Goal: Task Accomplishment & Management: Manage account settings

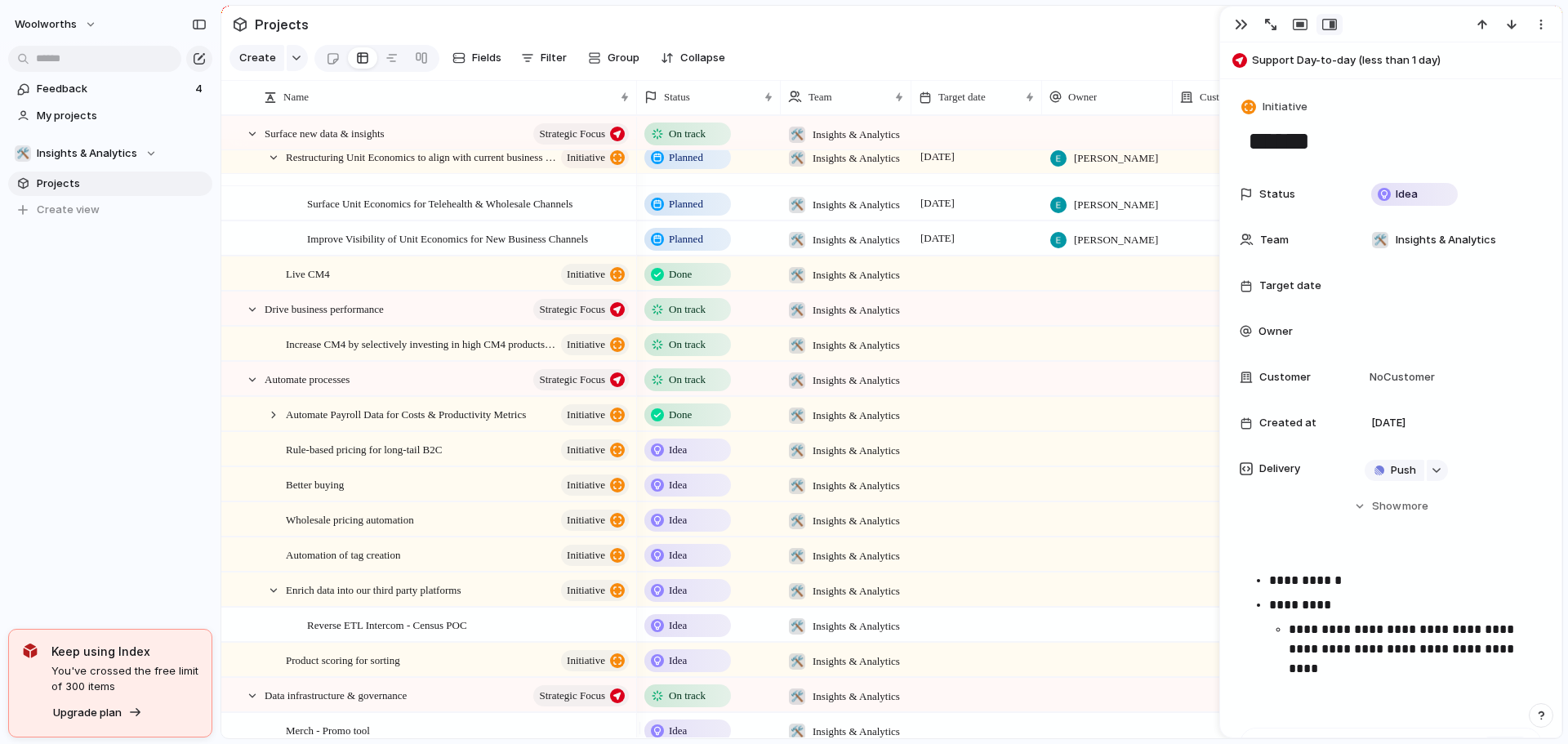
scroll to position [82, 0]
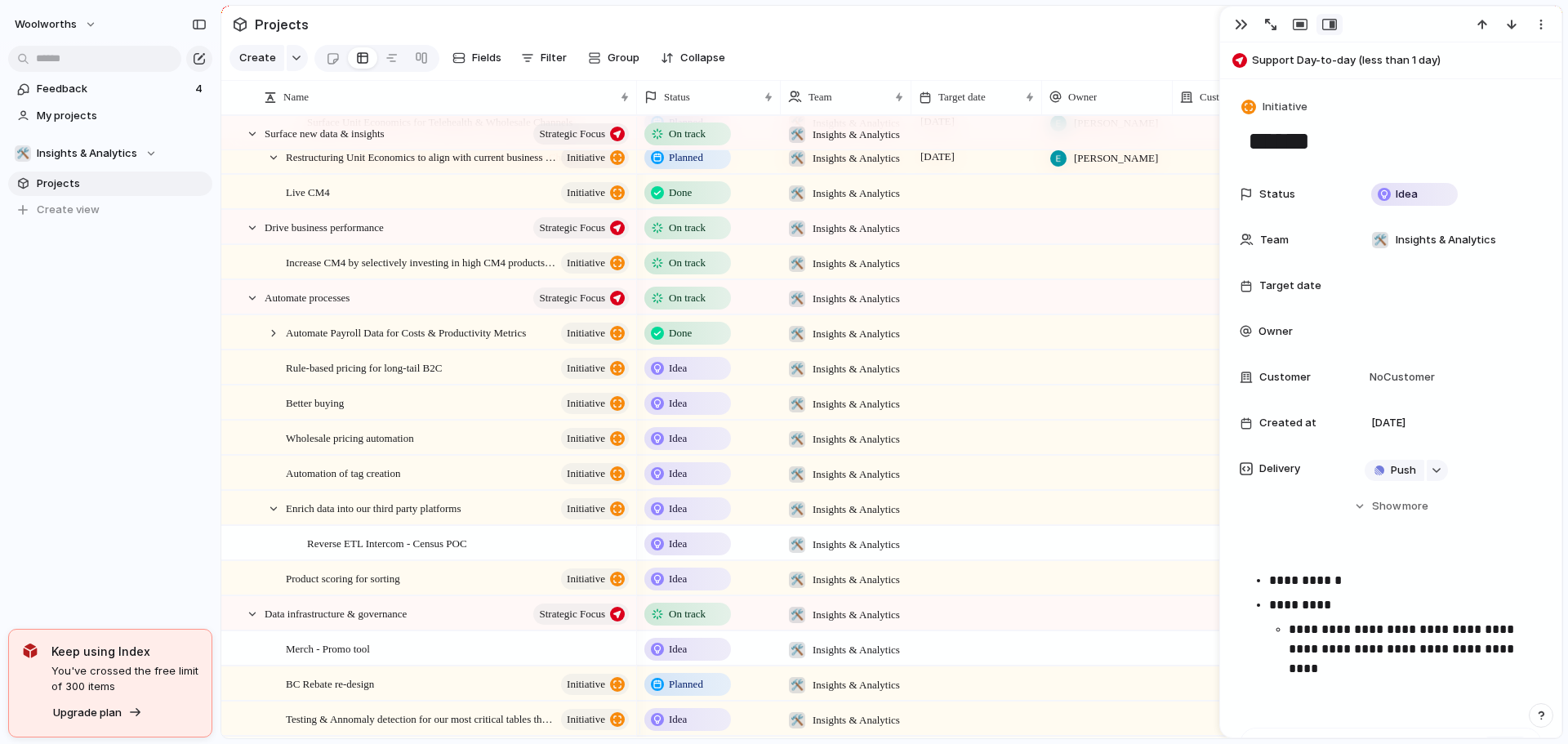
click at [1242, 11] on div at bounding box center [1390, 25] width 341 height 36
click at [1239, 29] on div "button" at bounding box center [1241, 24] width 13 height 13
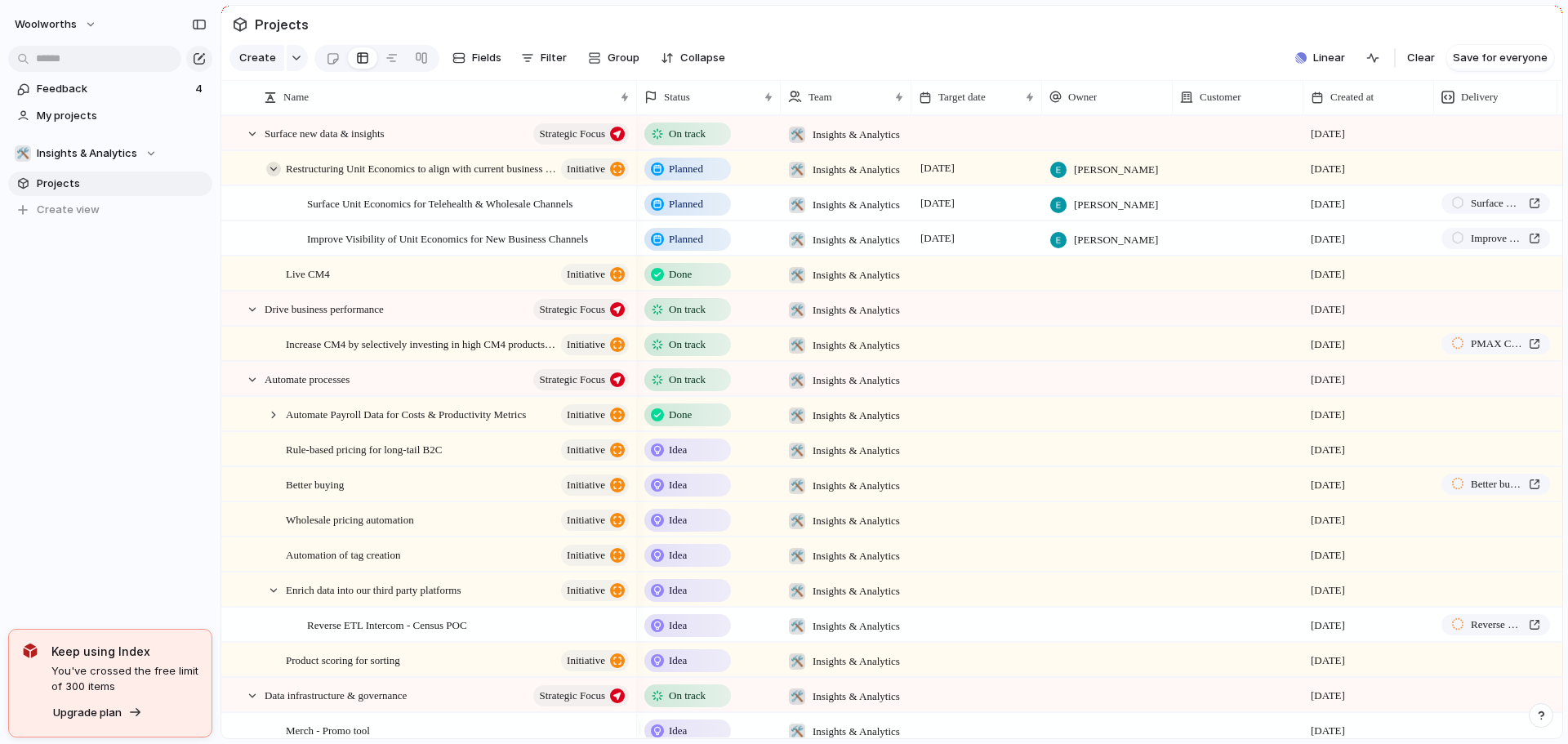
click at [266, 176] on div at bounding box center [273, 169] width 15 height 15
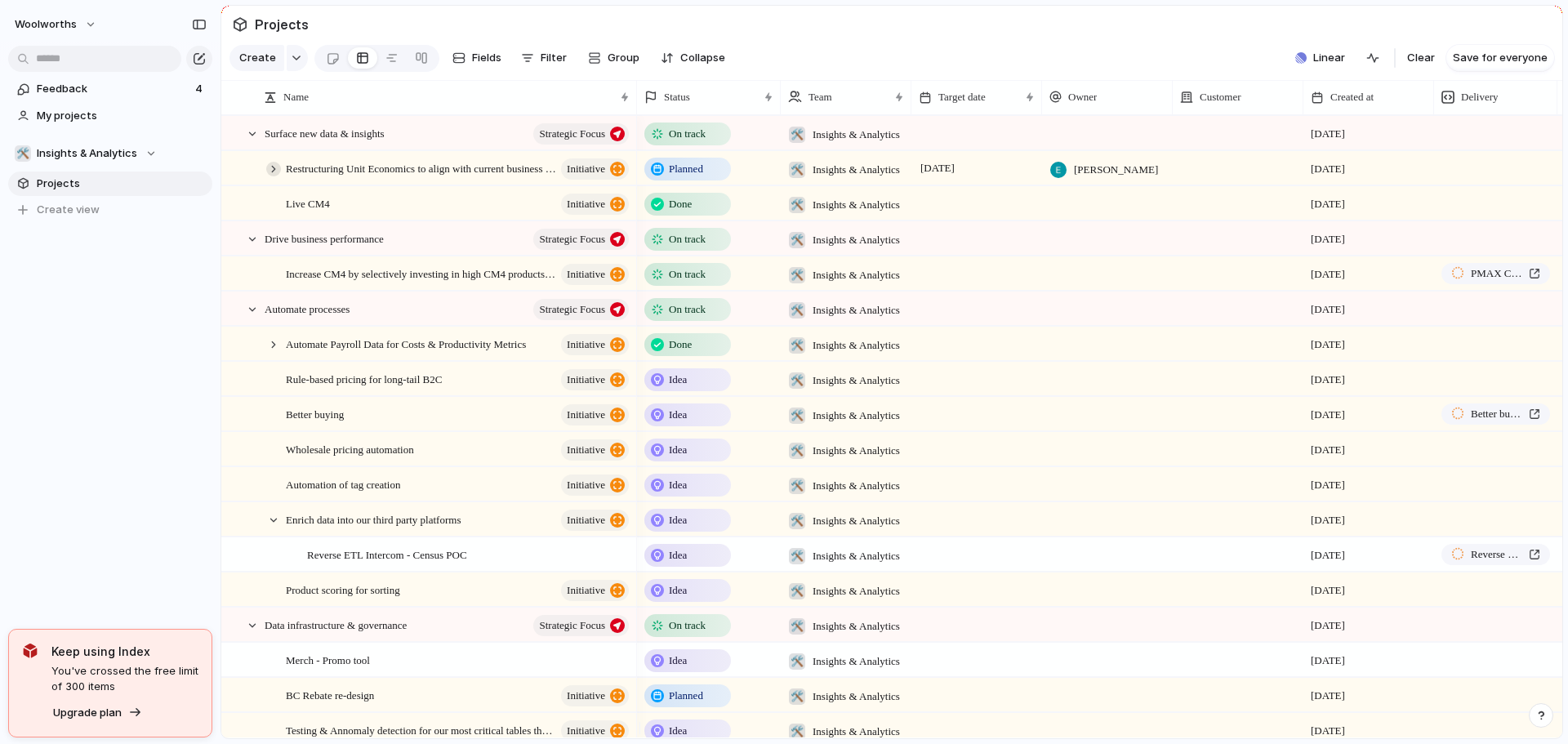
click at [266, 176] on div at bounding box center [273, 169] width 15 height 15
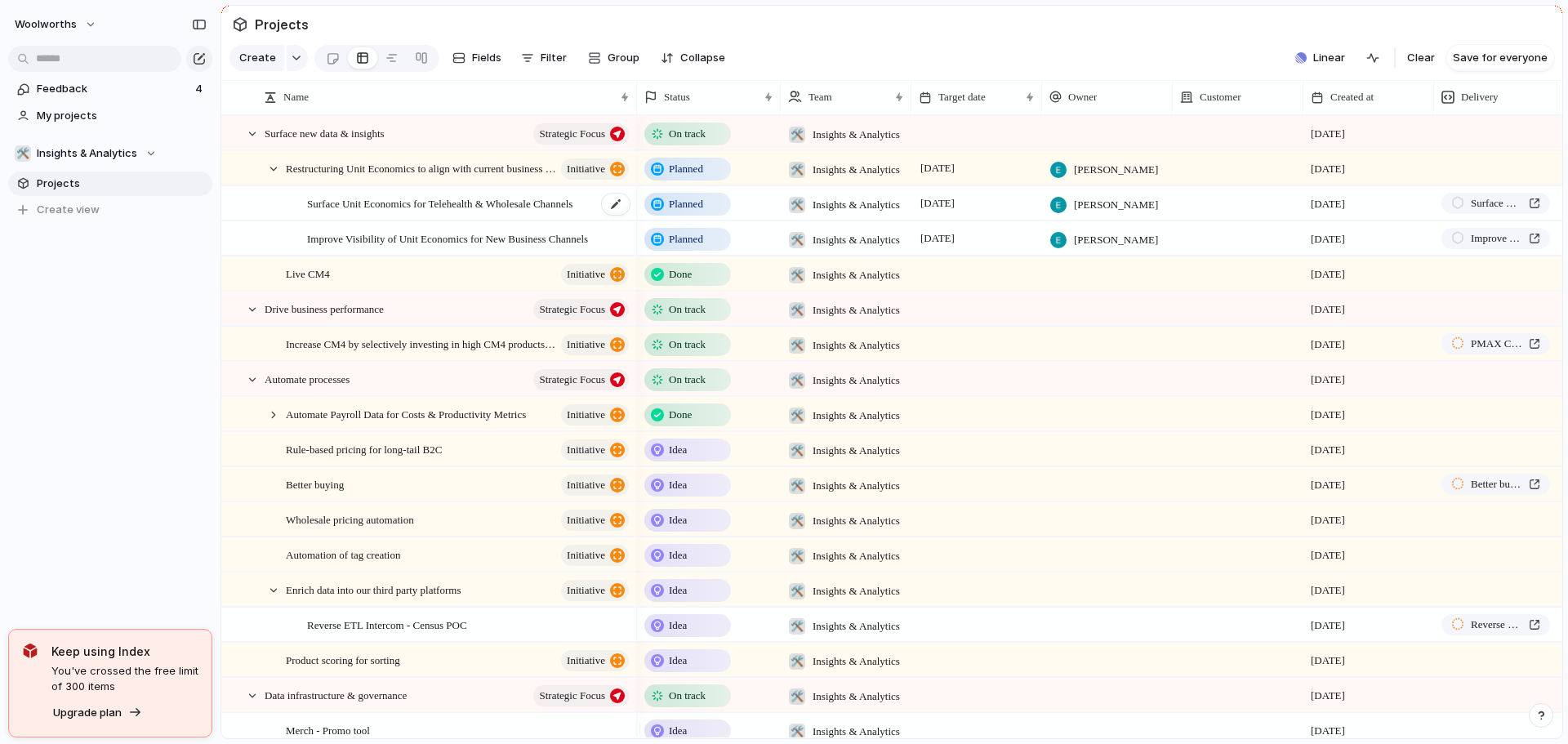
click at [491, 213] on span "Surface Unit Economics for Telehealth & Wholesale Channels" at bounding box center [439, 203] width 265 height 19
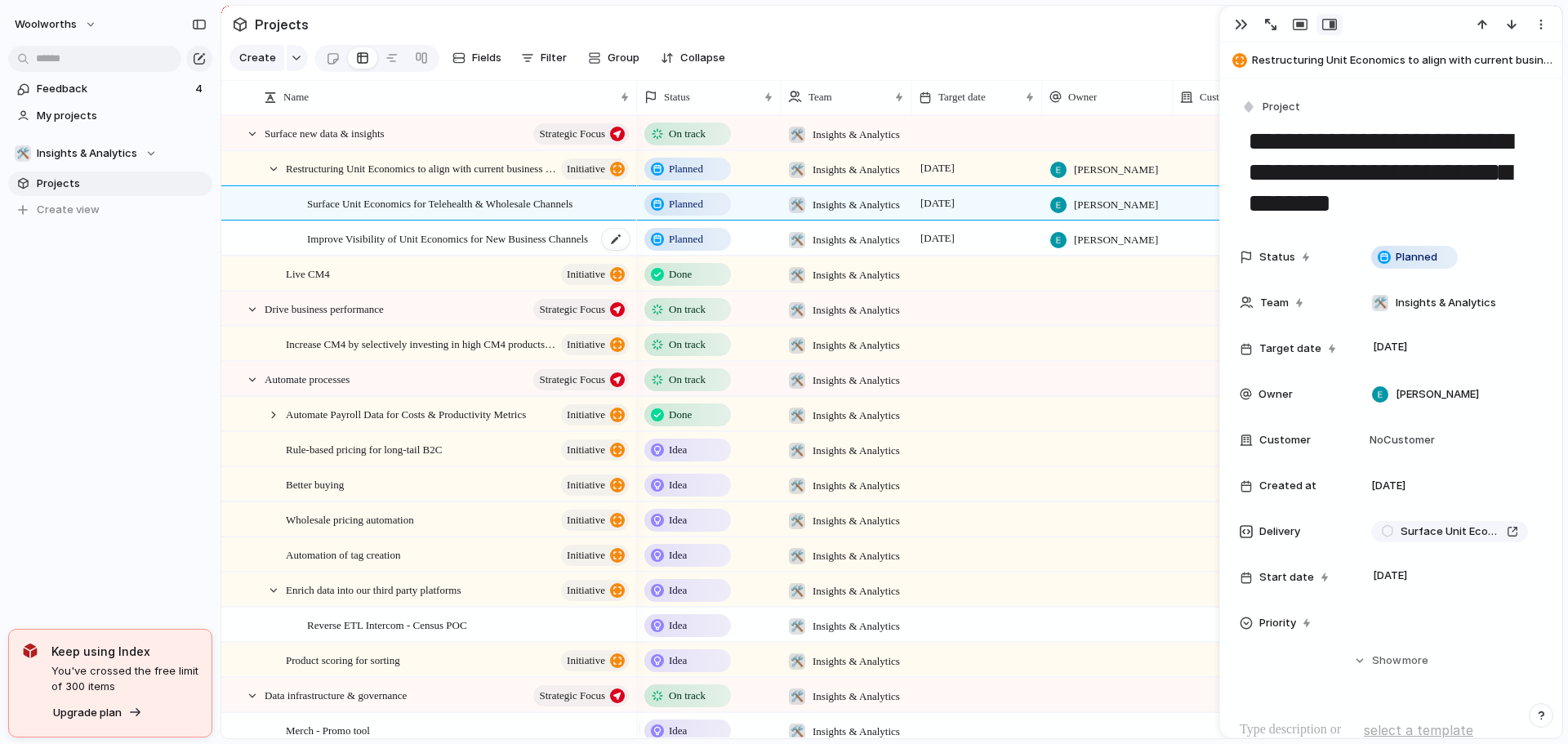
click at [492, 246] on span "Improve Visibility of Unit Economics for New Business Channels" at bounding box center [447, 238] width 281 height 19
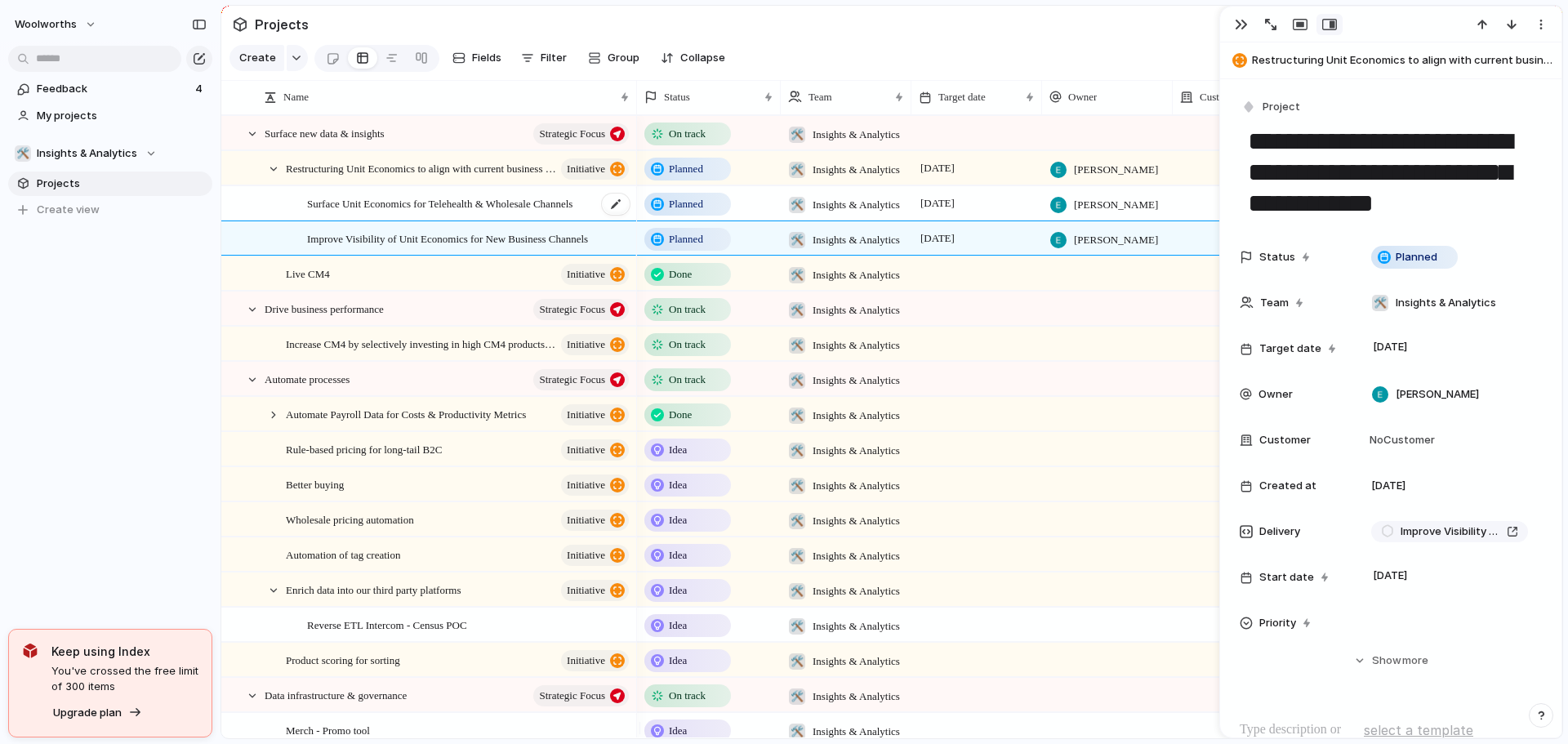
click at [480, 213] on span "Surface Unit Economics for Telehealth & Wholesale Channels" at bounding box center [439, 203] width 265 height 19
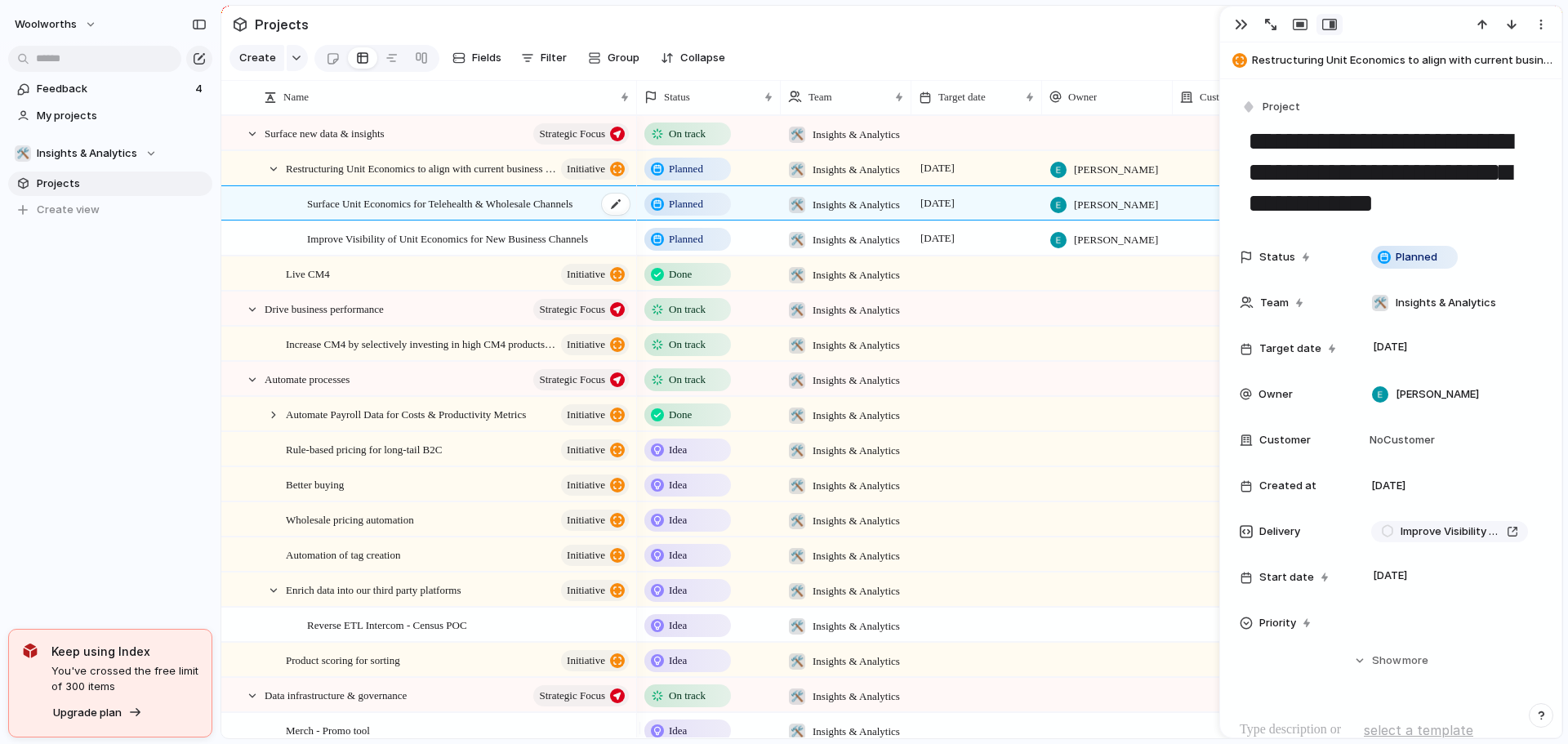
type textarea "**********"
click at [1235, 22] on div "button" at bounding box center [1241, 24] width 13 height 13
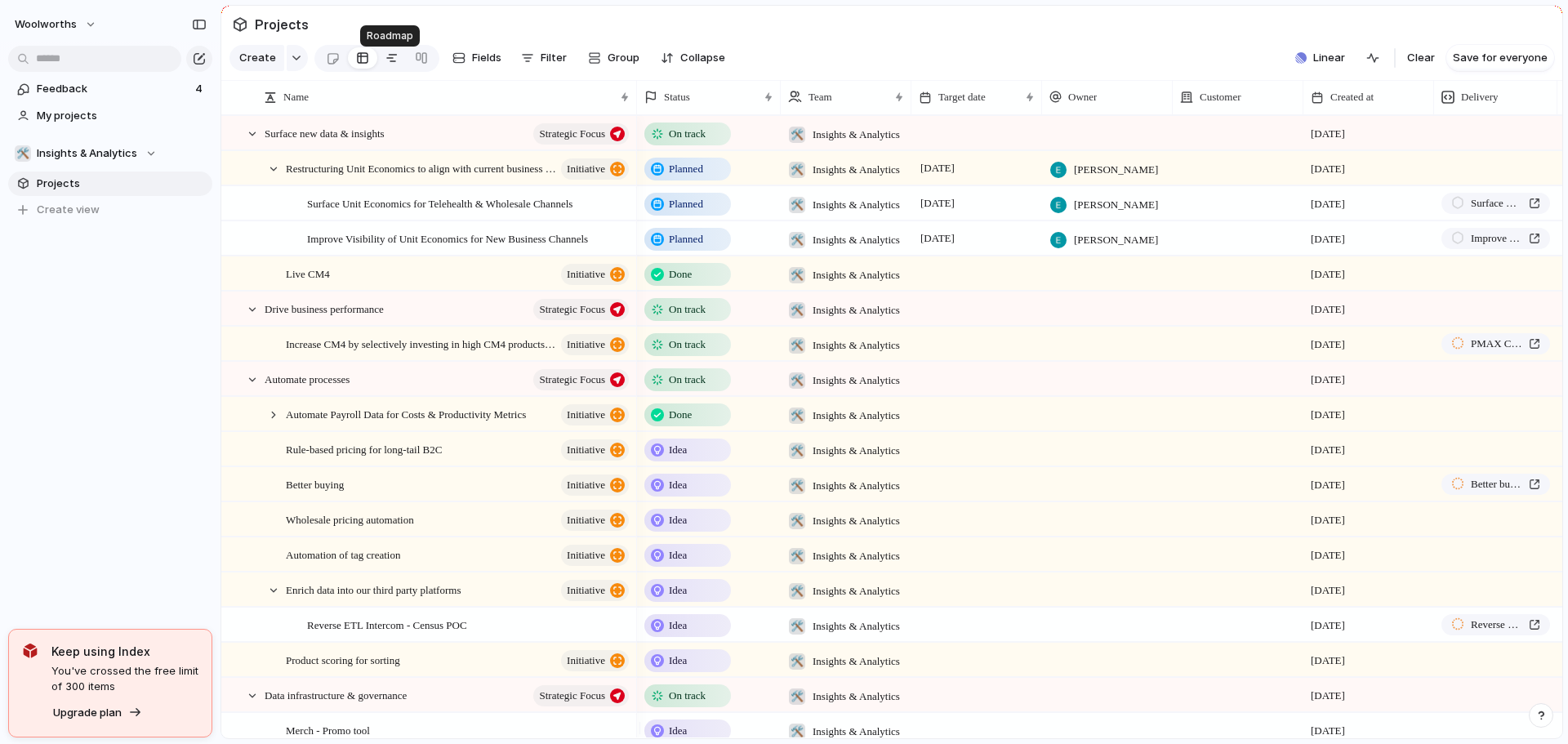
click at [391, 64] on div at bounding box center [391, 58] width 13 height 26
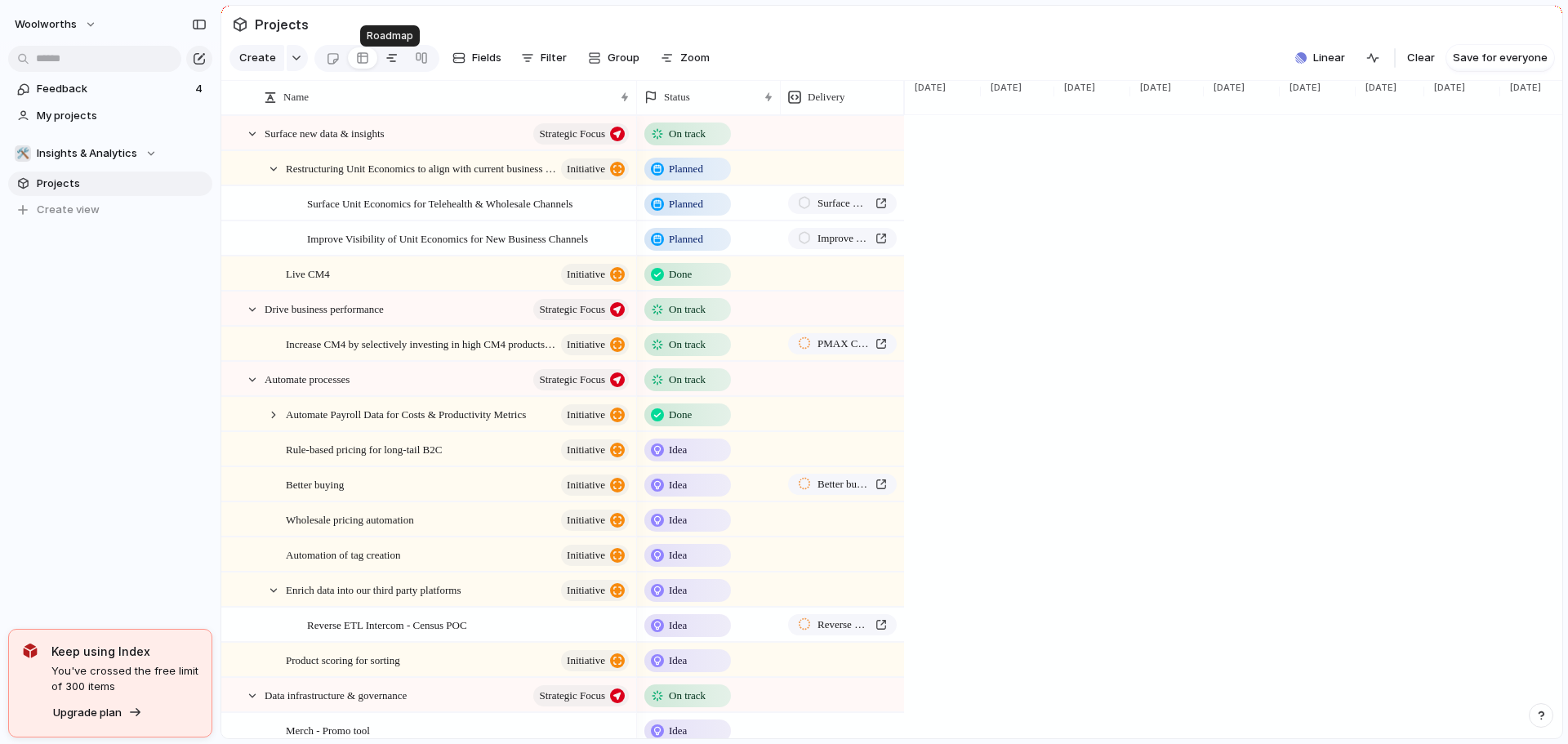
scroll to position [0, 2409]
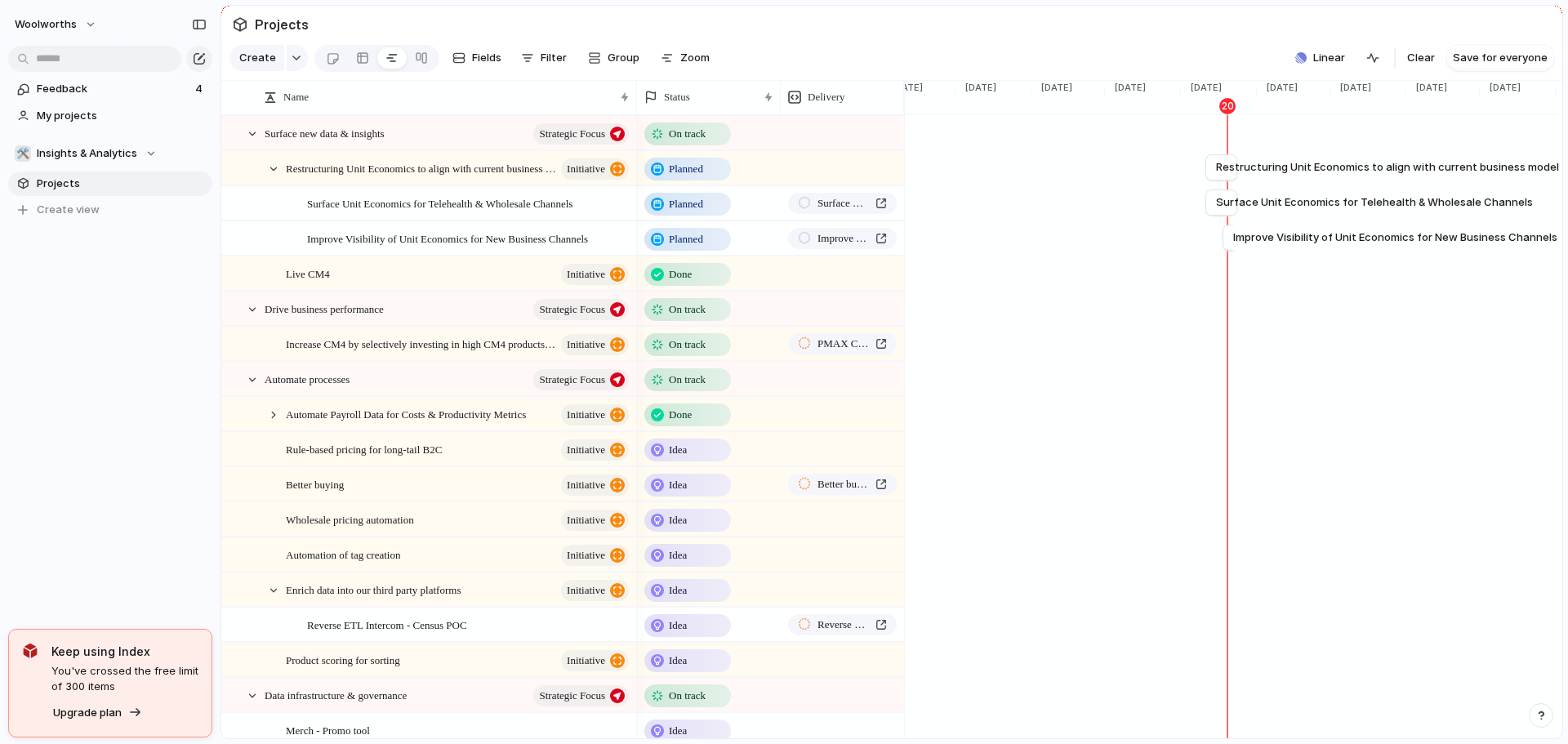
click at [673, 458] on span "Idea" at bounding box center [677, 449] width 18 height 16
click at [254, 142] on div at bounding box center [252, 134] width 15 height 15
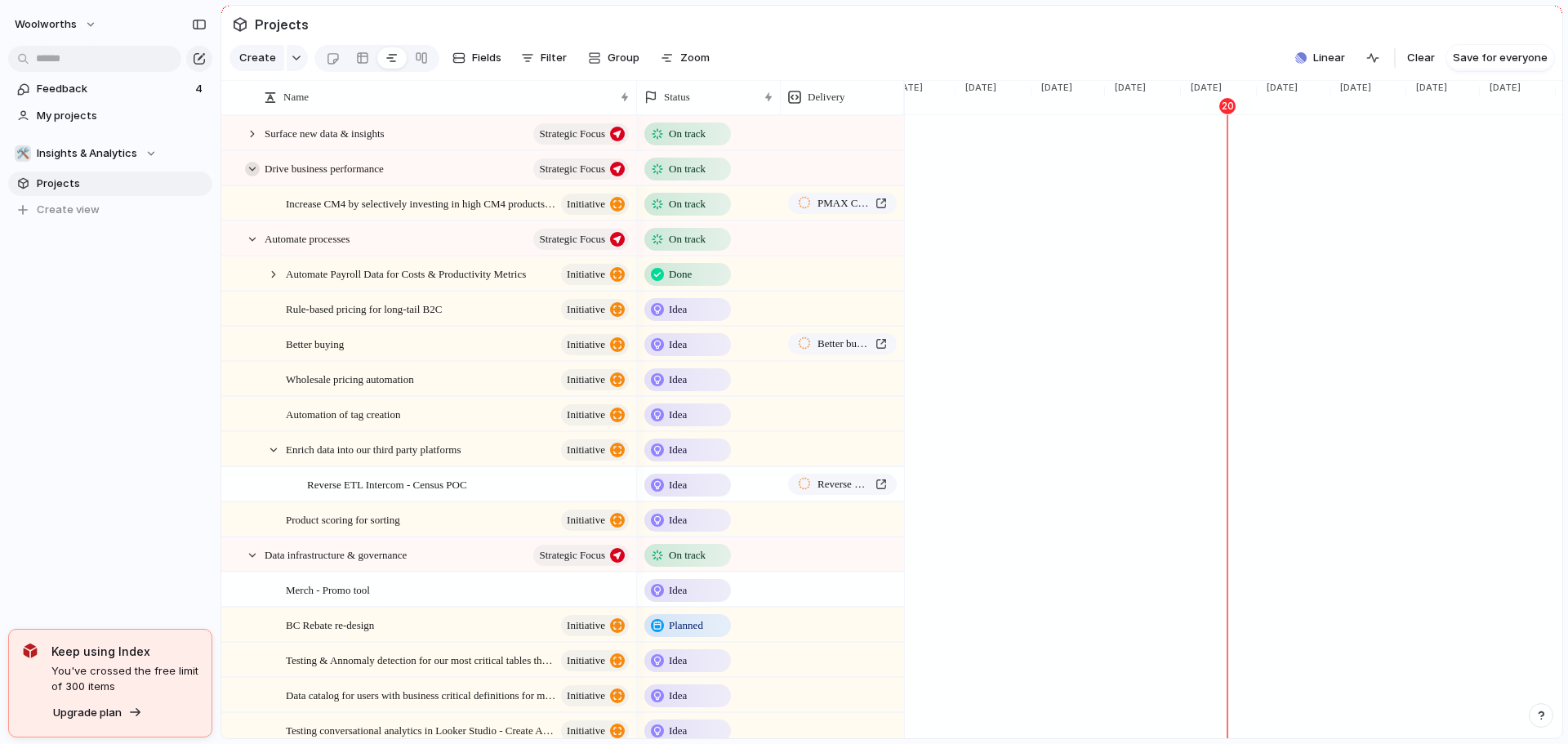
click at [251, 176] on div at bounding box center [252, 169] width 15 height 15
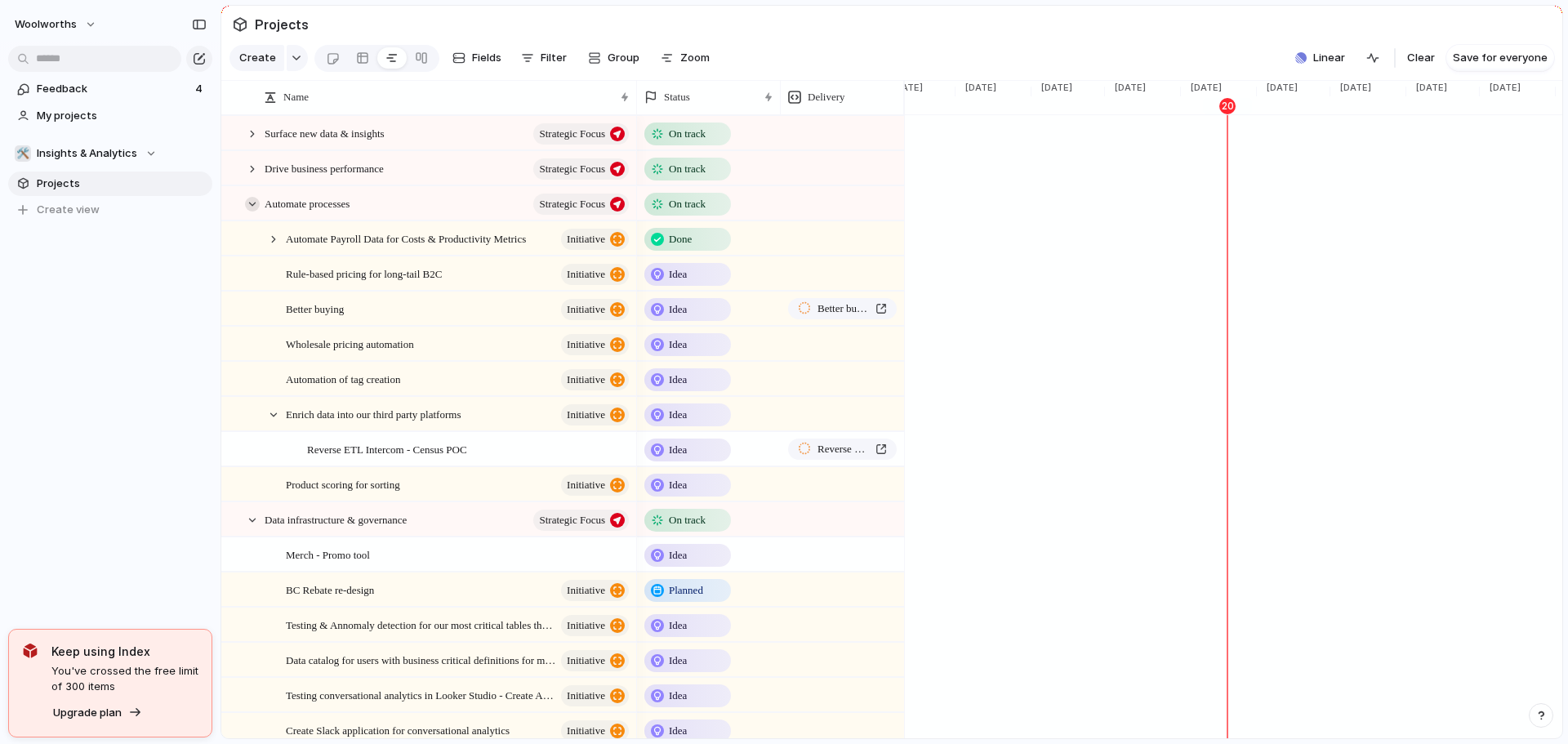
click at [246, 212] on div at bounding box center [252, 204] width 15 height 15
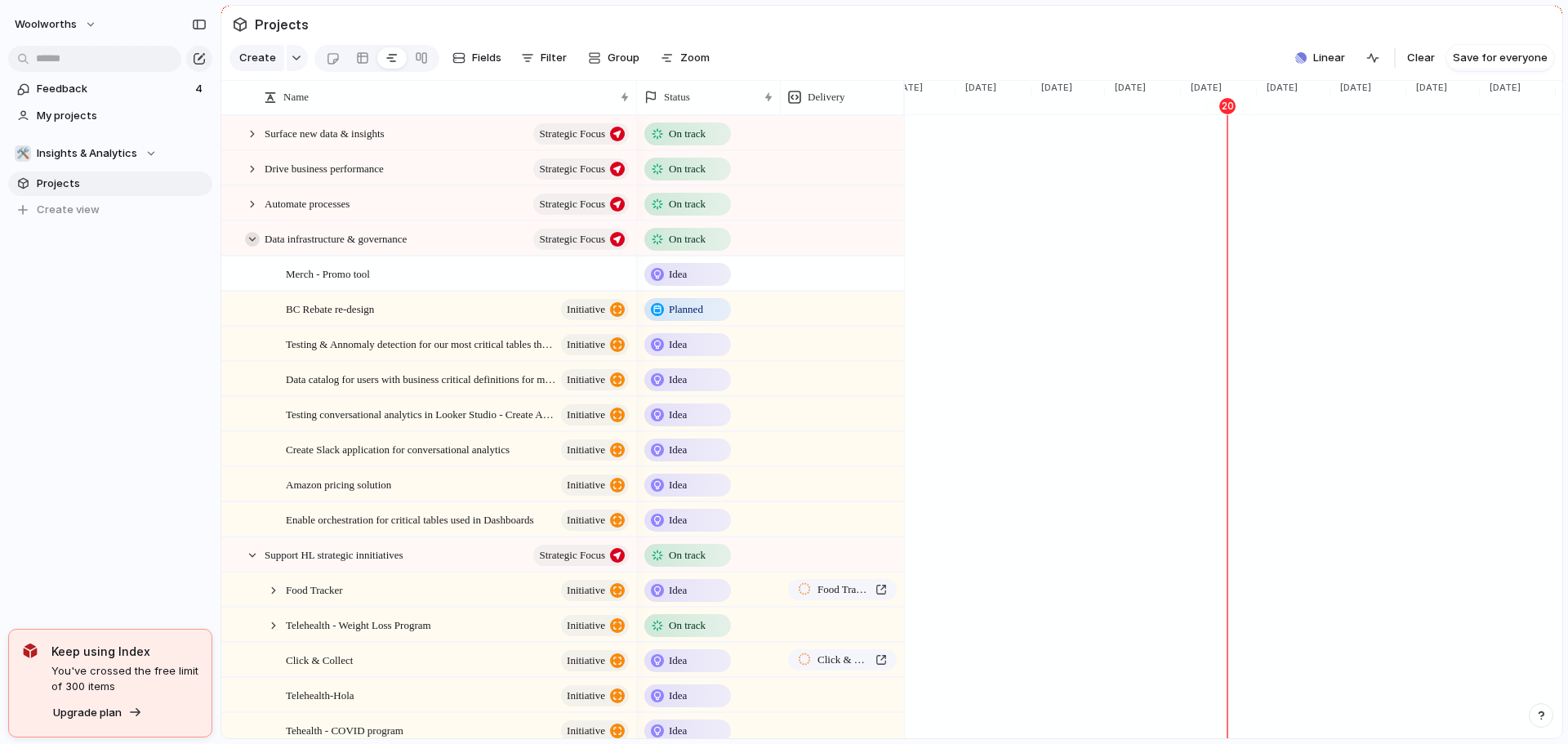
click at [246, 246] on div at bounding box center [252, 238] width 15 height 15
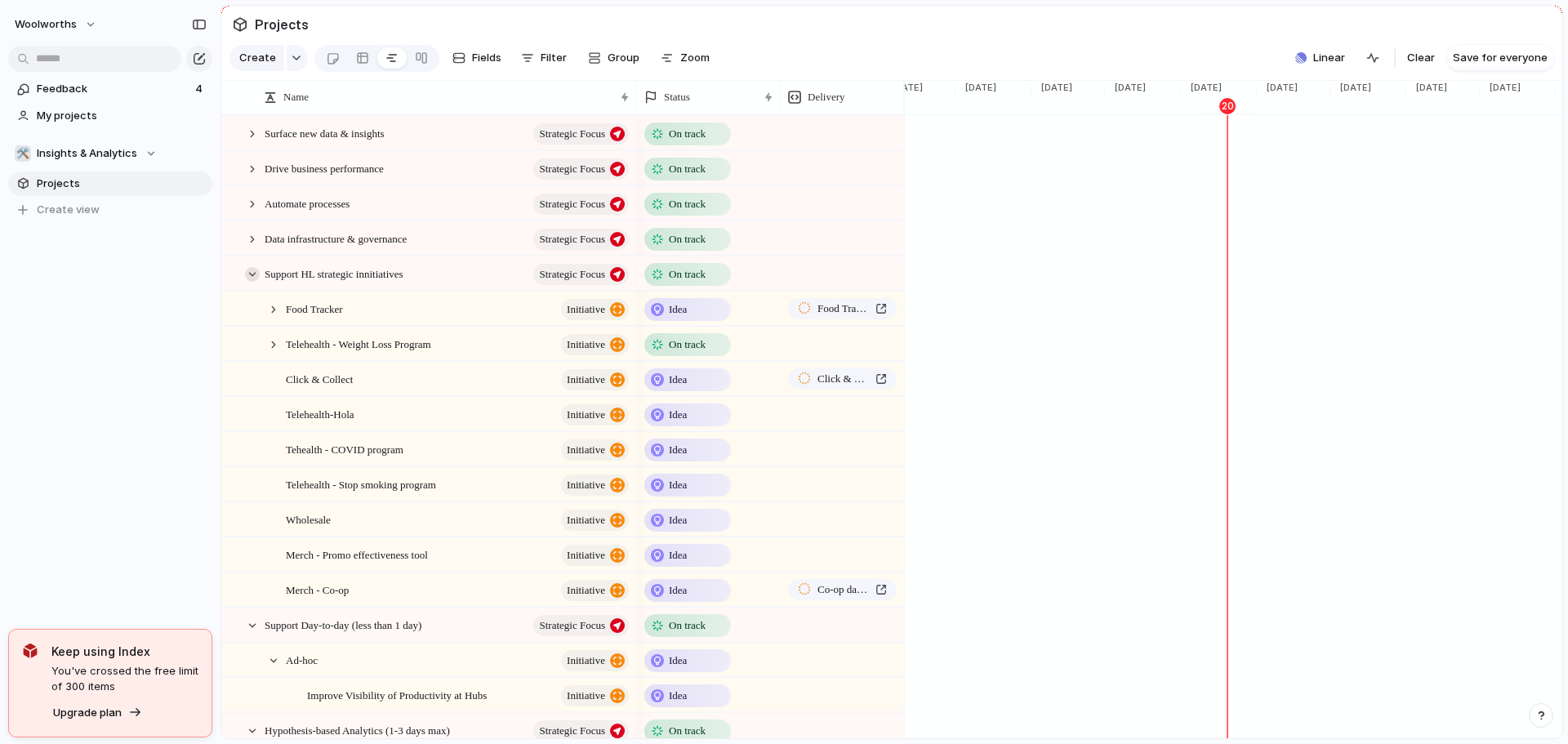
click at [257, 282] on div at bounding box center [252, 274] width 15 height 15
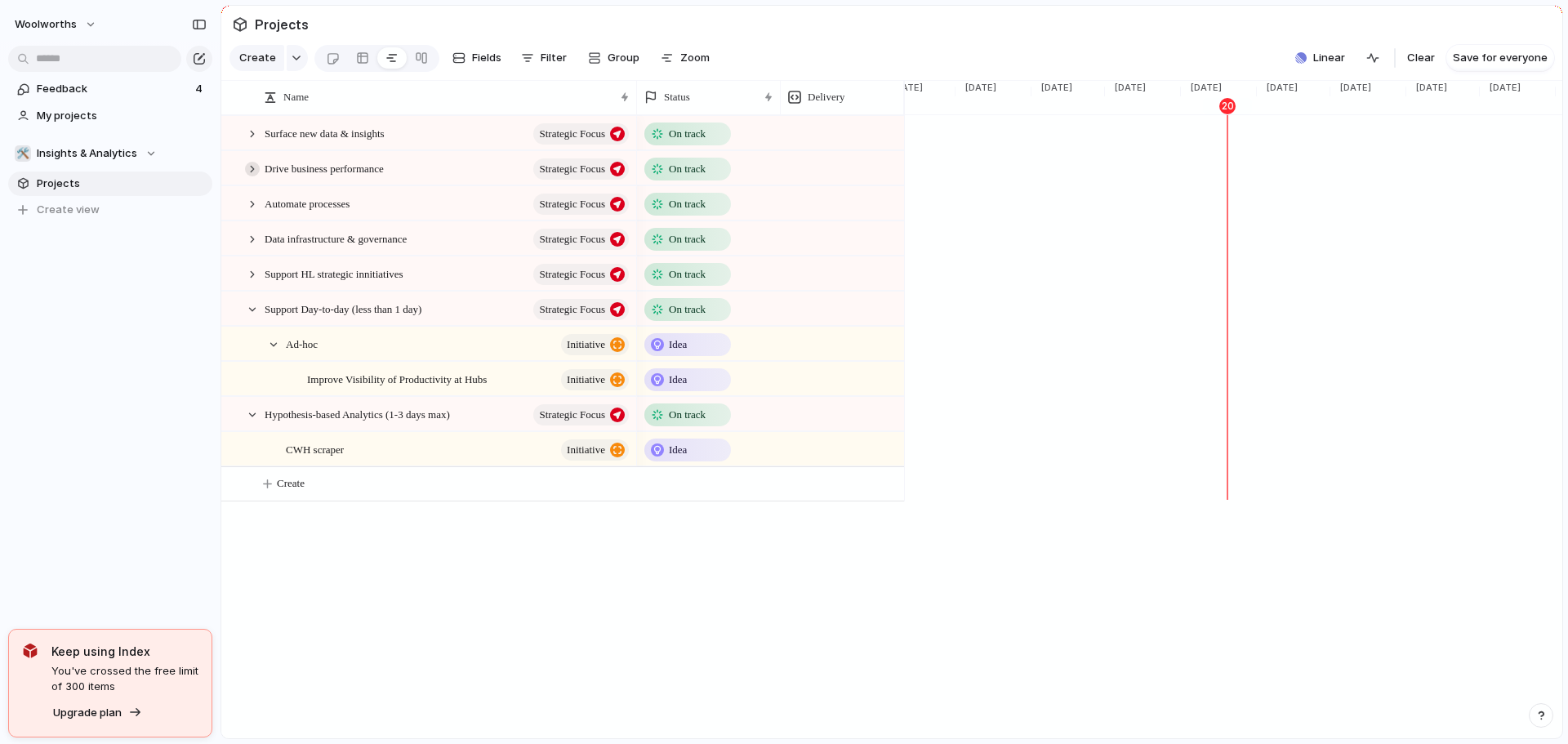
click at [253, 176] on div at bounding box center [252, 169] width 15 height 15
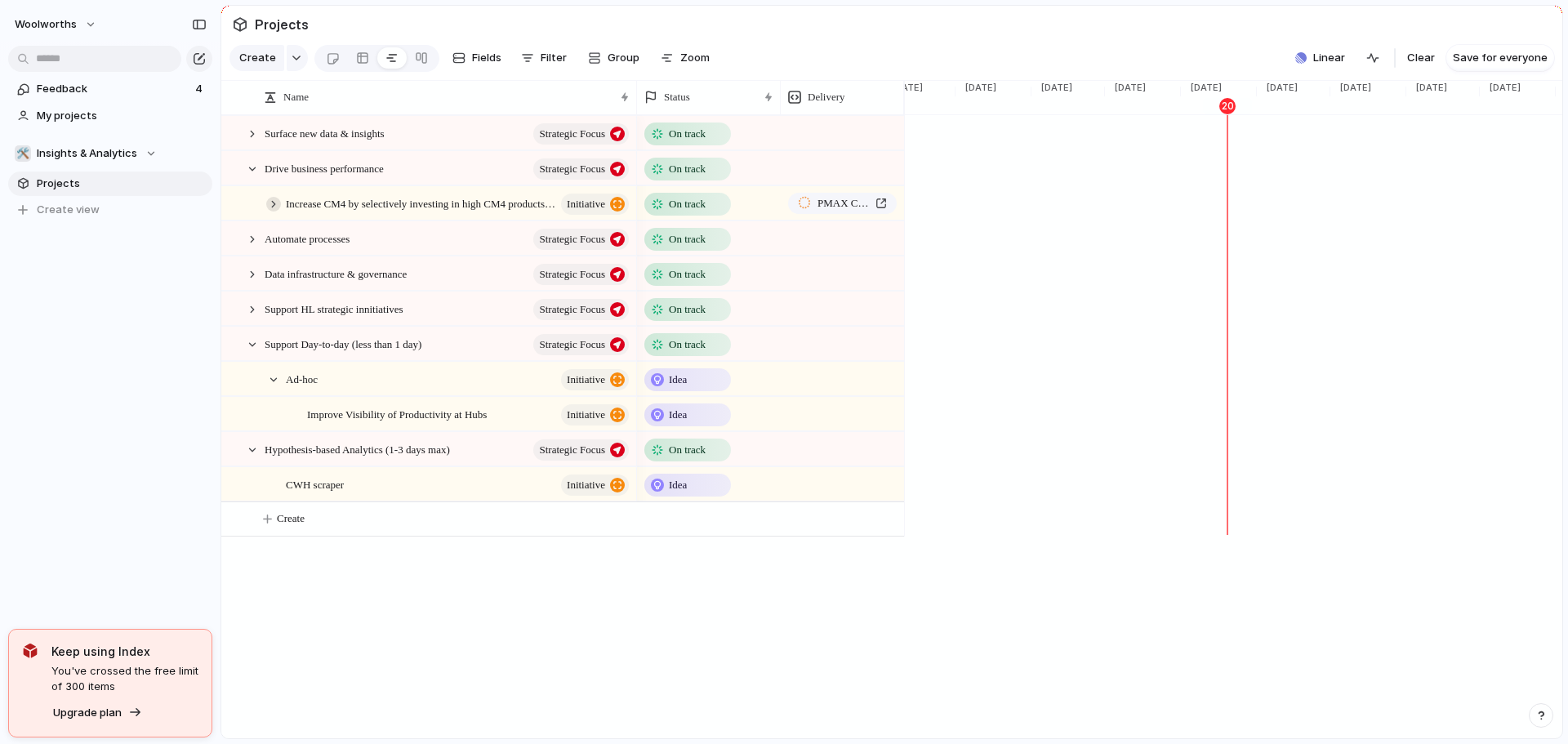
click at [276, 212] on div at bounding box center [273, 204] width 15 height 15
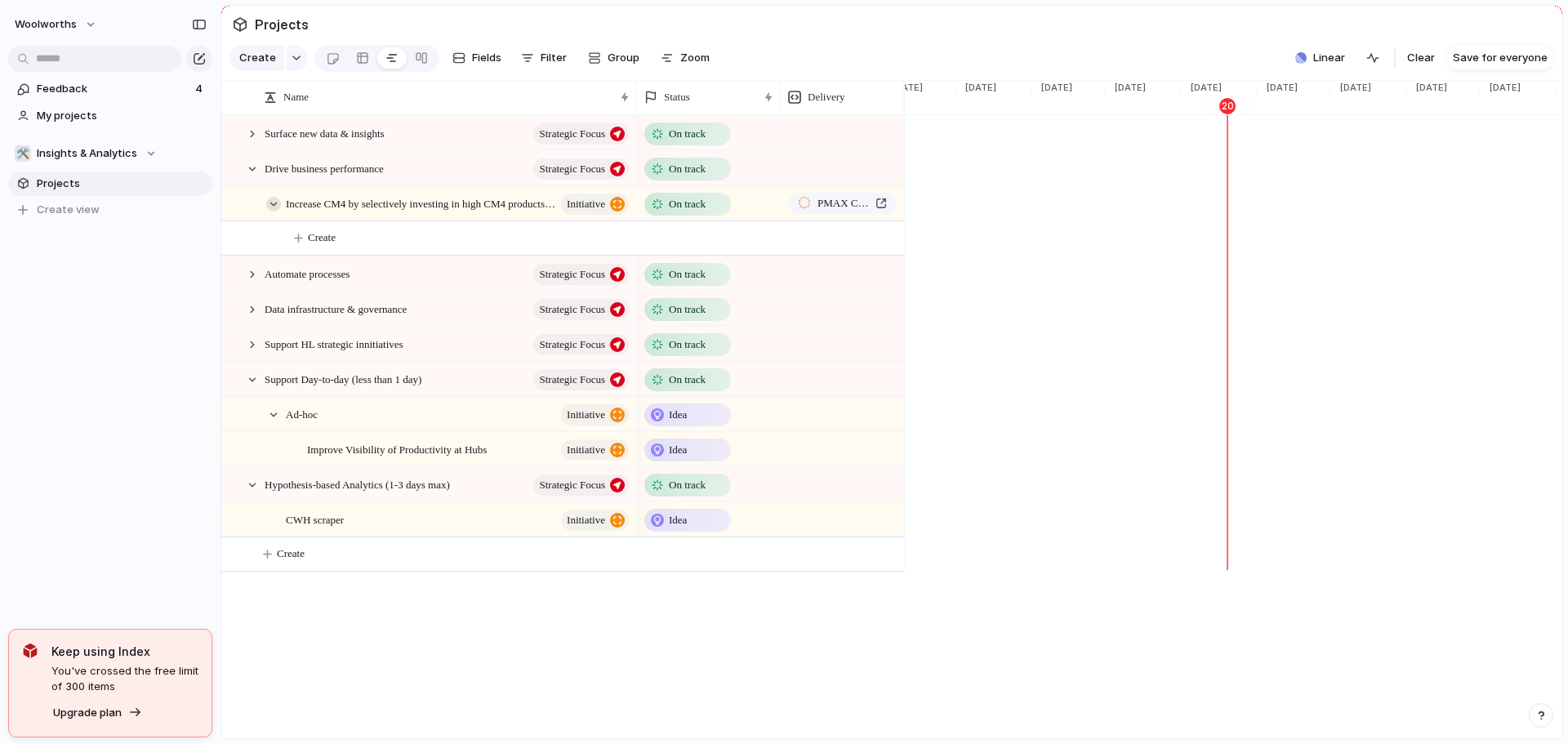
click at [276, 212] on div at bounding box center [273, 204] width 15 height 15
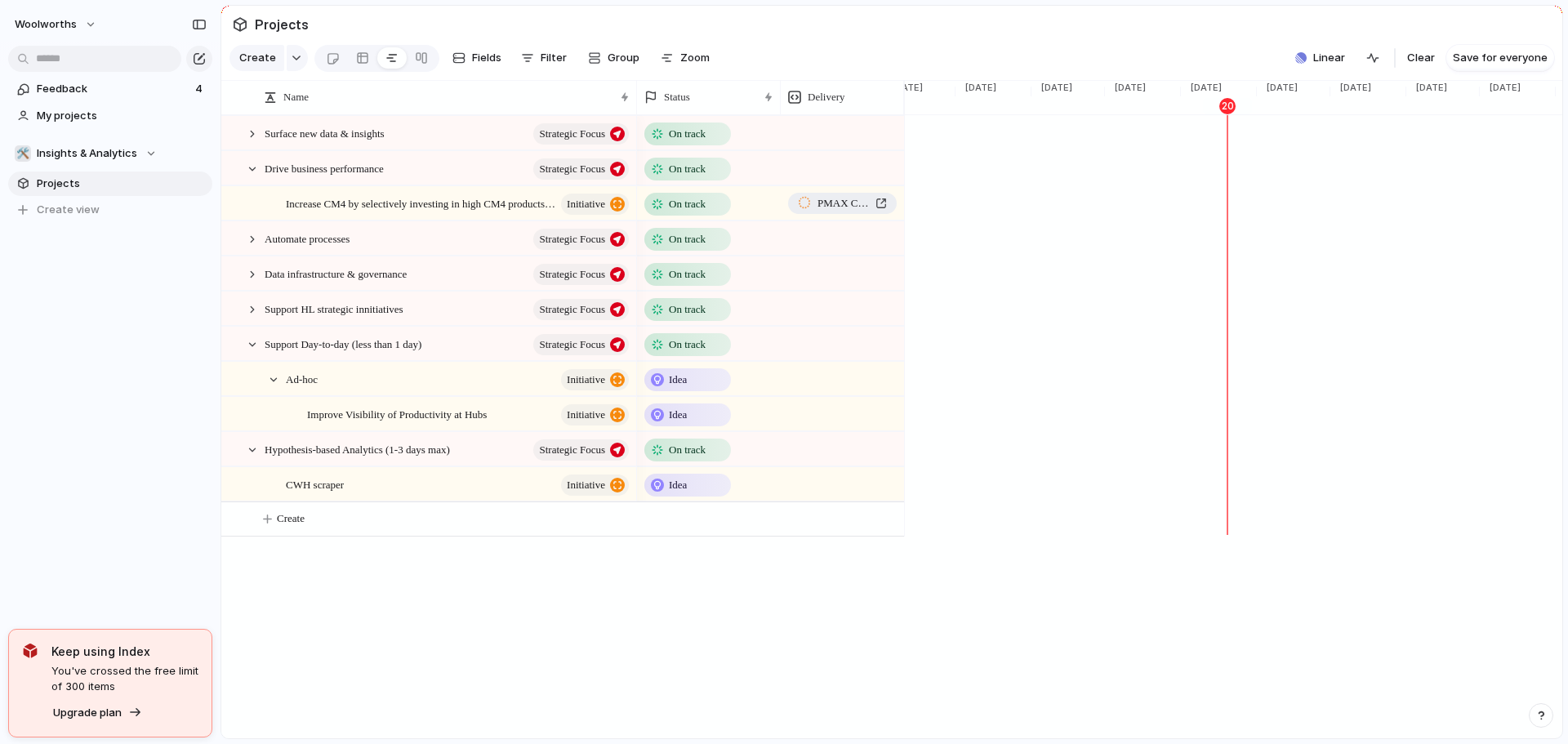
click at [852, 212] on span "PMAX CM4 Scores" at bounding box center [843, 203] width 52 height 16
click at [379, 213] on span "Increase CM4 by selectively investing in high CM4 products + Co-op" at bounding box center [403, 203] width 236 height 19
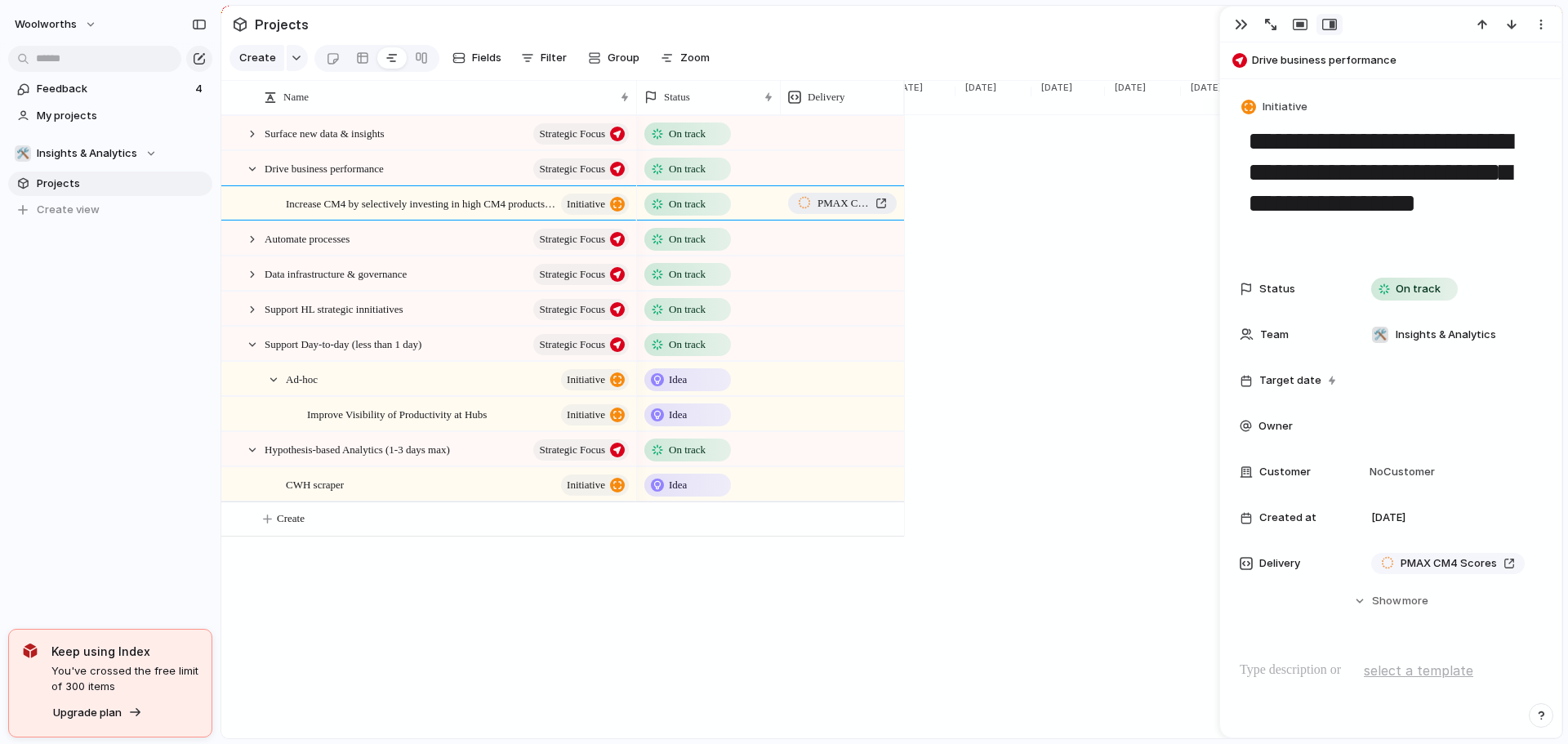
click at [831, 212] on span "PMAX CM4 Scores" at bounding box center [843, 203] width 52 height 16
click at [377, 423] on span "Improve Visibility of Productivity at Hubs" at bounding box center [397, 414] width 180 height 19
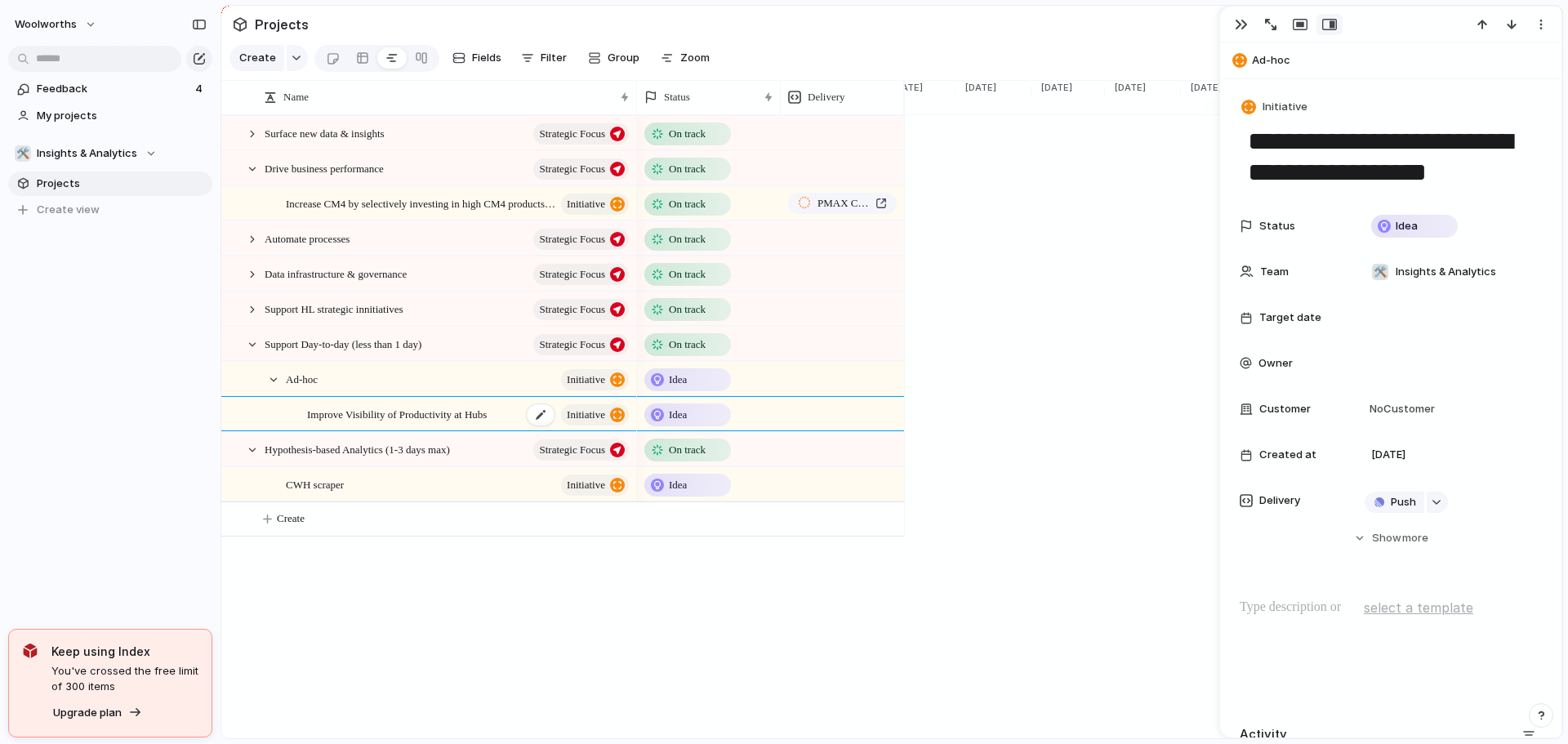
click at [441, 423] on span "Improve Visibility of Productivity at Hubs" at bounding box center [397, 414] width 180 height 19
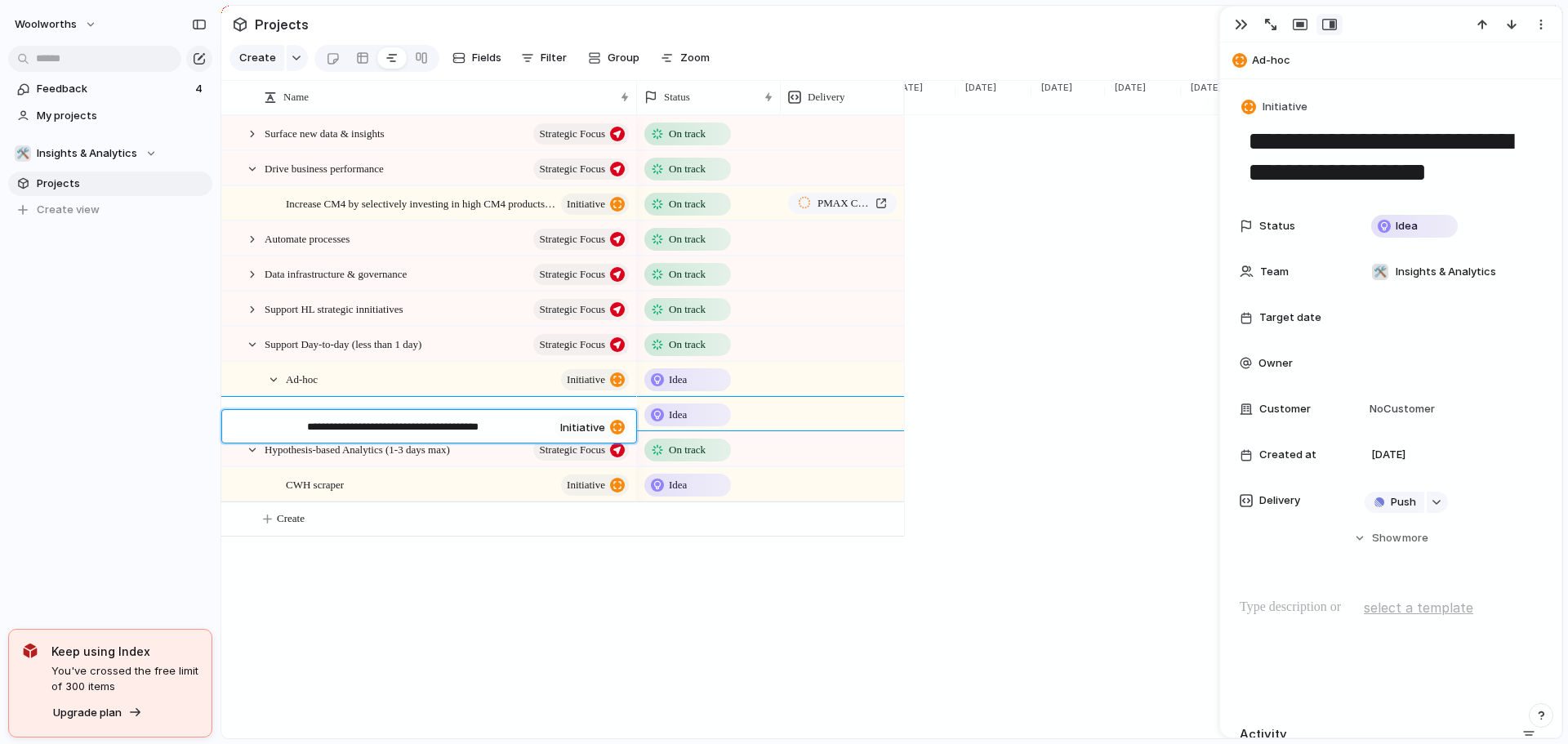
click at [441, 428] on textarea "**********" at bounding box center [427, 429] width 241 height 19
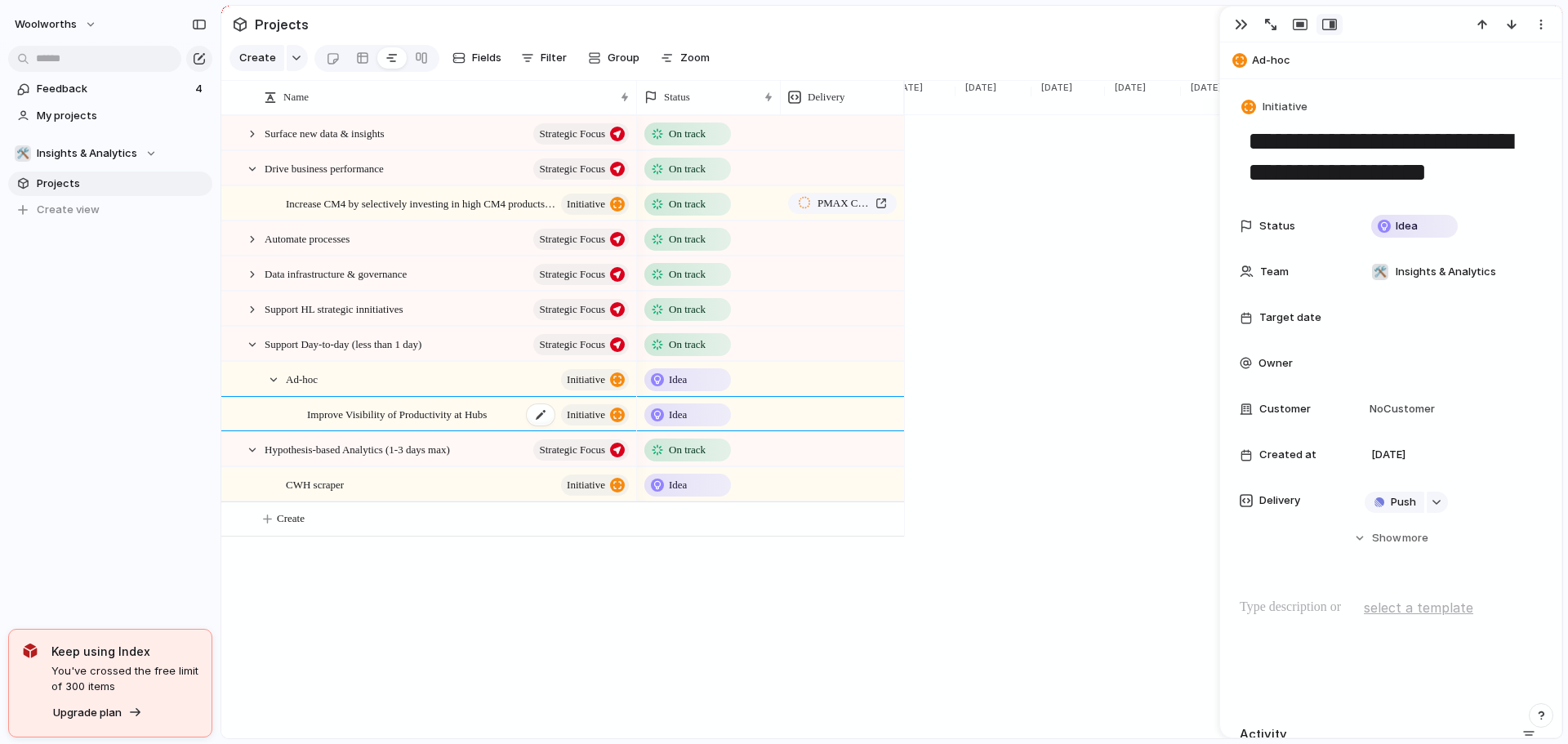
click at [418, 423] on span "Improve Visibility of Productivity at Hubs" at bounding box center [397, 414] width 180 height 19
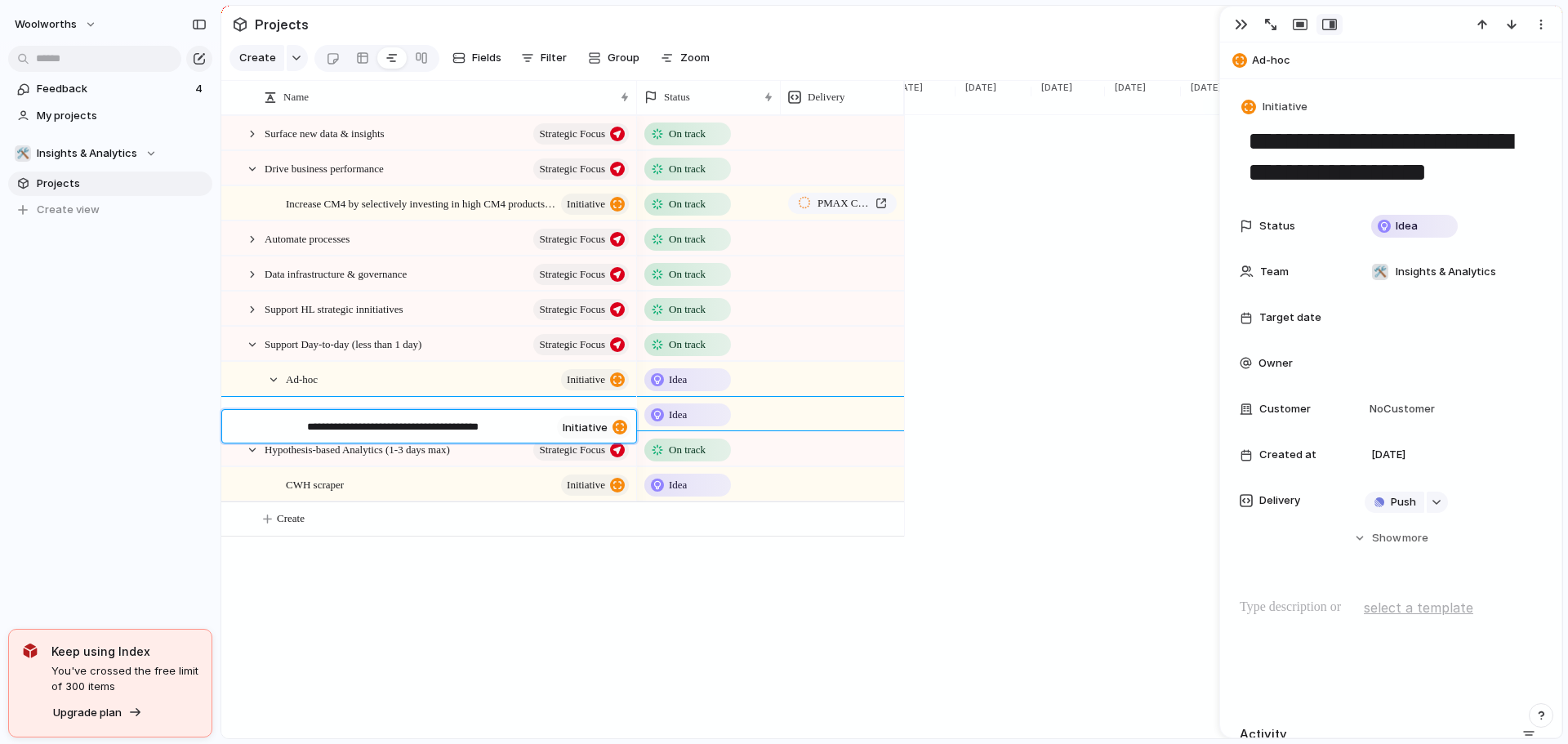
click at [418, 426] on textarea "**********" at bounding box center [429, 429] width 244 height 19
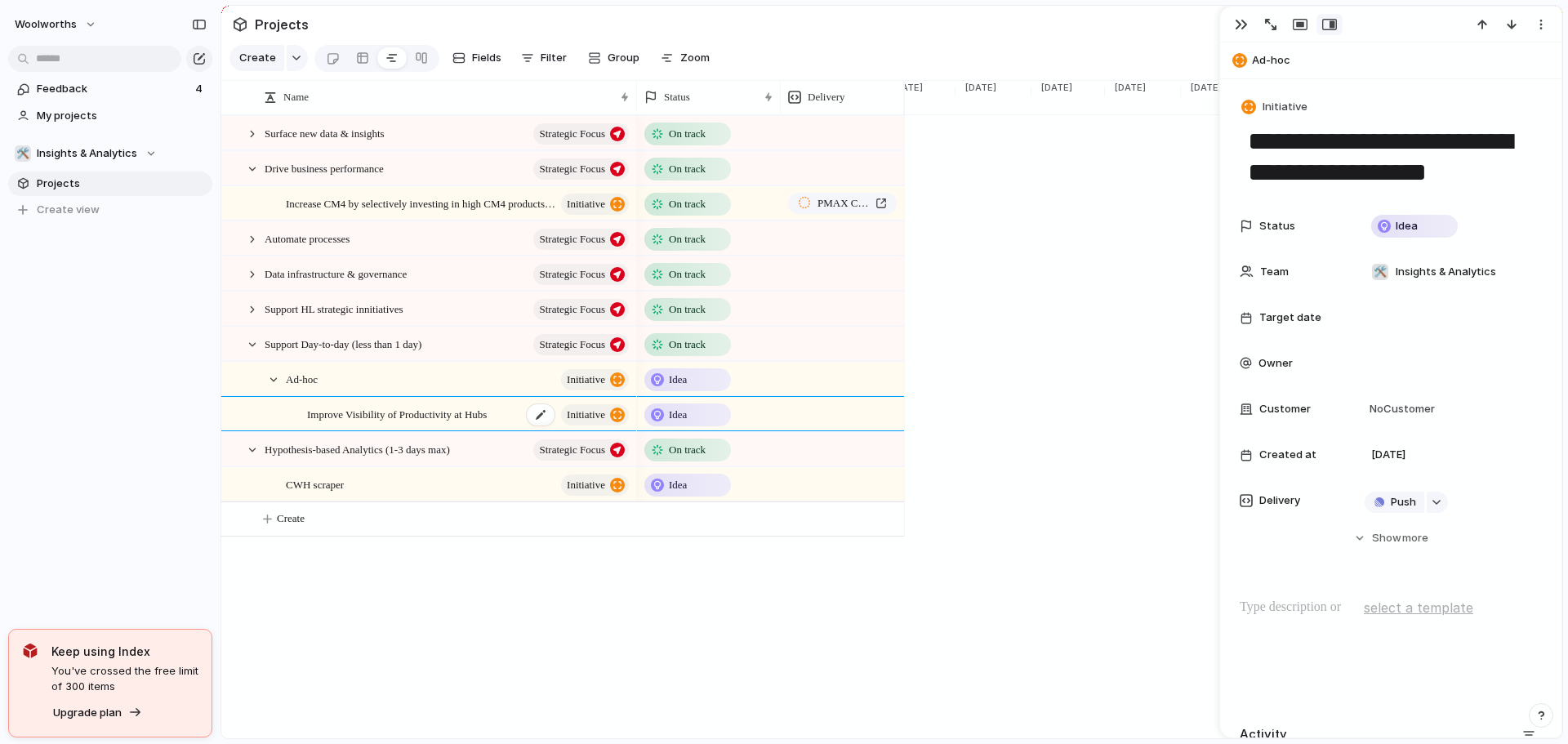
click at [456, 423] on span "Improve Visibility of Productivity at Hubs" at bounding box center [397, 414] width 180 height 19
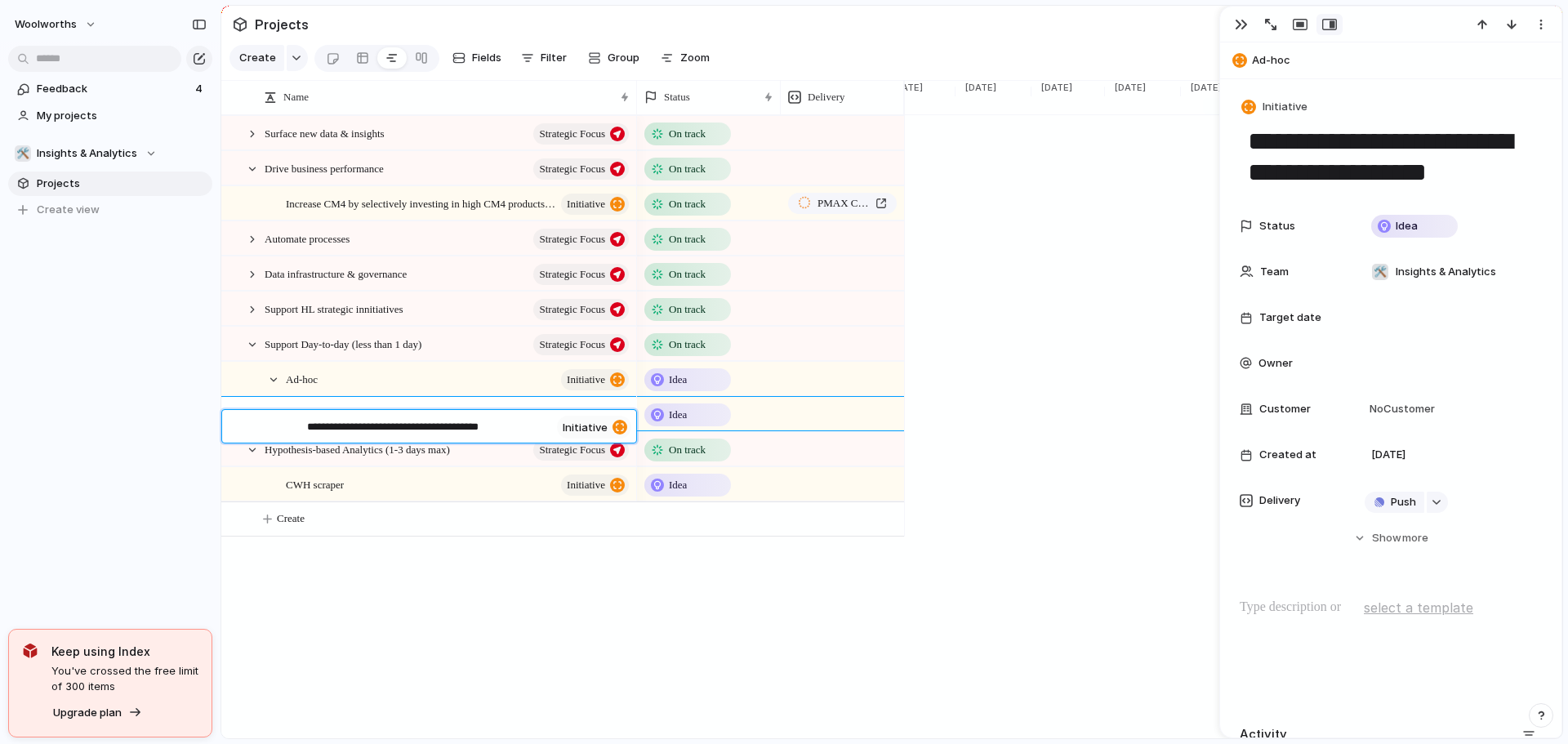
click at [456, 430] on textarea "**********" at bounding box center [429, 429] width 244 height 19
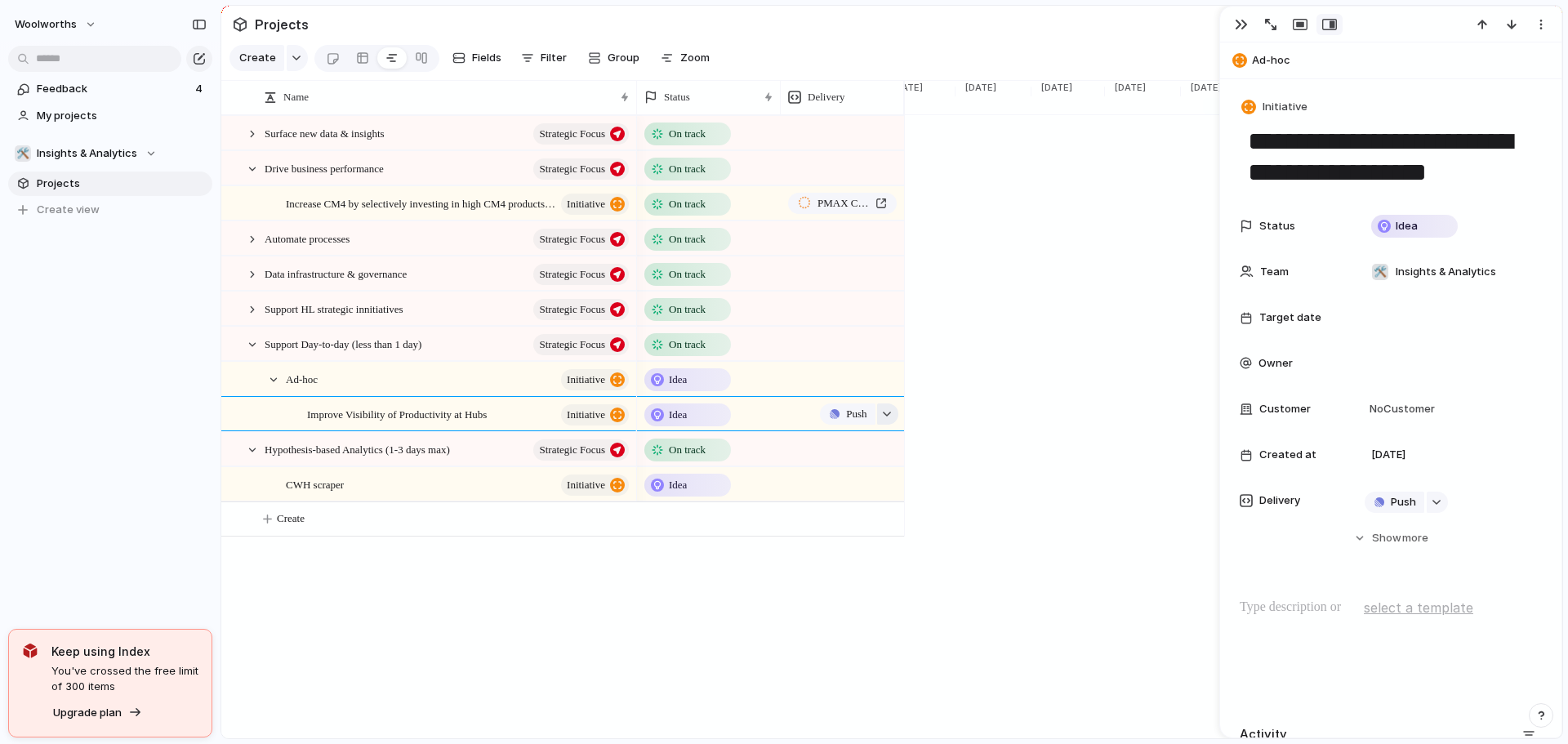
click at [886, 421] on button "button" at bounding box center [887, 414] width 22 height 22
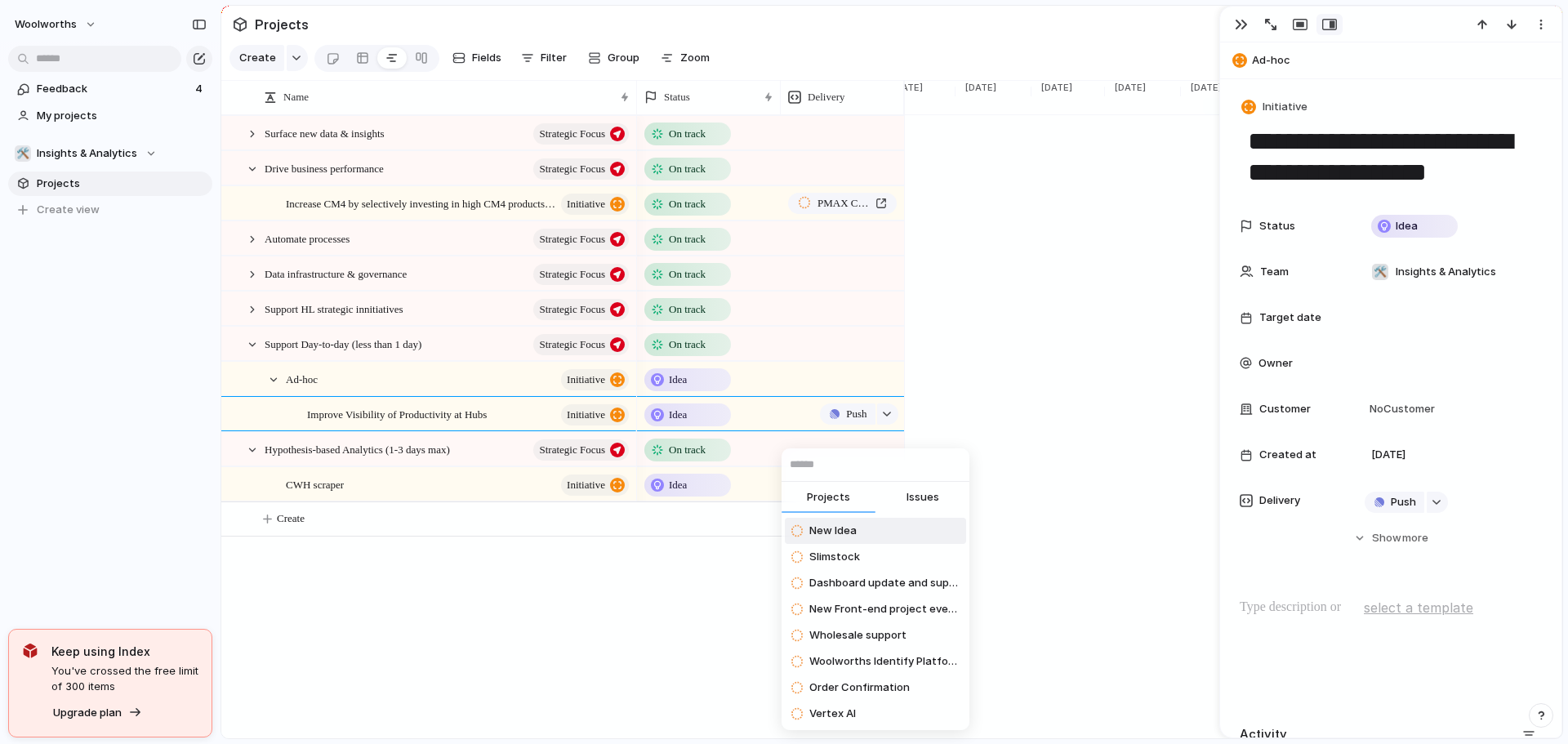
click at [257, 321] on div "Projects Issues New Idea Slimstock Dashboard update and support New Front-end p…" at bounding box center [784, 372] width 1568 height 744
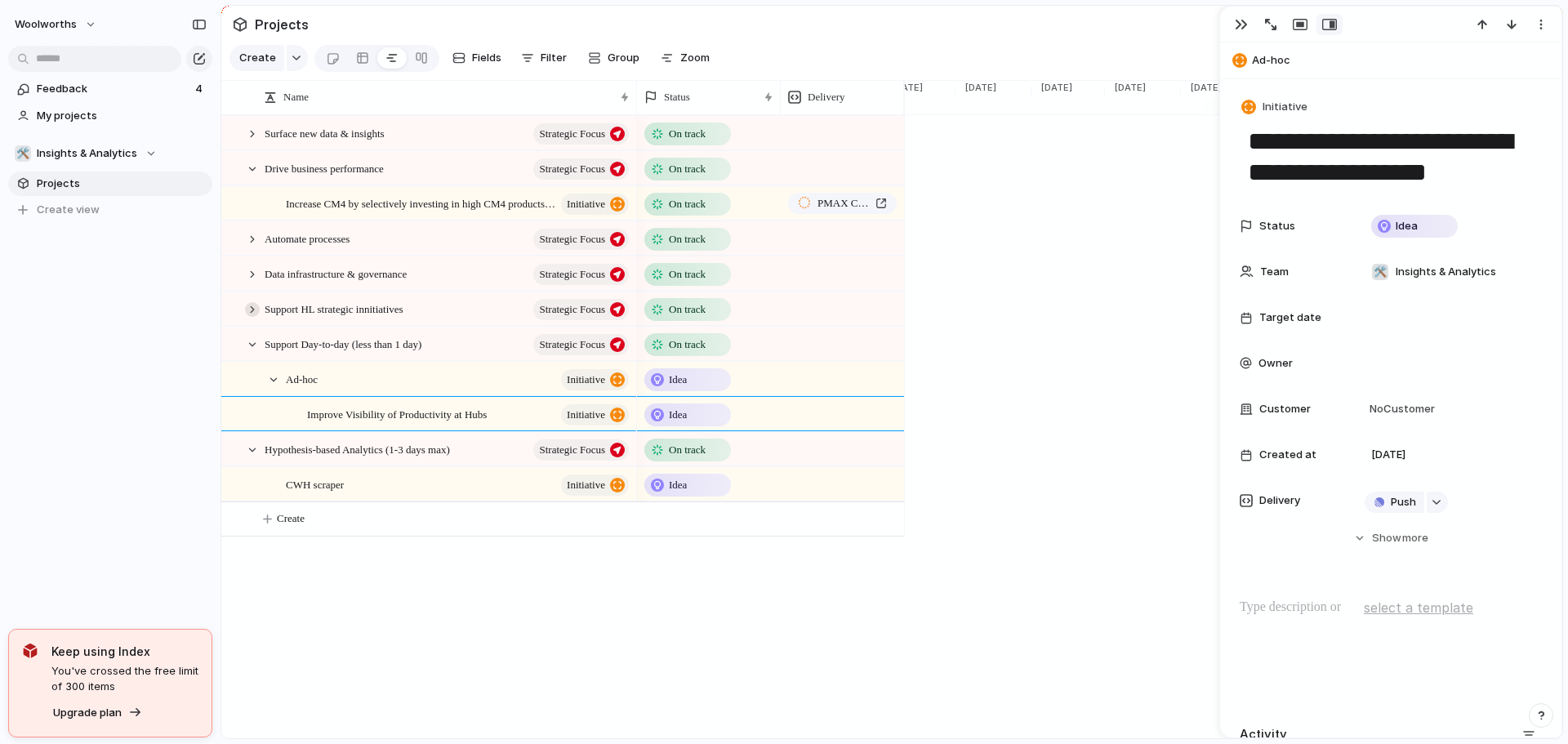
click at [252, 317] on div at bounding box center [252, 309] width 15 height 15
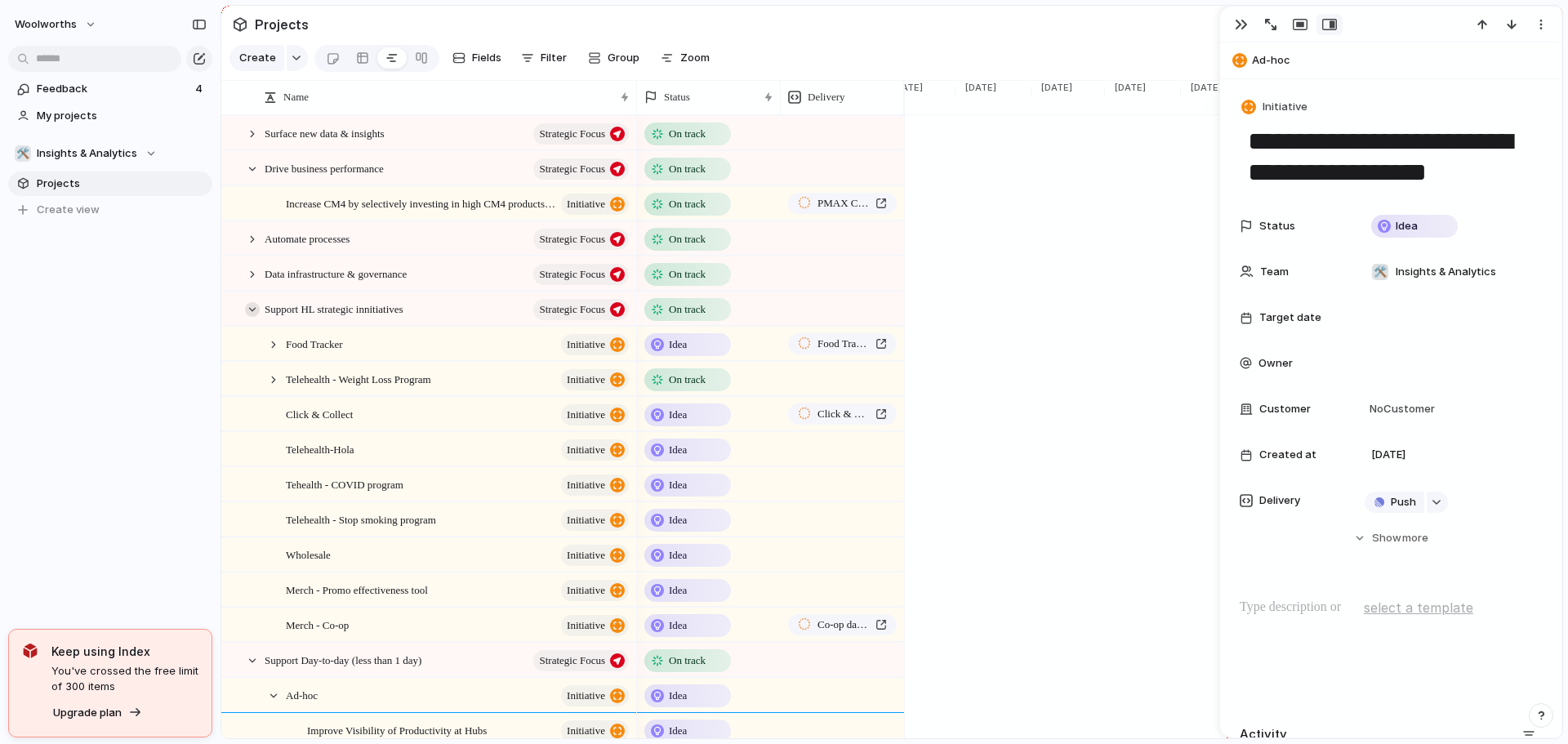
click at [252, 317] on div at bounding box center [252, 309] width 15 height 15
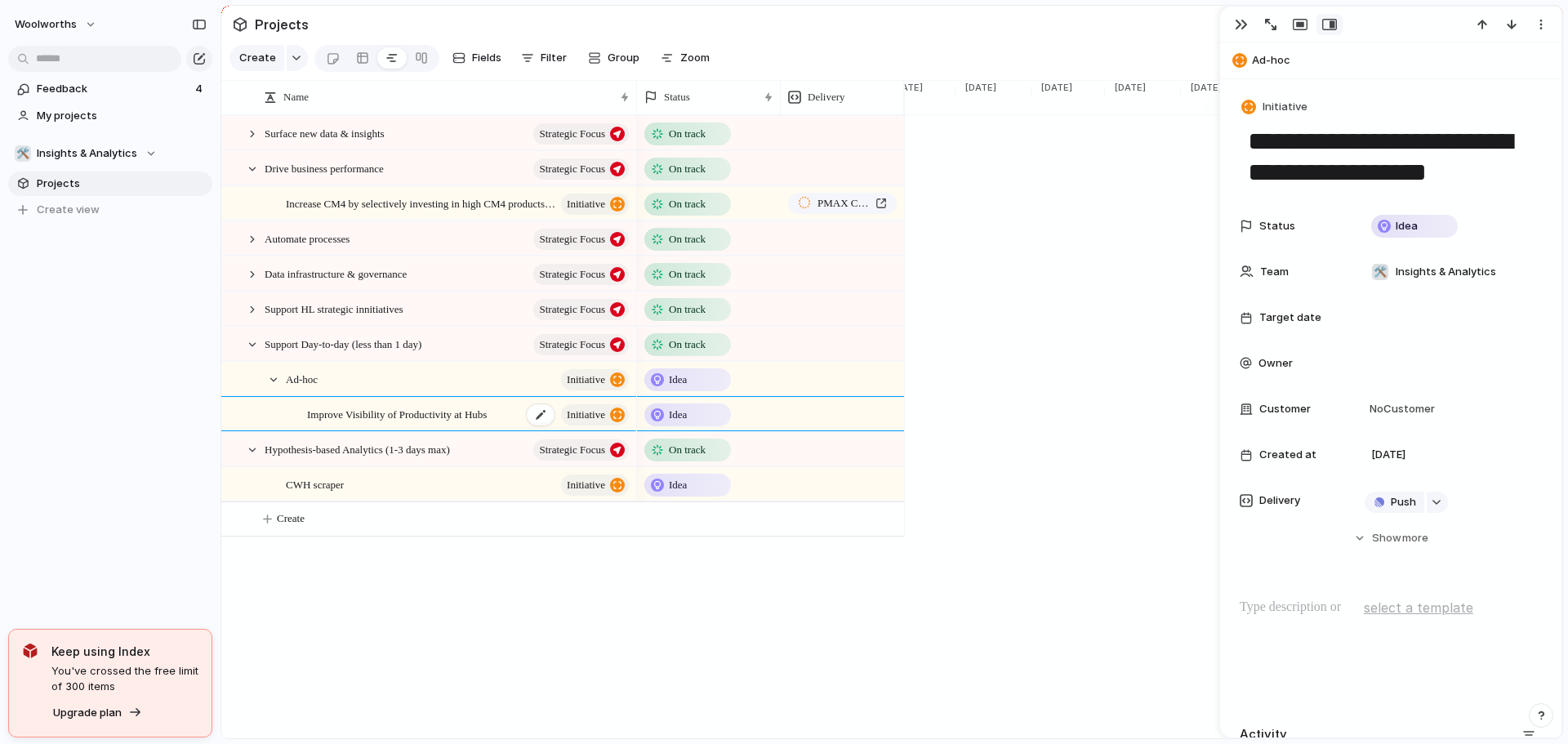
click at [486, 423] on span "Improve Visibility of Productivity at Hubs" at bounding box center [397, 414] width 180 height 19
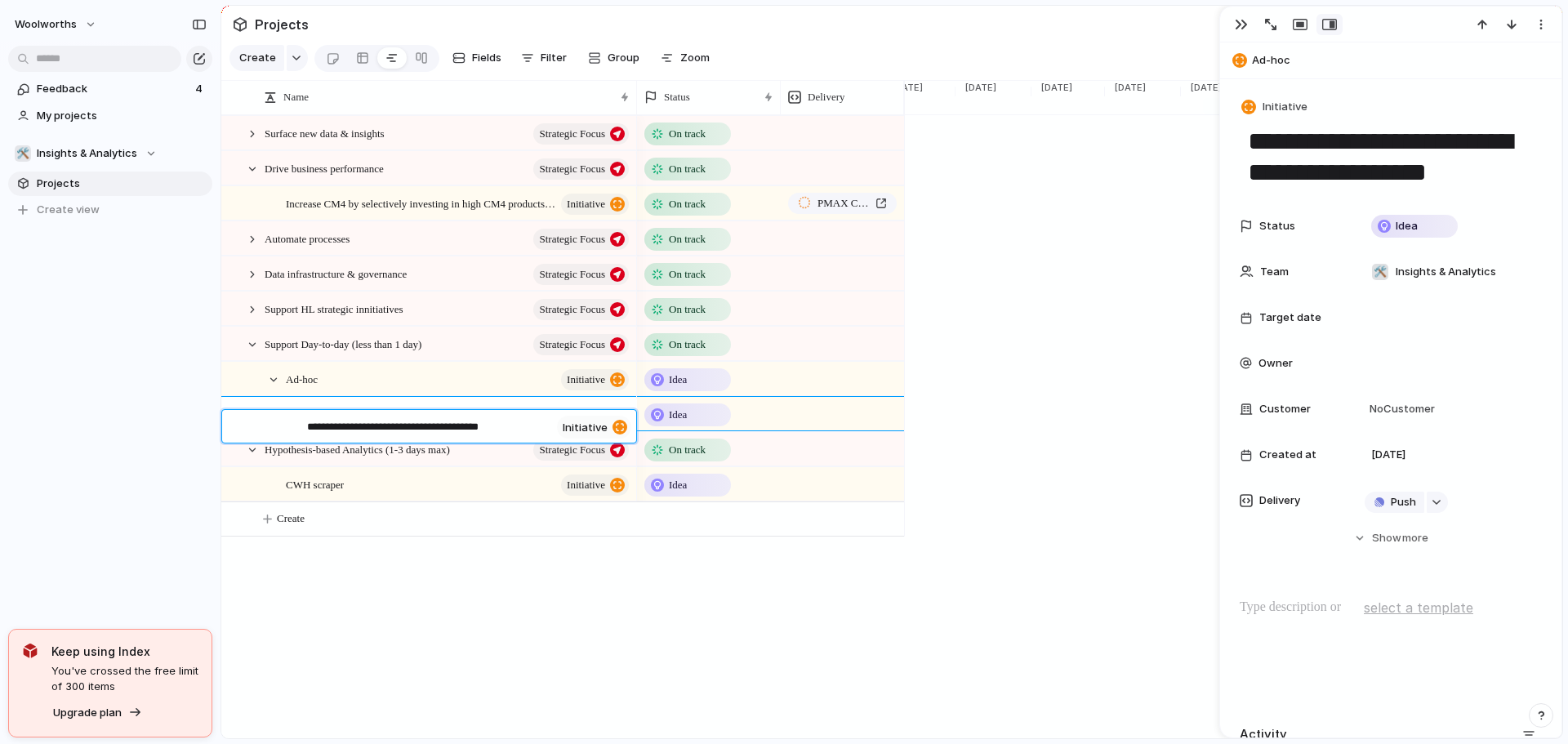
click at [492, 429] on textarea "**********" at bounding box center [429, 429] width 244 height 19
type textarea "*"
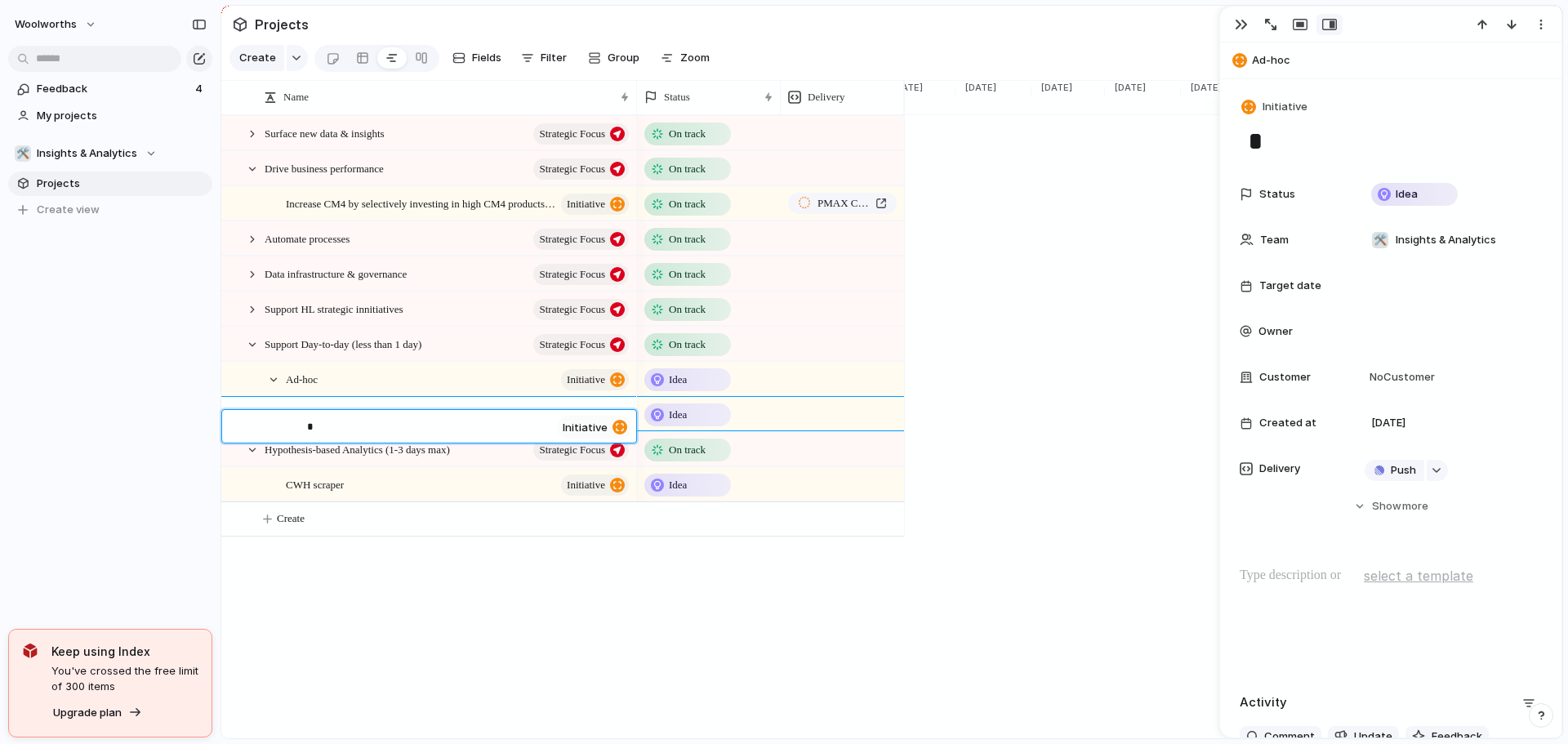
type textarea "**"
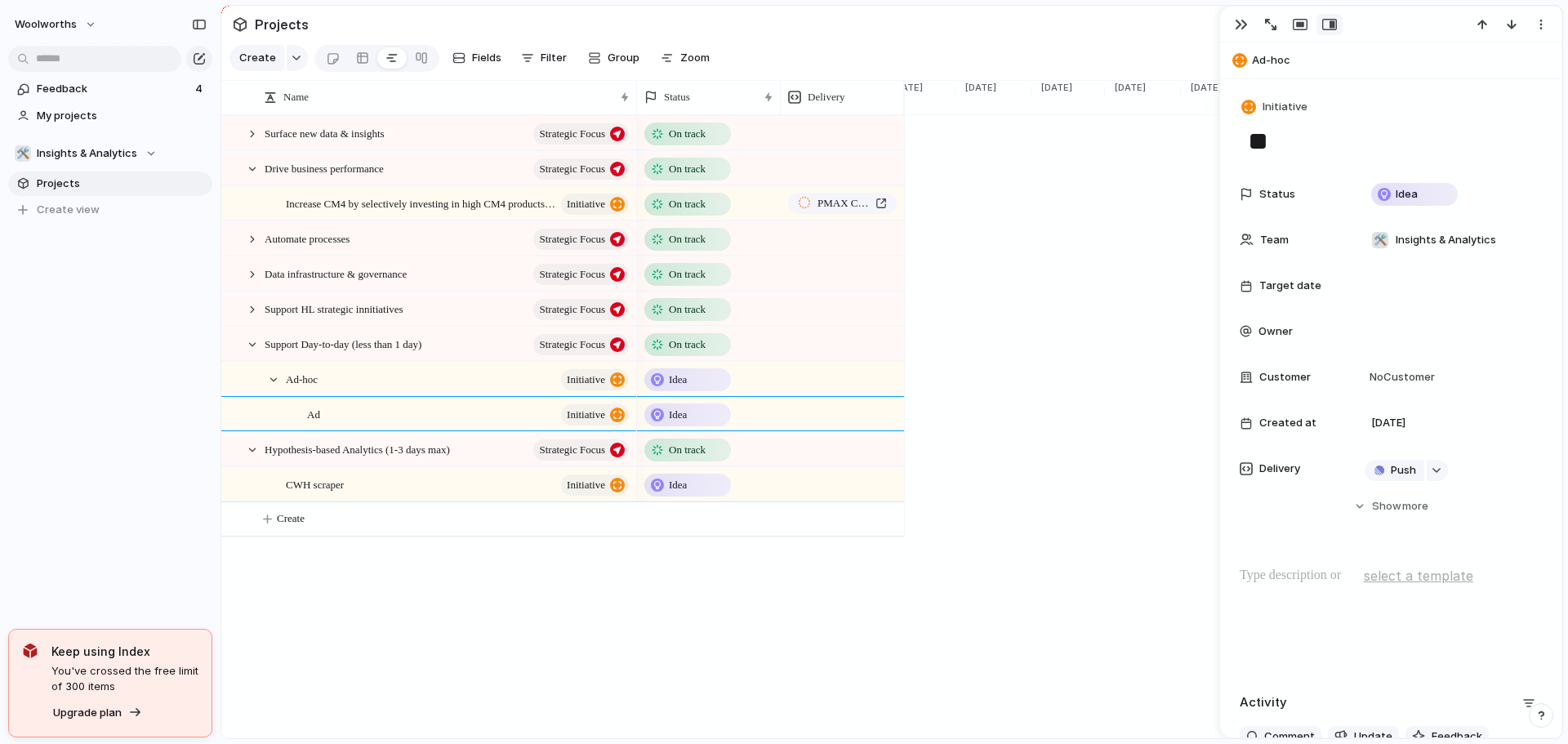
click at [321, 413] on div "Ad initiative" at bounding box center [468, 414] width 324 height 34
click at [325, 423] on div "Ad initiative" at bounding box center [468, 414] width 324 height 34
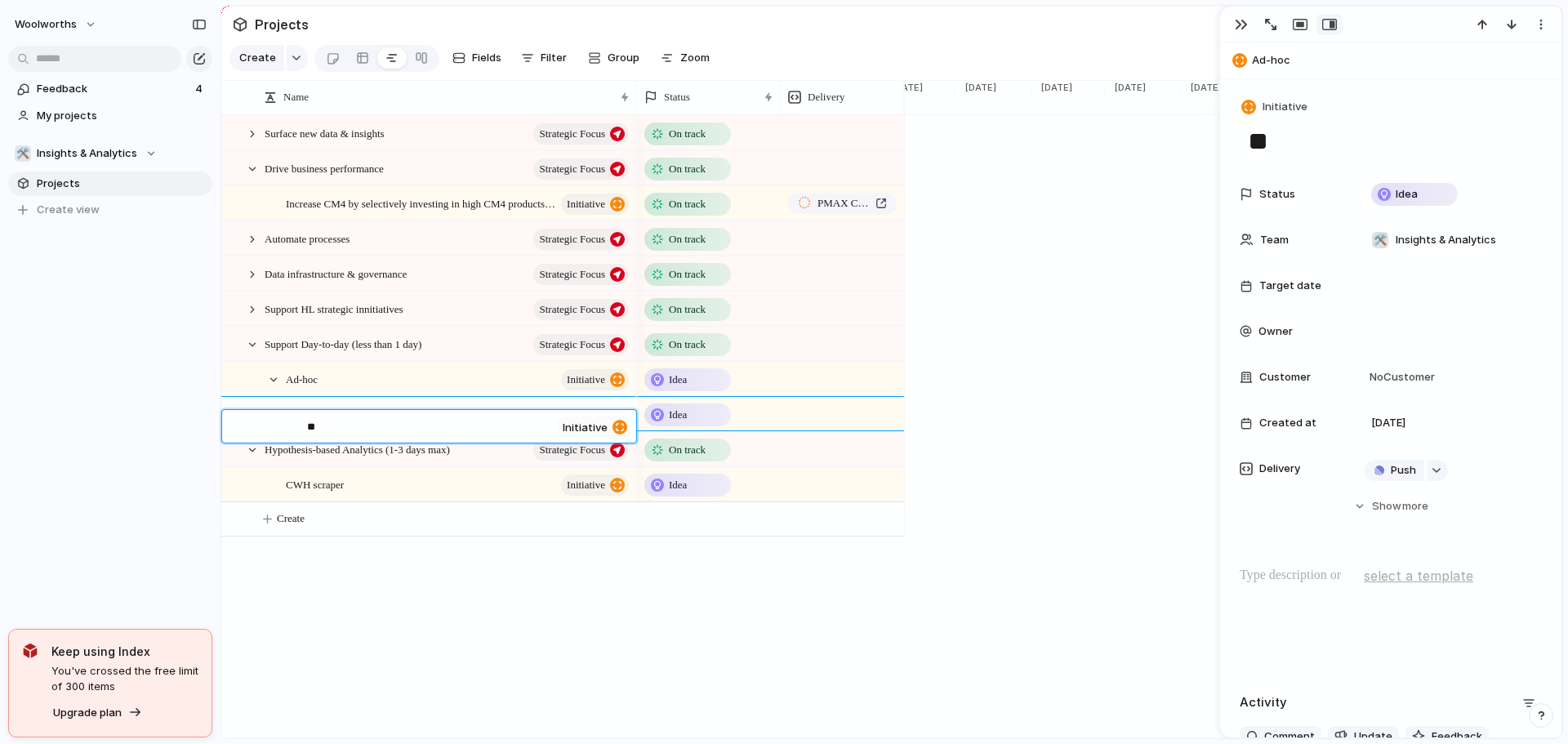
click at [322, 429] on textarea "**" at bounding box center [429, 429] width 244 height 19
click at [317, 429] on textarea "**" at bounding box center [429, 429] width 244 height 19
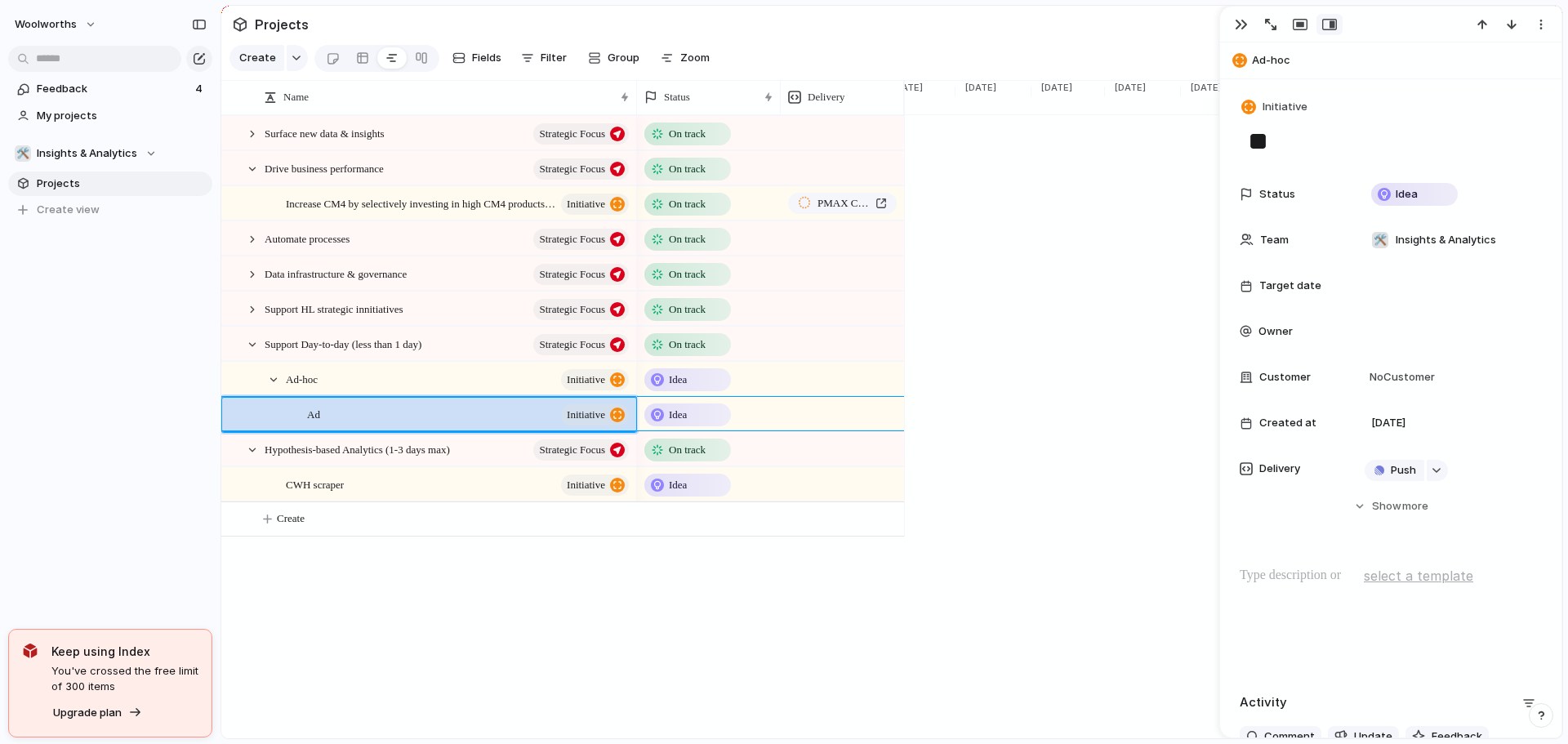
click at [314, 423] on span "Ad" at bounding box center [313, 414] width 13 height 19
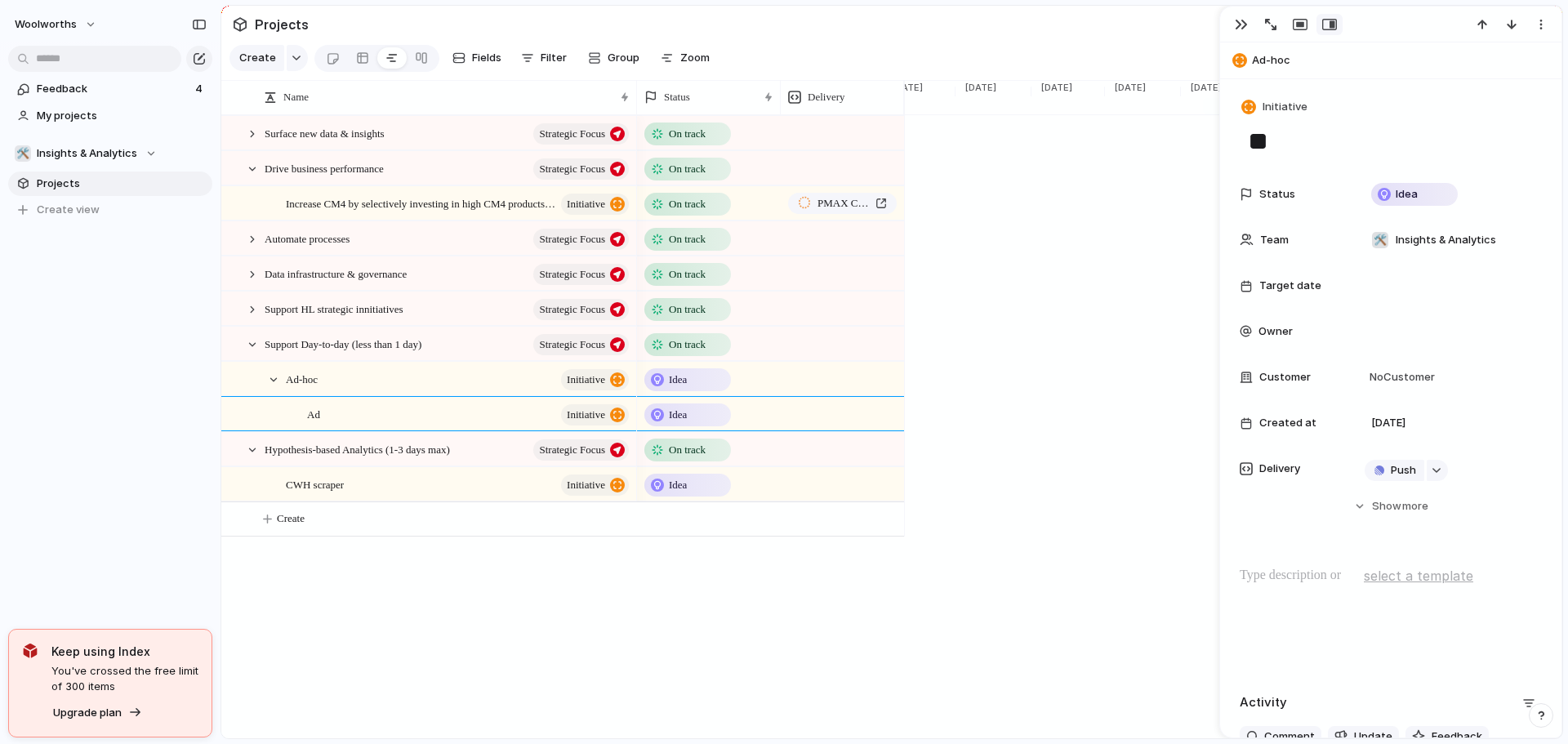
click at [314, 423] on span "Ad" at bounding box center [313, 414] width 13 height 19
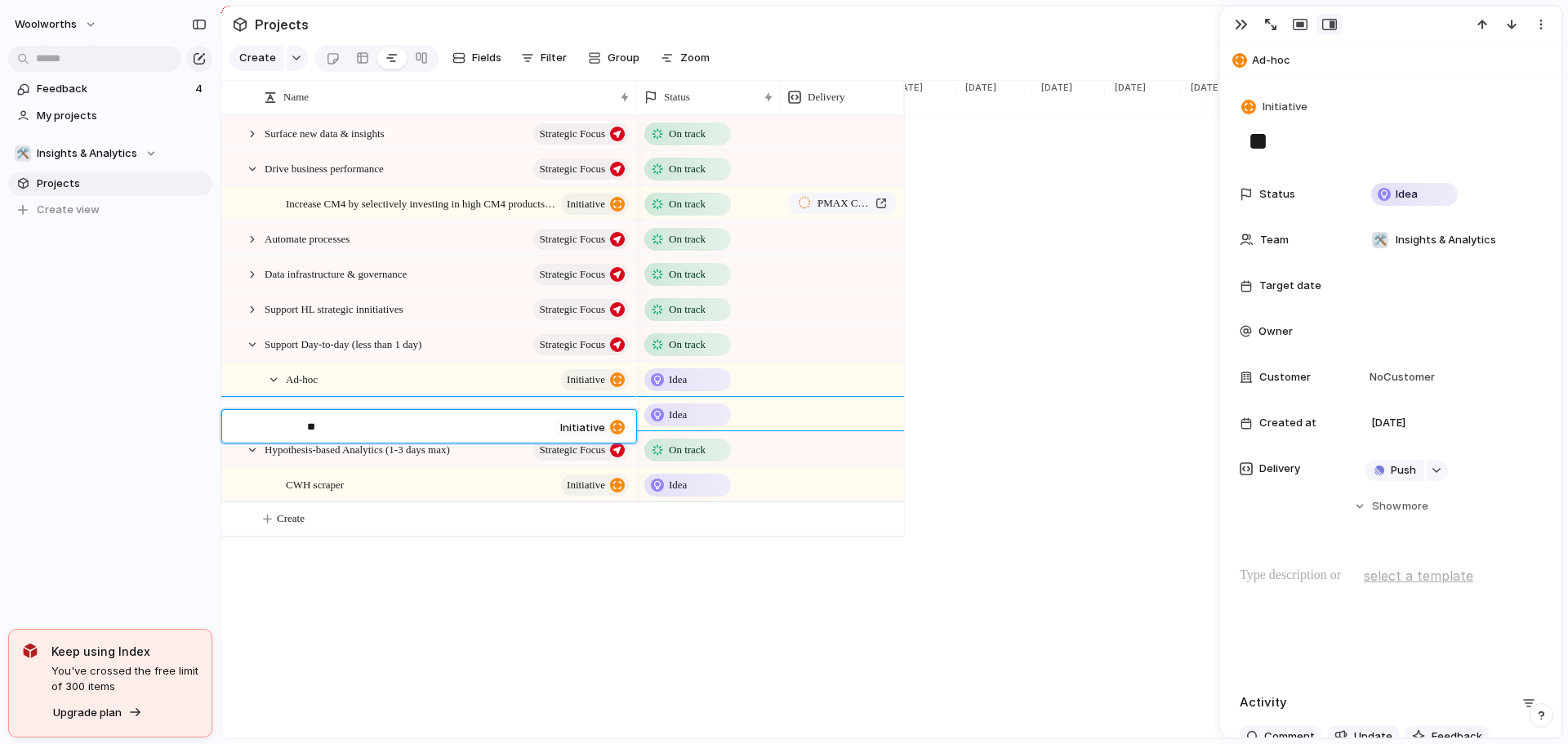
click at [314, 430] on textarea "**" at bounding box center [427, 429] width 241 height 19
type textarea "*"
type textarea "**"
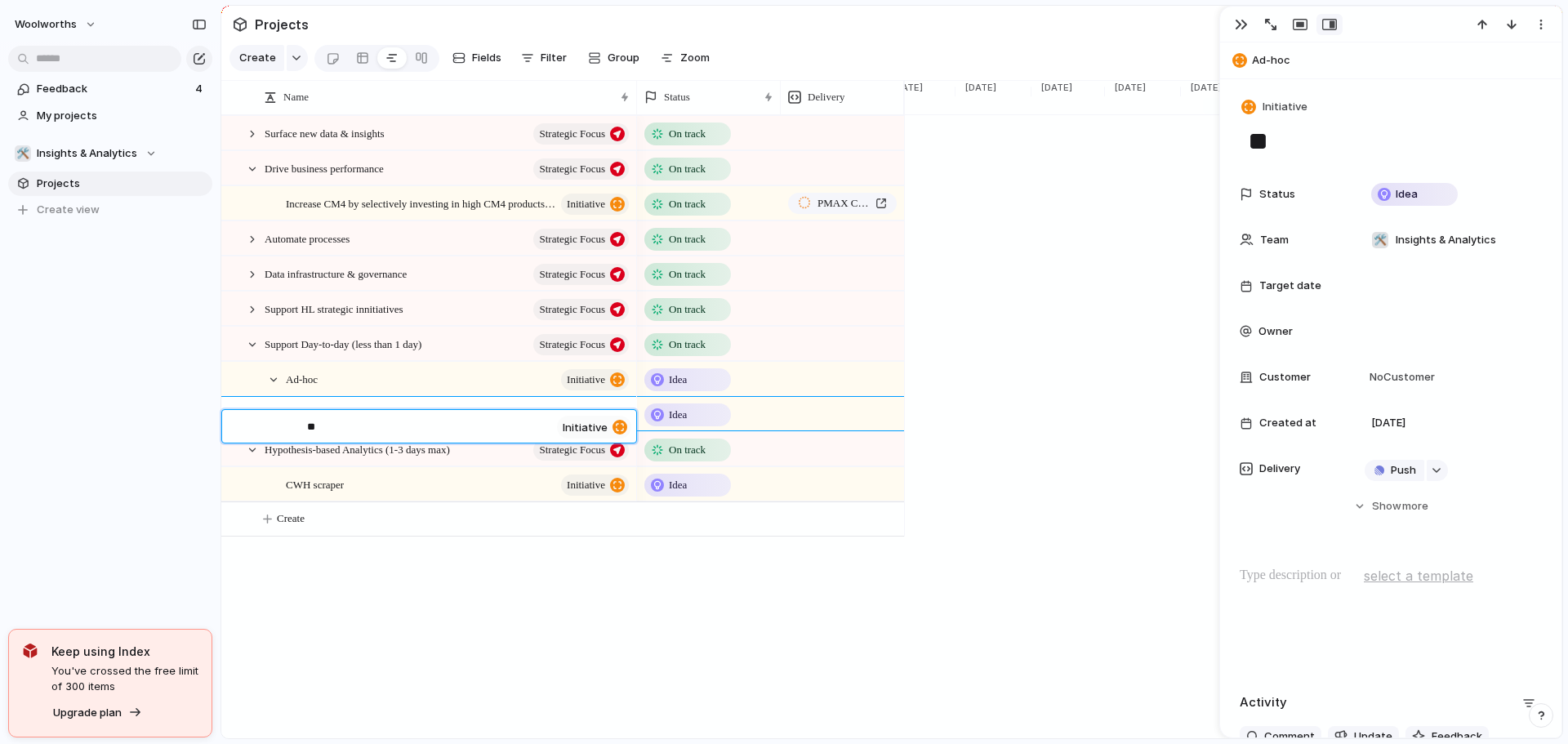
type textarea "***"
type textarea "****"
type textarea "*****"
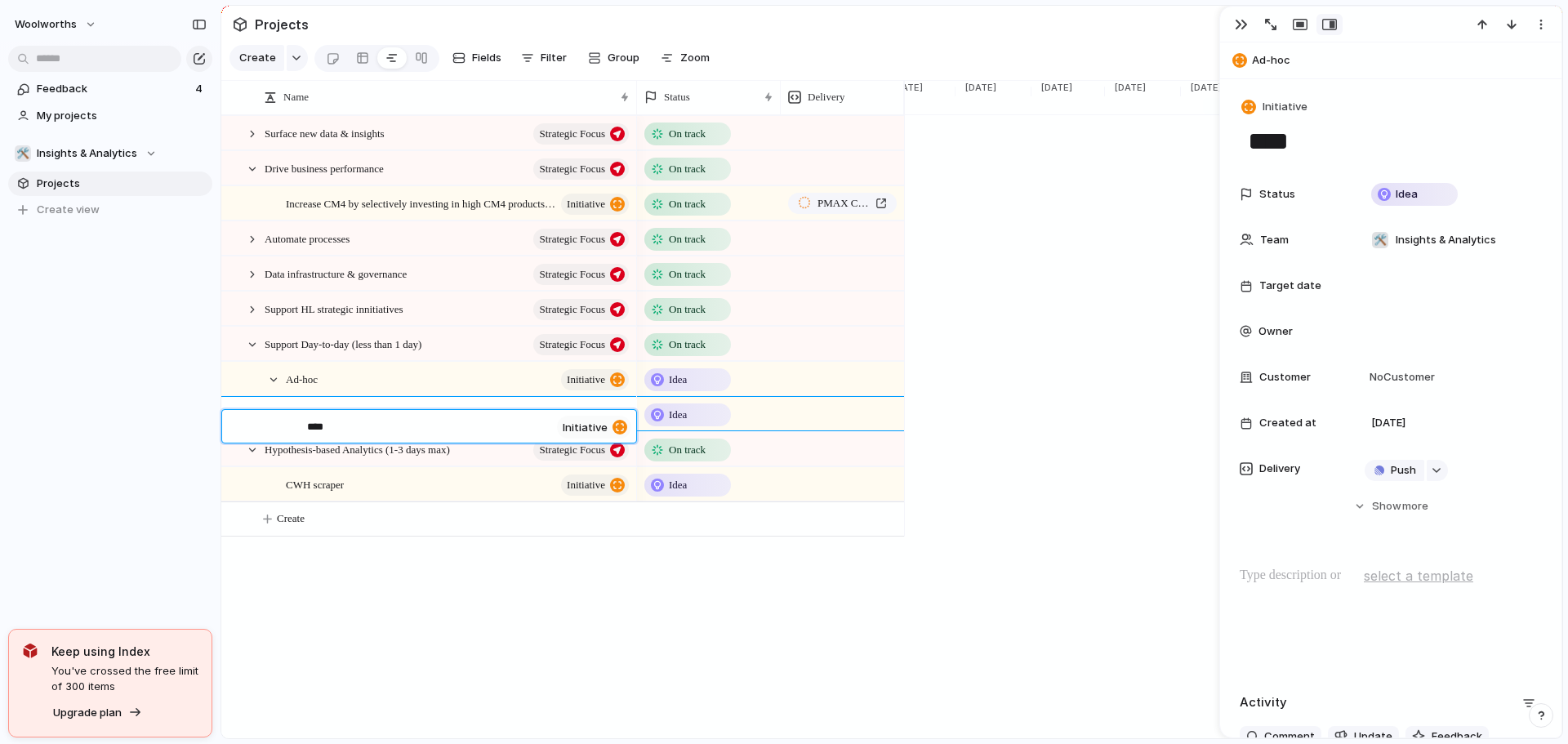
type textarea "*****"
type textarea "******"
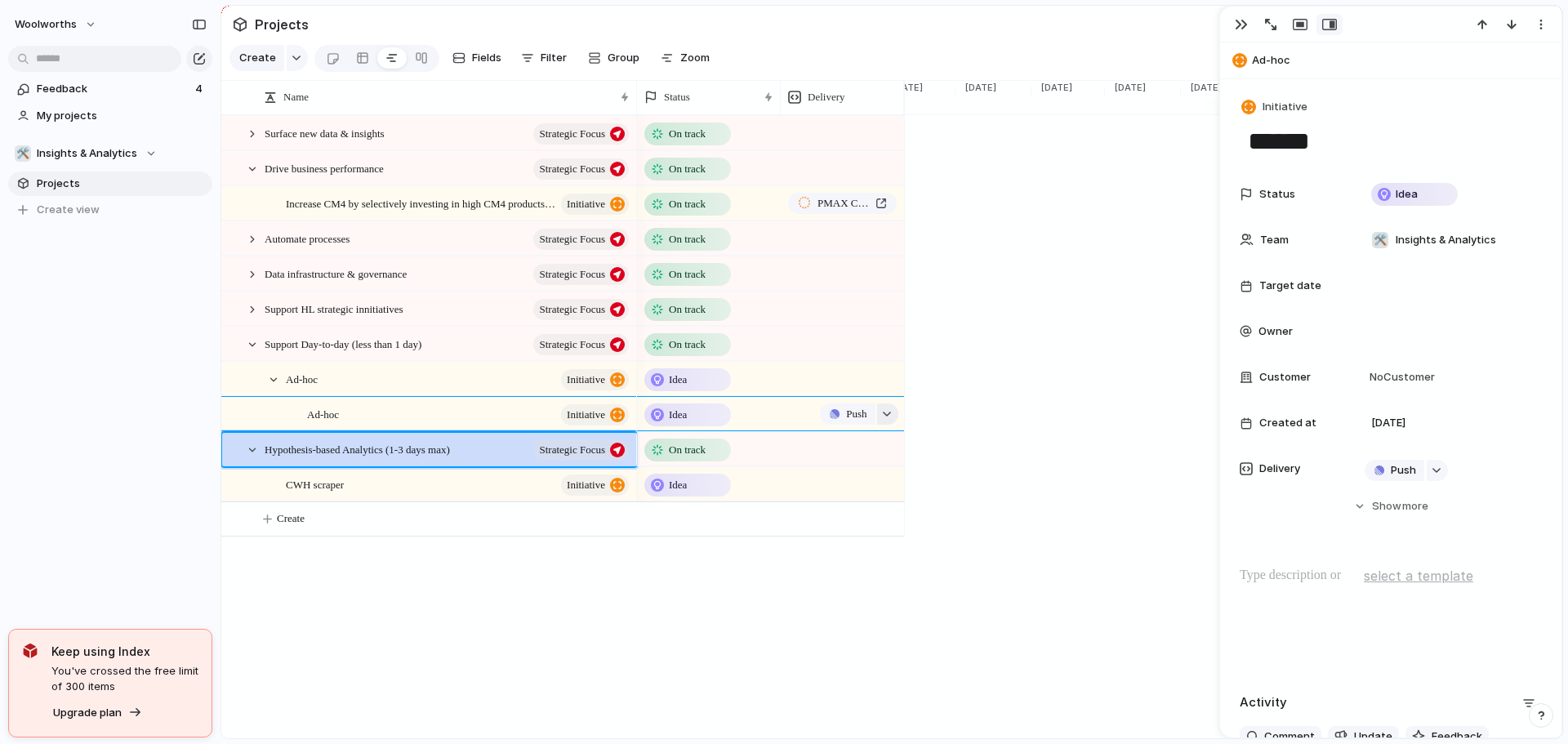
click at [885, 417] on div "button" at bounding box center [886, 415] width 11 height 7
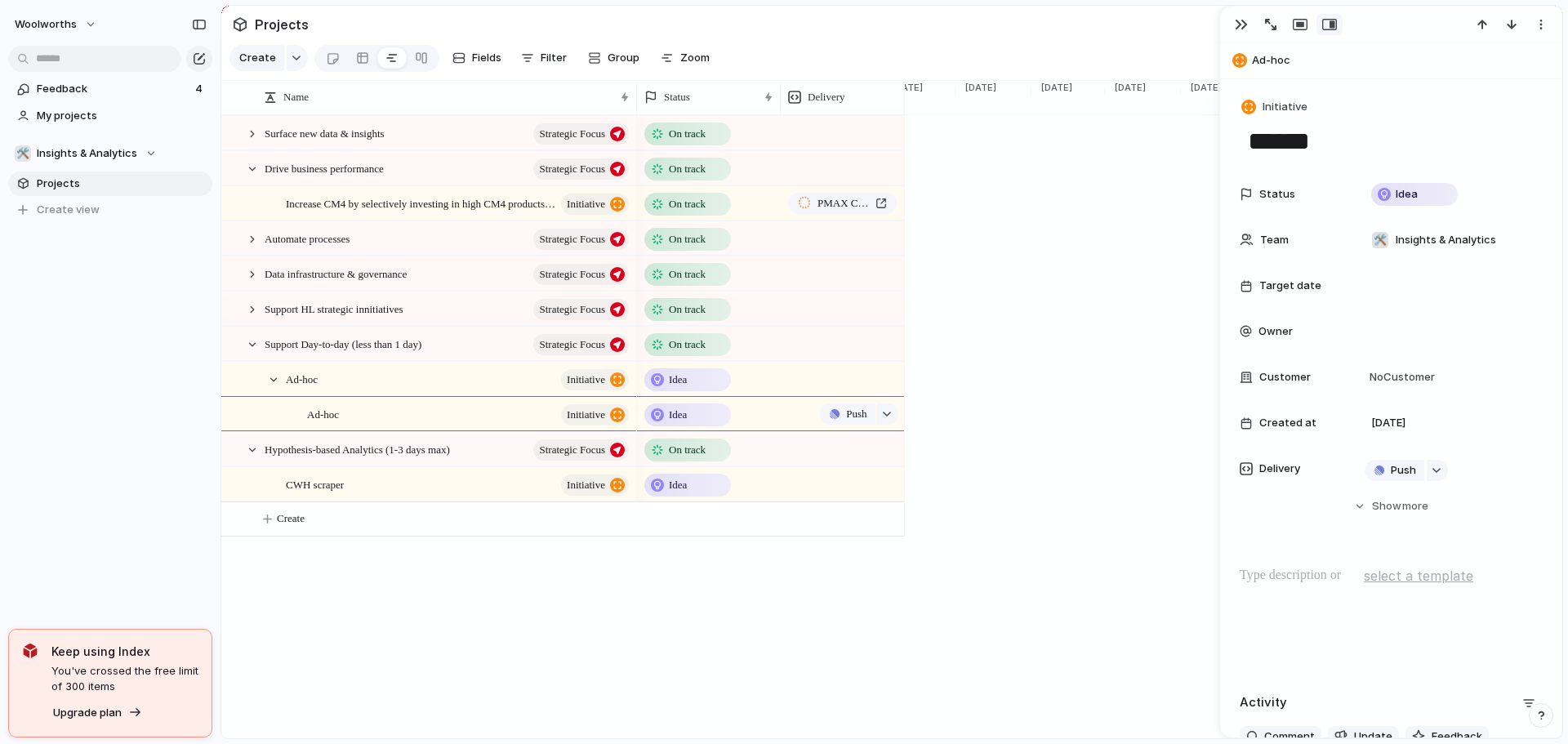
click at [601, 681] on div "Projects Issues New Idea Slimstock Dashboard update and support New Front-end p…" at bounding box center [784, 372] width 1568 height 744
click at [253, 142] on div at bounding box center [252, 134] width 15 height 15
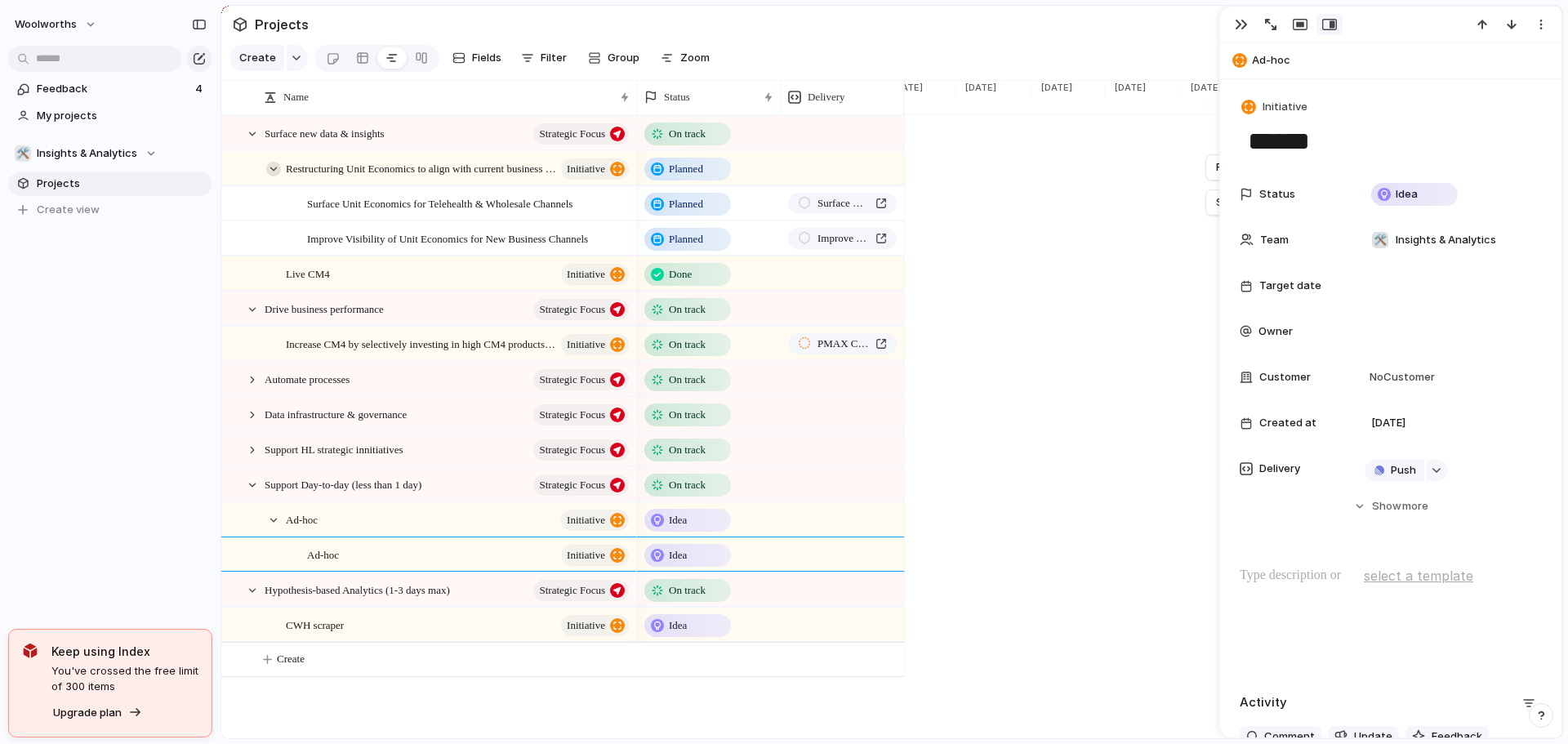
click at [276, 176] on div at bounding box center [273, 169] width 15 height 15
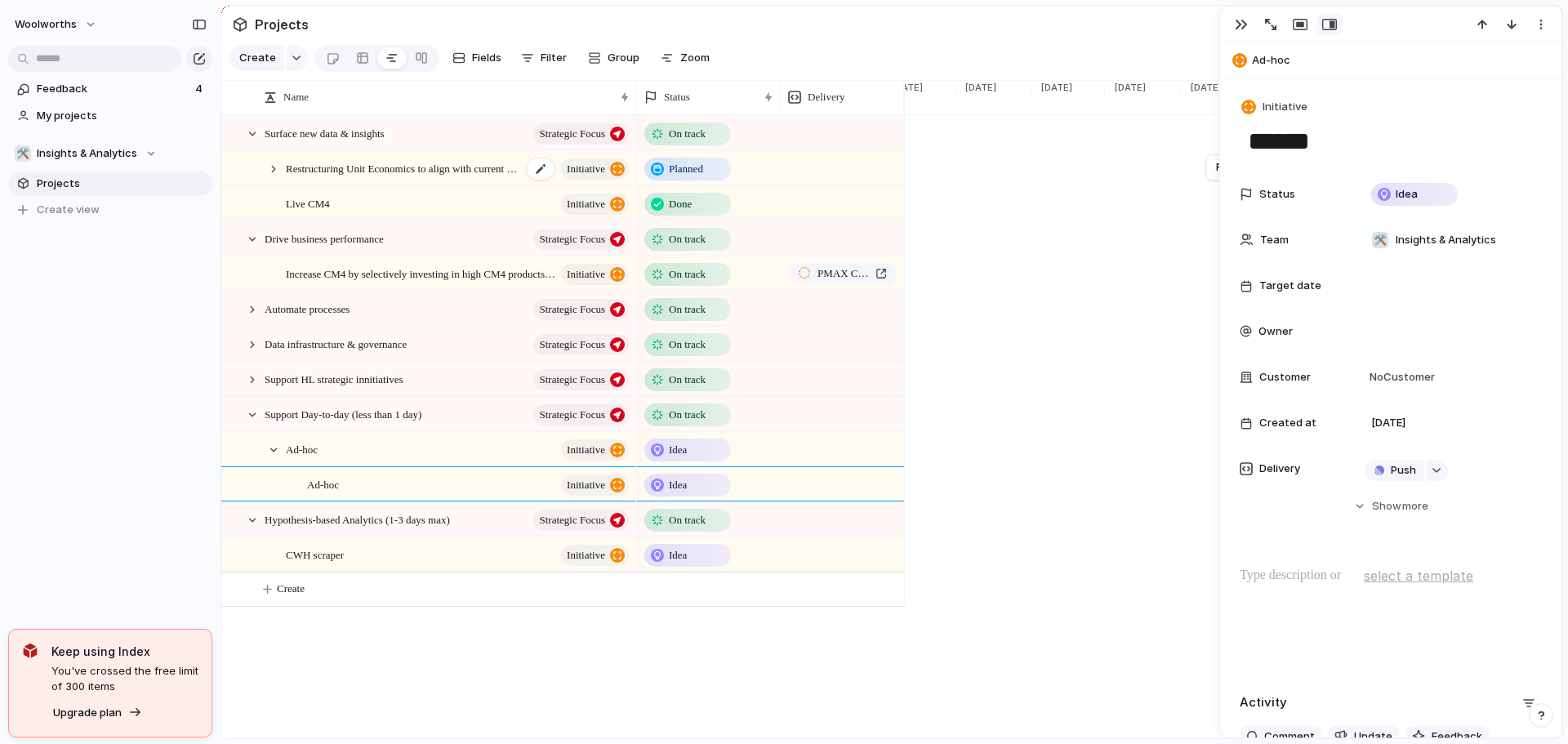
click at [501, 177] on span "Restructuring Unit Economics to align with current business model" at bounding box center [403, 168] width 236 height 19
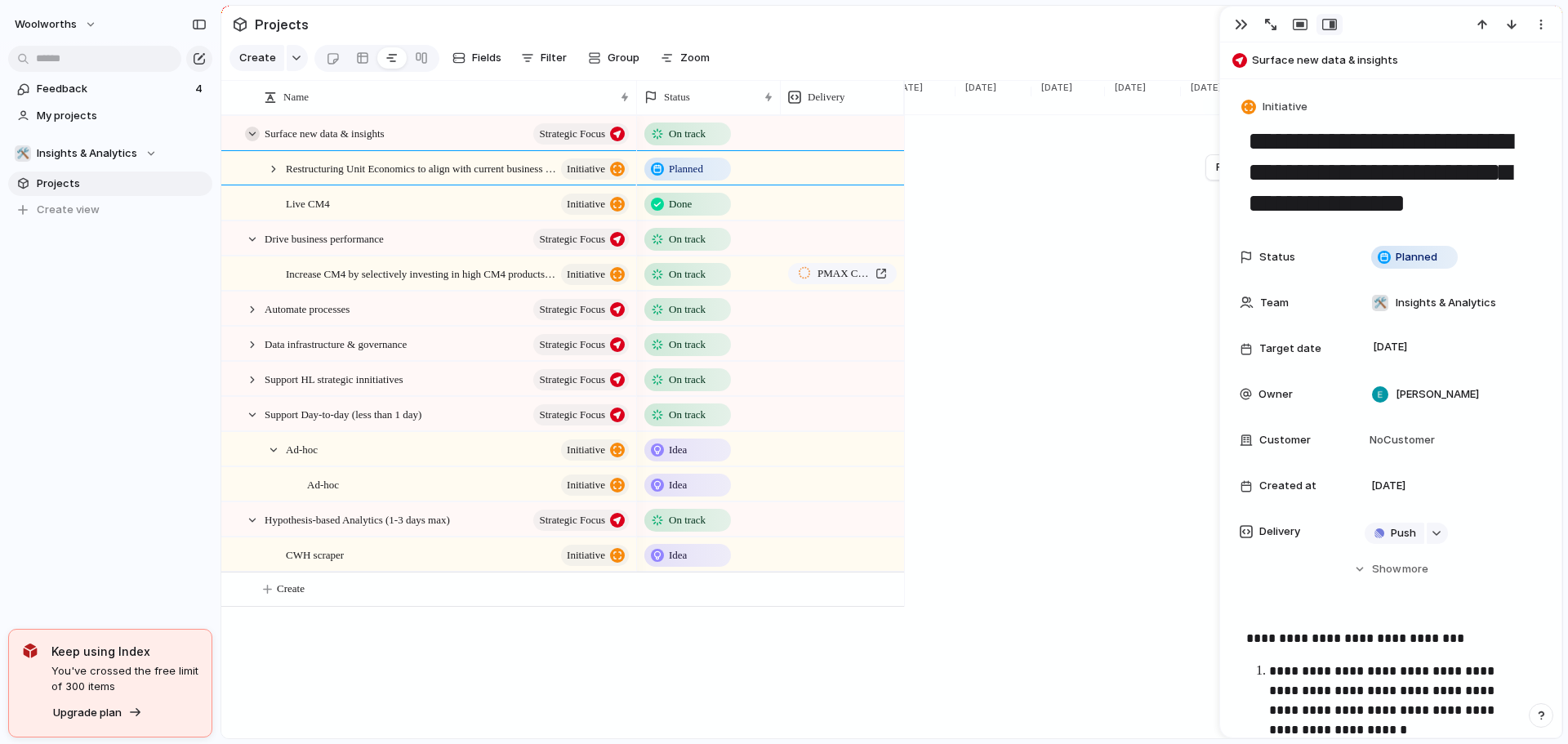
click at [253, 142] on div at bounding box center [252, 134] width 15 height 15
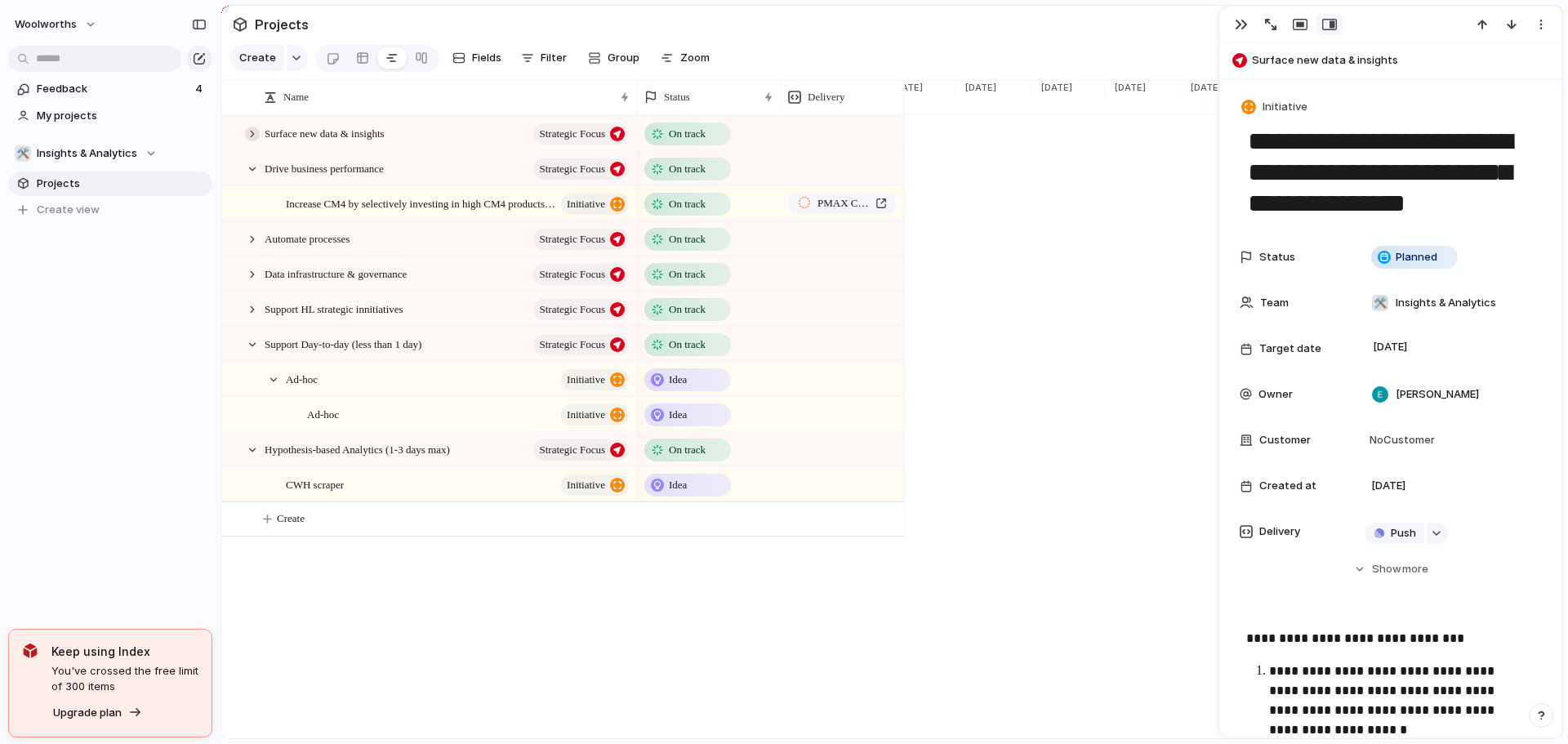
click at [253, 142] on div at bounding box center [252, 134] width 15 height 15
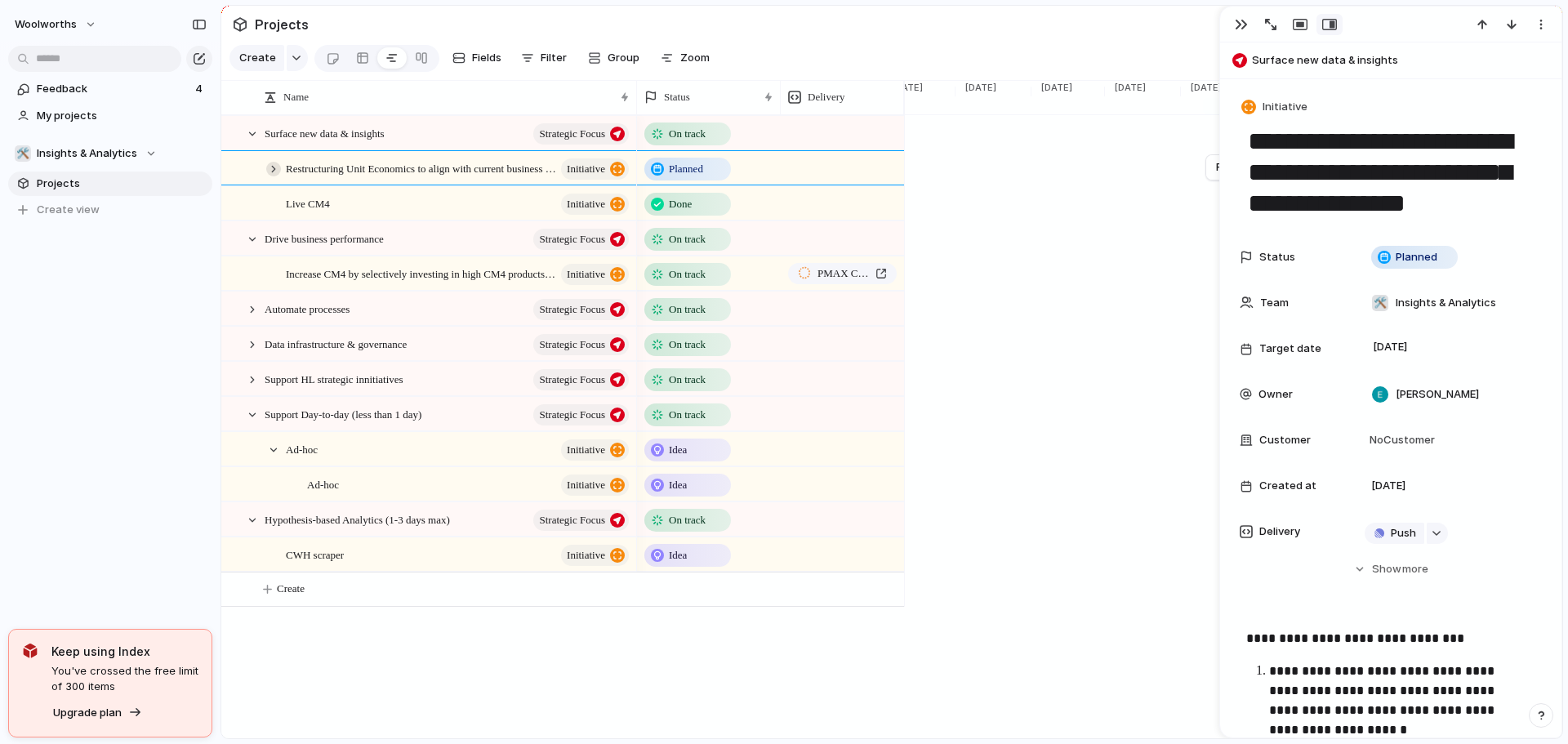
click at [269, 176] on div at bounding box center [273, 169] width 15 height 15
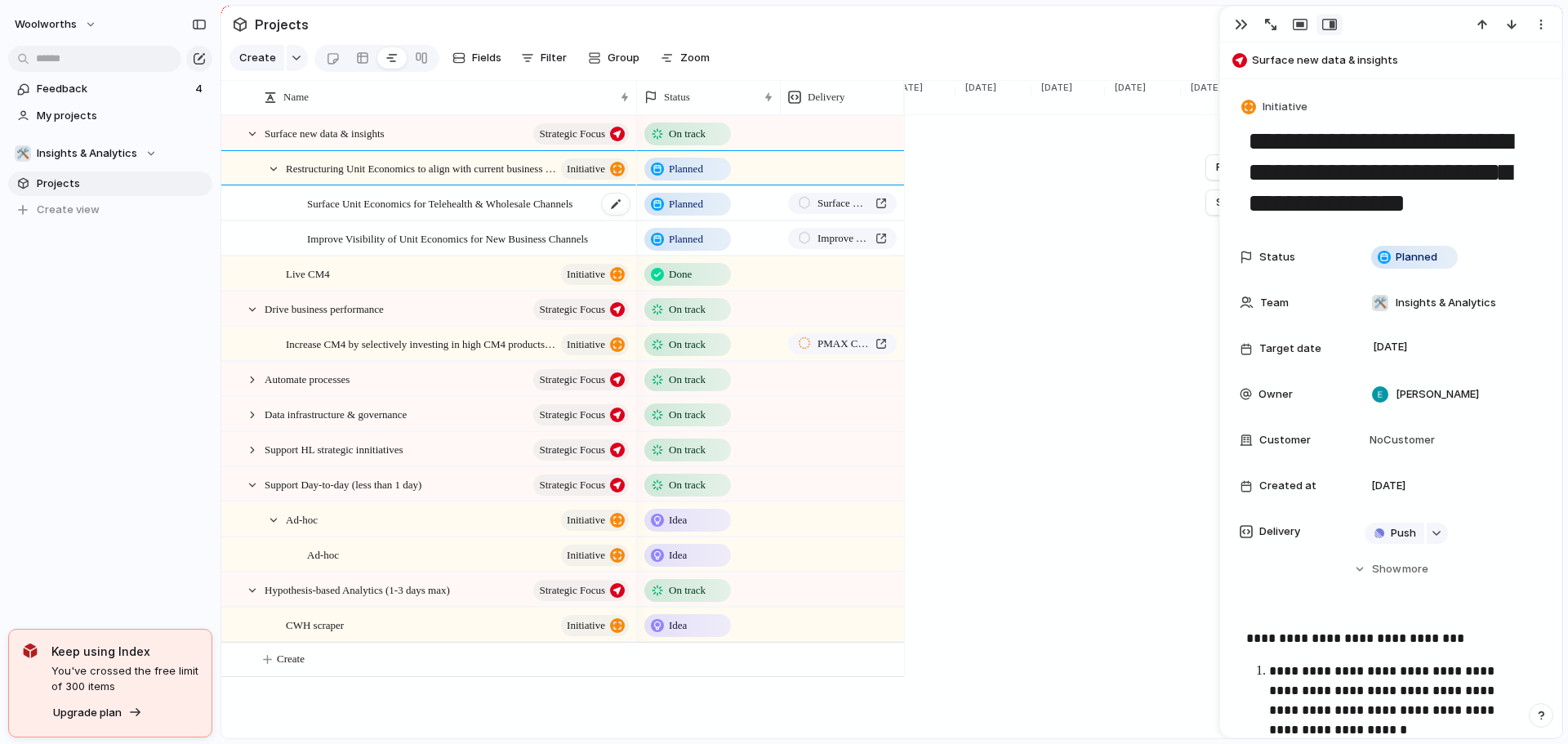
click at [446, 220] on div "Surface Unit Economics for Telehealth & Wholesale Channels" at bounding box center [468, 203] width 324 height 34
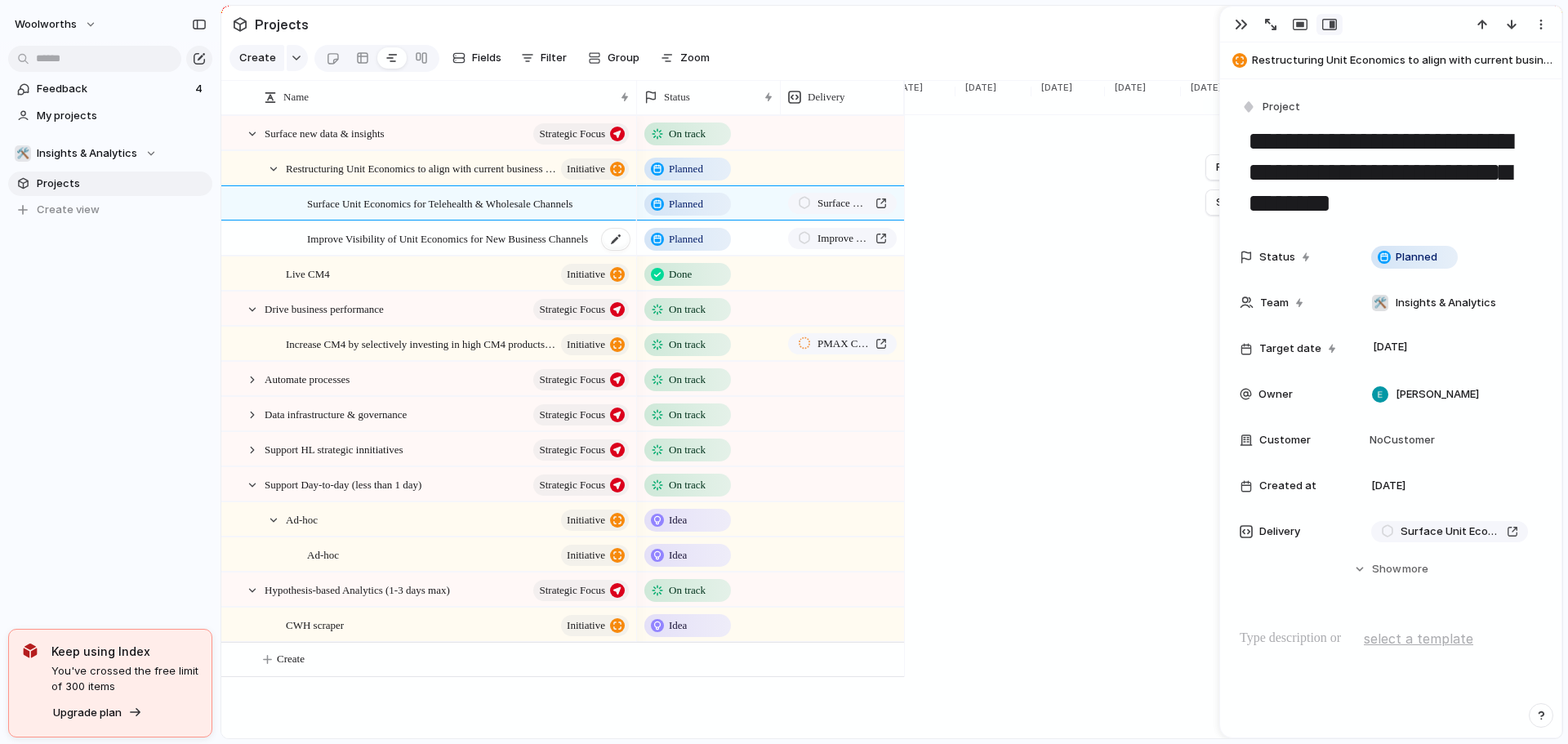
click at [446, 247] on span "Improve Visibility of Unit Economics for New Business Channels" at bounding box center [447, 238] width 281 height 19
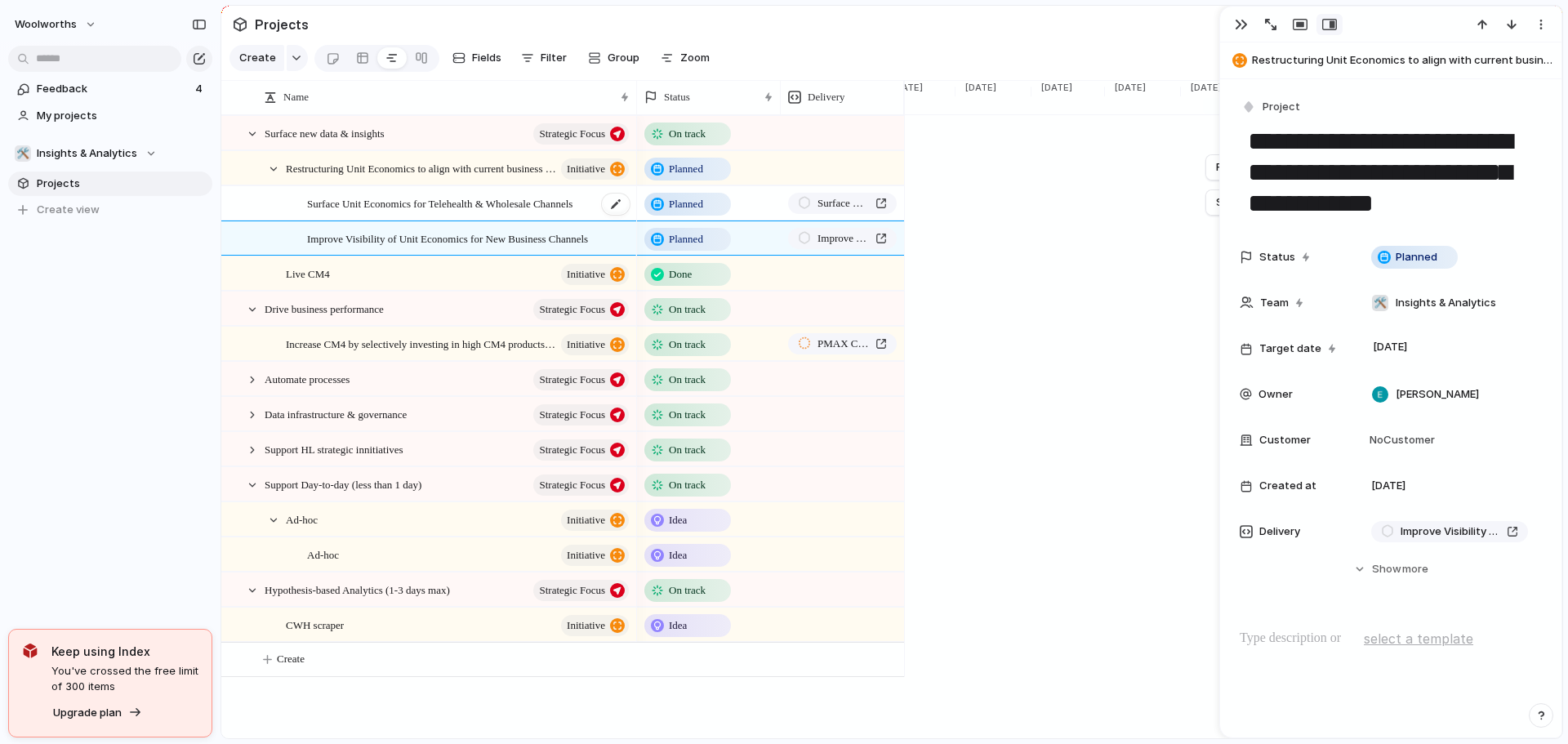
click at [450, 213] on span "Surface Unit Economics for Telehealth & Wholesale Channels" at bounding box center [439, 203] width 265 height 19
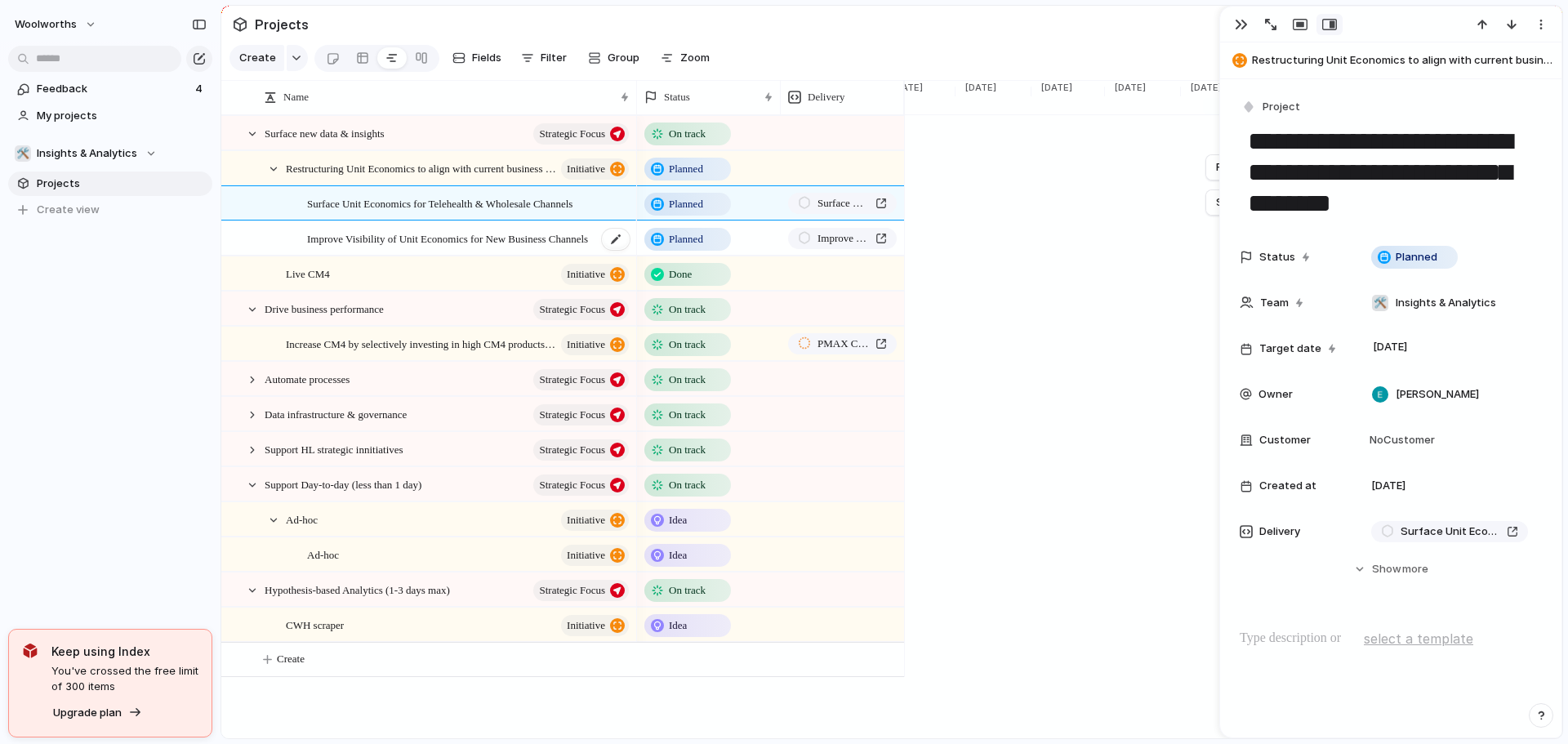
click at [462, 247] on span "Improve Visibility of Unit Economics for New Business Channels" at bounding box center [447, 238] width 281 height 19
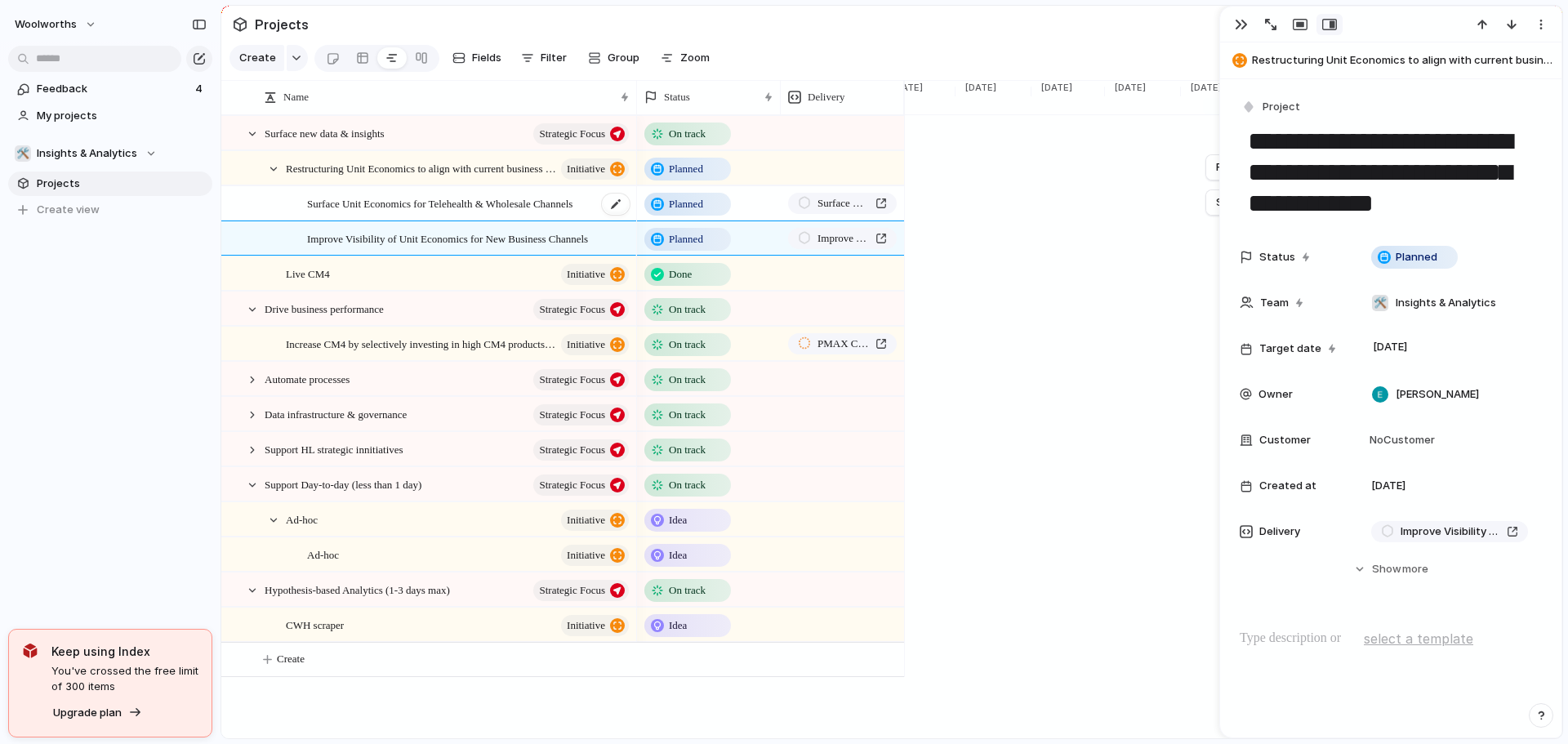
click at [437, 213] on span "Surface Unit Economics for Telehealth & Wholesale Channels" at bounding box center [439, 203] width 265 height 19
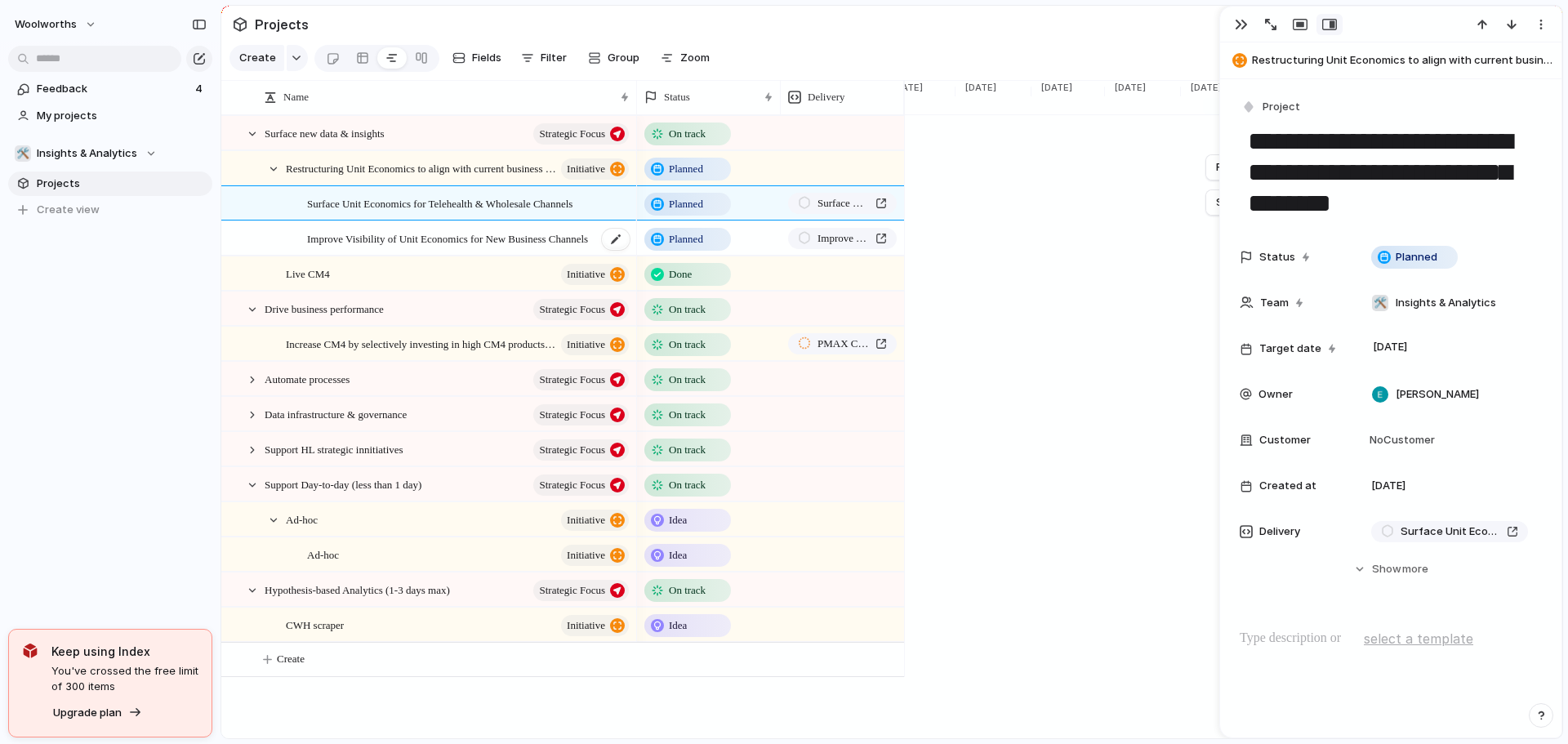
click at [437, 247] on span "Improve Visibility of Unit Economics for New Business Channels" at bounding box center [447, 238] width 281 height 19
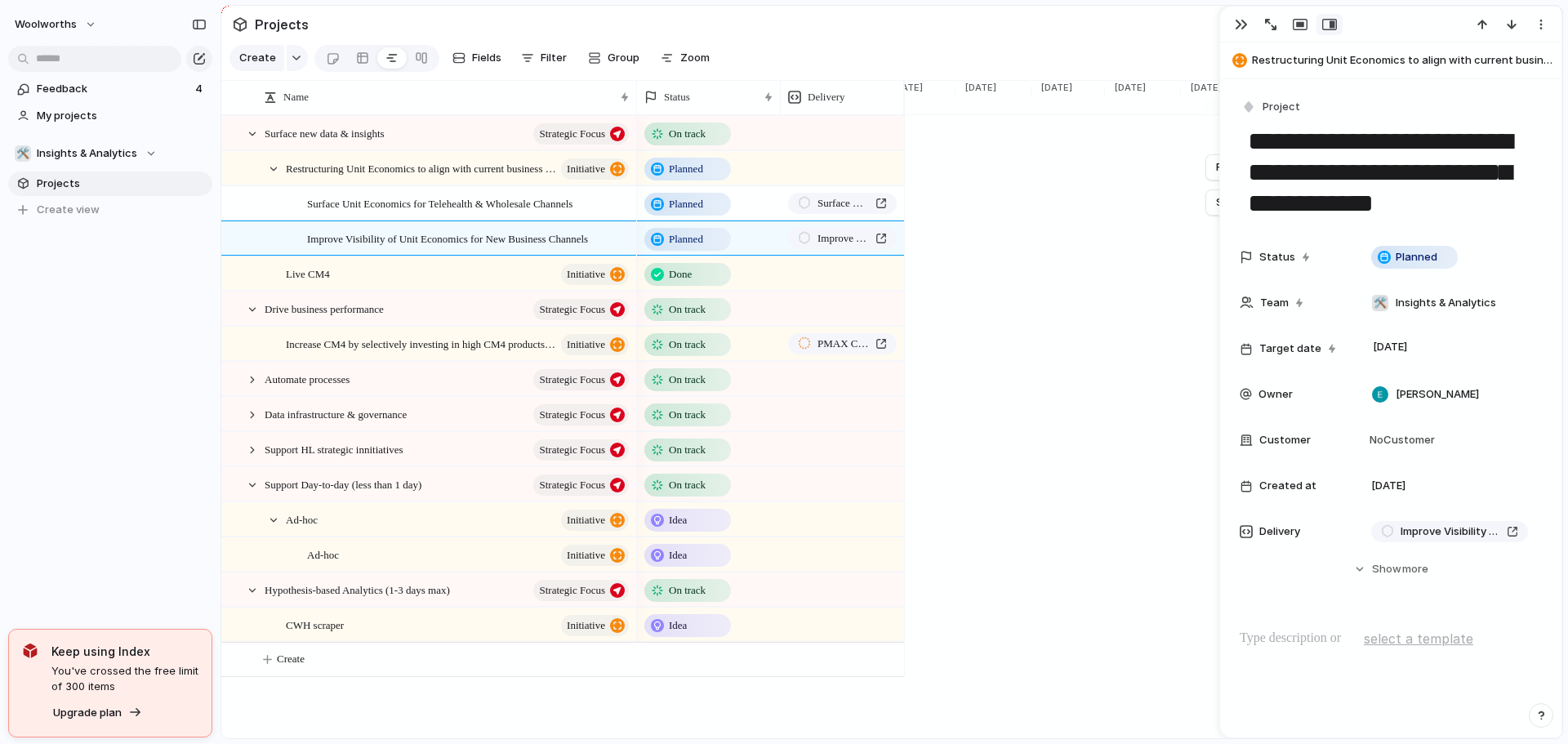
click at [1335, 178] on textarea "**********" at bounding box center [1391, 173] width 289 height 97
click at [339, 211] on span "Surface Unit Economics for Telehealth & Wholesale Channels" at bounding box center [439, 203] width 265 height 19
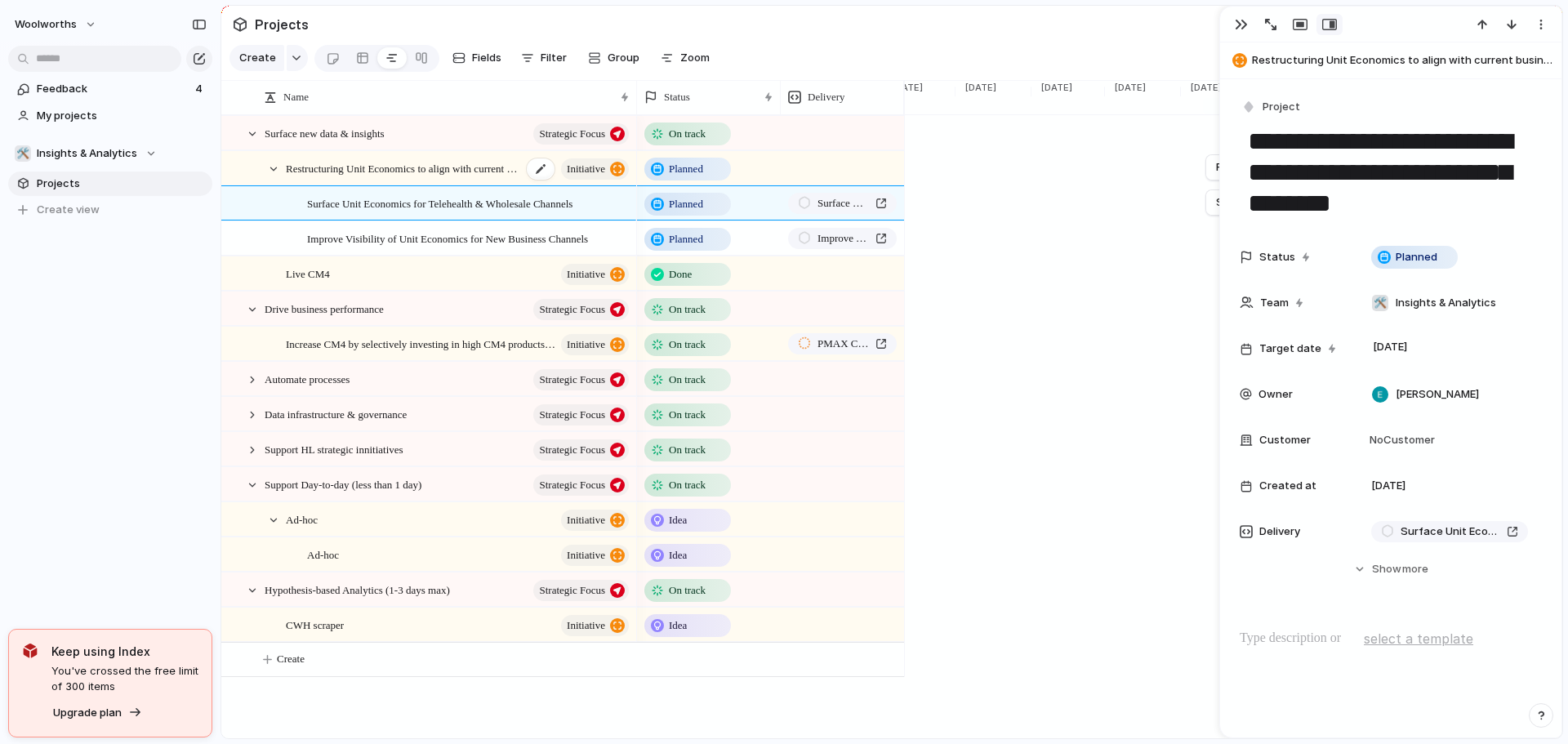
click at [351, 177] on span "Restructuring Unit Economics to align with current business model" at bounding box center [403, 168] width 236 height 19
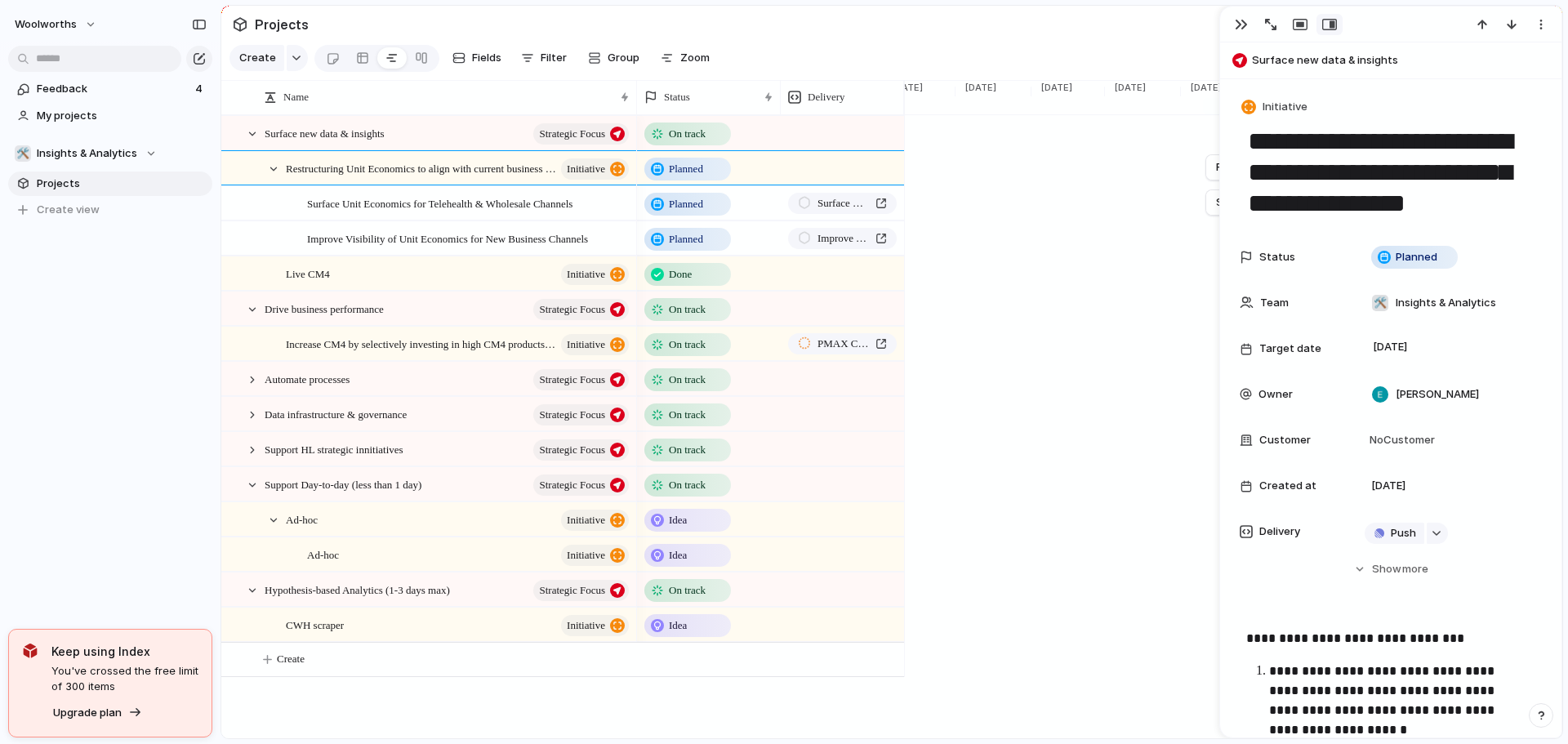
scroll to position [82, 0]
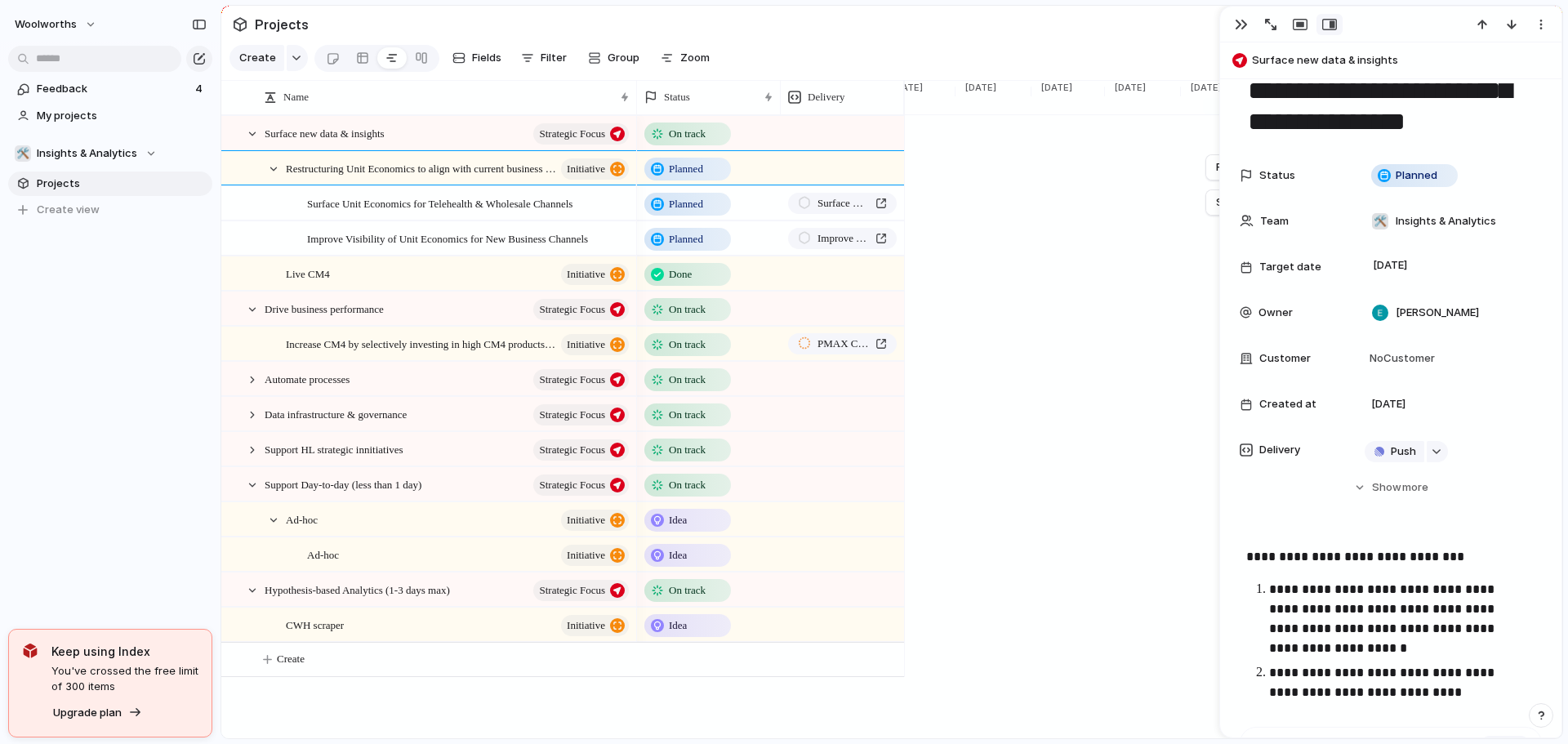
click at [1273, 120] on textarea "**********" at bounding box center [1391, 91] width 289 height 97
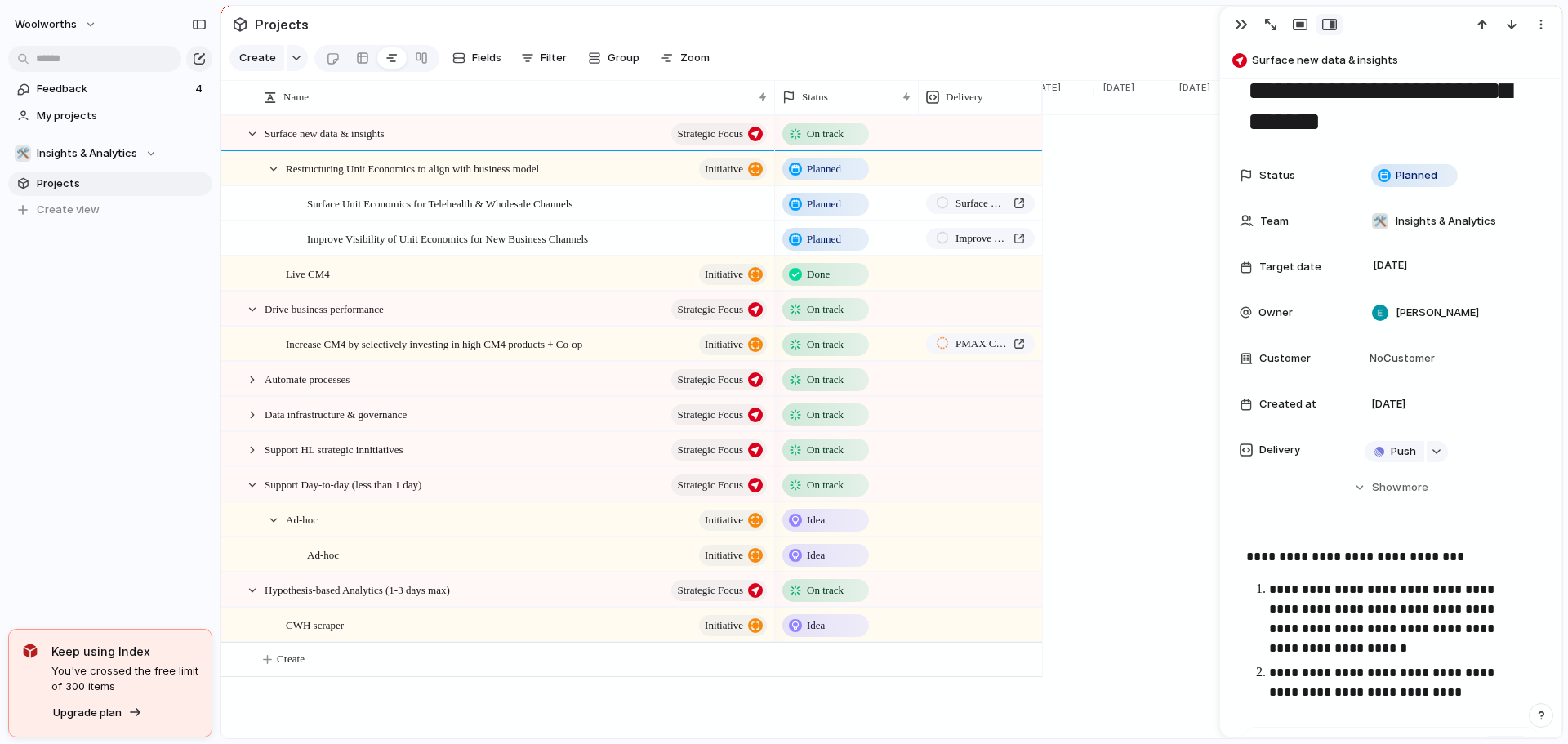
drag, startPoint x: 635, startPoint y: 98, endPoint x: 772, endPoint y: 104, distance: 137.1
click at [772, 104] on div at bounding box center [773, 98] width 8 height 35
click at [331, 286] on div "Live CM4 initiative" at bounding box center [528, 274] width 484 height 34
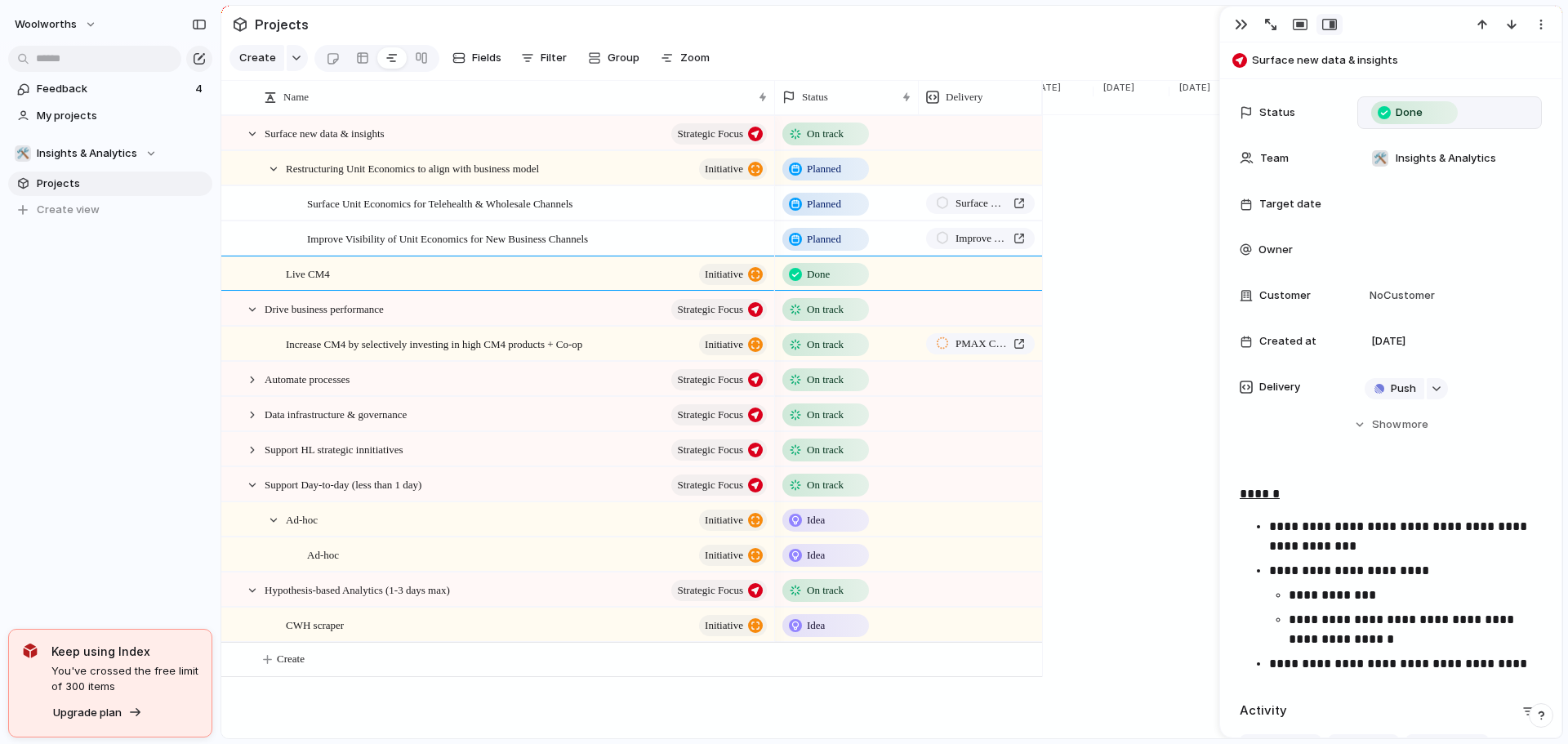
click at [1423, 104] on div "Done" at bounding box center [1414, 112] width 83 height 20
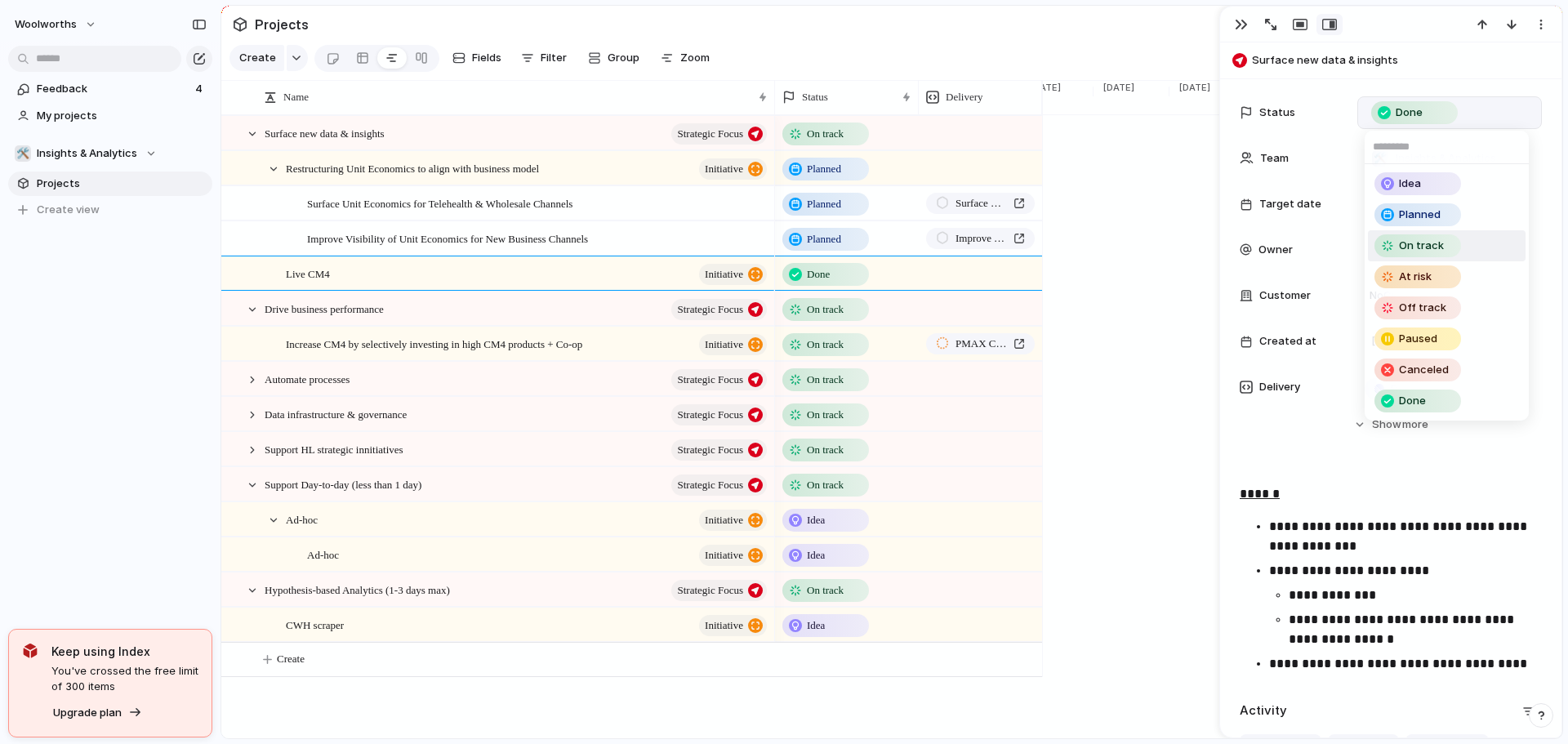
click at [1418, 248] on span "On track" at bounding box center [1421, 245] width 45 height 16
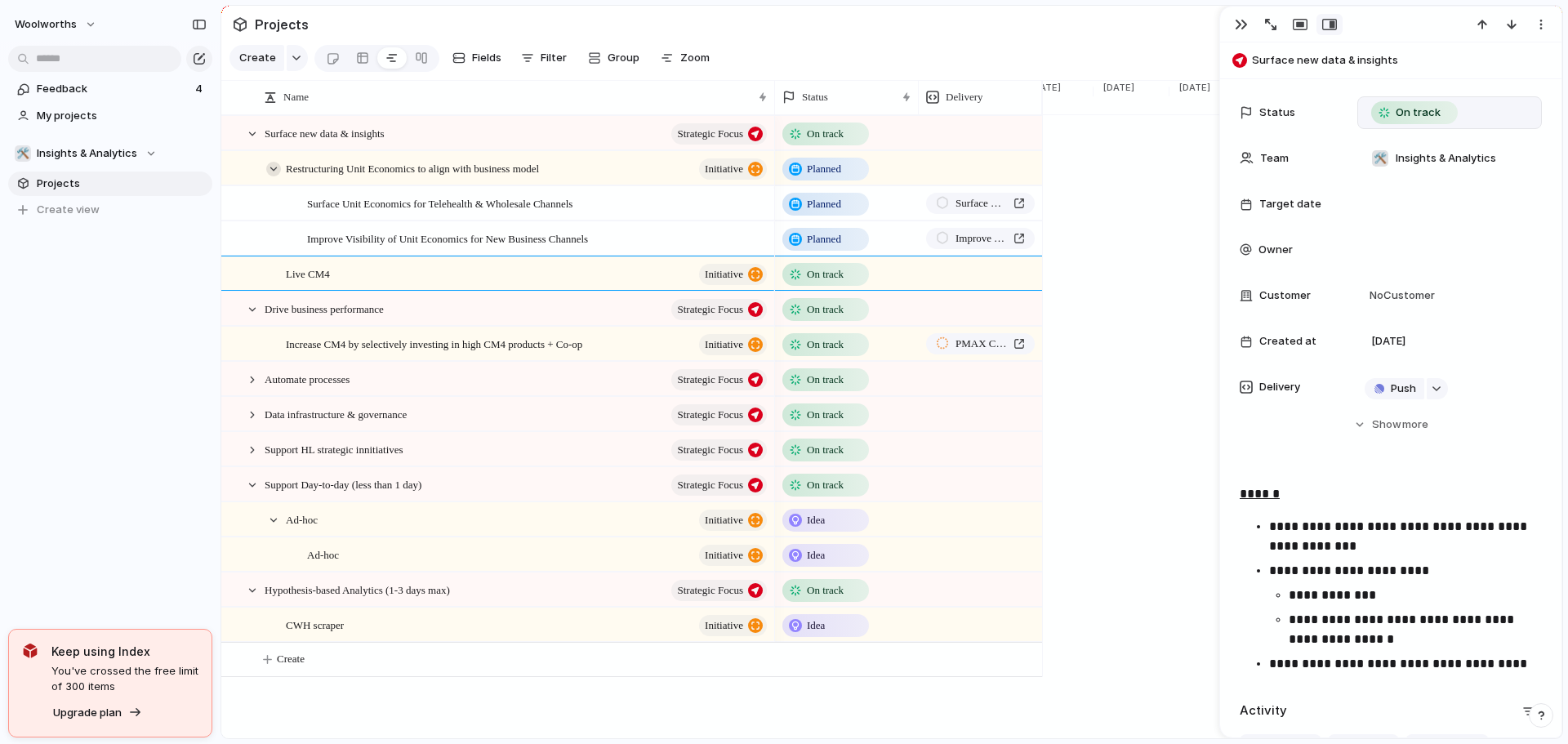
click at [275, 176] on div at bounding box center [273, 169] width 15 height 15
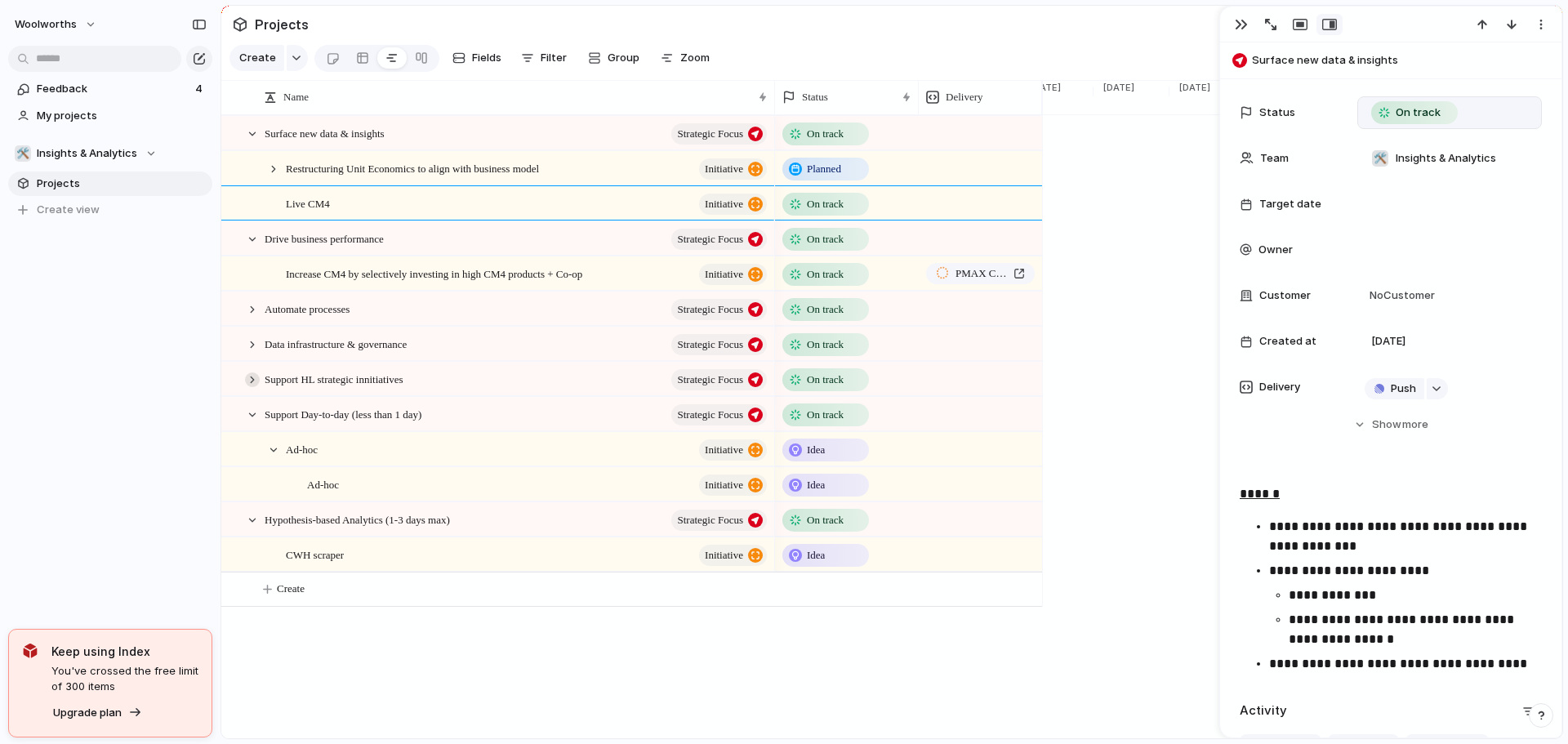
click at [246, 387] on div at bounding box center [252, 379] width 15 height 15
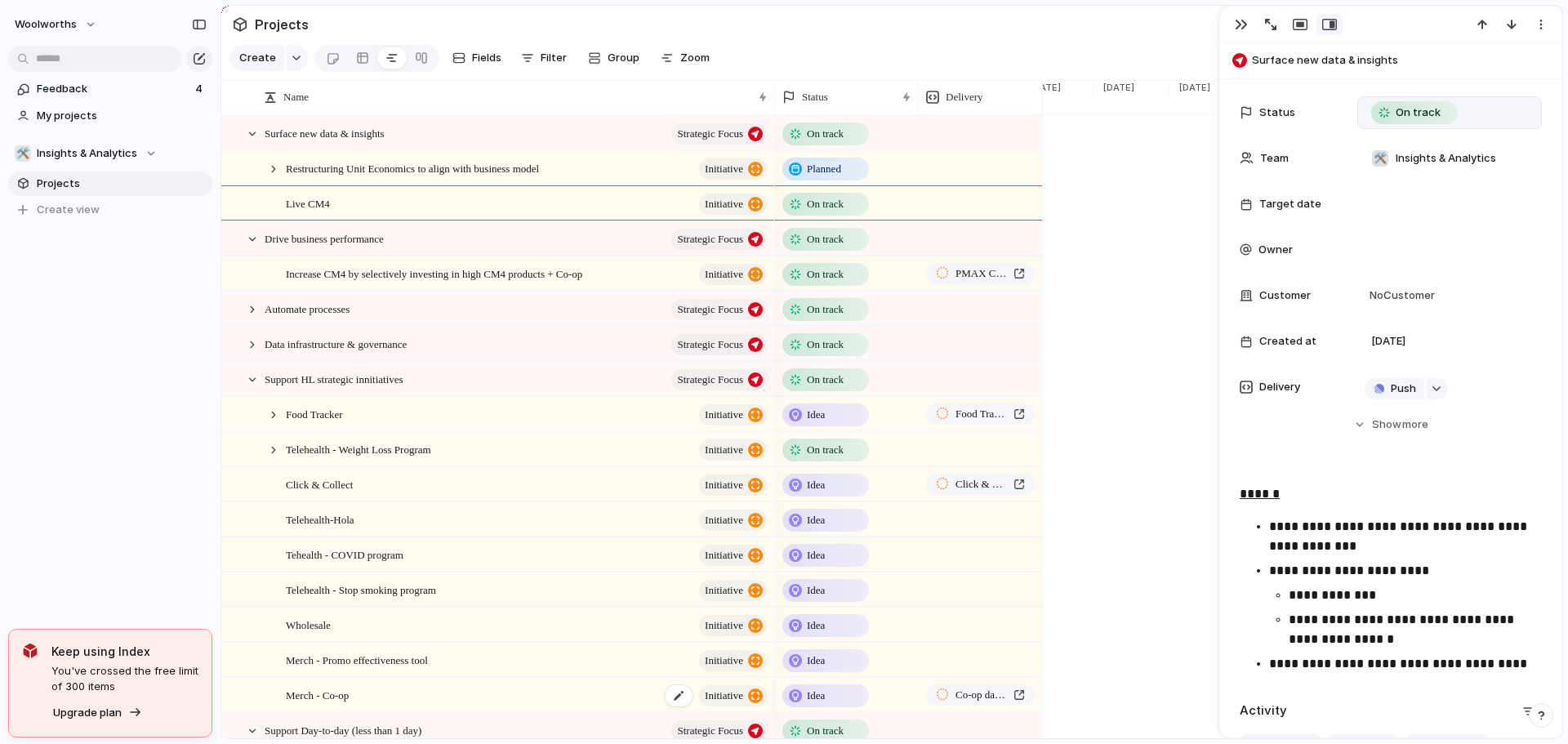
click at [366, 698] on div "Merch - Co-op initiative" at bounding box center [528, 696] width 484 height 34
type textarea "**********"
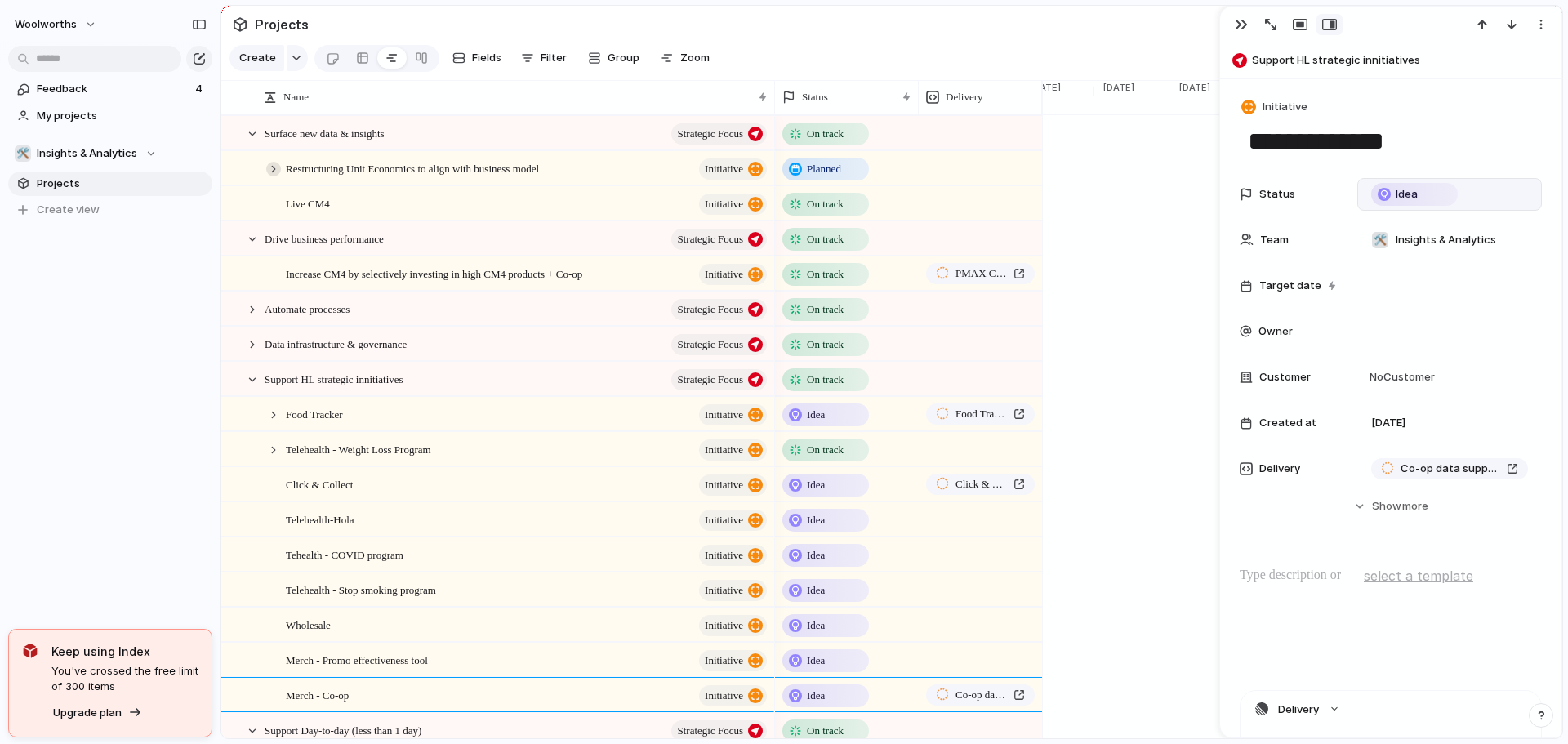
click at [270, 176] on div at bounding box center [273, 169] width 15 height 15
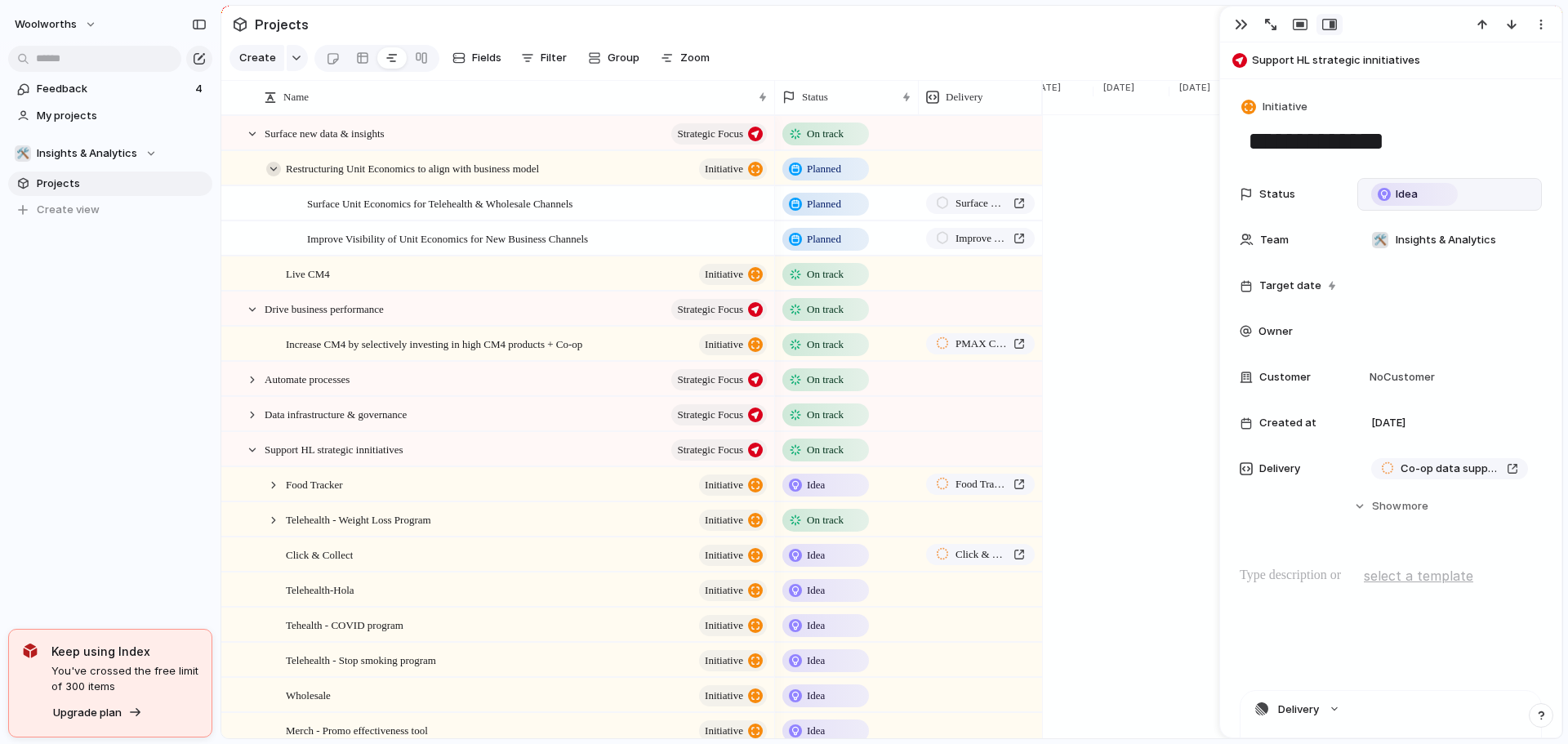
click at [270, 176] on div at bounding box center [273, 169] width 15 height 15
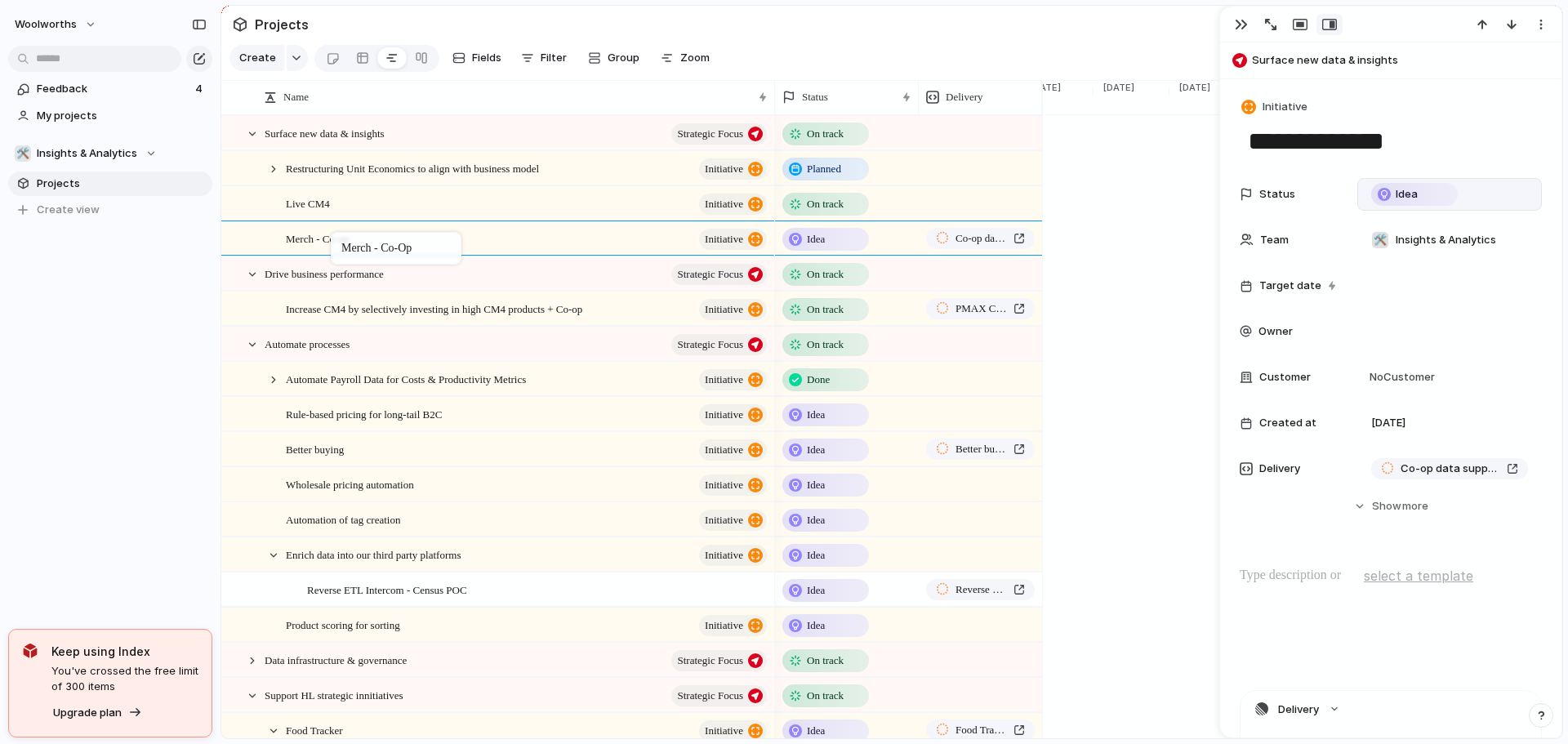
drag, startPoint x: 333, startPoint y: 703, endPoint x: 339, endPoint y: 235, distance: 468.0
click at [291, 60] on div "button" at bounding box center [296, 58] width 11 height 7
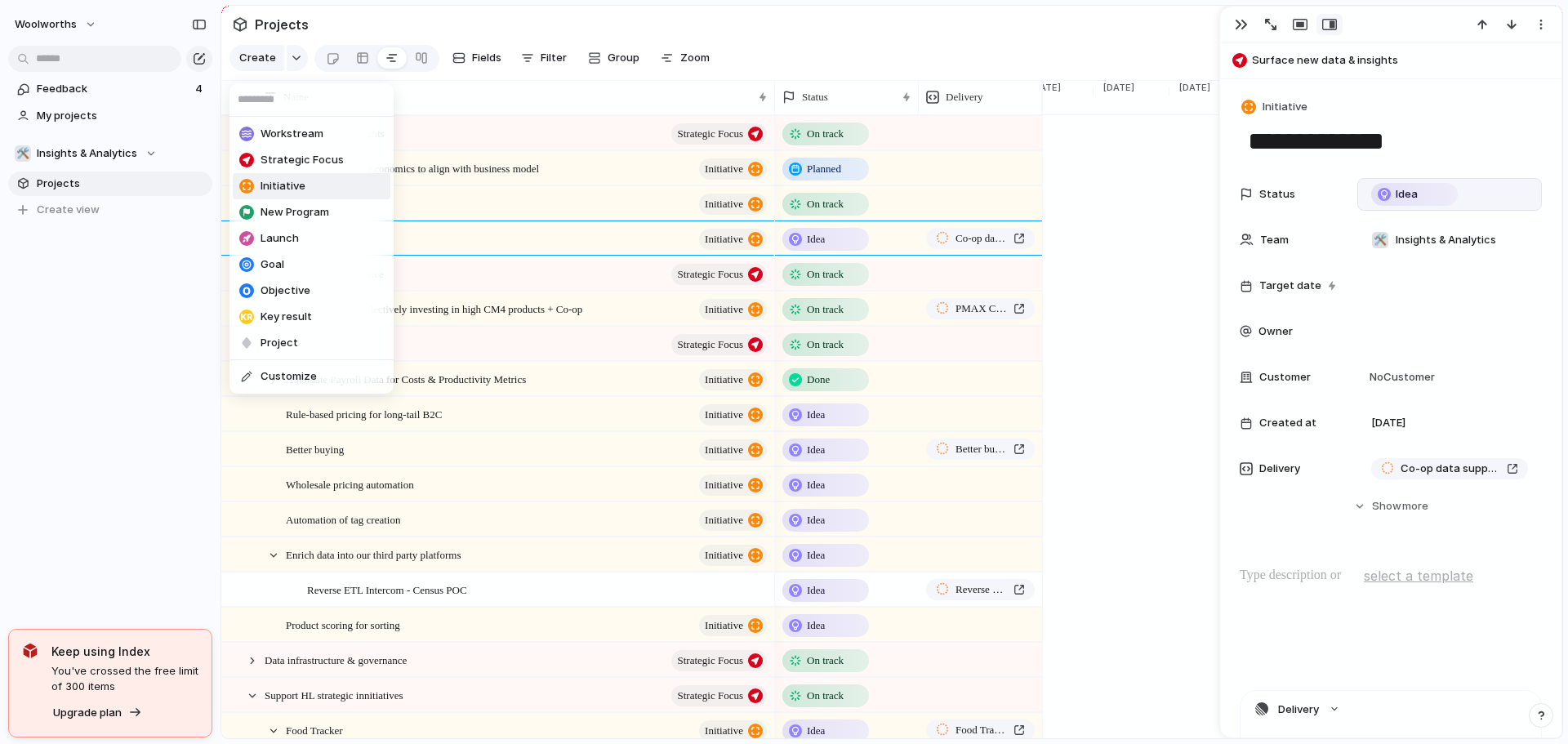
click at [321, 178] on li "Initiative" at bounding box center [311, 186] width 157 height 26
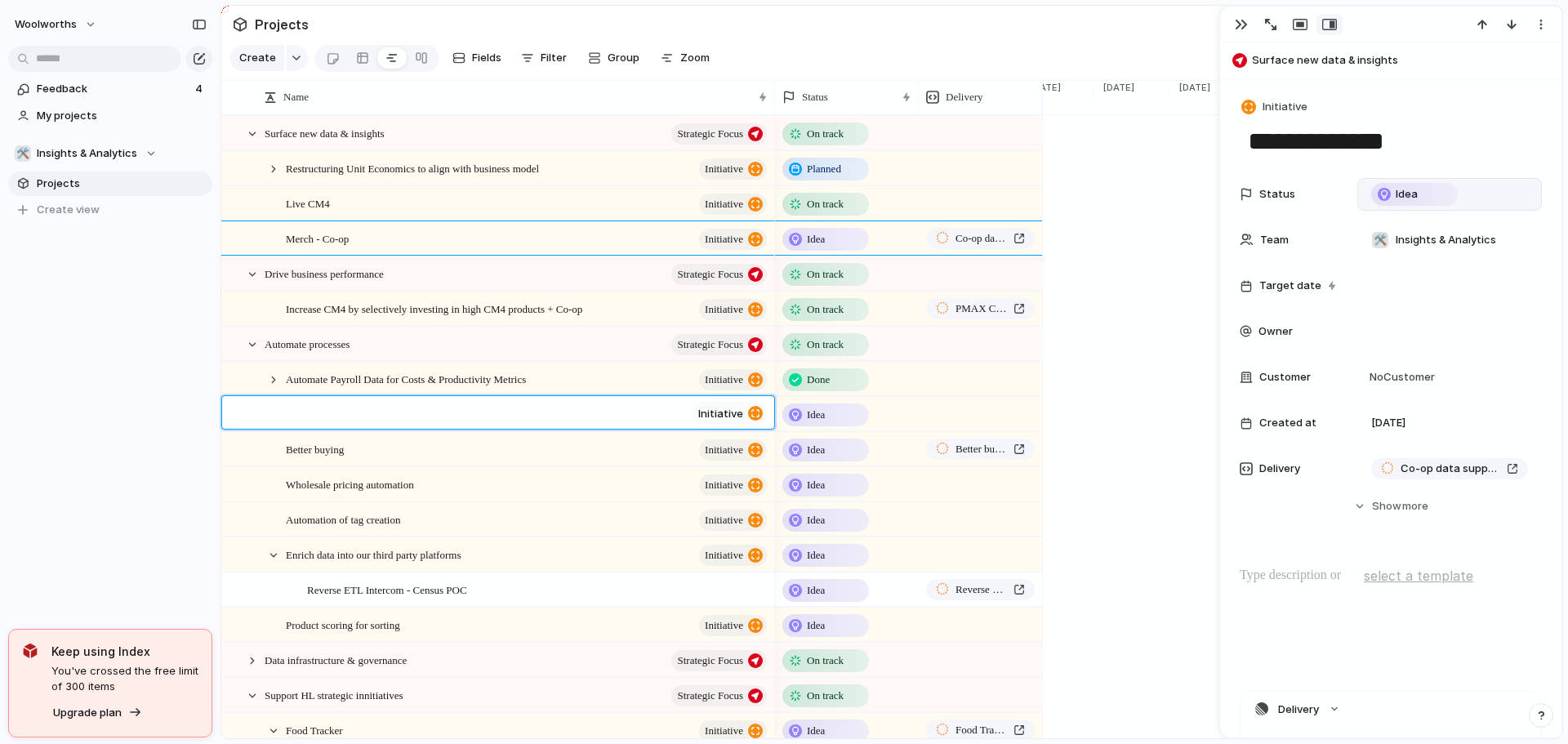
scroll to position [857, 0]
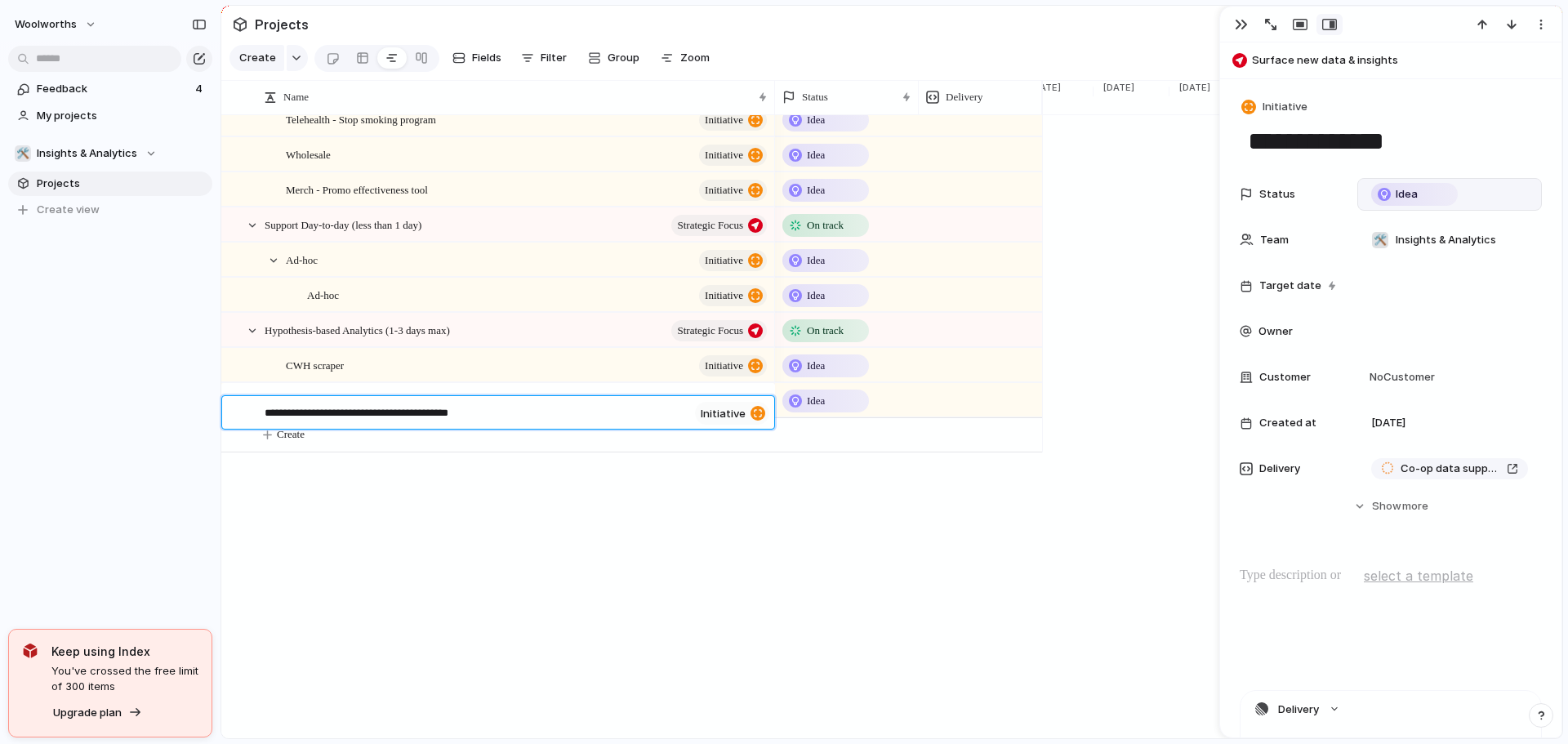
type textarea "**********"
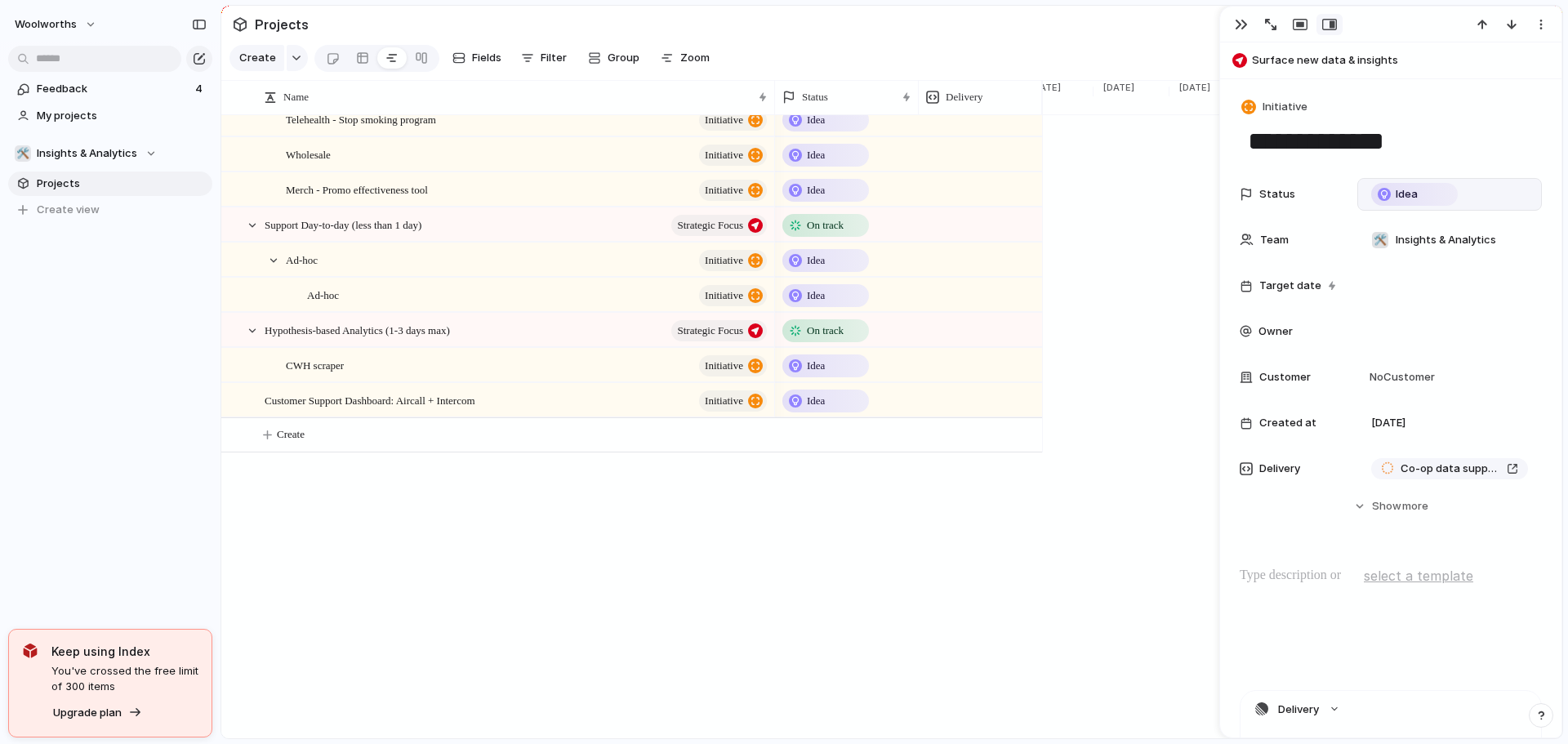
click at [340, 410] on span "Customer Support Dashboard: Aircall + Intercom" at bounding box center [370, 400] width 211 height 19
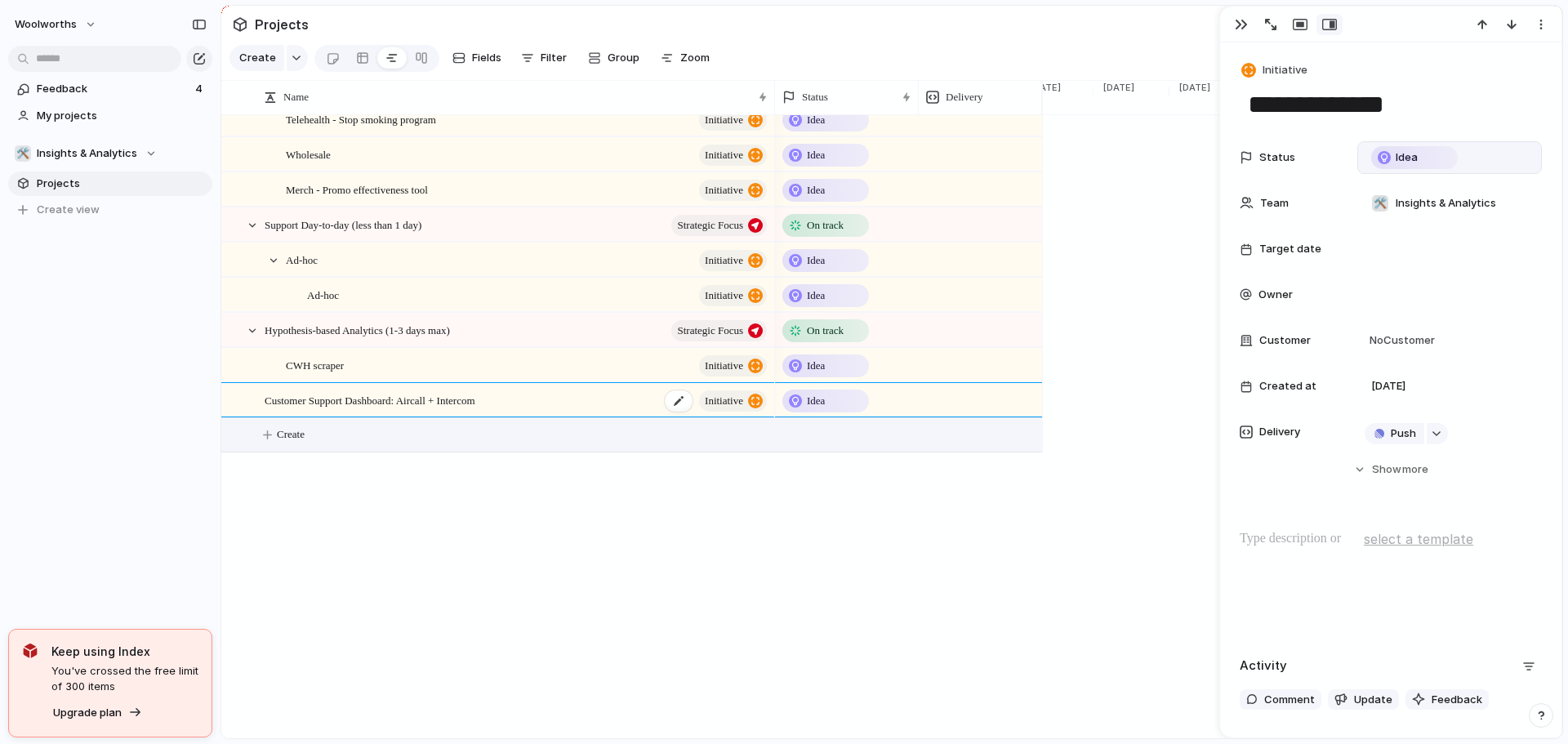
type textarea "**********"
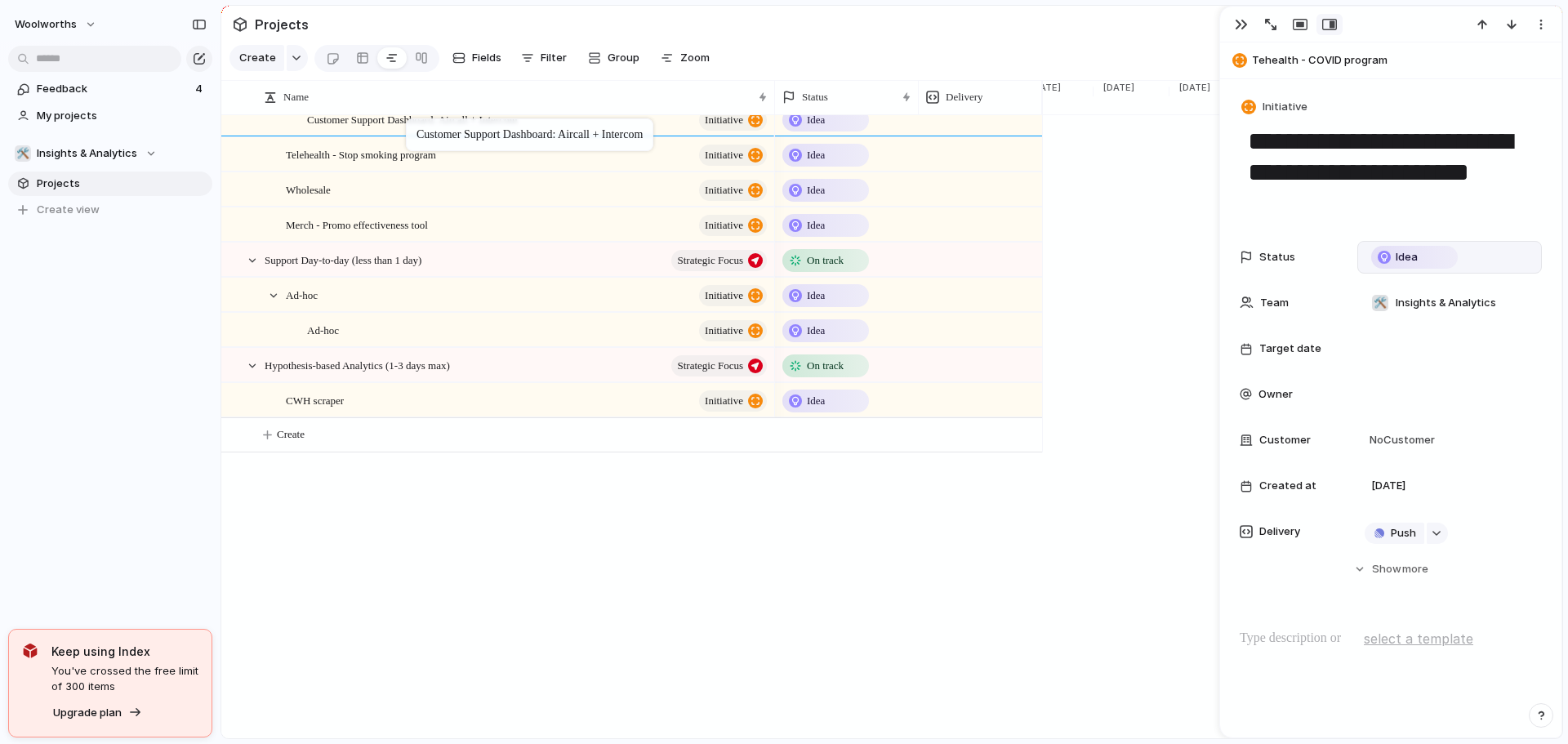
drag, startPoint x: 376, startPoint y: 418, endPoint x: 421, endPoint y: 155, distance: 266.8
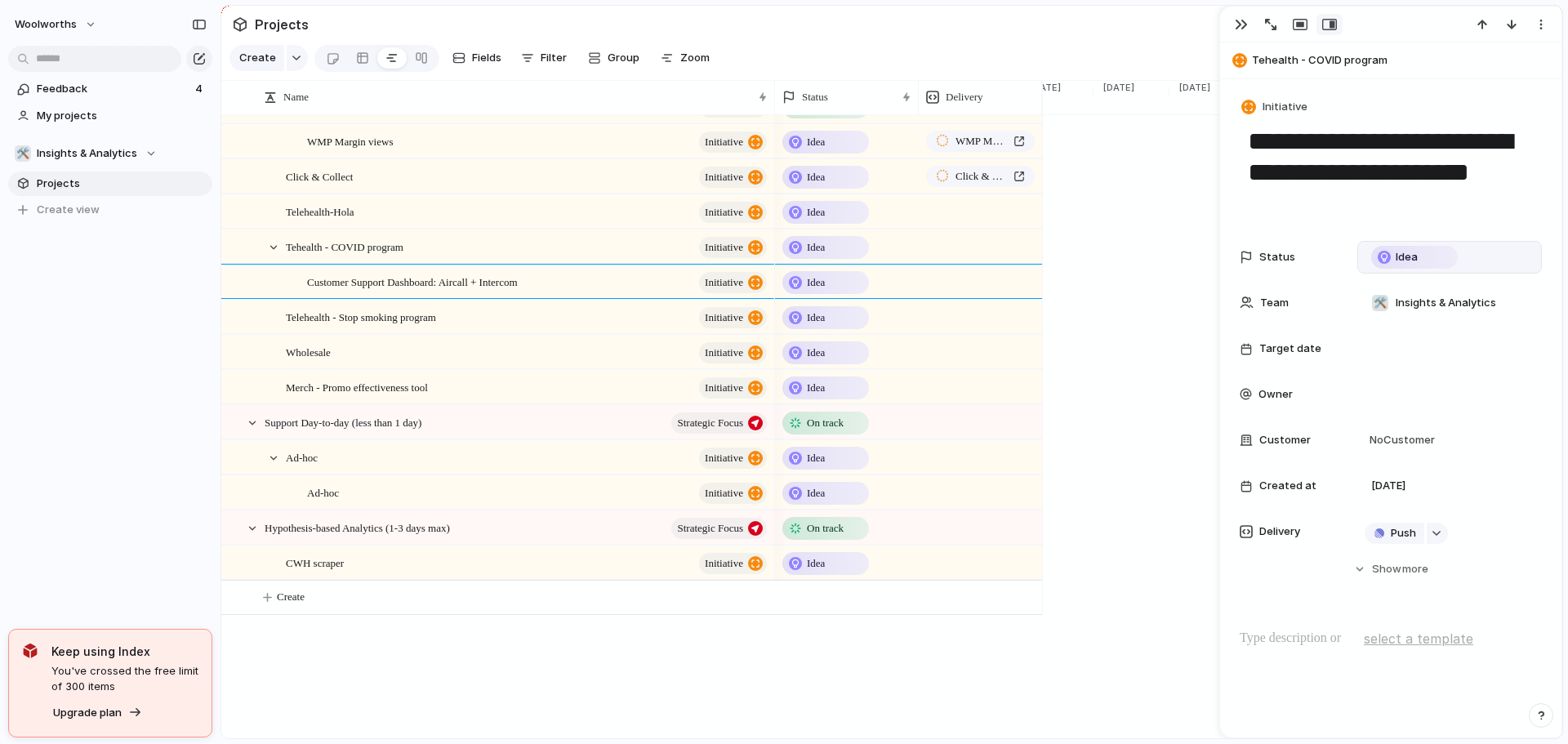
scroll to position [531, 0]
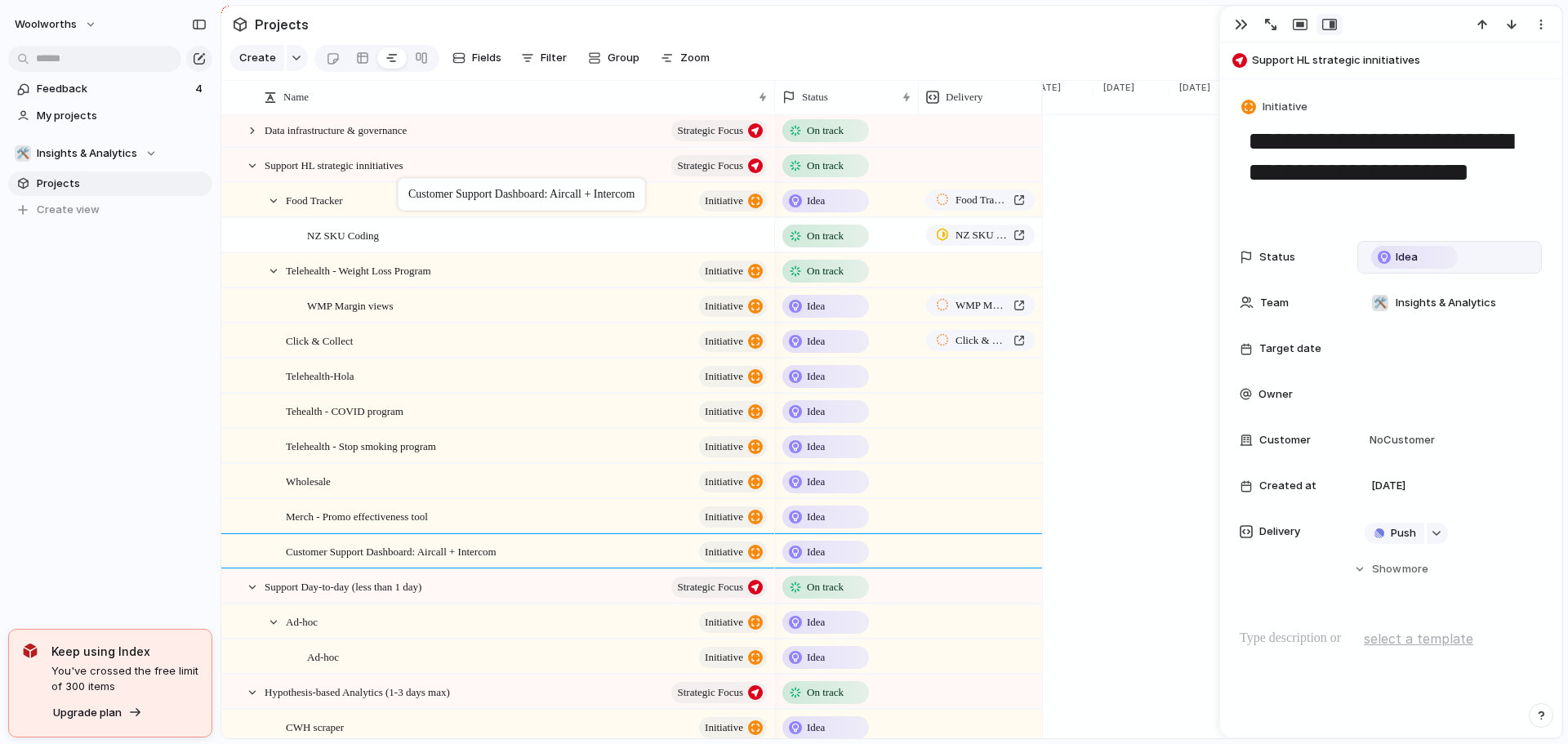
drag, startPoint x: 409, startPoint y: 458, endPoint x: 406, endPoint y: 181, distance: 277.0
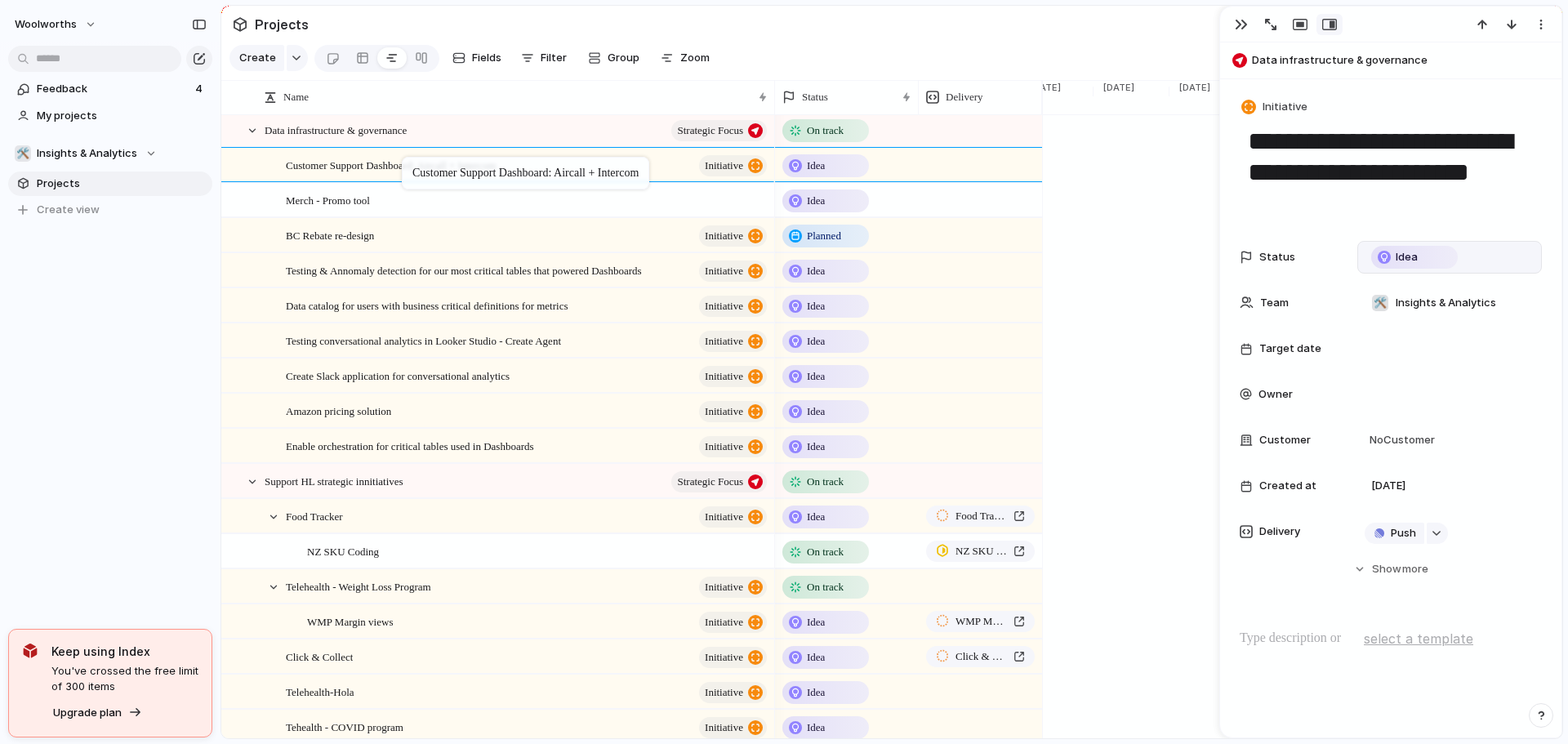
drag, startPoint x: 446, startPoint y: 565, endPoint x: 410, endPoint y: 160, distance: 406.6
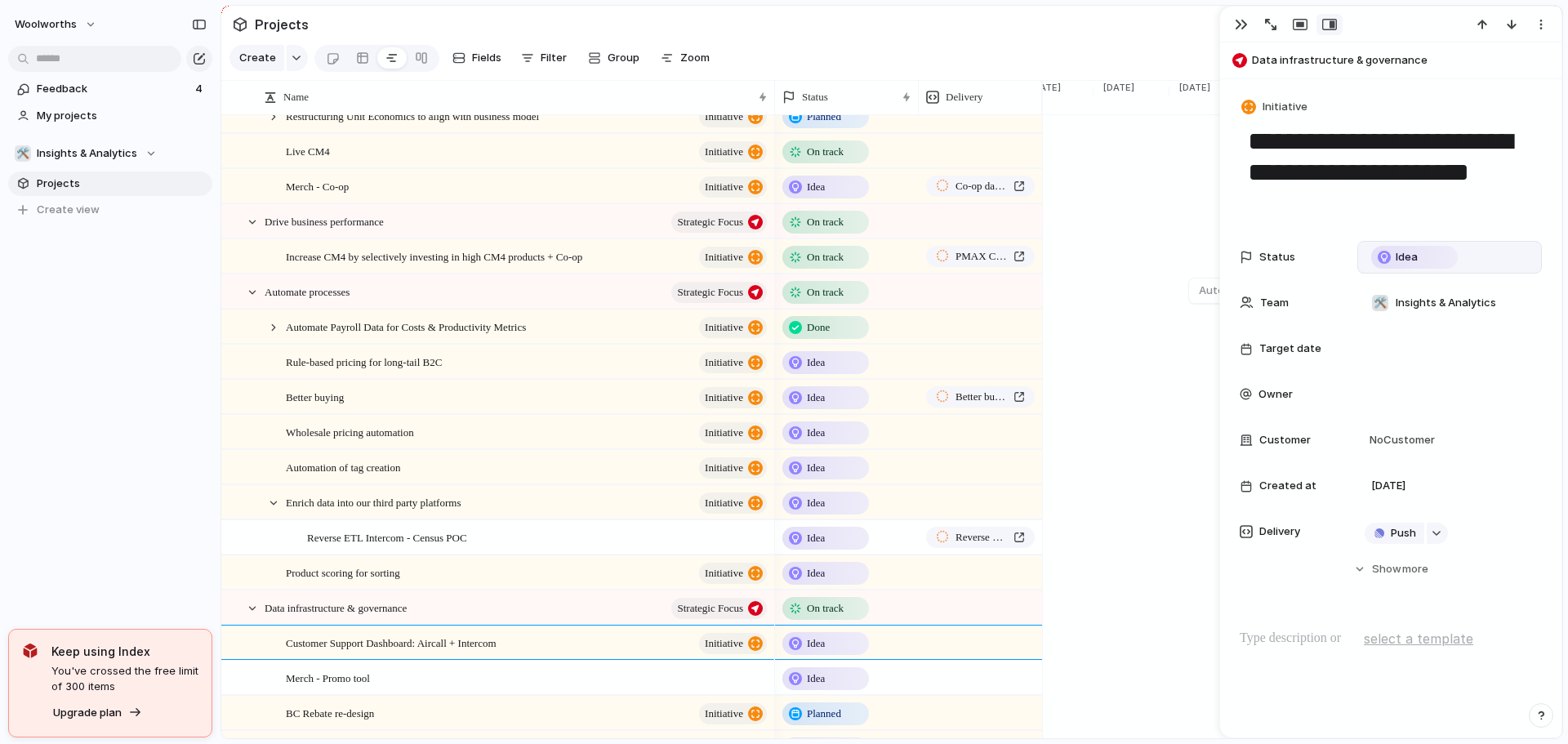
scroll to position [40, 0]
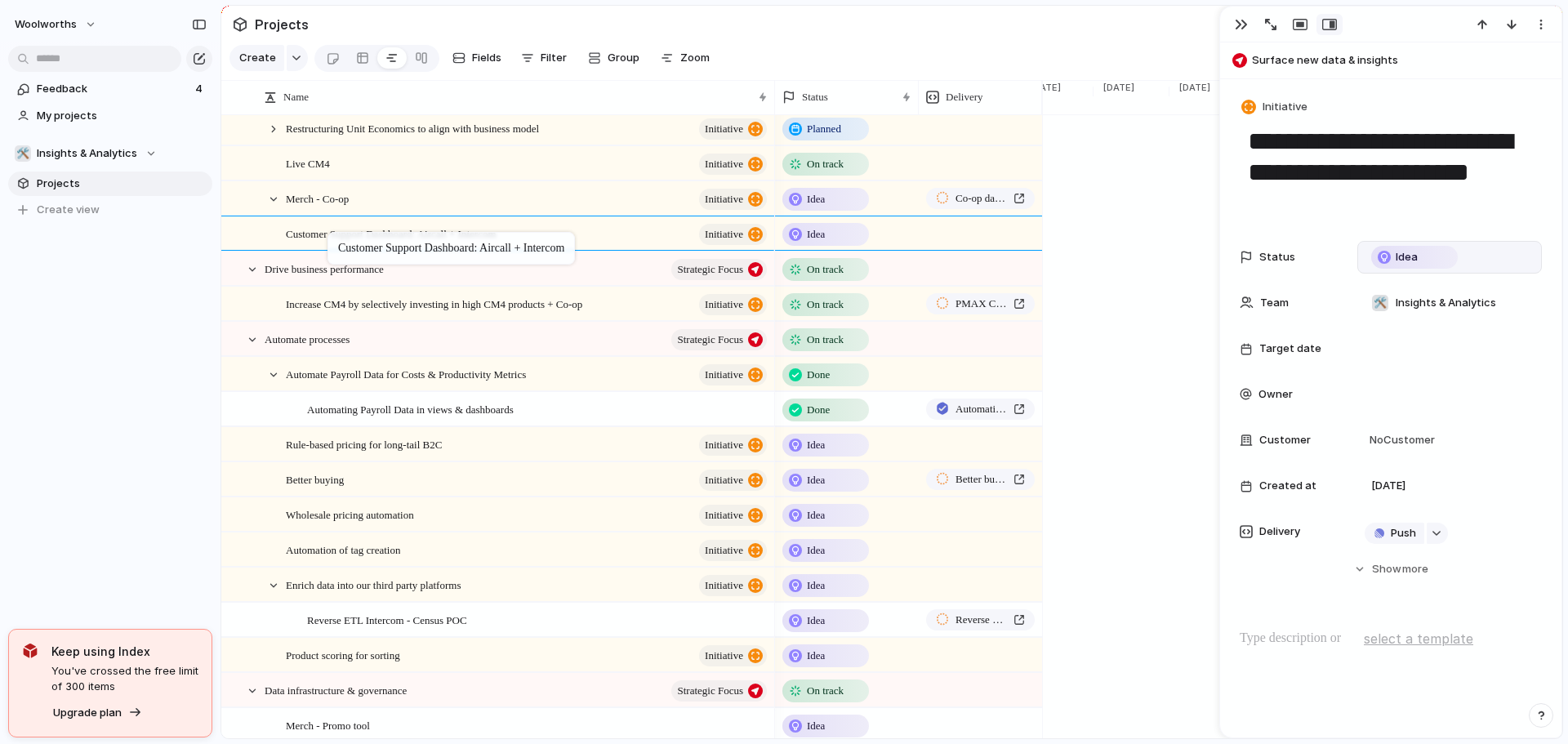
drag, startPoint x: 354, startPoint y: 671, endPoint x: 336, endPoint y: 235, distance: 436.4
click at [426, 243] on span "Customer Support Dashboard: Aircall + Intercom" at bounding box center [391, 233] width 211 height 19
click at [815, 207] on span "Idea" at bounding box center [816, 199] width 18 height 16
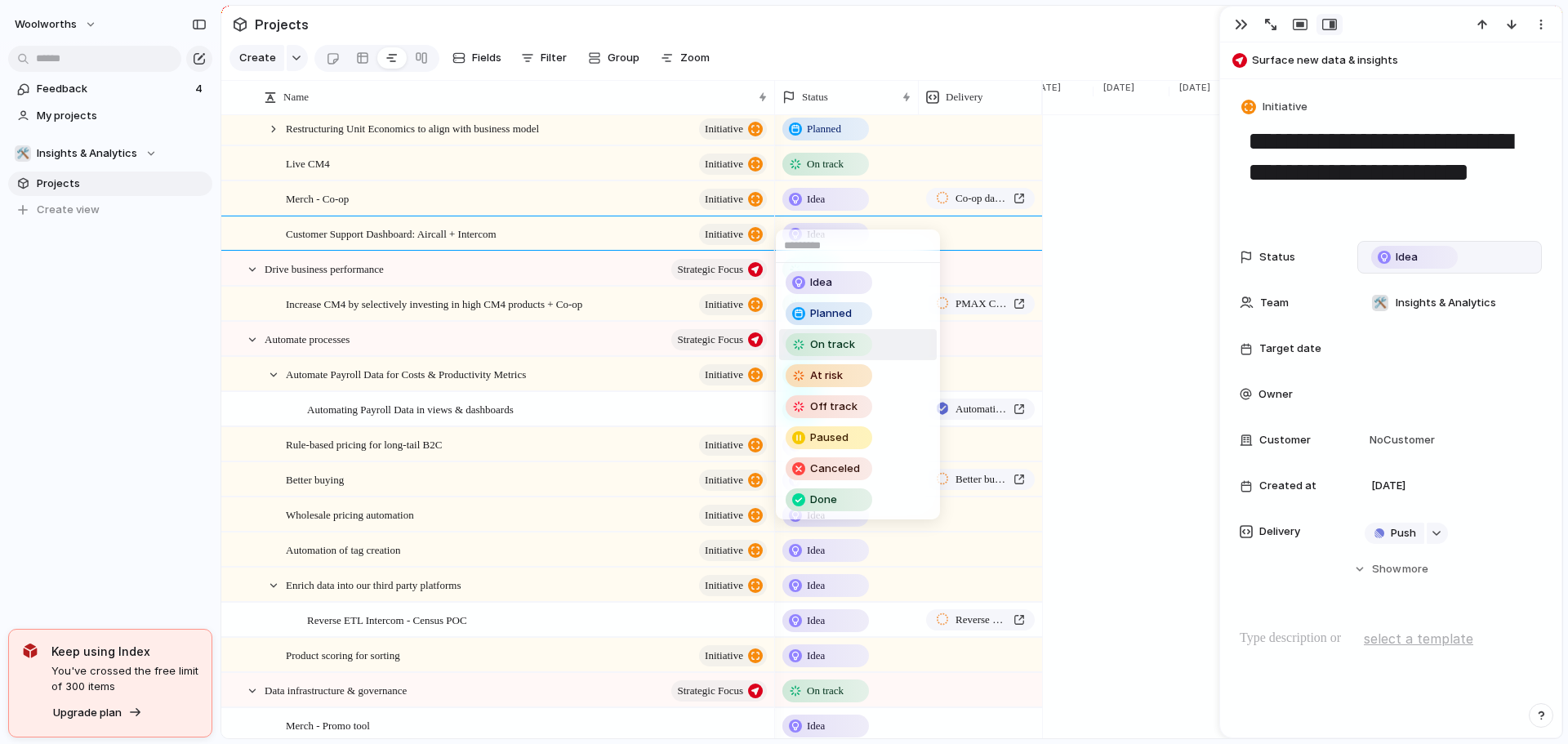
click at [848, 342] on span "On track" at bounding box center [833, 344] width 45 height 16
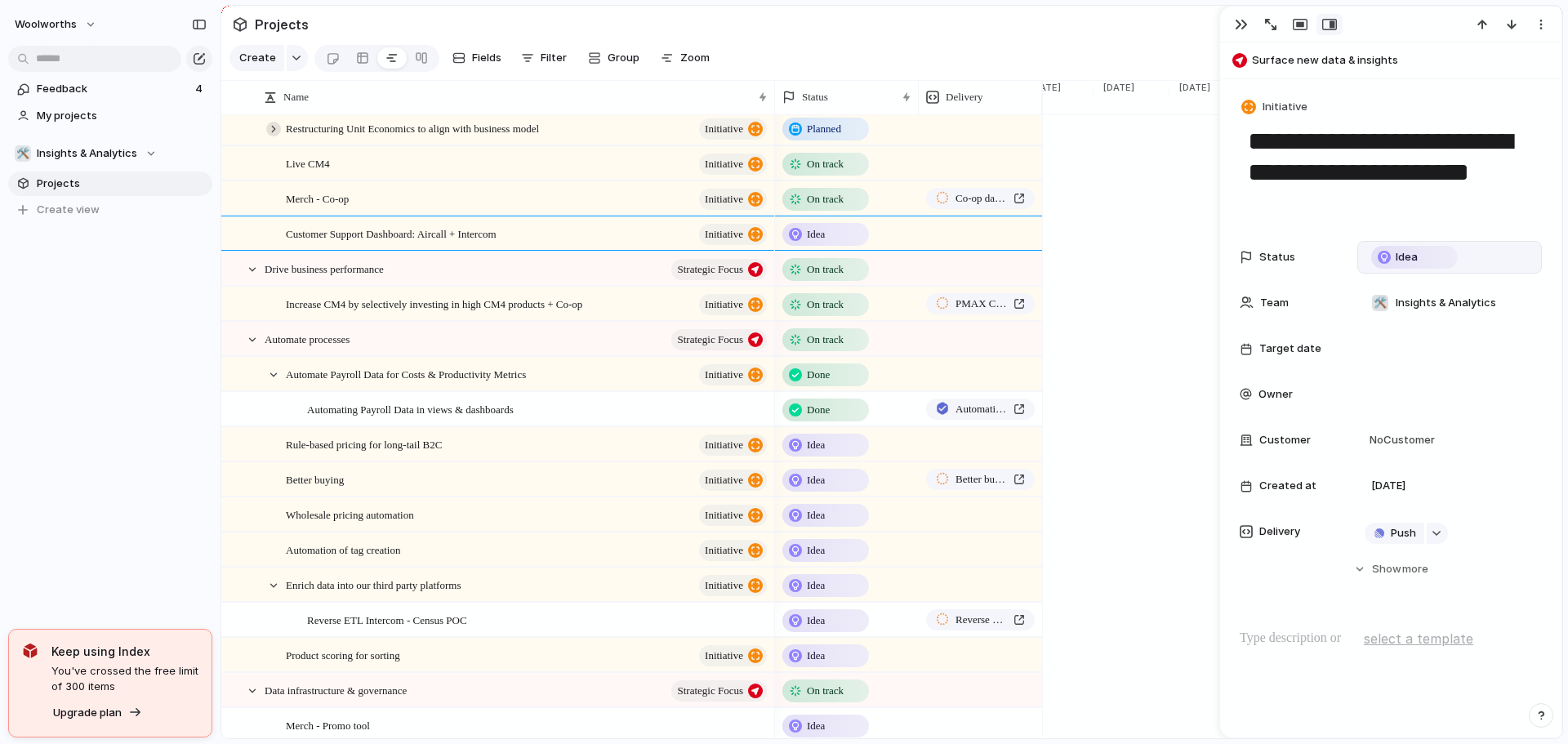
click at [276, 137] on div at bounding box center [273, 129] width 15 height 15
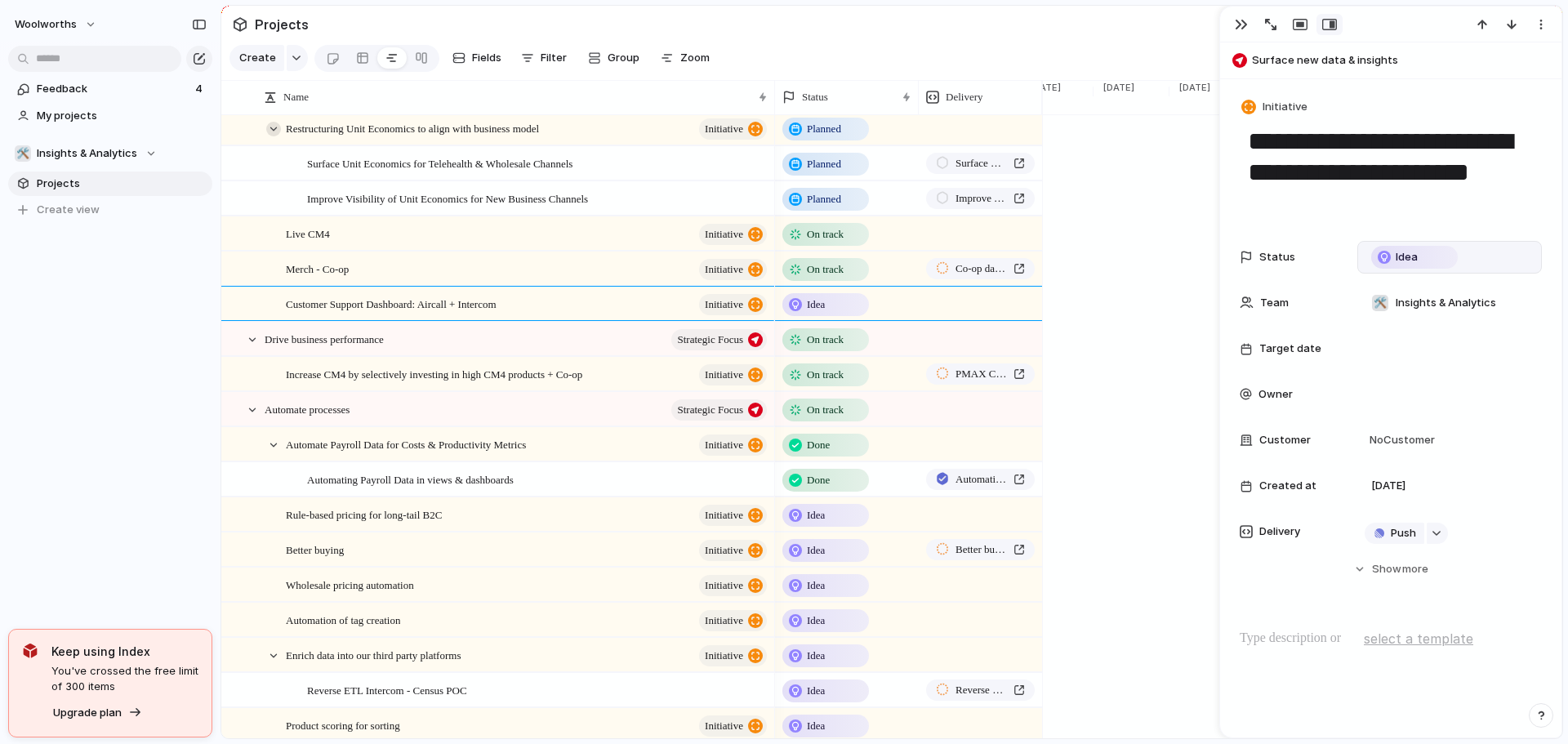
click at [276, 137] on div at bounding box center [273, 129] width 15 height 15
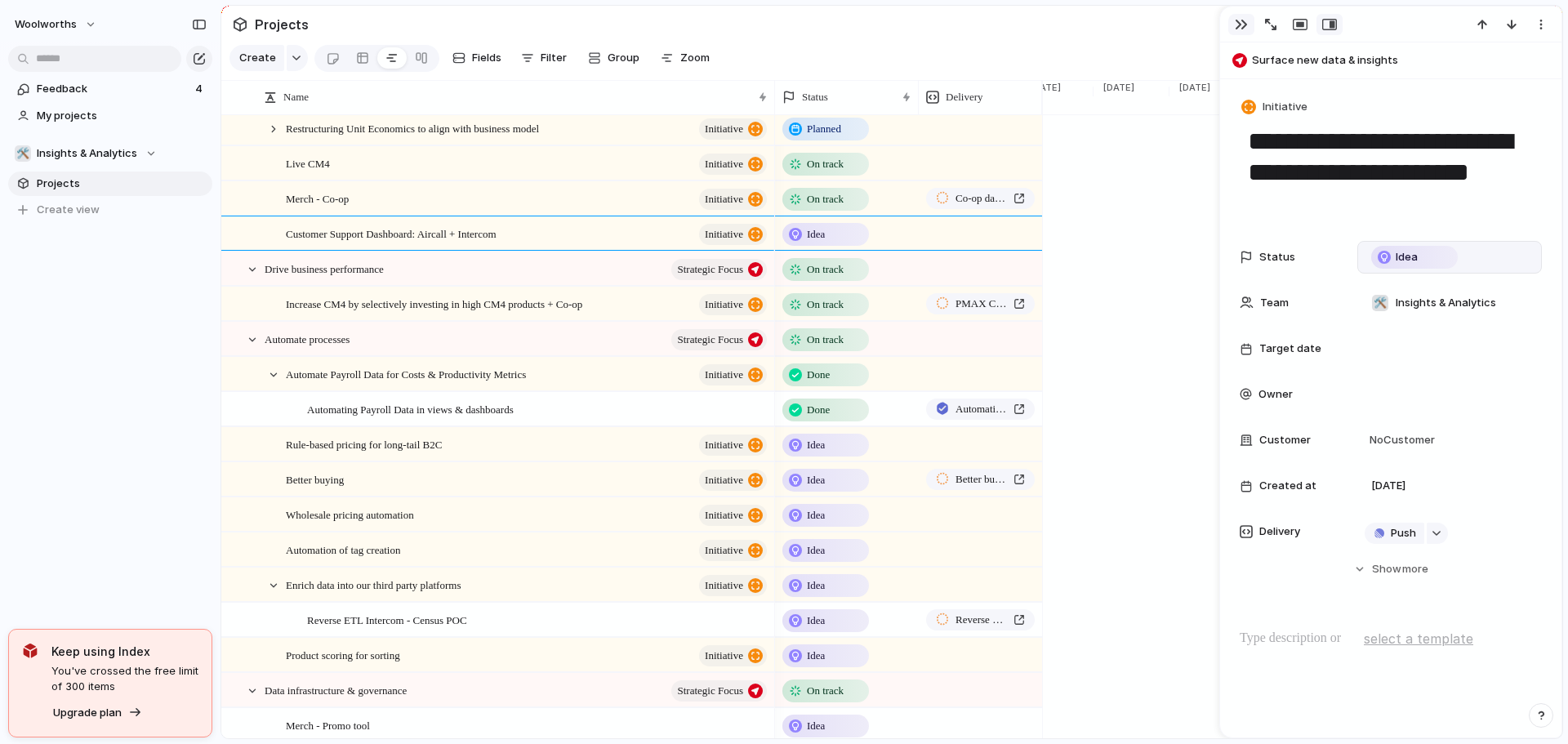
click at [1242, 26] on div "button" at bounding box center [1241, 24] width 13 height 13
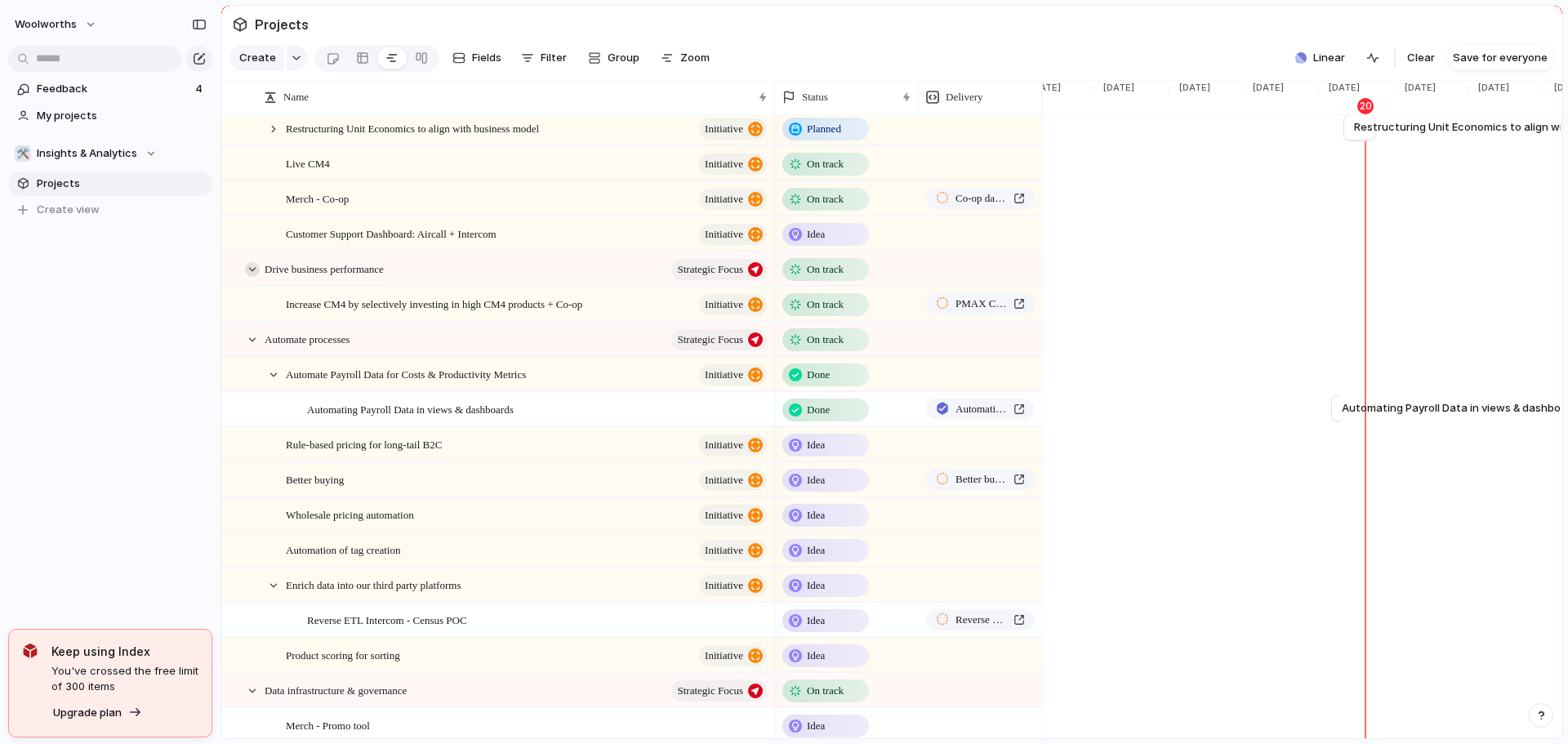
click at [254, 277] on div at bounding box center [252, 269] width 15 height 15
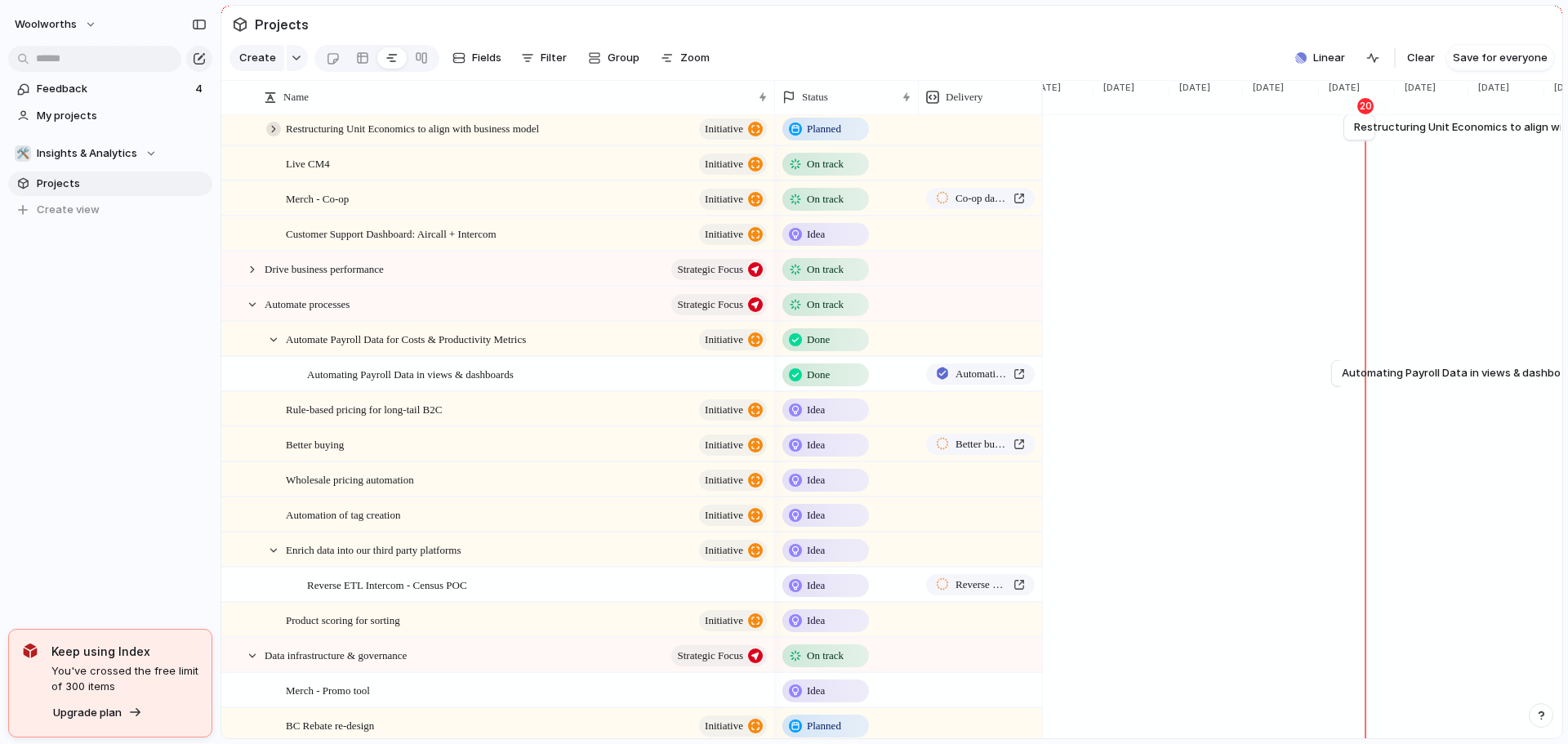
click at [271, 137] on div at bounding box center [273, 129] width 15 height 15
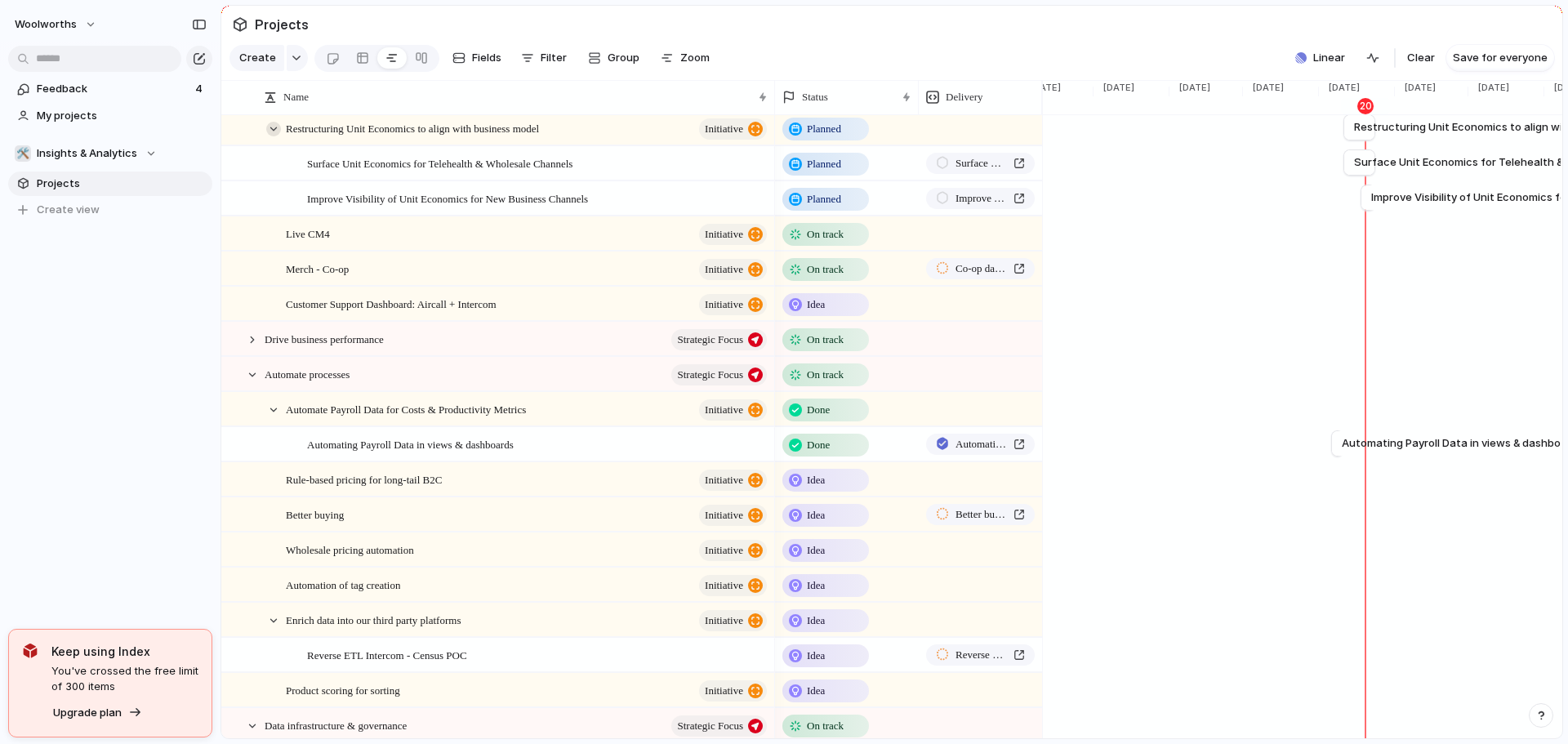
click at [271, 137] on div at bounding box center [273, 129] width 15 height 15
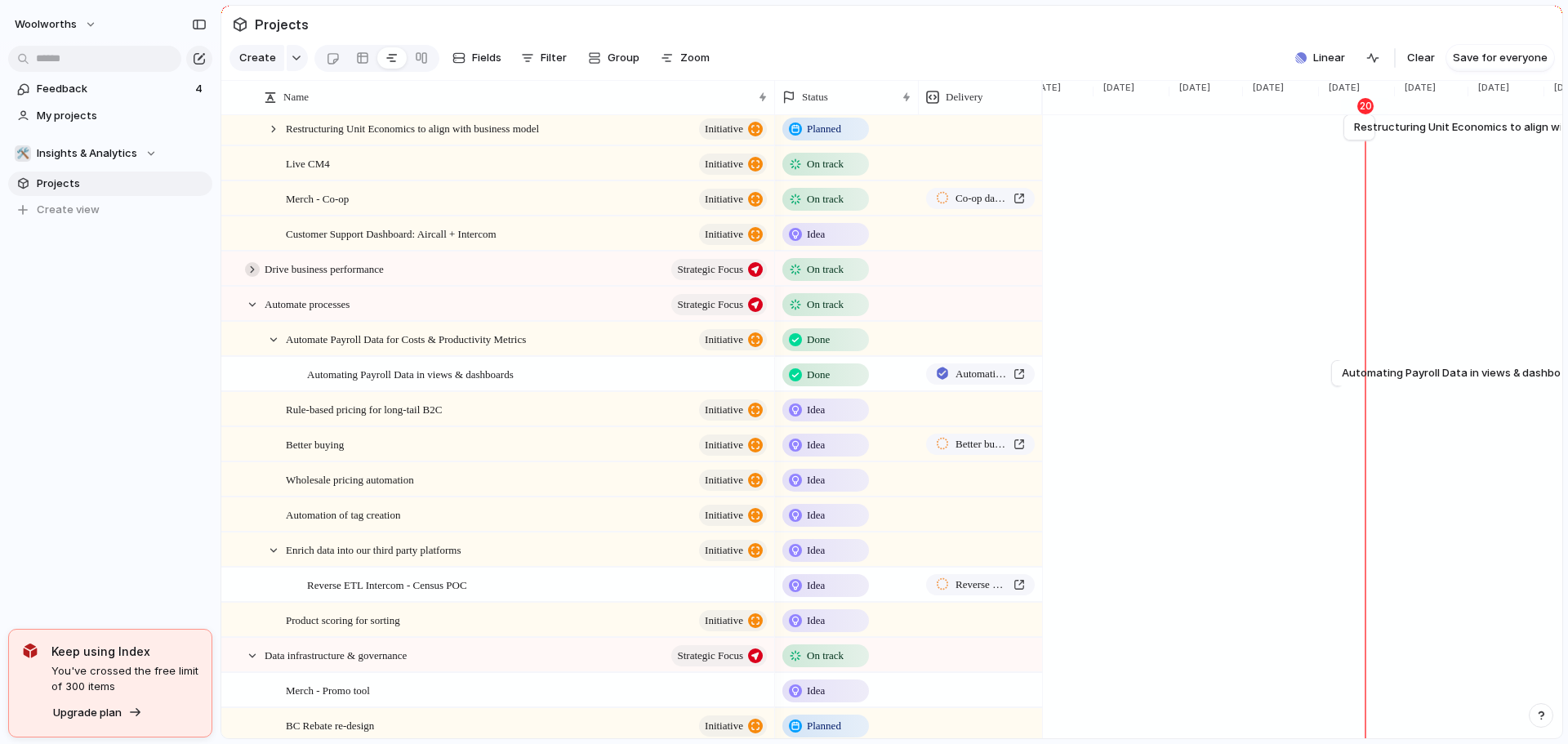
click at [248, 277] on div at bounding box center [252, 269] width 15 height 15
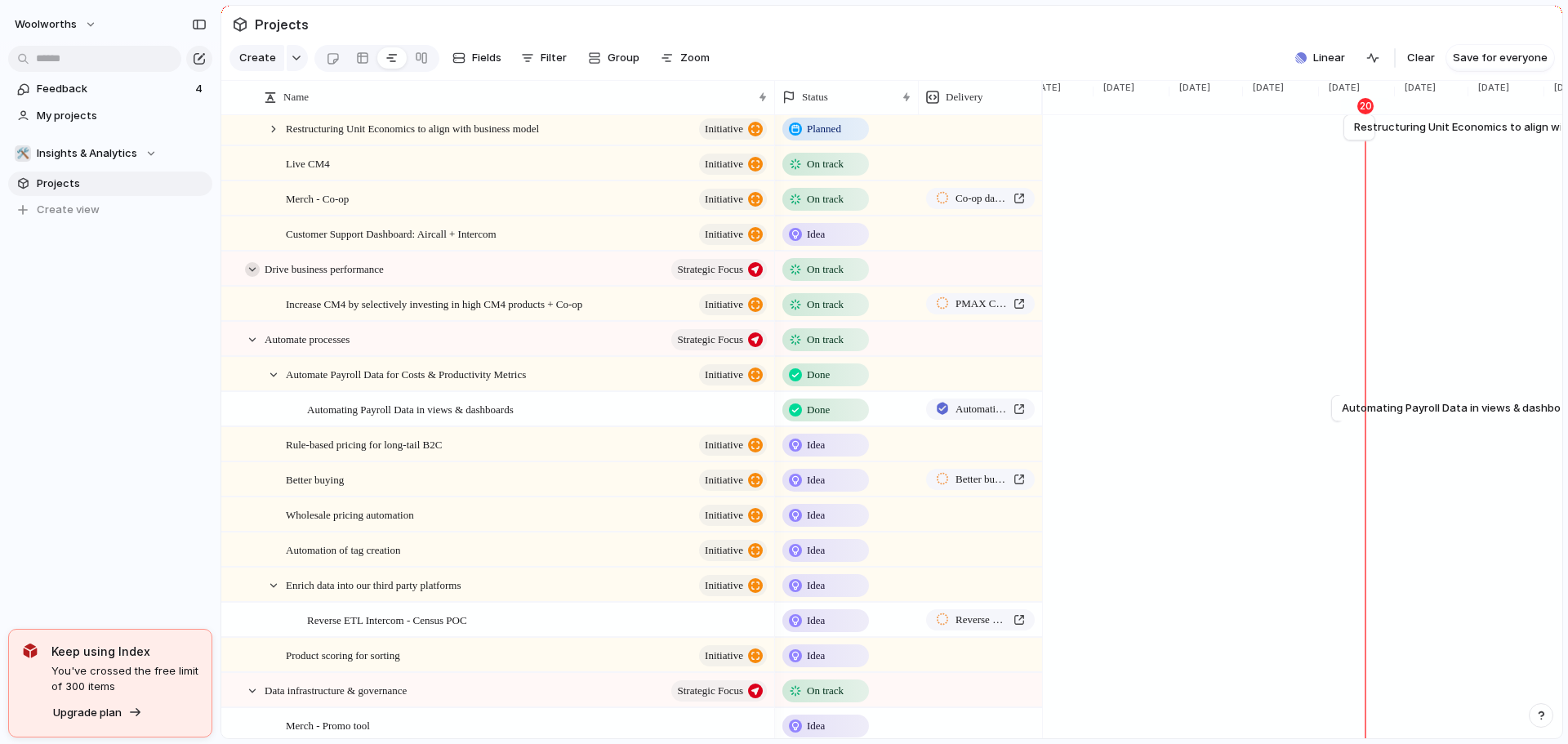
click at [247, 277] on div at bounding box center [252, 269] width 15 height 15
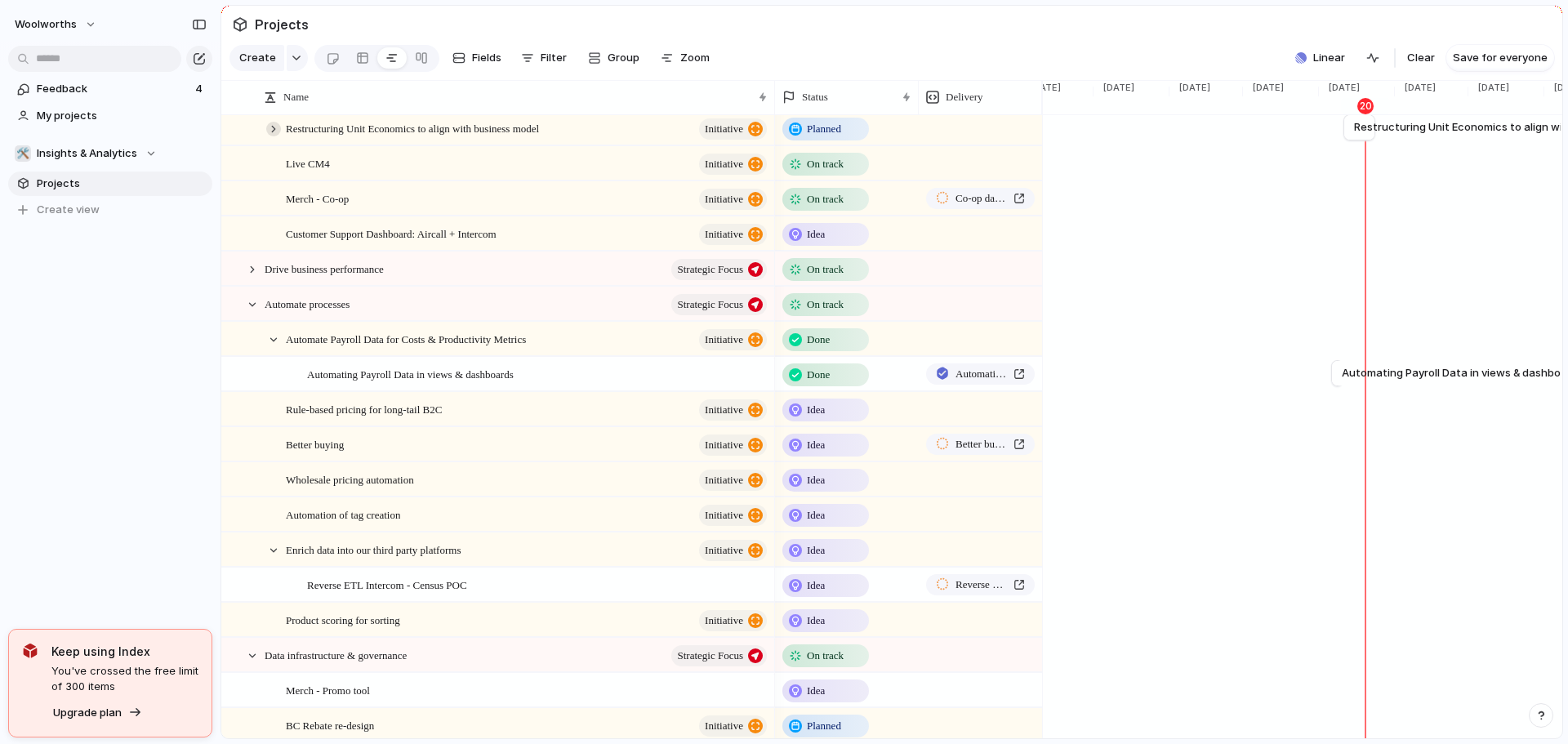
click at [270, 137] on div at bounding box center [273, 129] width 15 height 15
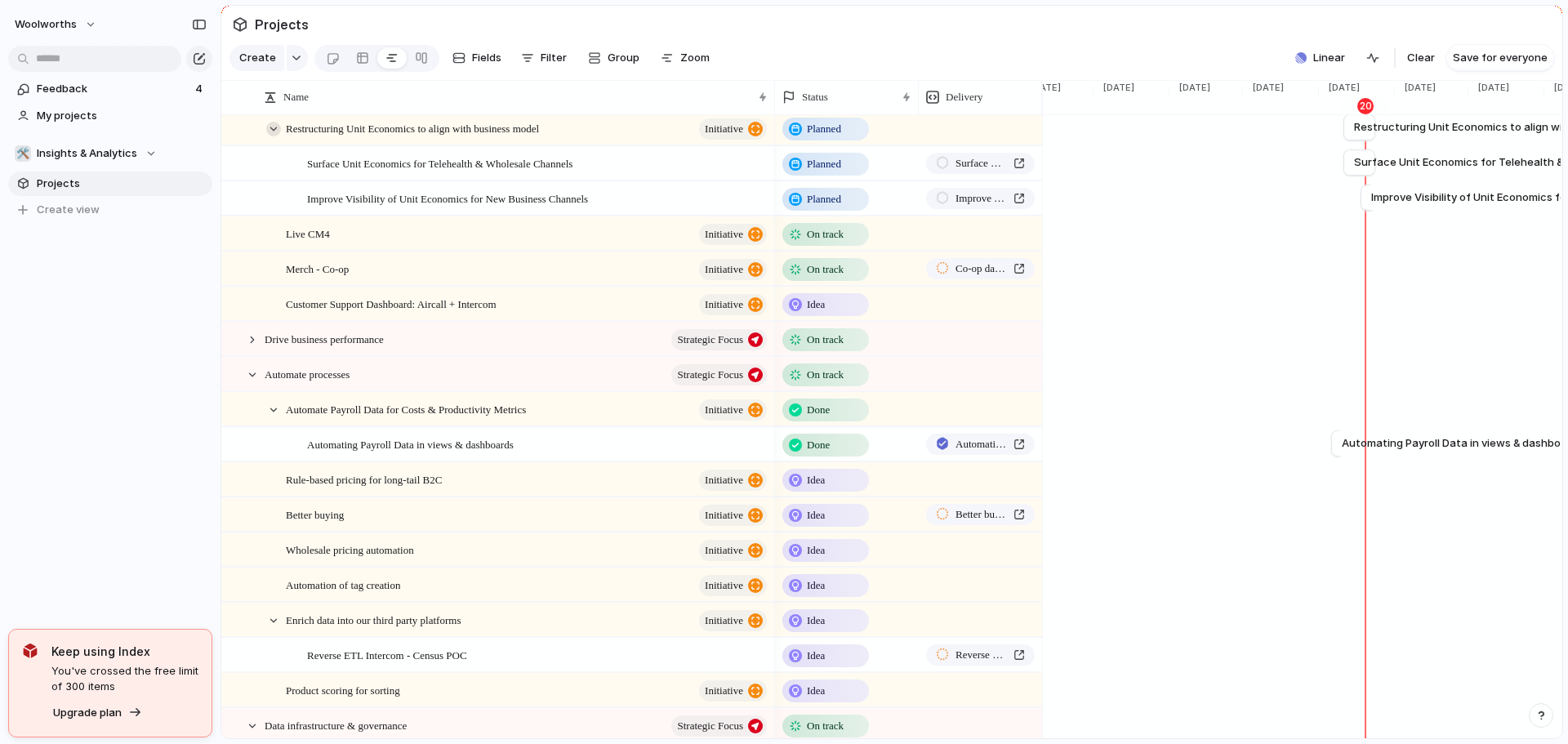
click at [275, 137] on div at bounding box center [273, 129] width 15 height 15
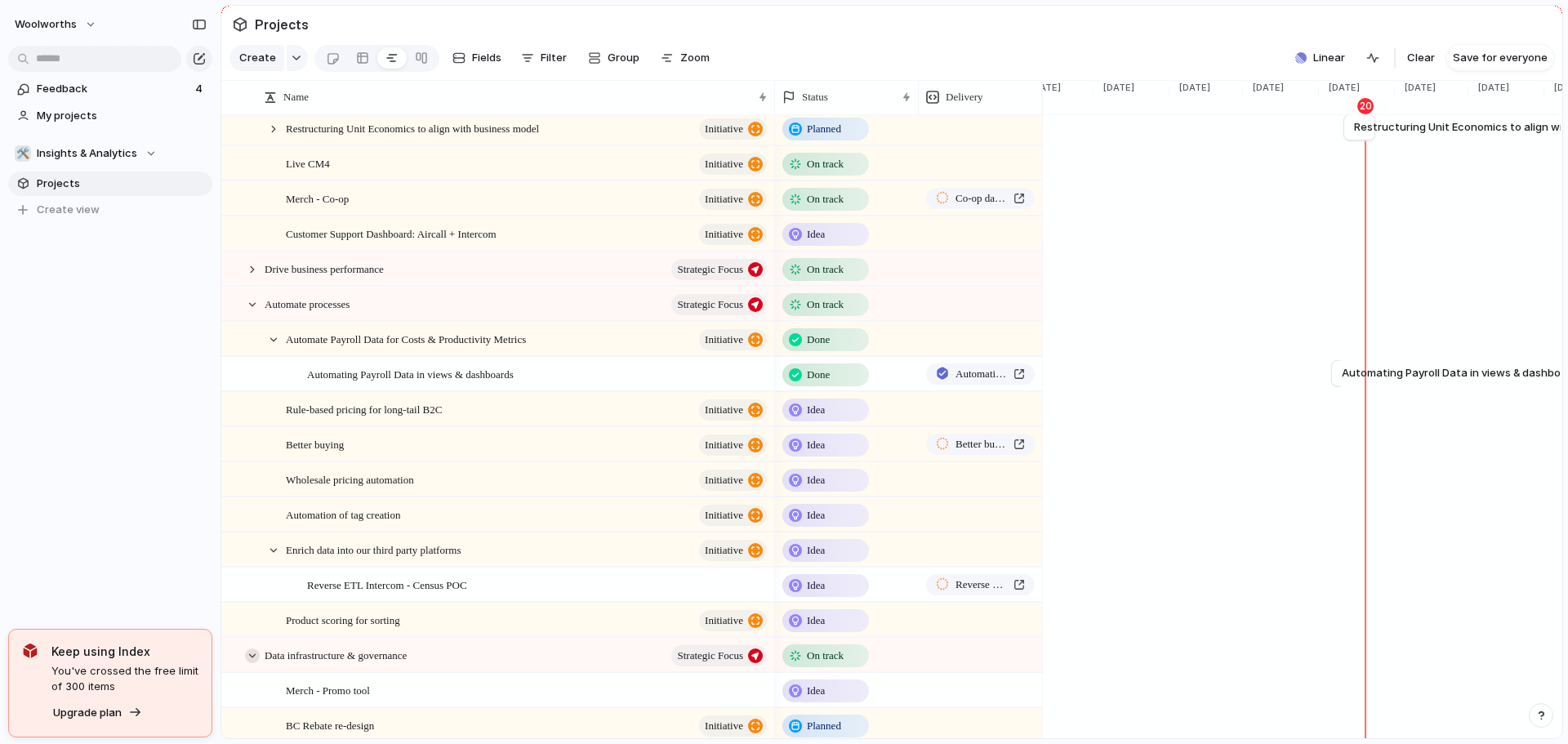
click at [255, 664] on div at bounding box center [252, 656] width 15 height 15
click at [276, 558] on div at bounding box center [273, 550] width 15 height 15
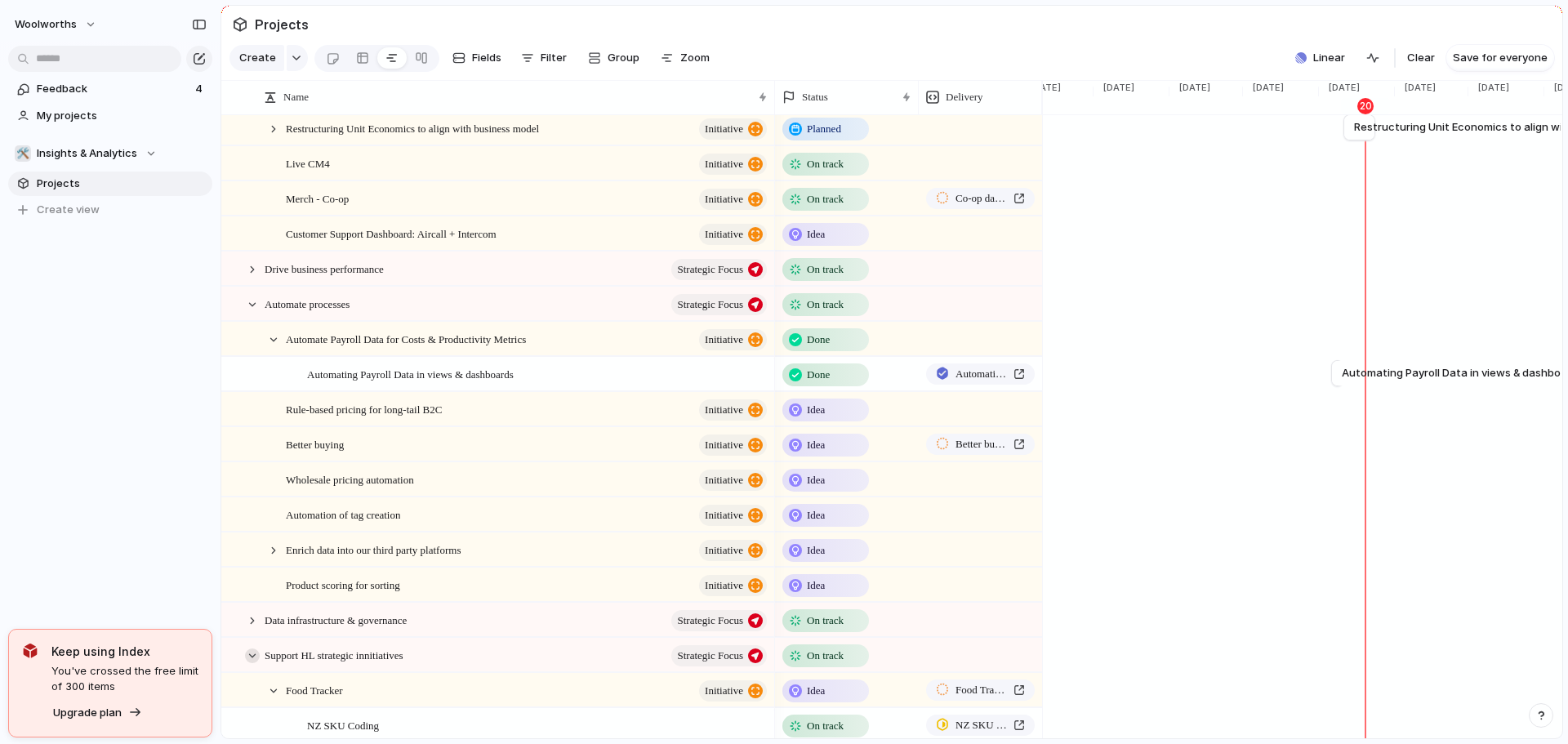
click at [248, 664] on div at bounding box center [252, 656] width 15 height 15
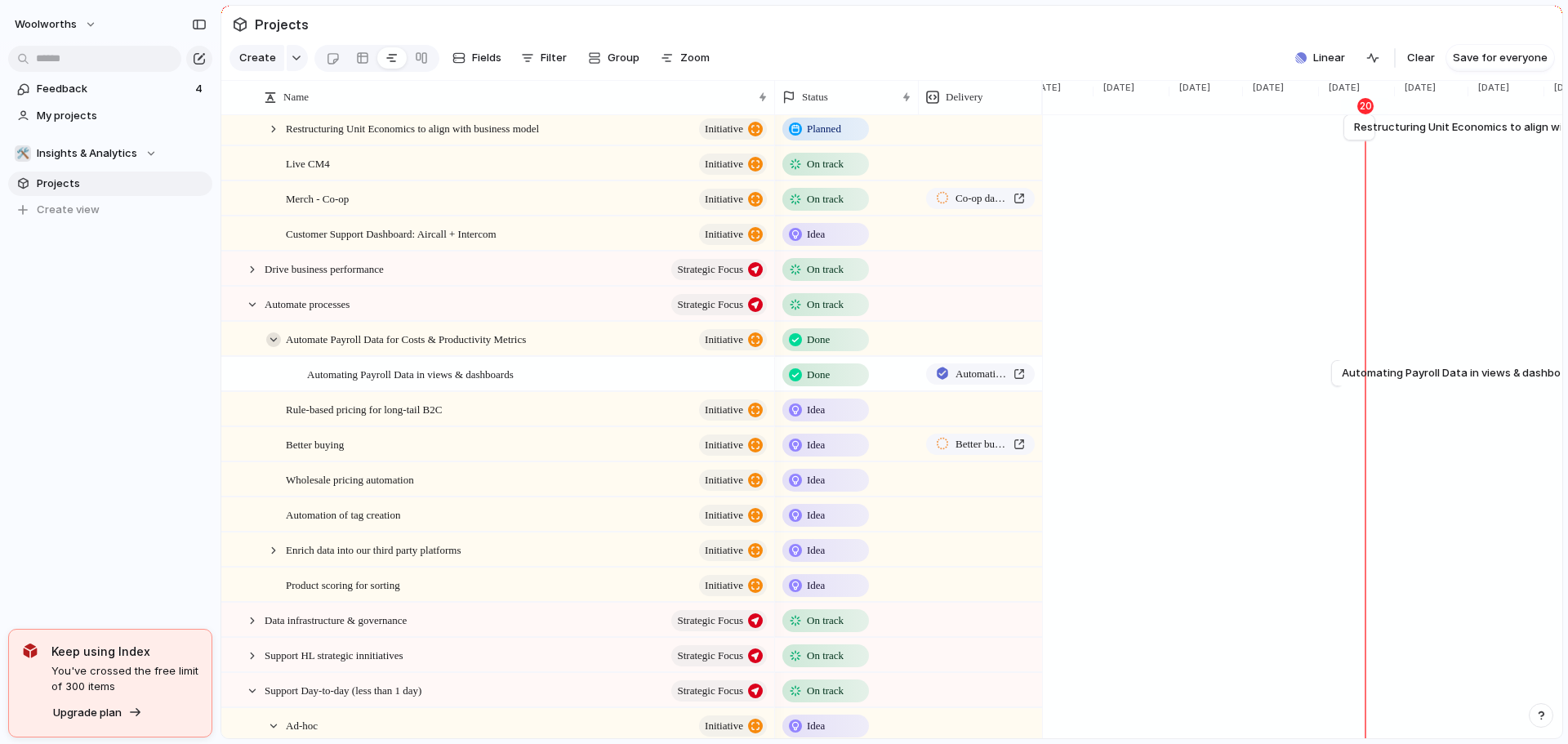
click at [273, 347] on div at bounding box center [273, 340] width 15 height 15
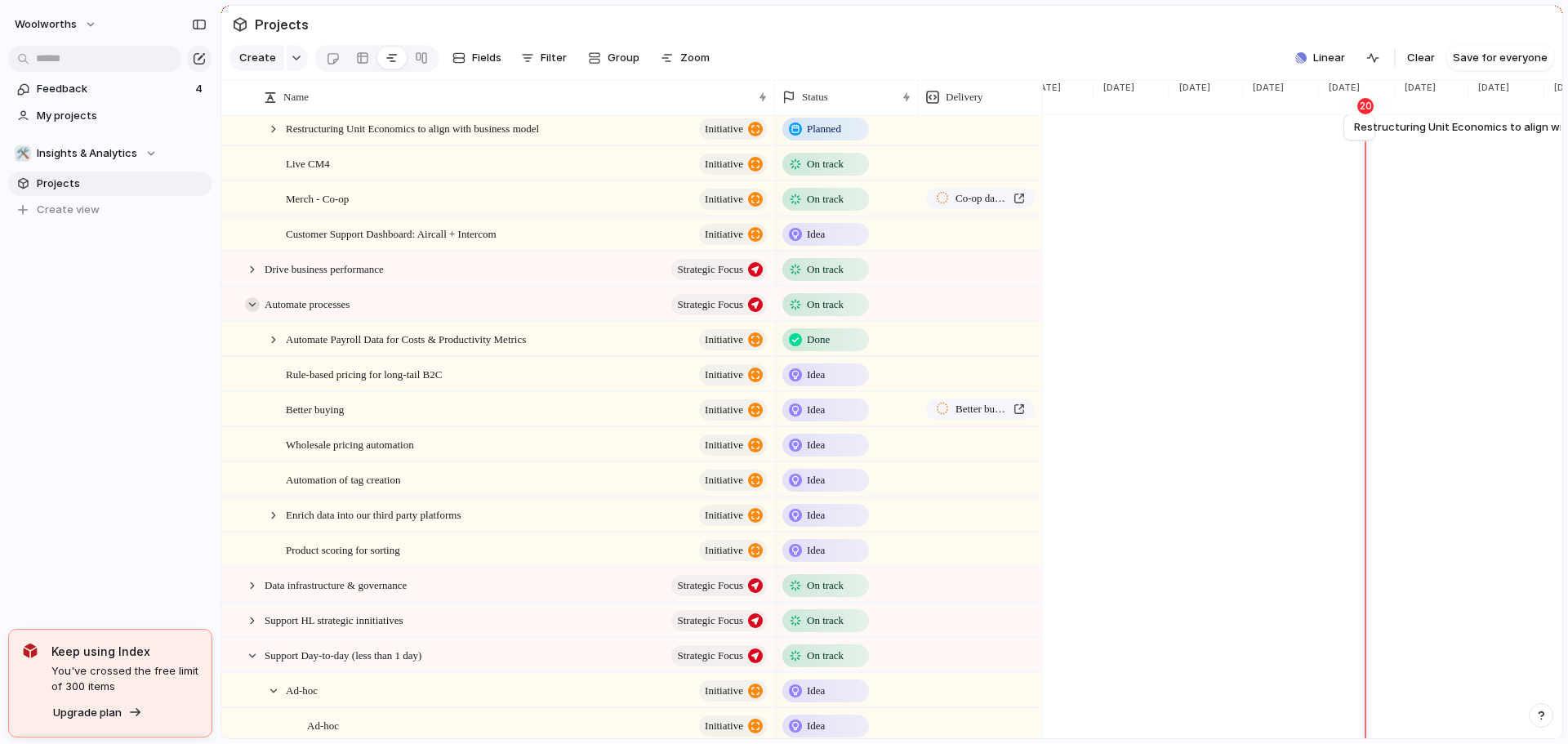
click at [257, 312] on div at bounding box center [252, 304] width 15 height 15
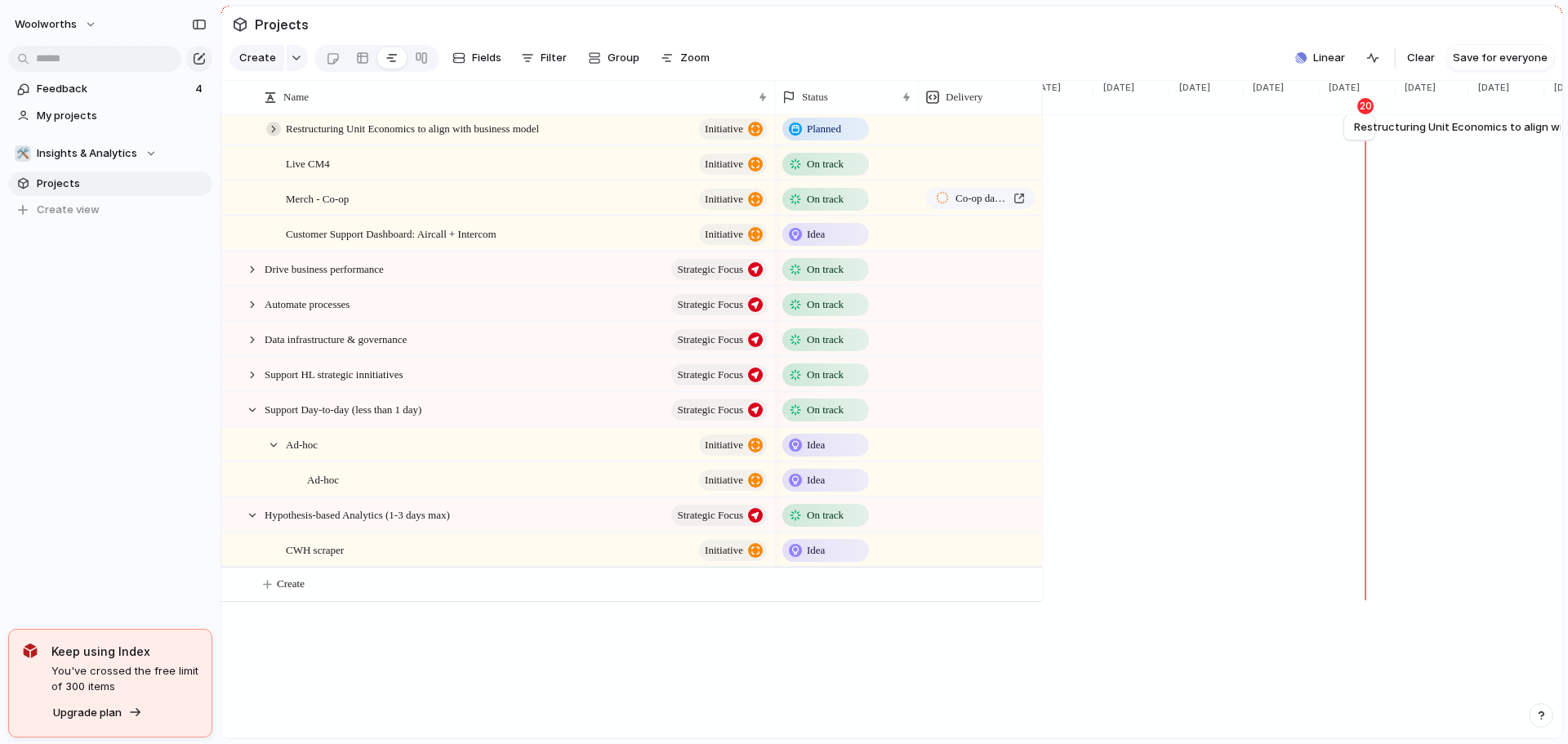
click at [276, 137] on div at bounding box center [273, 129] width 15 height 15
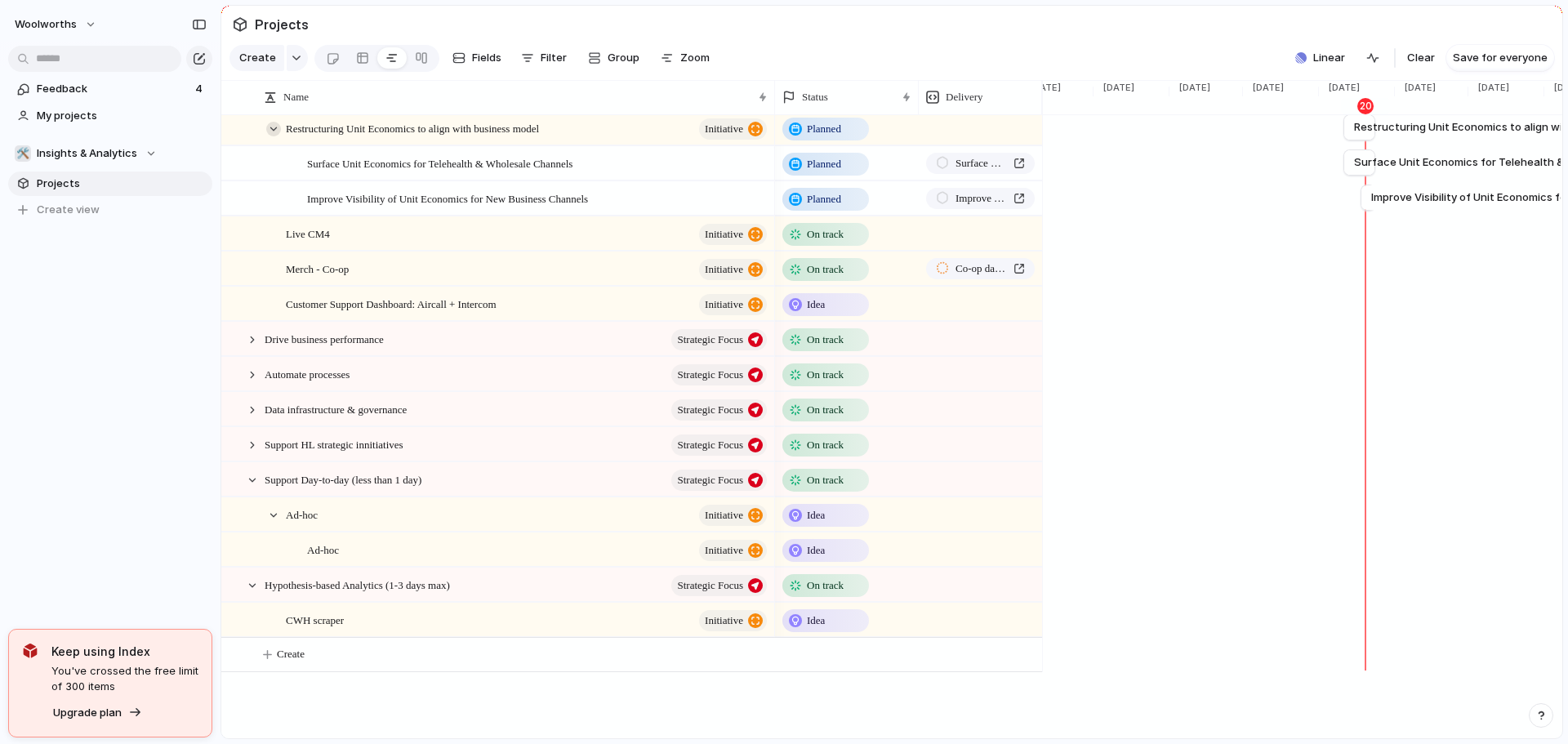
click at [276, 137] on div at bounding box center [273, 129] width 15 height 15
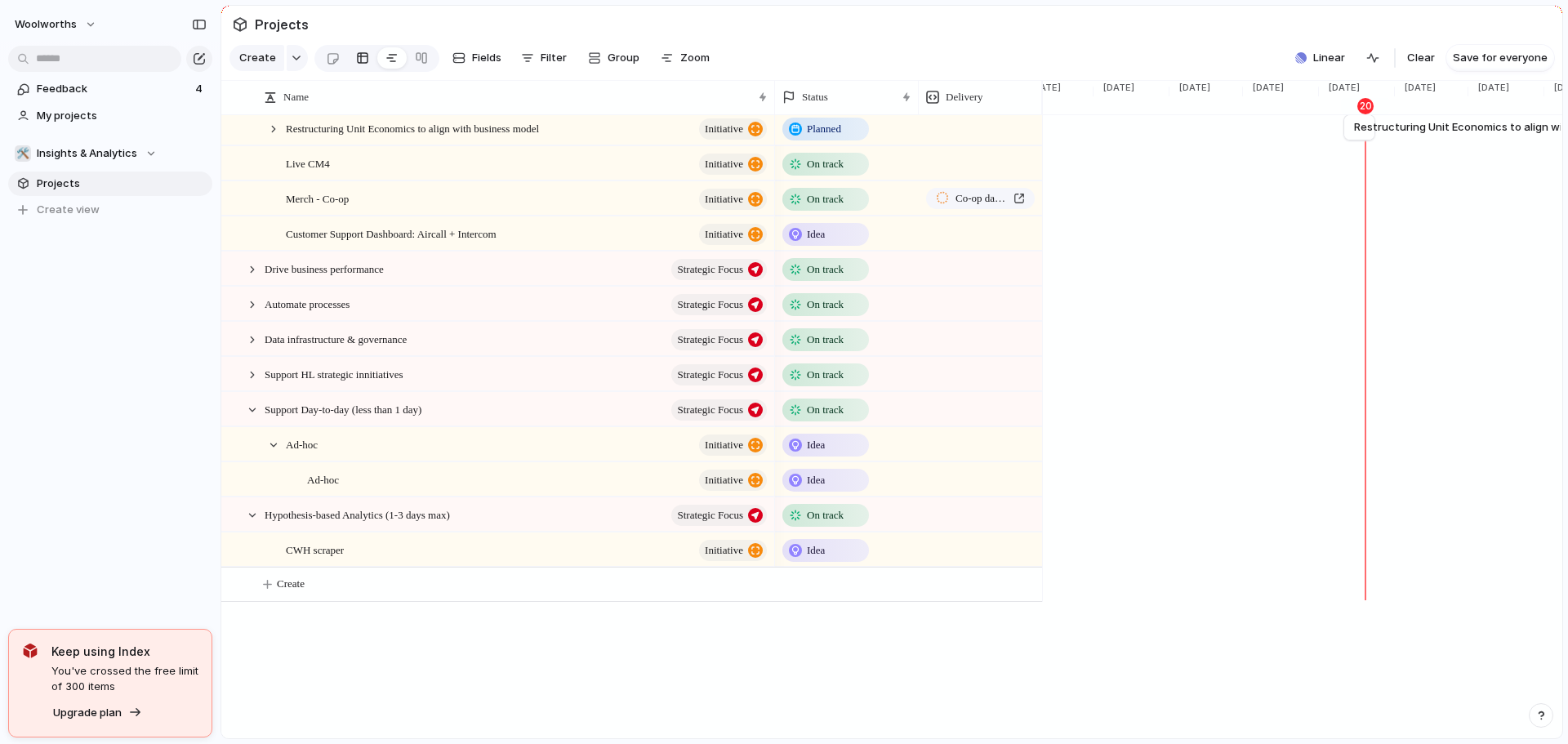
click at [362, 61] on div at bounding box center [362, 58] width 13 height 26
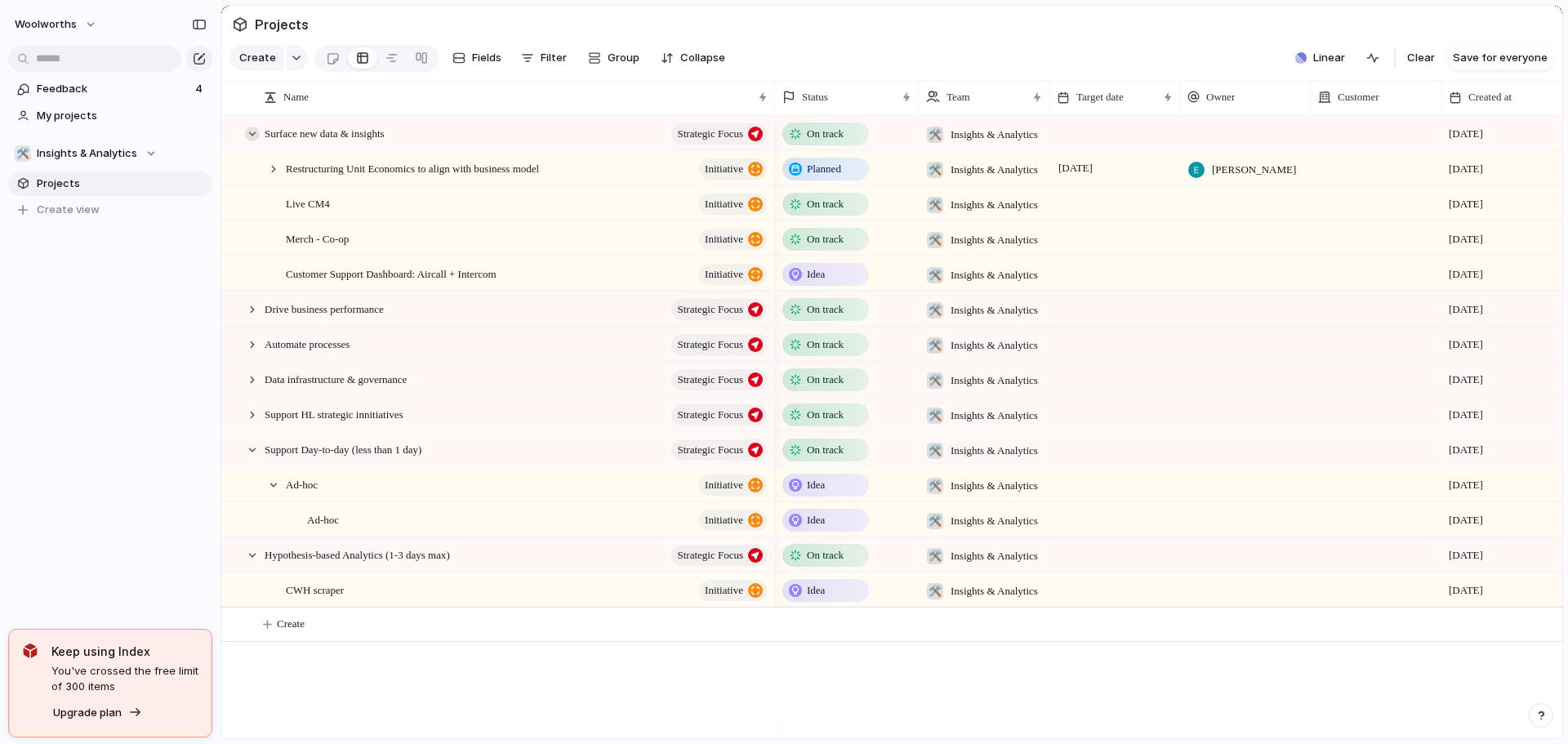
click at [252, 142] on div at bounding box center [252, 134] width 15 height 15
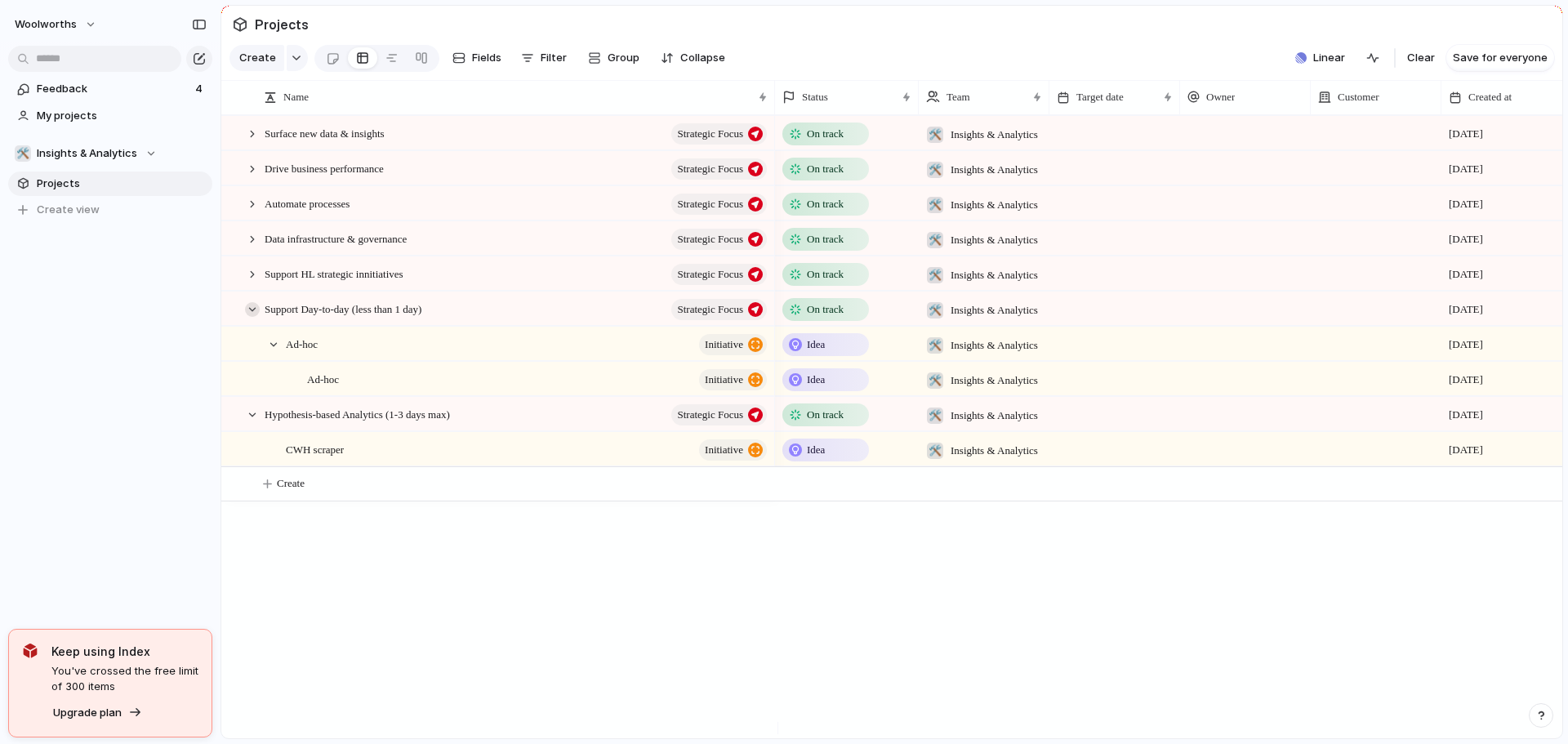
click at [249, 317] on div at bounding box center [252, 309] width 15 height 15
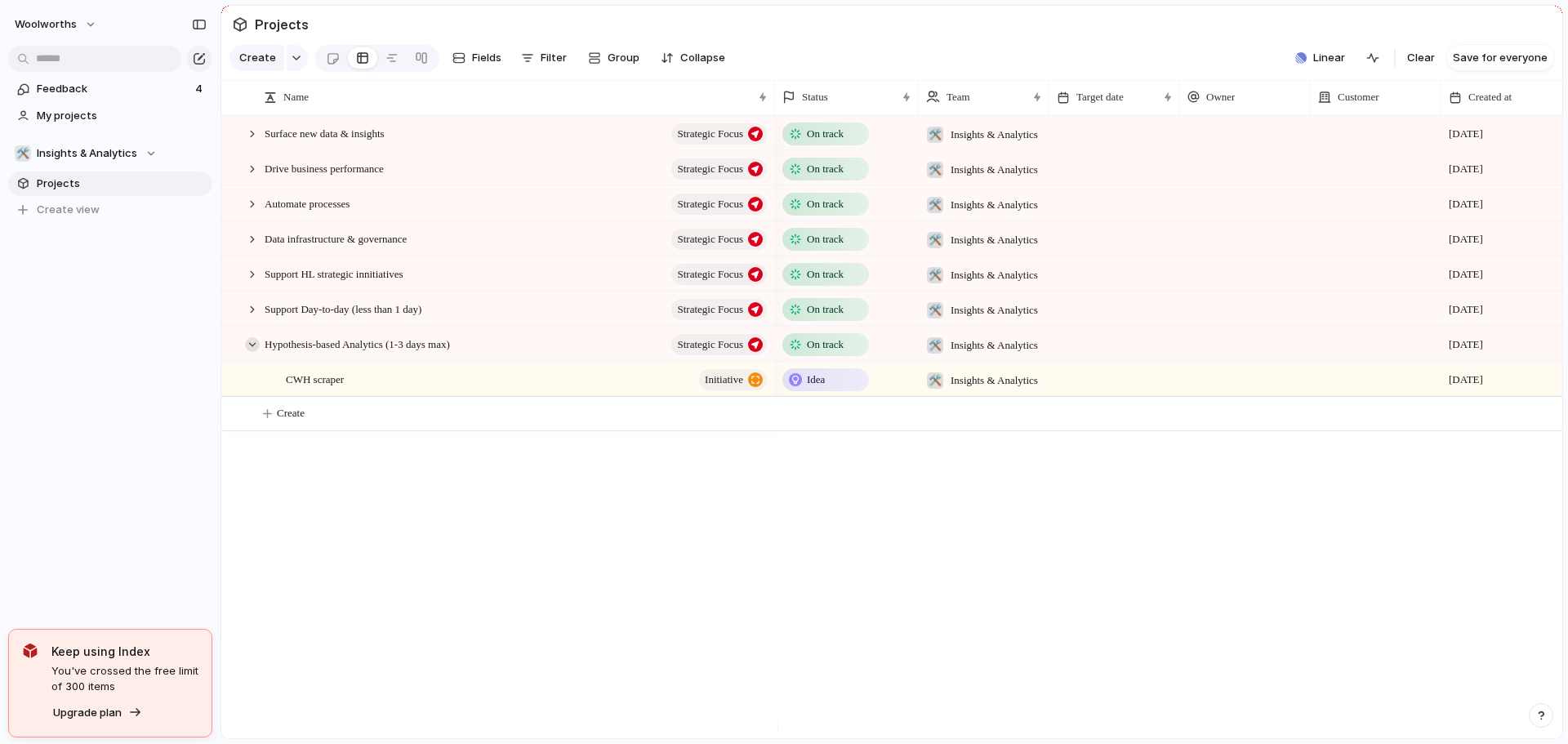
click at [251, 352] on div at bounding box center [252, 344] width 15 height 15
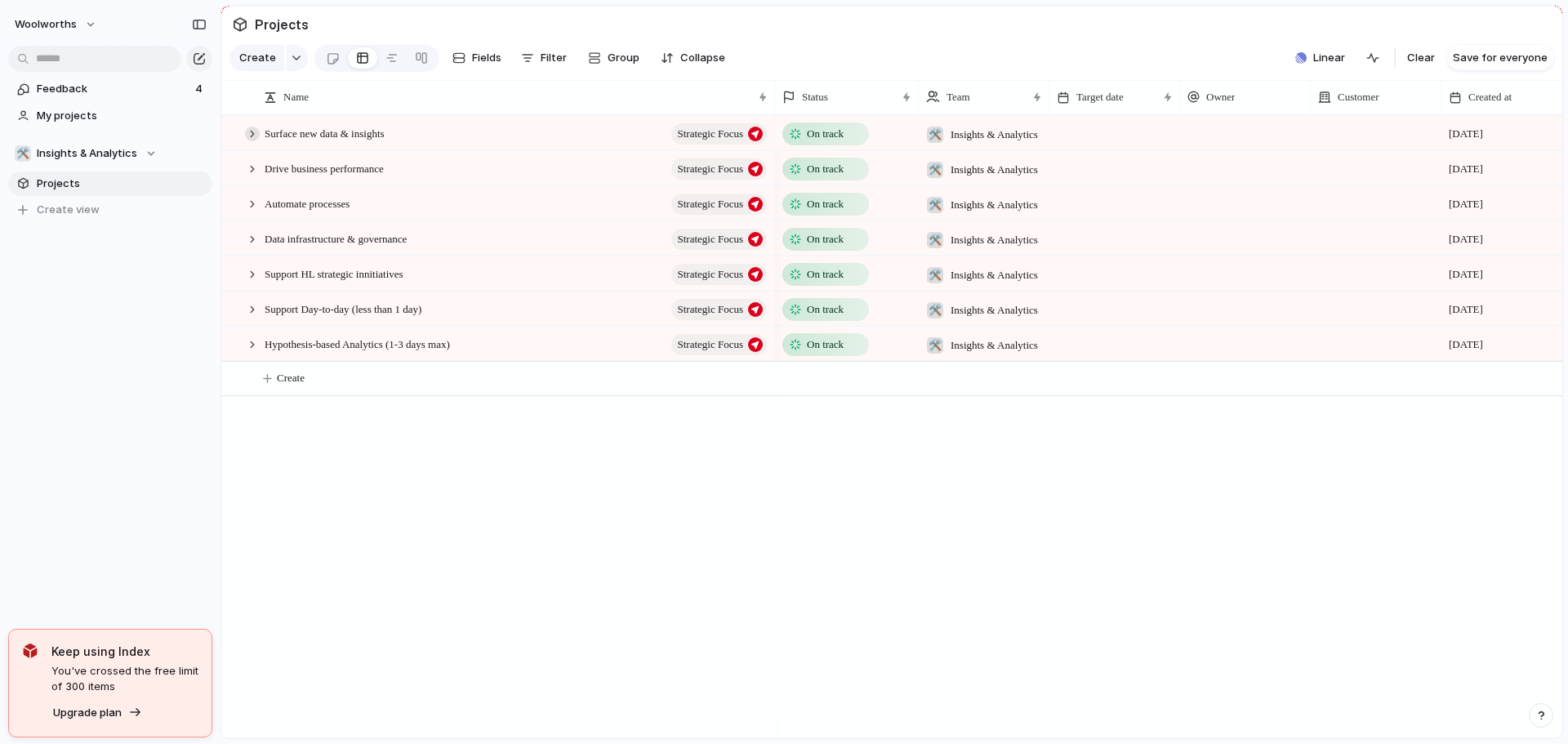
click at [254, 142] on div at bounding box center [252, 134] width 15 height 15
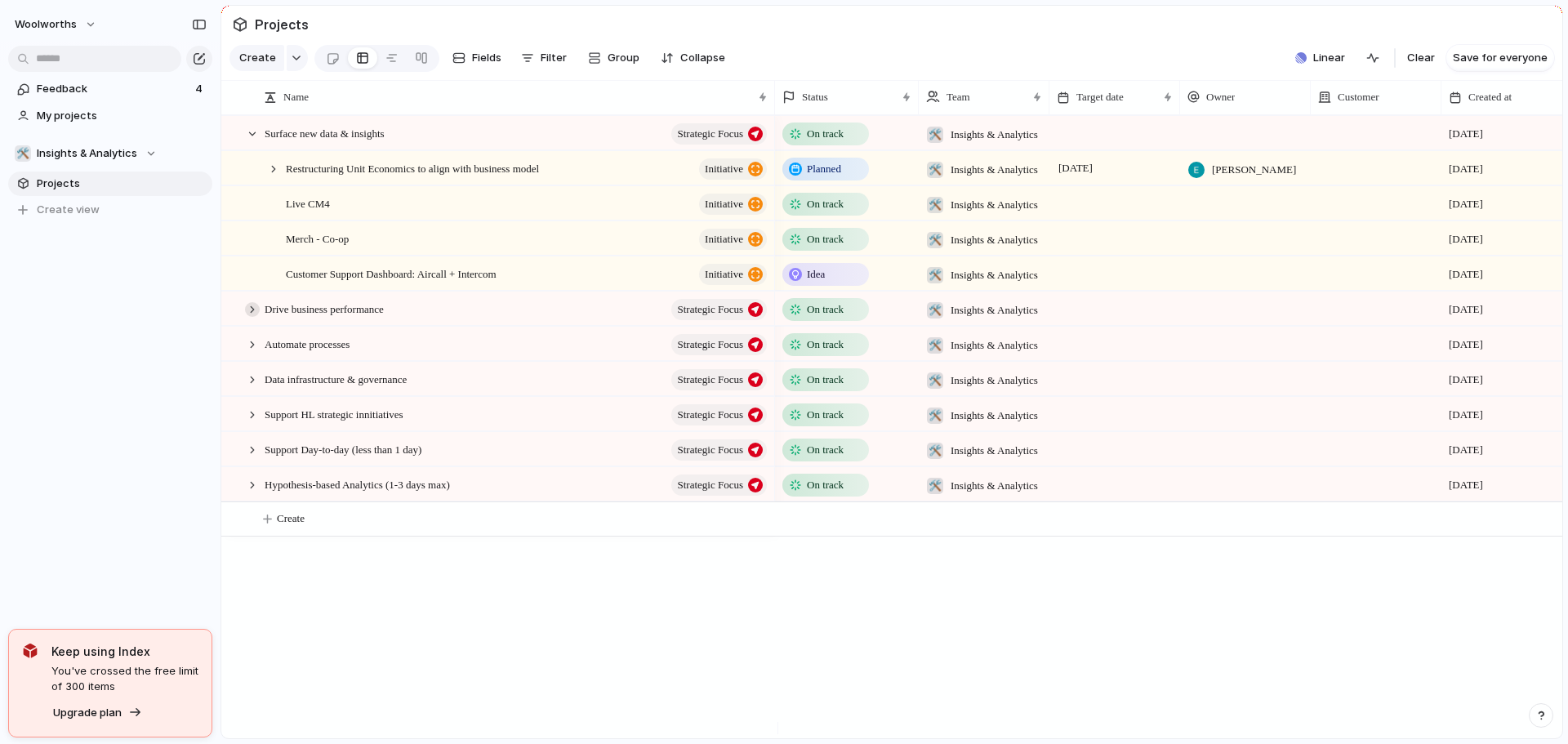
click at [251, 317] on div at bounding box center [252, 309] width 15 height 15
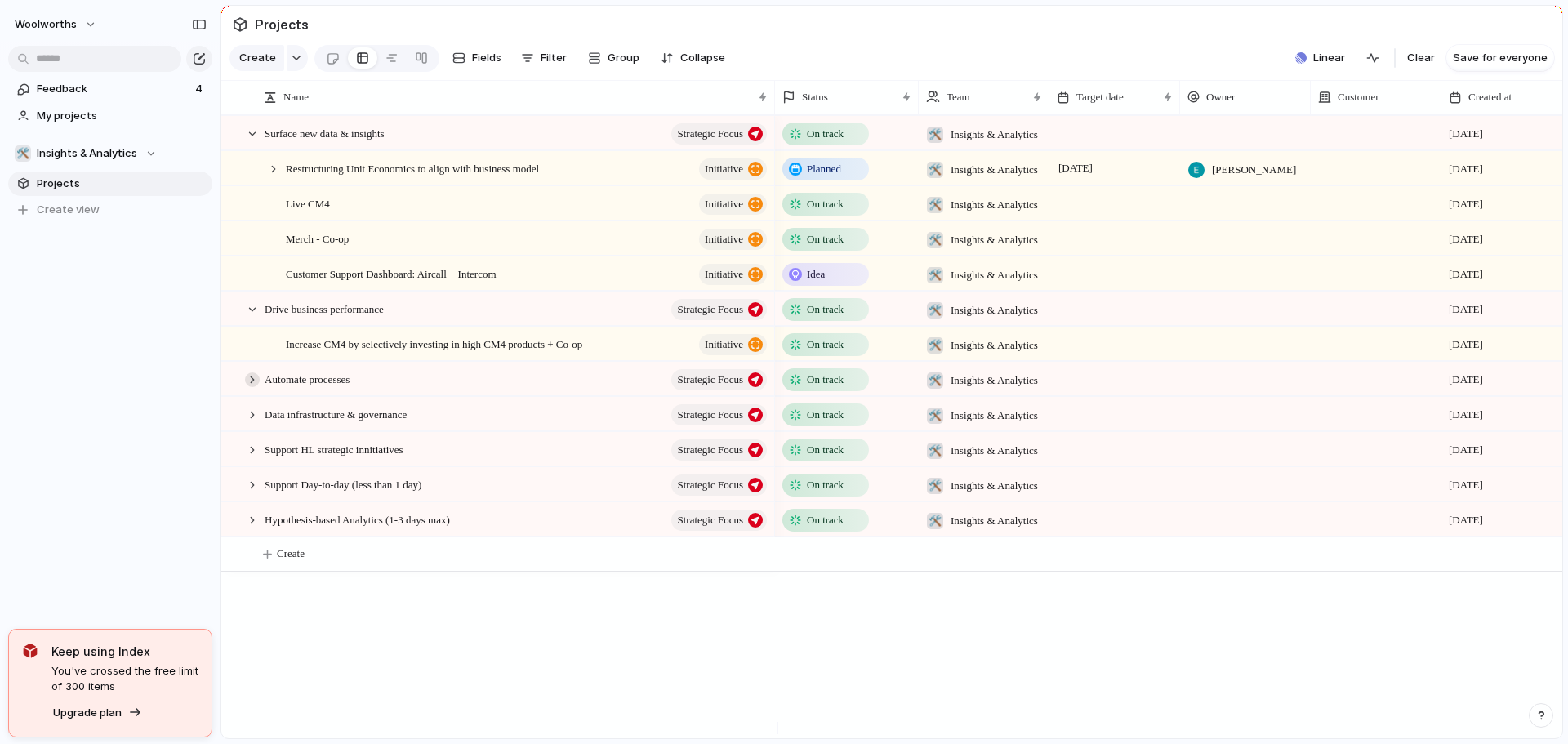
click at [249, 387] on div at bounding box center [252, 379] width 15 height 15
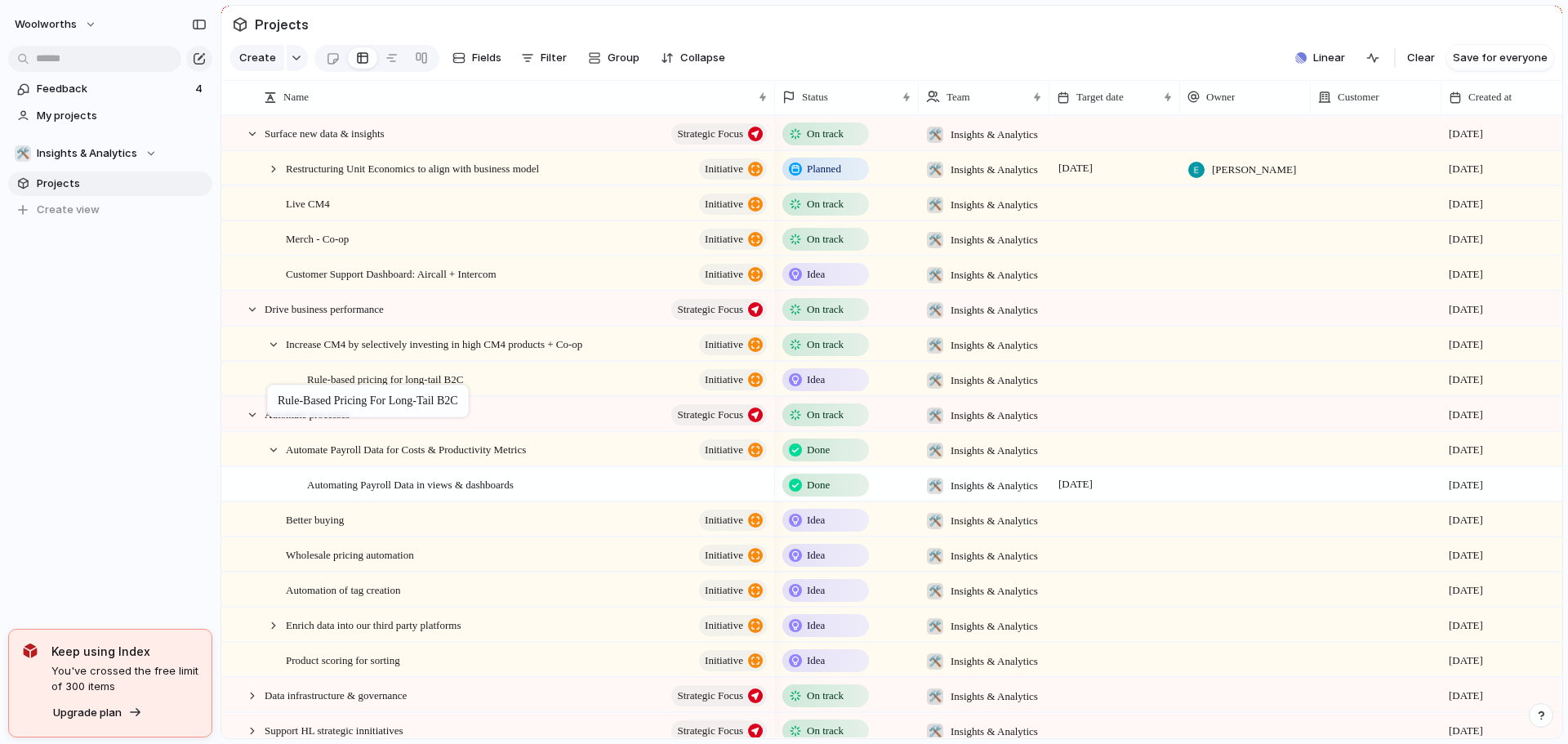
drag, startPoint x: 390, startPoint y: 464, endPoint x: 276, endPoint y: 388, distance: 137.0
click at [275, 352] on div at bounding box center [273, 344] width 15 height 15
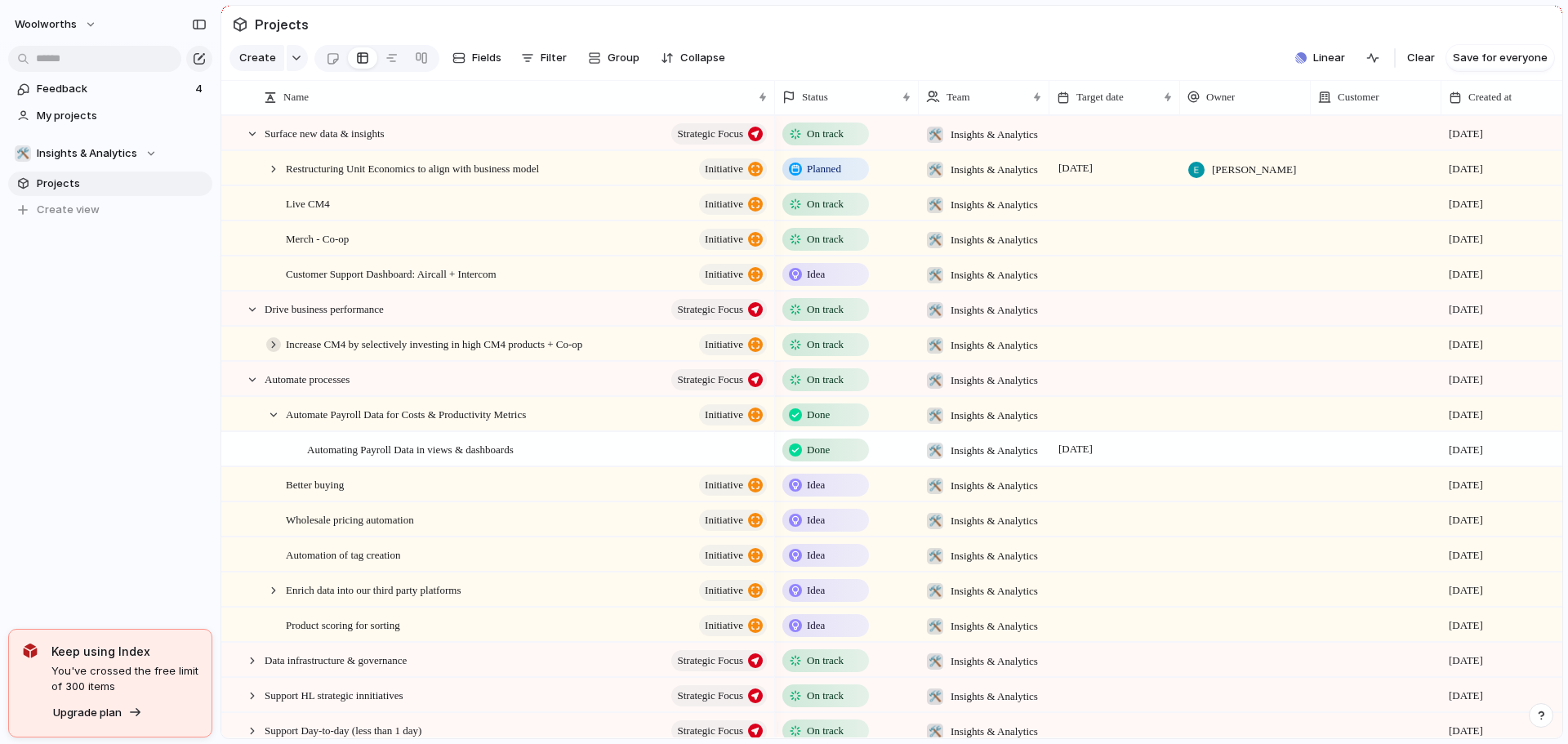
click at [276, 352] on div at bounding box center [273, 344] width 15 height 15
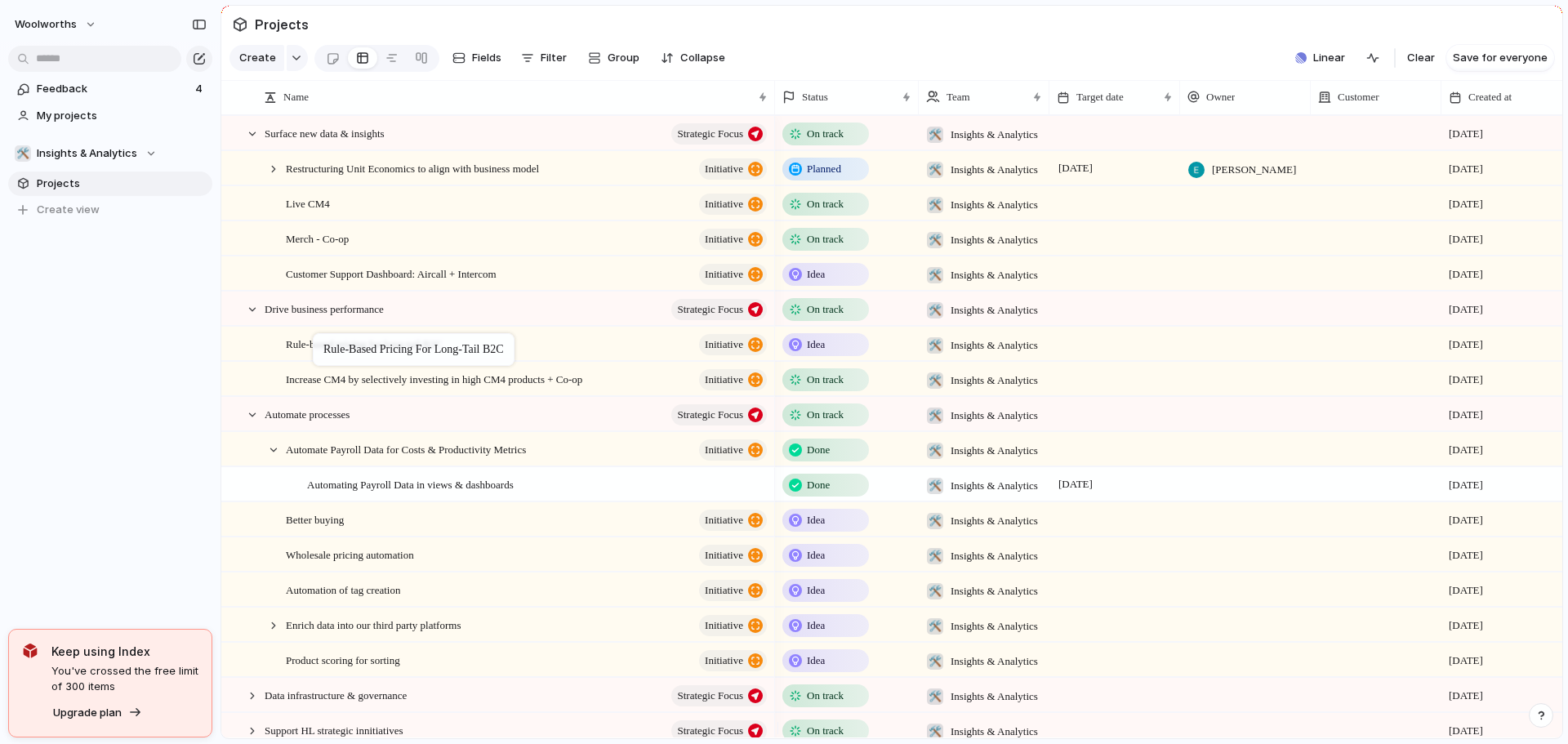
drag, startPoint x: 326, startPoint y: 393, endPoint x: 321, endPoint y: 336, distance: 57.2
click at [381, 353] on span "Rule-based pricing for long-tail B2C" at bounding box center [364, 344] width 156 height 19
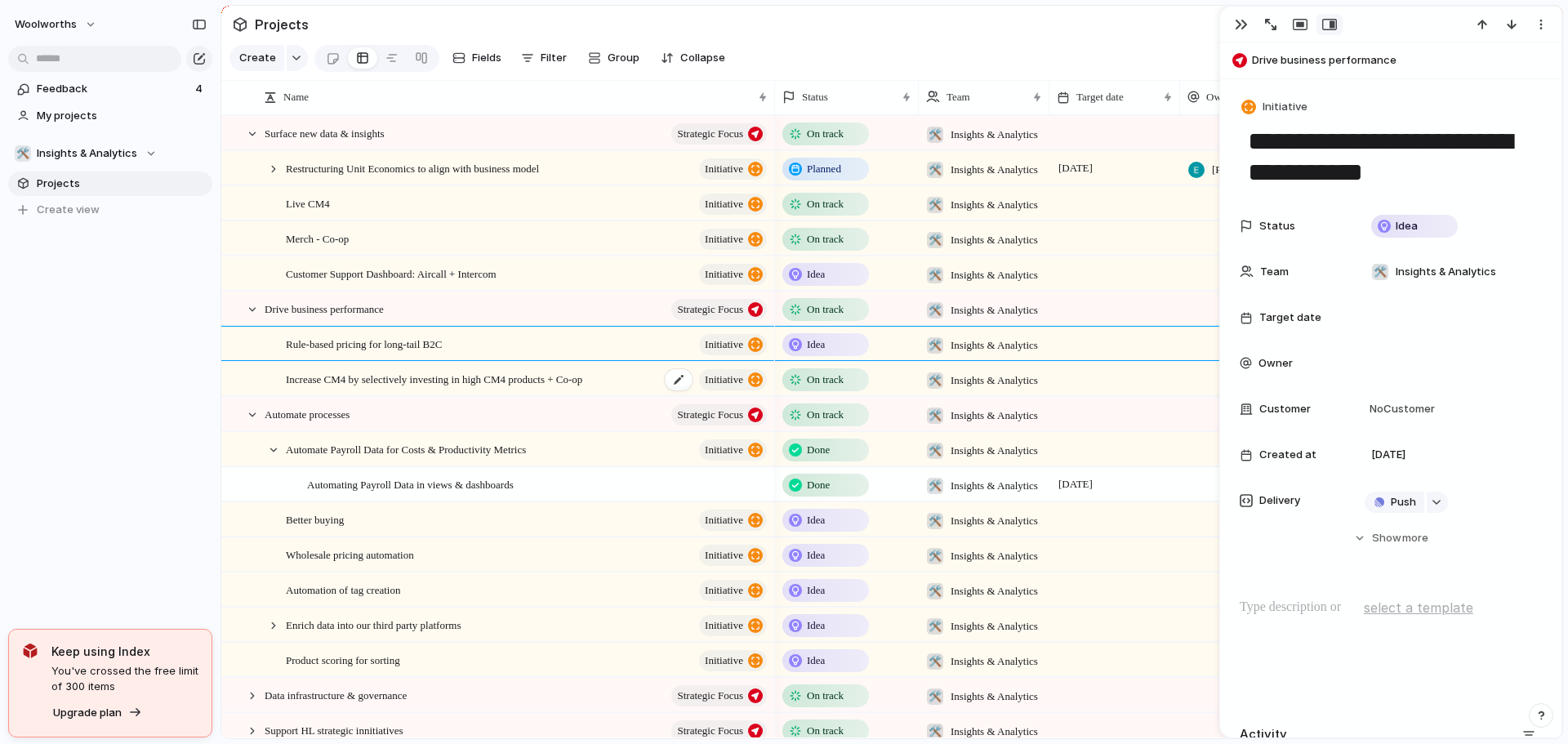
click at [405, 388] on span "Increase CM4 by selectively investing in high CM4 products + Co-op" at bounding box center [434, 378] width 296 height 19
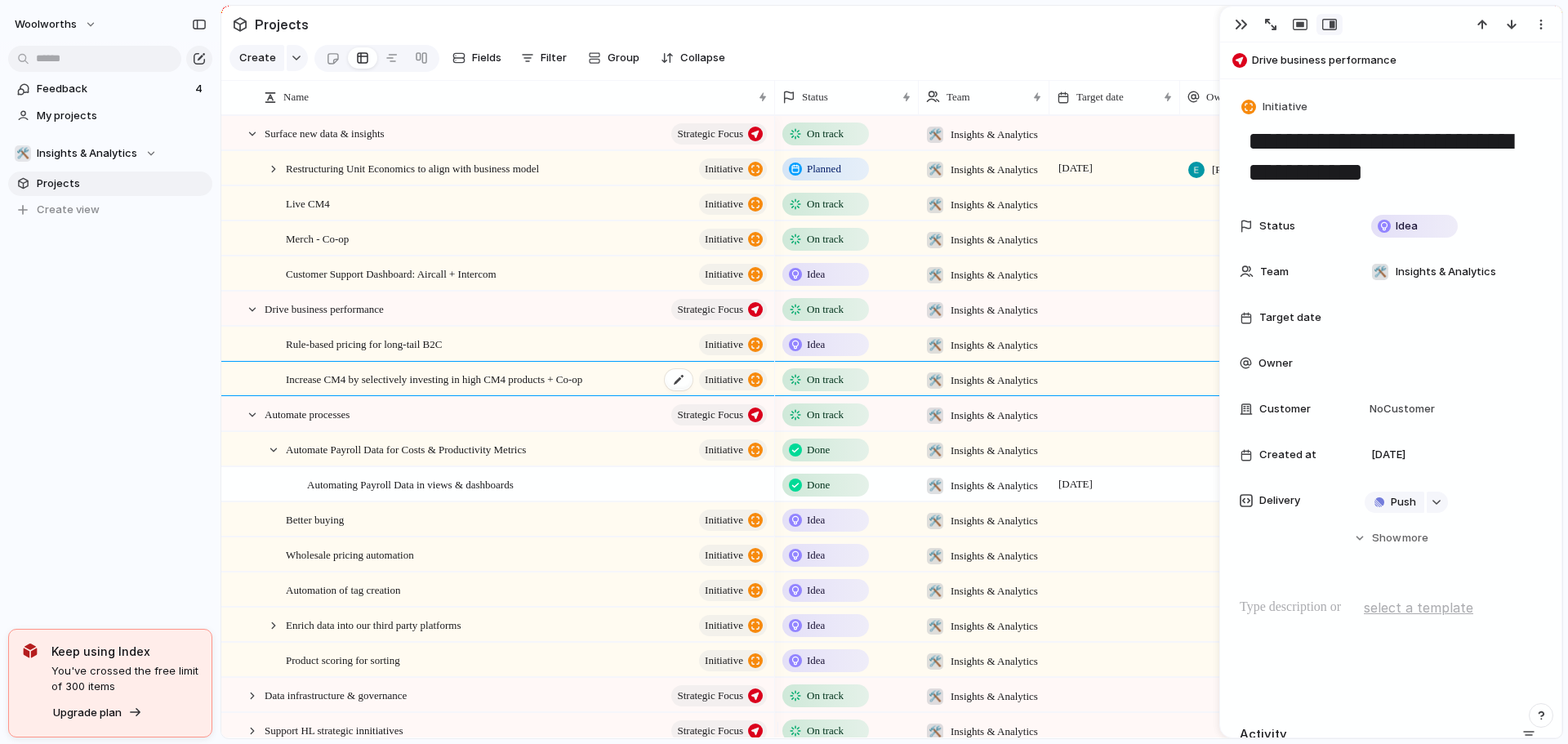
type textarea "**********"
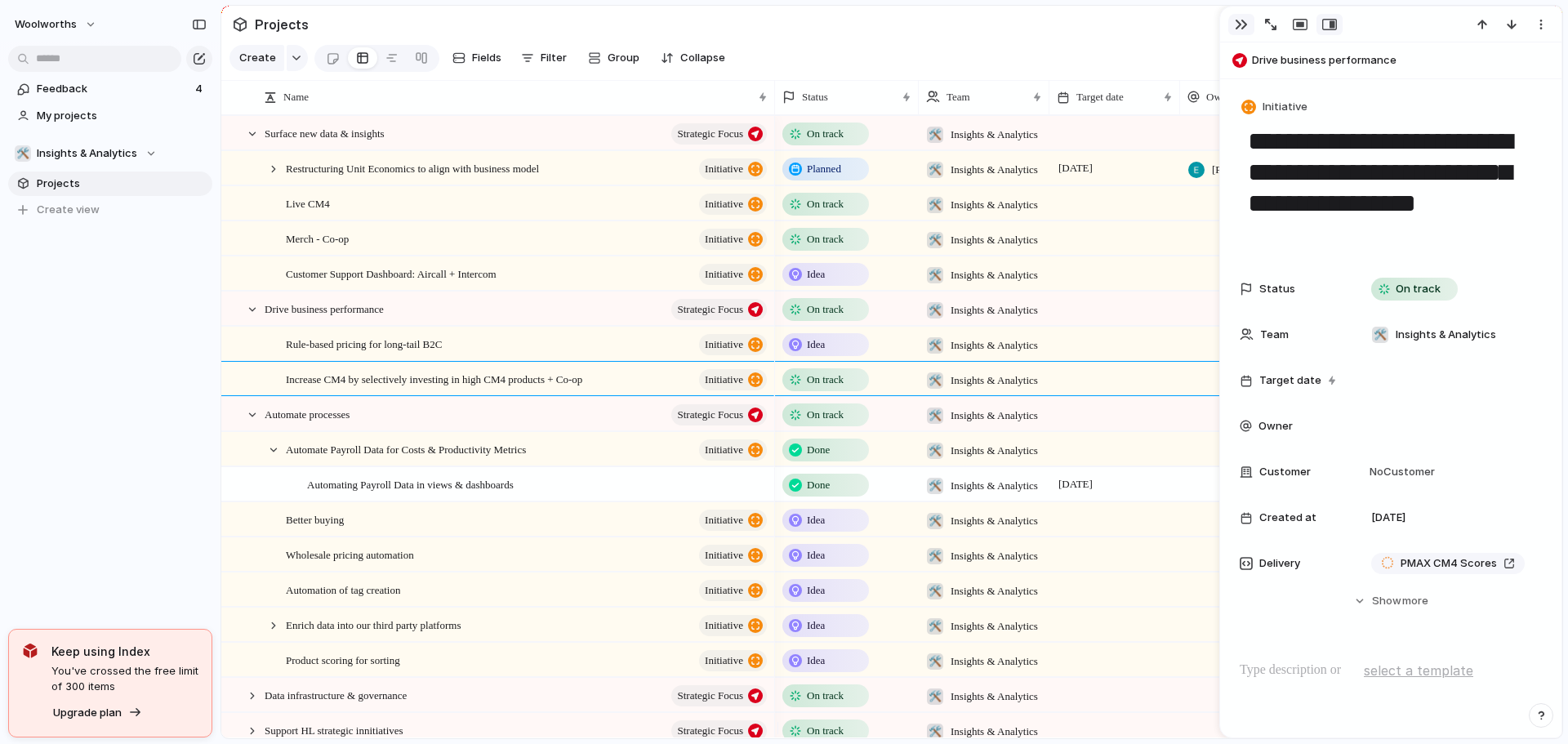
click at [1239, 27] on div "button" at bounding box center [1241, 24] width 13 height 13
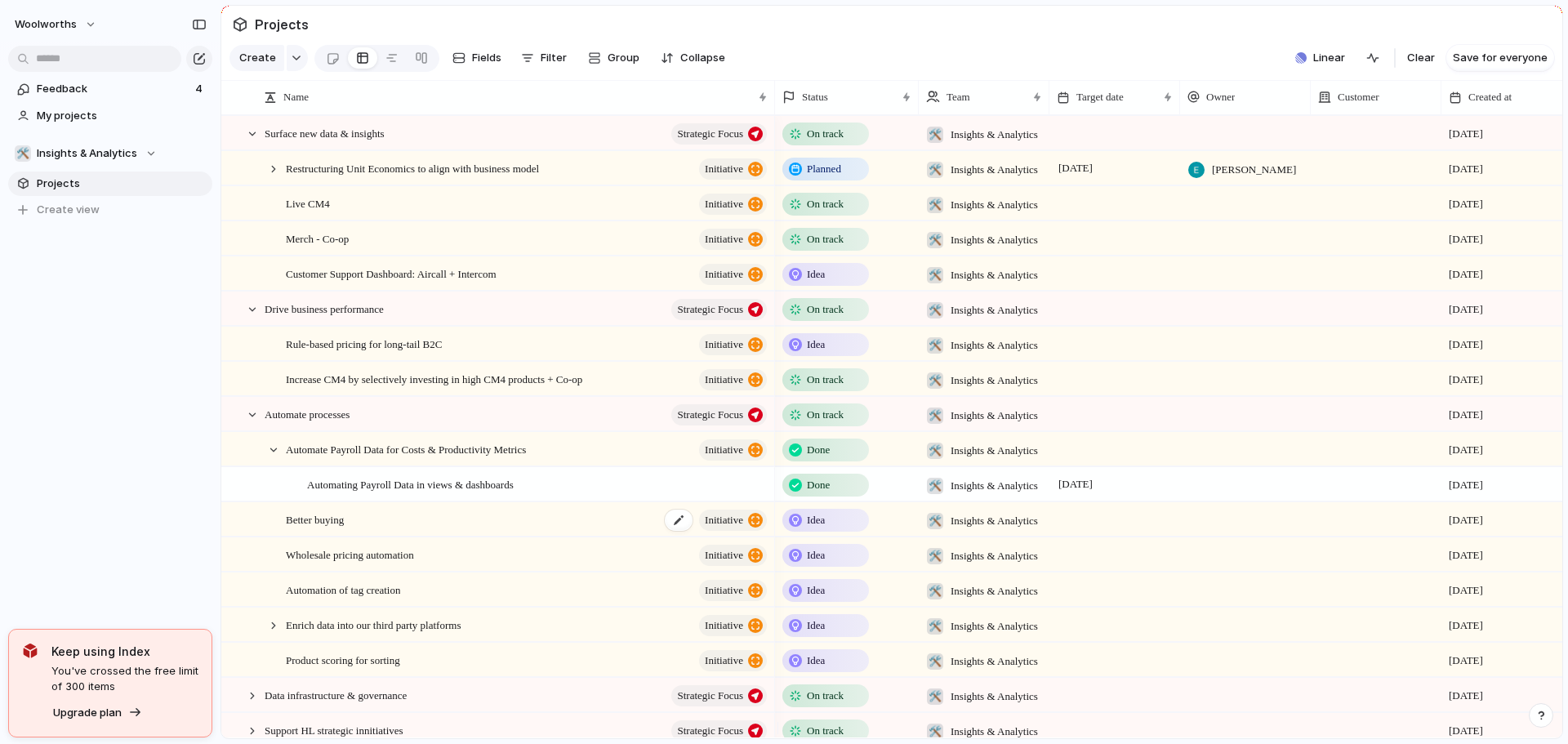
click at [344, 529] on span "Better buying" at bounding box center [314, 519] width 58 height 19
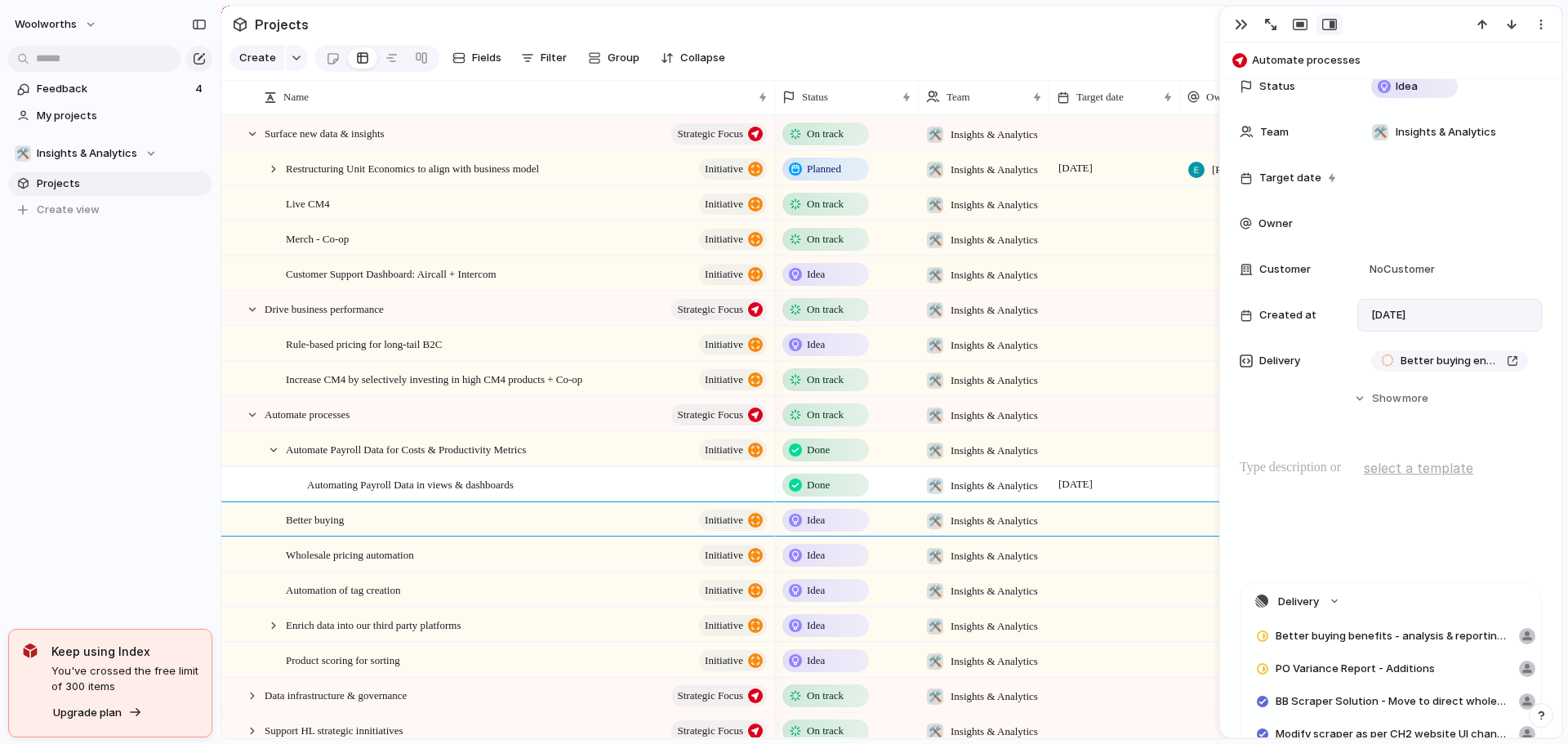
scroll to position [327, 0]
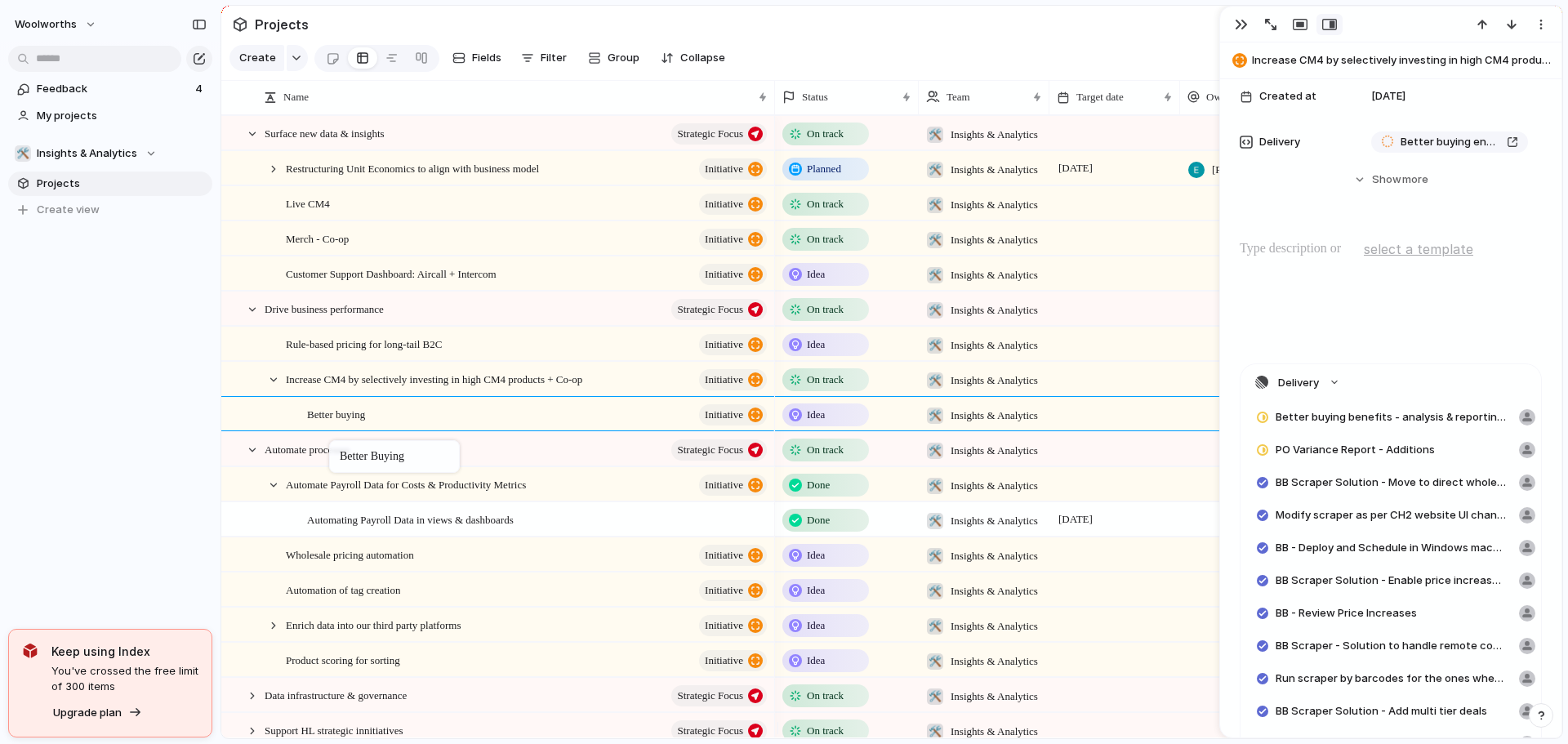
drag, startPoint x: 397, startPoint y: 535, endPoint x: 337, endPoint y: 443, distance: 109.8
click at [268, 387] on div at bounding box center [273, 379] width 15 height 15
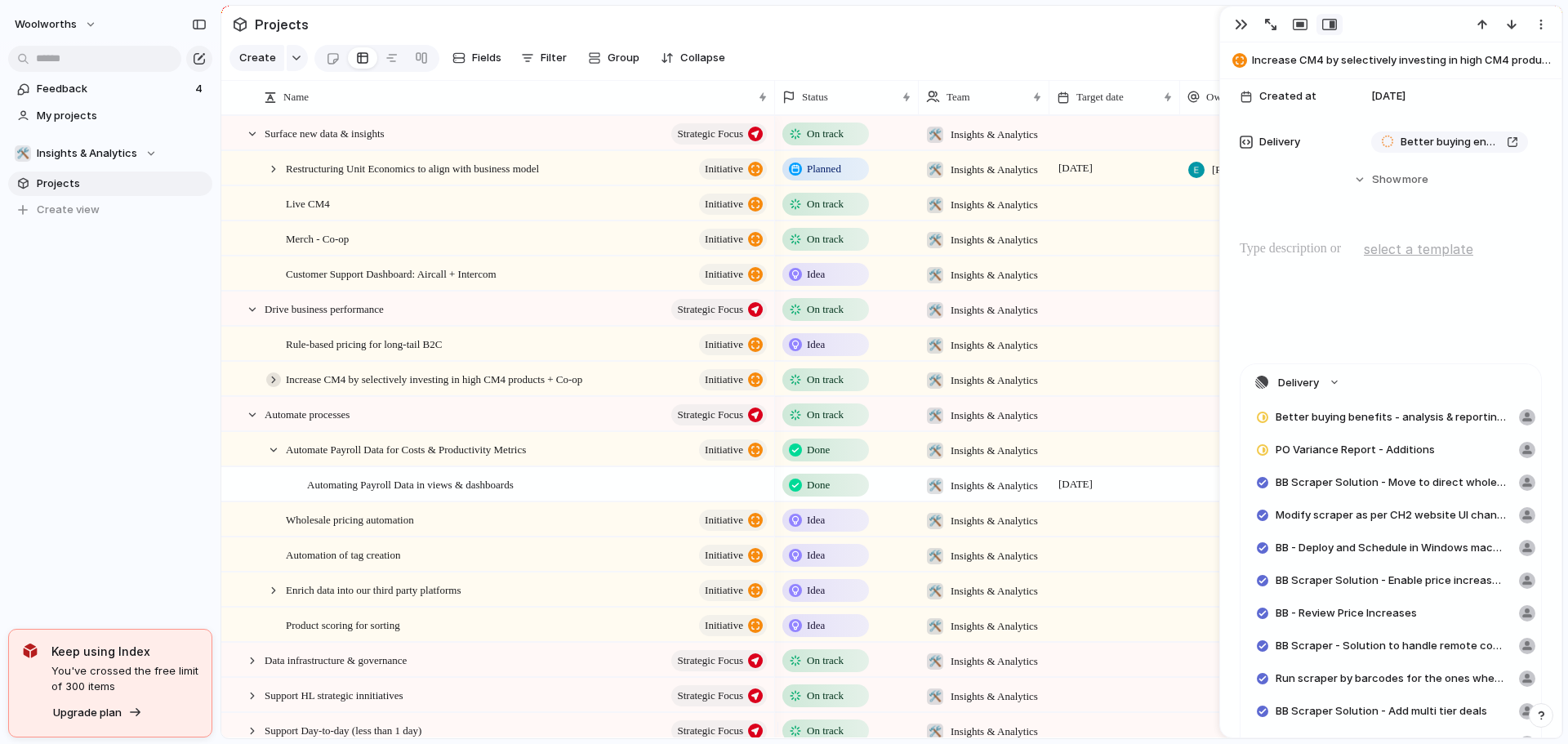
click at [268, 387] on div at bounding box center [273, 379] width 15 height 15
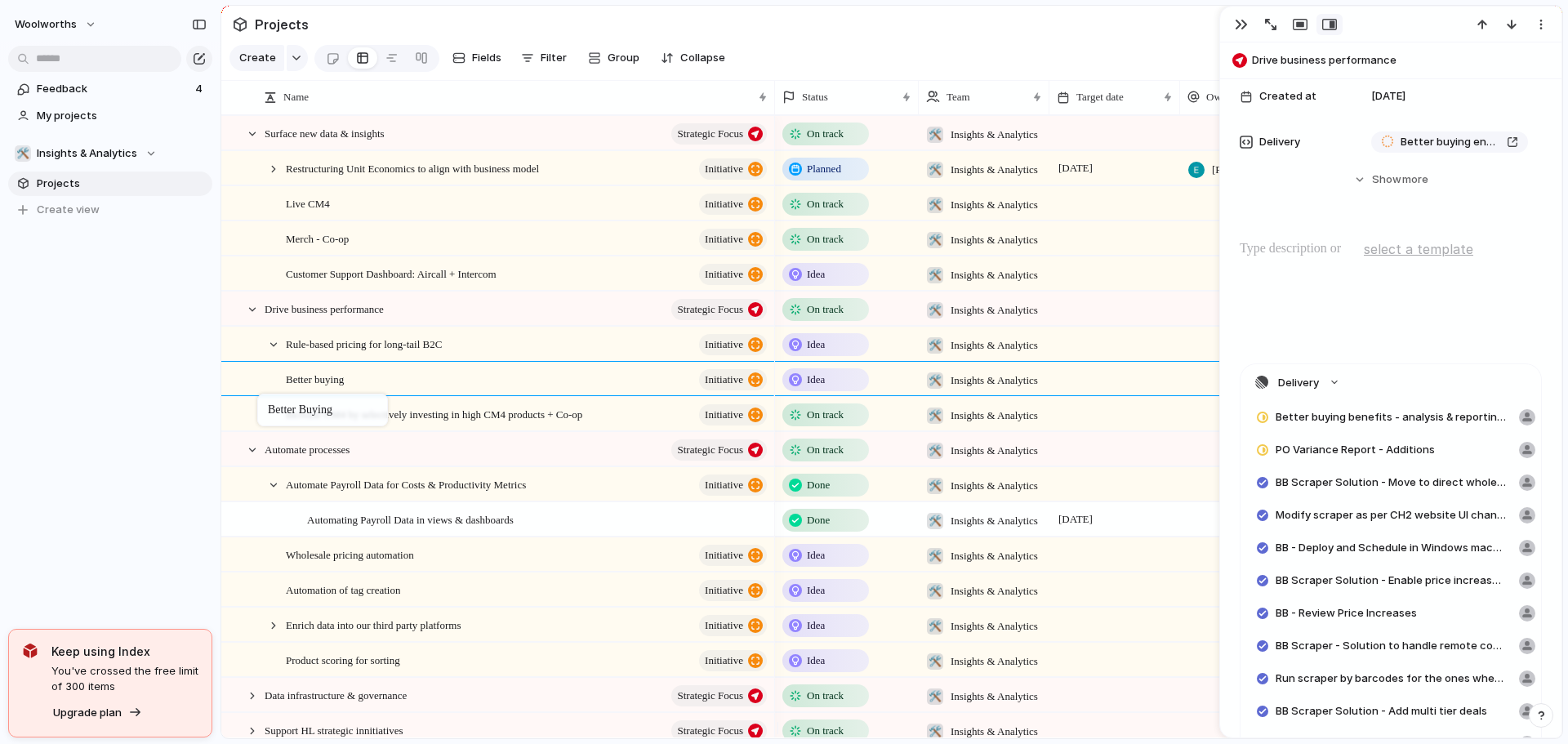
drag, startPoint x: 317, startPoint y: 424, endPoint x: 265, endPoint y: 397, distance: 58.6
click at [275, 352] on div at bounding box center [273, 344] width 15 height 15
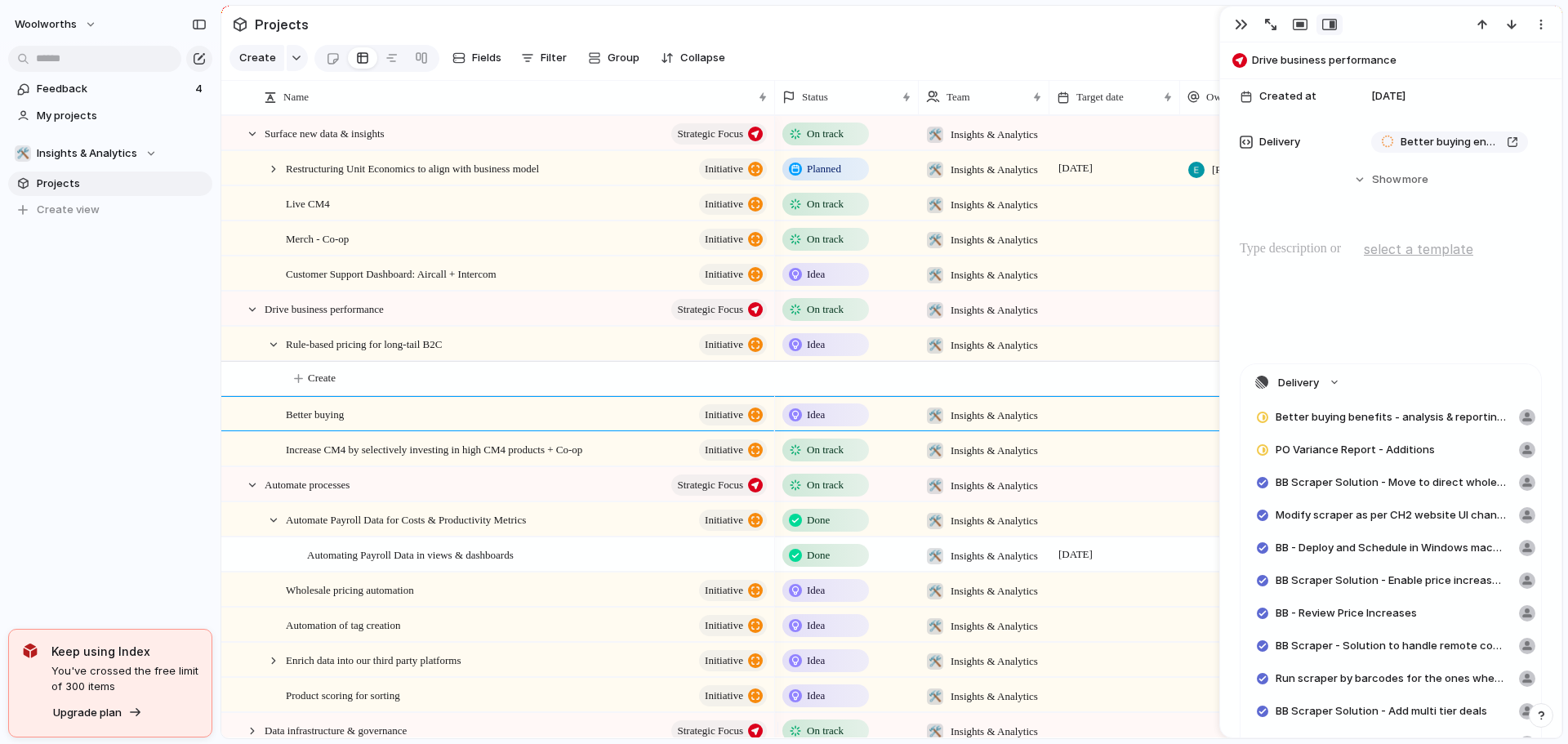
click at [273, 361] on div "Rule-based pricing for long-tail B2C initiative" at bounding box center [519, 344] width 510 height 34
click at [270, 352] on div at bounding box center [273, 344] width 15 height 15
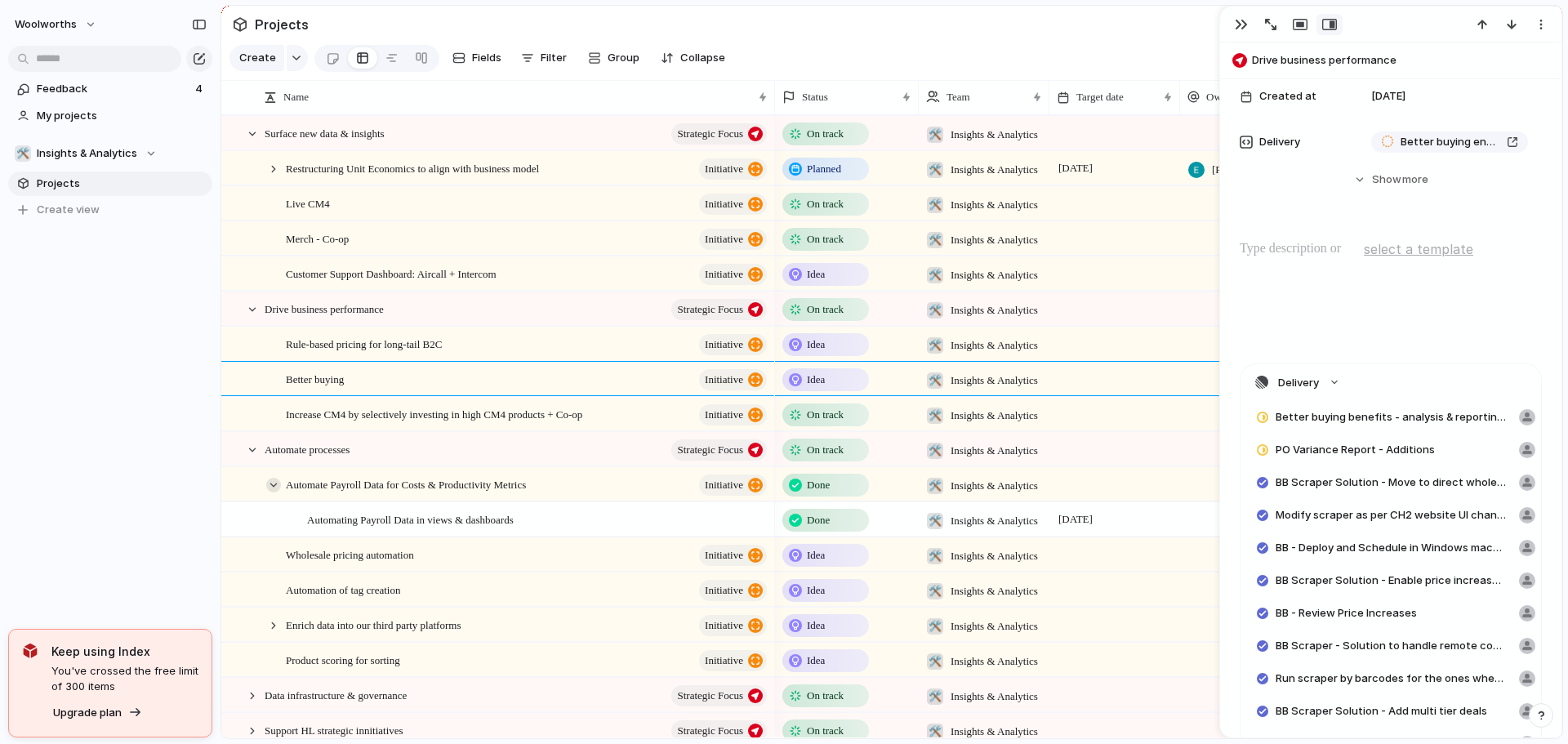
click at [273, 493] on div at bounding box center [273, 485] width 15 height 15
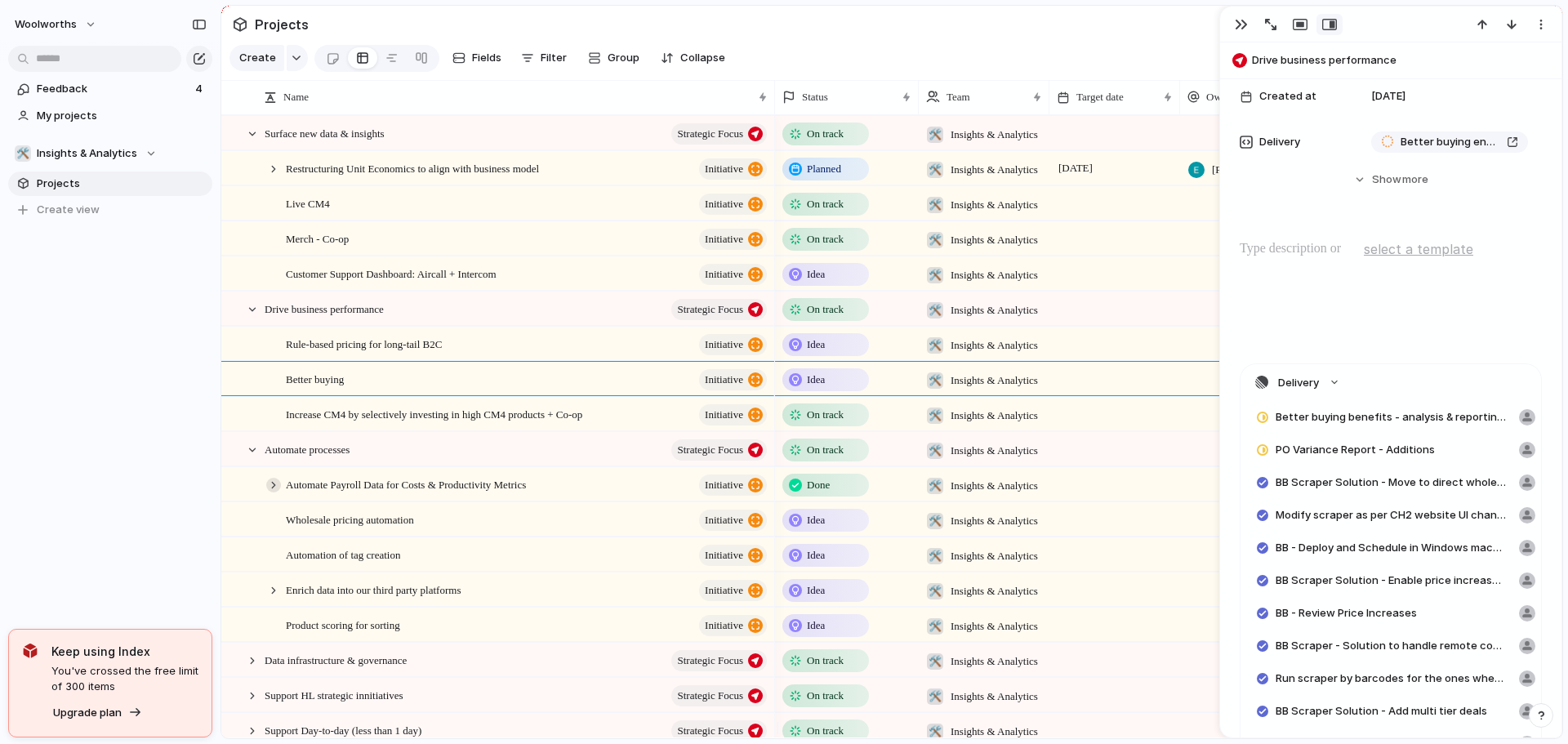
click at [275, 493] on div at bounding box center [273, 485] width 15 height 15
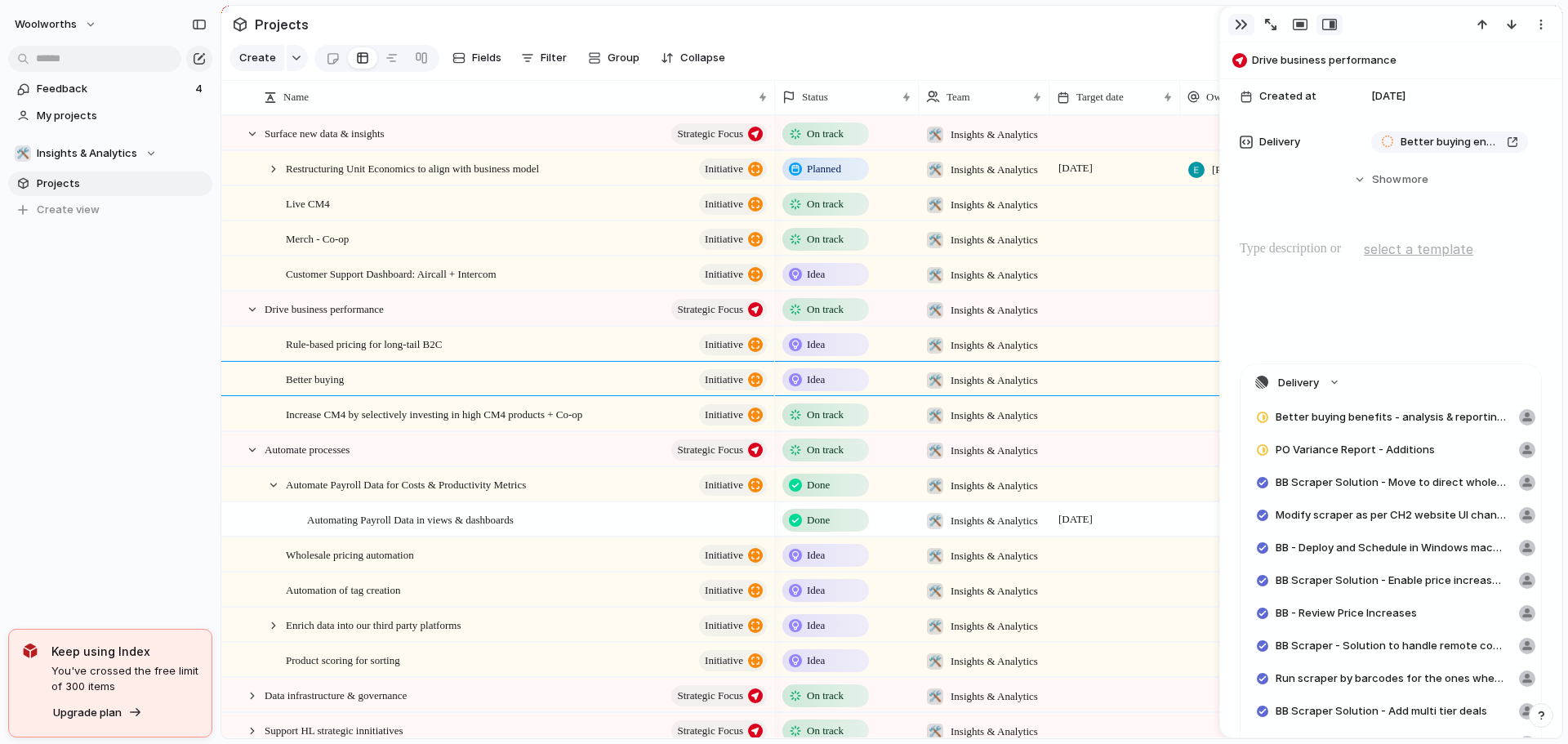
click at [1243, 23] on div "button" at bounding box center [1241, 24] width 13 height 13
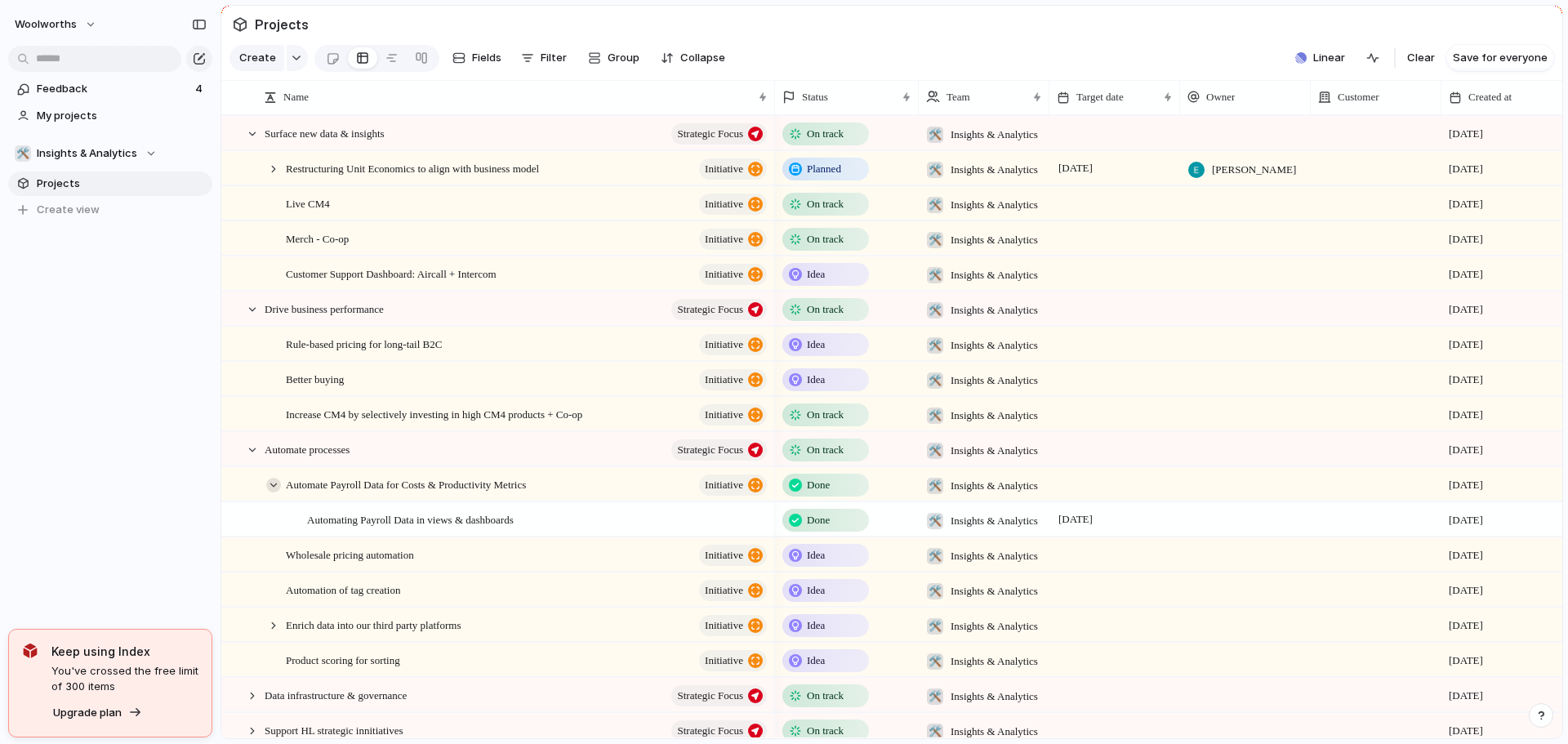
click at [274, 493] on div at bounding box center [273, 485] width 15 height 15
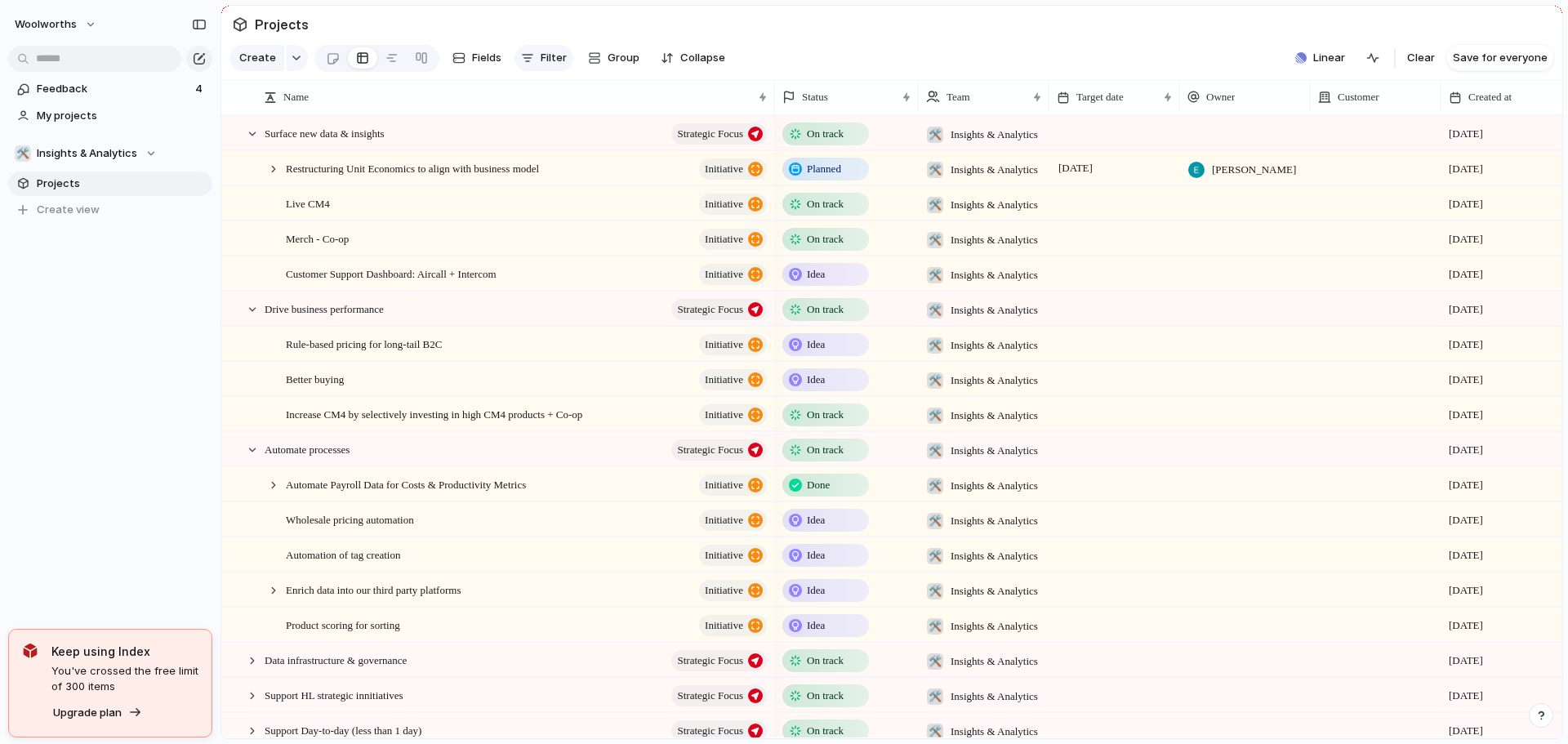
click at [534, 63] on button "Filter" at bounding box center [544, 58] width 59 height 26
type input "***"
click at [596, 157] on li "Status" at bounding box center [616, 146] width 157 height 26
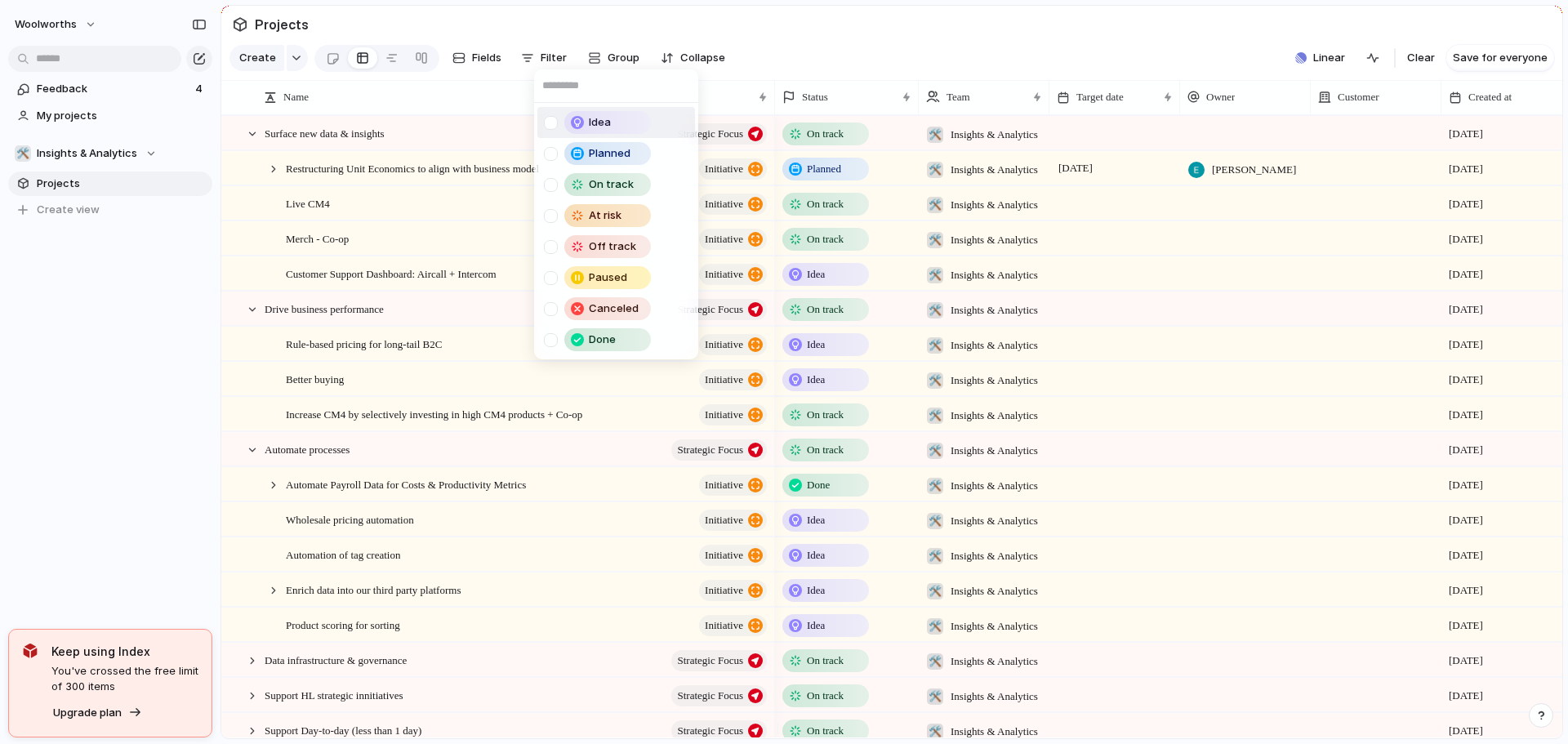
click at [550, 124] on div at bounding box center [551, 123] width 14 height 14
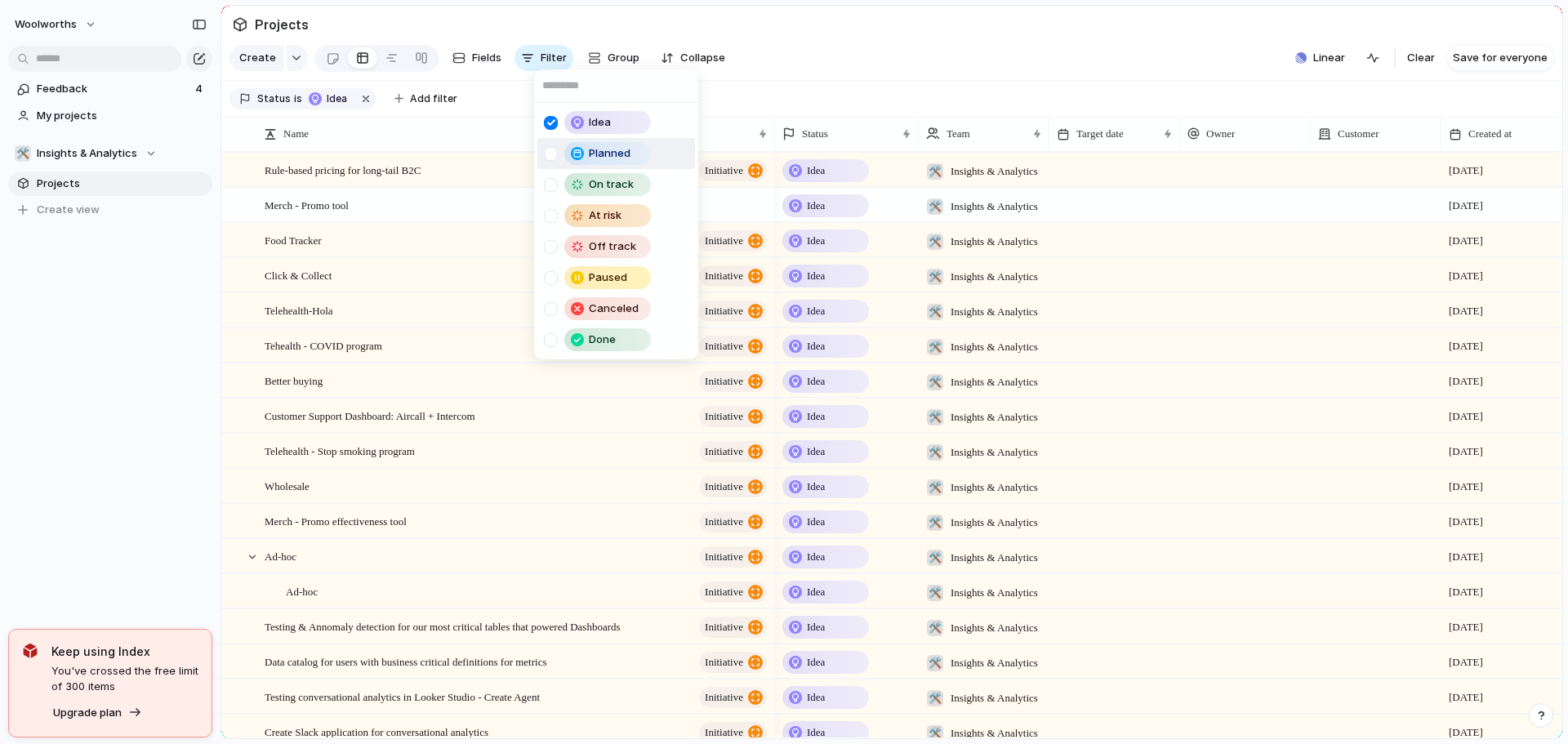
click at [556, 151] on div at bounding box center [551, 154] width 14 height 14
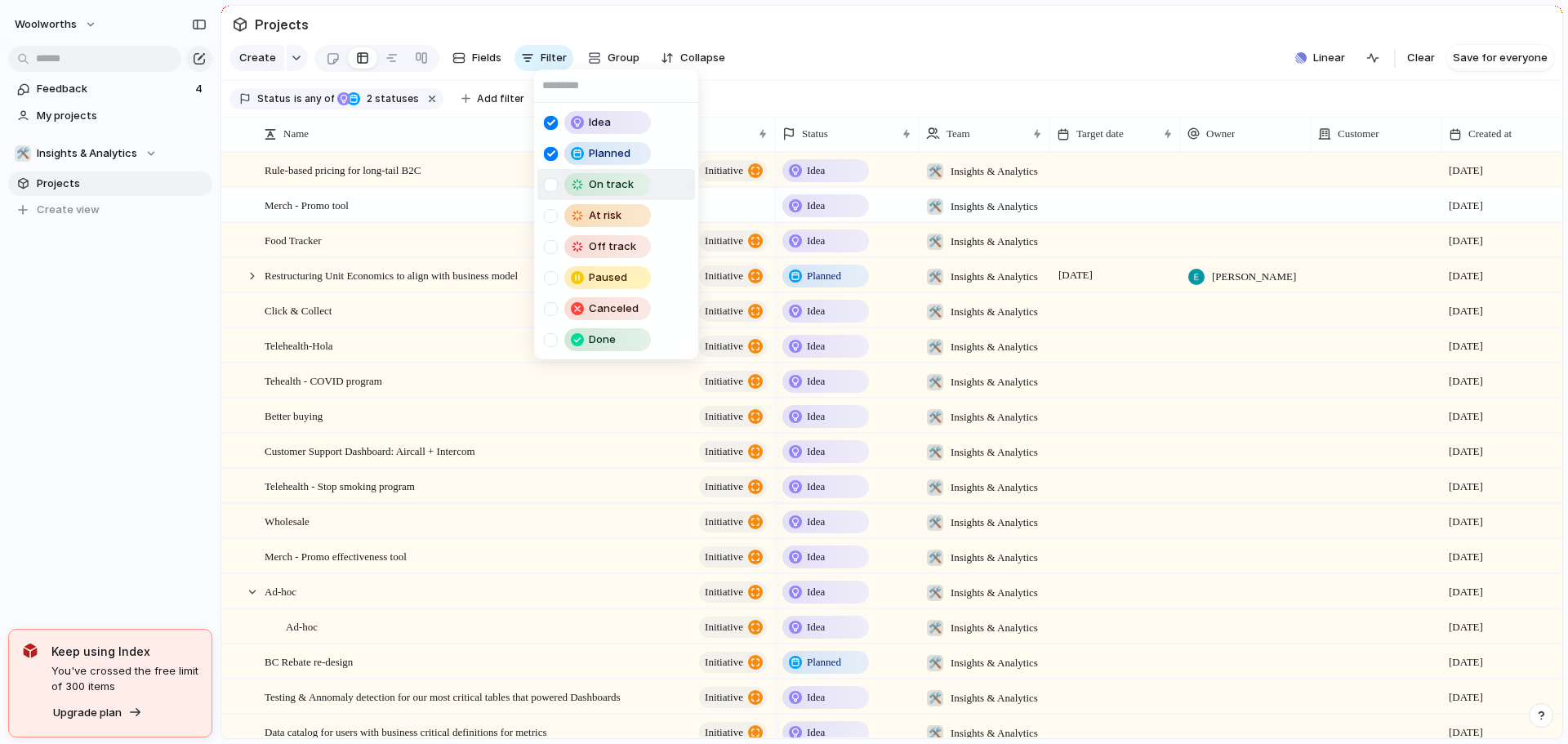
click at [555, 179] on div at bounding box center [551, 185] width 14 height 14
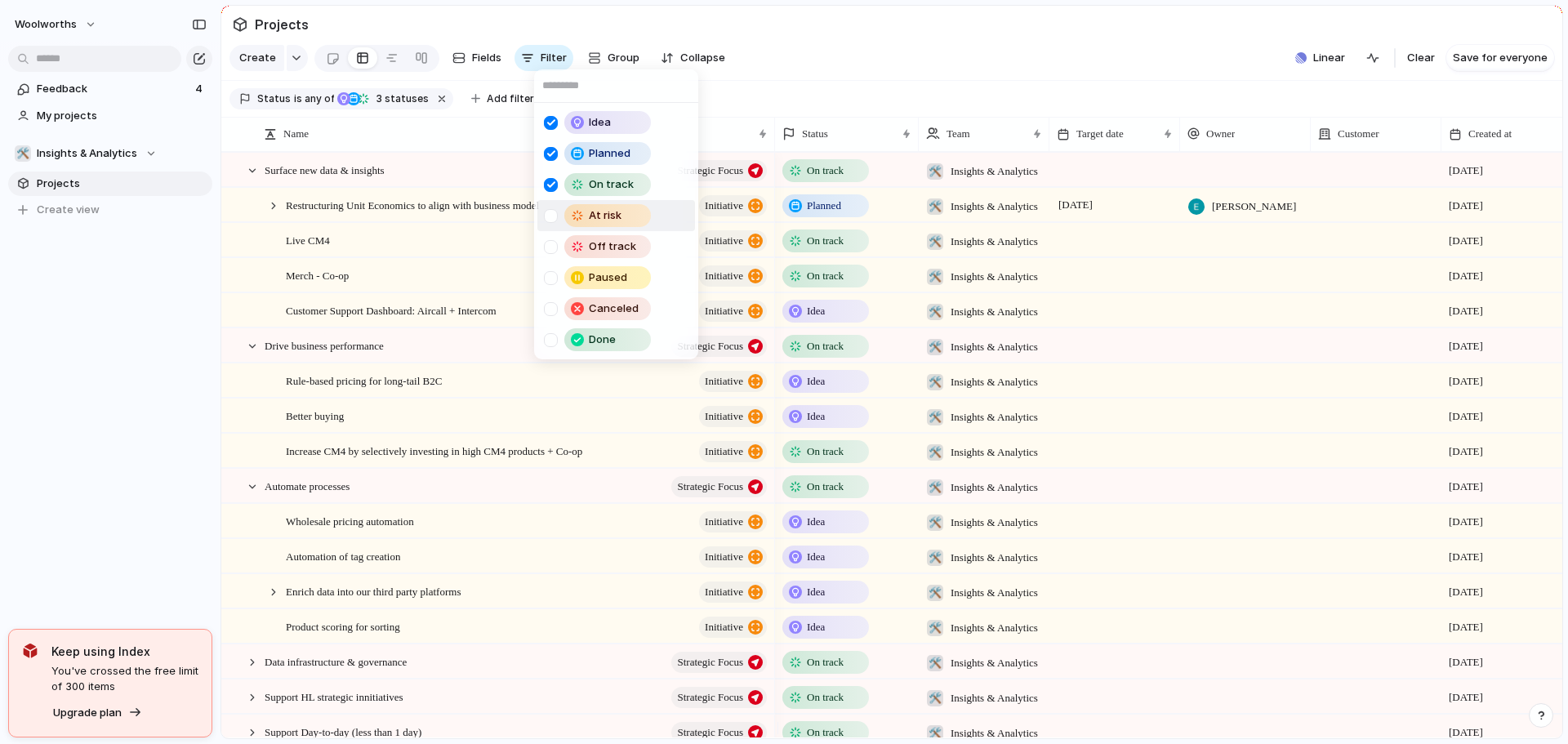
click at [547, 219] on div at bounding box center [551, 216] width 14 height 14
click at [550, 257] on div "Off track" at bounding box center [600, 246] width 113 height 22
click at [553, 306] on div at bounding box center [551, 309] width 14 height 14
click at [553, 287] on div "Paused" at bounding box center [600, 277] width 113 height 22
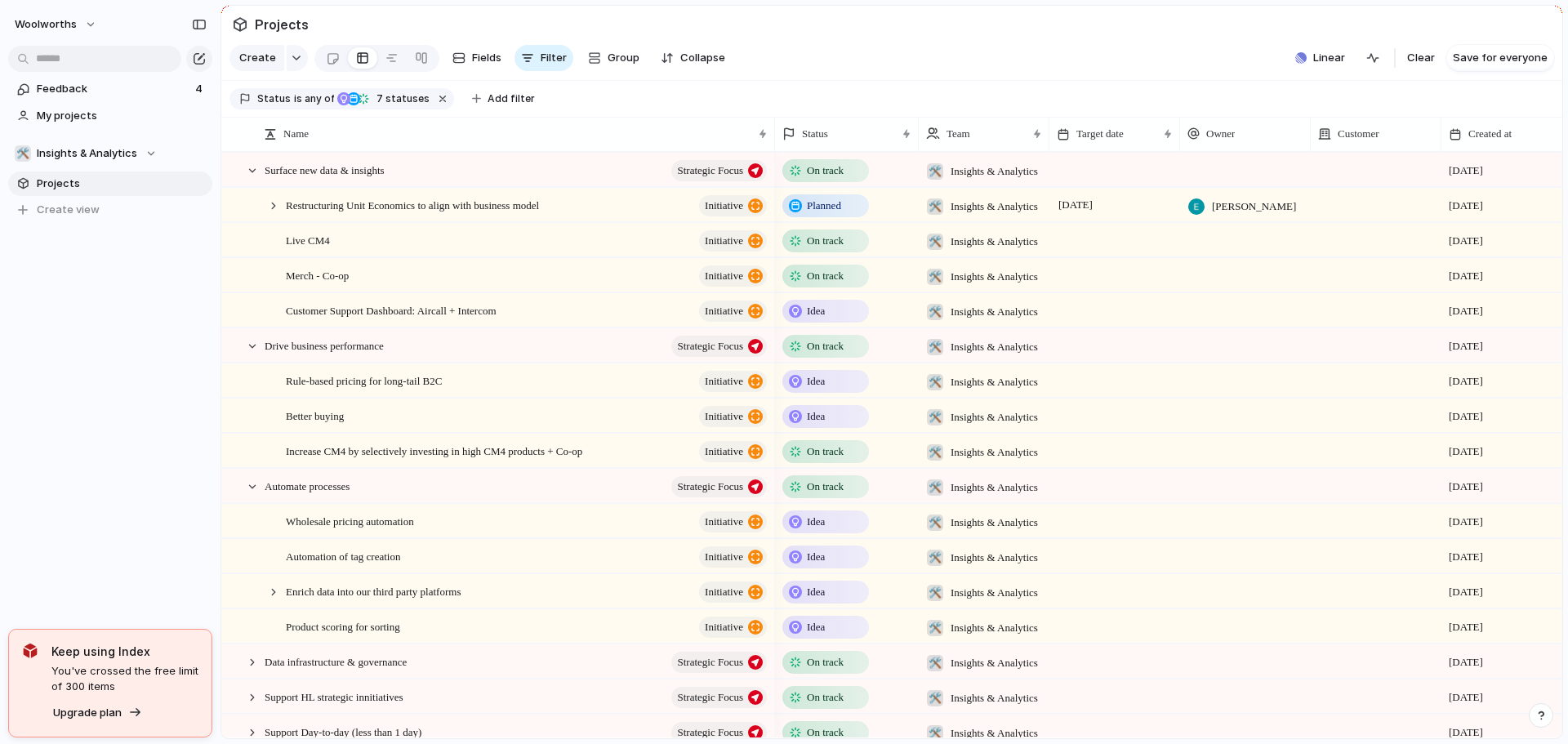
click at [857, 83] on div "Idea Planned On track At risk Off track Paused Canceled Done" at bounding box center [784, 372] width 1568 height 744
click at [250, 353] on div at bounding box center [252, 346] width 15 height 15
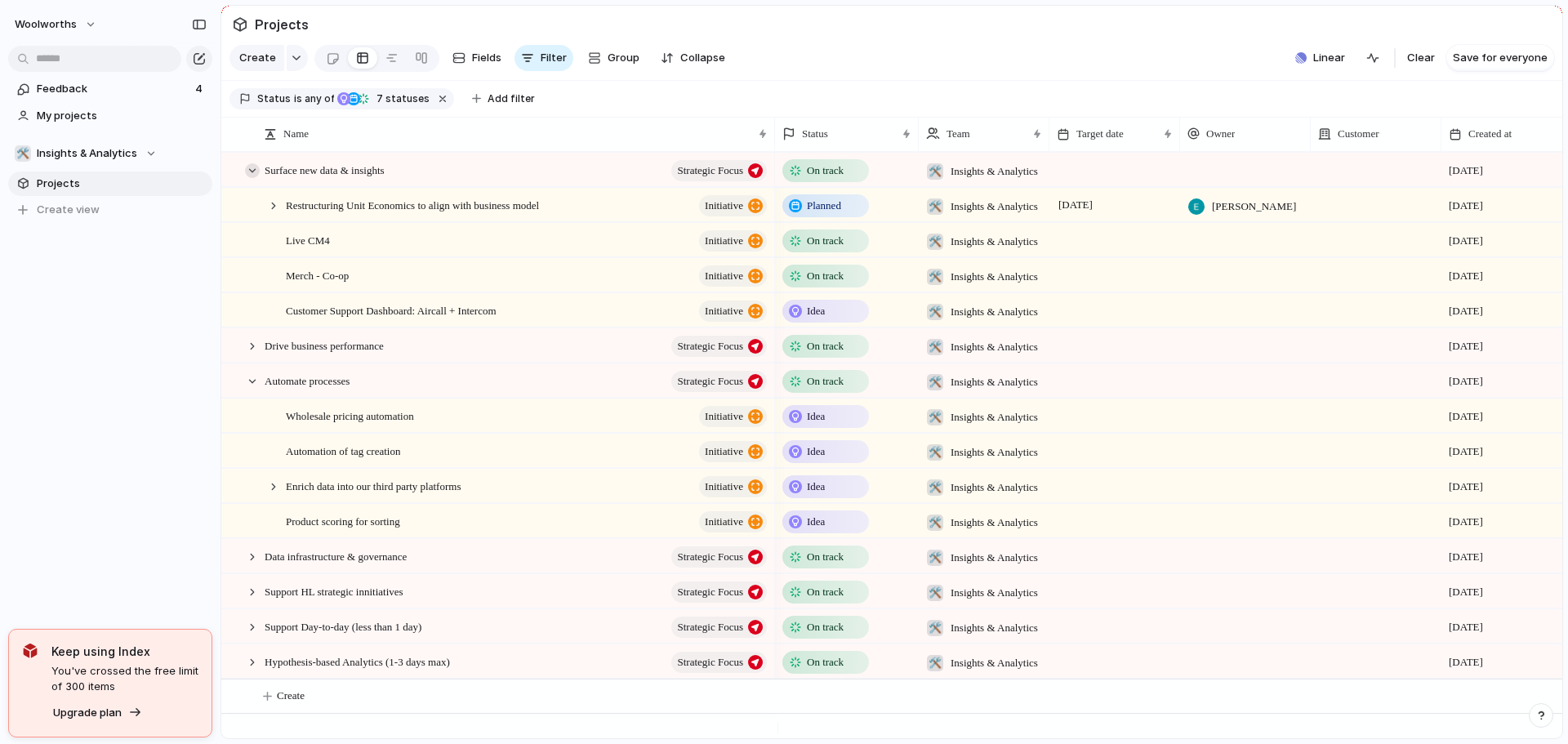
click at [252, 178] on div at bounding box center [252, 170] width 15 height 15
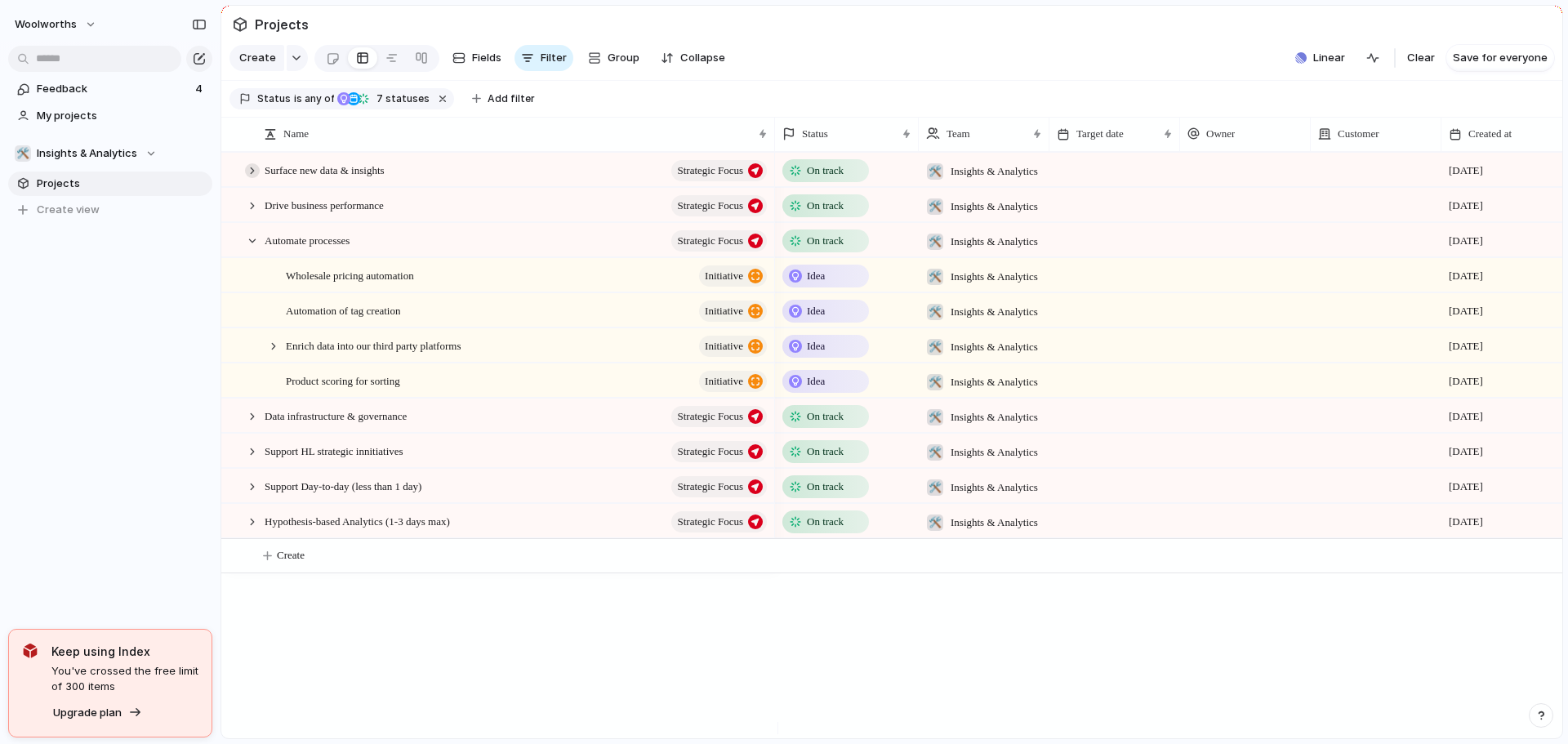
click at [252, 178] on div at bounding box center [252, 170] width 15 height 15
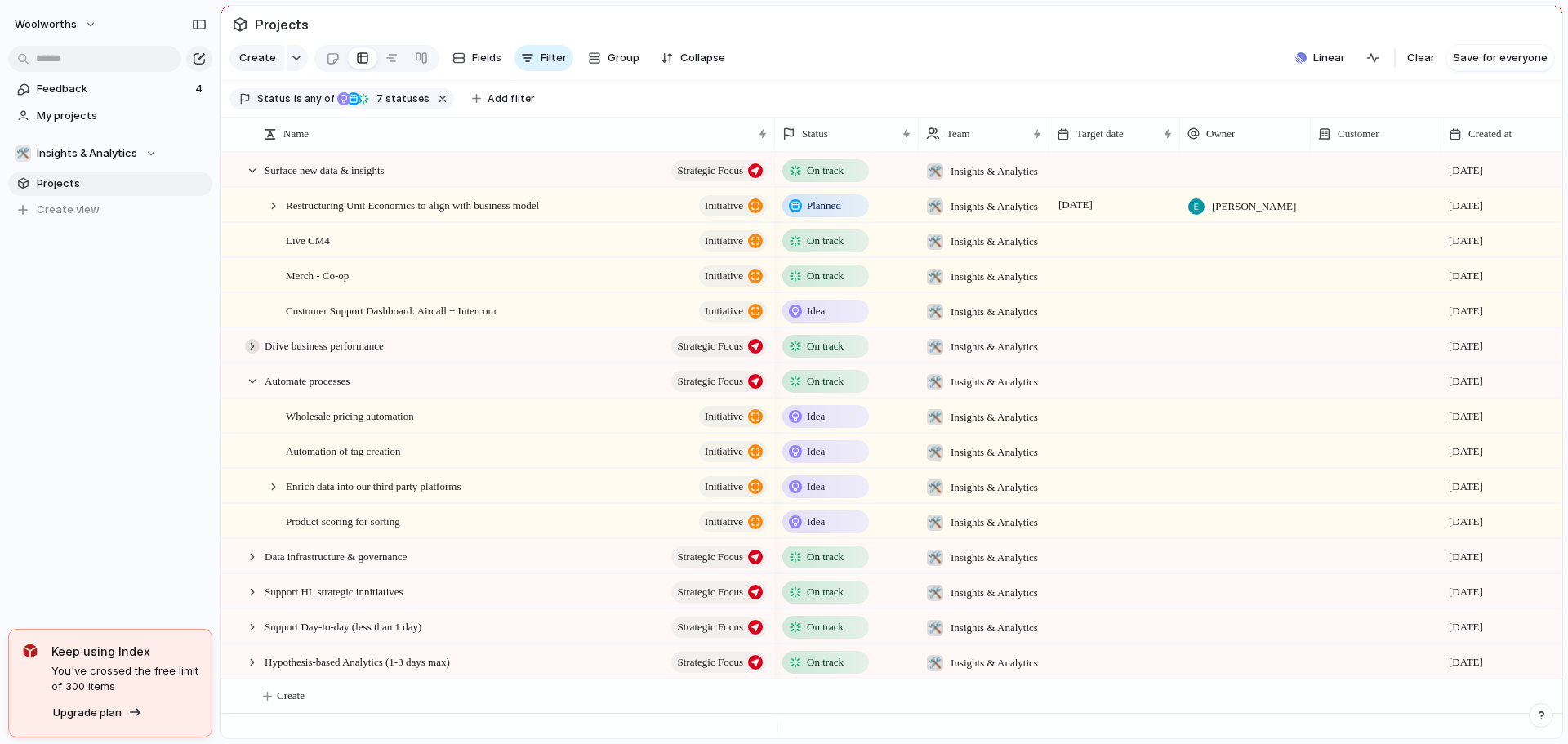
click at [254, 353] on div at bounding box center [252, 346] width 15 height 15
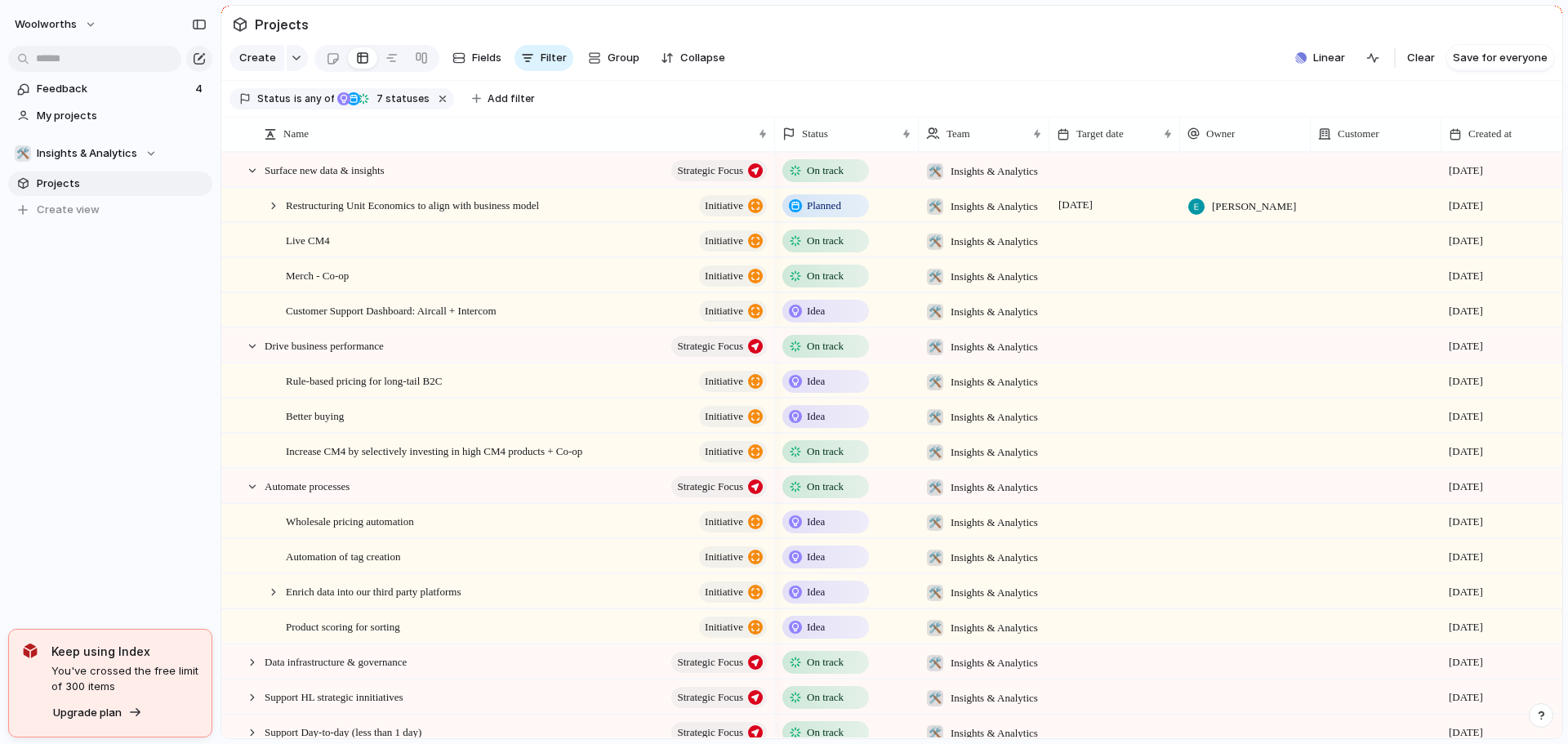
scroll to position [82, 0]
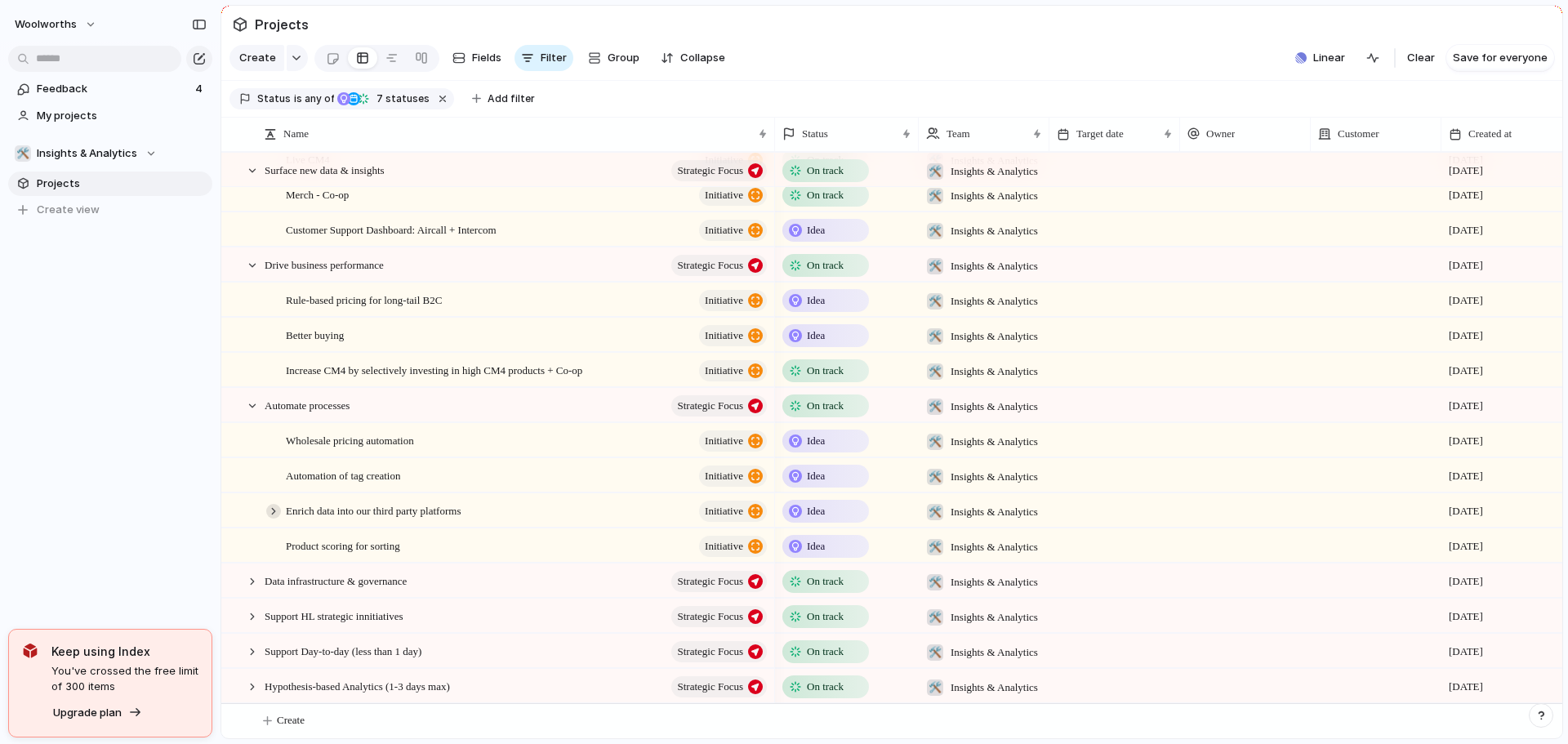
click at [266, 518] on div at bounding box center [273, 511] width 15 height 15
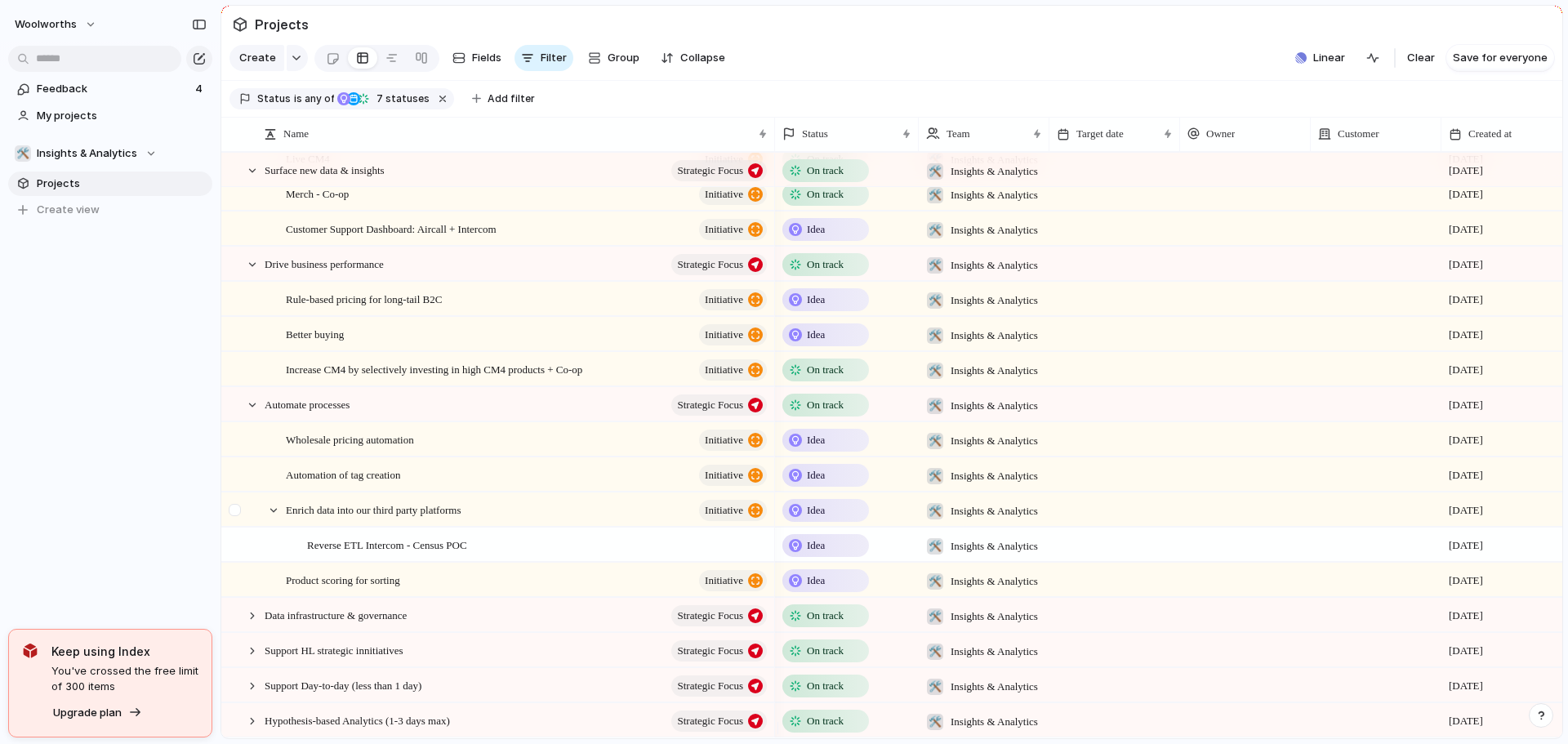
click at [265, 523] on div at bounding box center [244, 510] width 44 height 34
click at [276, 518] on div at bounding box center [273, 510] width 15 height 15
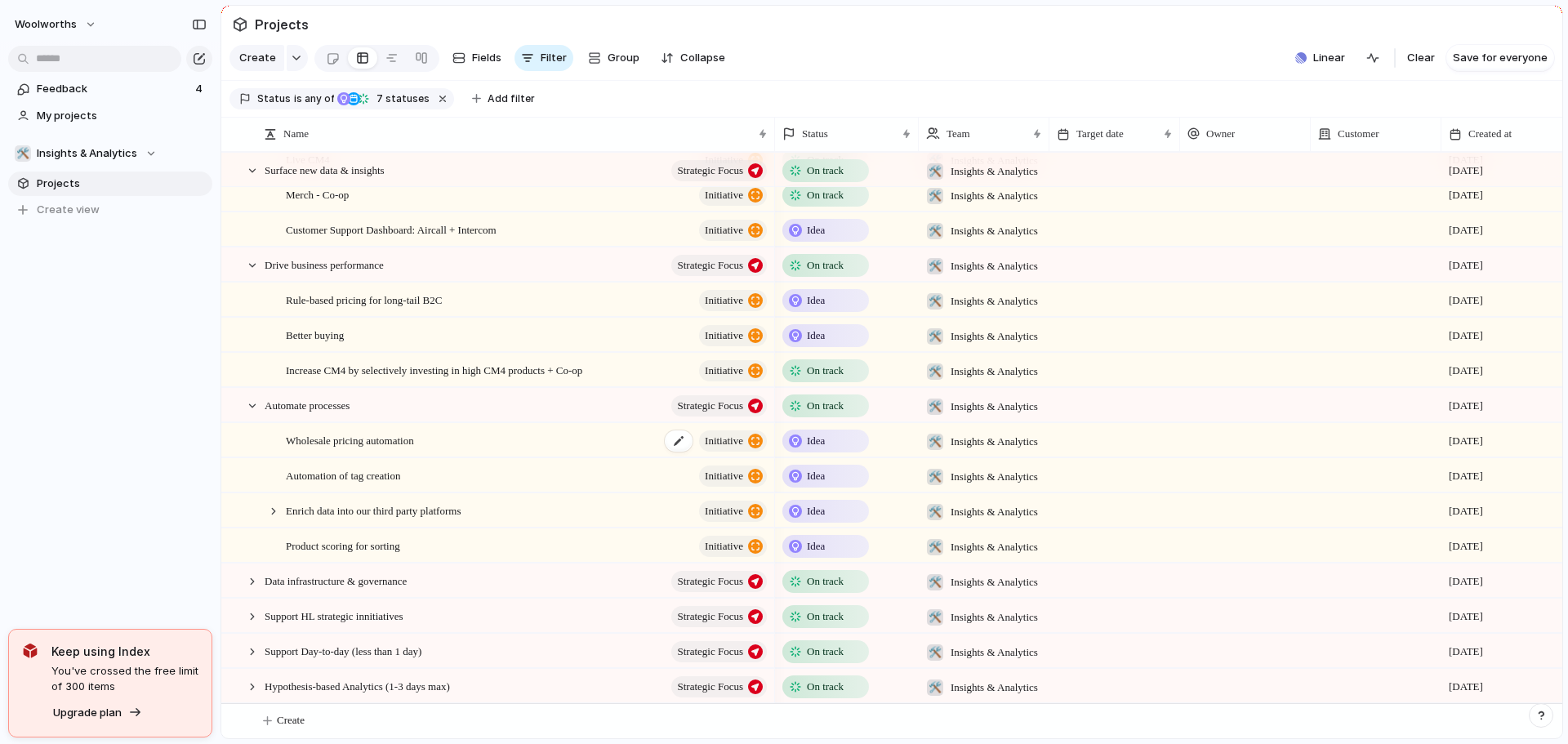
click at [397, 449] on span "Wholesale pricing automation" at bounding box center [350, 440] width 128 height 19
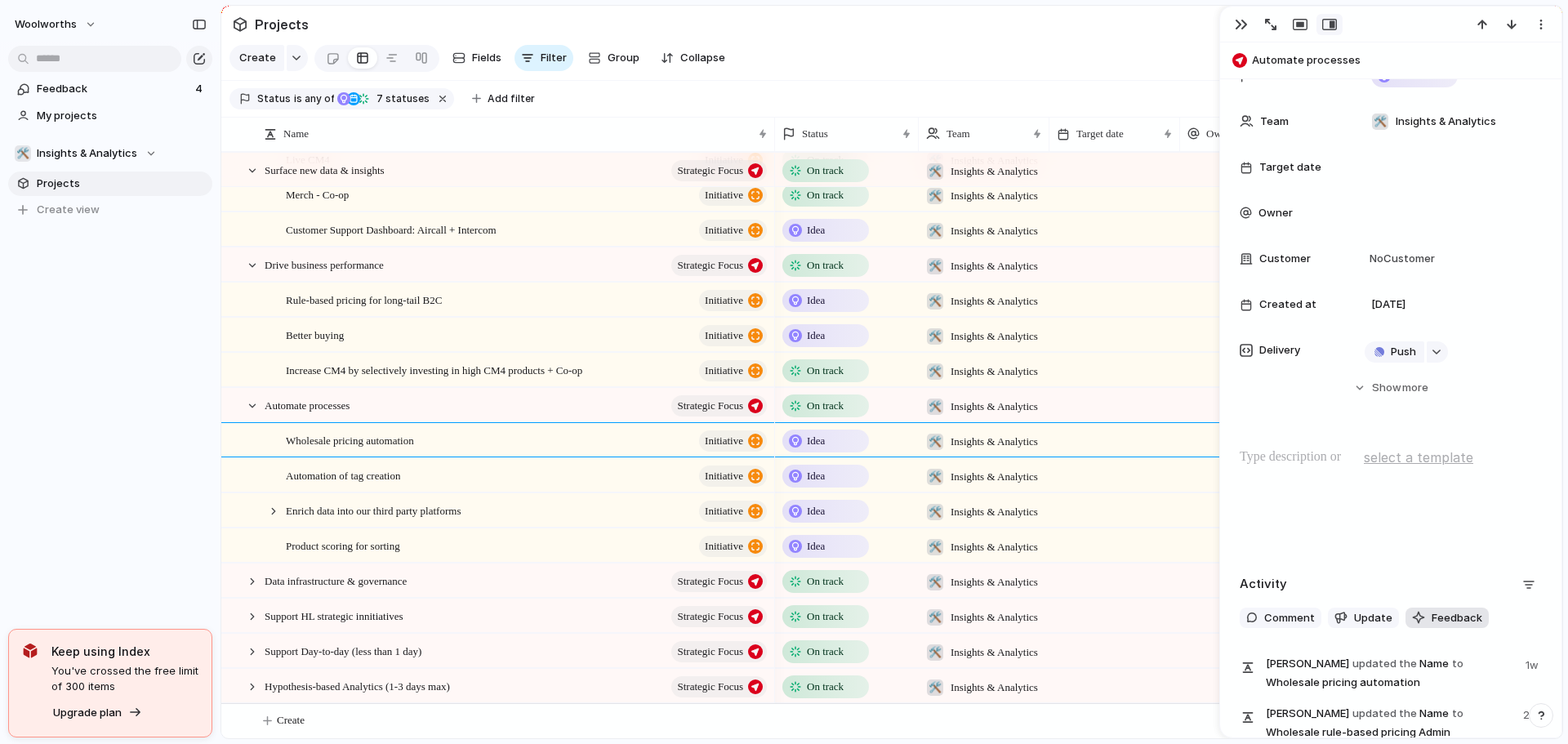
scroll to position [283, 0]
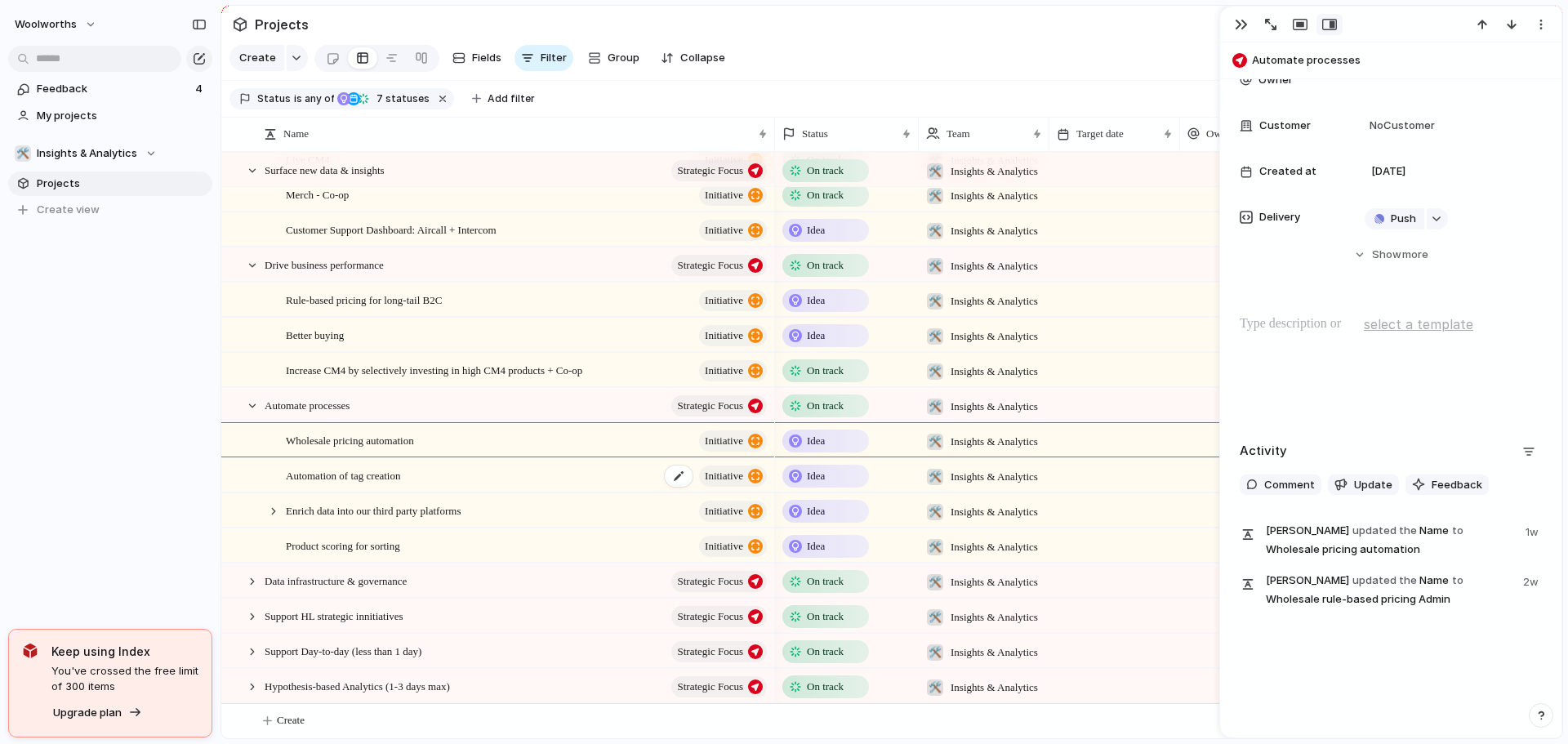
click at [400, 485] on span "Automation of tag creation" at bounding box center [343, 475] width 114 height 19
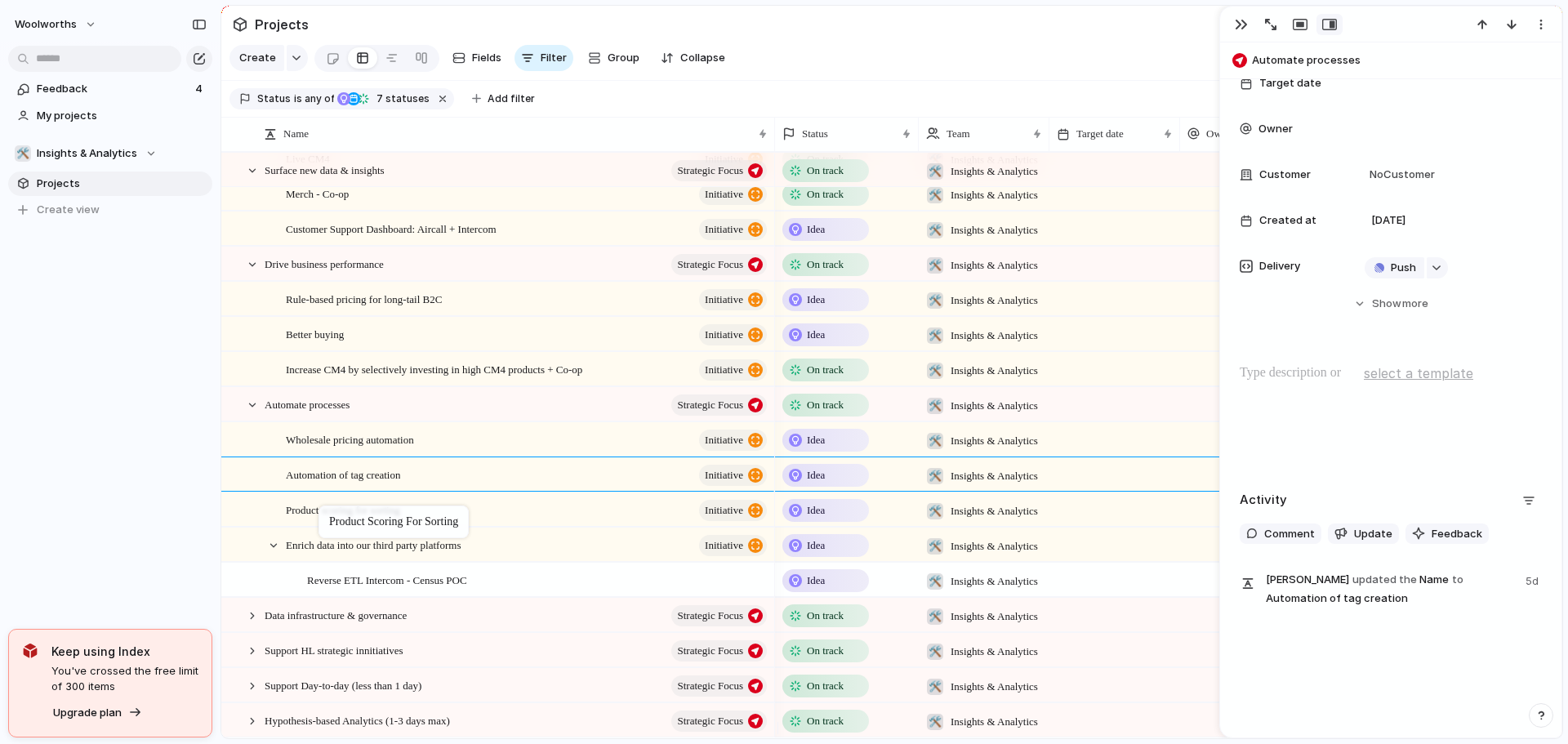
drag, startPoint x: 405, startPoint y: 563, endPoint x: 327, endPoint y: 509, distance: 94.9
click at [270, 553] on div at bounding box center [273, 545] width 15 height 15
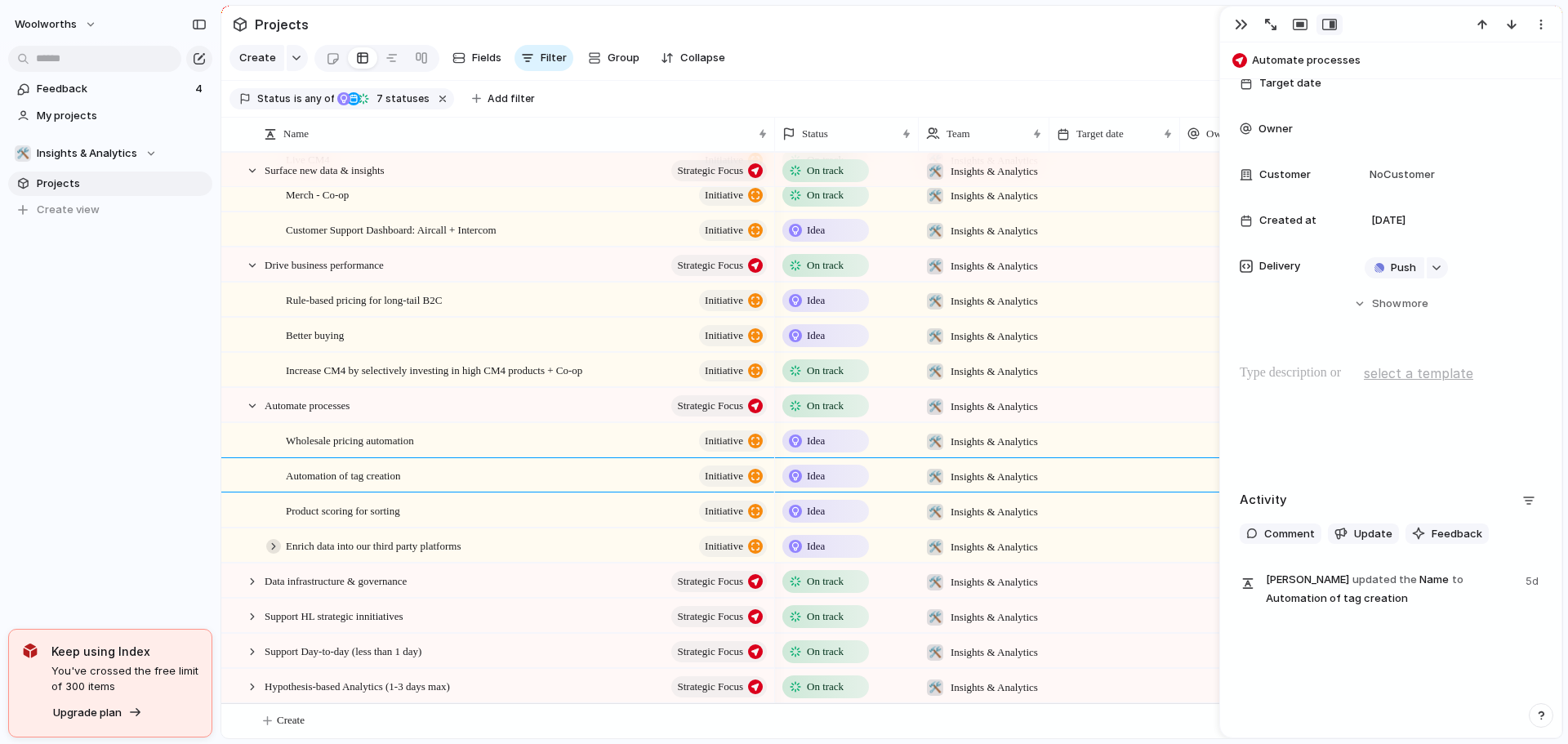
click at [270, 554] on div at bounding box center [273, 546] width 15 height 15
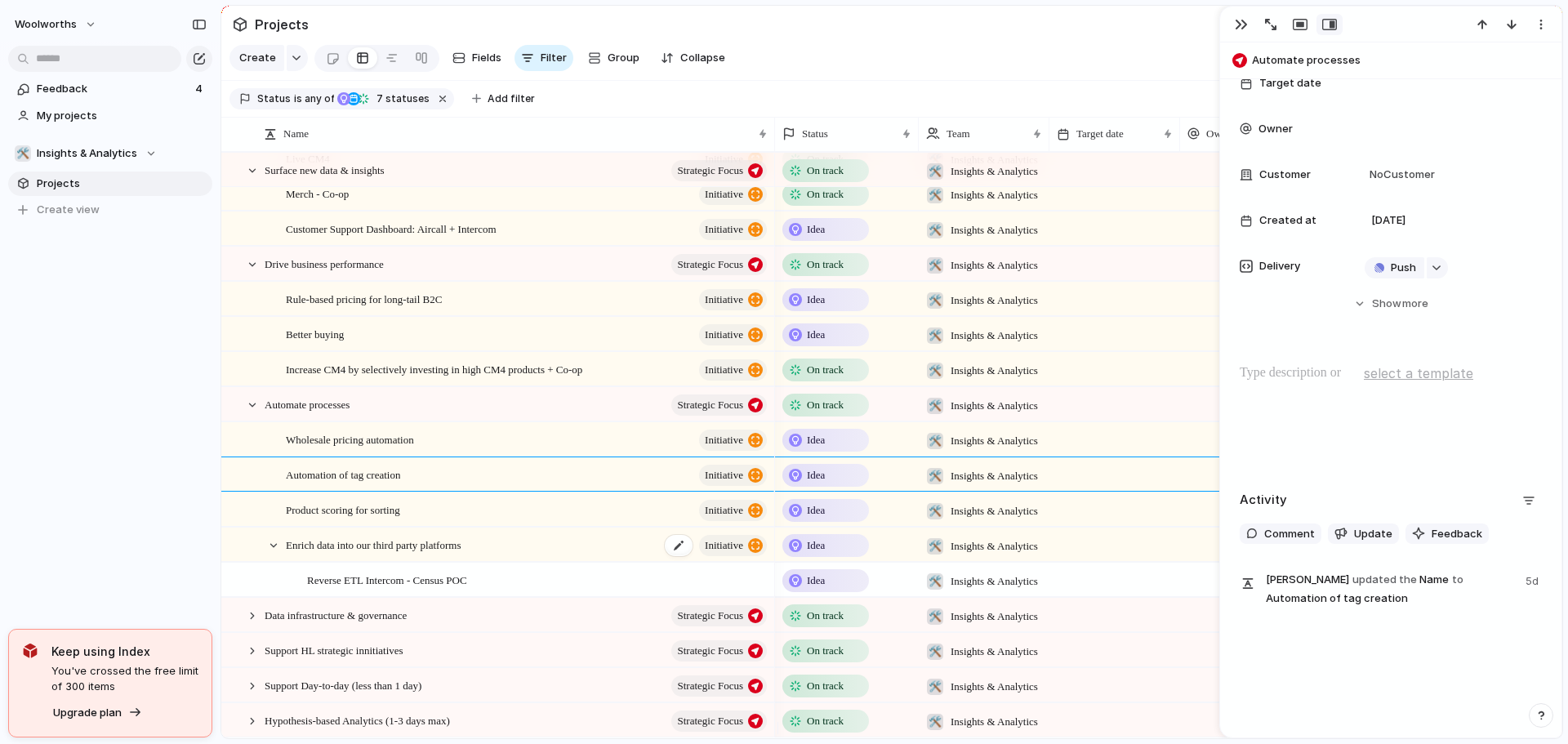
click at [404, 554] on span "Enrich data into our third party platforms" at bounding box center [373, 544] width 175 height 19
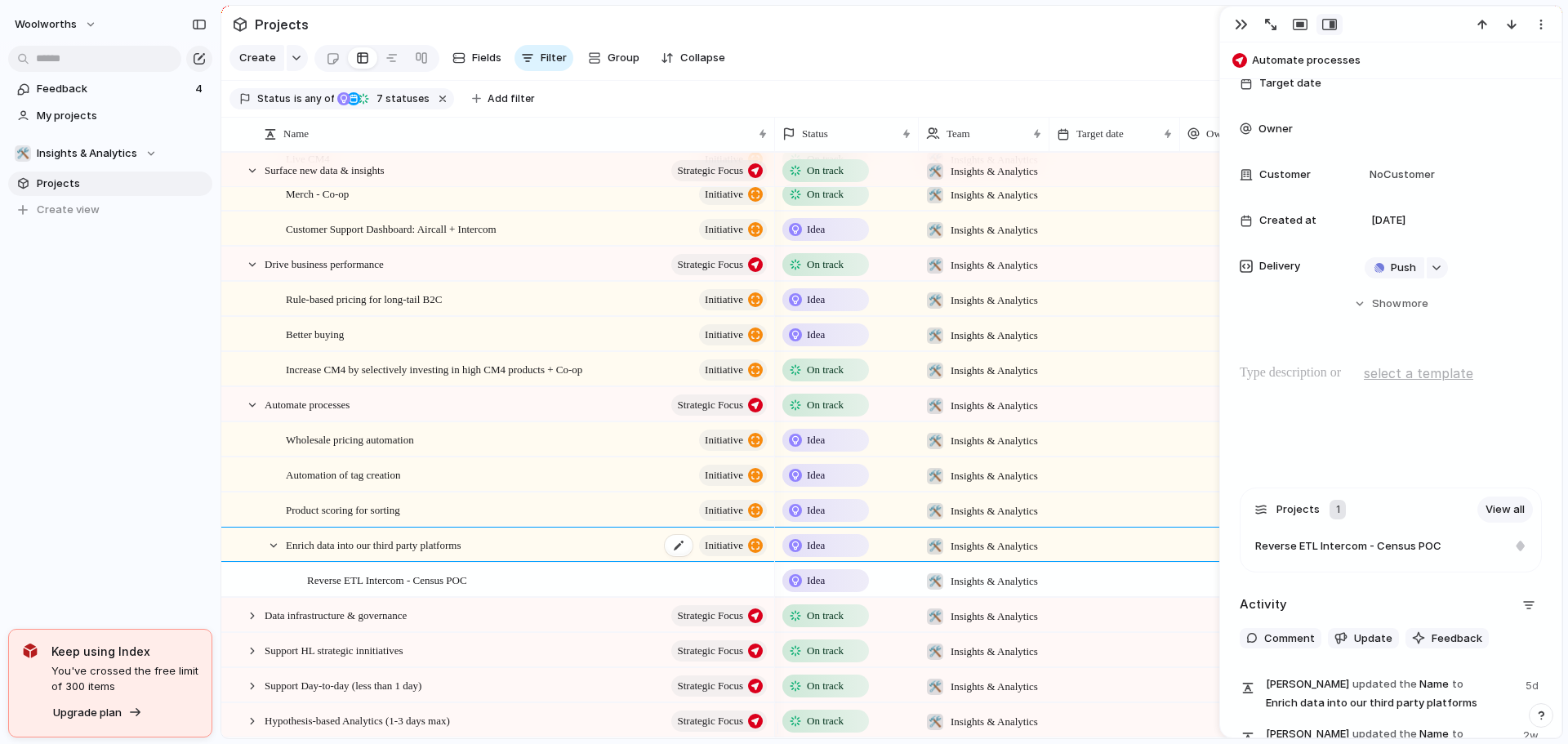
scroll to position [283, 0]
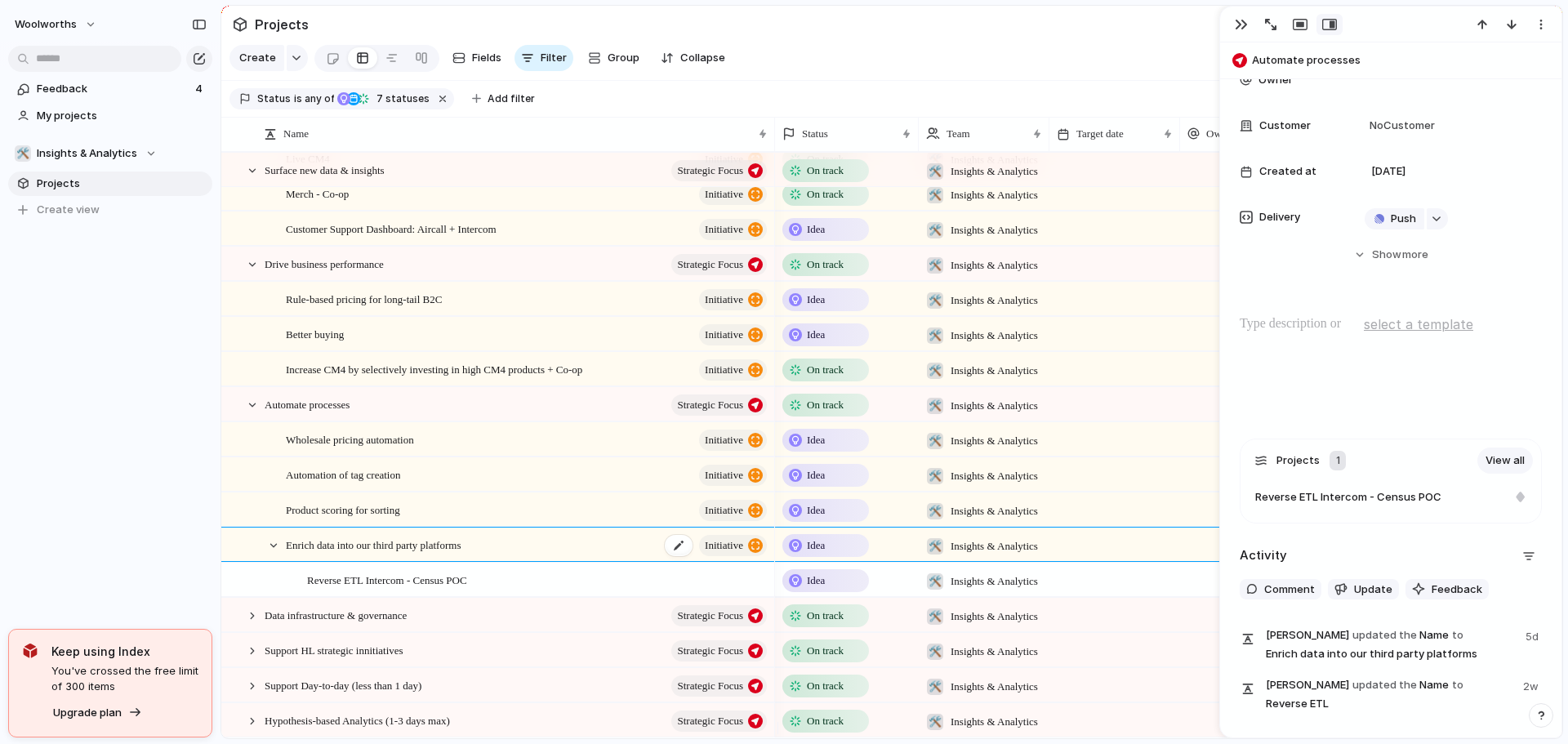
click at [404, 554] on span "Enrich data into our third party platforms" at bounding box center [373, 544] width 175 height 19
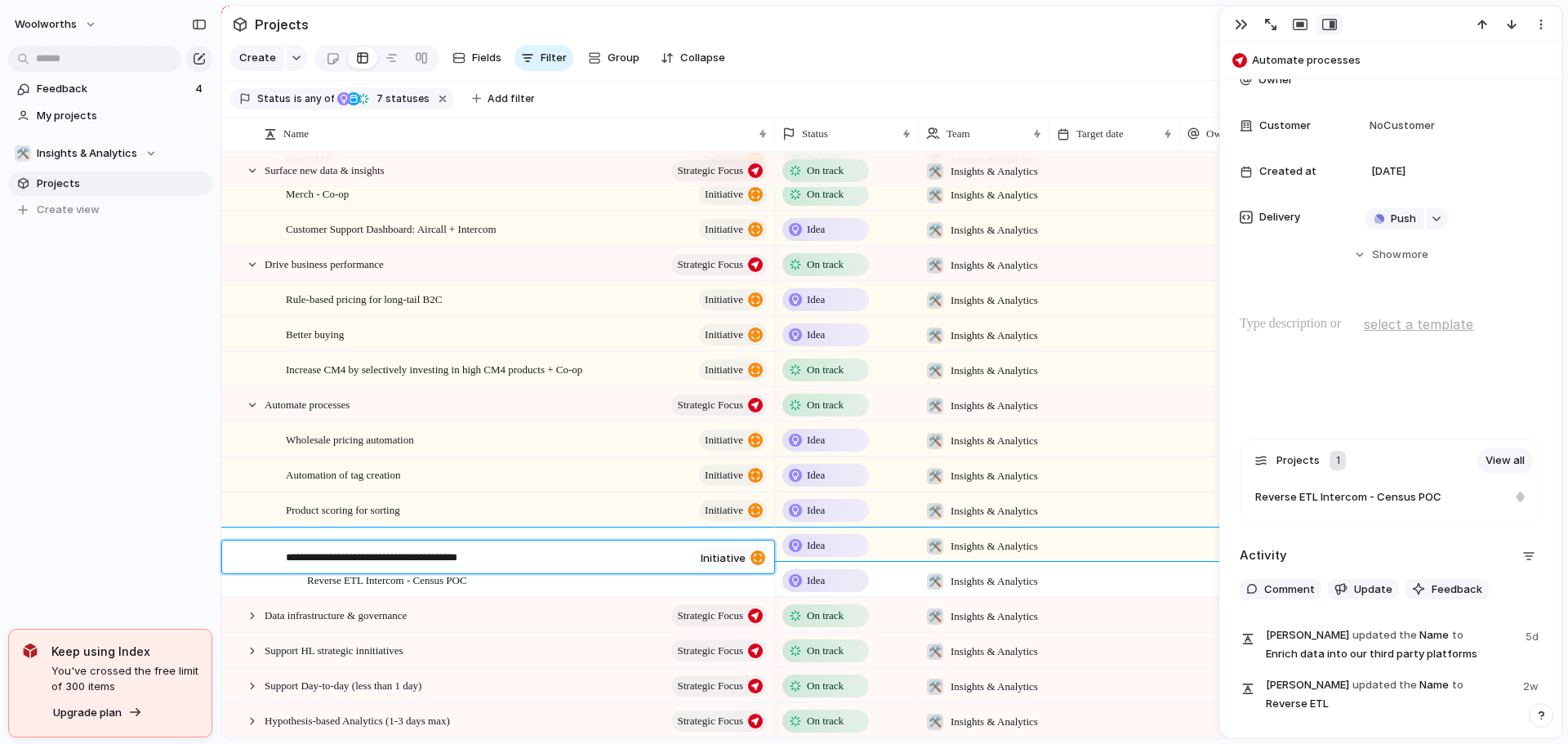
click at [373, 558] on textarea "**********" at bounding box center [487, 559] width 403 height 19
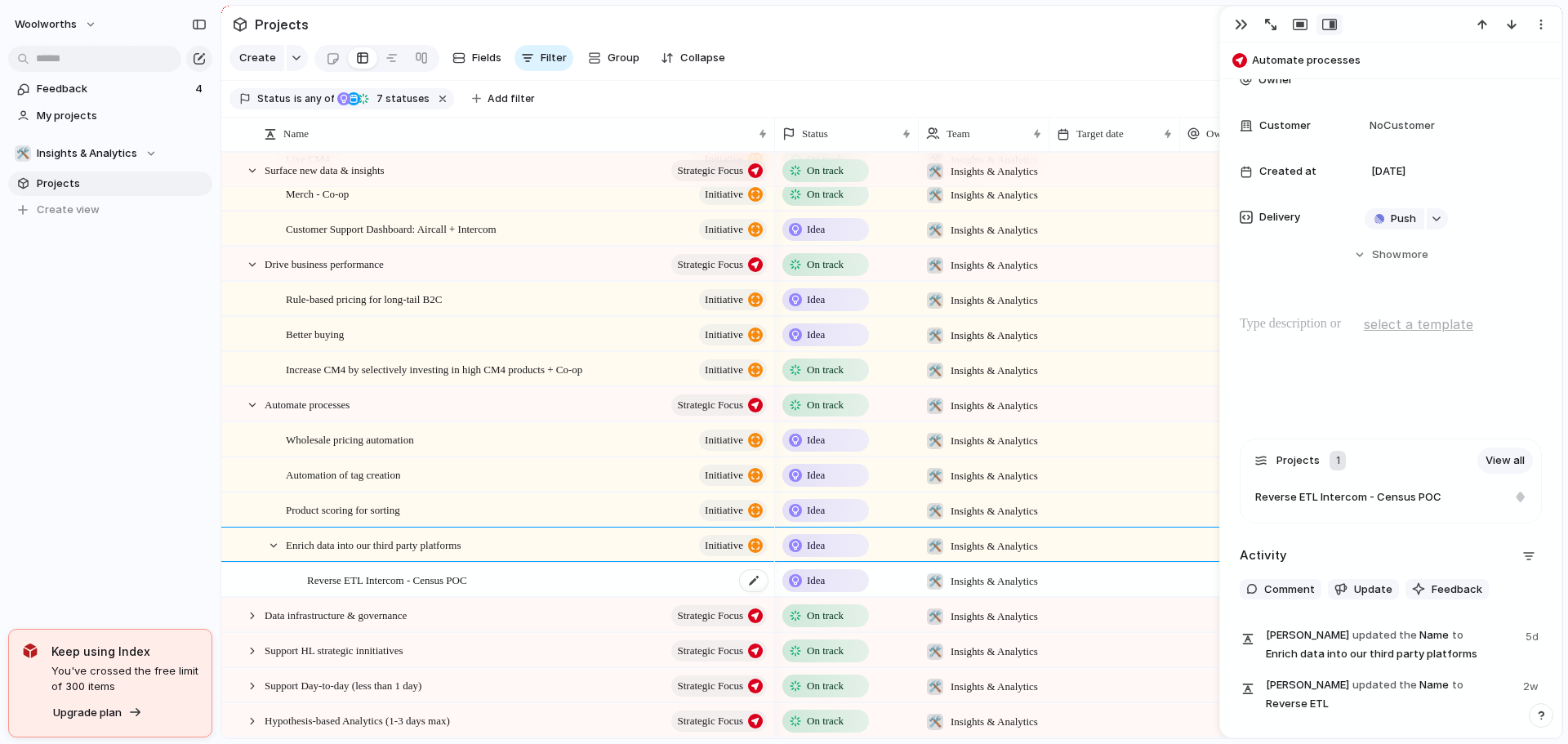
click at [460, 597] on div "Reverse ETL Intercom - Census POC" at bounding box center [537, 580] width 462 height 34
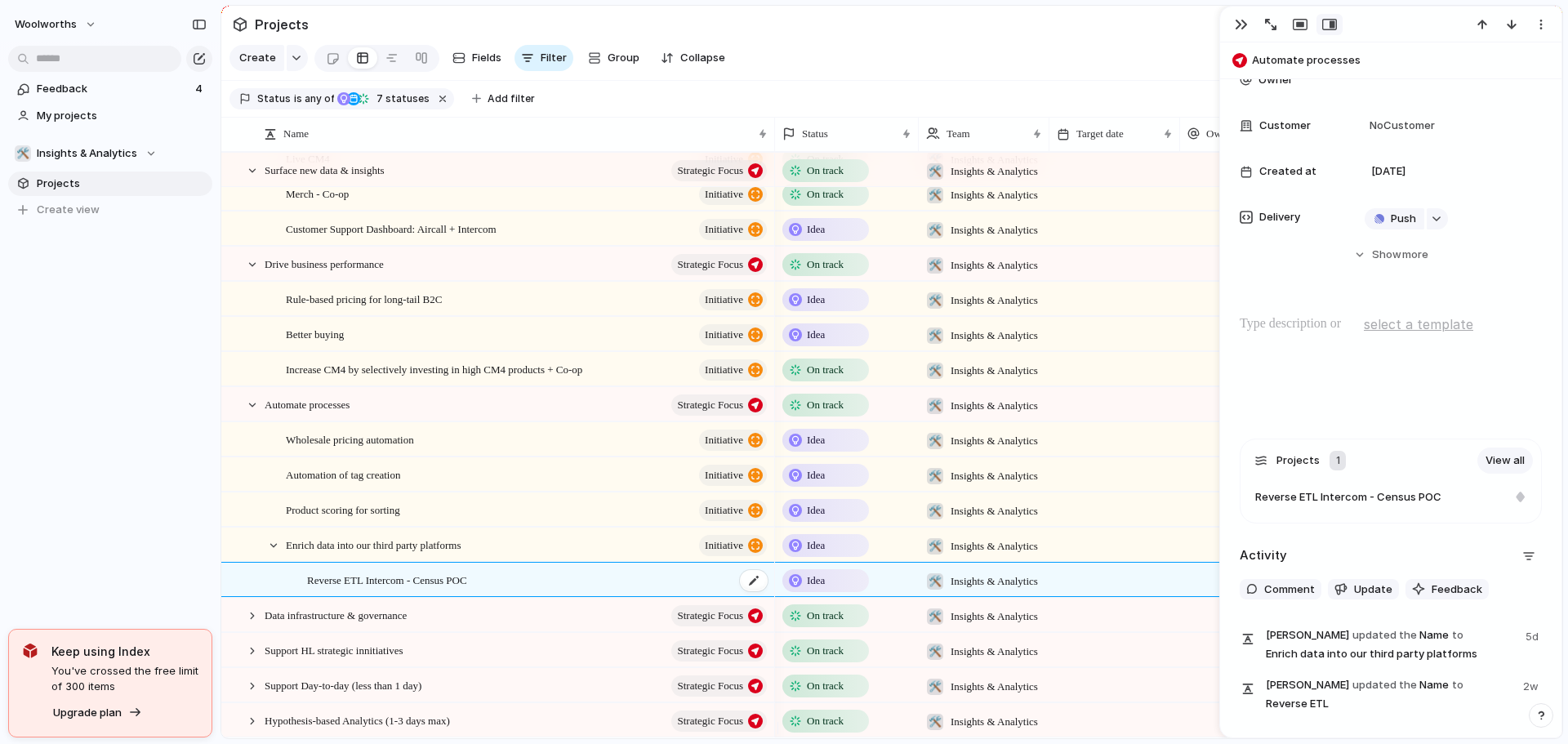
type textarea "**********"
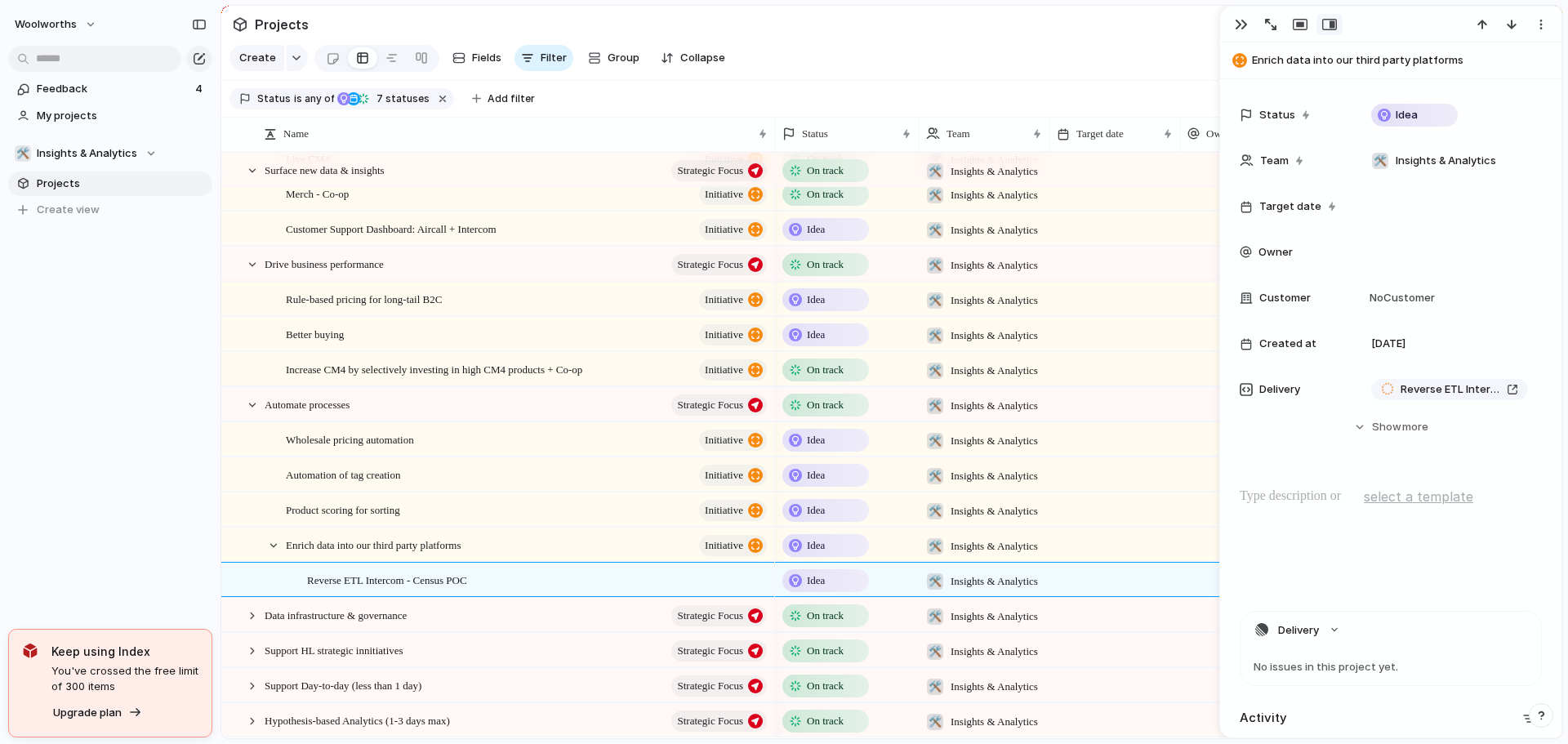
scroll to position [38, 0]
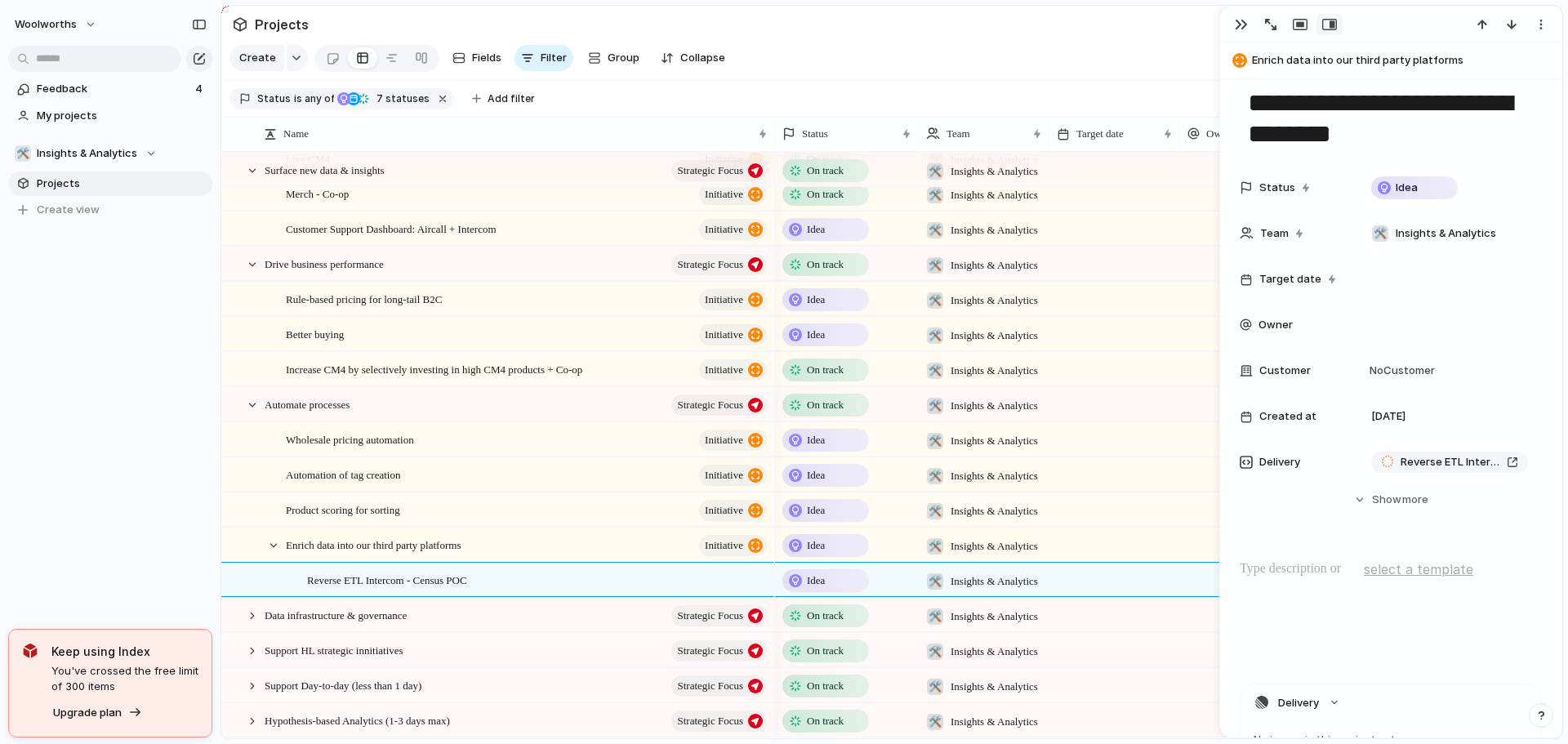
click at [818, 589] on span "Idea" at bounding box center [816, 581] width 18 height 16
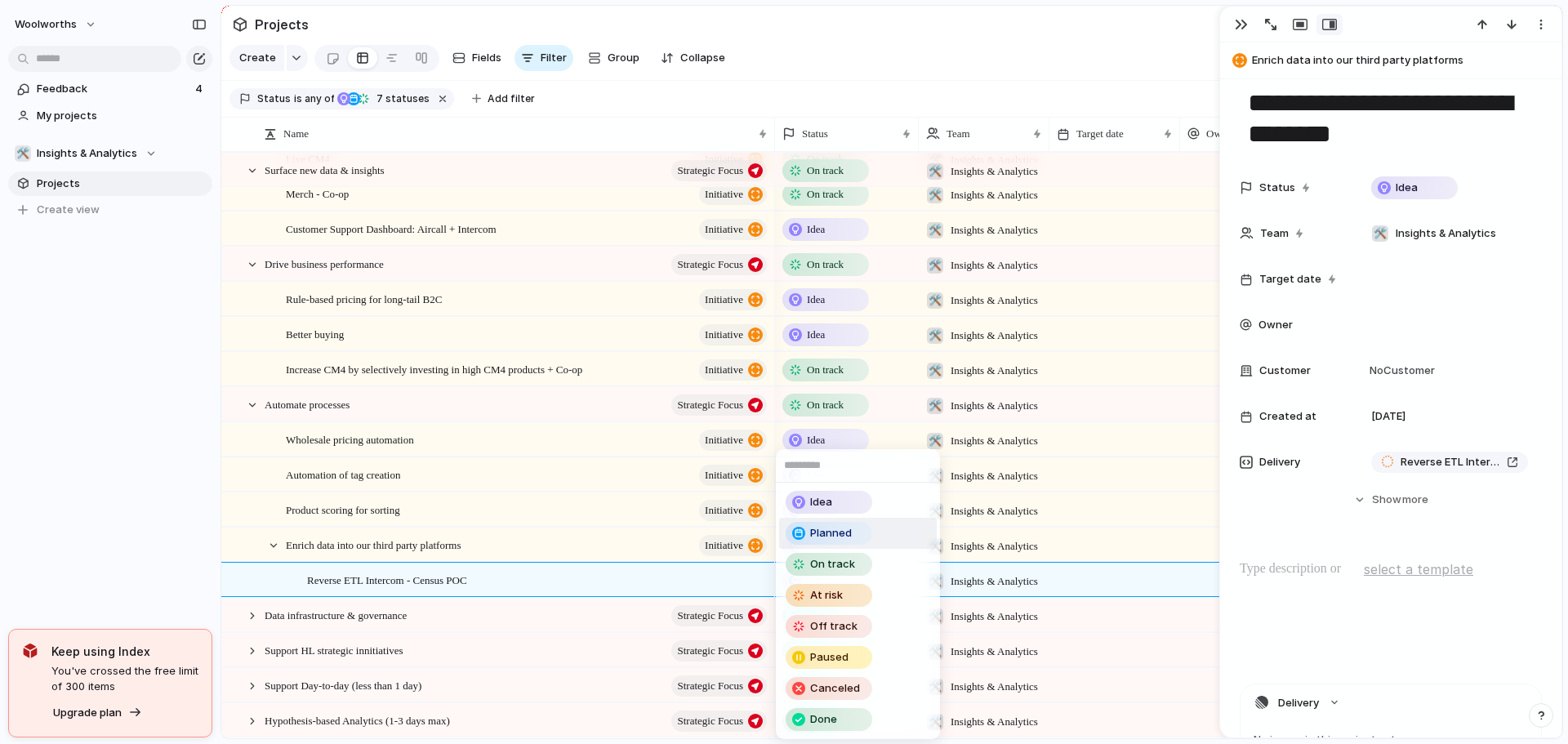
click at [828, 532] on span "Planned" at bounding box center [831, 533] width 41 height 16
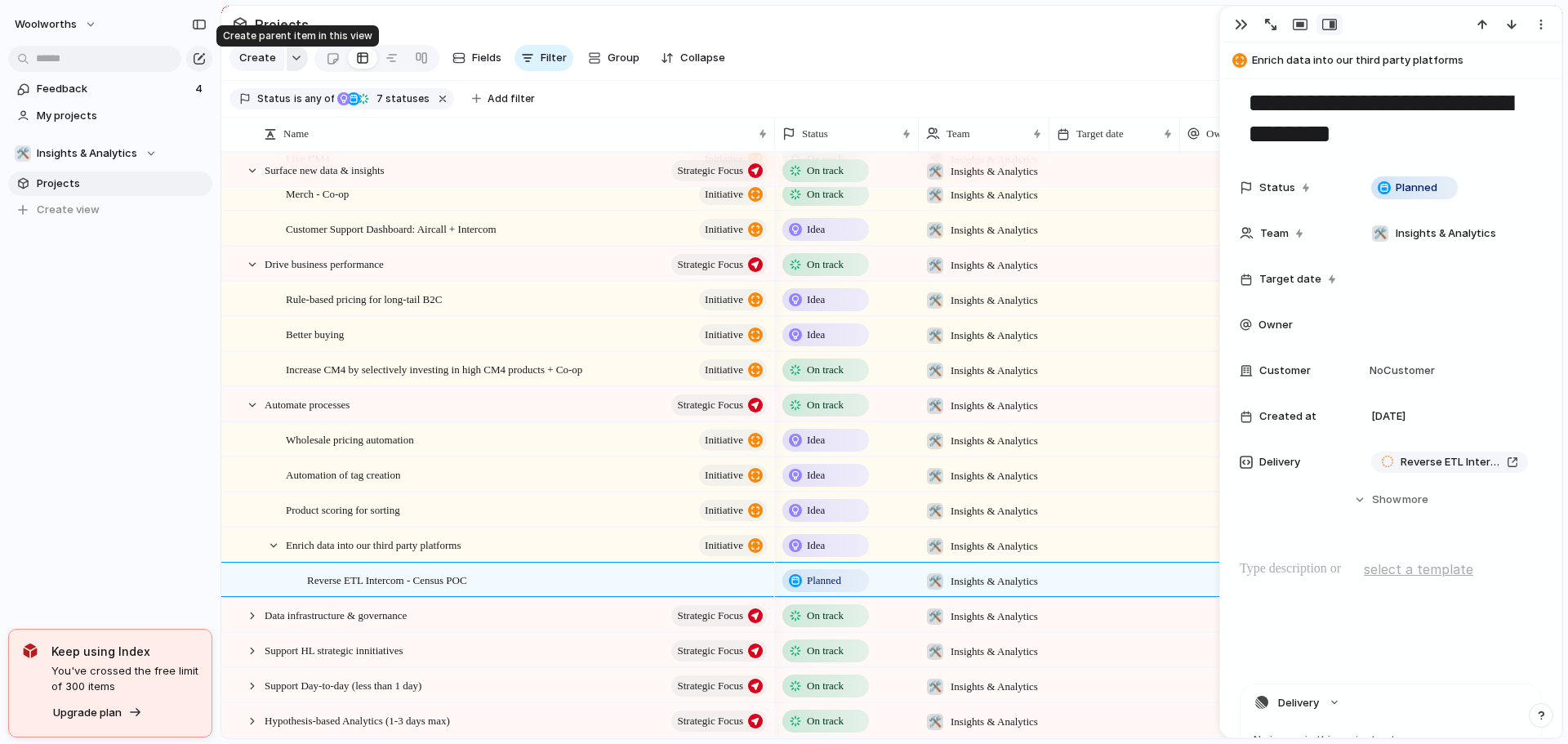
click at [292, 60] on div "button" at bounding box center [296, 58] width 11 height 7
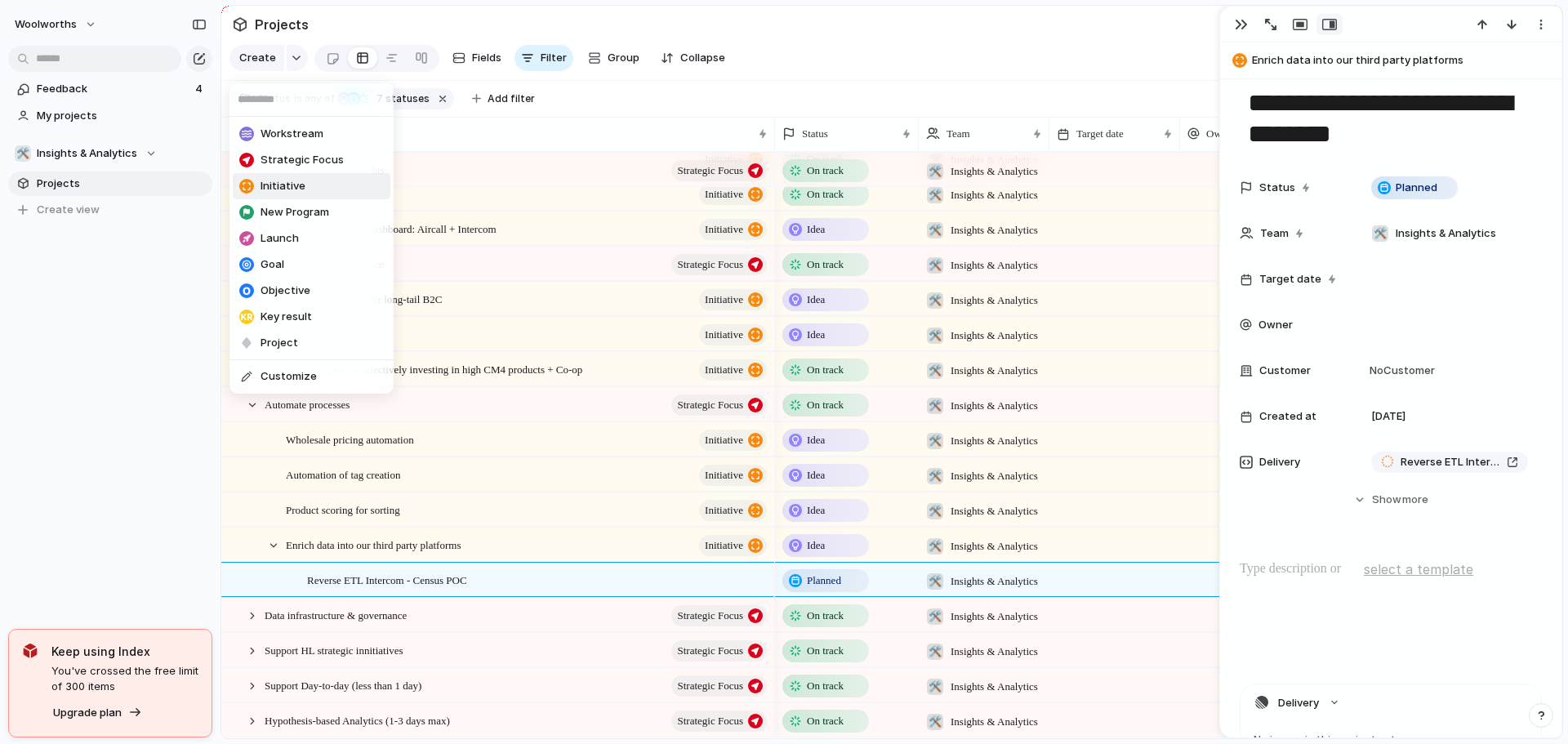
click at [300, 190] on span "Initiative" at bounding box center [283, 186] width 45 height 16
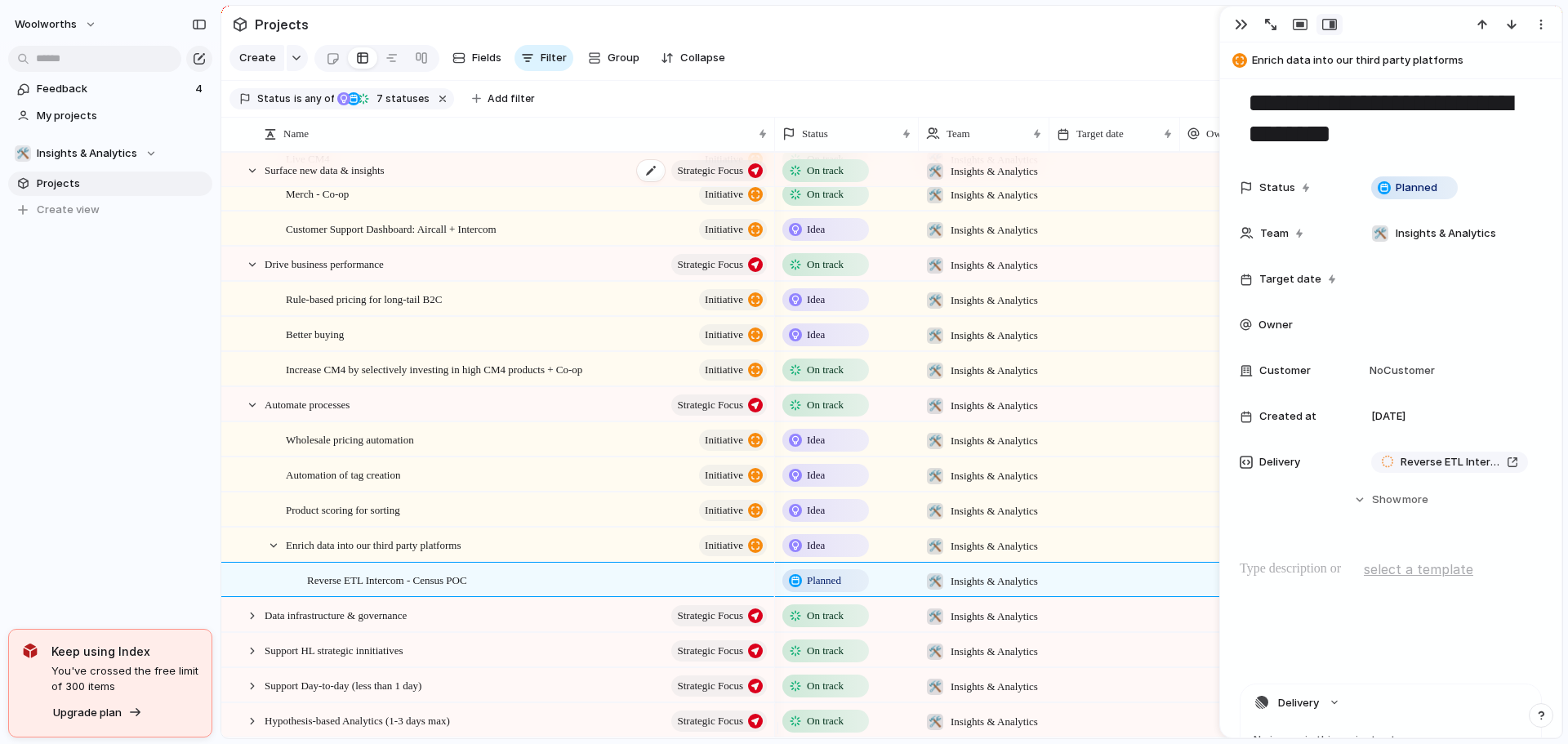
scroll to position [128, 0]
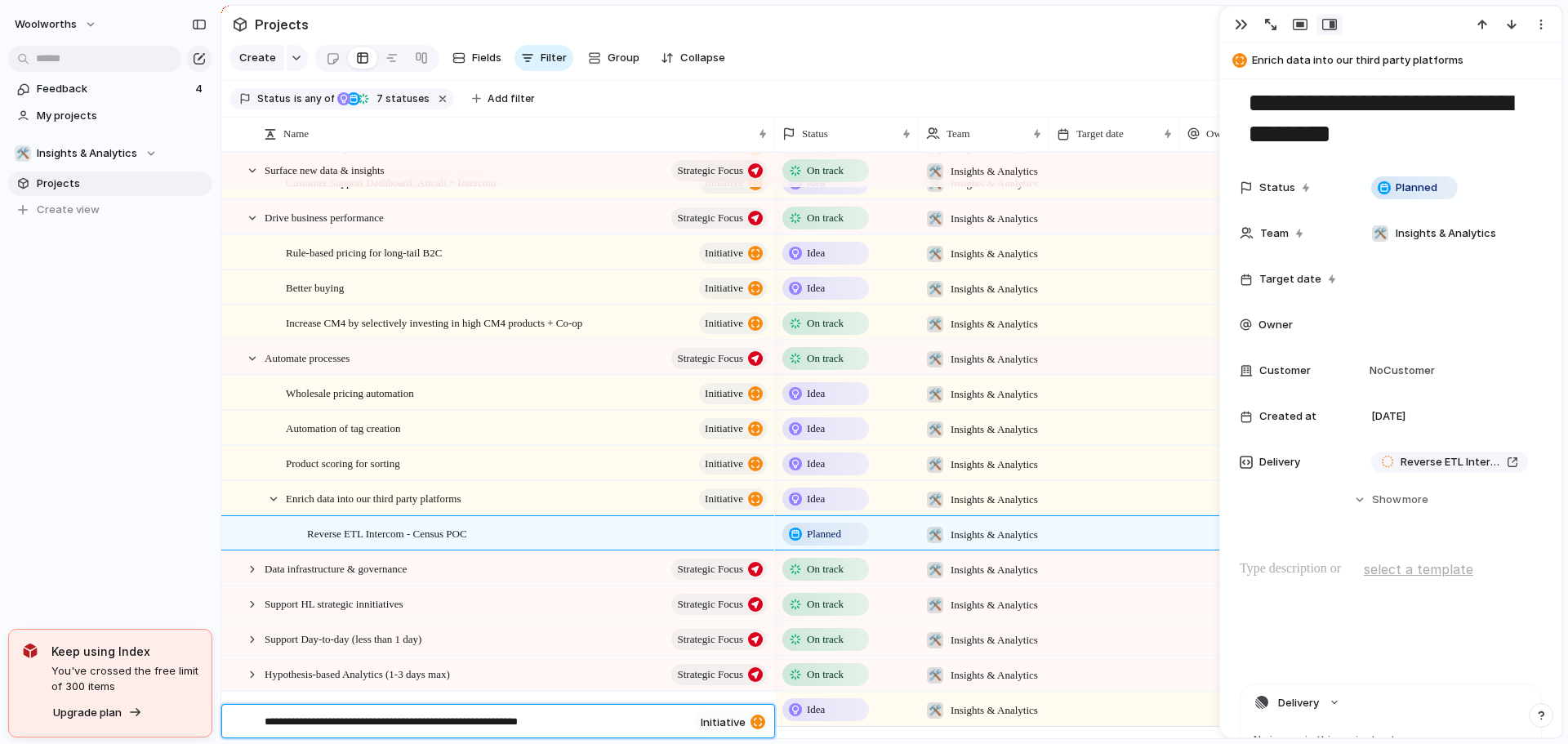
type textarea "**********"
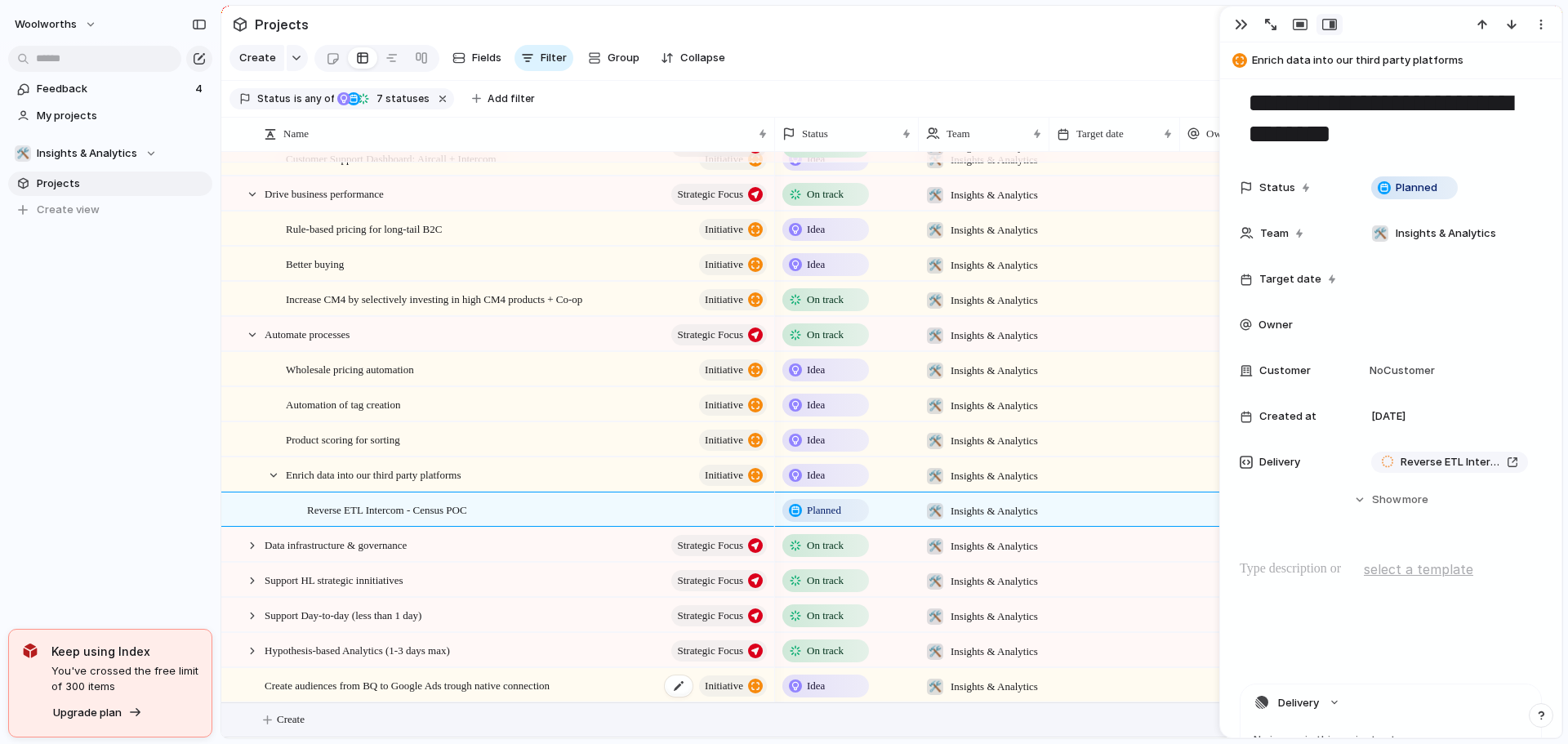
scroll to position [163, 0]
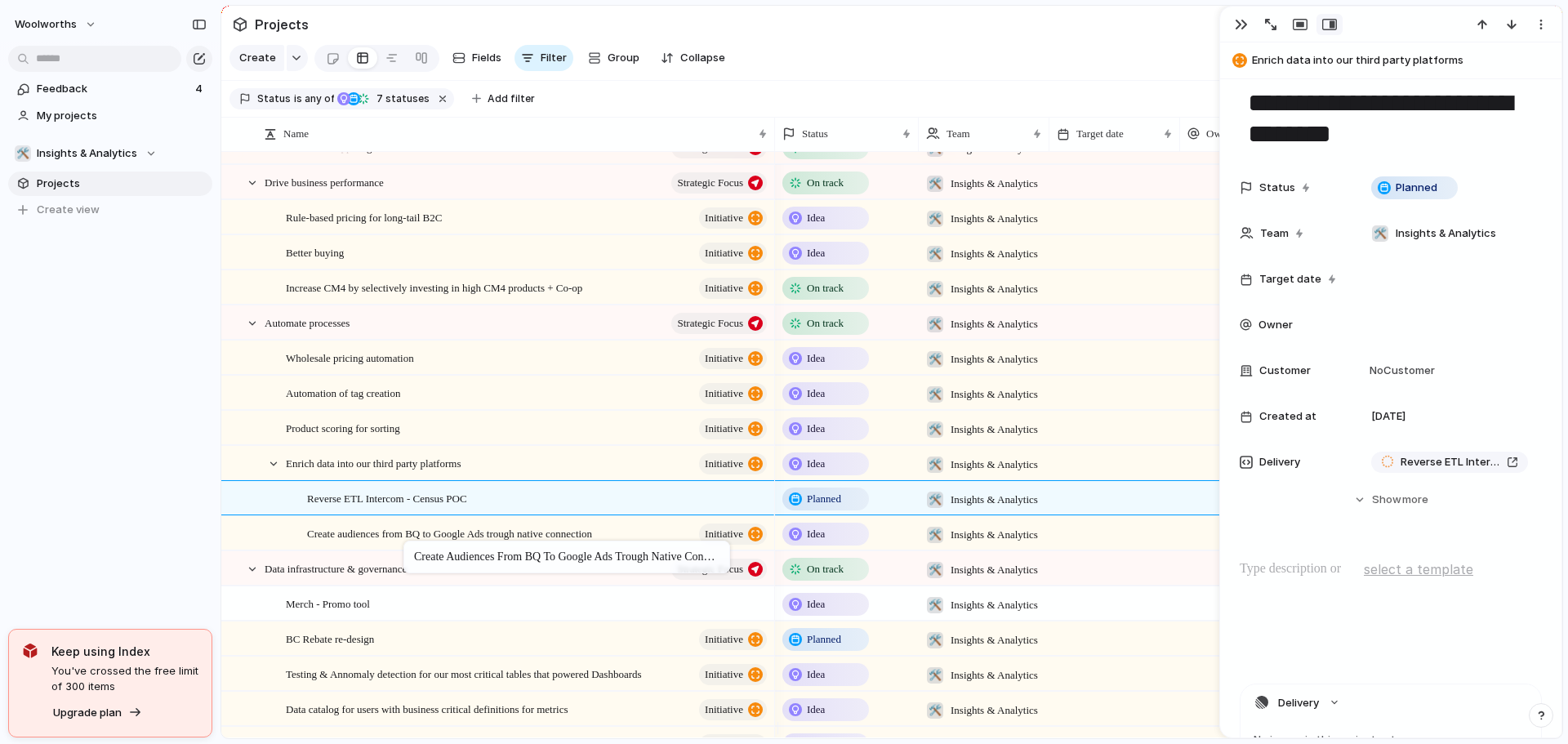
drag, startPoint x: 530, startPoint y: 688, endPoint x: 406, endPoint y: 548, distance: 187.0
click at [424, 543] on span "Create audiences from BQ to Google Ads trough native connection" at bounding box center [449, 533] width 285 height 19
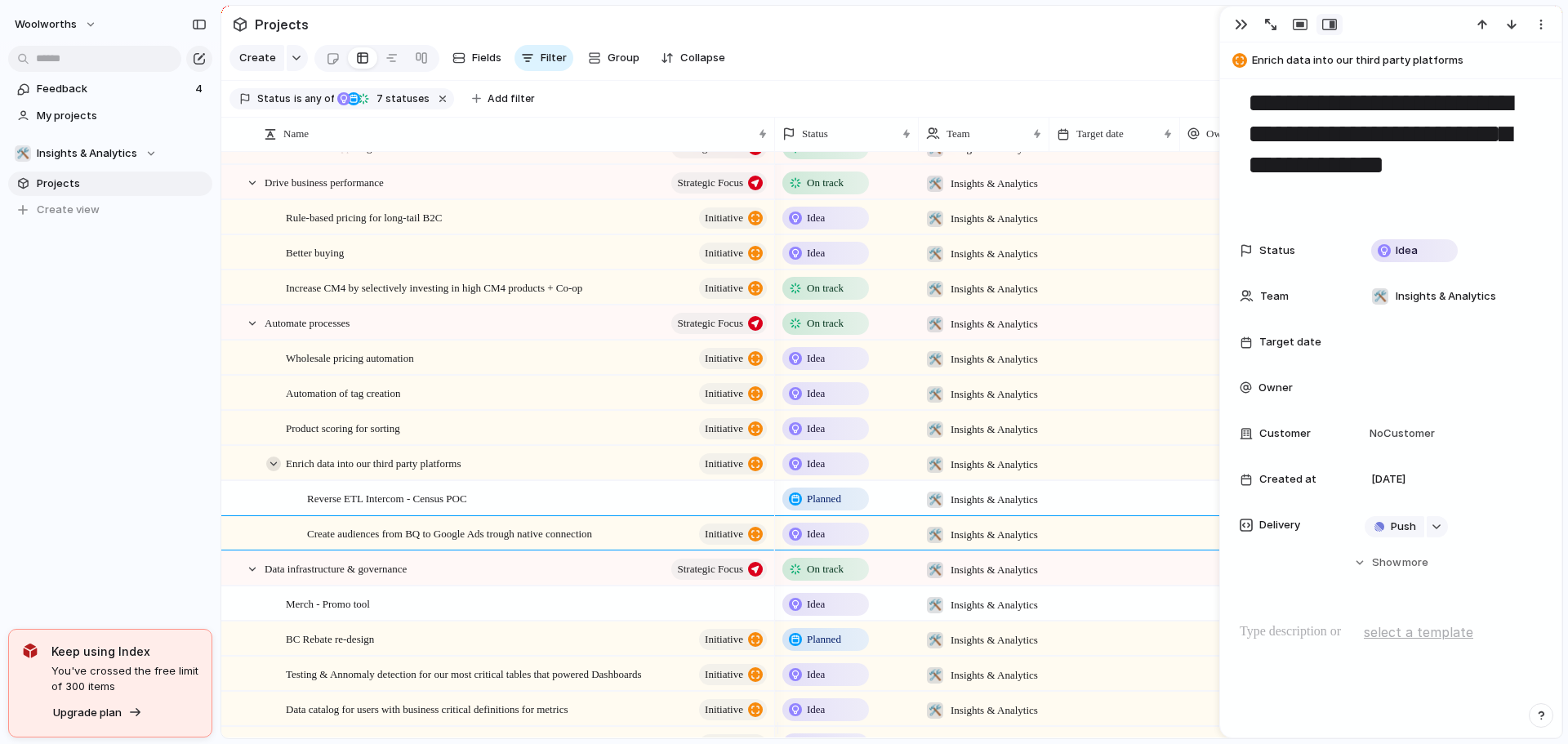
click at [270, 471] on div at bounding box center [273, 463] width 15 height 15
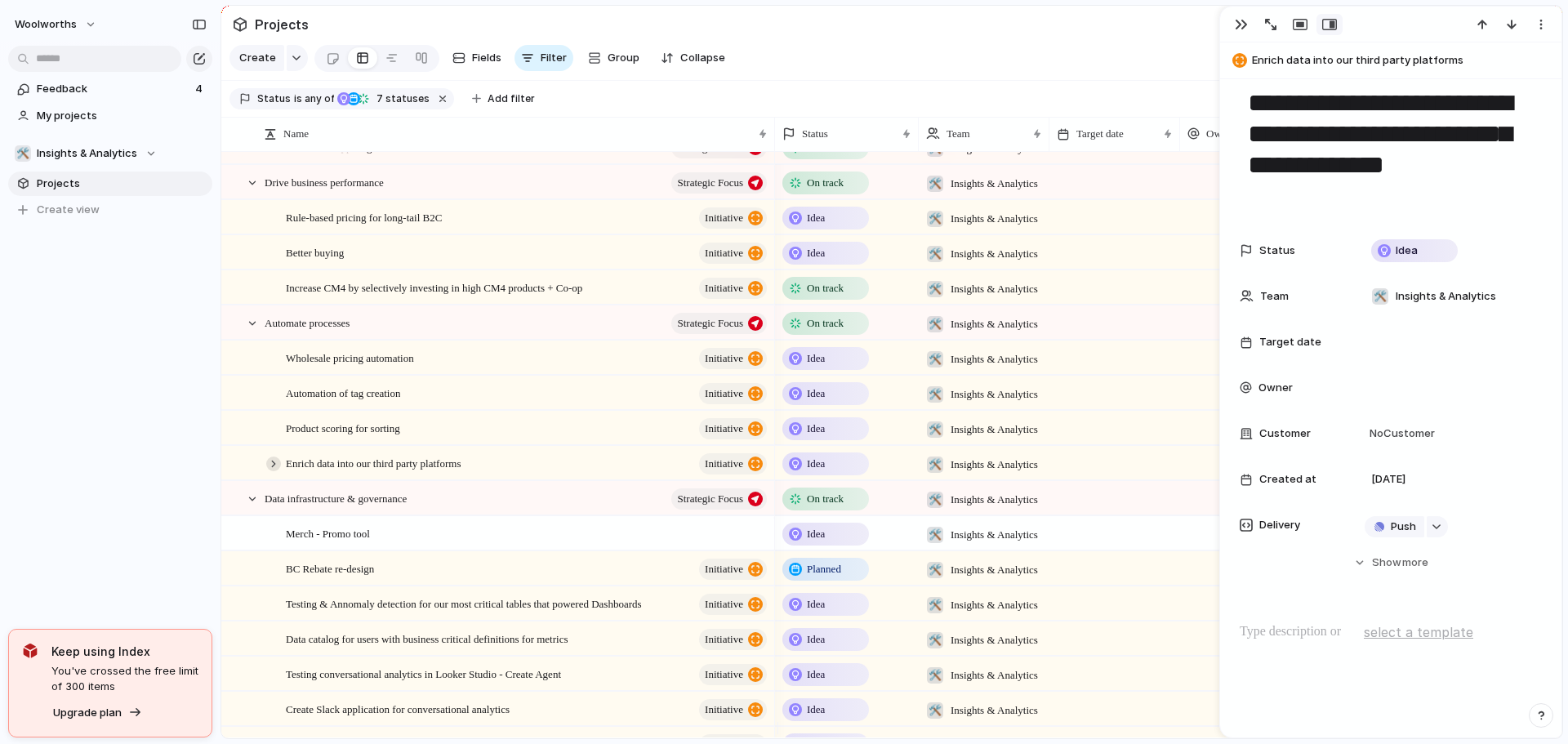
click at [270, 471] on div at bounding box center [273, 463] width 15 height 15
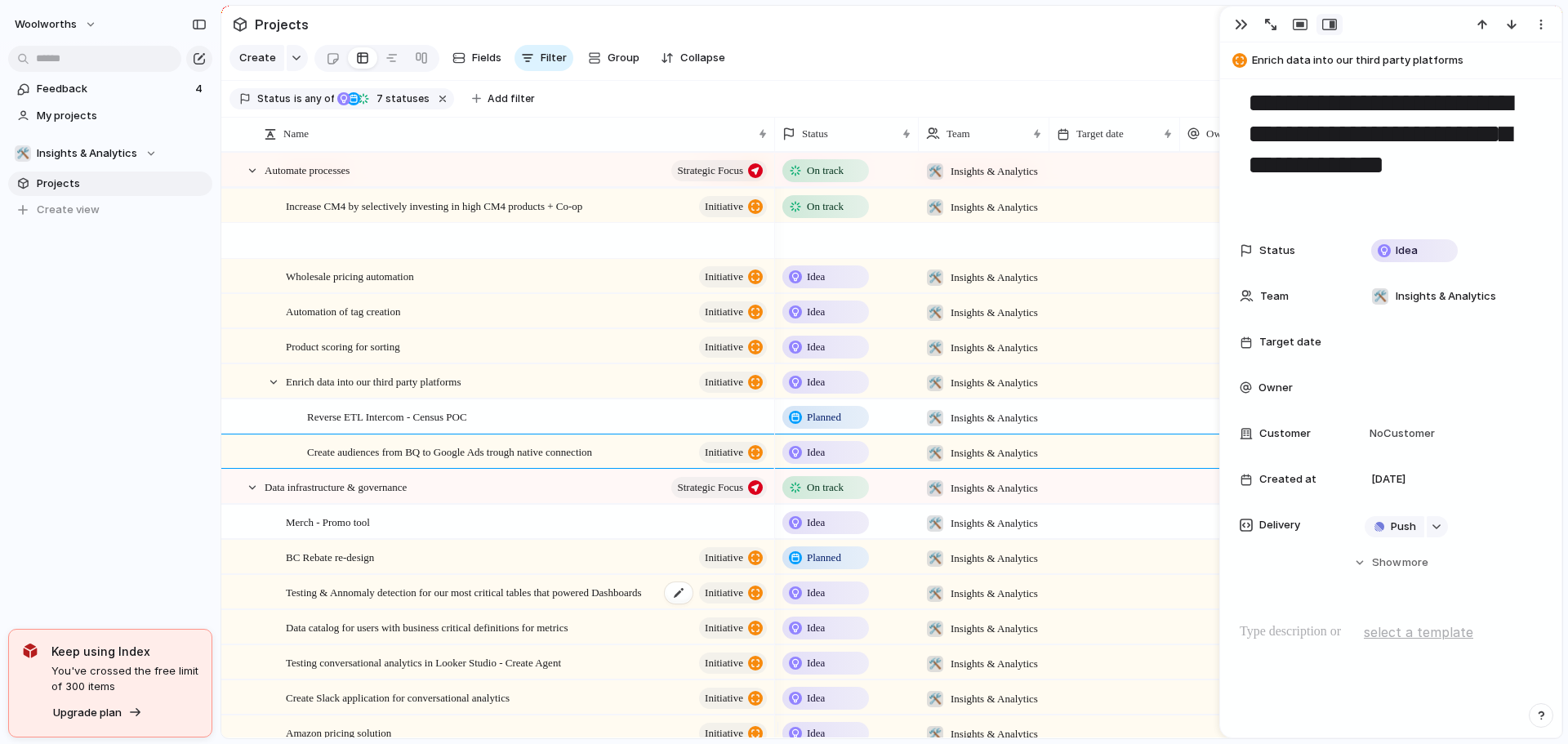
scroll to position [327, 0]
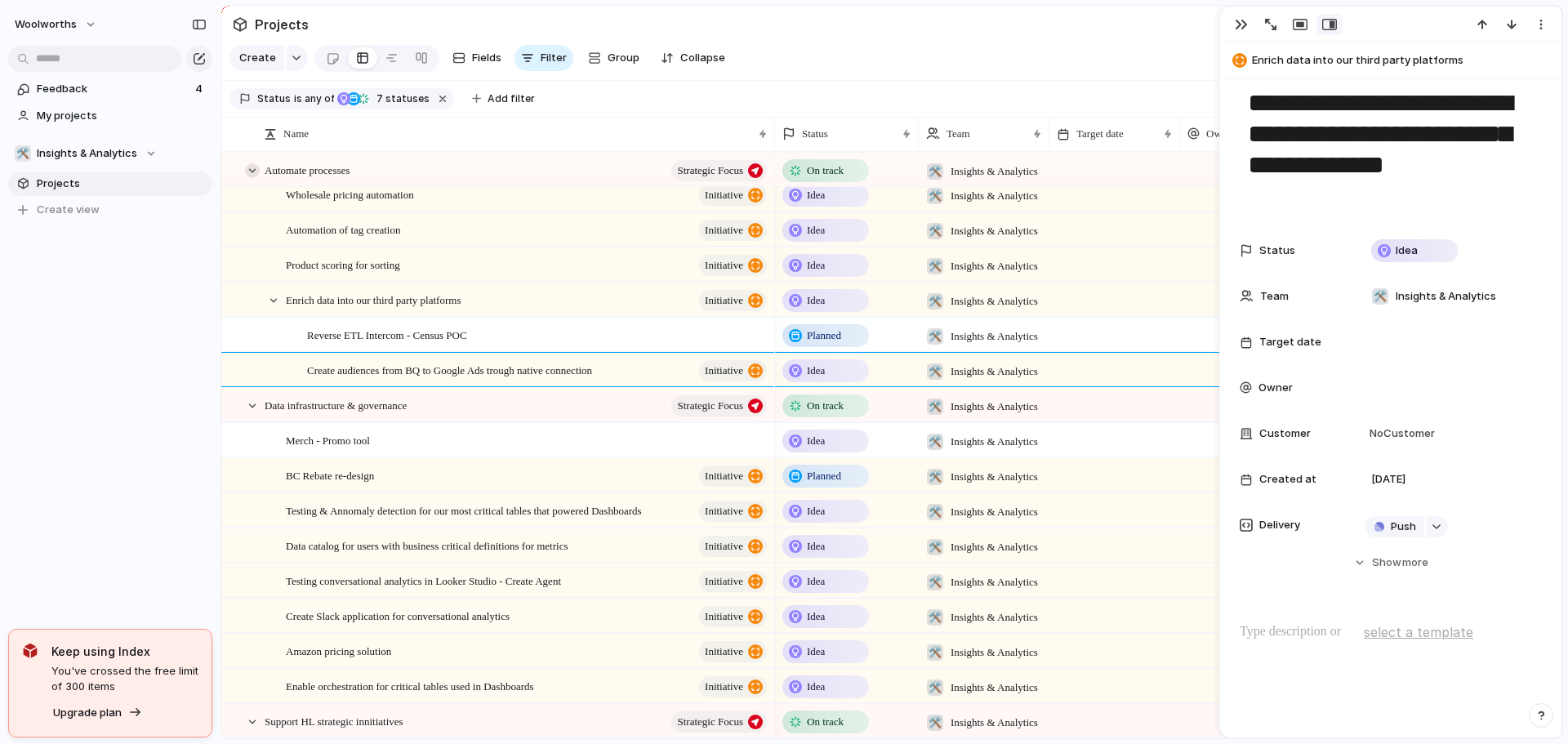
click at [247, 178] on div at bounding box center [252, 170] width 15 height 15
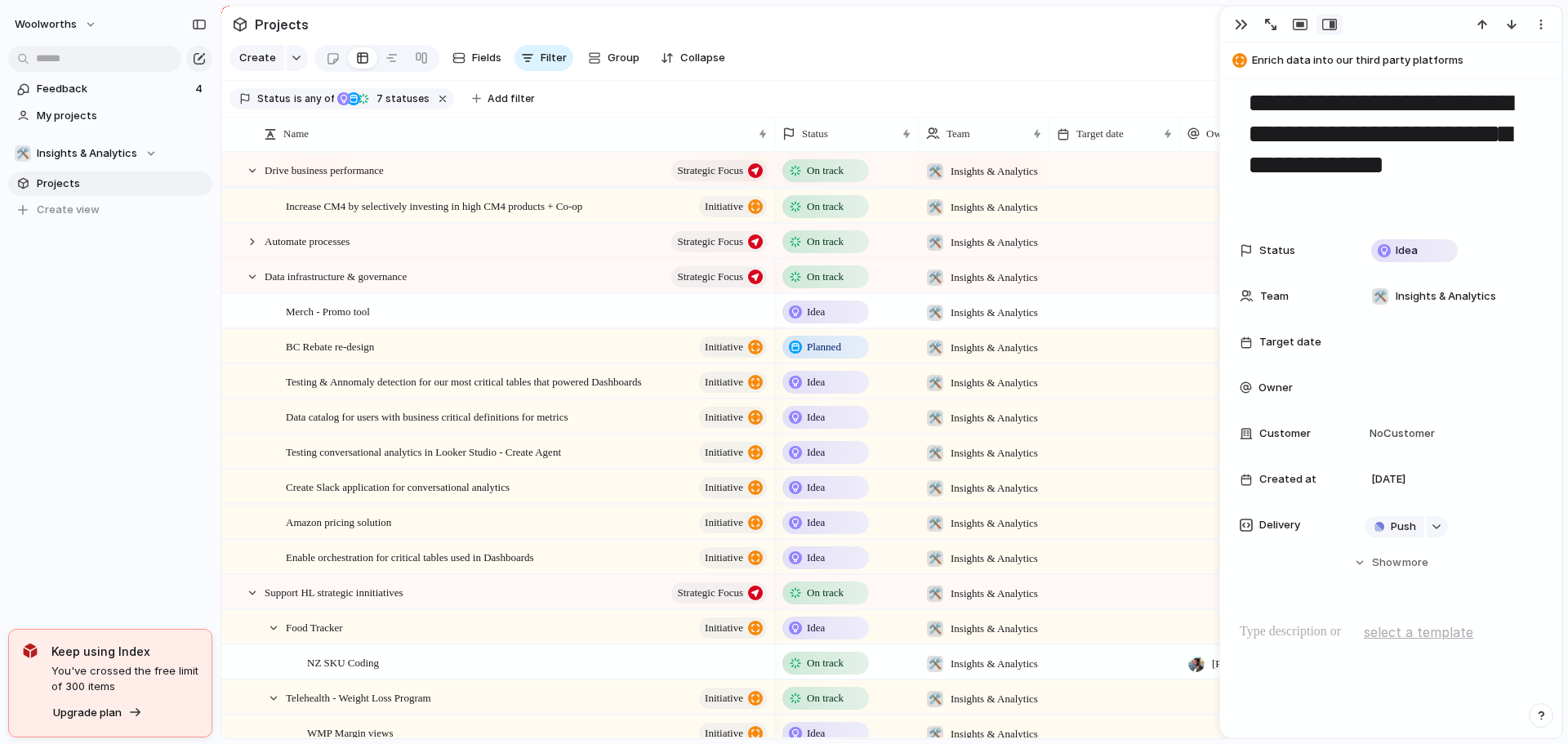
scroll to position [82, 0]
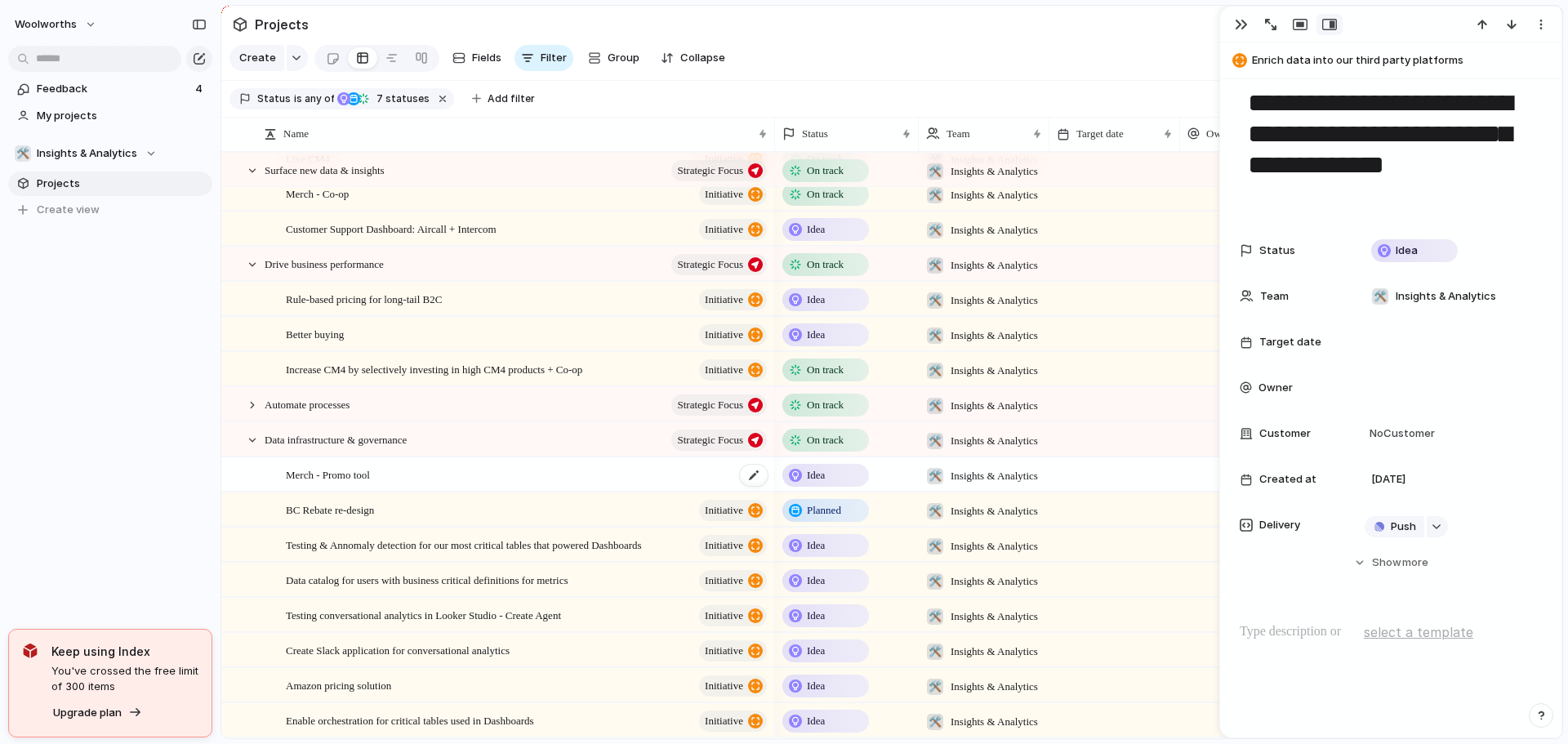
click at [344, 482] on span "Merch - Promo tool" at bounding box center [327, 474] width 84 height 19
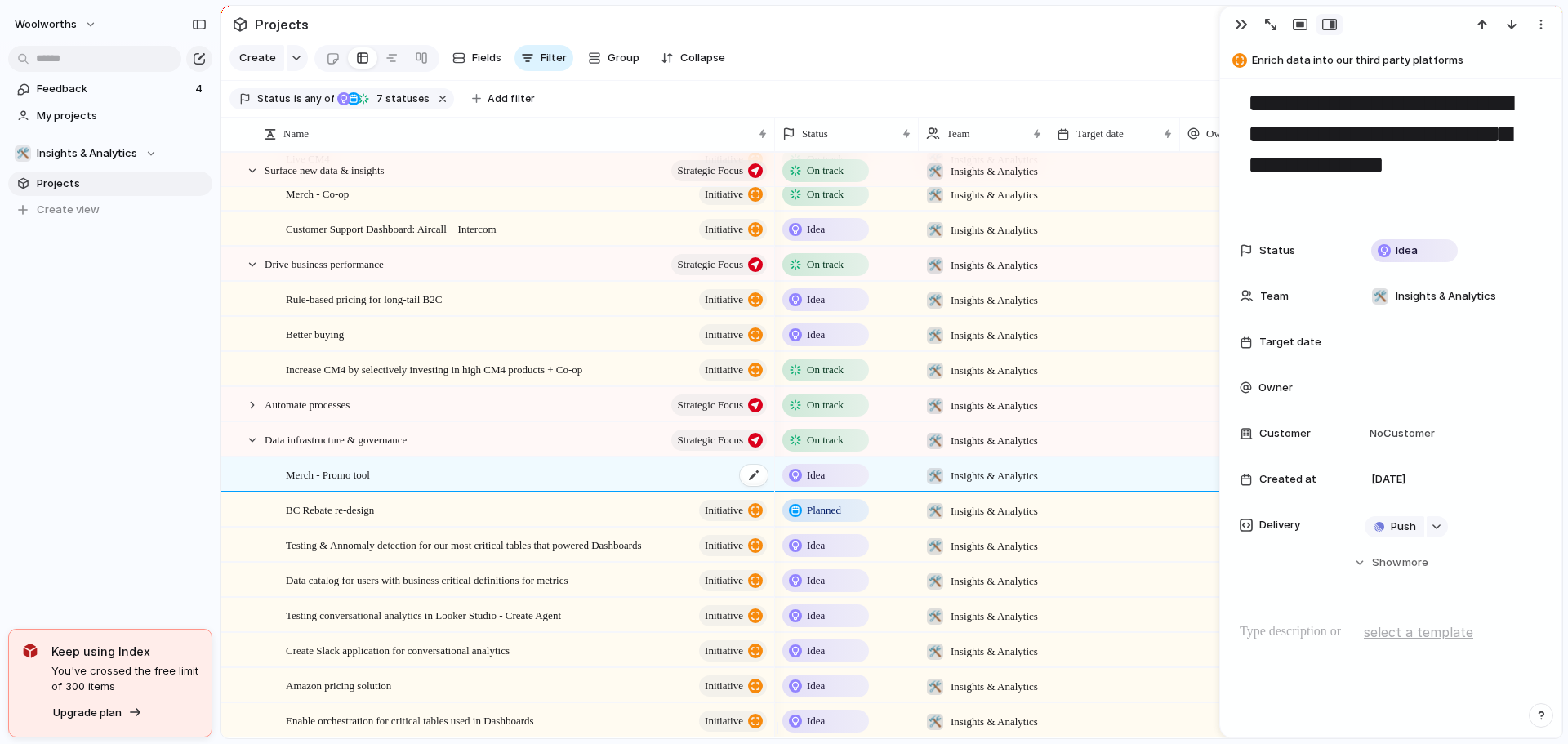
type textarea "**********"
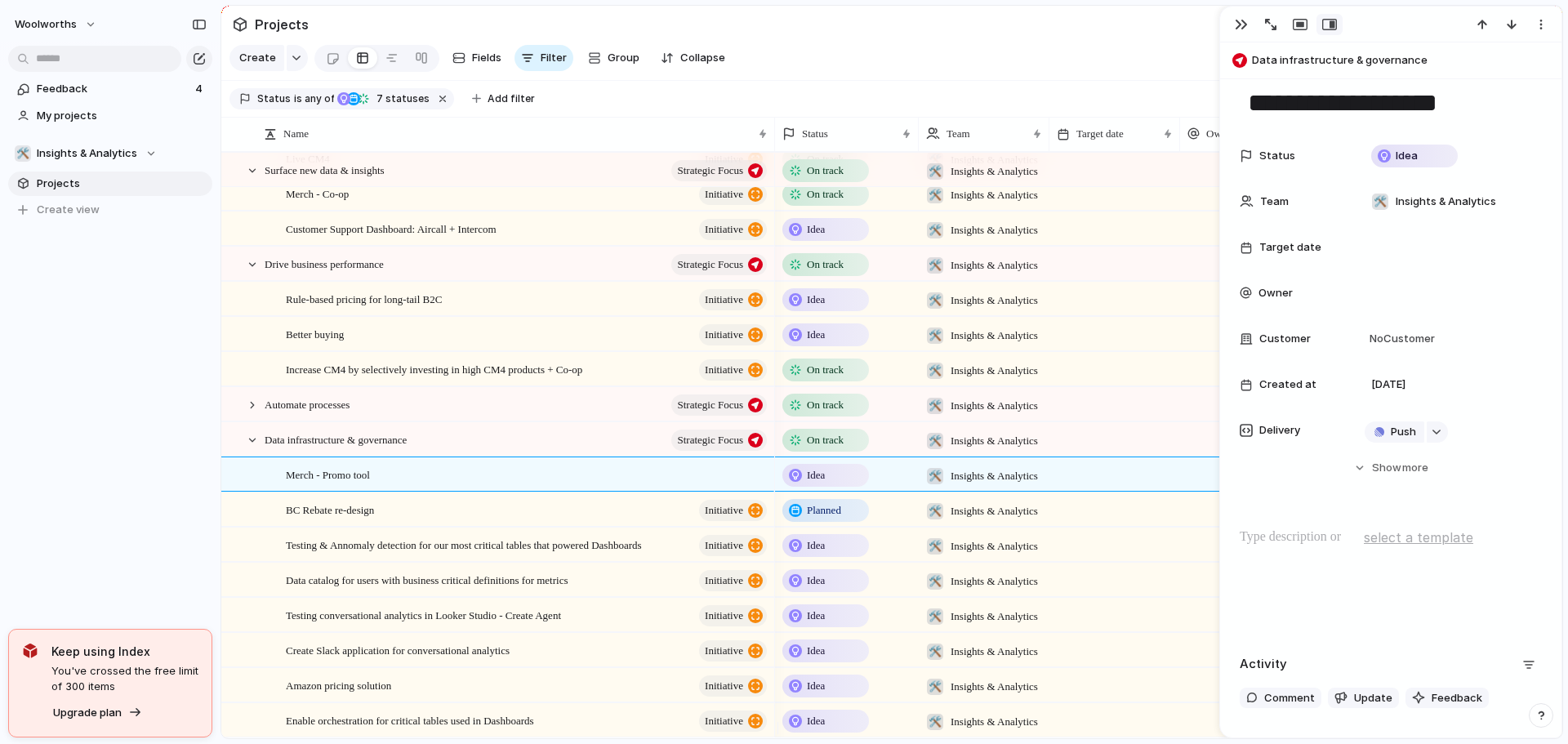
click at [1322, 538] on p at bounding box center [1391, 537] width 302 height 20
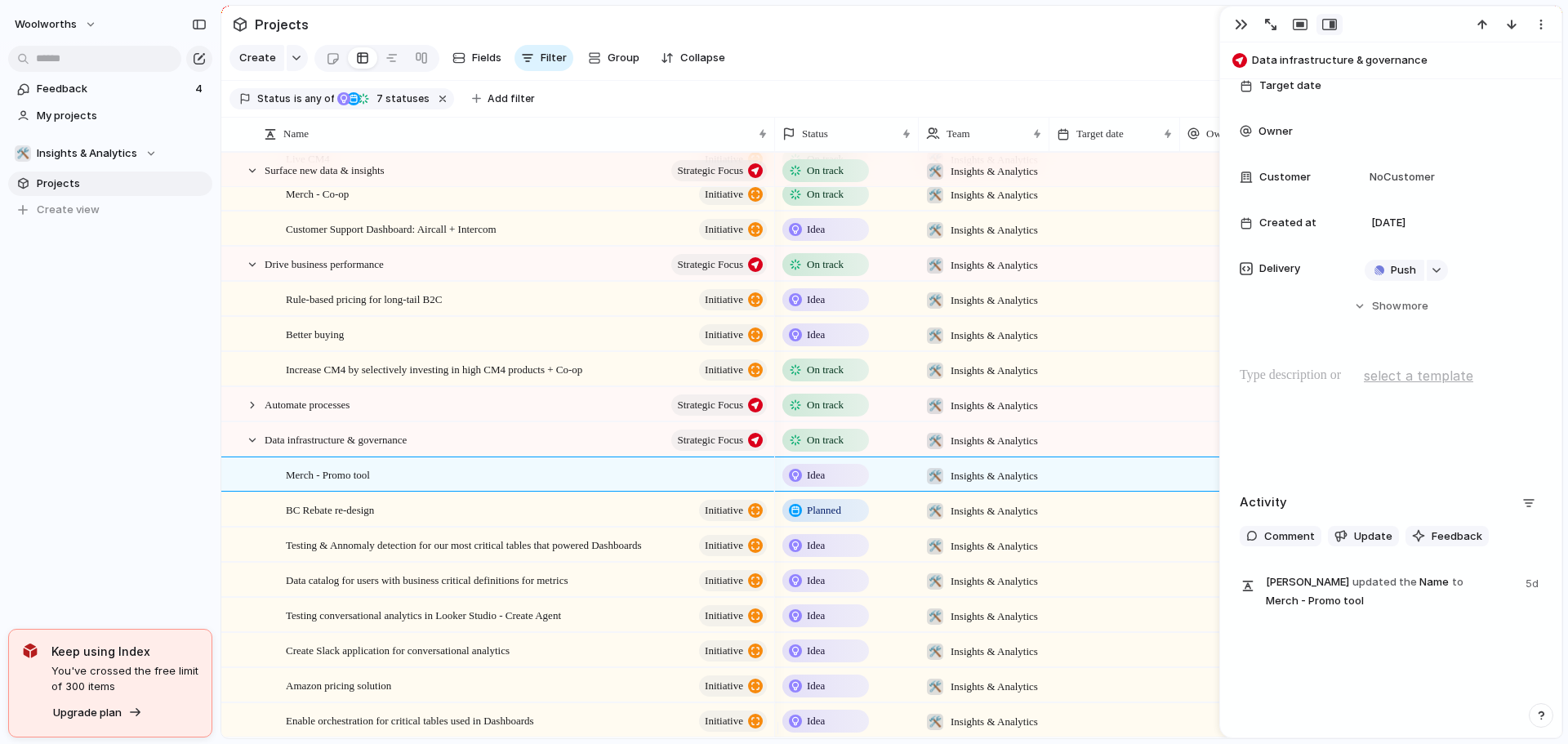
scroll to position [202, 0]
click at [1313, 383] on p at bounding box center [1391, 374] width 302 height 20
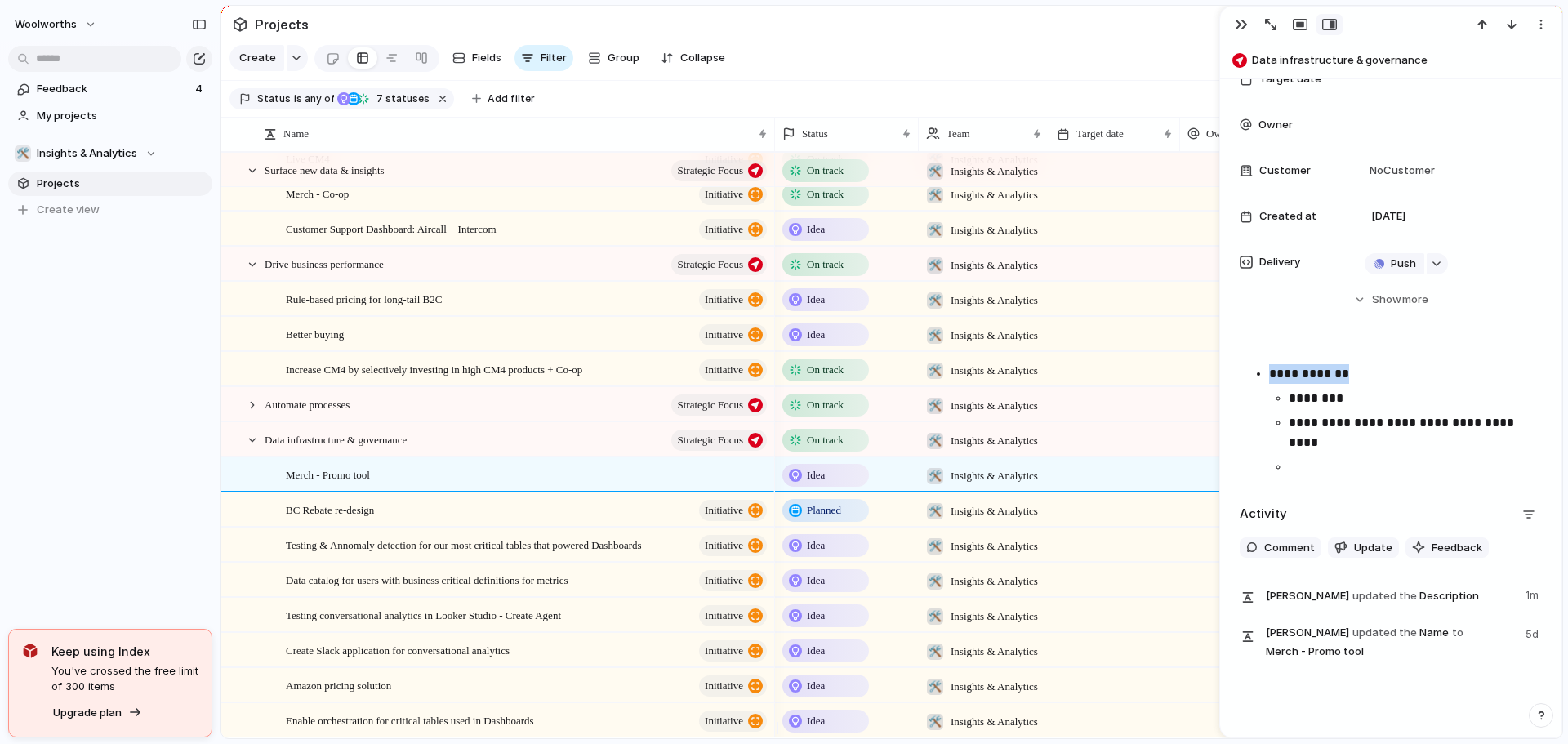
drag, startPoint x: 1367, startPoint y: 372, endPoint x: 1255, endPoint y: 366, distance: 112.2
click at [1269, 366] on li "**********" at bounding box center [1406, 421] width 273 height 112
click at [1351, 434] on p "**********" at bounding box center [1409, 432] width 240 height 39
click at [1360, 442] on p "**********" at bounding box center [1409, 432] width 240 height 39
click at [1365, 466] on p at bounding box center [1415, 467] width 253 height 20
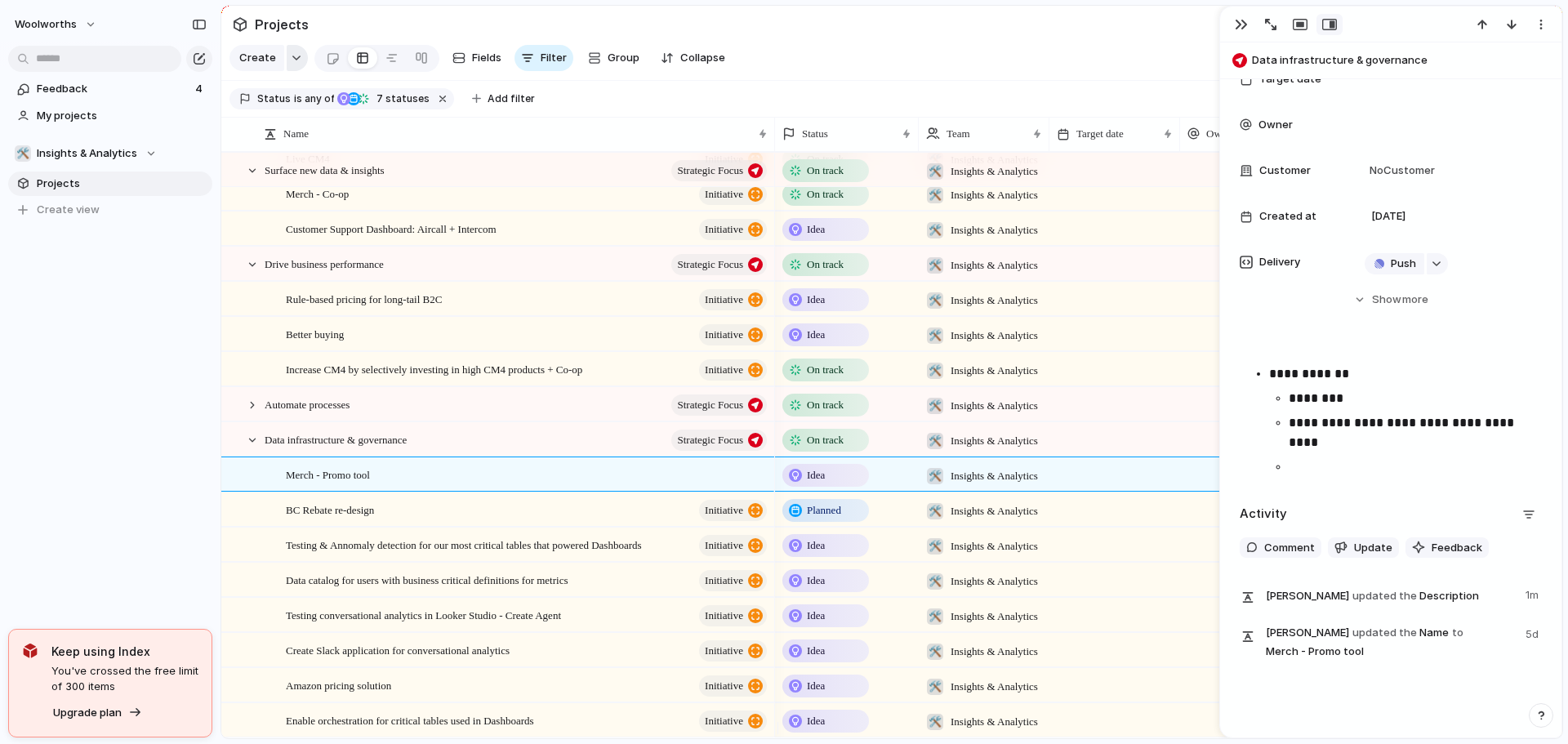
click at [291, 55] on button "button" at bounding box center [297, 58] width 22 height 26
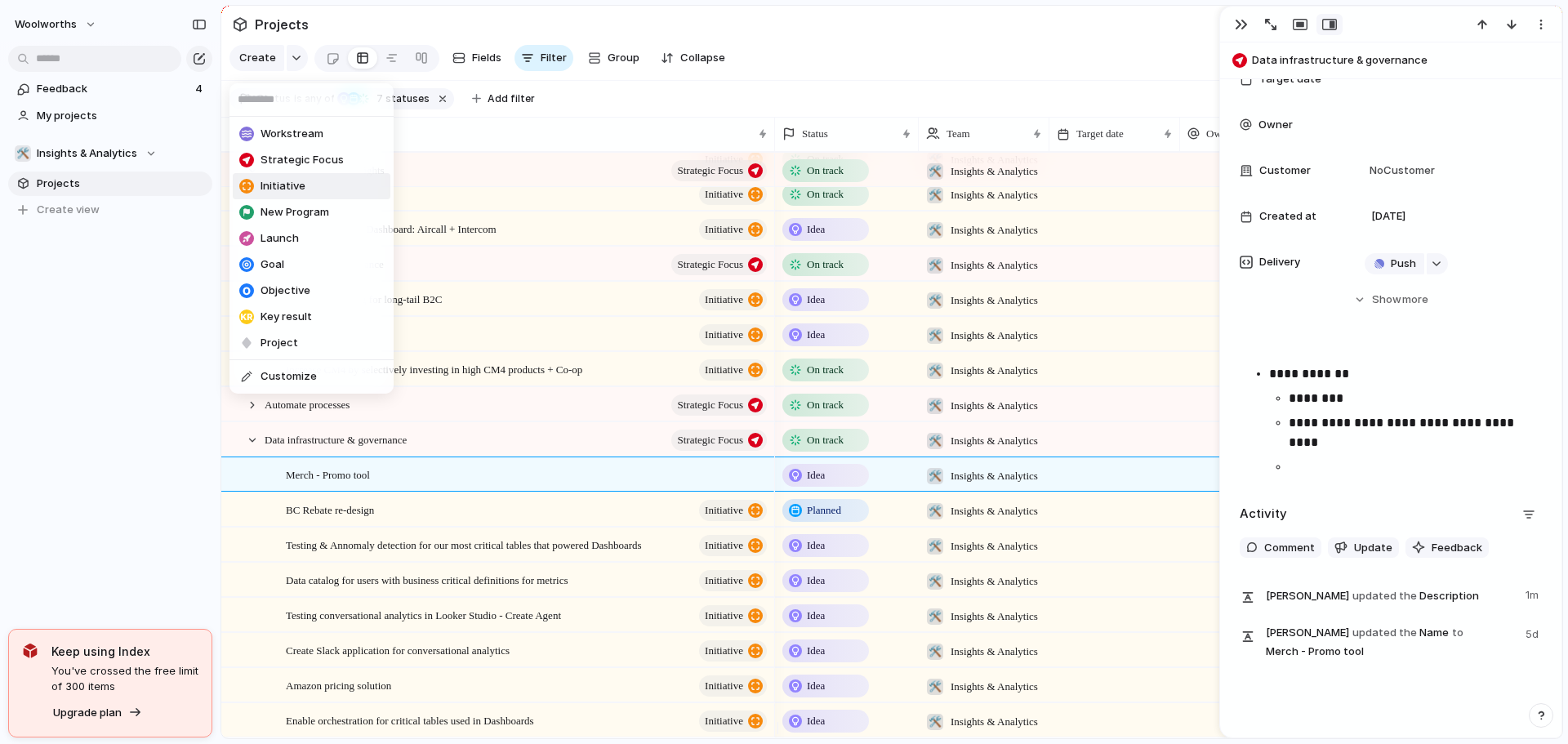
click at [334, 194] on li "Initiative" at bounding box center [311, 186] width 157 height 26
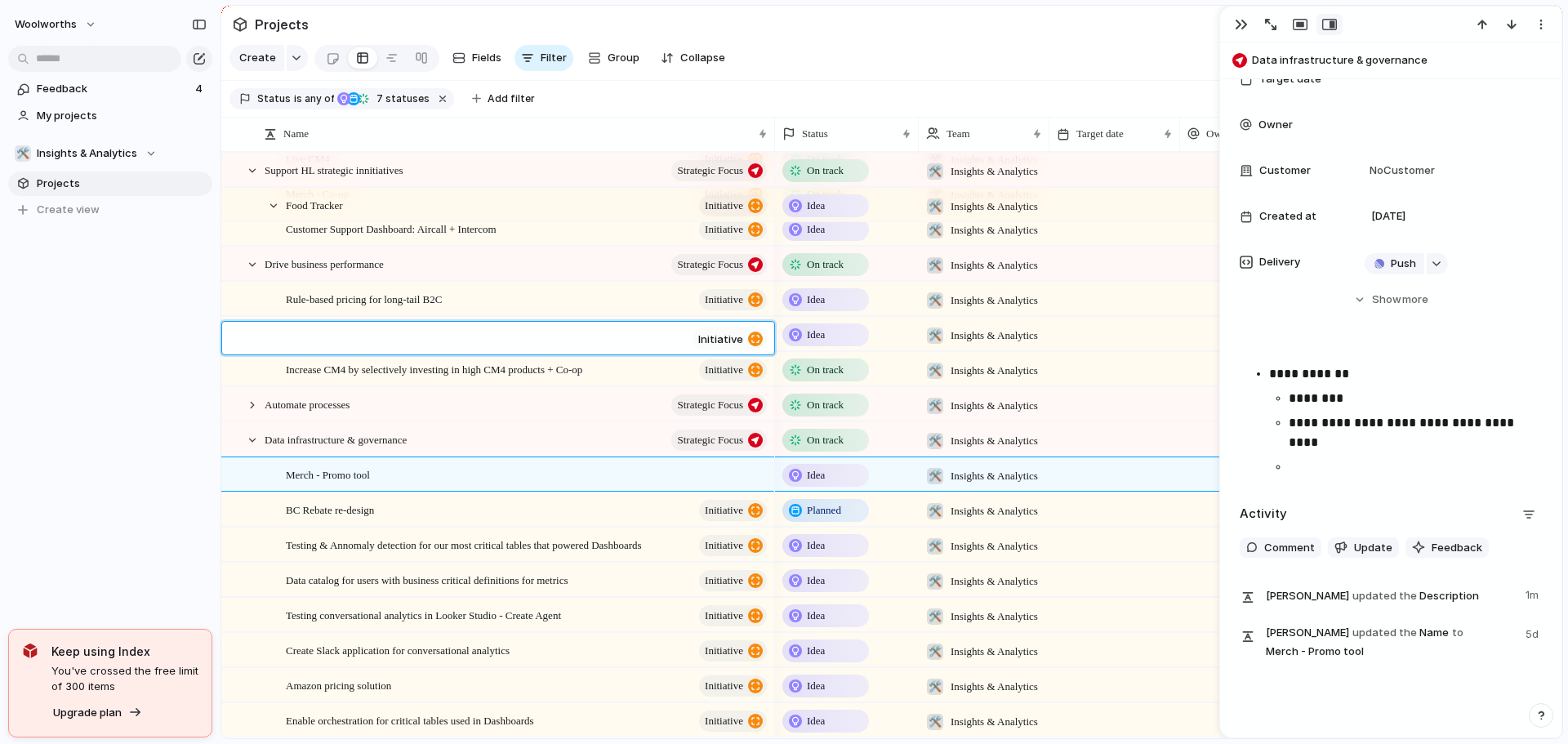
scroll to position [690, 0]
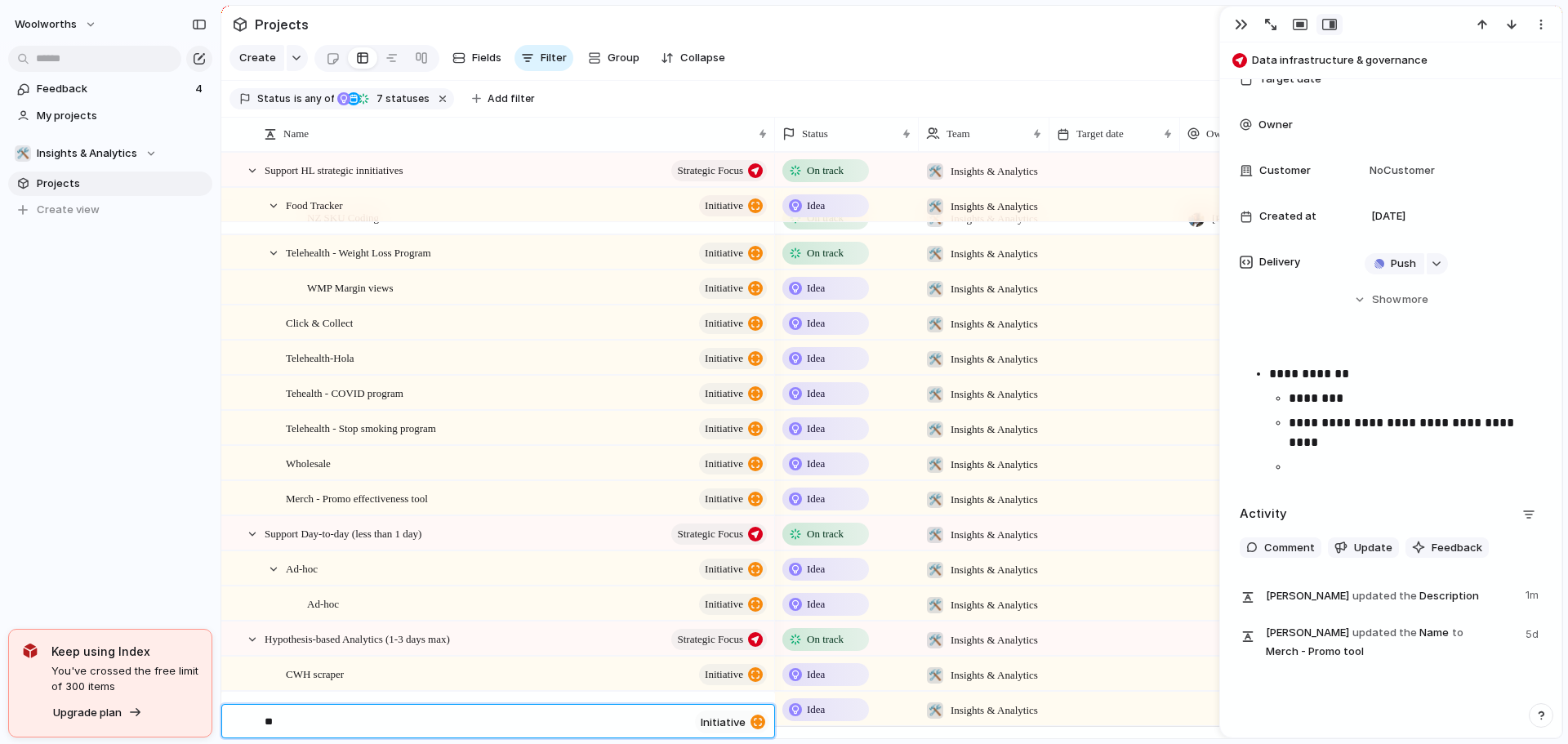
type textarea "*"
type textarea "**********"
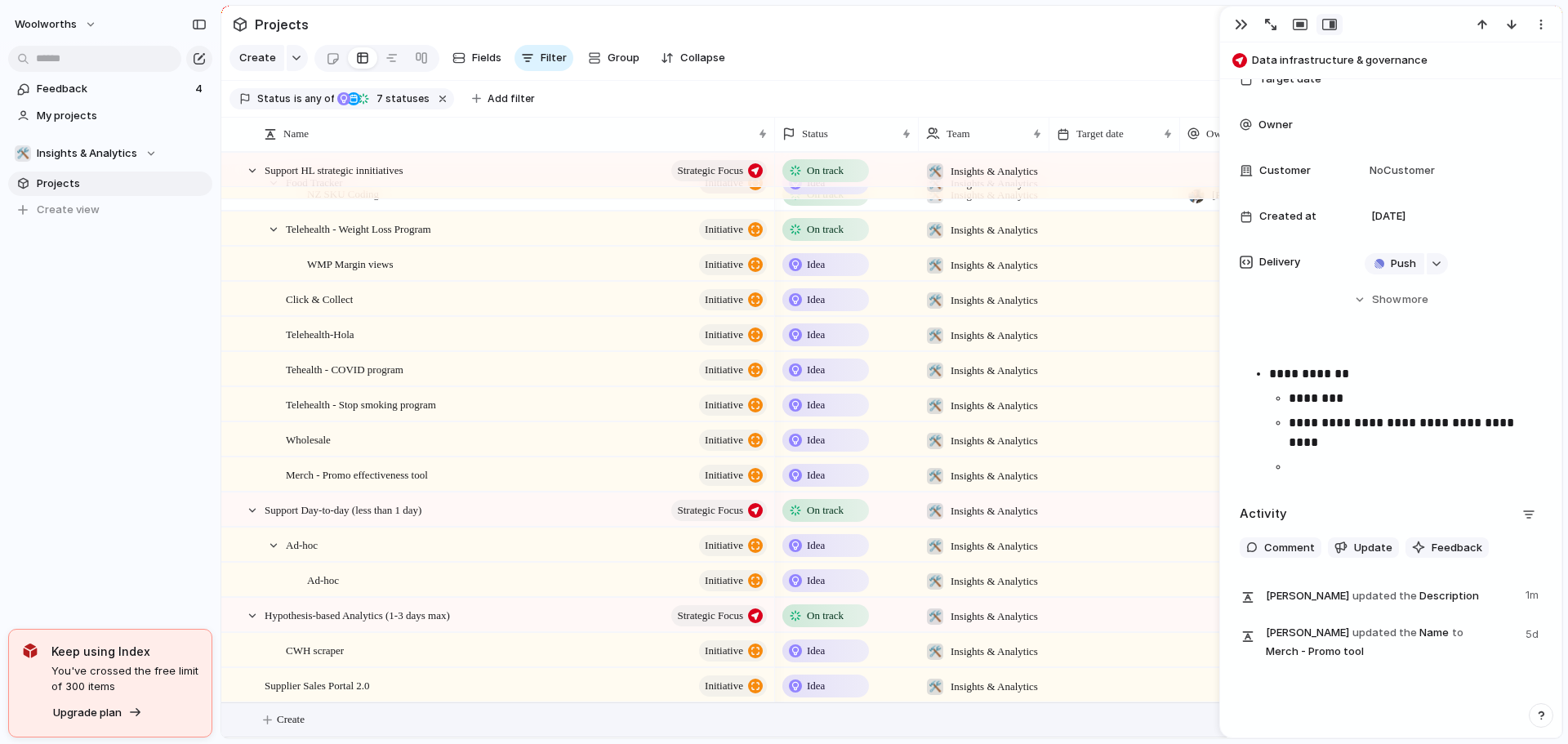
scroll to position [725, 0]
click at [370, 687] on span "Supplier Sales Portal 2.0" at bounding box center [317, 686] width 105 height 19
type textarea "**********"
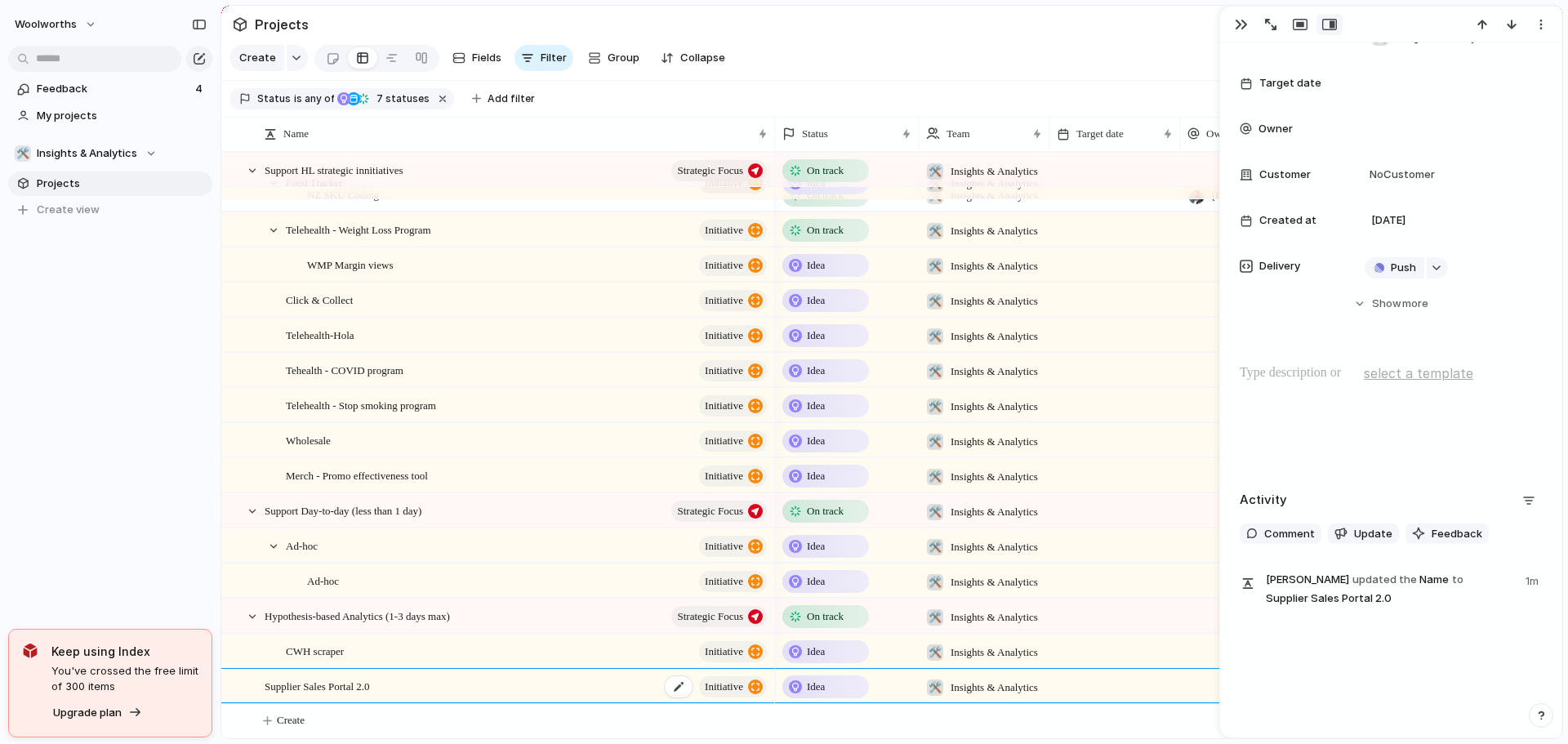
scroll to position [166, 0]
click at [1325, 379] on p at bounding box center [1391, 373] width 302 height 20
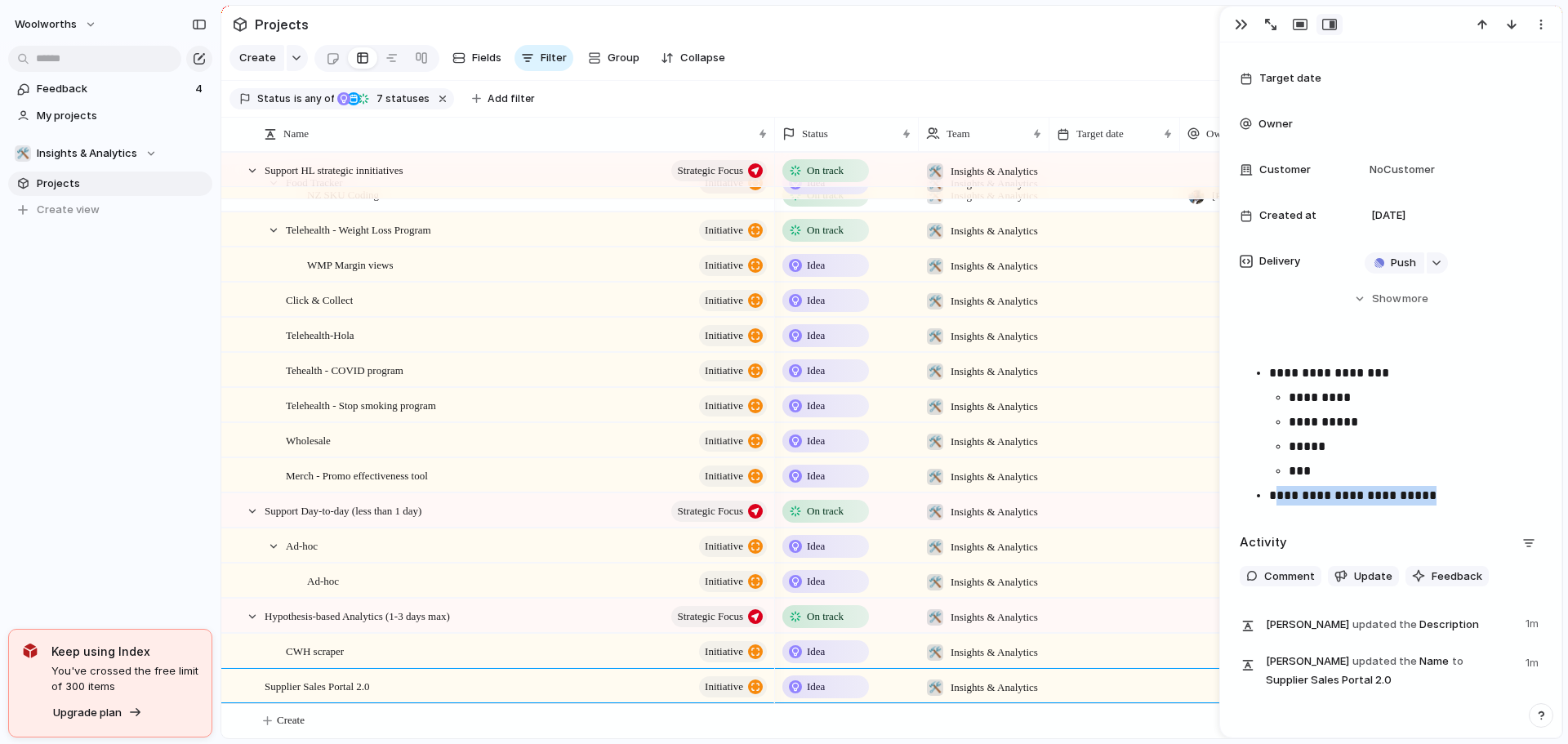
drag, startPoint x: 1474, startPoint y: 493, endPoint x: 1272, endPoint y: 505, distance: 202.4
click at [1272, 505] on p "**********" at bounding box center [1399, 495] width 260 height 20
click at [1388, 426] on p "**********" at bounding box center [1409, 422] width 240 height 20
click at [1386, 467] on p "***" at bounding box center [1409, 471] width 240 height 20
click at [1271, 371] on p "**********" at bounding box center [1399, 373] width 260 height 20
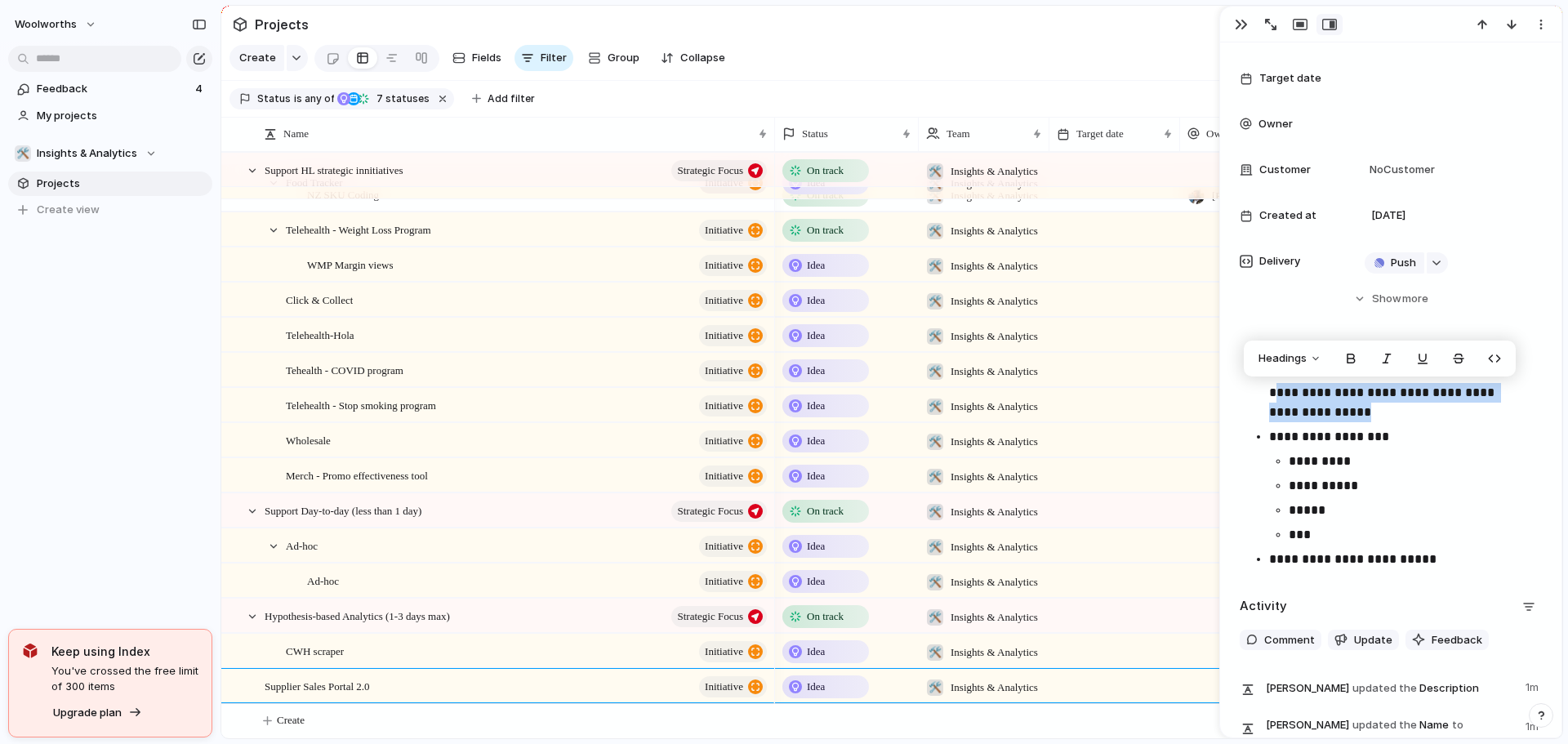
drag, startPoint x: 1267, startPoint y: 395, endPoint x: 1387, endPoint y: 407, distance: 120.6
click at [1387, 407] on ul "**********" at bounding box center [1391, 467] width 302 height 206
click at [1350, 360] on button "button" at bounding box center [1351, 359] width 33 height 26
click at [1362, 411] on p "**********" at bounding box center [1399, 393] width 260 height 59
click at [1363, 415] on p "**********" at bounding box center [1399, 393] width 260 height 59
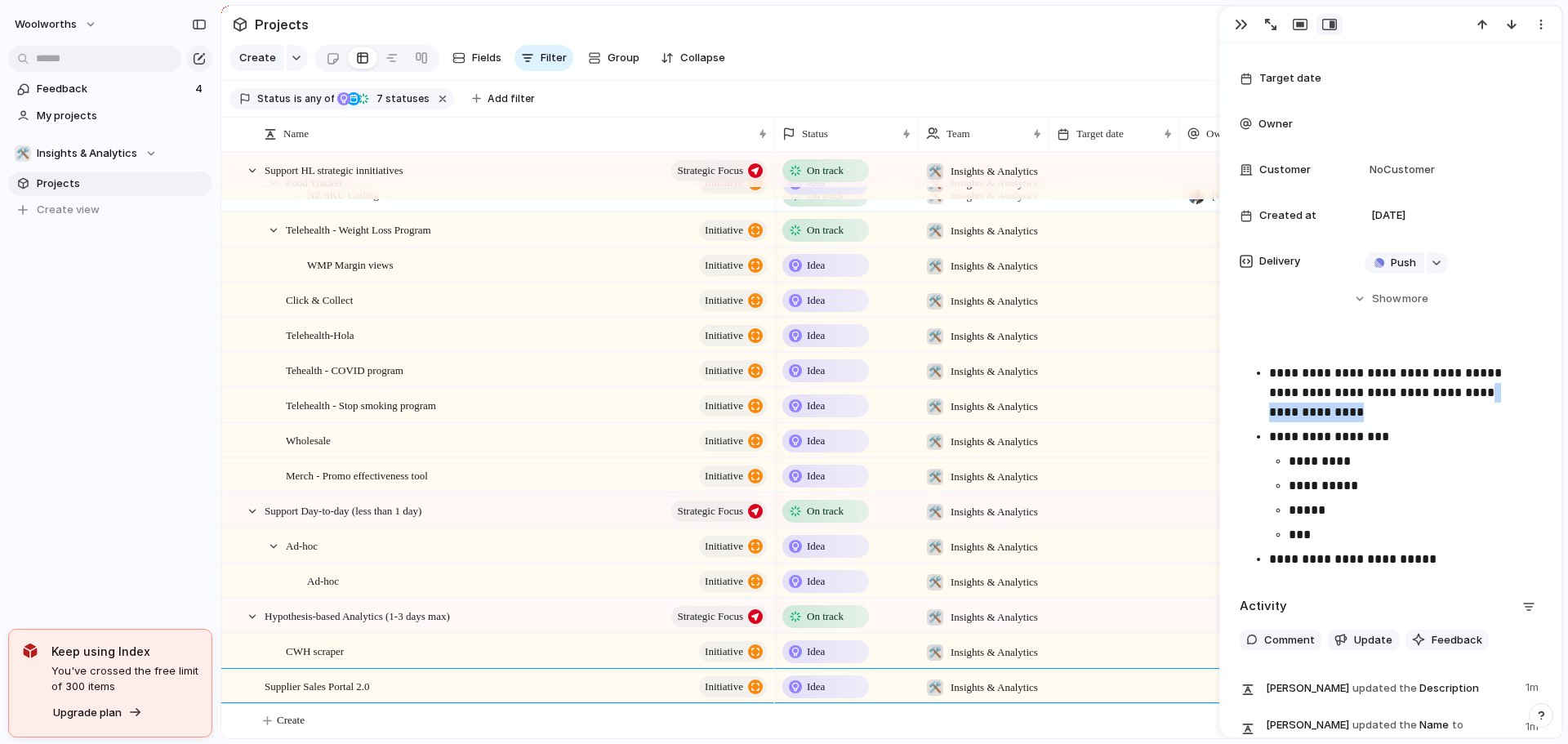
drag, startPoint x: 1266, startPoint y: 411, endPoint x: 1389, endPoint y: 408, distance: 123.0
click at [1389, 408] on ul "**********" at bounding box center [1391, 467] width 302 height 206
click at [1390, 409] on p "**********" at bounding box center [1399, 393] width 260 height 59
click at [1356, 512] on p "*****" at bounding box center [1409, 510] width 240 height 20
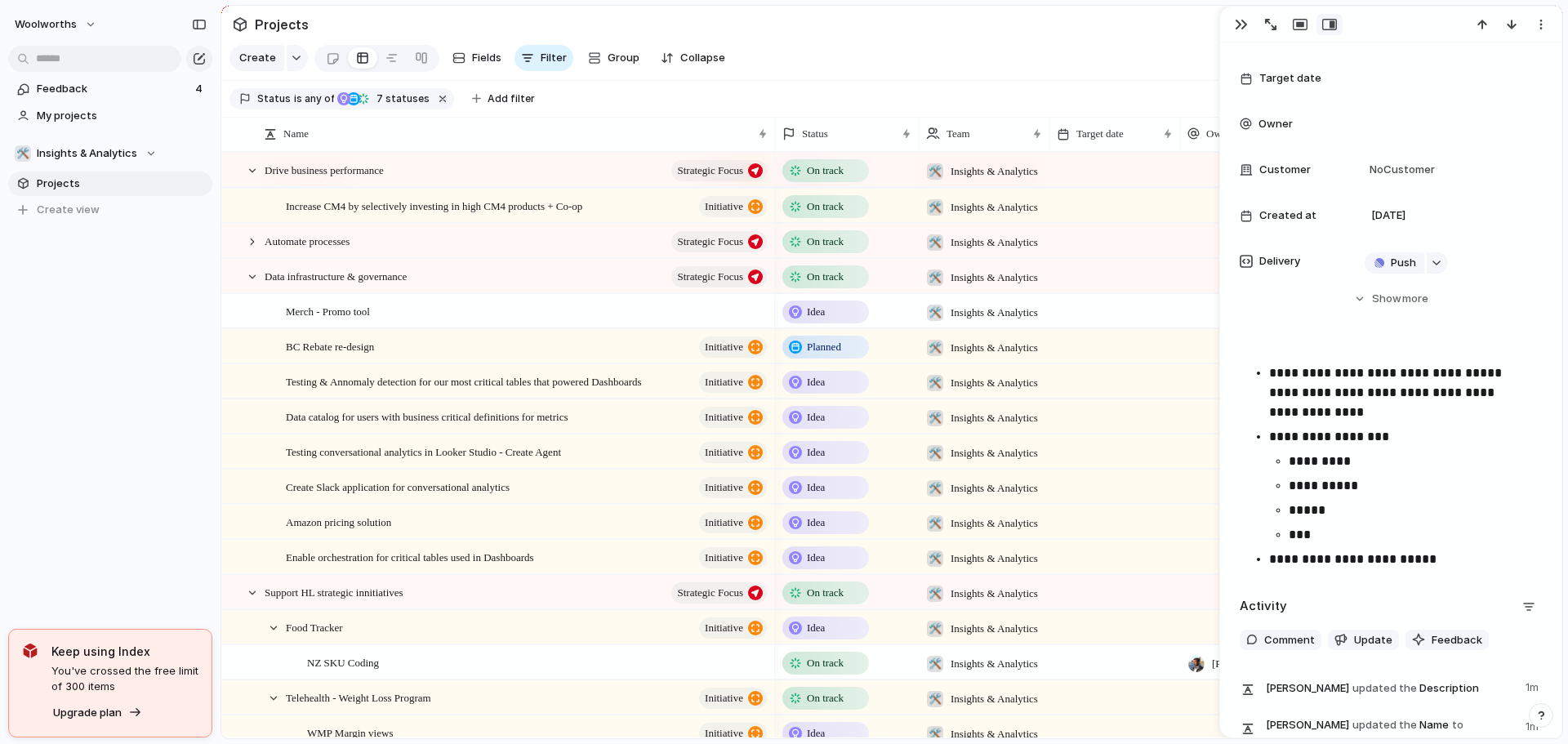
scroll to position [0, 0]
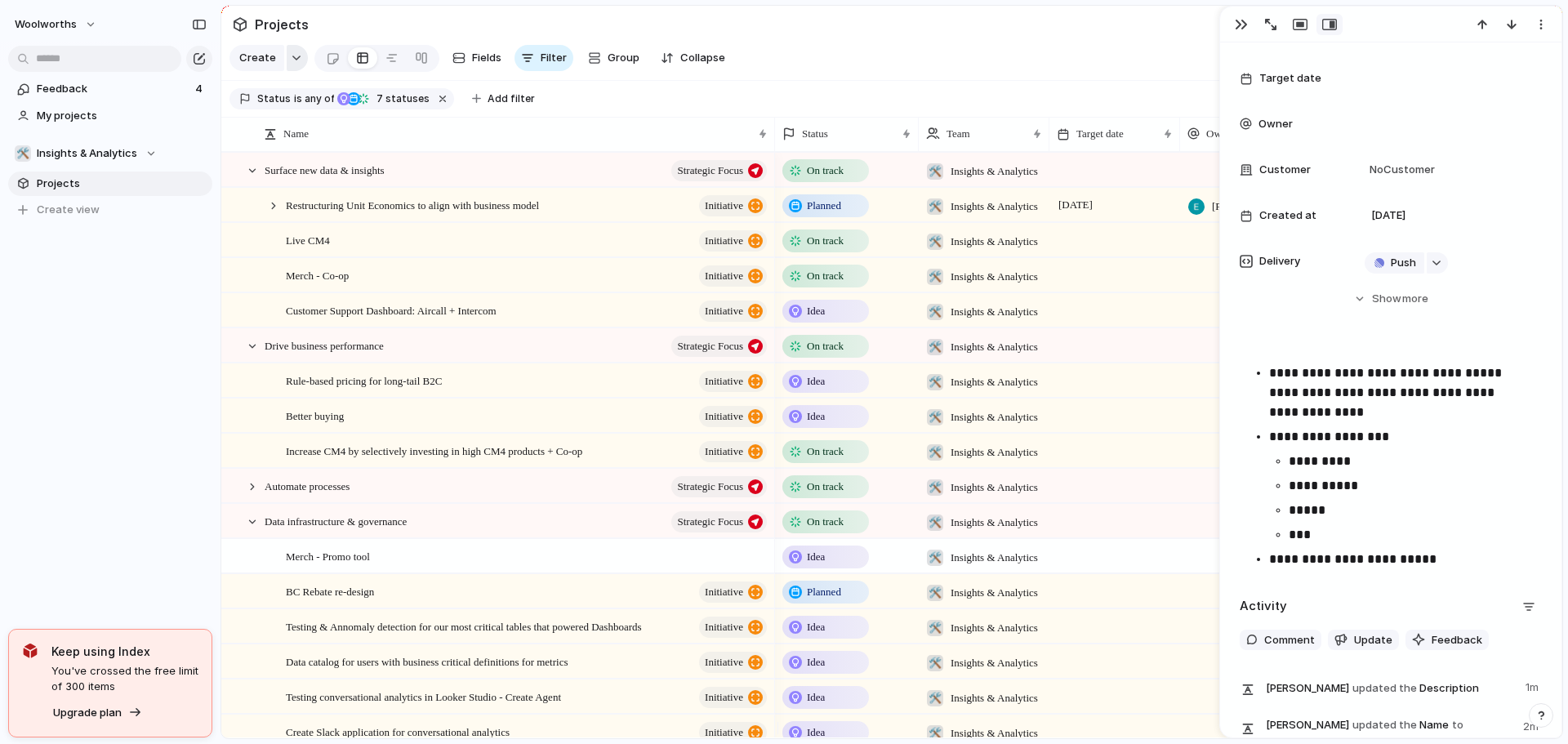
click at [298, 58] on button "button" at bounding box center [297, 58] width 22 height 26
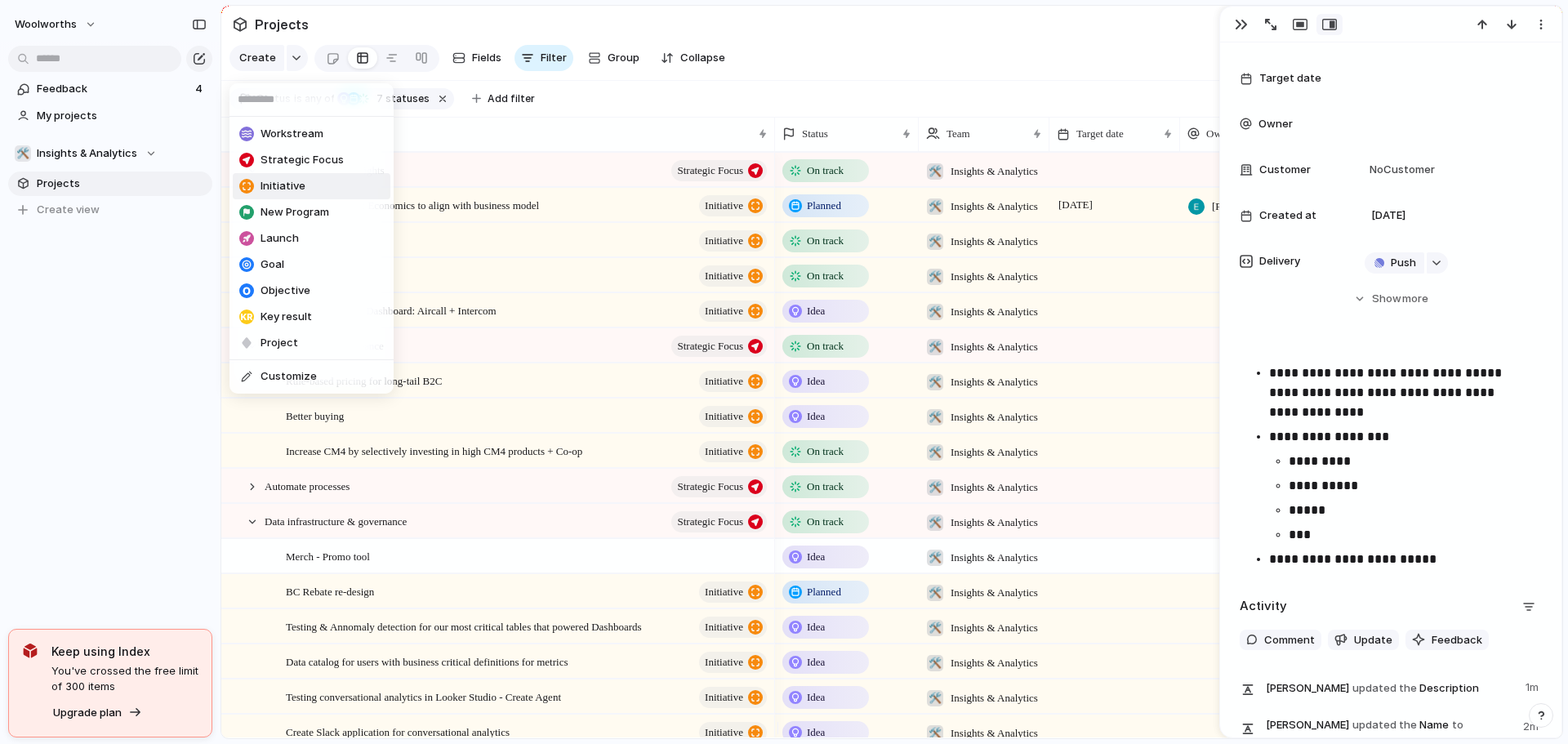
click at [293, 189] on span "Initiative" at bounding box center [283, 186] width 45 height 16
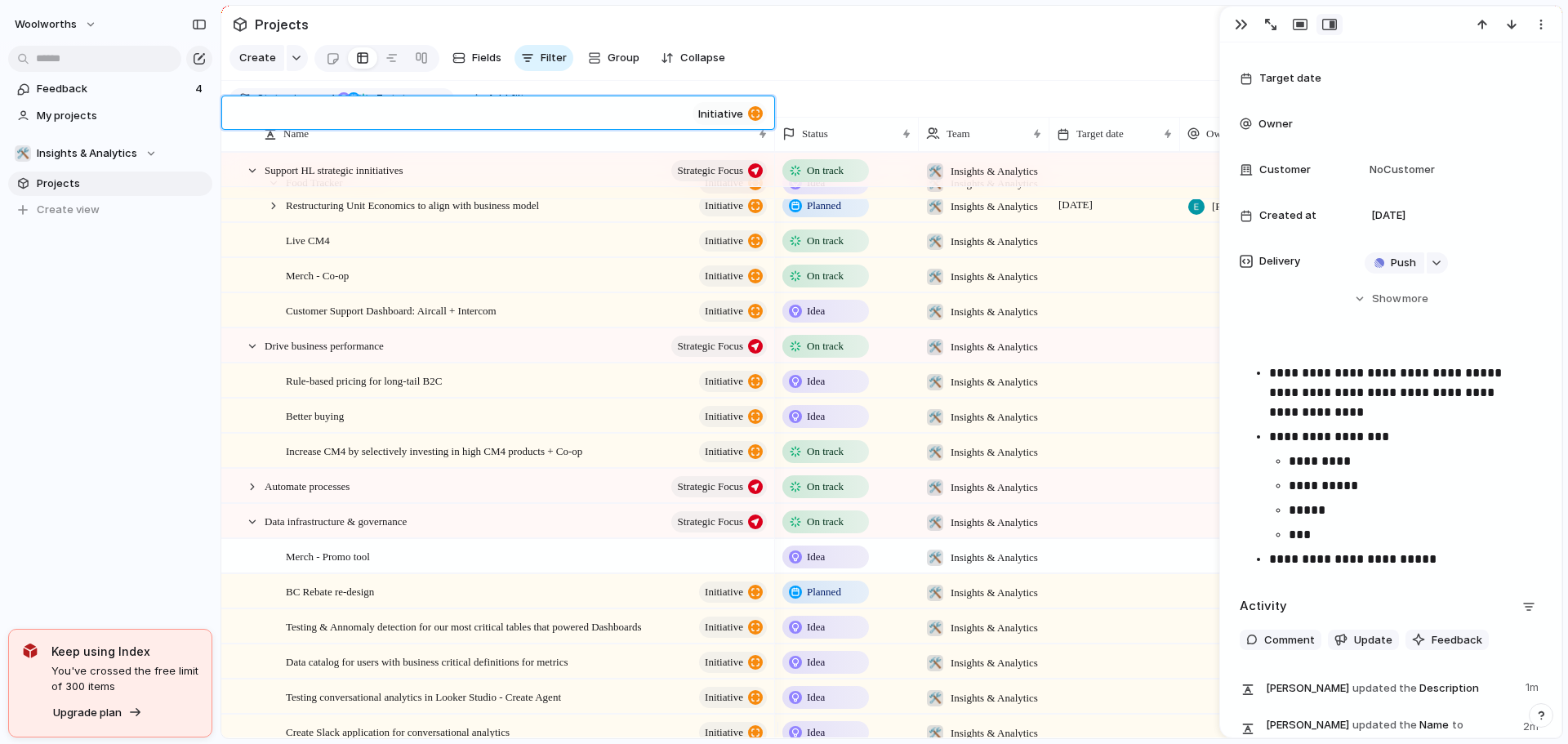
scroll to position [725, 0]
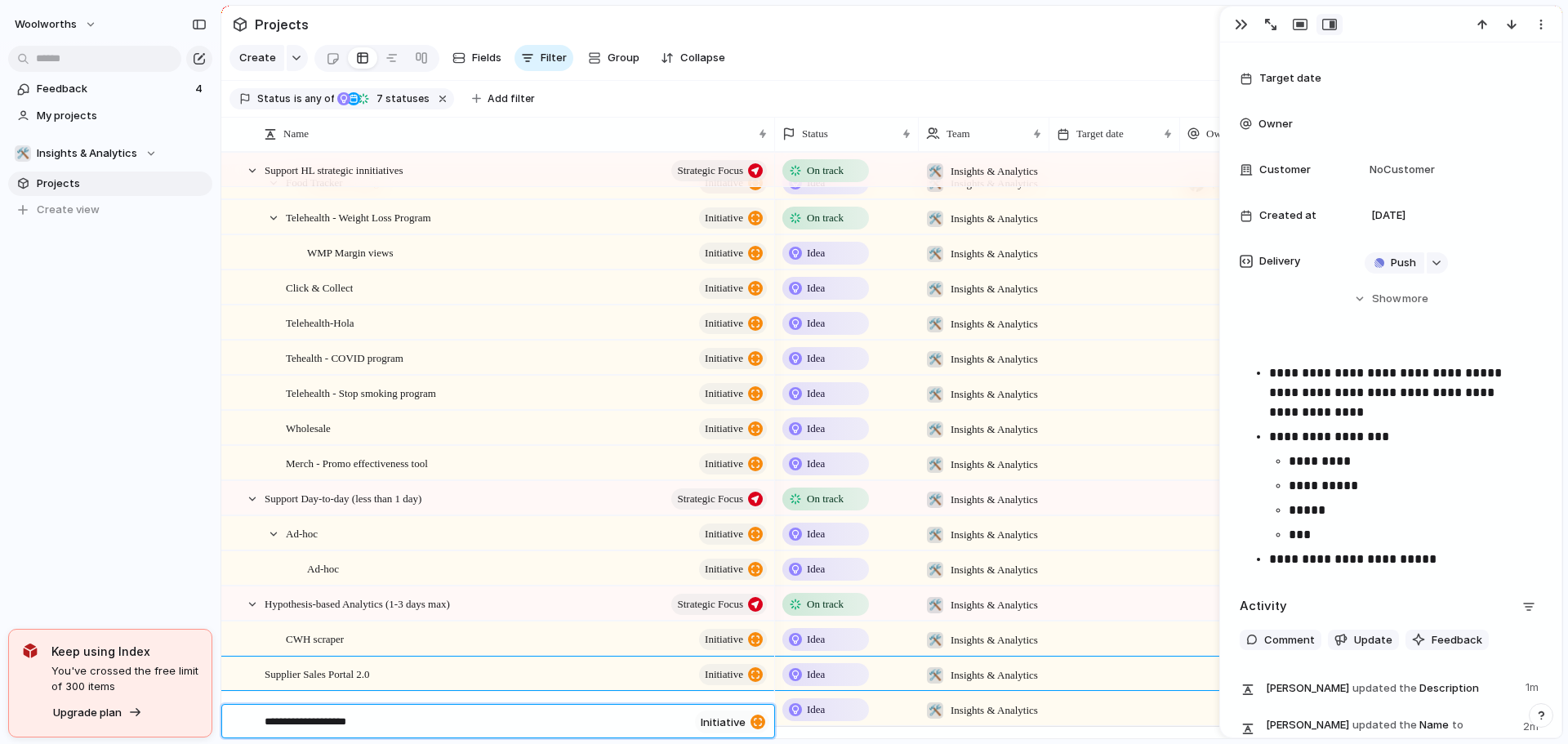
type textarea "**********"
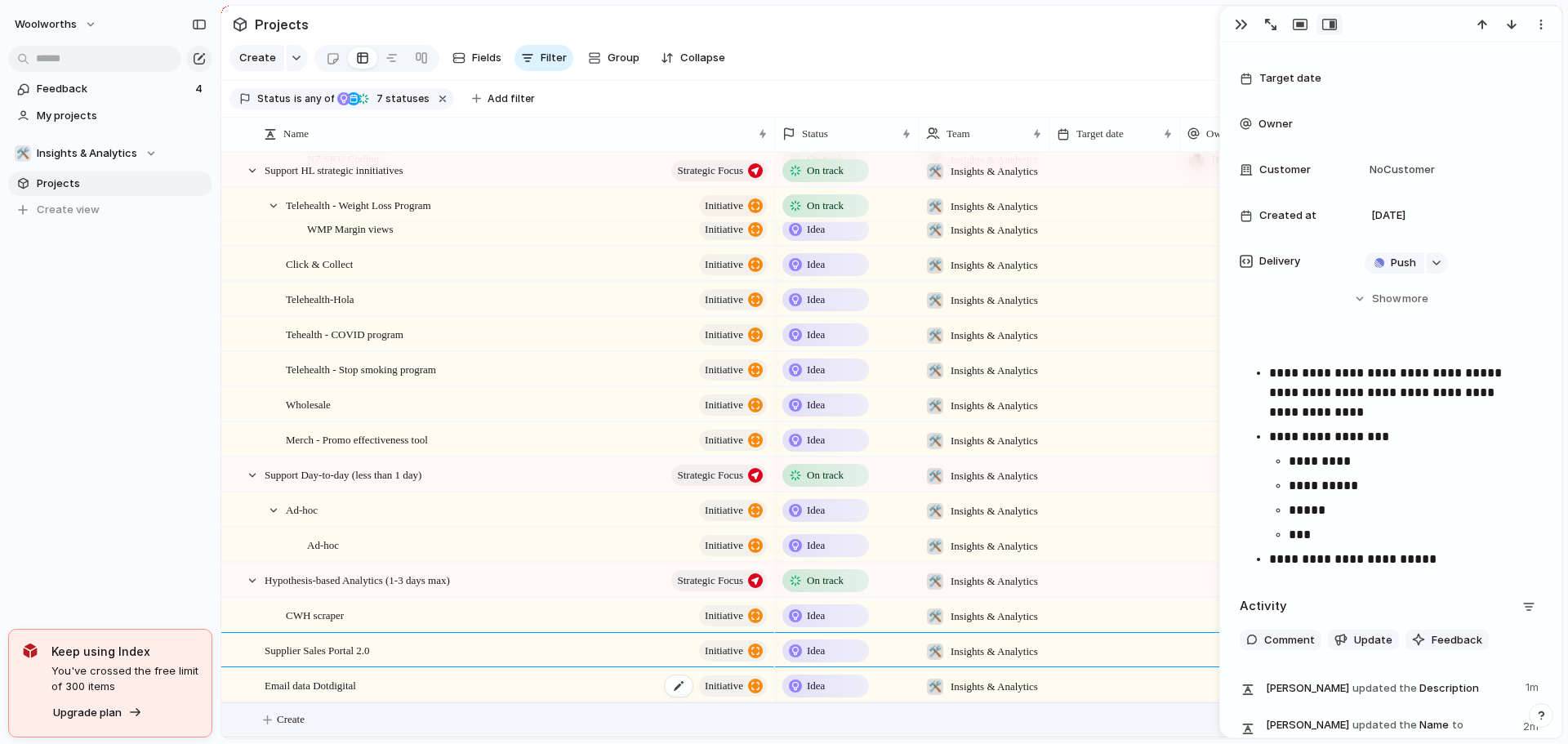
scroll to position [760, 0]
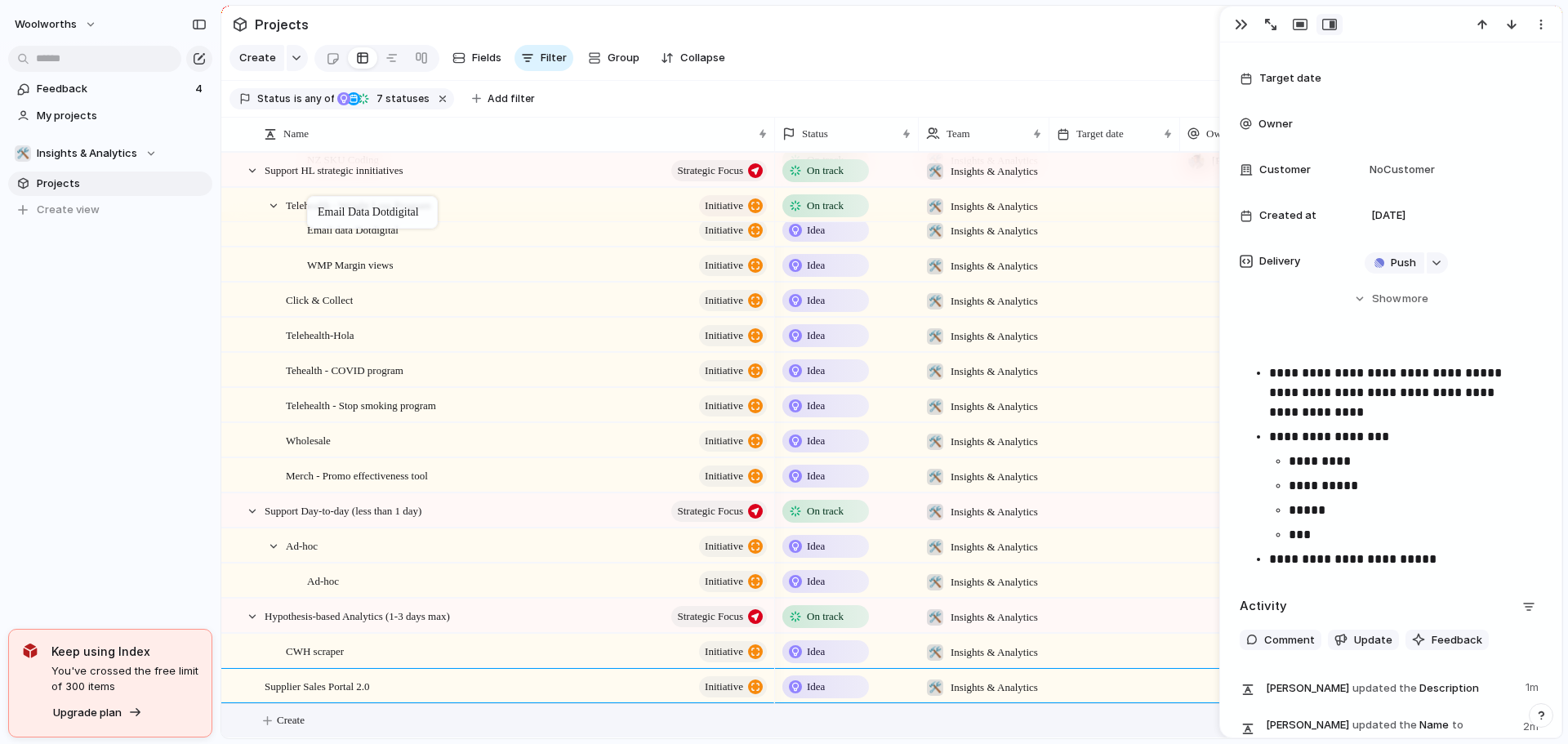
drag, startPoint x: 318, startPoint y: 410, endPoint x: 315, endPoint y: 200, distance: 210.0
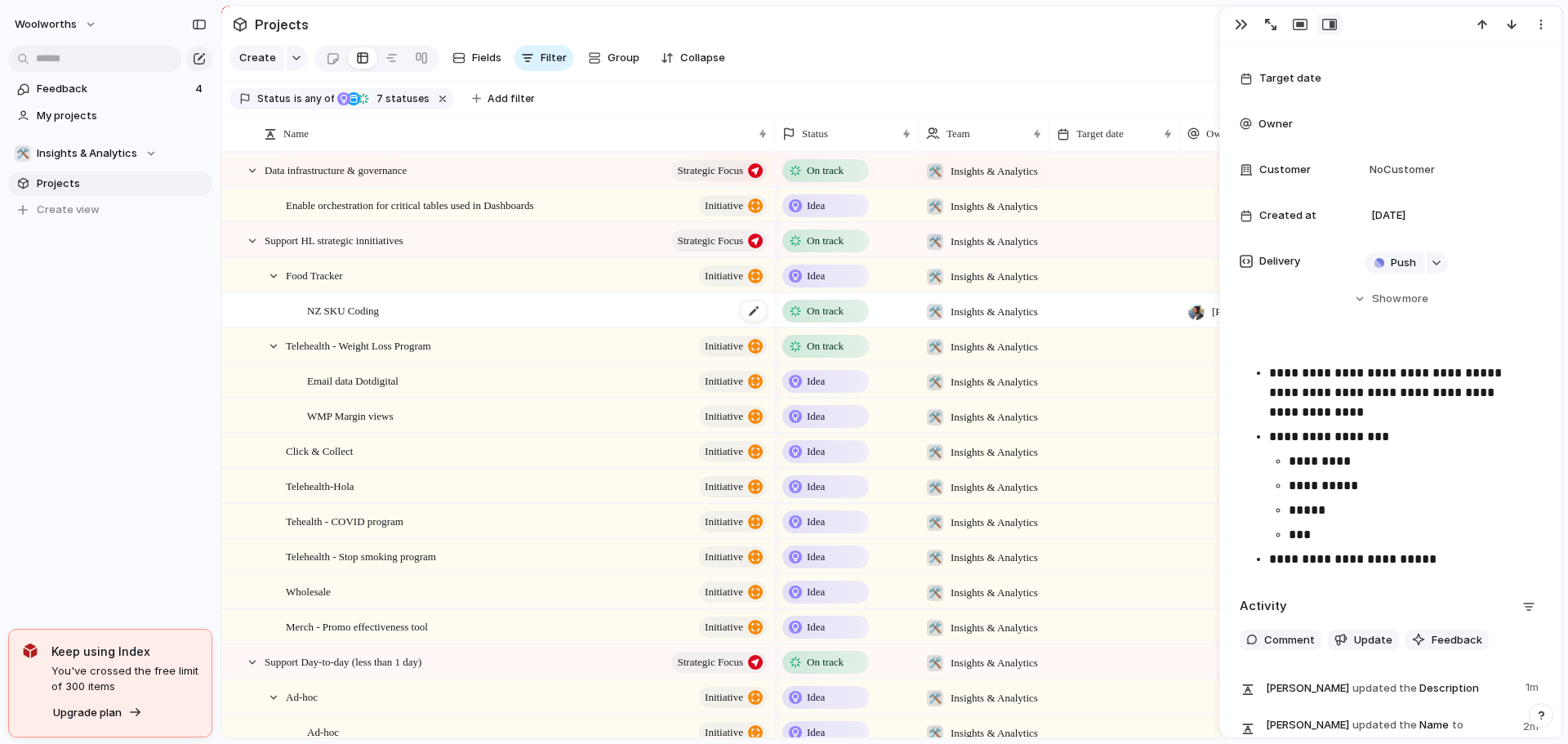
scroll to position [434, 0]
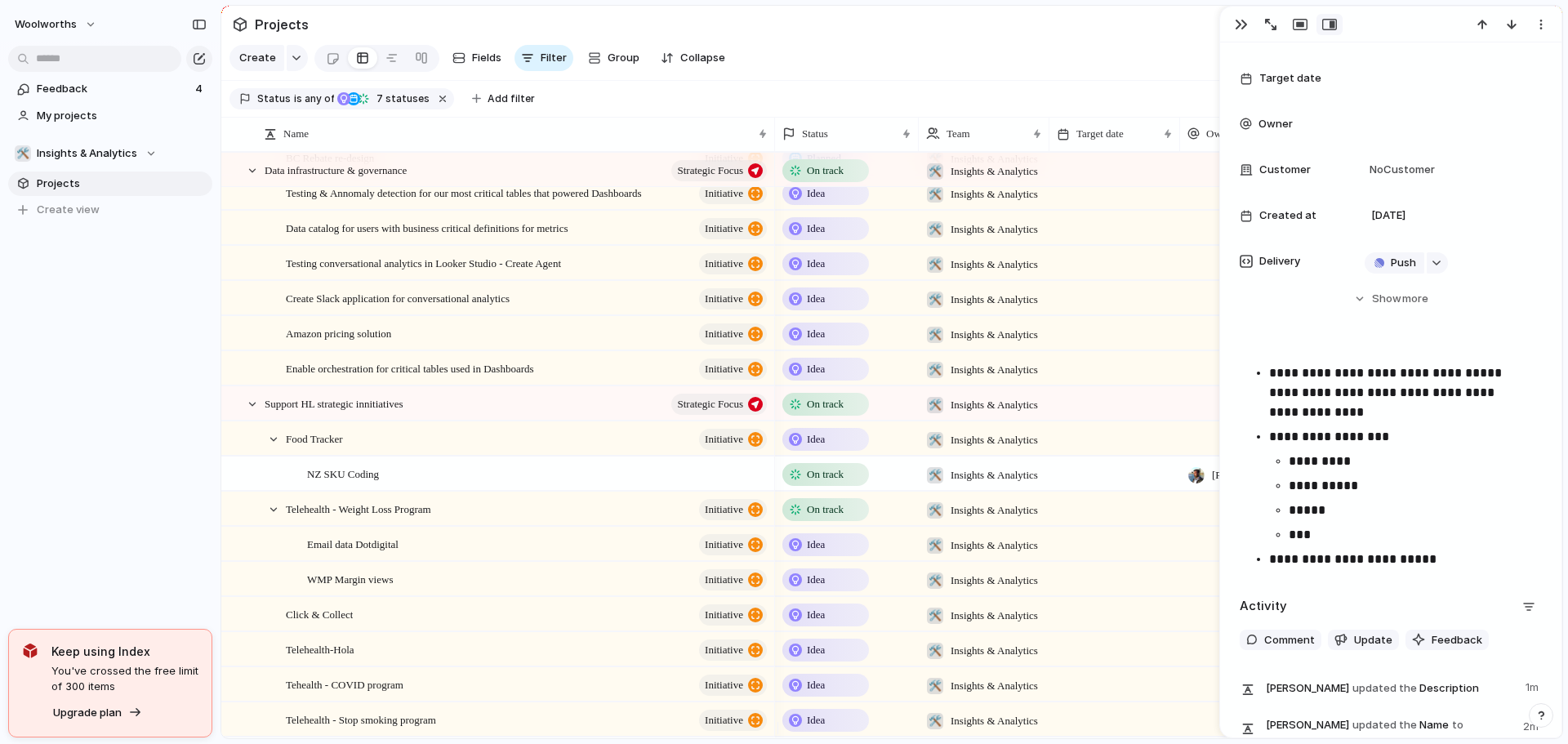
click at [376, 553] on span "Email data Dotdigital" at bounding box center [352, 544] width 92 height 19
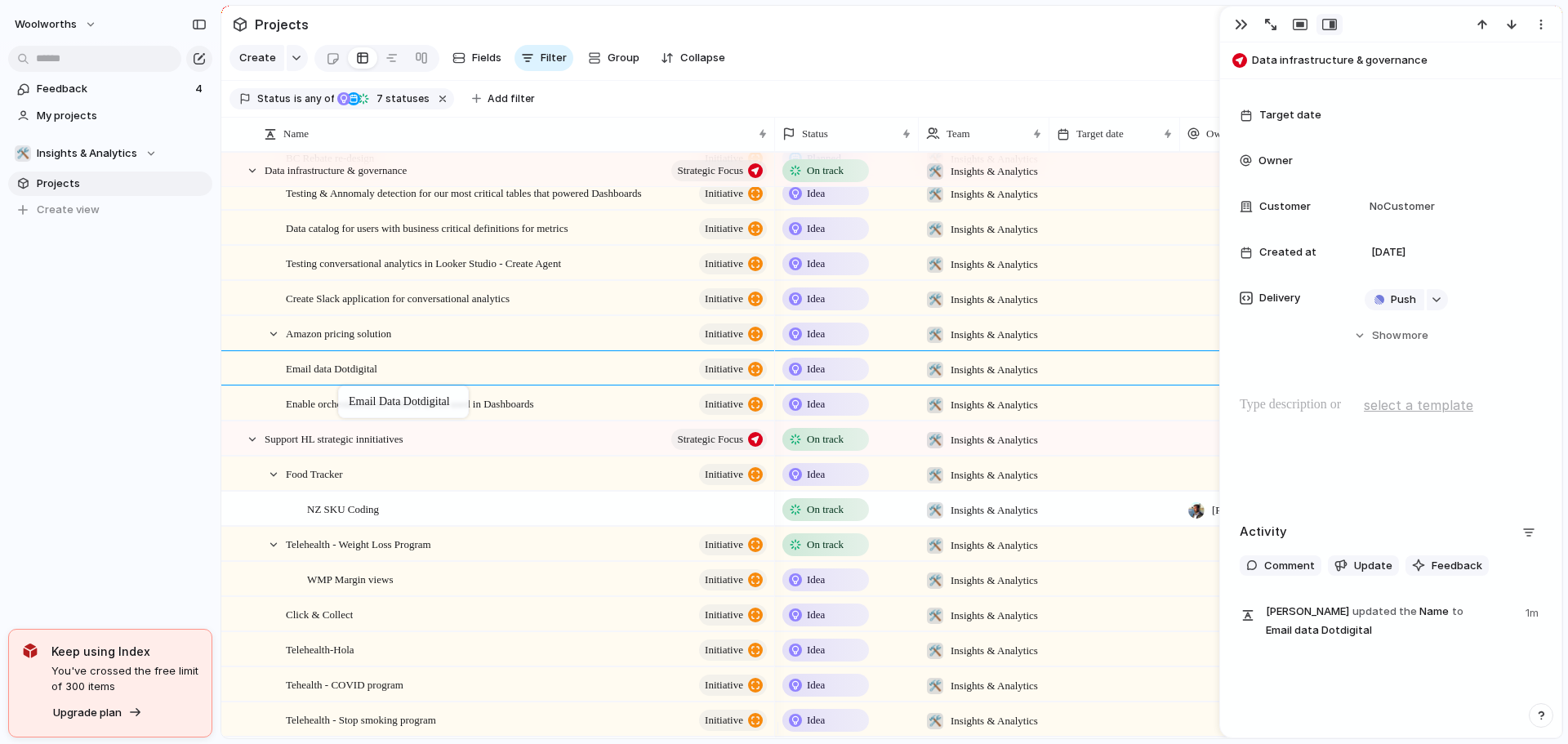
drag, startPoint x: 388, startPoint y: 559, endPoint x: 351, endPoint y: 383, distance: 179.8
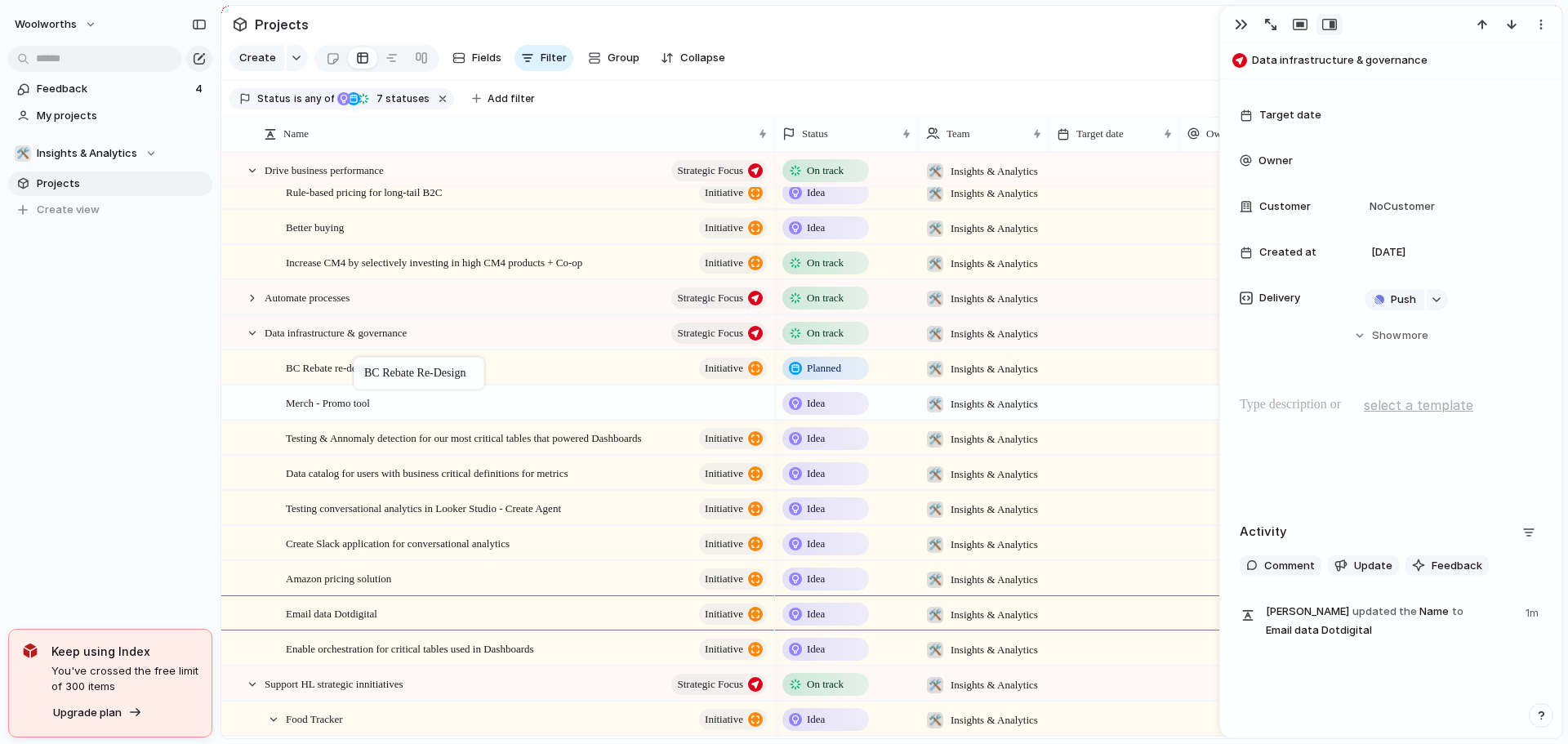
drag, startPoint x: 374, startPoint y: 419, endPoint x: 362, endPoint y: 360, distance: 60.2
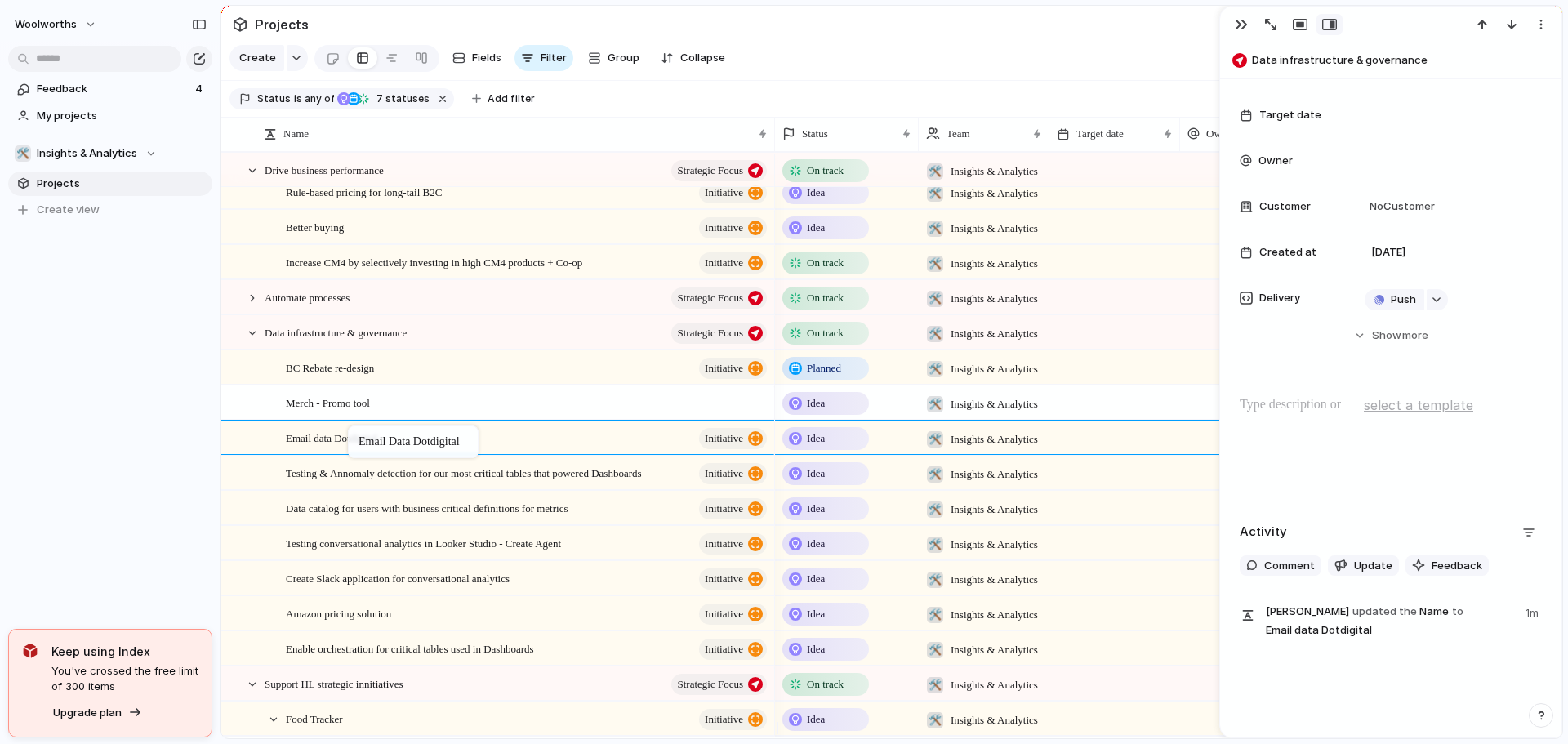
drag, startPoint x: 387, startPoint y: 628, endPoint x: 356, endPoint y: 429, distance: 201.4
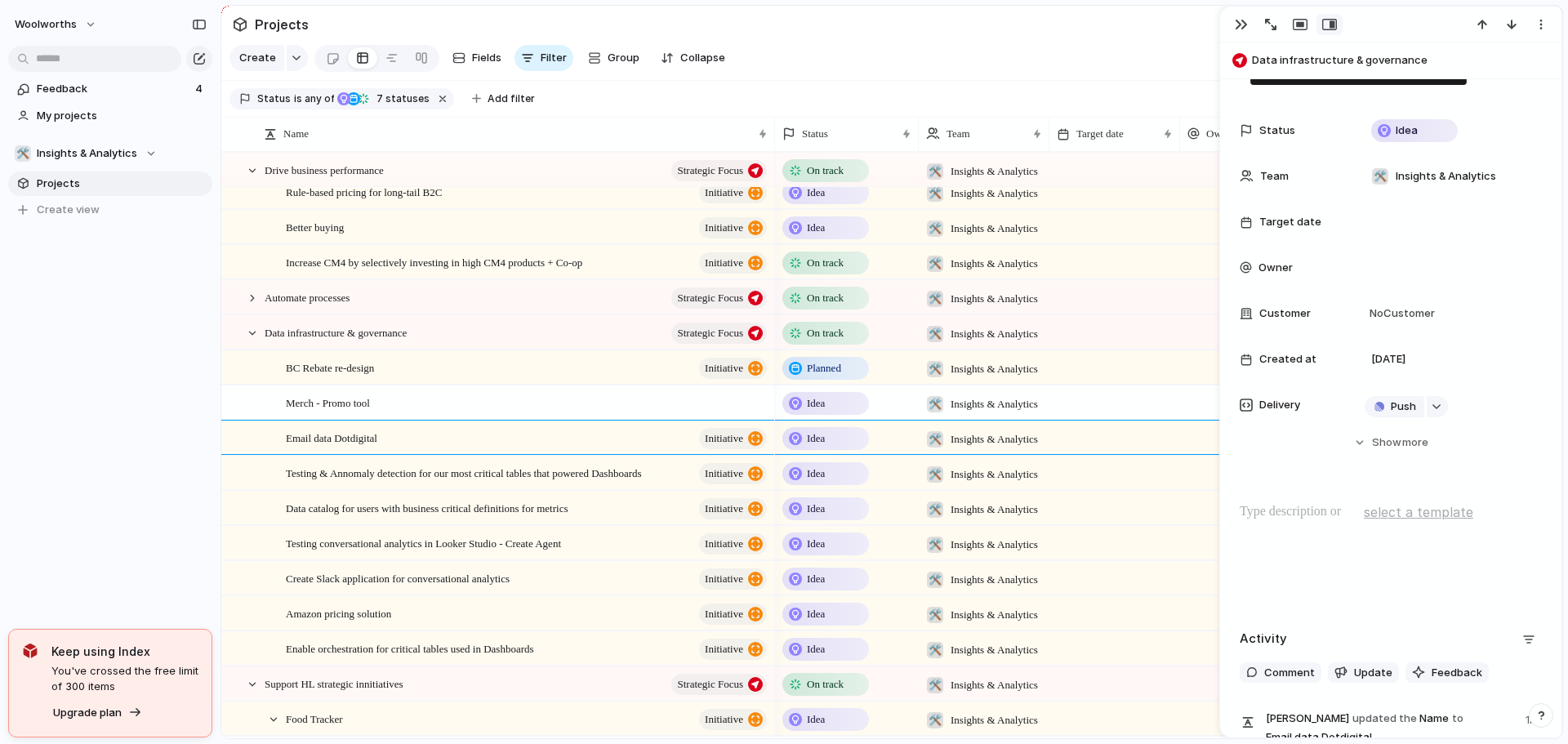
scroll to position [0, 0]
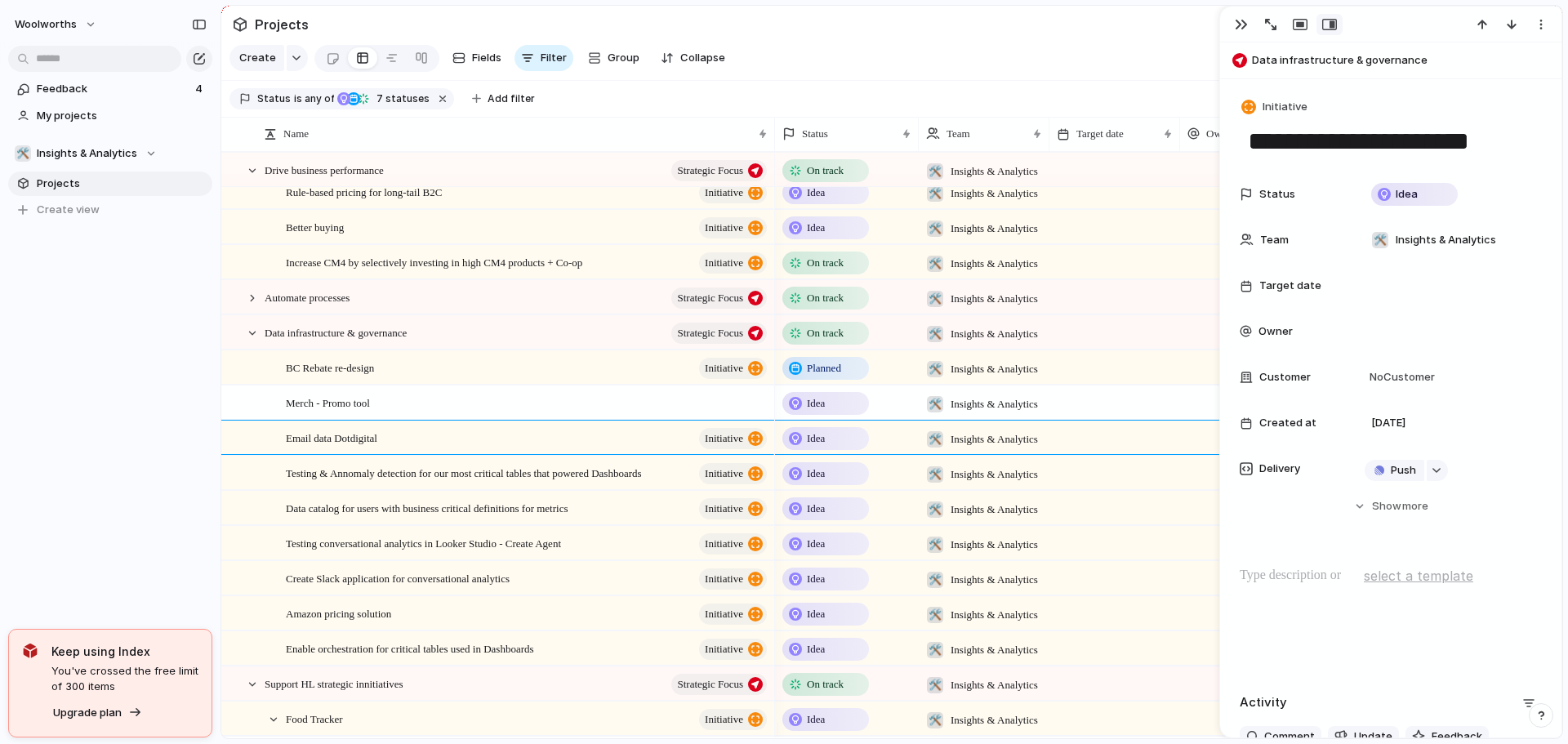
click at [1324, 146] on textarea "**********" at bounding box center [1391, 142] width 289 height 35
click at [1323, 146] on textarea "**********" at bounding box center [1391, 142] width 289 height 35
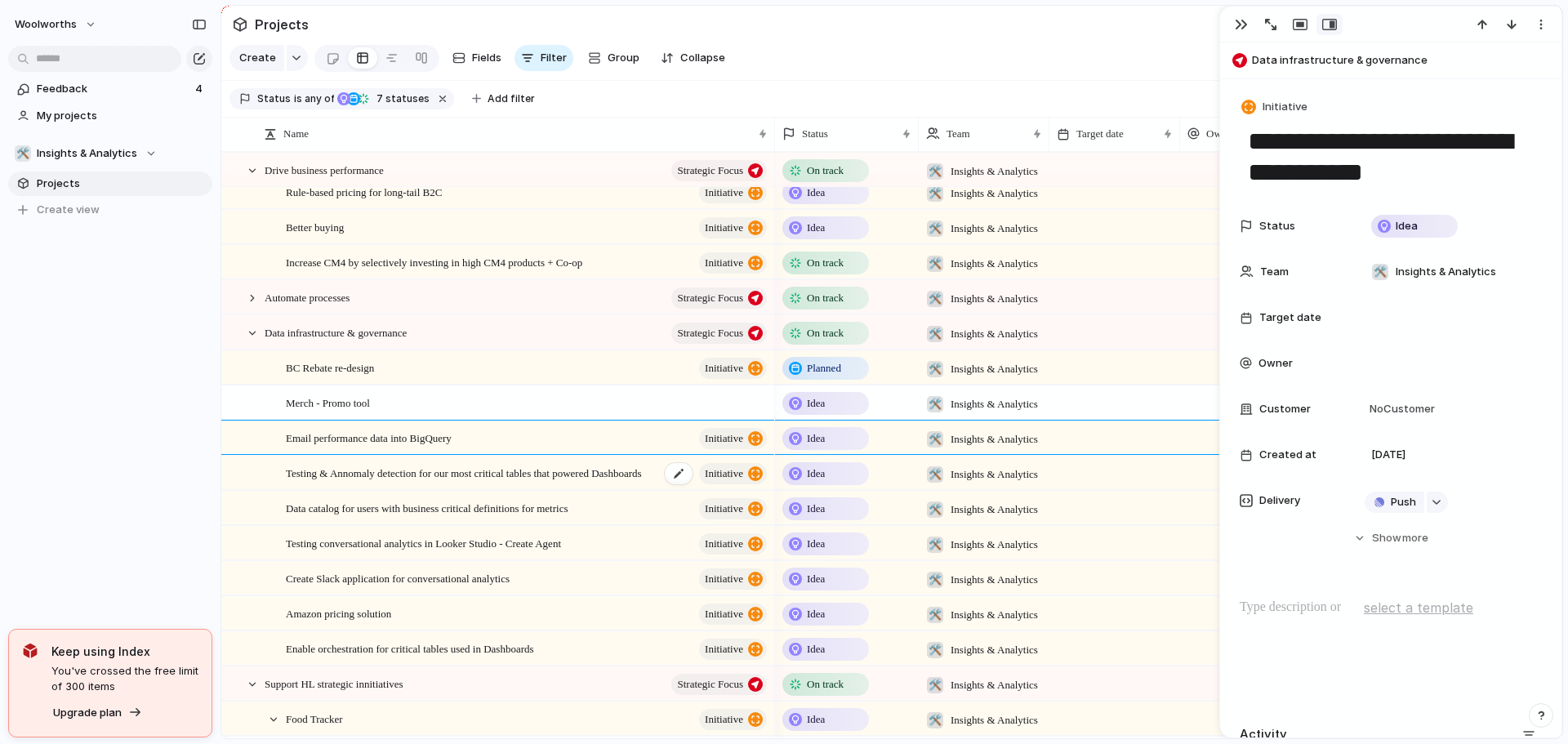
click at [389, 482] on span "Testing & Annomaly detection for our most critical tables that powered Dashboar…" at bounding box center [464, 473] width 356 height 19
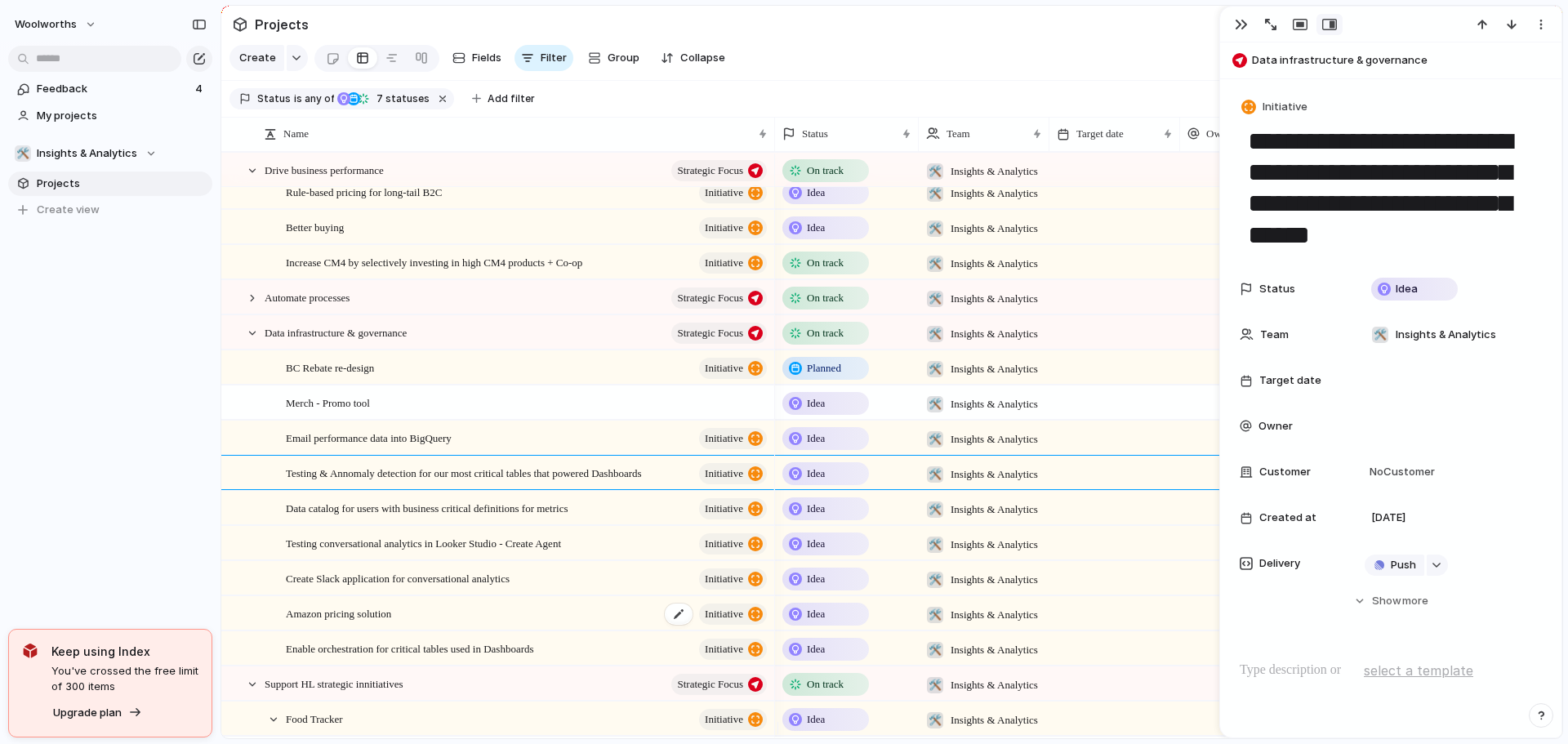
click at [378, 622] on span "Amazon pricing solution" at bounding box center [339, 614] width 105 height 19
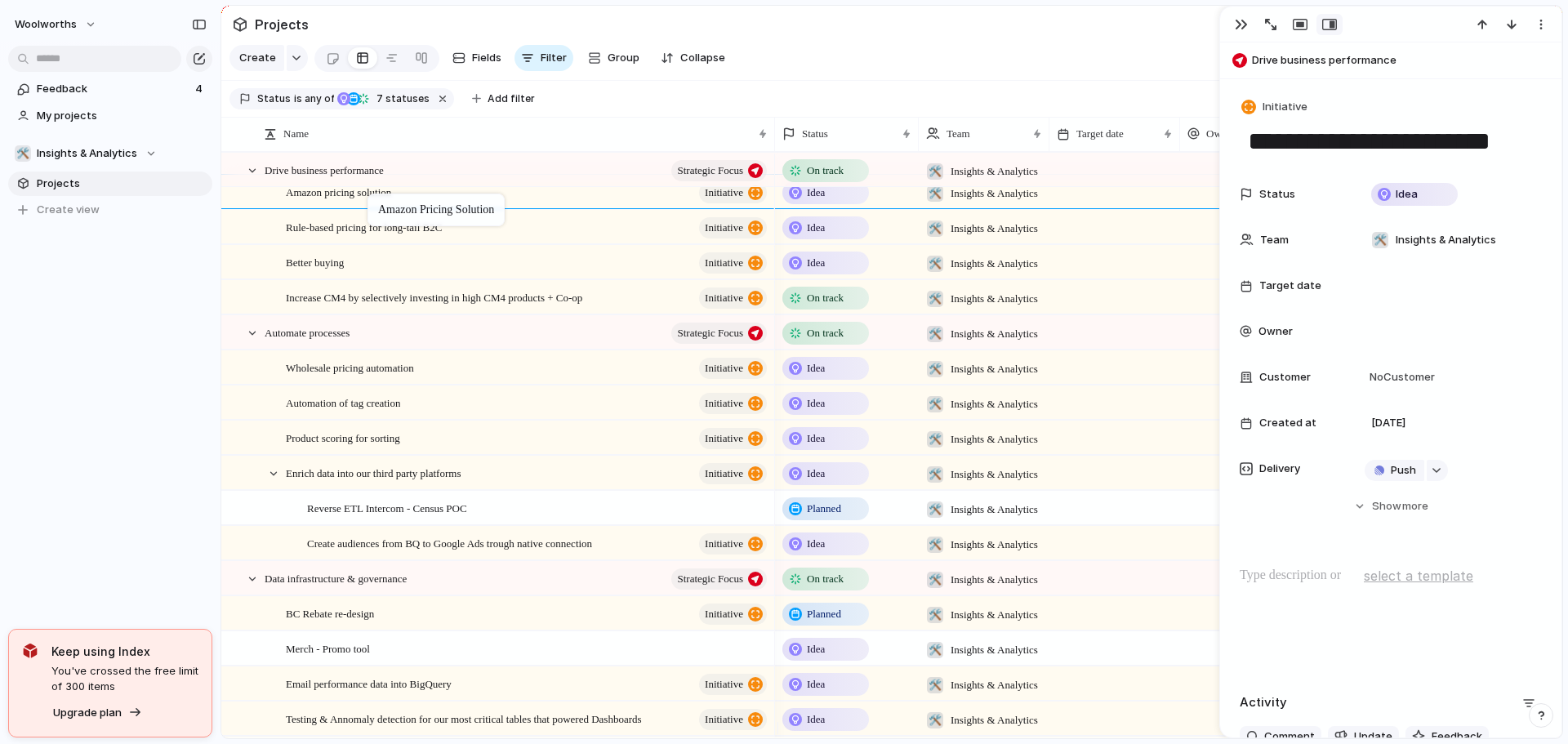
drag, startPoint x: 390, startPoint y: 629, endPoint x: 376, endPoint y: 197, distance: 432.2
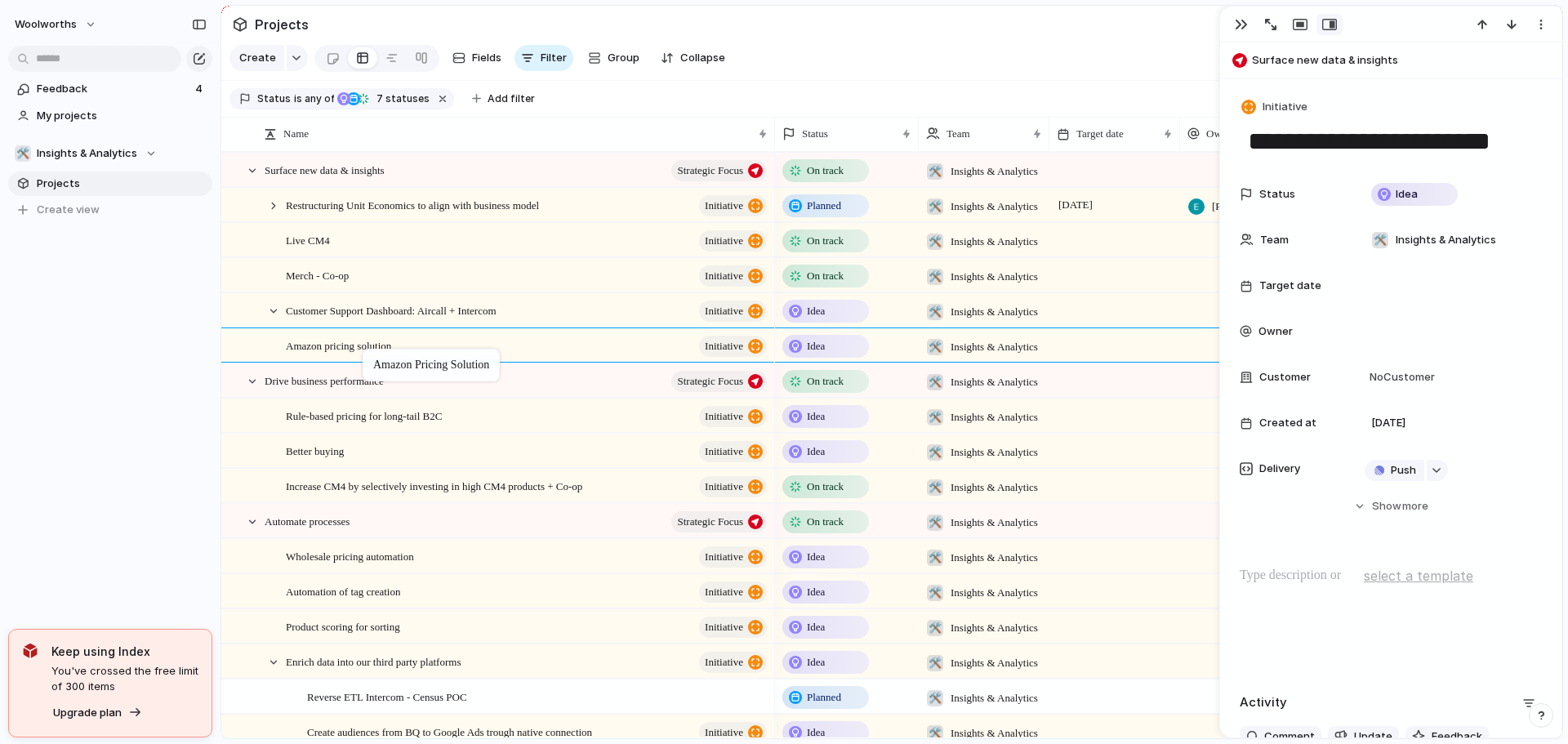
drag, startPoint x: 403, startPoint y: 395, endPoint x: 371, endPoint y: 352, distance: 53.6
click at [250, 178] on div at bounding box center [252, 170] width 15 height 15
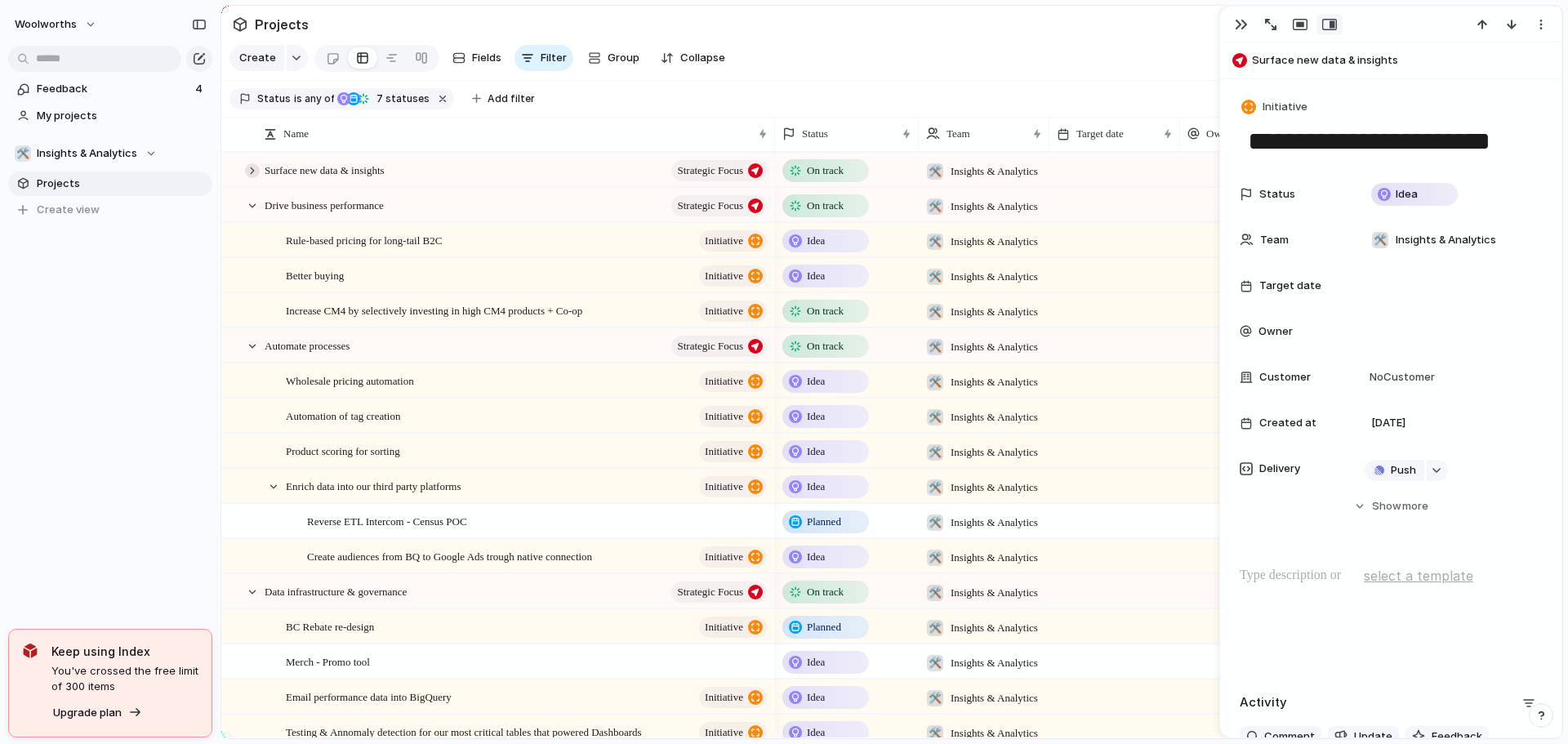
click at [250, 178] on div at bounding box center [252, 170] width 15 height 15
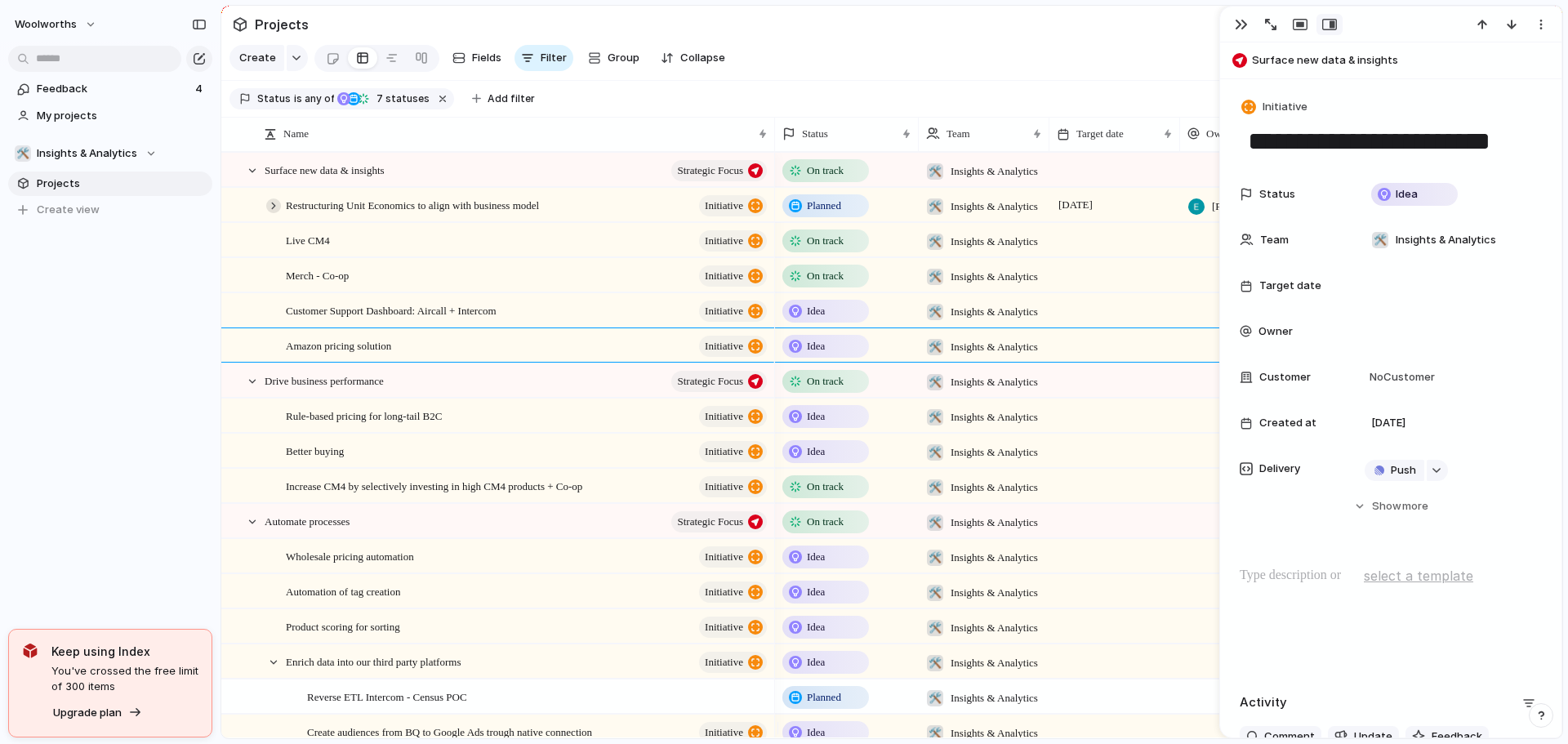
click at [271, 213] on div at bounding box center [273, 206] width 15 height 15
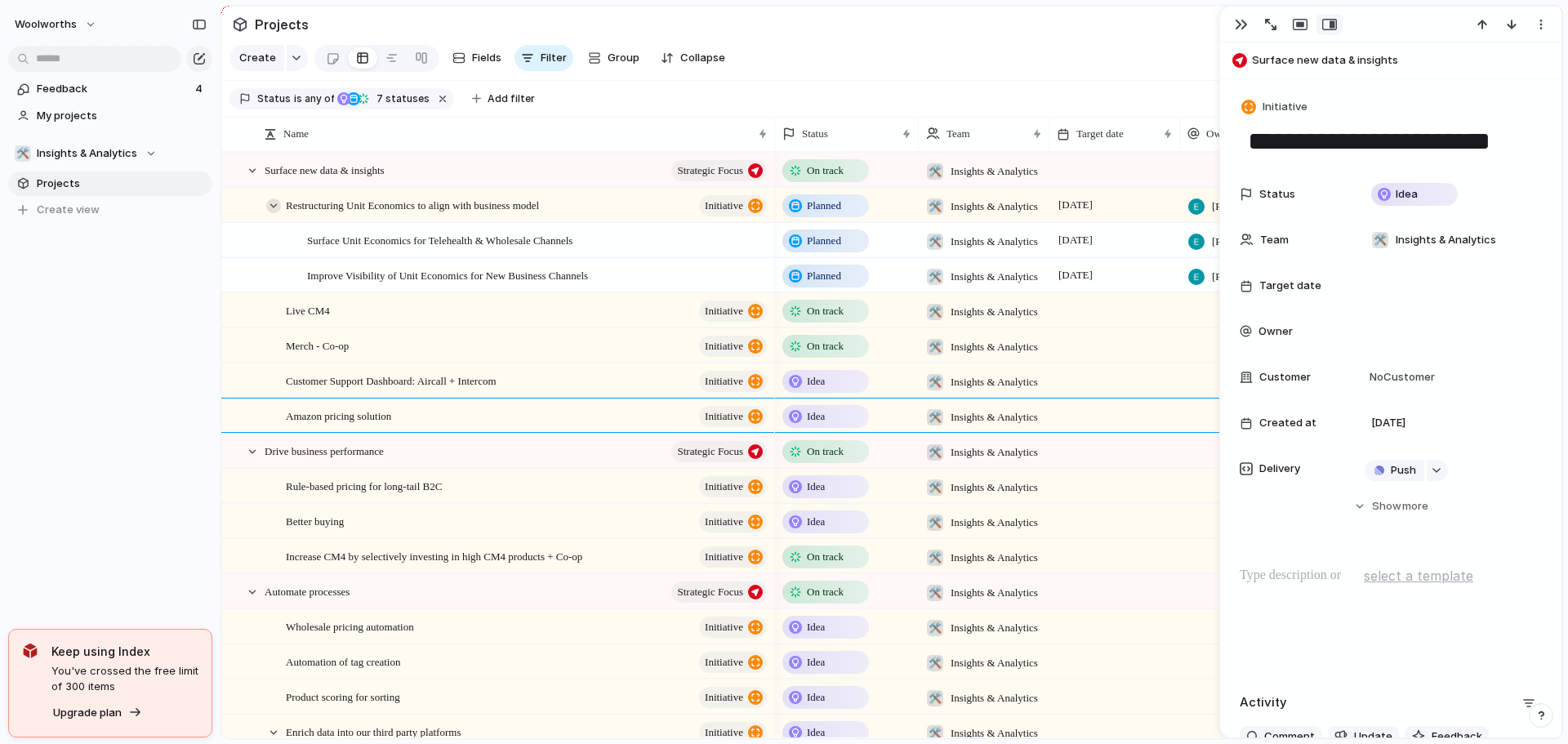
click at [271, 213] on div at bounding box center [273, 206] width 15 height 15
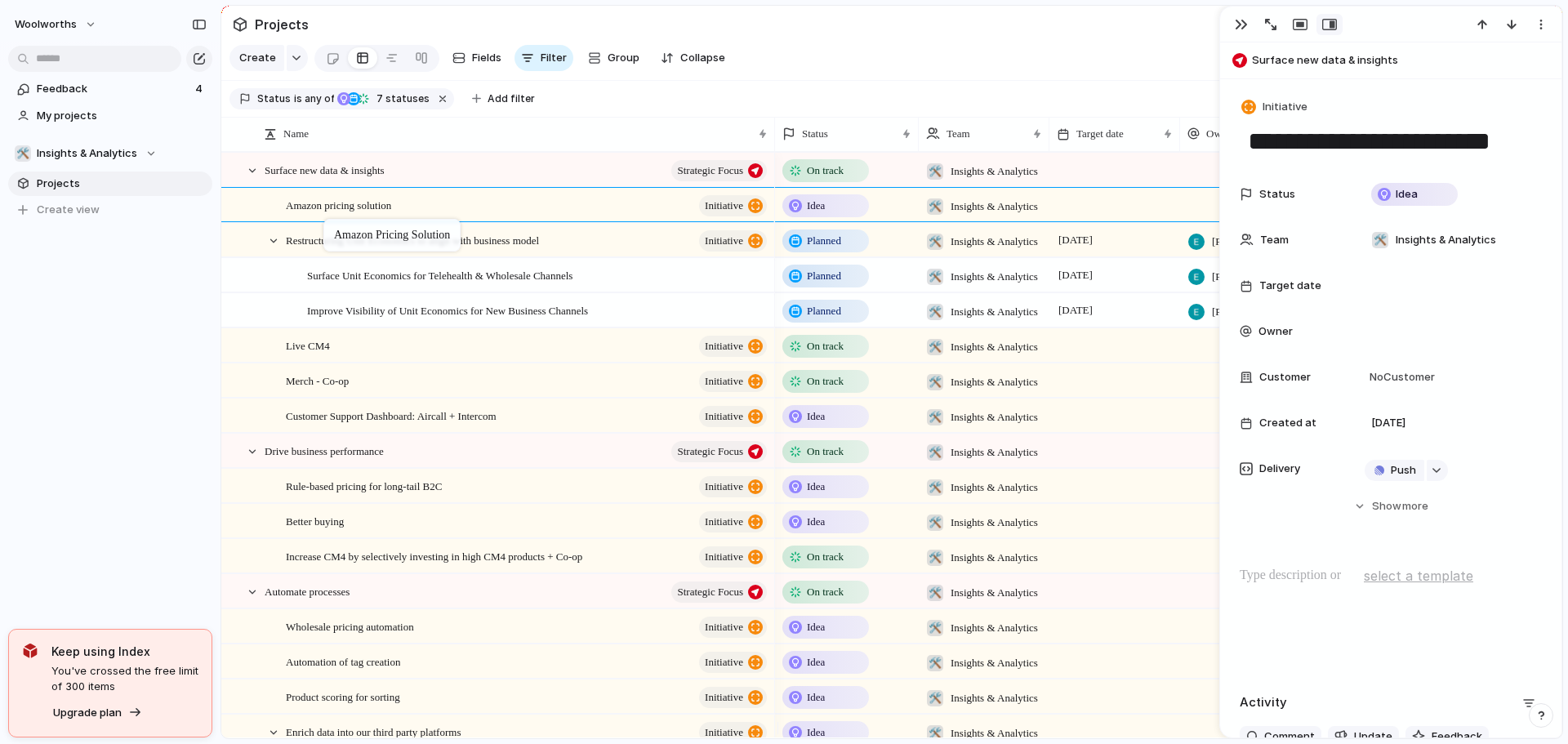
drag, startPoint x: 322, startPoint y: 358, endPoint x: 332, endPoint y: 222, distance: 136.4
click at [278, 248] on div at bounding box center [273, 240] width 15 height 15
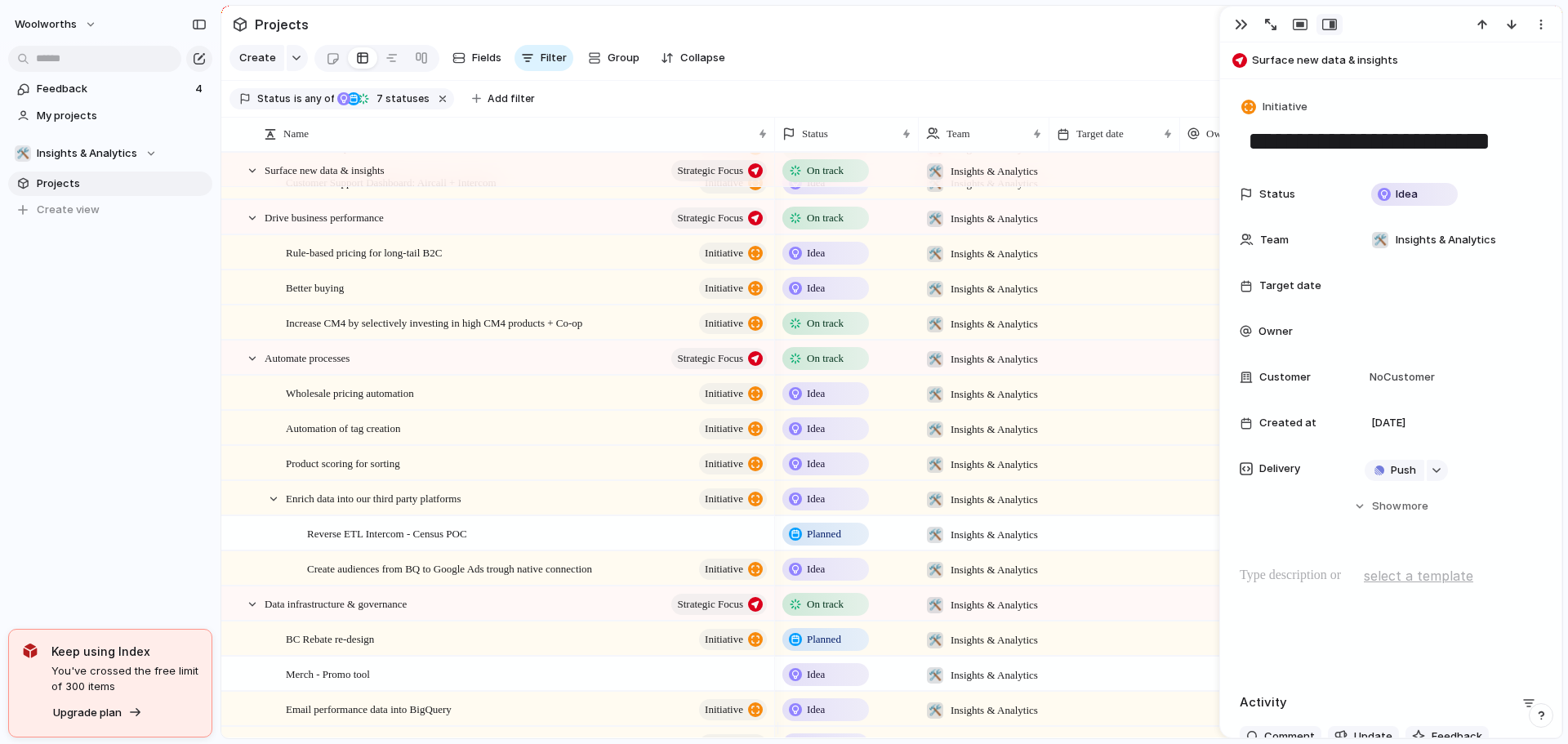
scroll to position [409, 0]
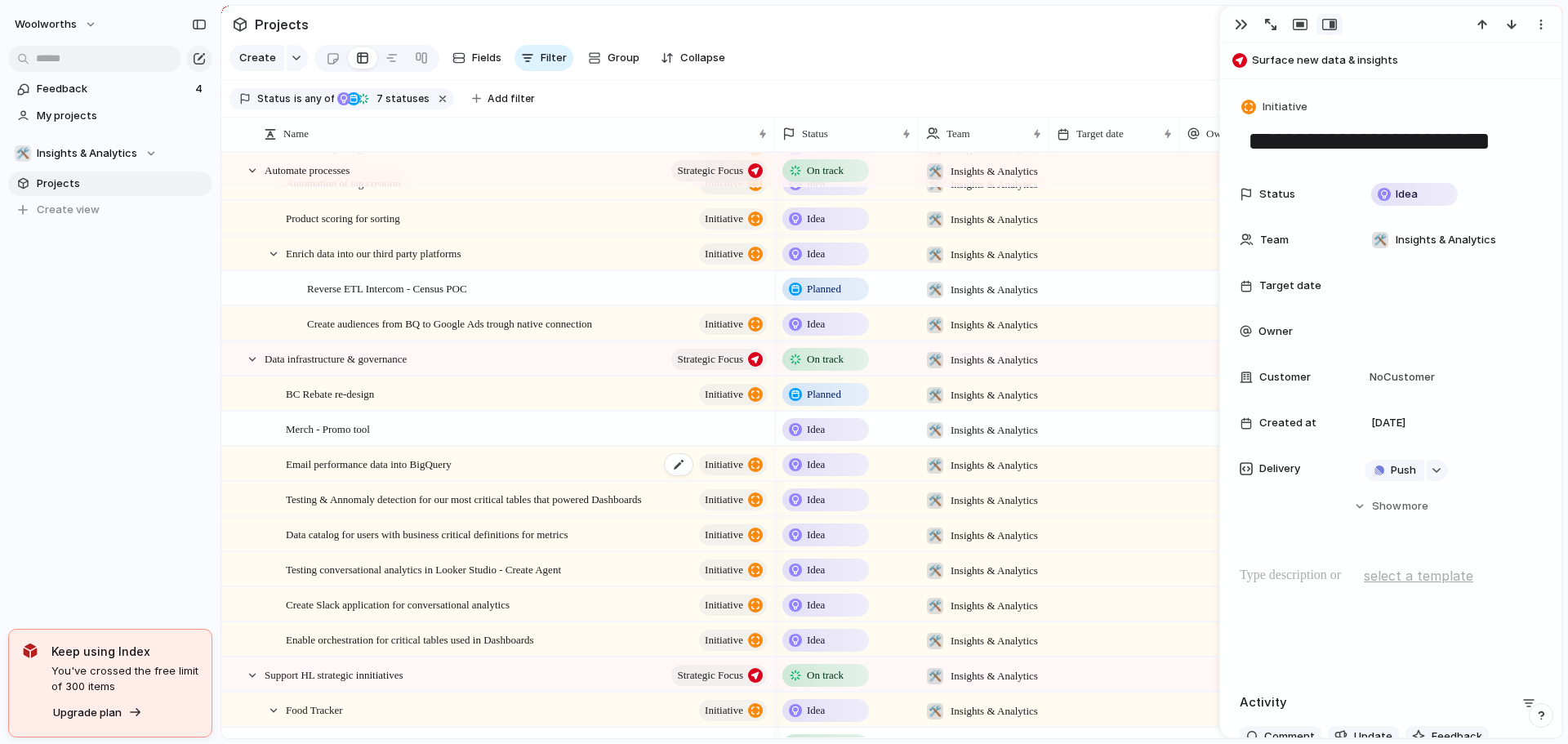
click at [369, 473] on span "Email performance data into BigQuery" at bounding box center [369, 464] width 166 height 19
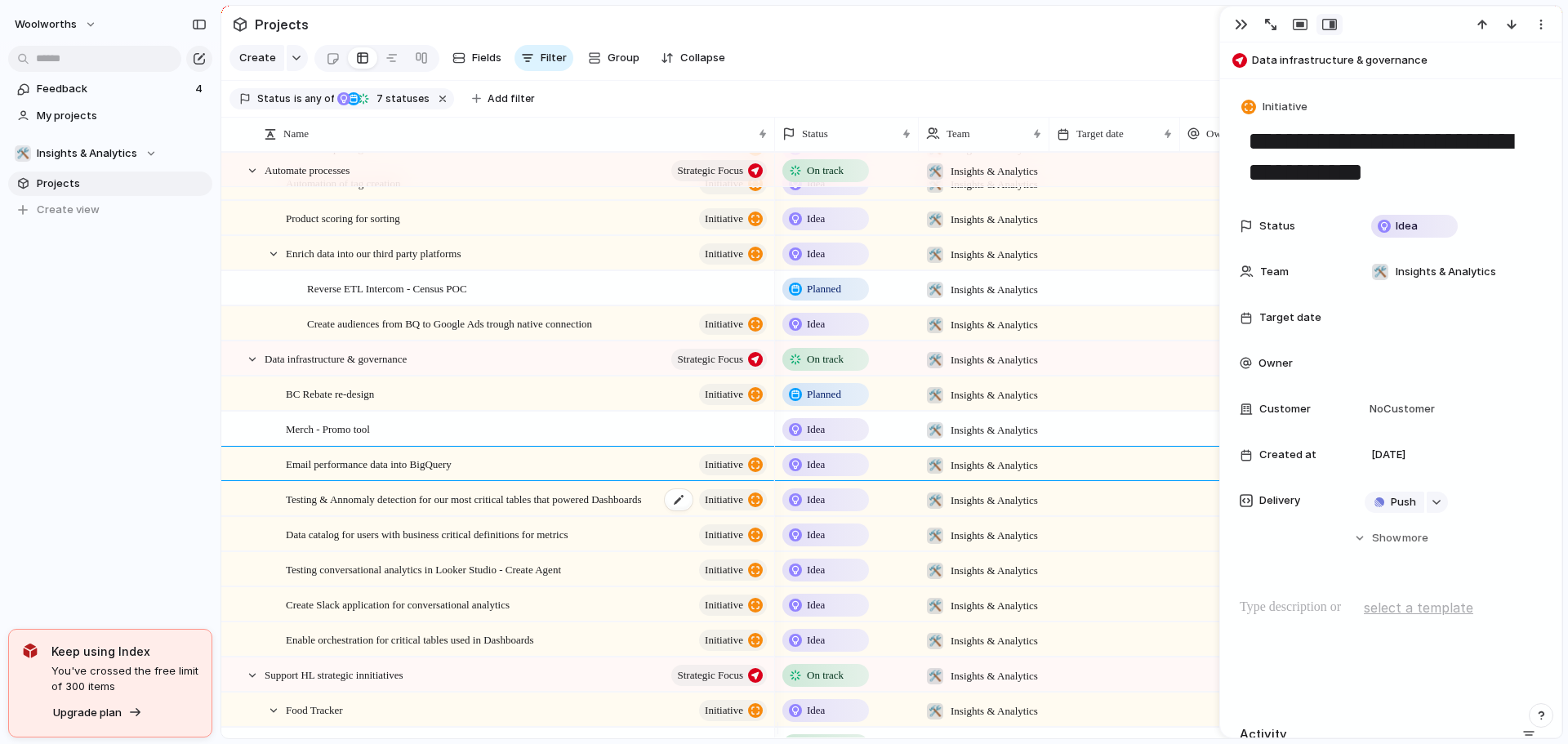
click at [435, 508] on span "Testing & Annomaly detection for our most critical tables that powered Dashboar…" at bounding box center [464, 499] width 356 height 19
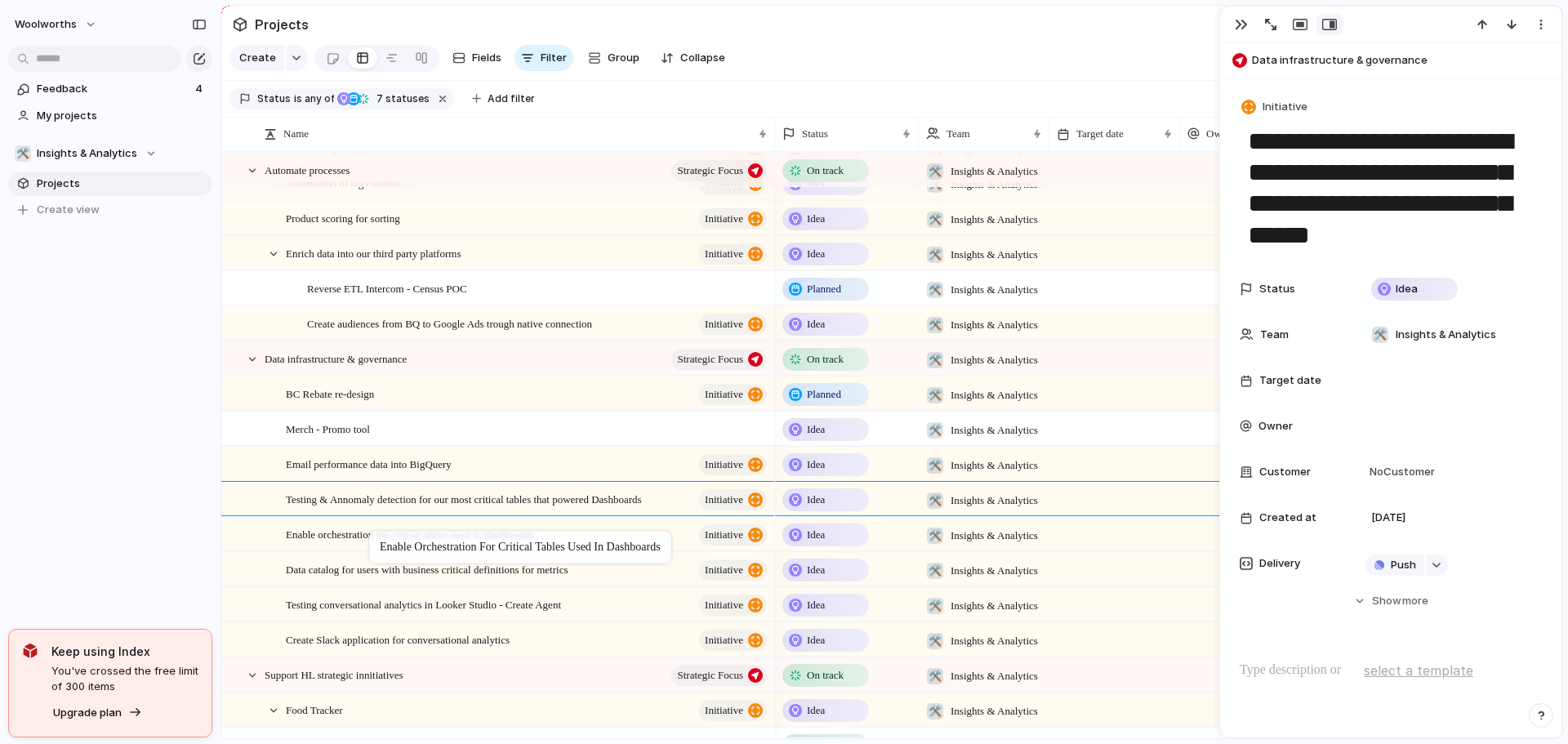
drag, startPoint x: 457, startPoint y: 656, endPoint x: 378, endPoint y: 534, distance: 145.3
click at [457, 587] on div "Data catalog for users with business critical definitions for metrics initiative" at bounding box center [528, 569] width 484 height 34
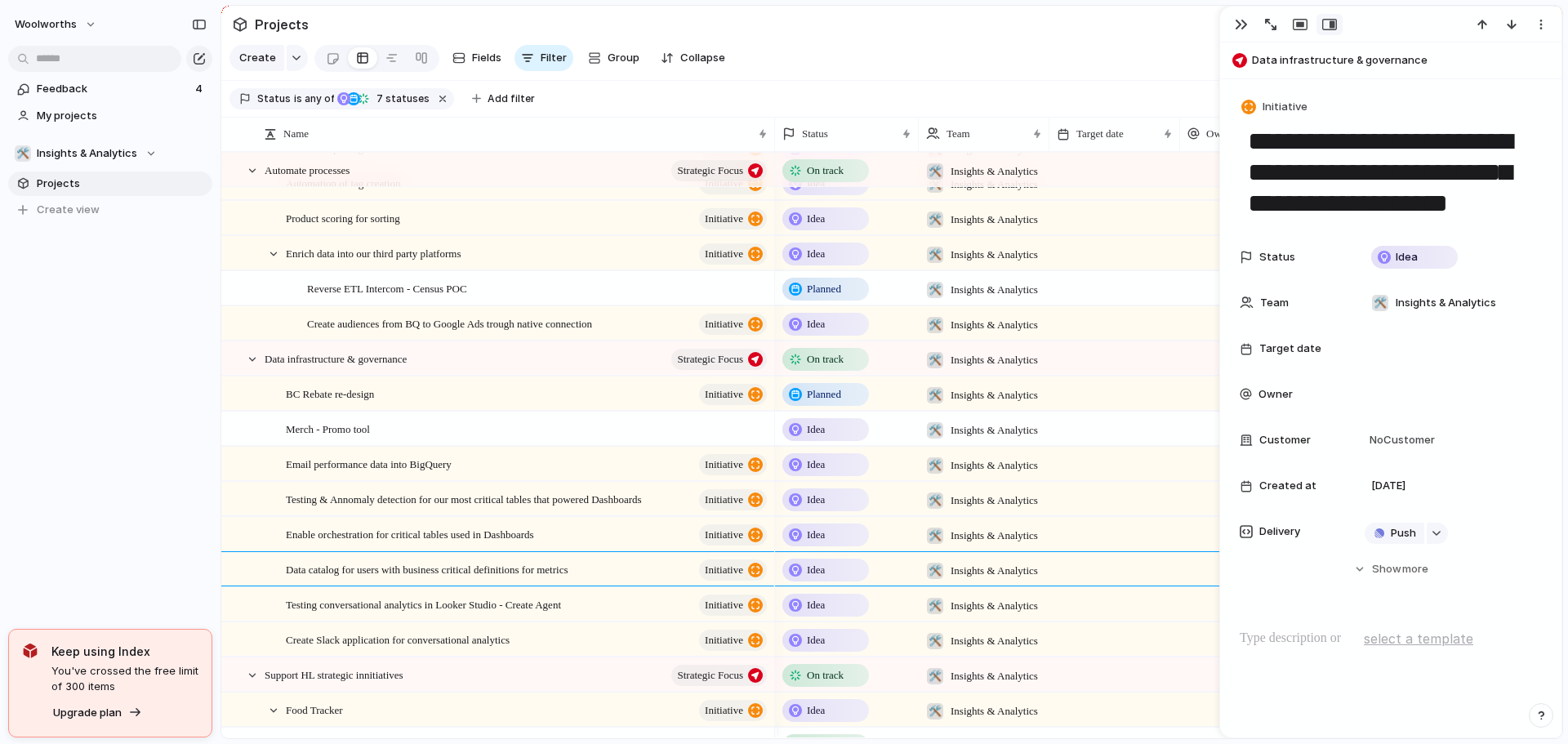
click at [812, 438] on span "Idea" at bounding box center [816, 429] width 18 height 16
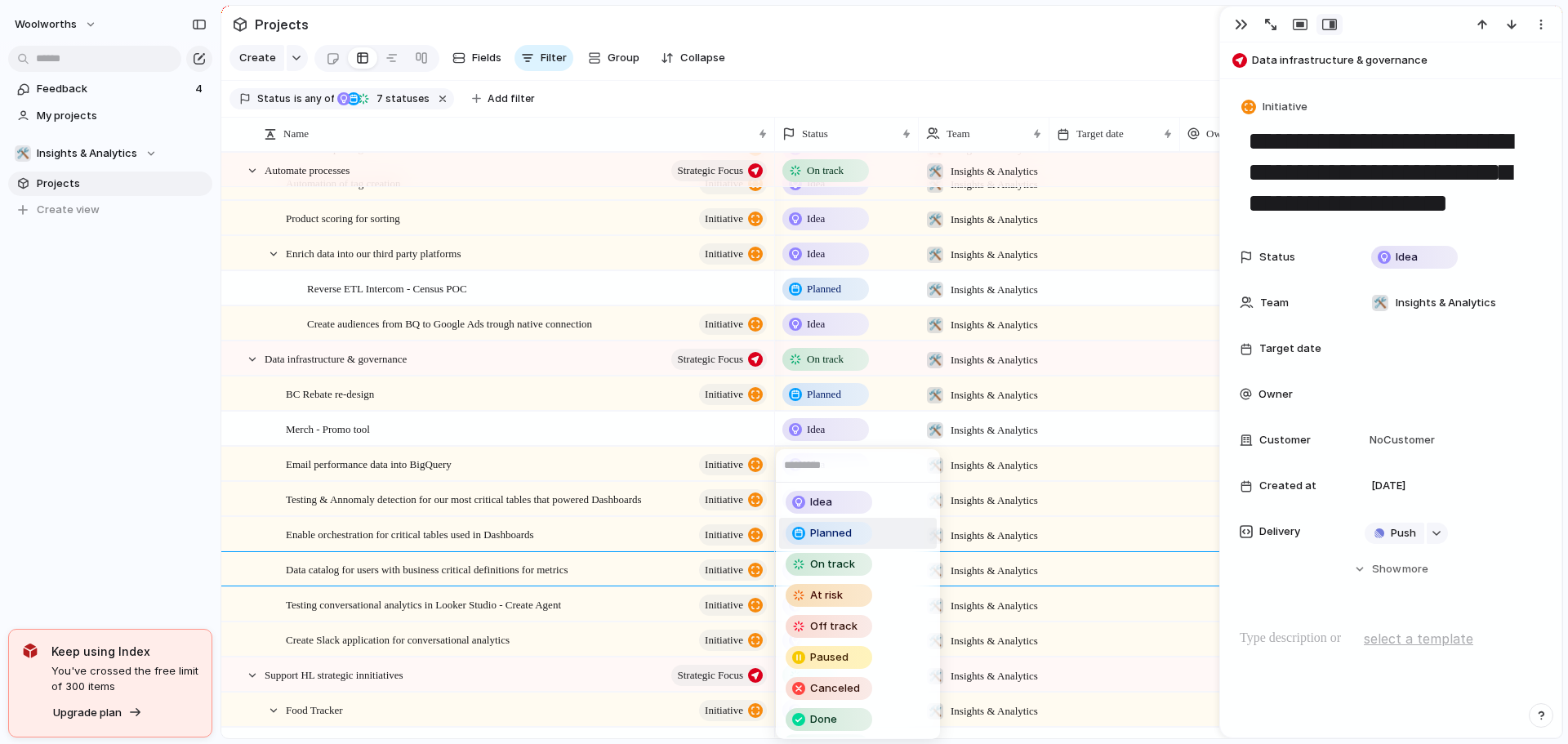
click at [825, 530] on span "Planned" at bounding box center [831, 533] width 41 height 16
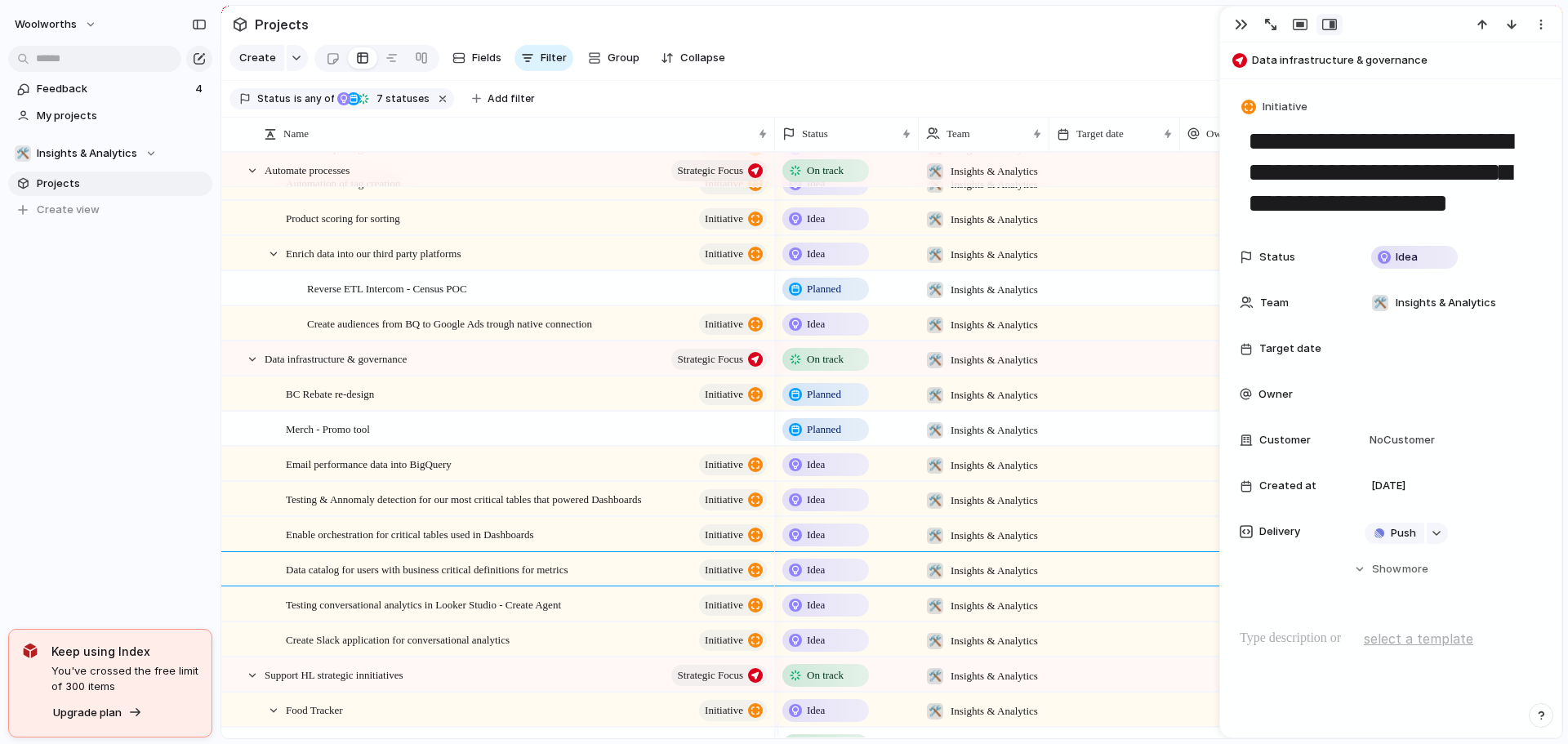
click at [829, 471] on div "Idea" at bounding box center [826, 465] width 83 height 20
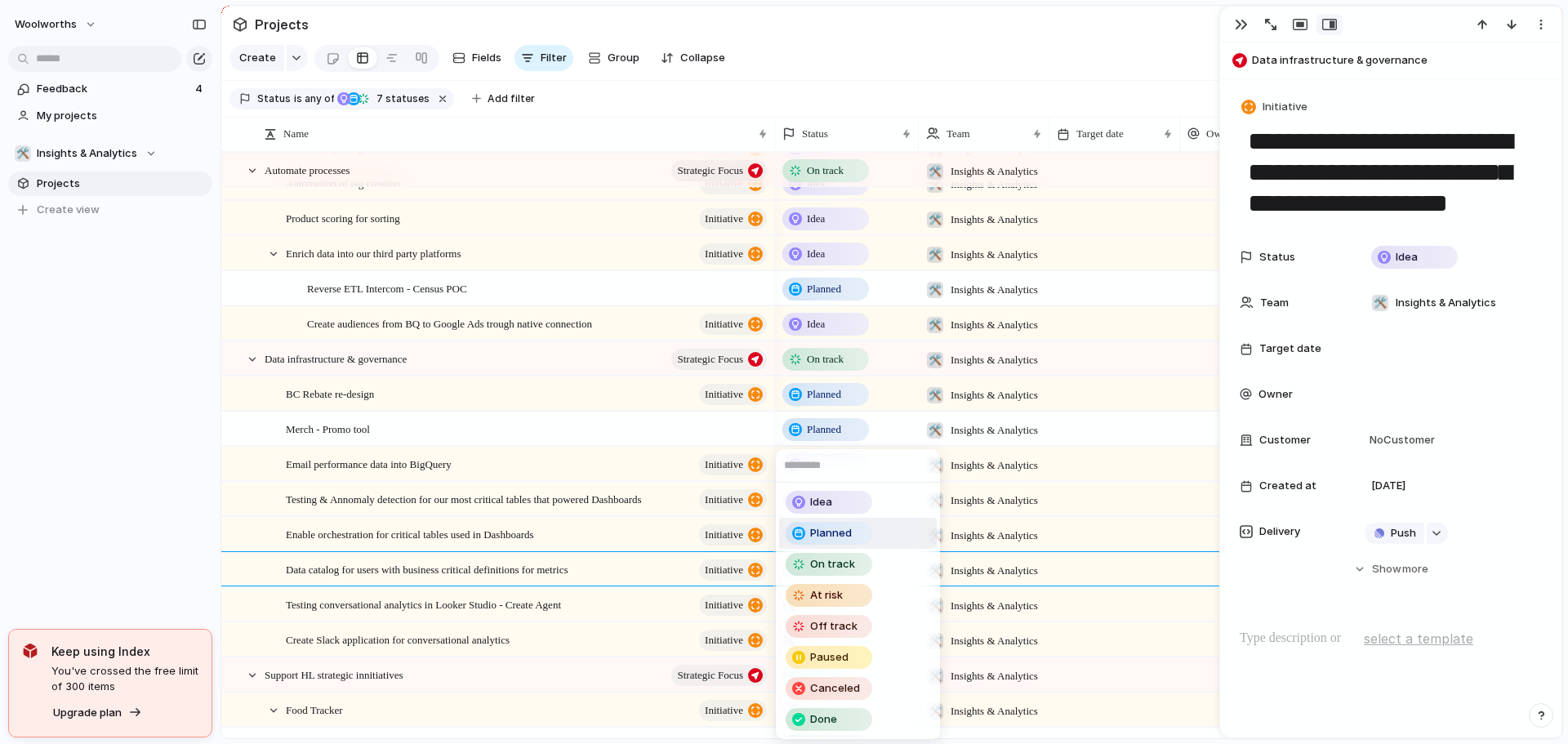
click at [832, 542] on div "Planned" at bounding box center [828, 533] width 83 height 20
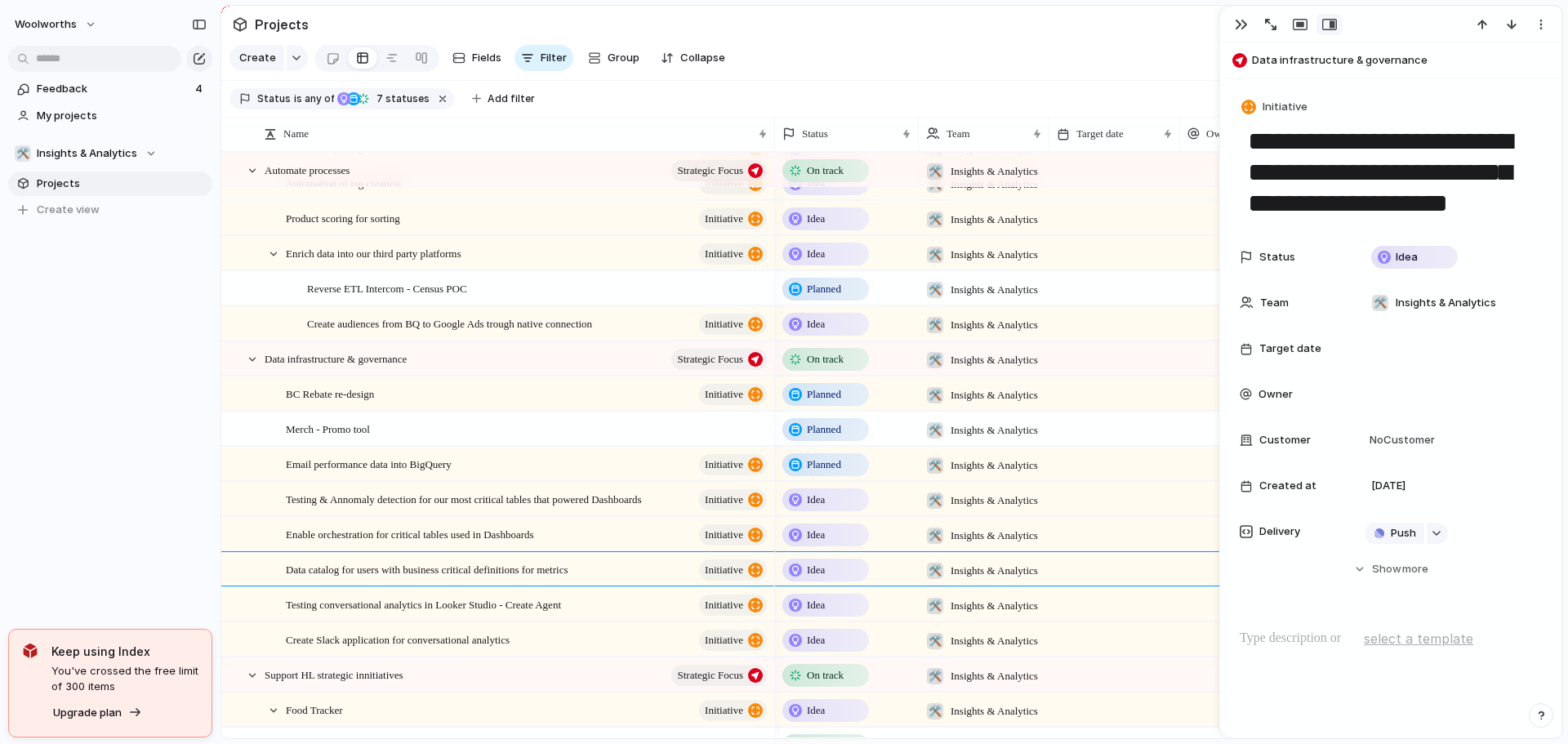
click at [836, 510] on div "Idea" at bounding box center [826, 499] width 83 height 20
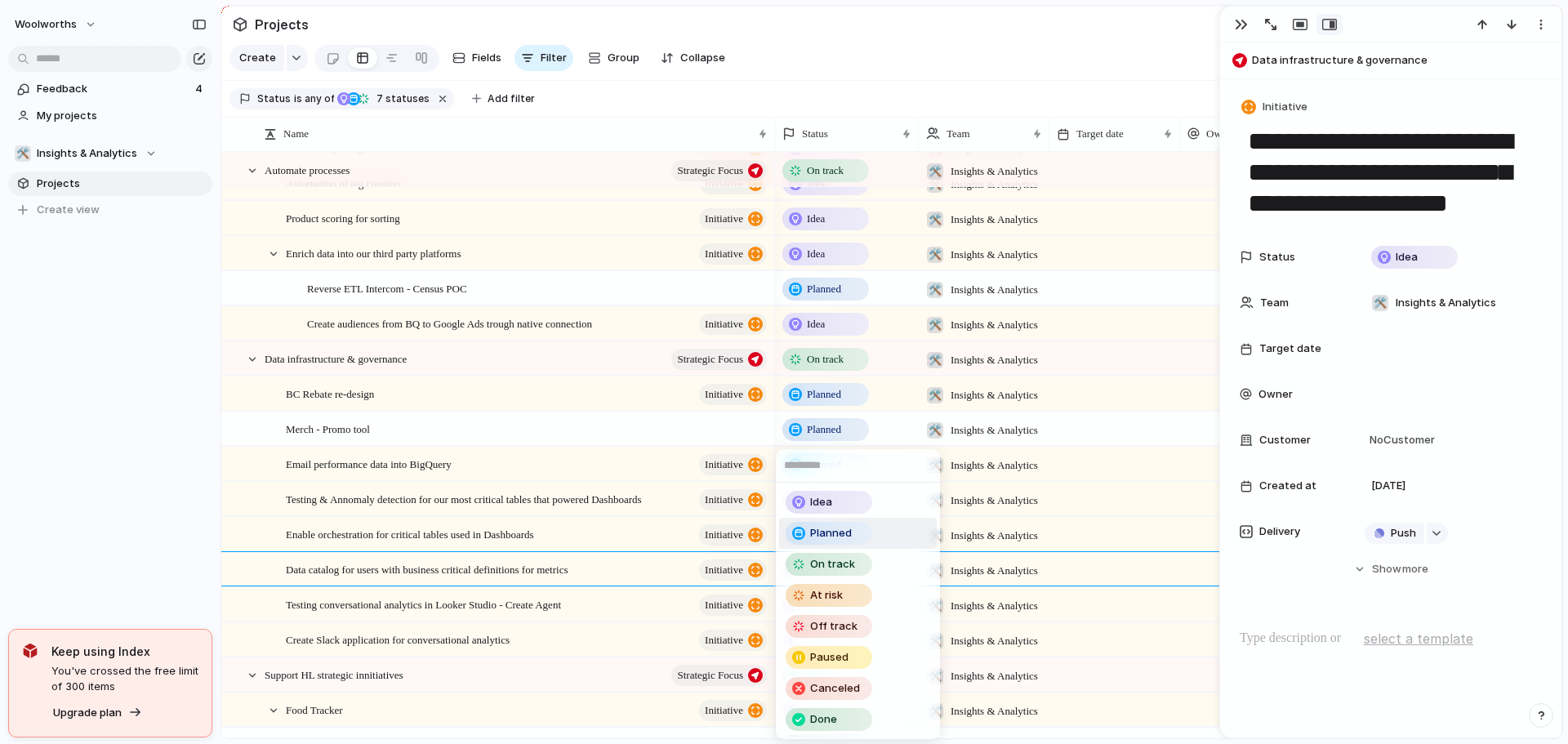
click at [842, 538] on span "Planned" at bounding box center [831, 533] width 41 height 16
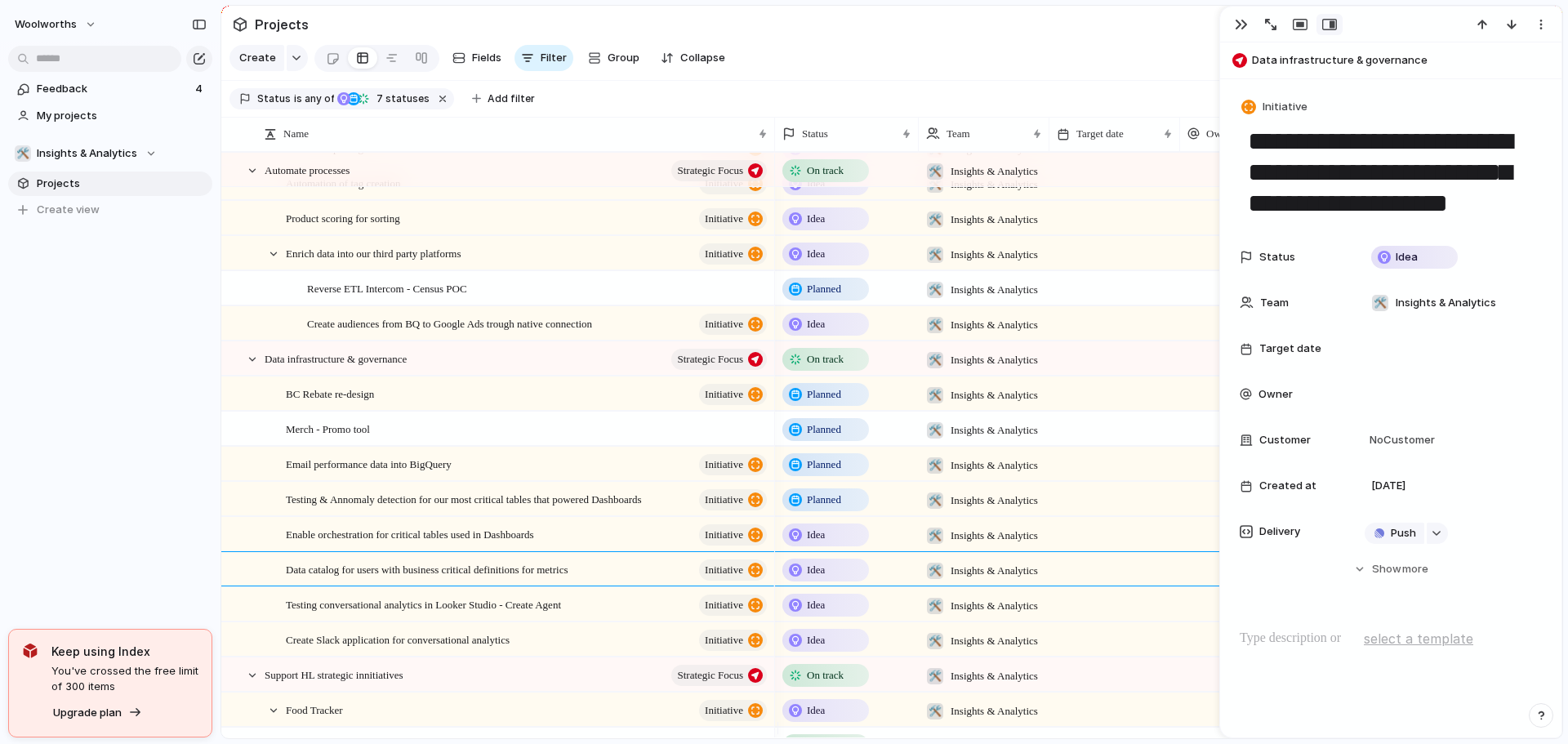
click at [836, 545] on div "Idea" at bounding box center [826, 535] width 83 height 20
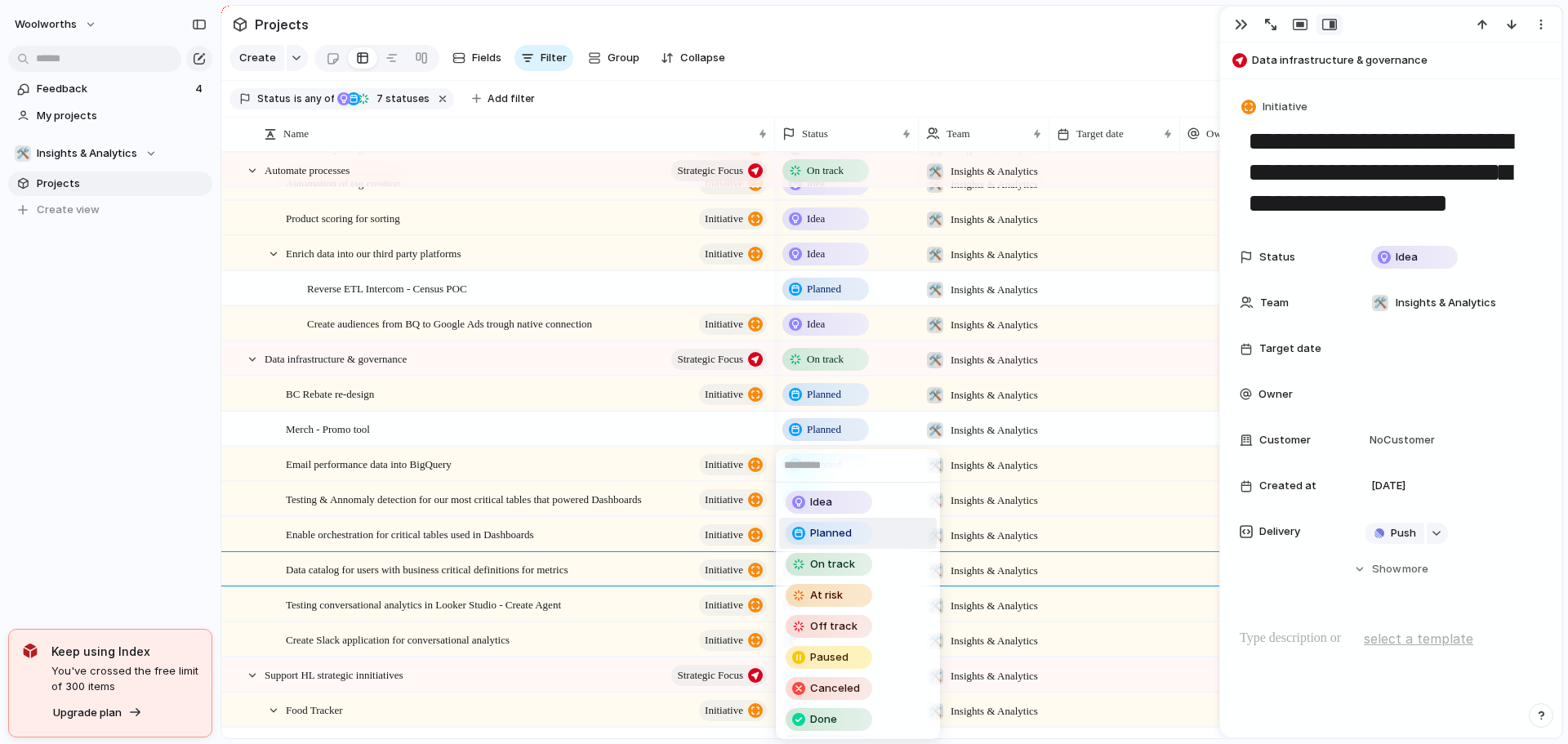
click at [829, 531] on span "Planned" at bounding box center [831, 533] width 41 height 16
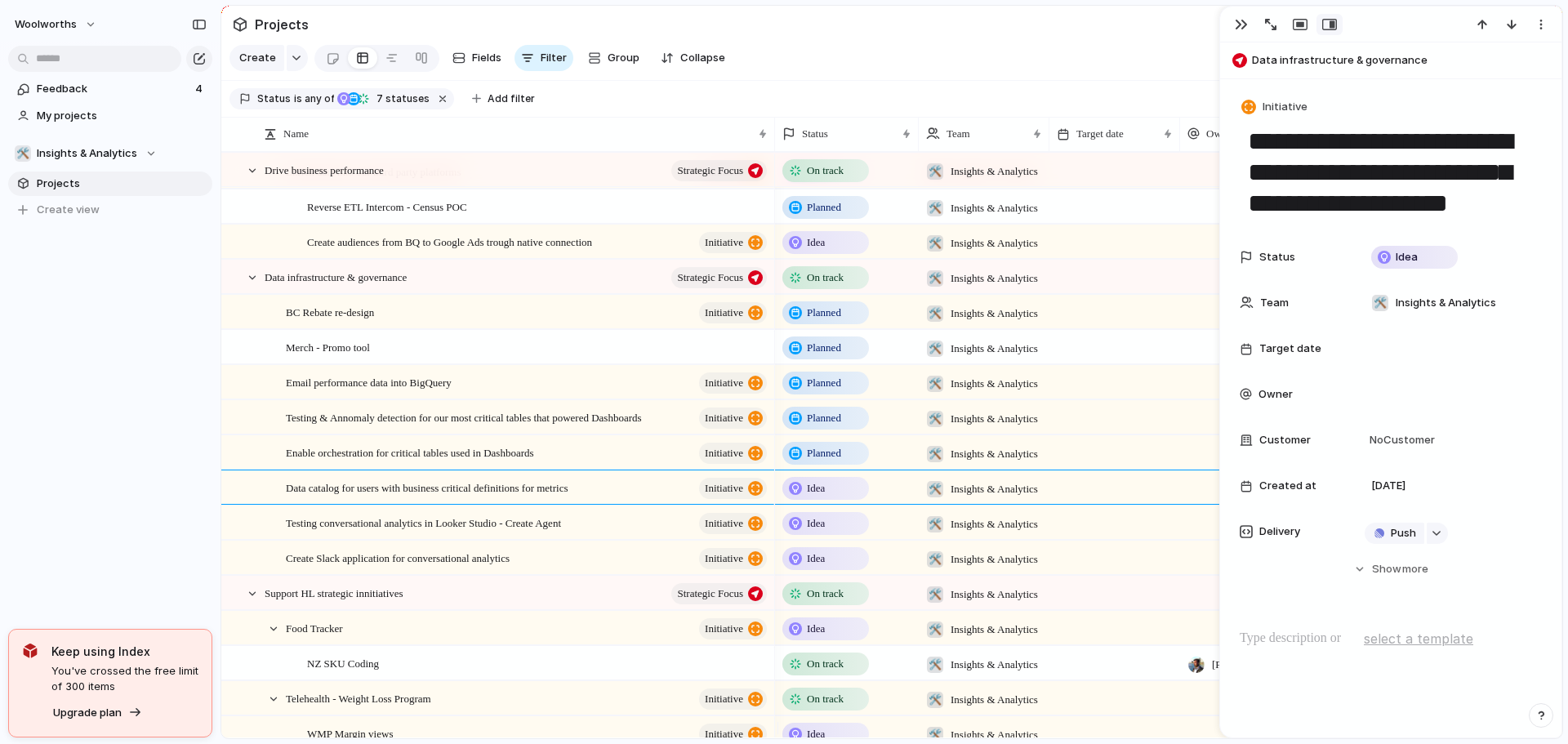
scroll to position [490, 0]
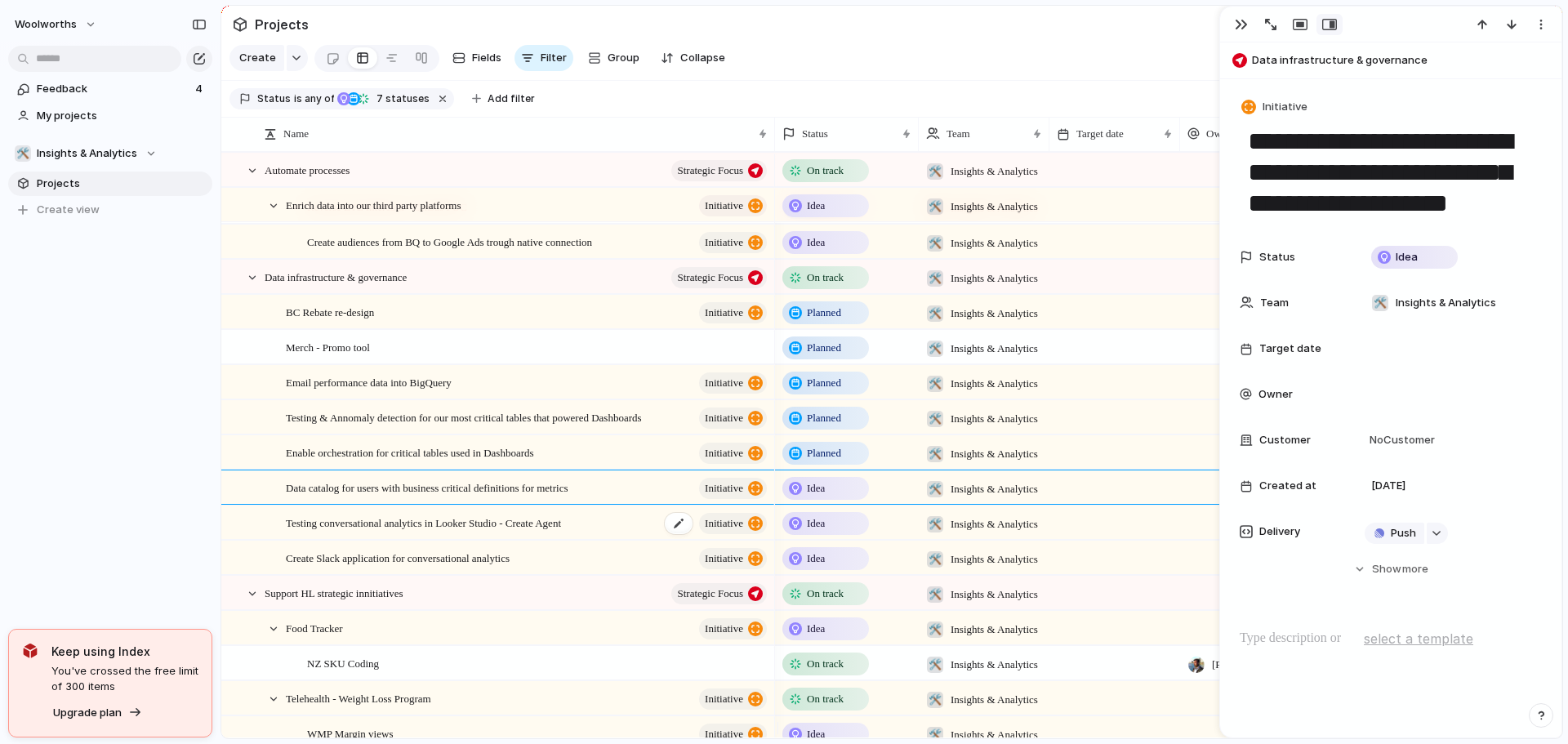
click at [561, 531] on span "Testing conversational analytics in Looker Studio - Create Agent" at bounding box center [423, 523] width 276 height 19
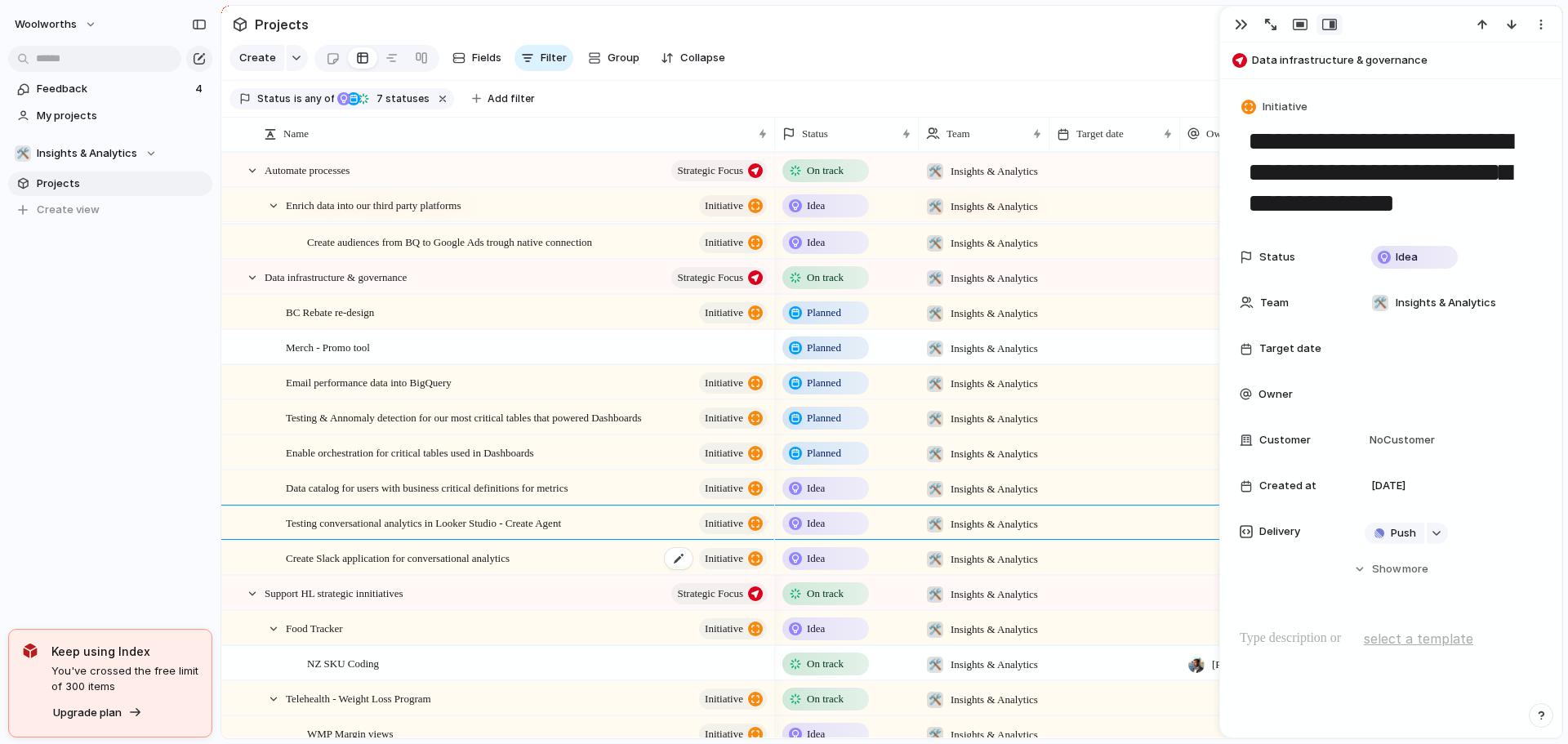
click at [510, 567] on span "Create Slack application for conversational analytics" at bounding box center [397, 557] width 224 height 19
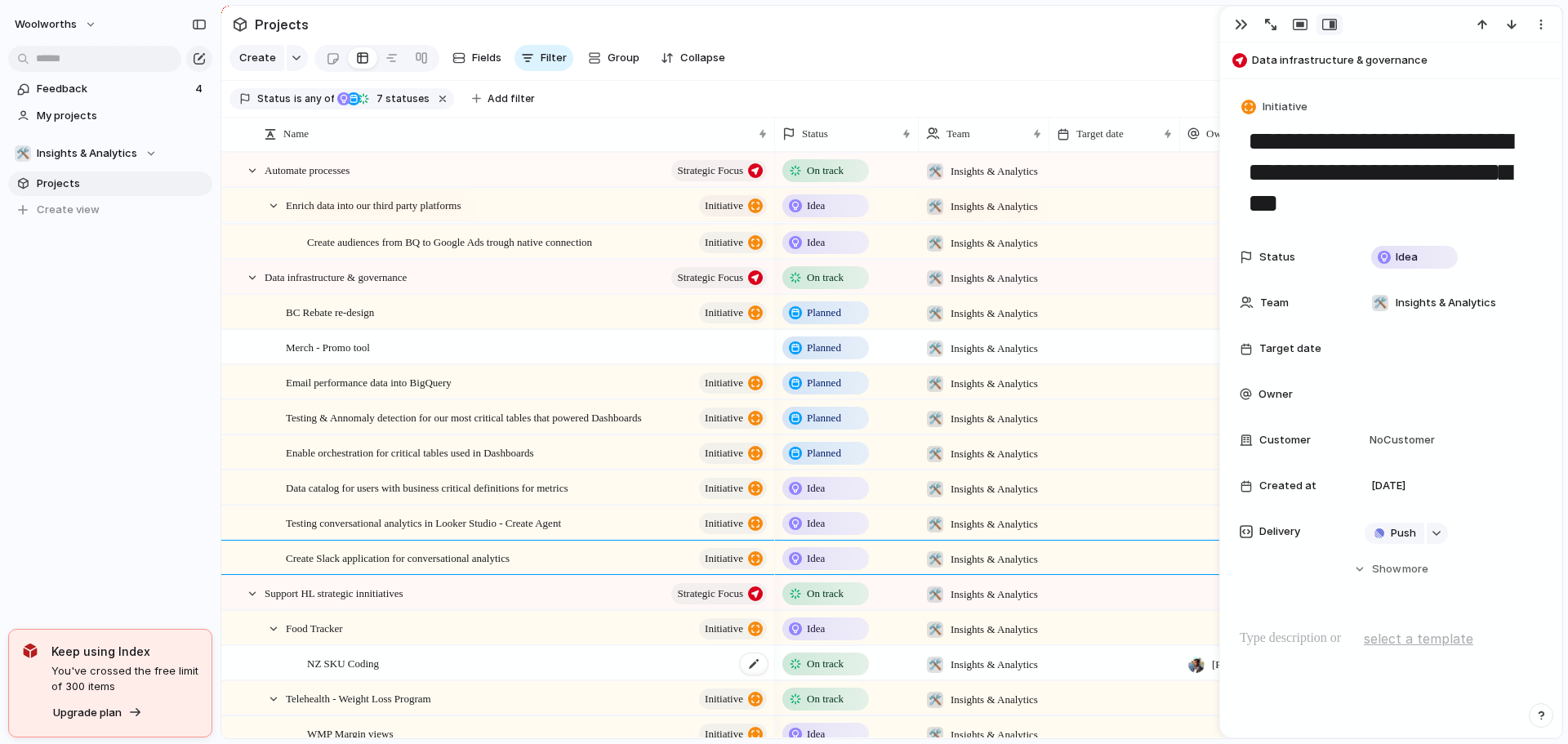
scroll to position [572, 0]
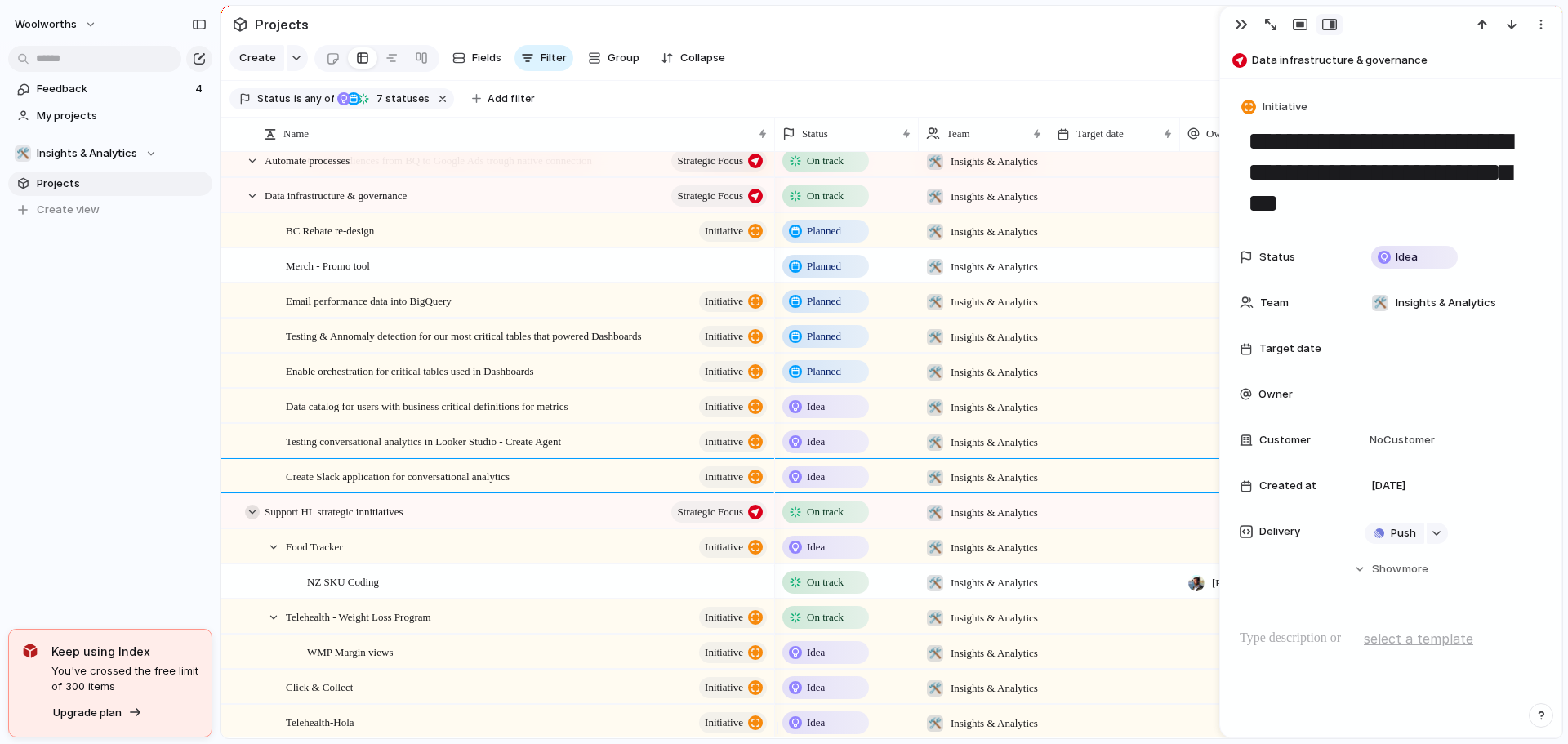
click at [251, 519] on div at bounding box center [252, 512] width 15 height 15
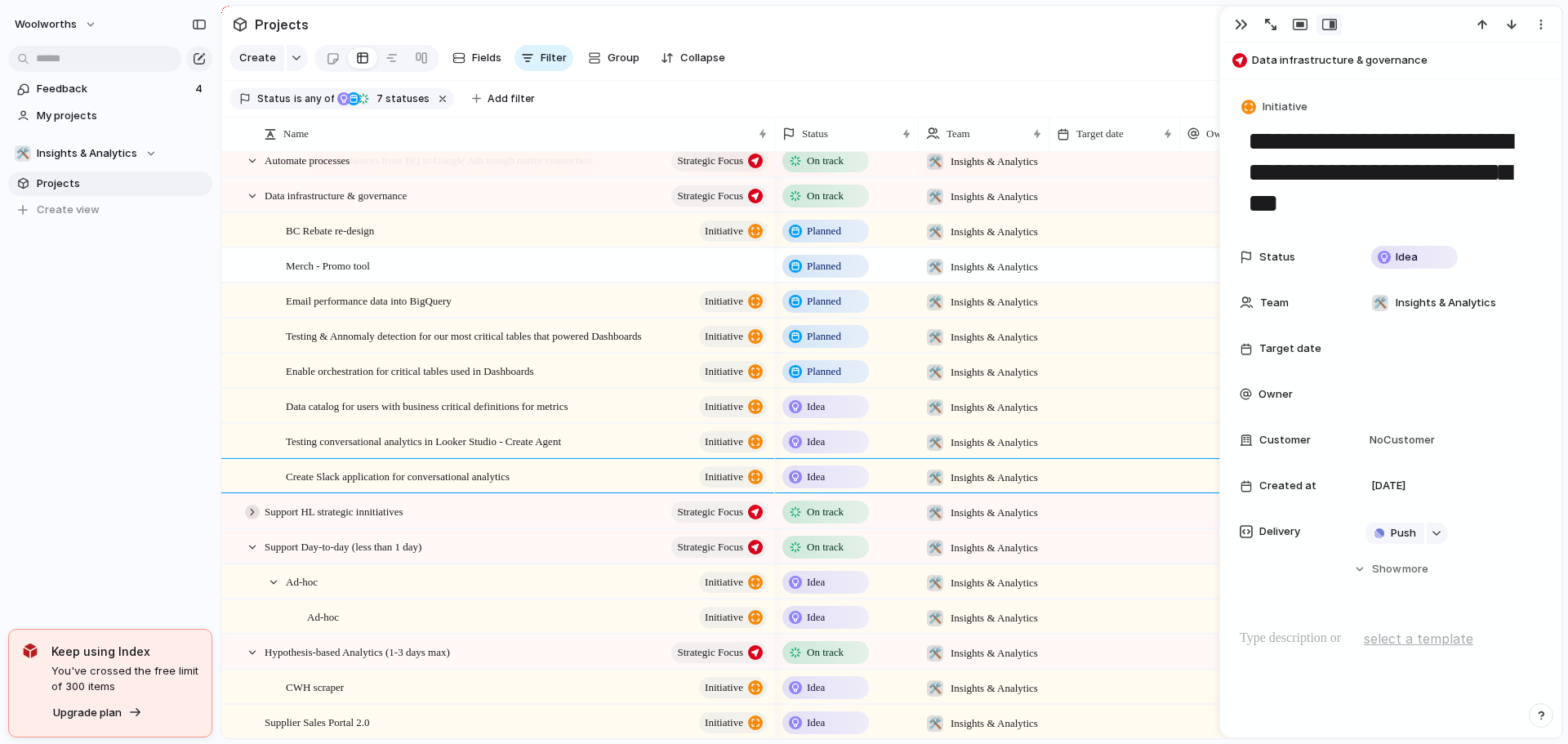
click at [251, 519] on div at bounding box center [252, 512] width 15 height 15
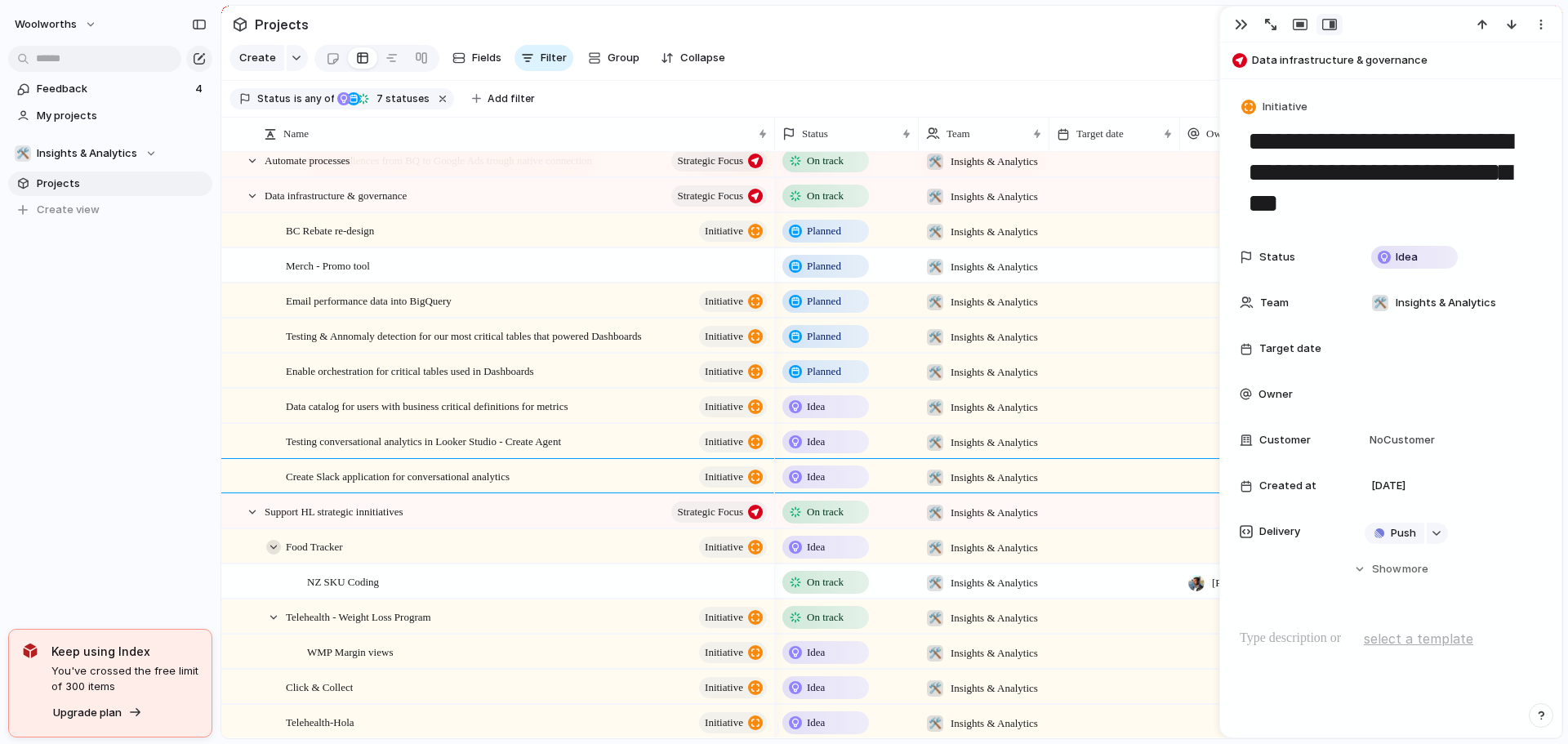
click at [276, 555] on div at bounding box center [273, 547] width 15 height 15
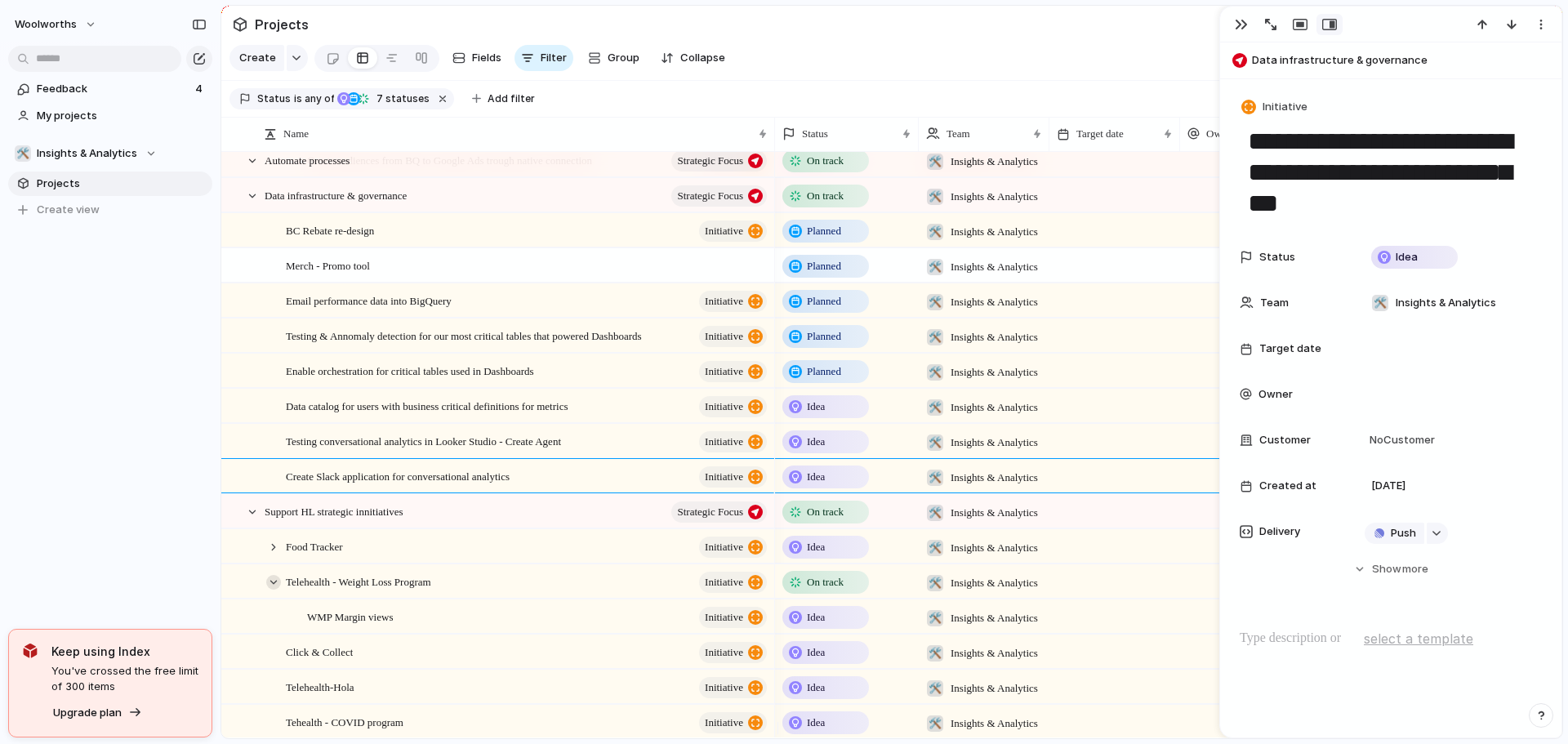
click at [275, 590] on div at bounding box center [273, 582] width 15 height 15
click at [371, 450] on span "Testing conversational analytics in Looker Studio - Create Agent" at bounding box center [423, 441] width 276 height 19
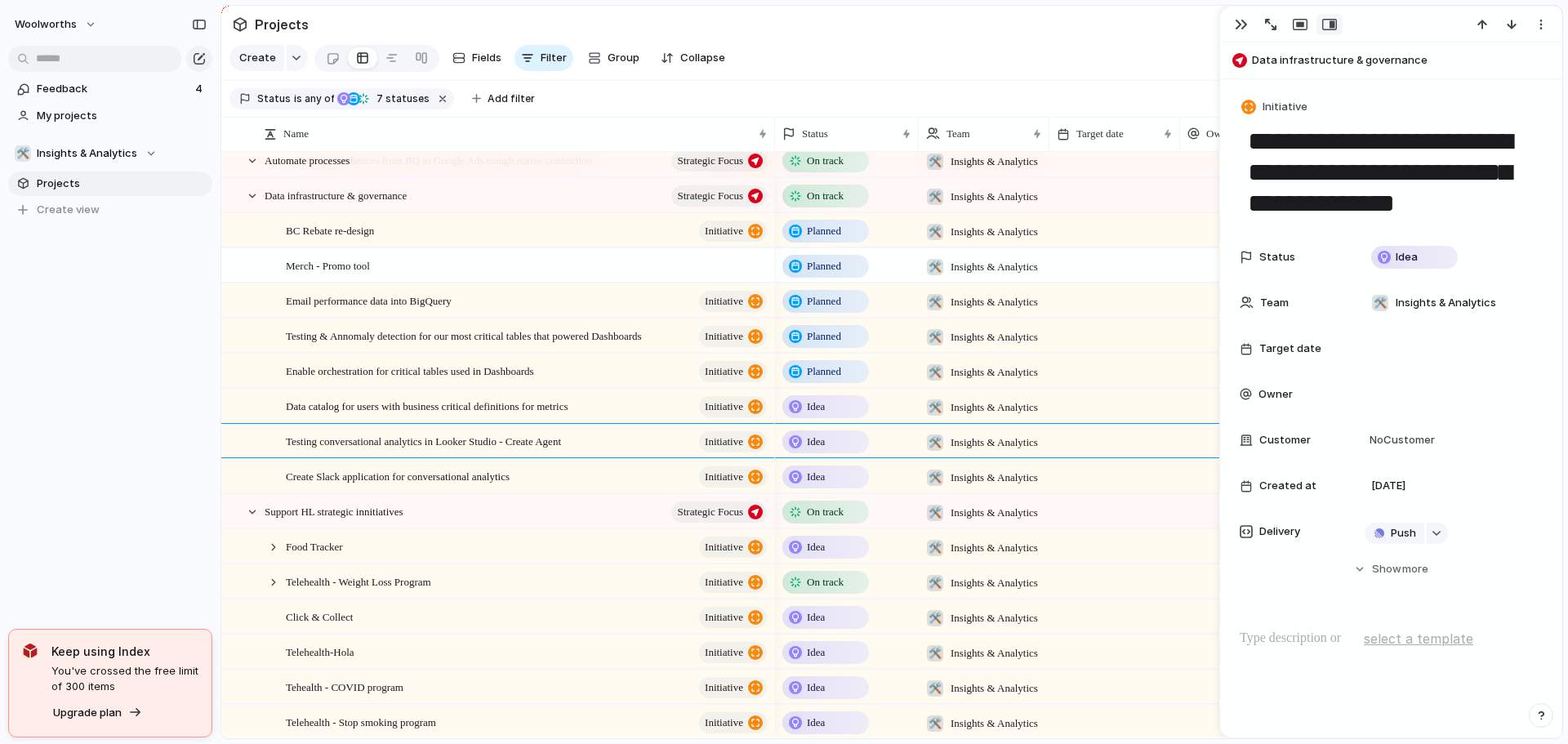
scroll to position [653, 0]
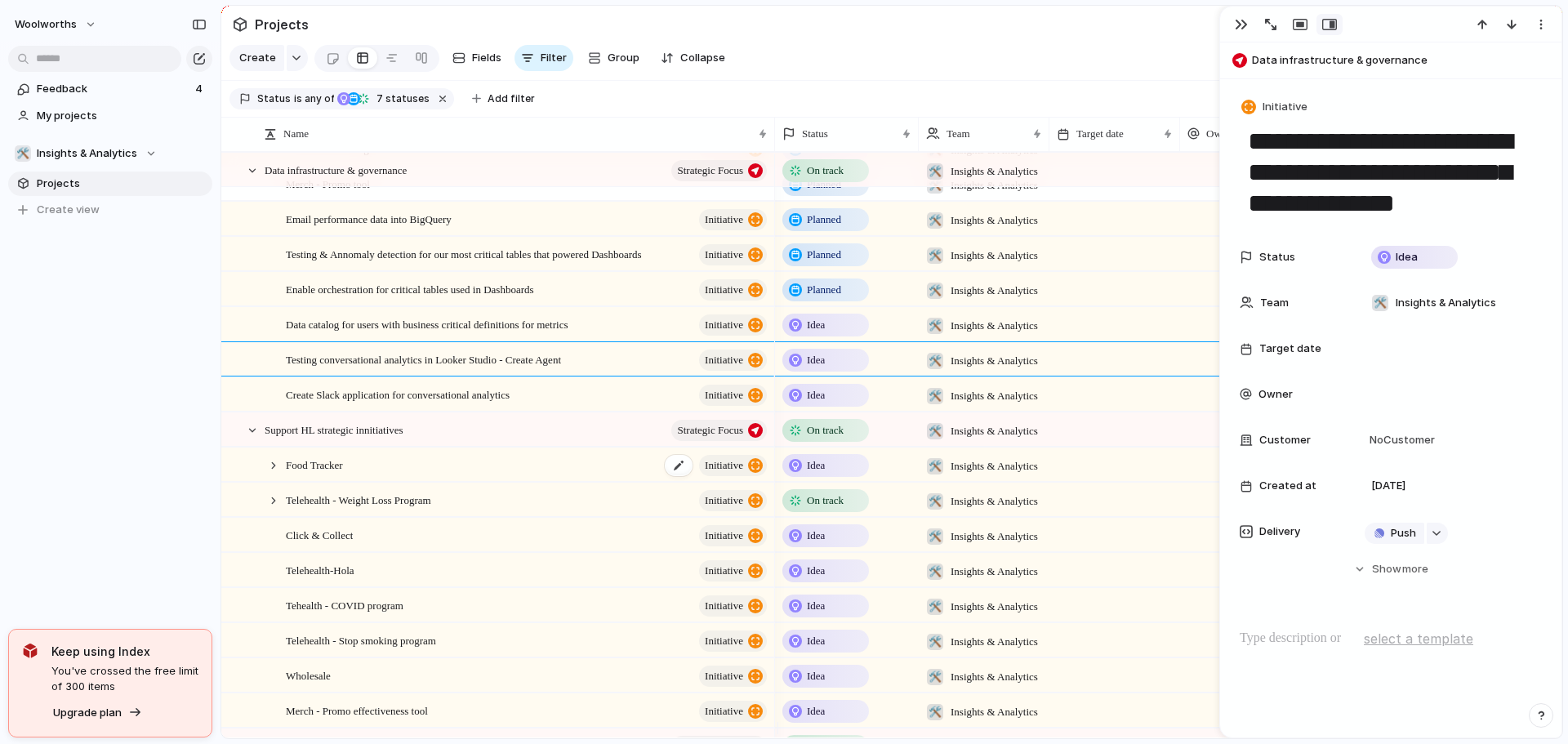
click at [387, 482] on div "Food Tracker initiative" at bounding box center [528, 465] width 484 height 34
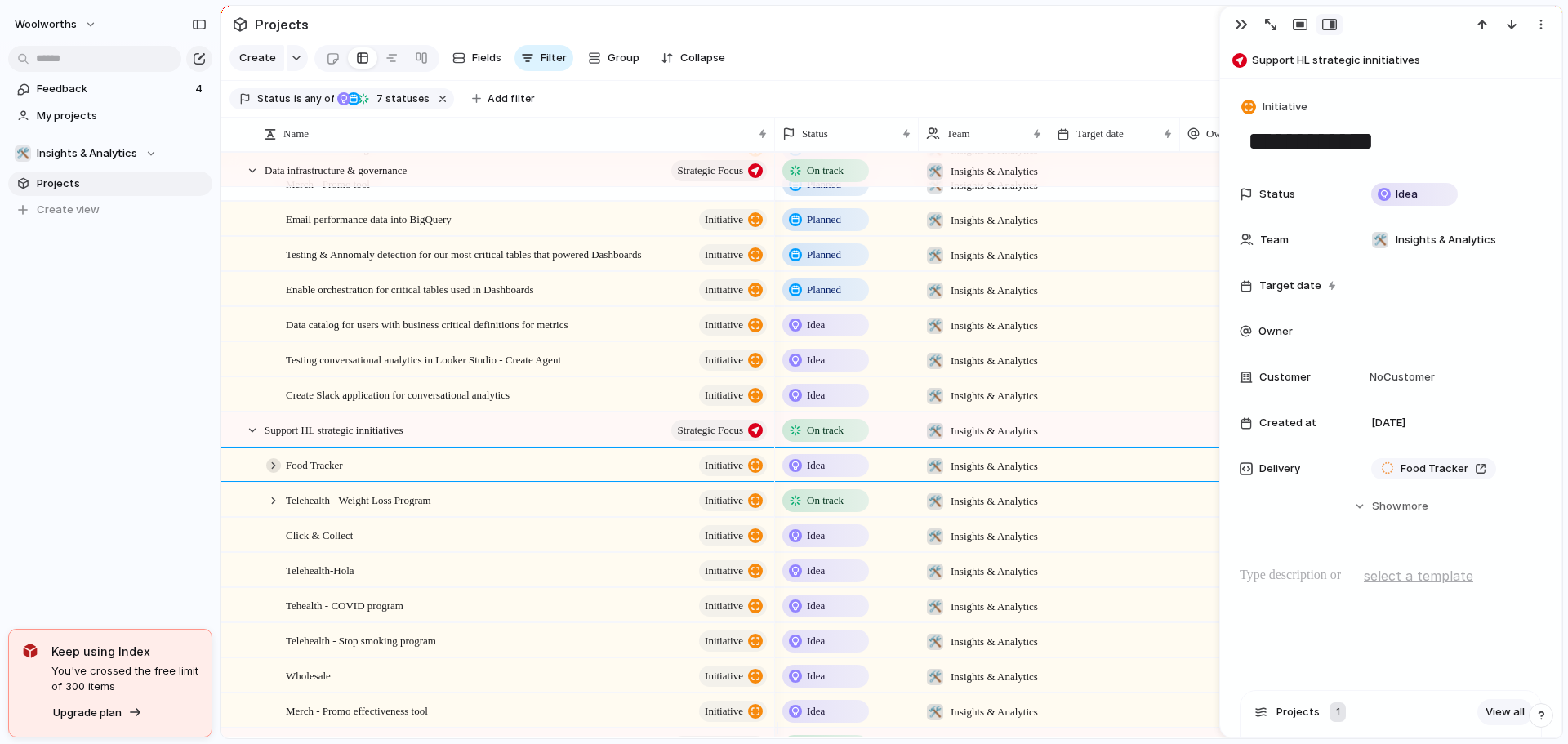
click at [275, 473] on div at bounding box center [273, 465] width 15 height 15
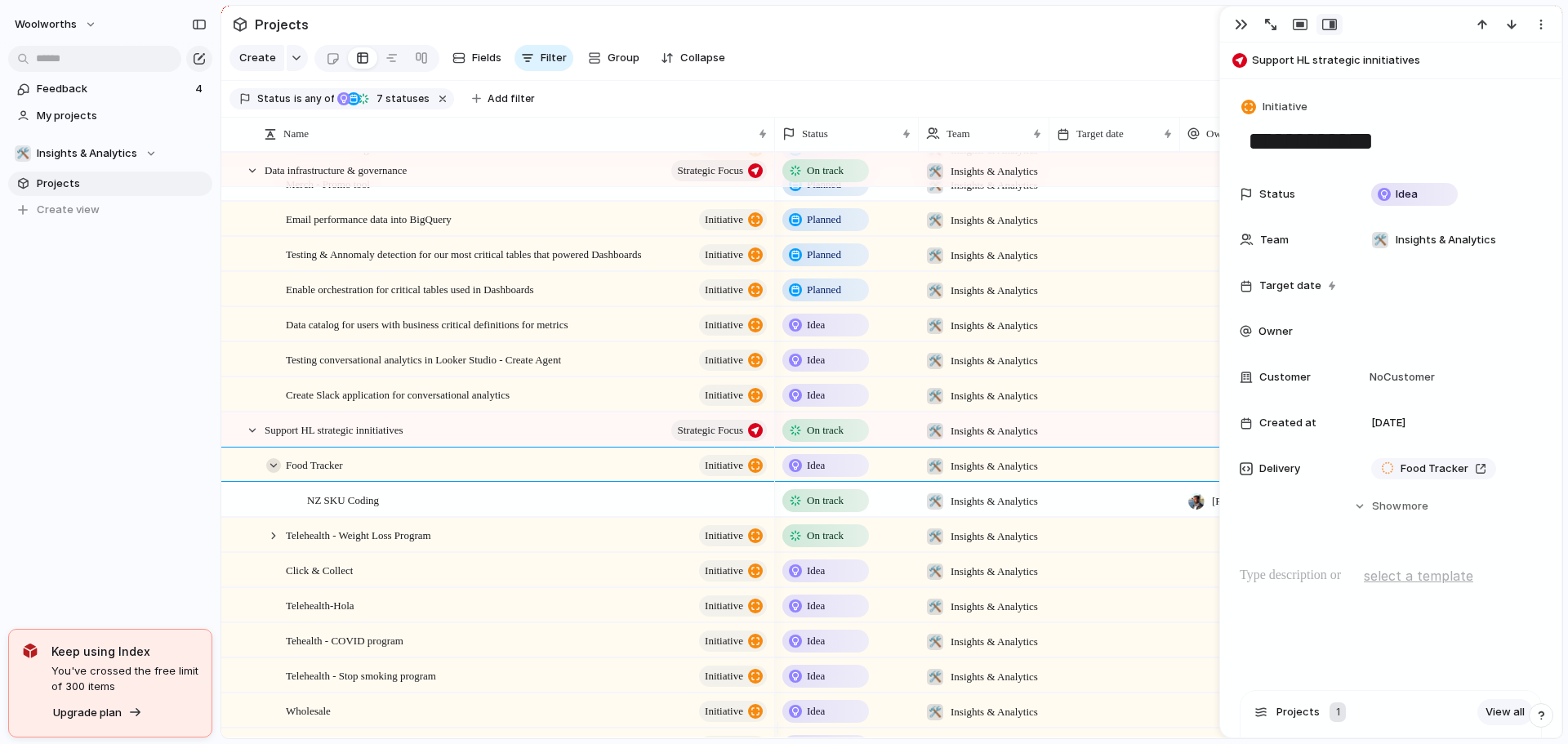
click at [275, 473] on div at bounding box center [273, 465] width 15 height 15
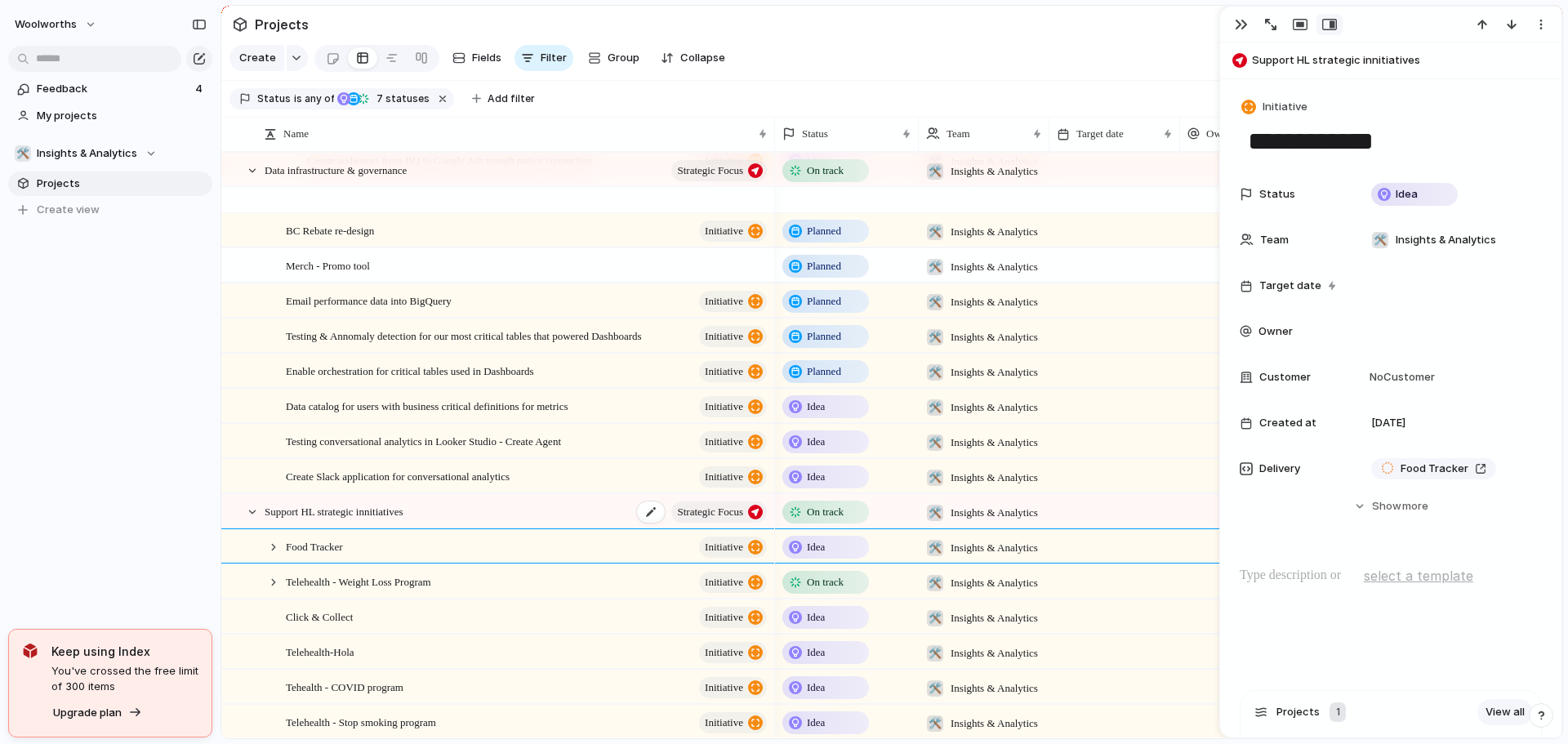
scroll to position [572, 0]
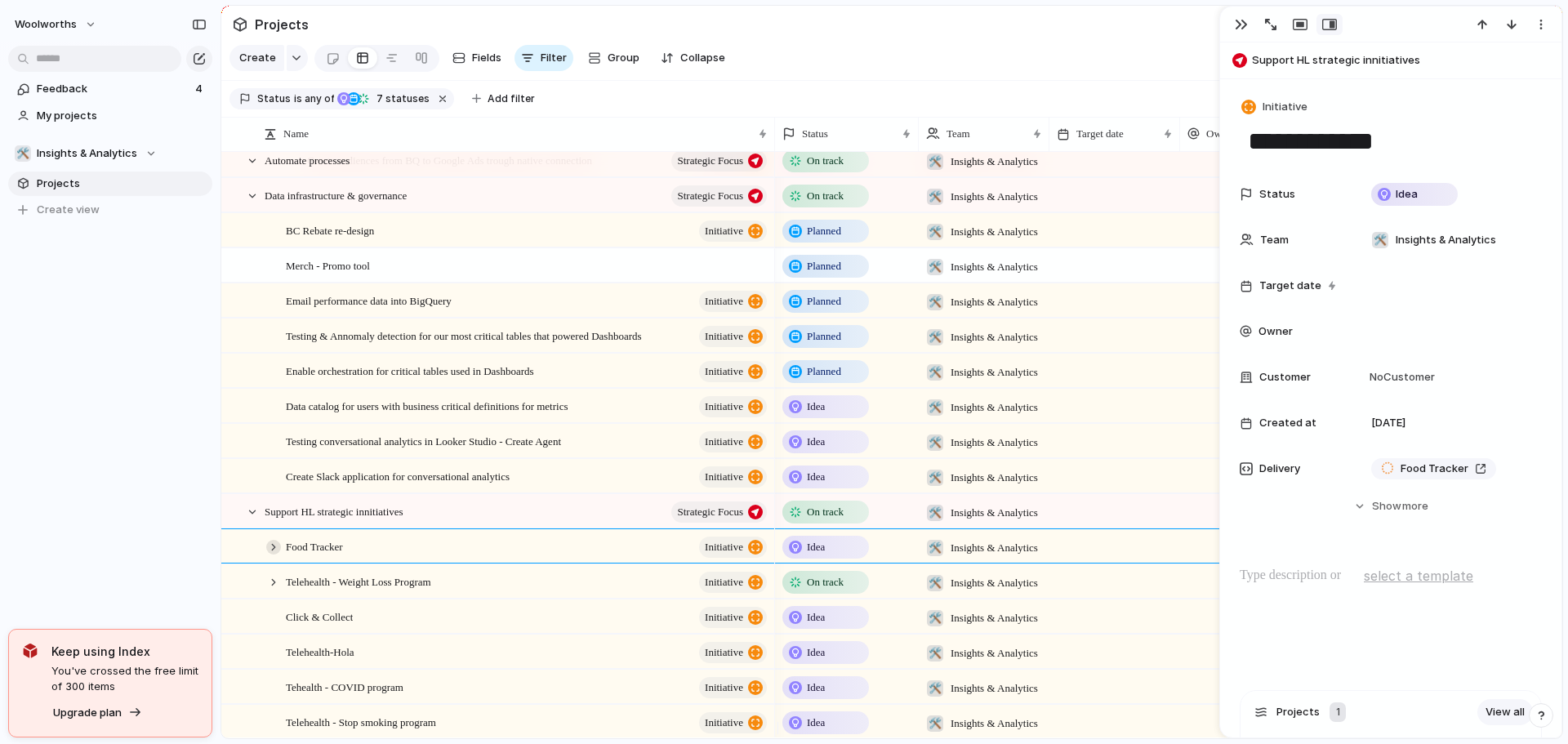
click at [266, 555] on div at bounding box center [273, 547] width 15 height 15
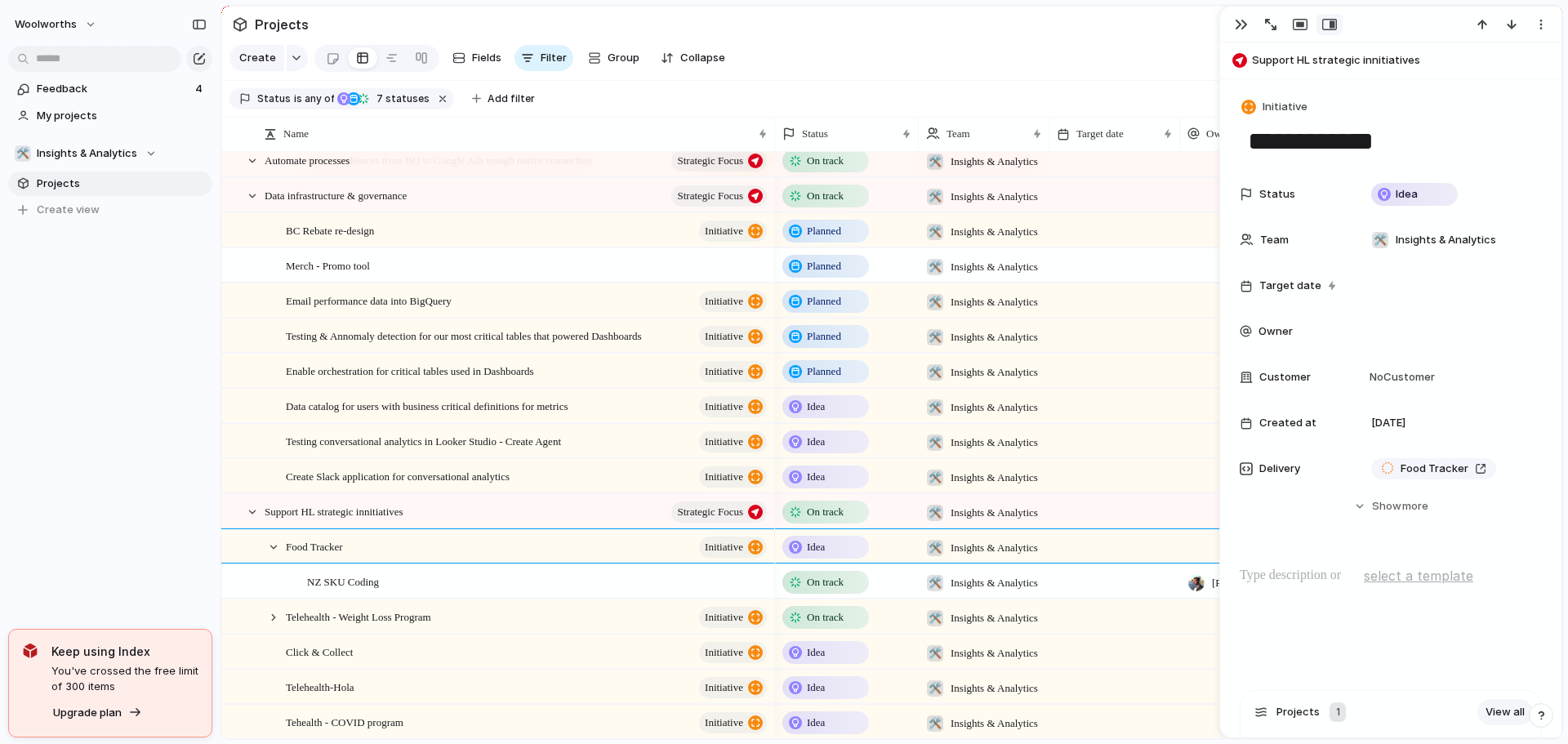
scroll to position [653, 0]
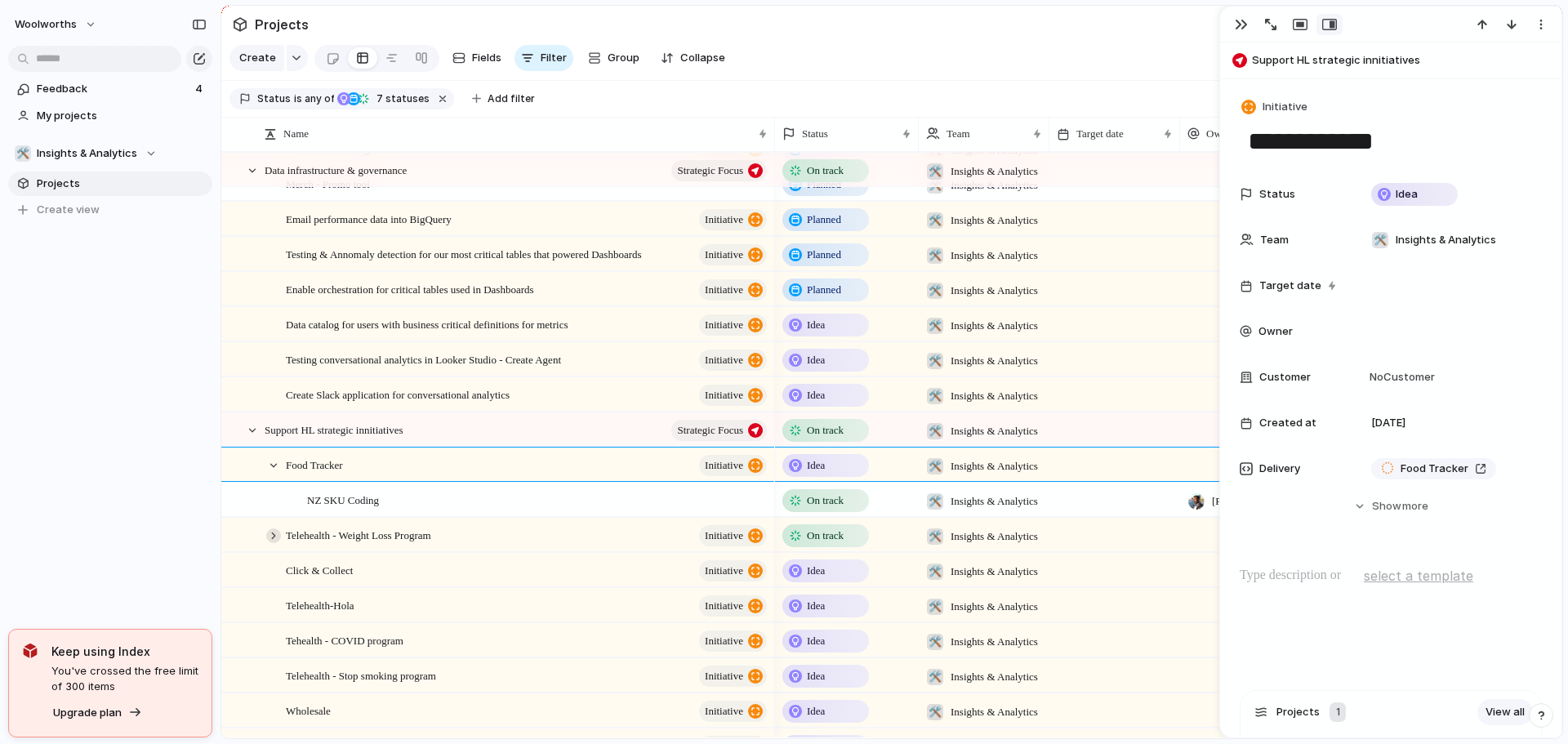
click at [276, 544] on div at bounding box center [273, 536] width 15 height 15
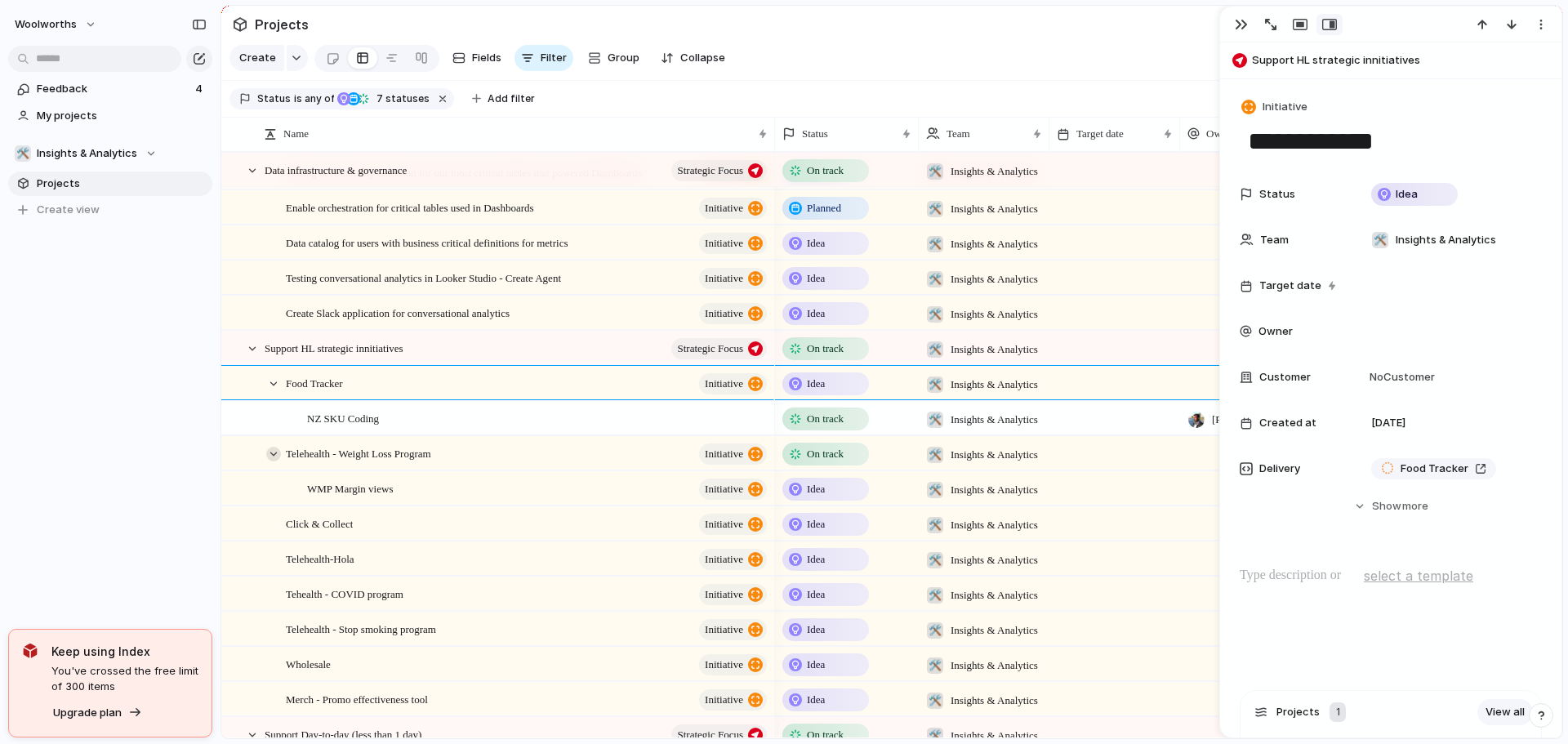
scroll to position [817, 0]
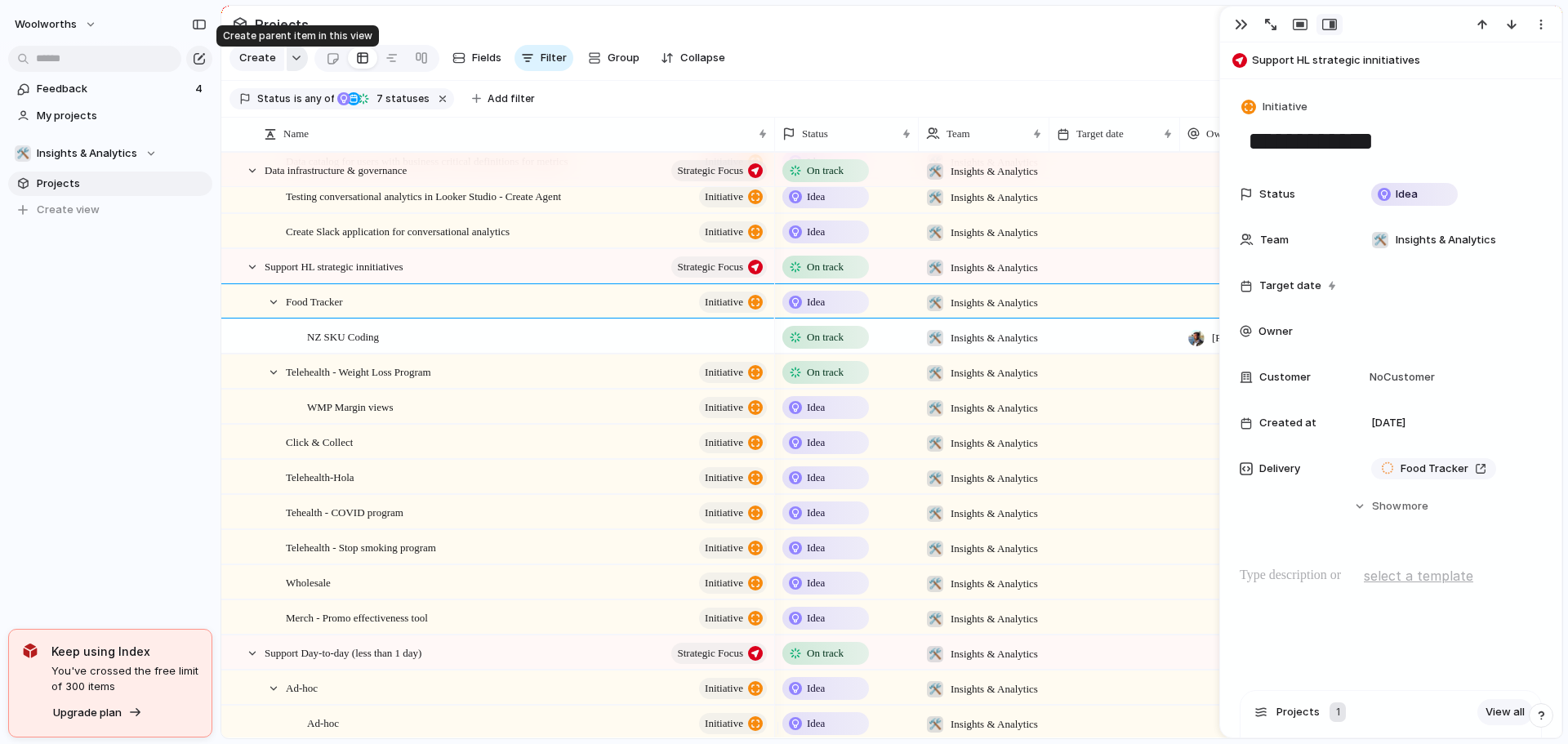
click at [291, 61] on div "button" at bounding box center [296, 58] width 11 height 7
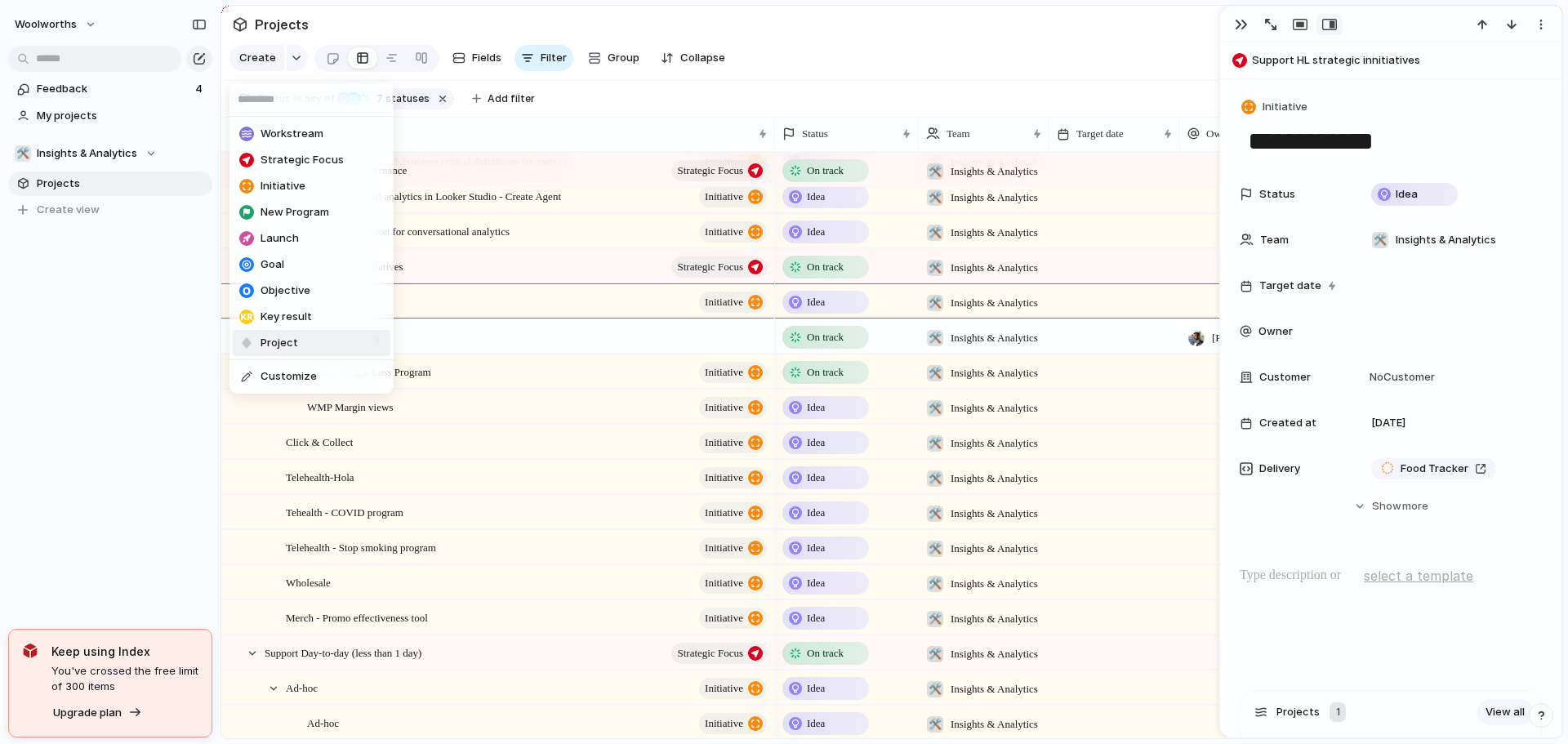
click at [416, 445] on div "Workstream Strategic Focus Initiative New Program Launch Goal Objective Key res…" at bounding box center [784, 372] width 1568 height 744
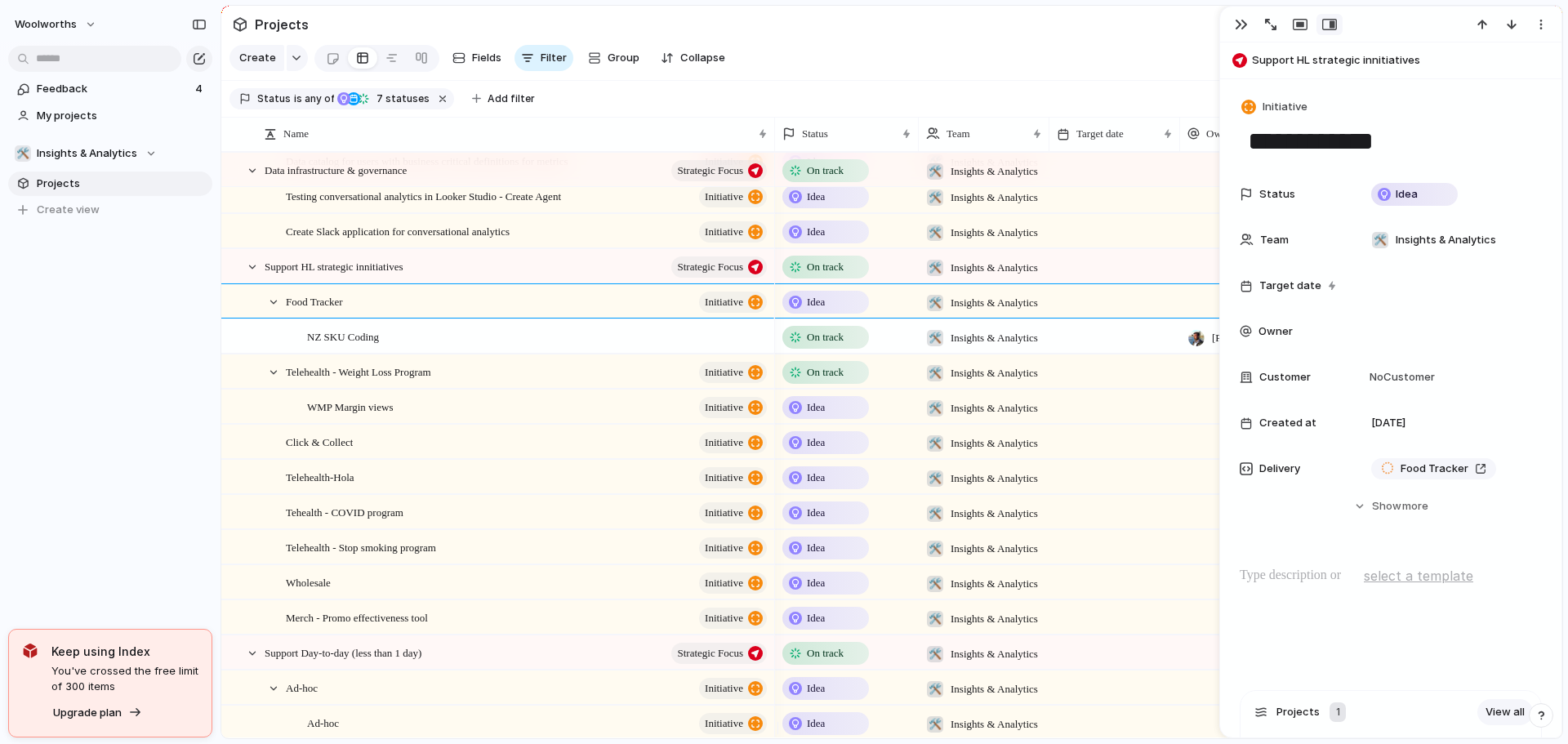
scroll to position [0, 0]
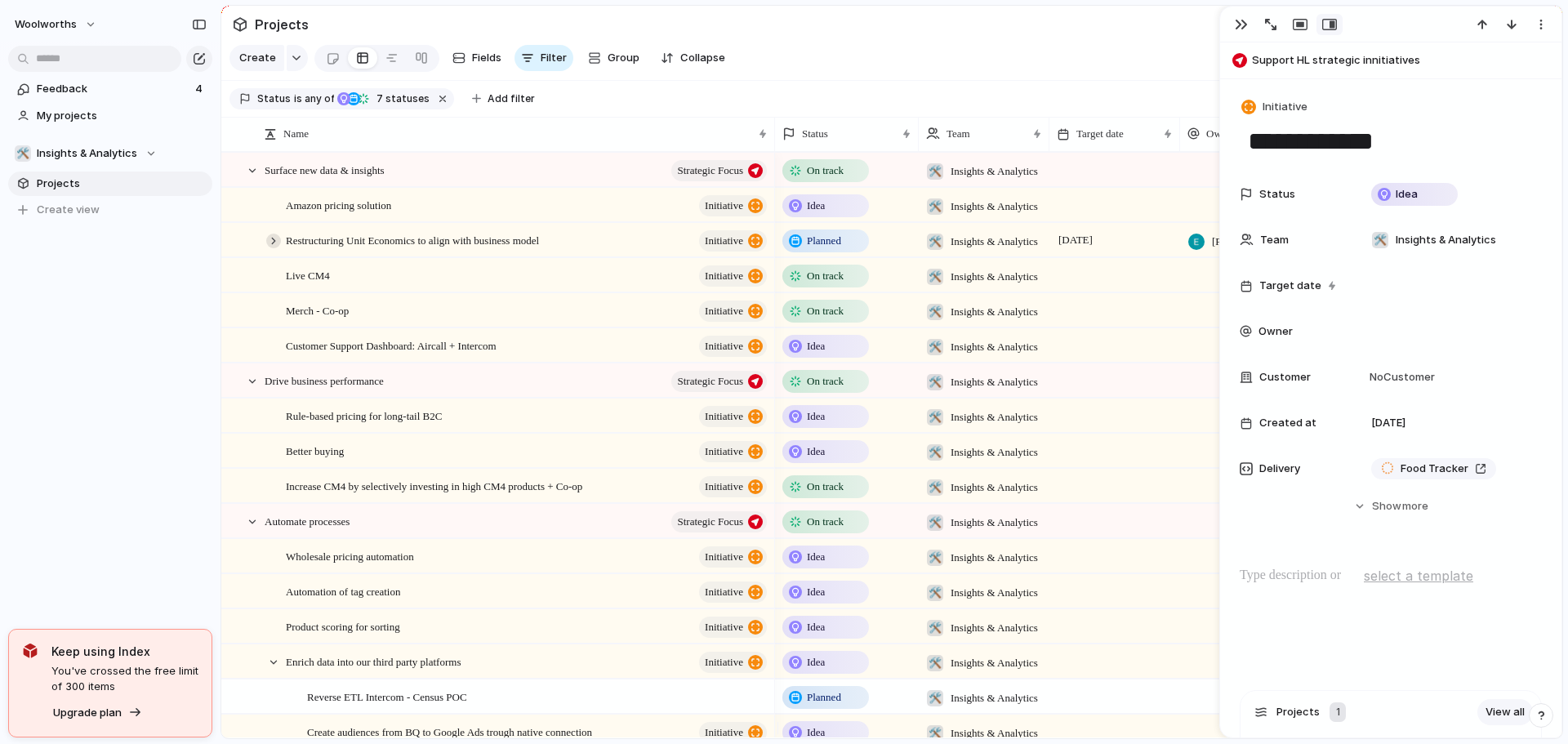
click at [267, 247] on div "Restructuring Unit Economics to align with business model initiative" at bounding box center [498, 240] width 552 height 34
click at [272, 248] on div at bounding box center [273, 240] width 15 height 15
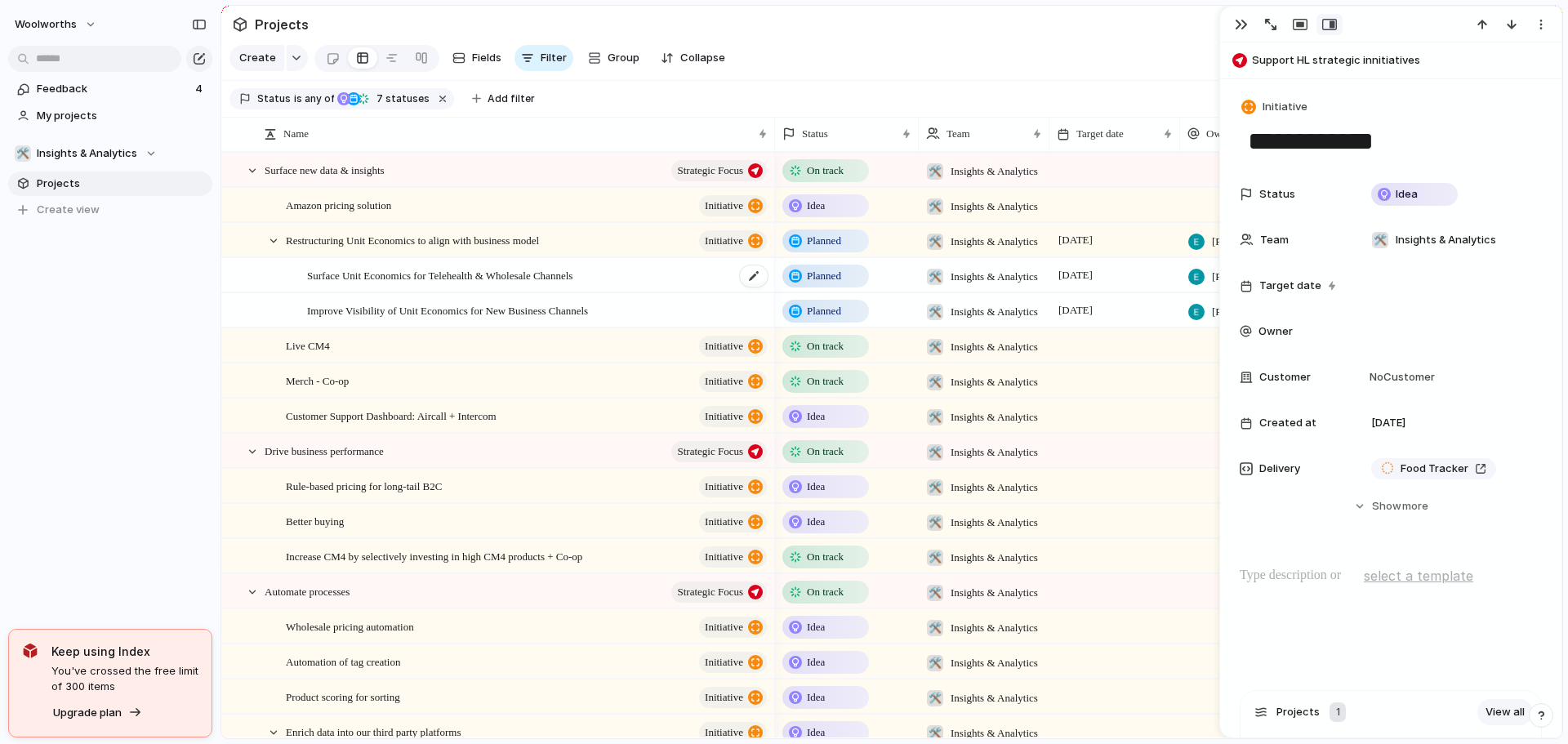
click at [439, 283] on span "Surface Unit Economics for Telehealth & Wholesale Channels" at bounding box center [439, 275] width 265 height 19
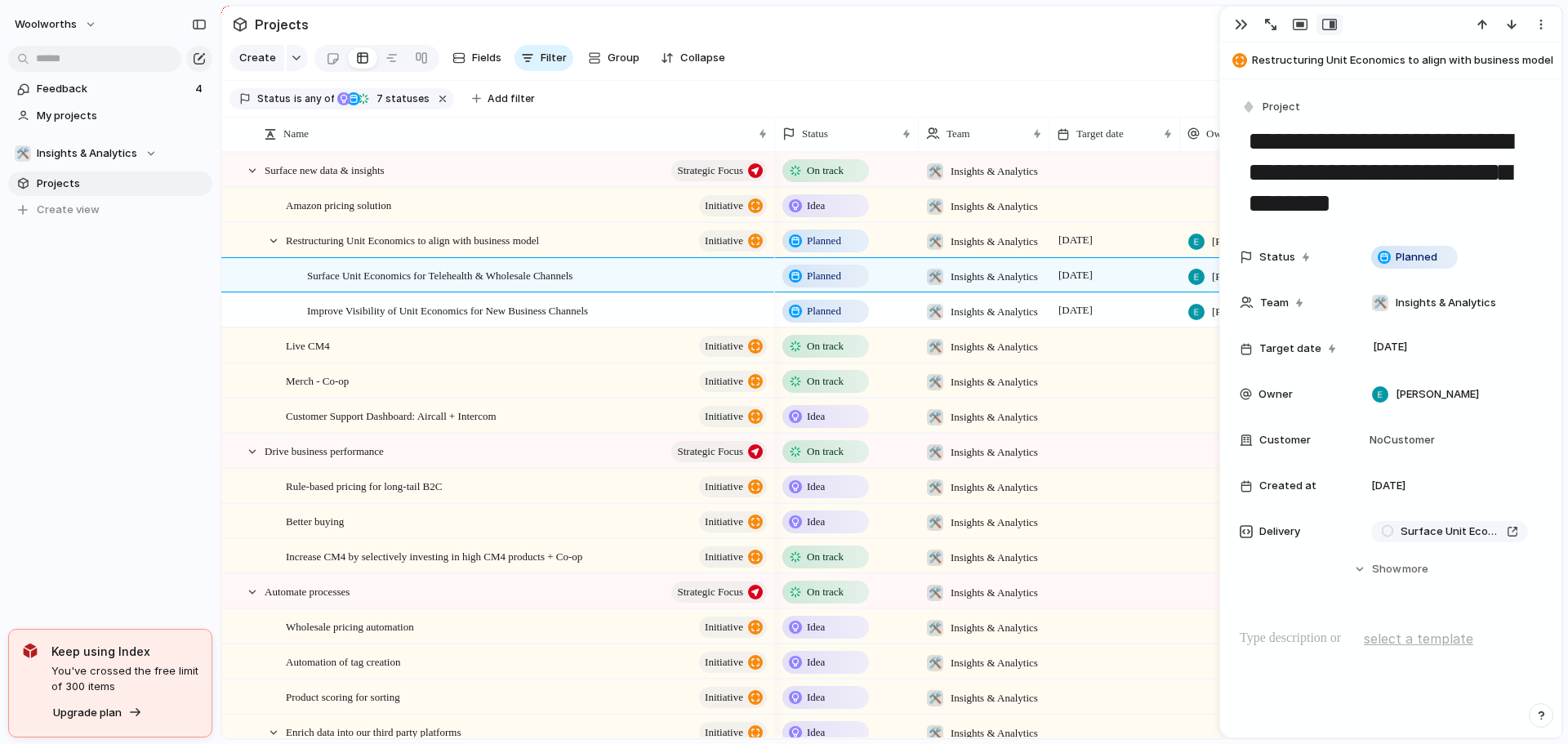
click at [1363, 173] on textarea "**********" at bounding box center [1391, 173] width 289 height 97
click at [1373, 167] on textarea "**********" at bounding box center [1391, 173] width 289 height 97
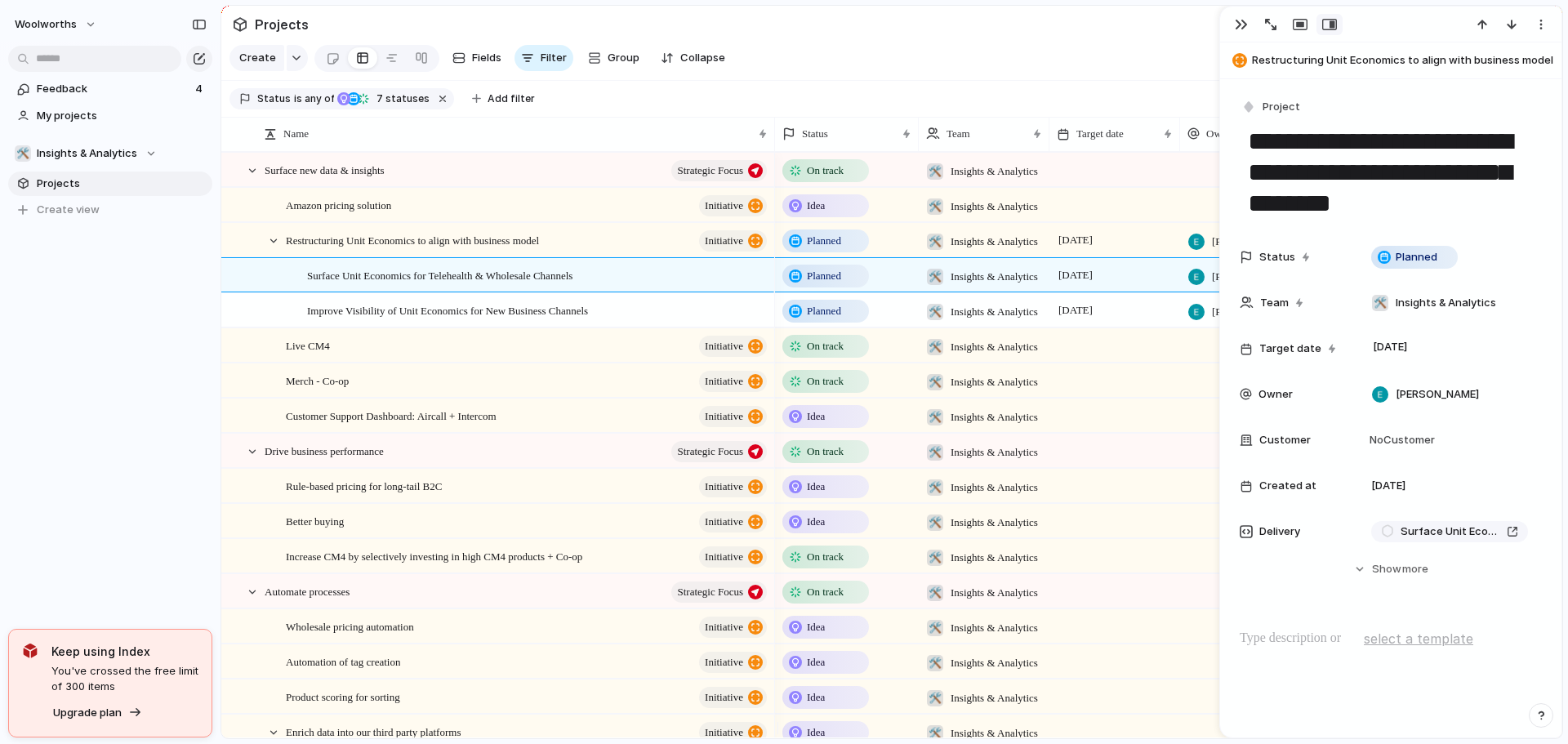
click at [1400, 174] on textarea "**********" at bounding box center [1391, 173] width 289 height 97
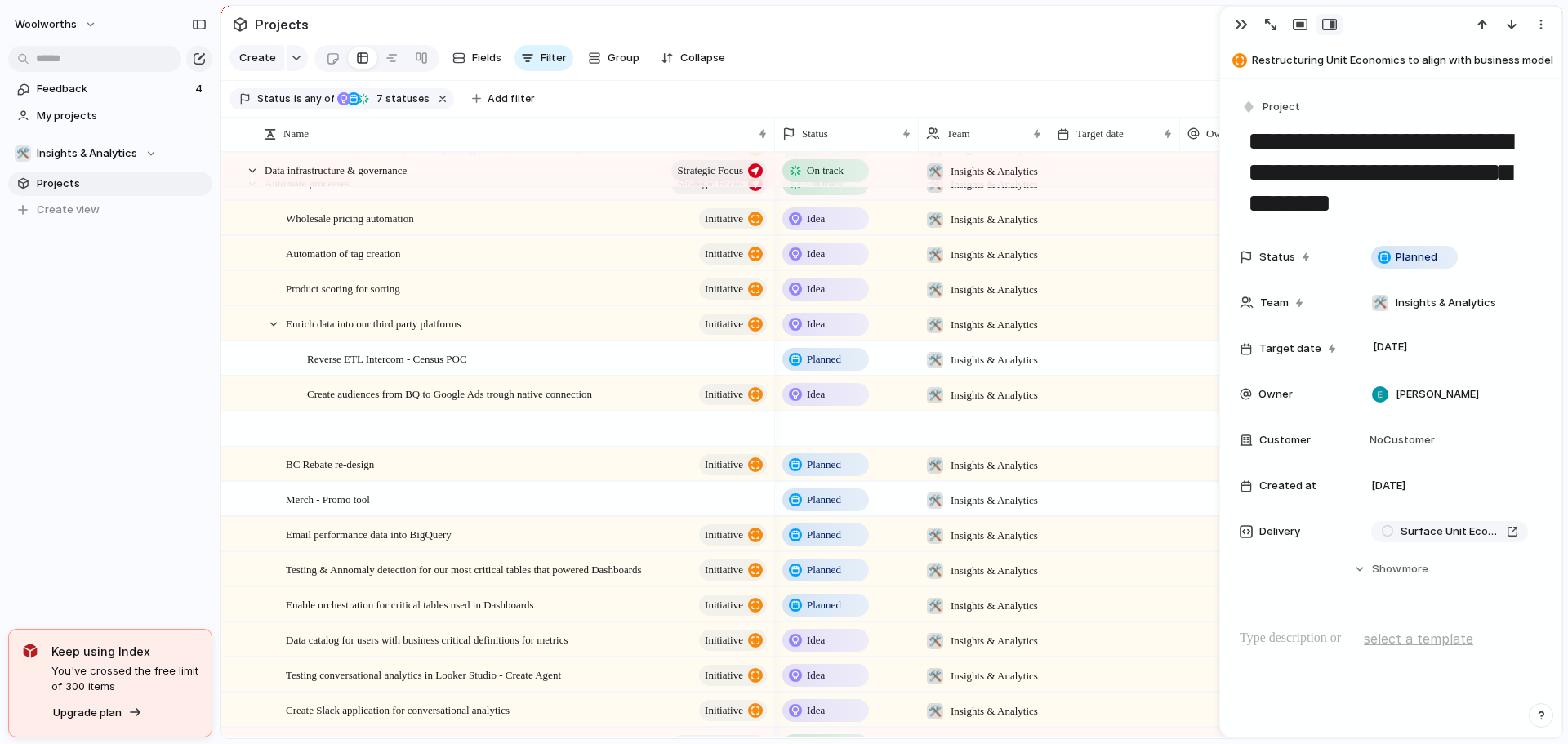
scroll to position [899, 0]
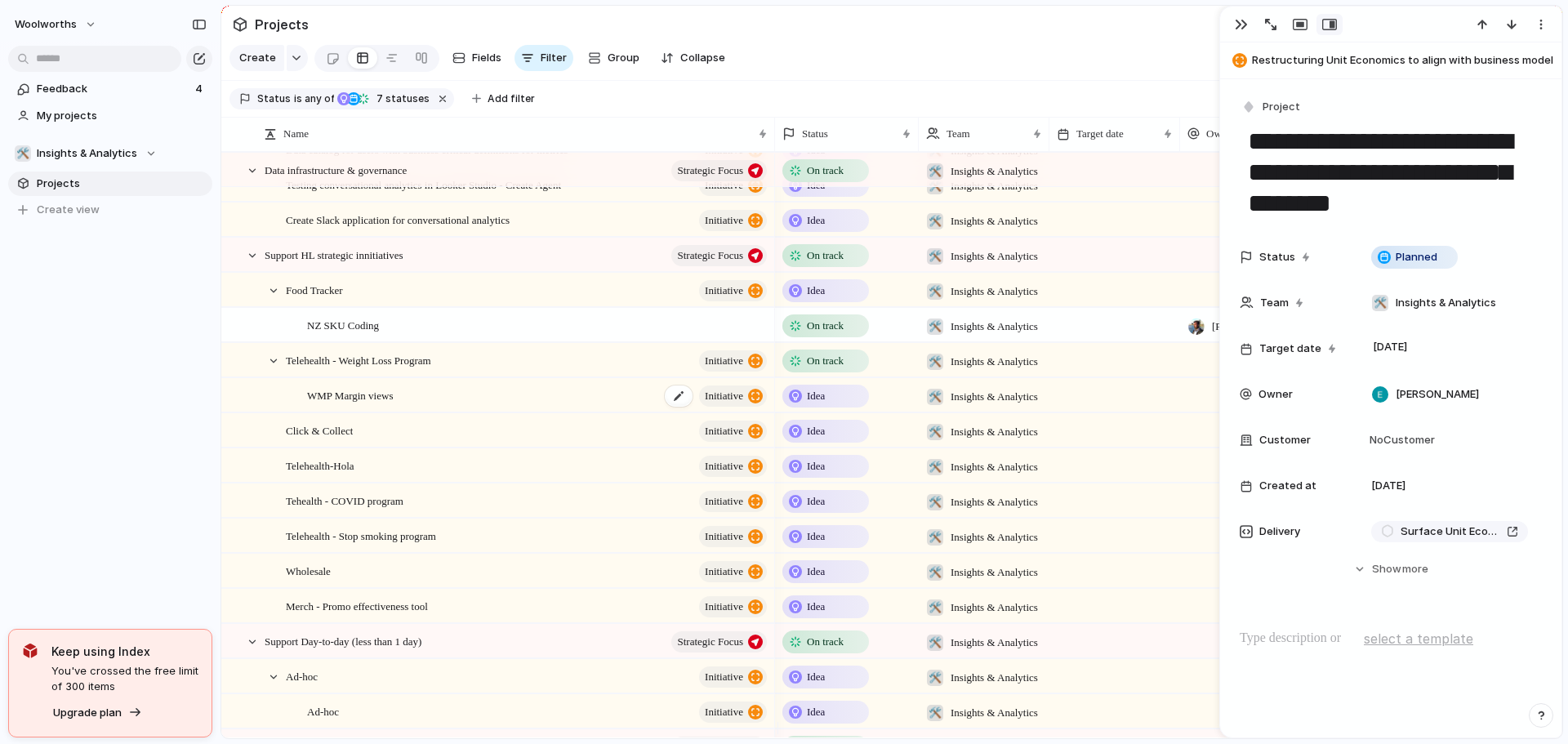
click at [356, 404] on span "WMP Margin views" at bounding box center [349, 395] width 86 height 19
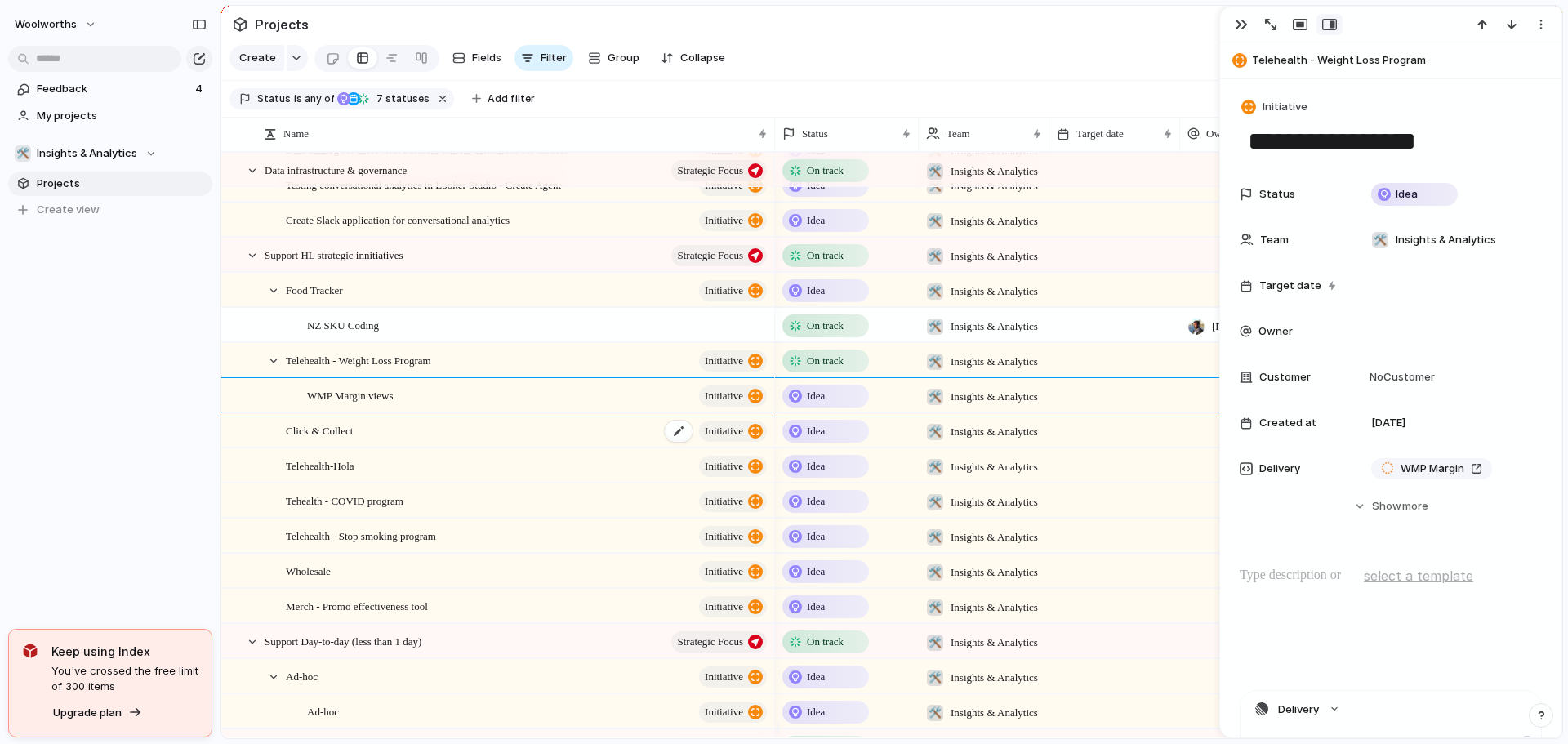
click at [317, 440] on span "Click & Collect" at bounding box center [320, 430] width 67 height 19
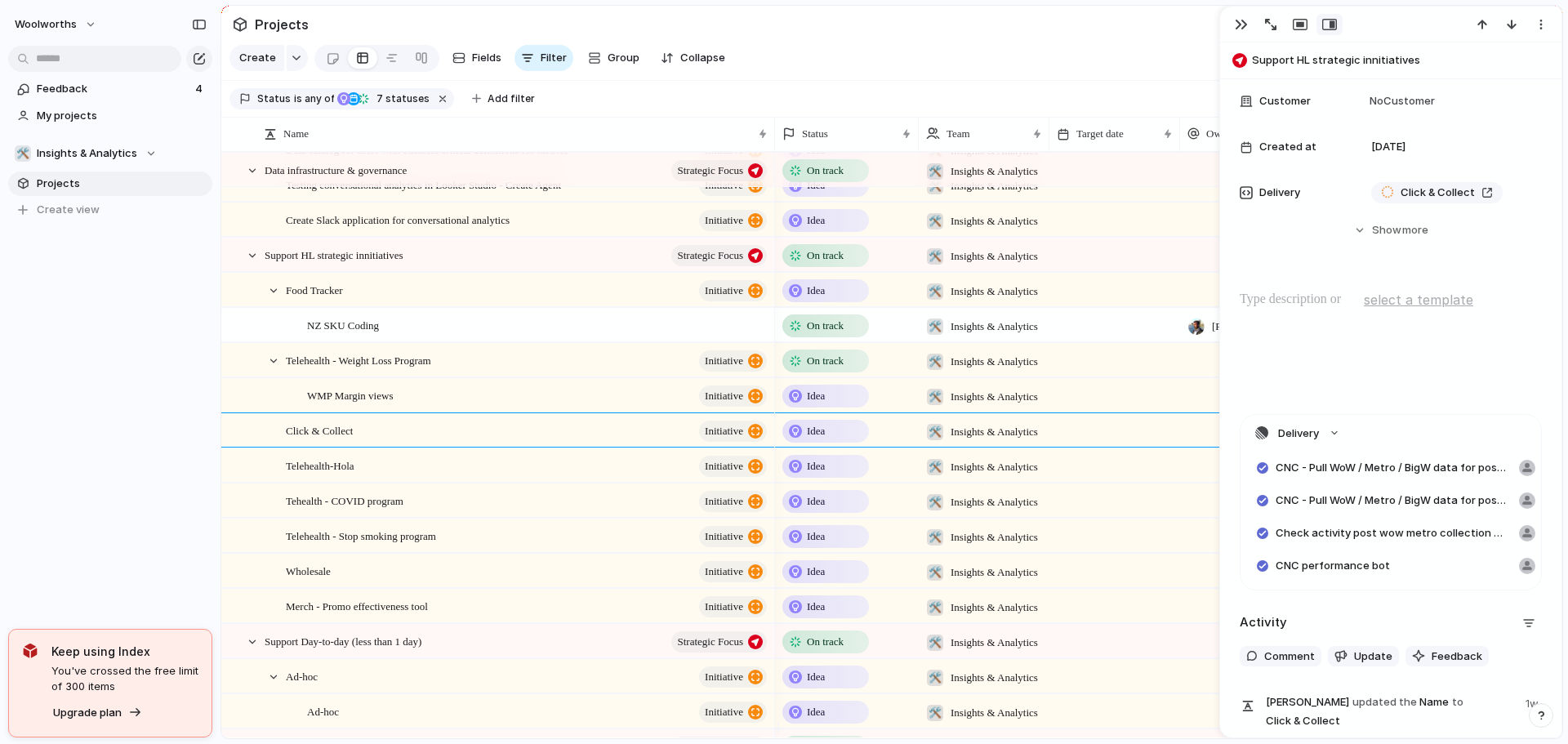
scroll to position [398, 0]
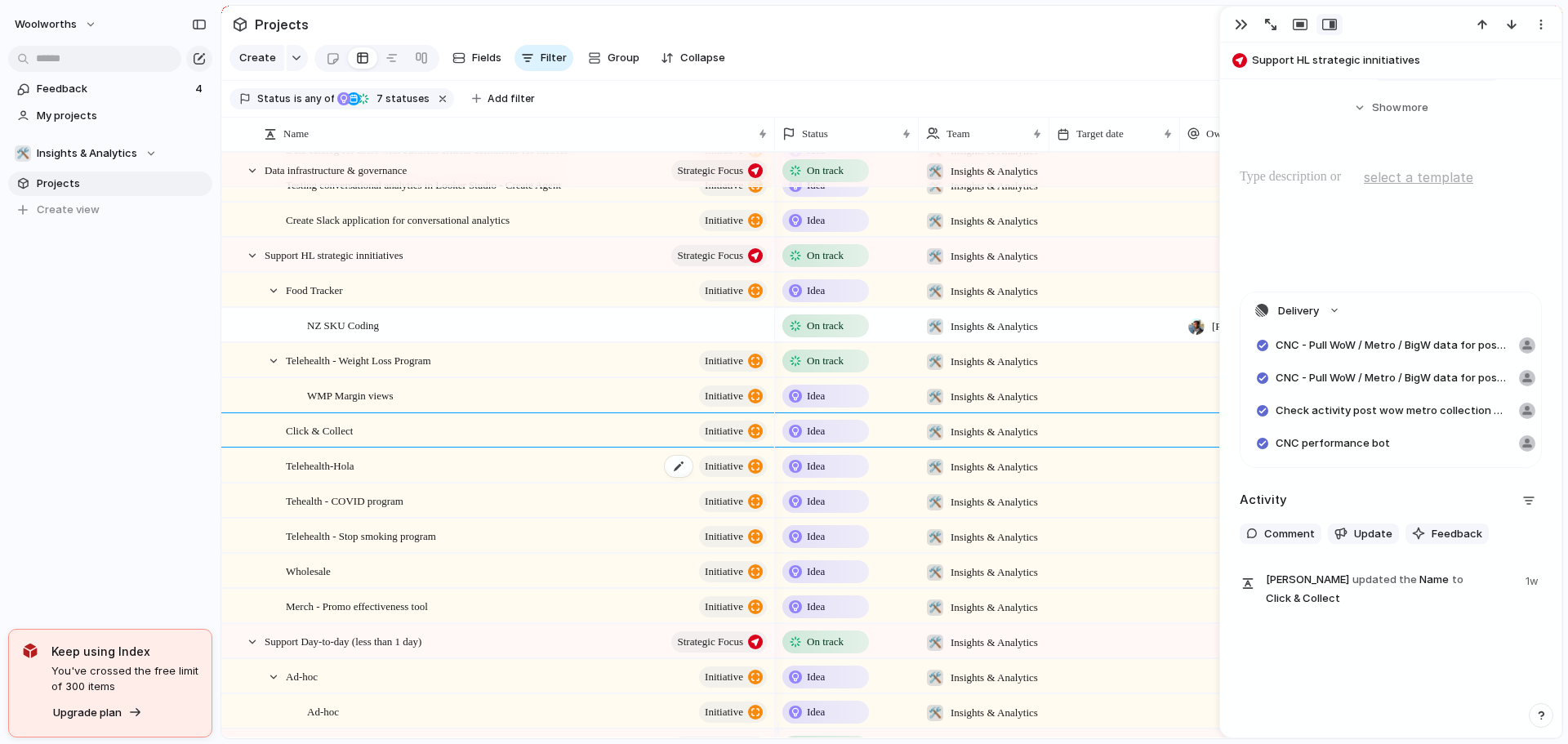
click at [333, 474] on span "Telehealth-Hola" at bounding box center [320, 466] width 68 height 19
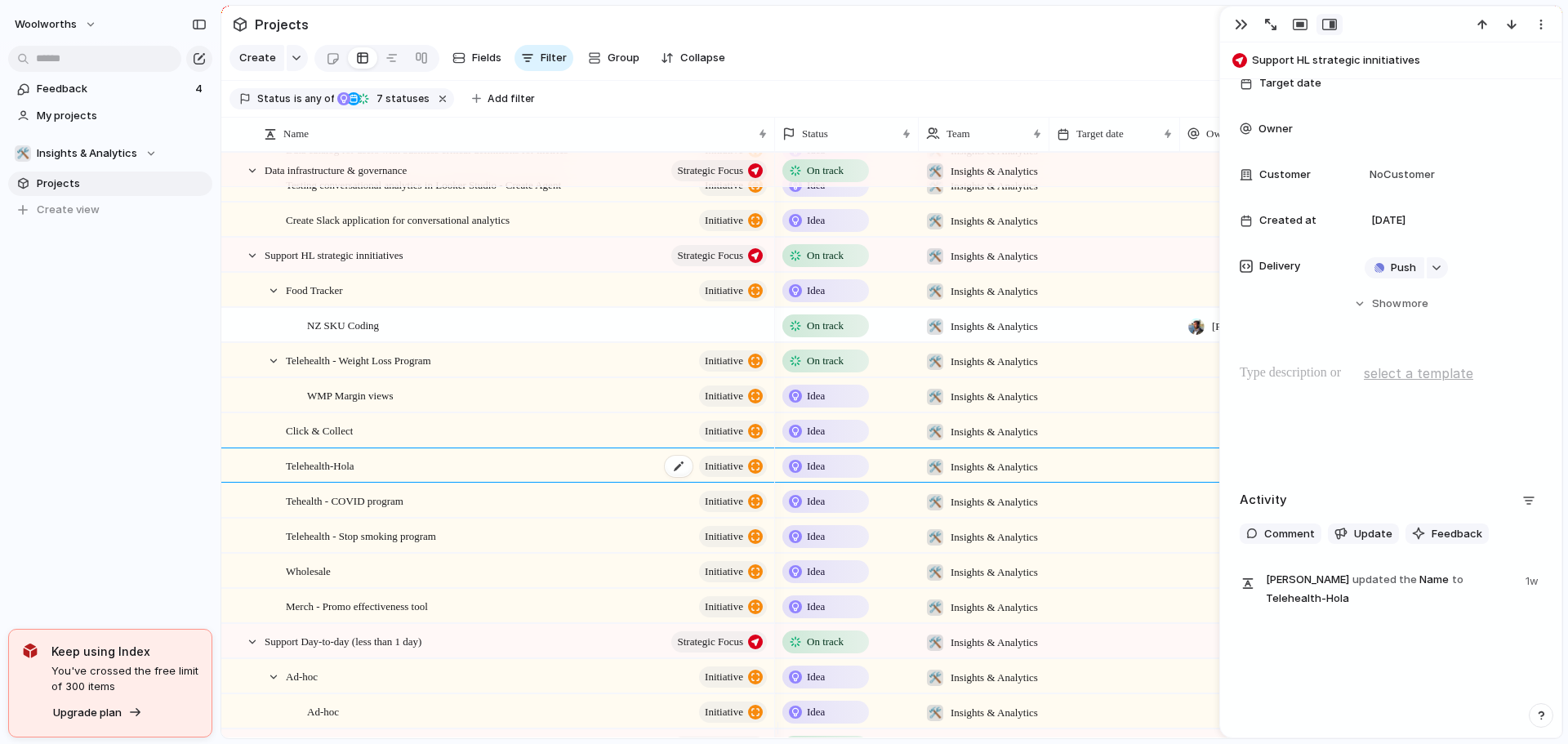
scroll to position [202, 0]
click at [389, 510] on span "Tehealth - COVID program" at bounding box center [345, 500] width 117 height 19
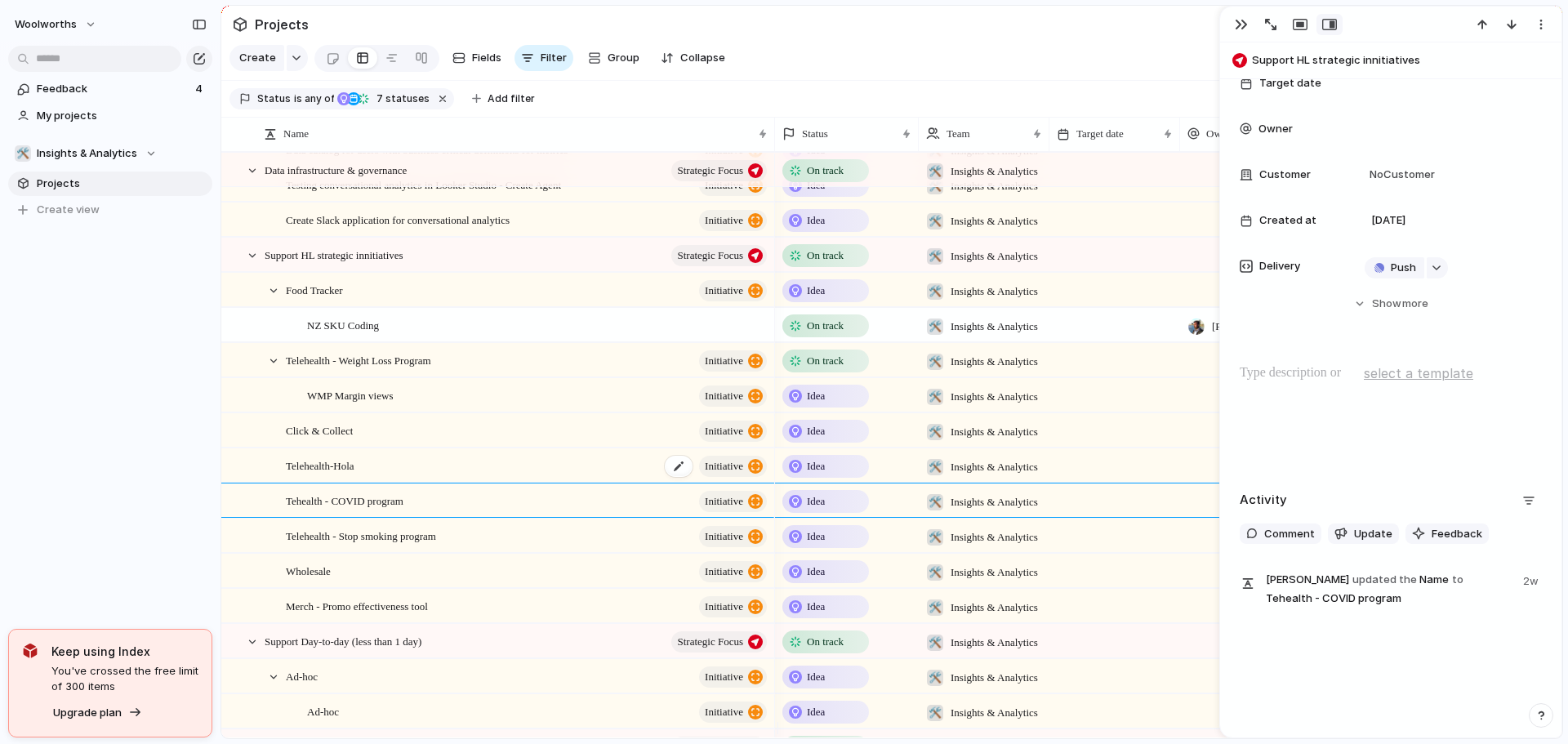
click at [370, 481] on div "Telehealth-Hola initiative" at bounding box center [528, 466] width 484 height 34
drag, startPoint x: 396, startPoint y: 520, endPoint x: 341, endPoint y: 478, distance: 69.2
click at [394, 518] on div "Telehealth-Hola initiative" at bounding box center [528, 501] width 484 height 34
drag, startPoint x: 395, startPoint y: 483, endPoint x: 335, endPoint y: 366, distance: 131.5
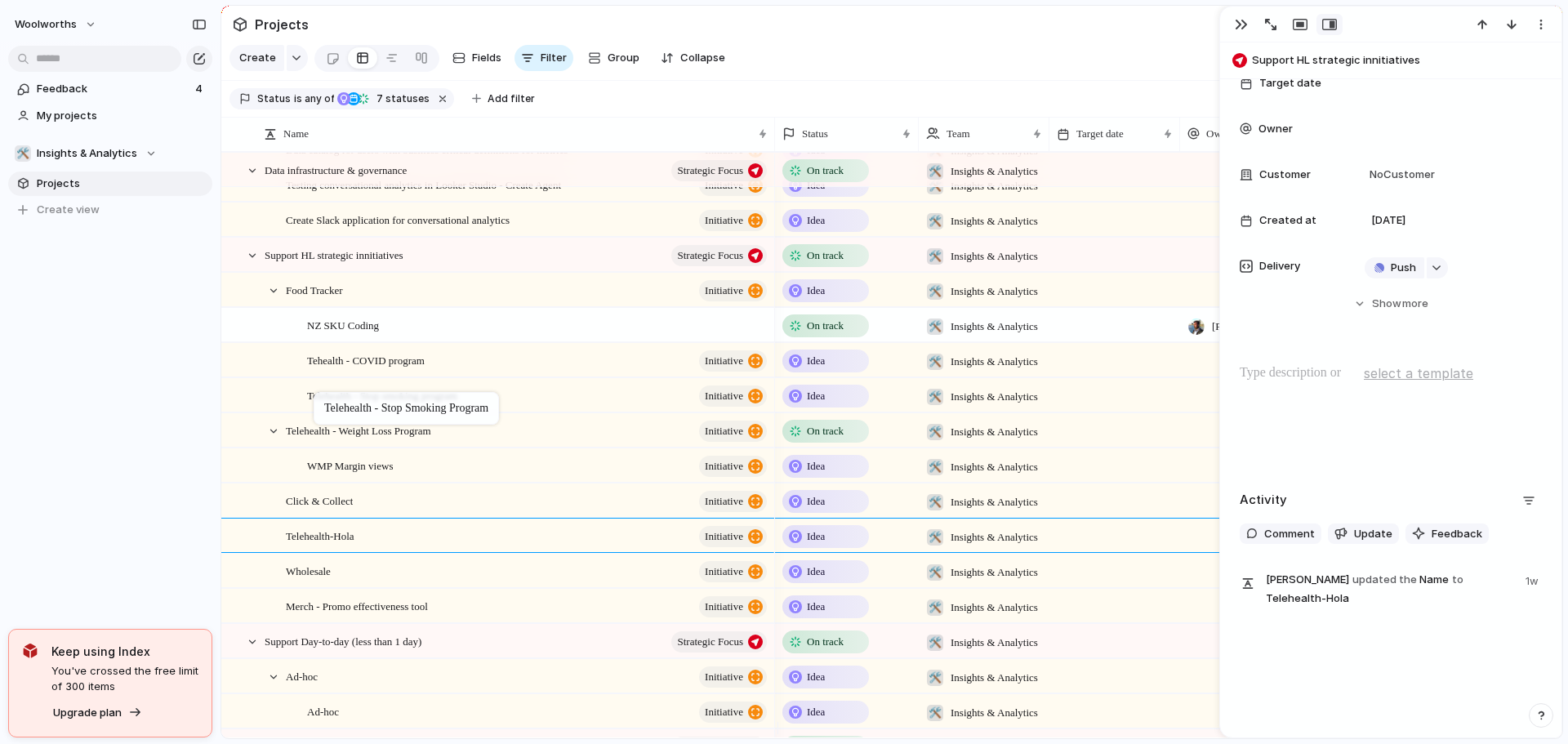
drag, startPoint x: 333, startPoint y: 471, endPoint x: 322, endPoint y: 397, distance: 74.8
click at [273, 298] on div at bounding box center [273, 290] width 15 height 15
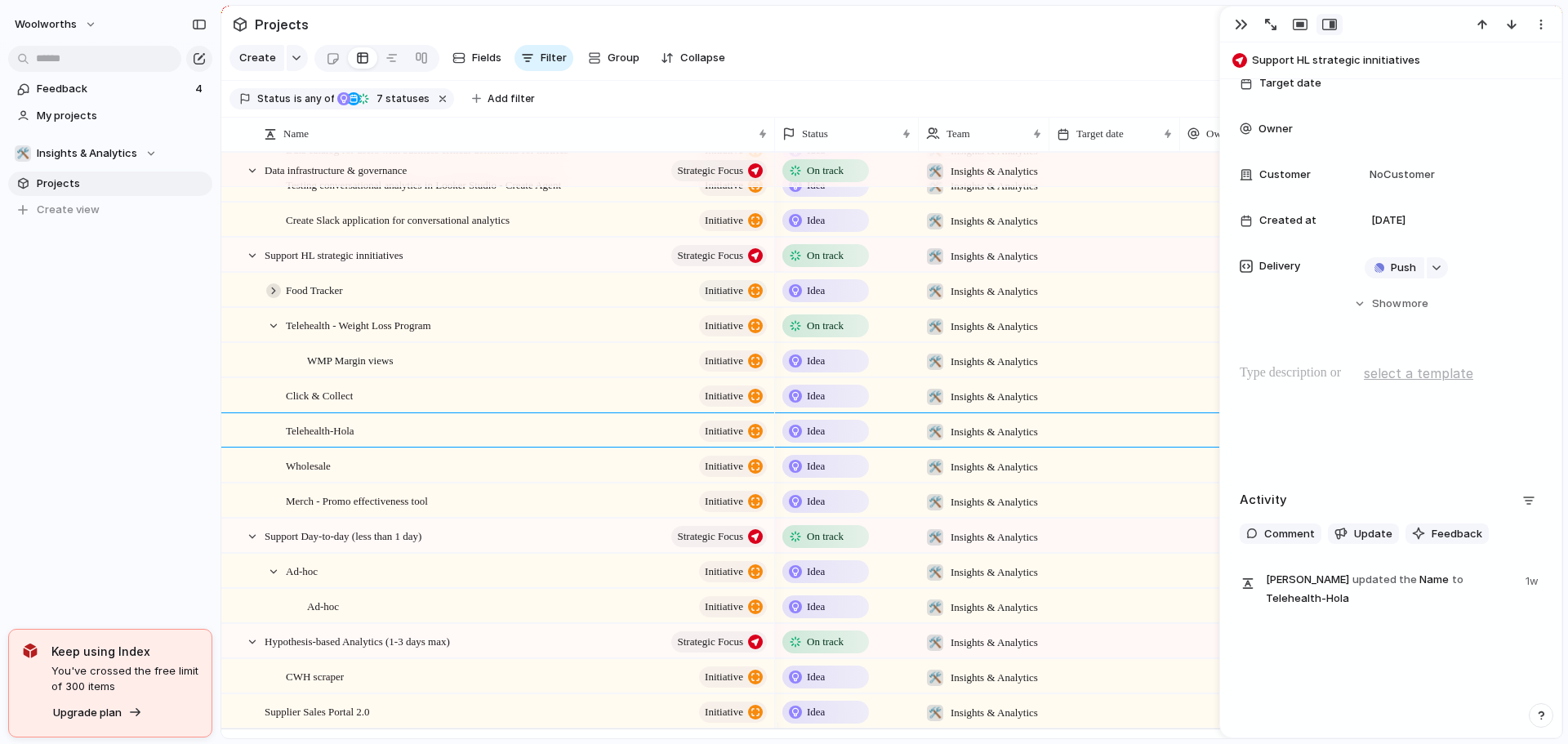
click at [272, 298] on div at bounding box center [273, 290] width 15 height 15
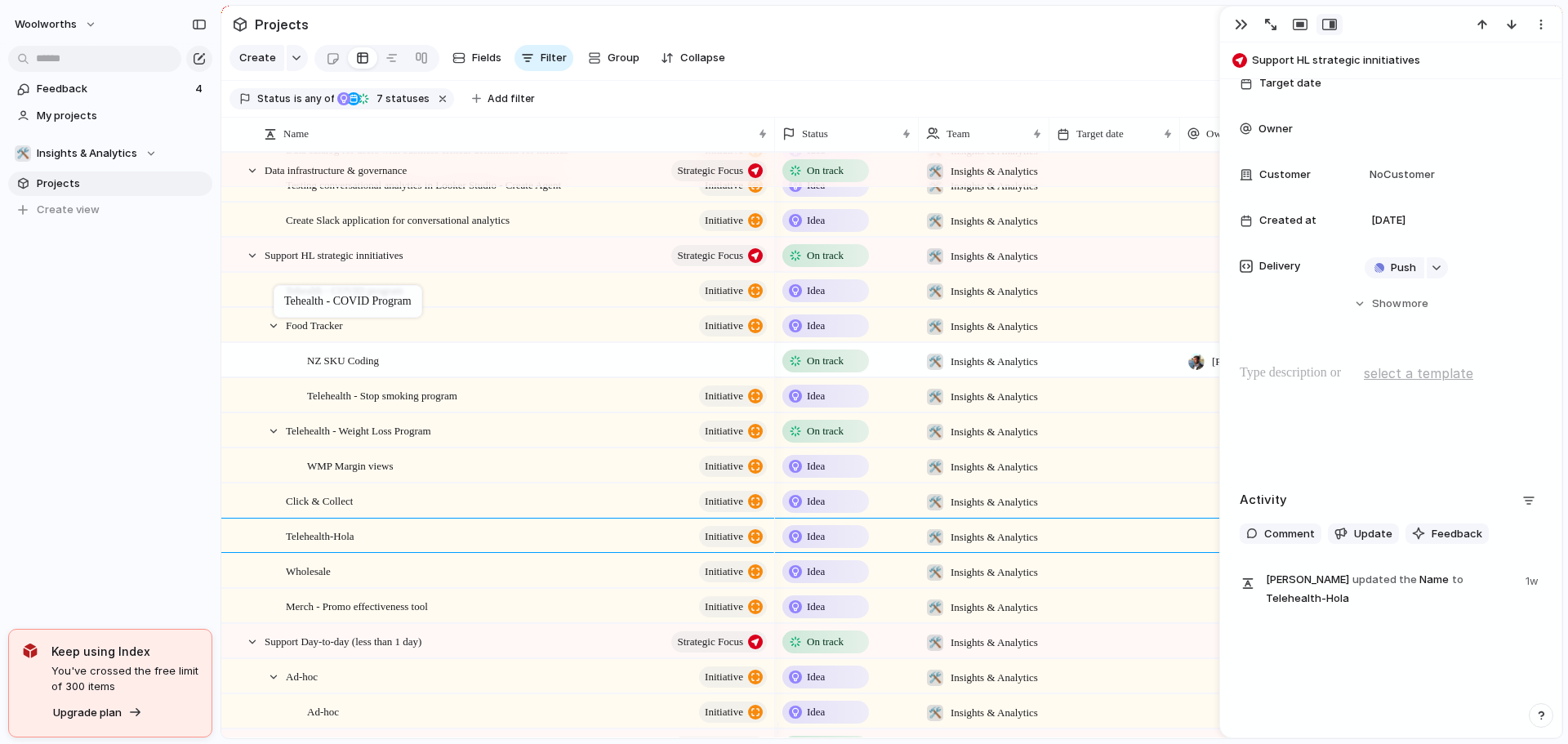
drag, startPoint x: 342, startPoint y: 373, endPoint x: 282, endPoint y: 289, distance: 103.2
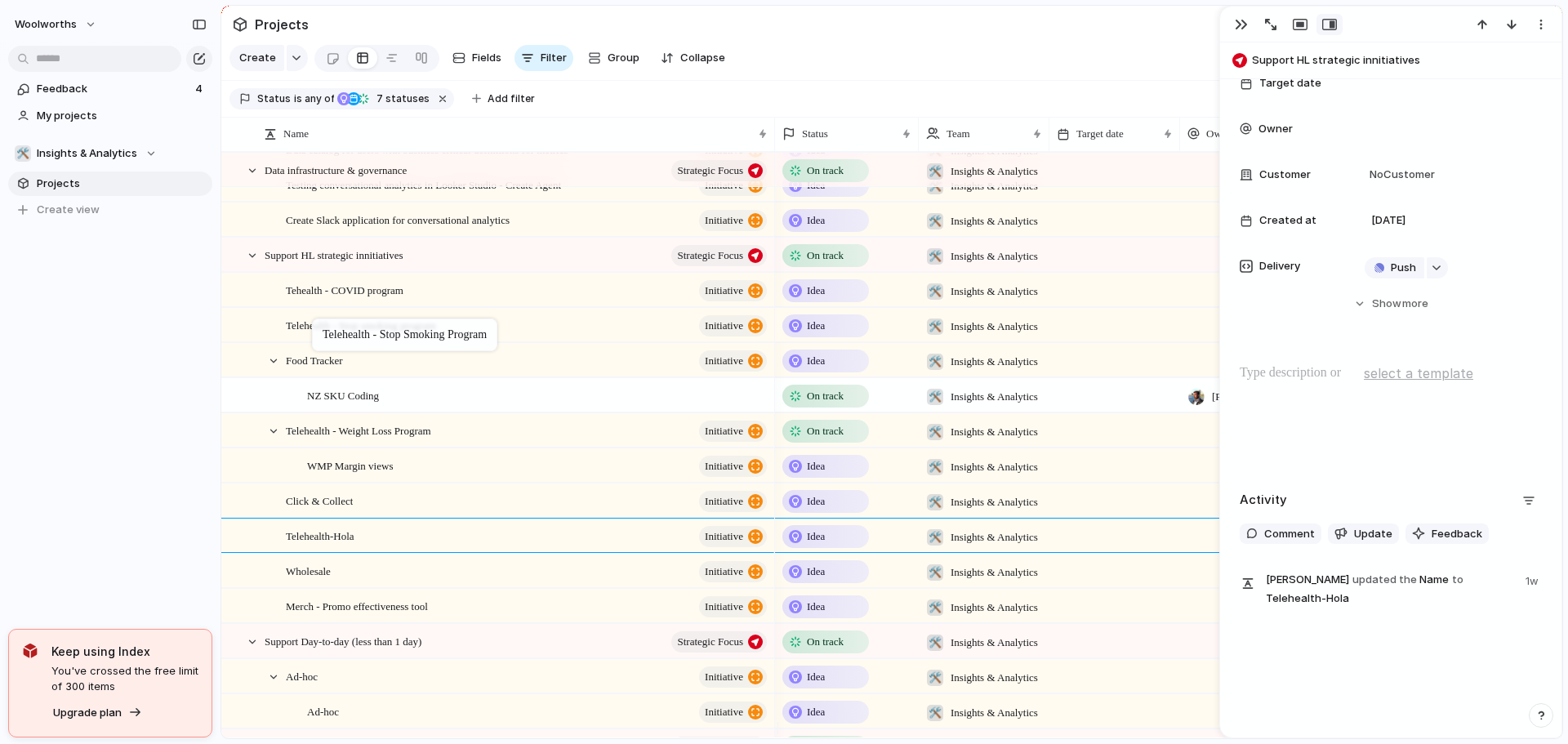
drag, startPoint x: 390, startPoint y: 413, endPoint x: 321, endPoint y: 321, distance: 115.0
click at [414, 615] on span "Merch - Promo effectiveness tool" at bounding box center [357, 606] width 142 height 19
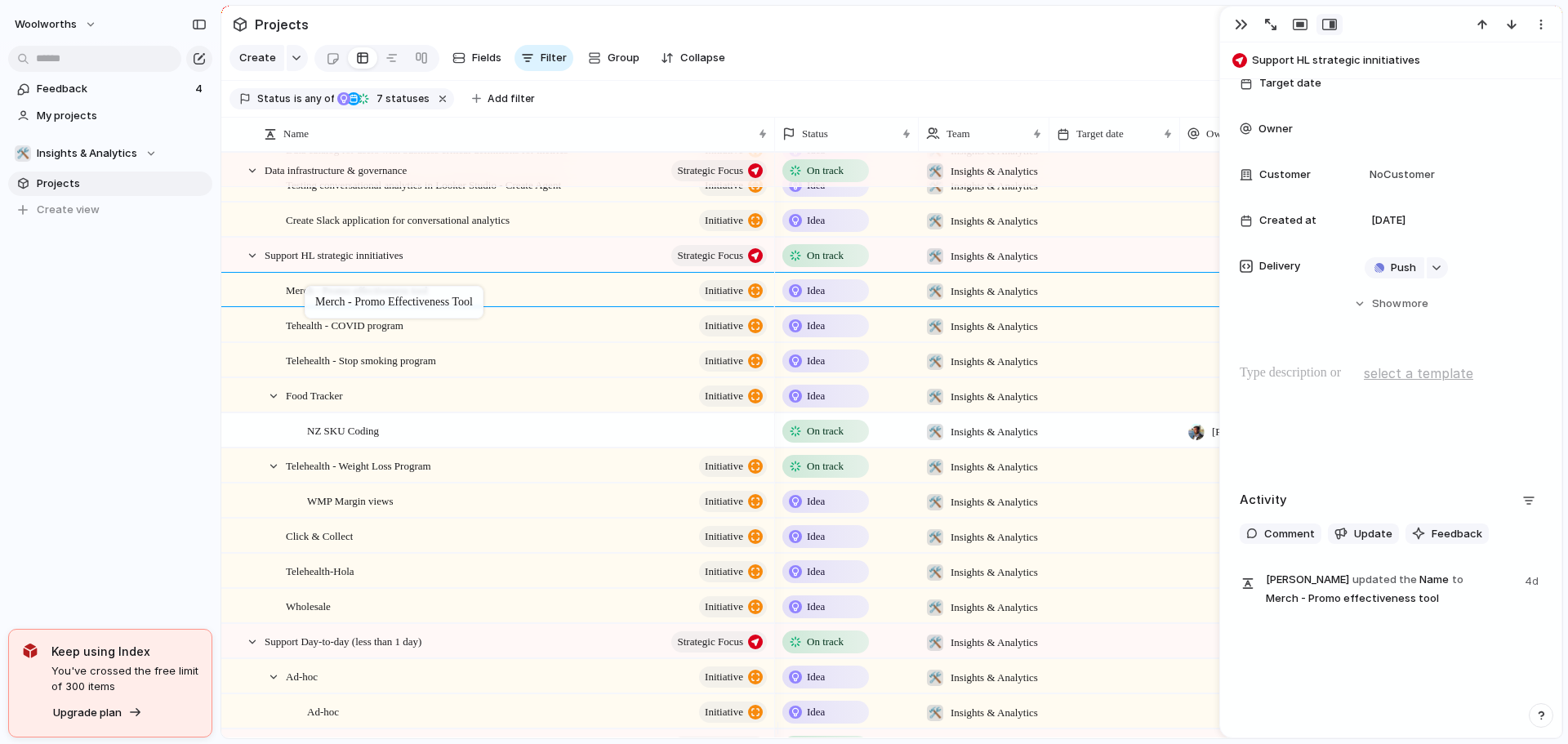
drag, startPoint x: 404, startPoint y: 618, endPoint x: 313, endPoint y: 289, distance: 341.4
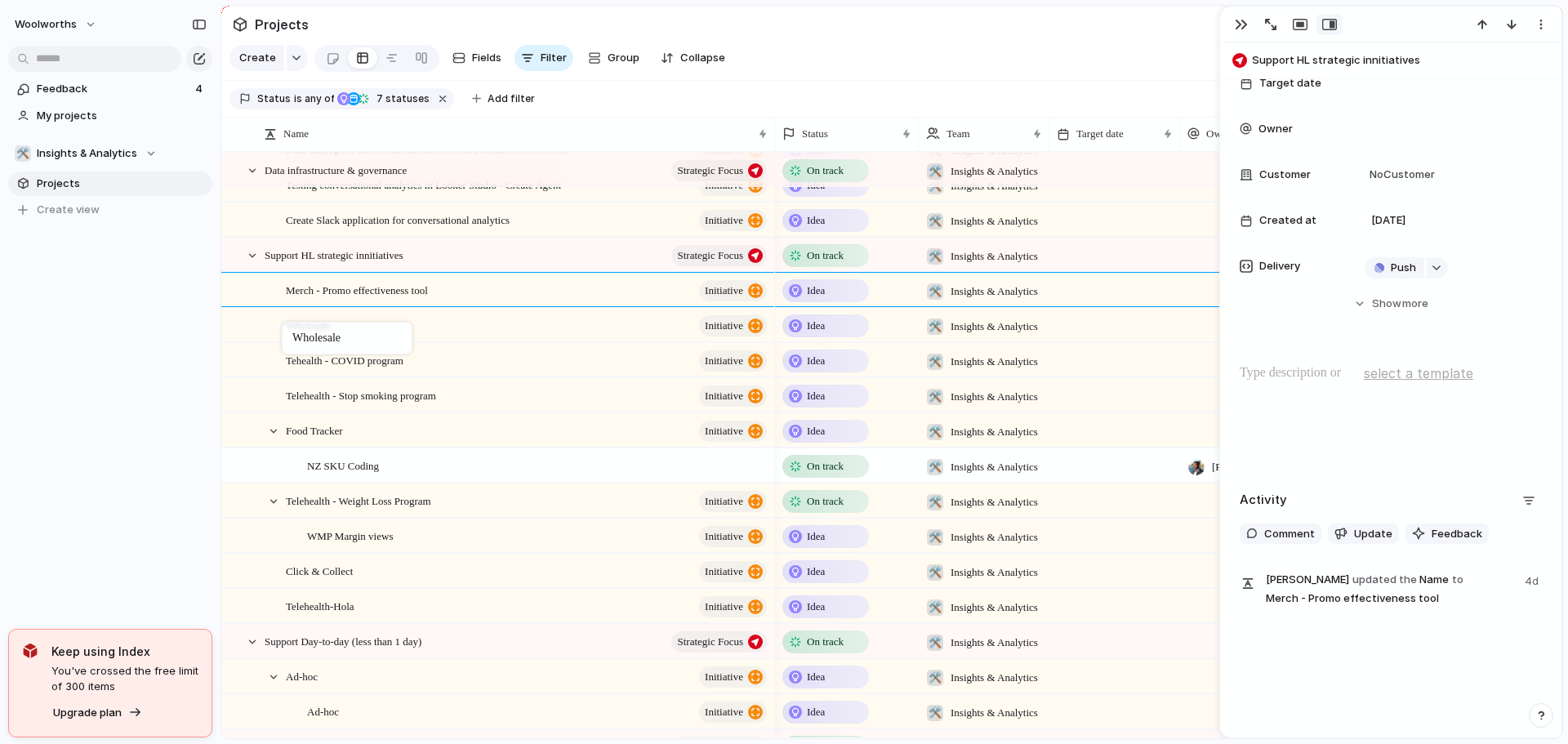
drag, startPoint x: 340, startPoint y: 620, endPoint x: 290, endPoint y: 325, distance: 299.2
click at [368, 299] on span "Merch - Promo effectiveness tool" at bounding box center [357, 289] width 142 height 19
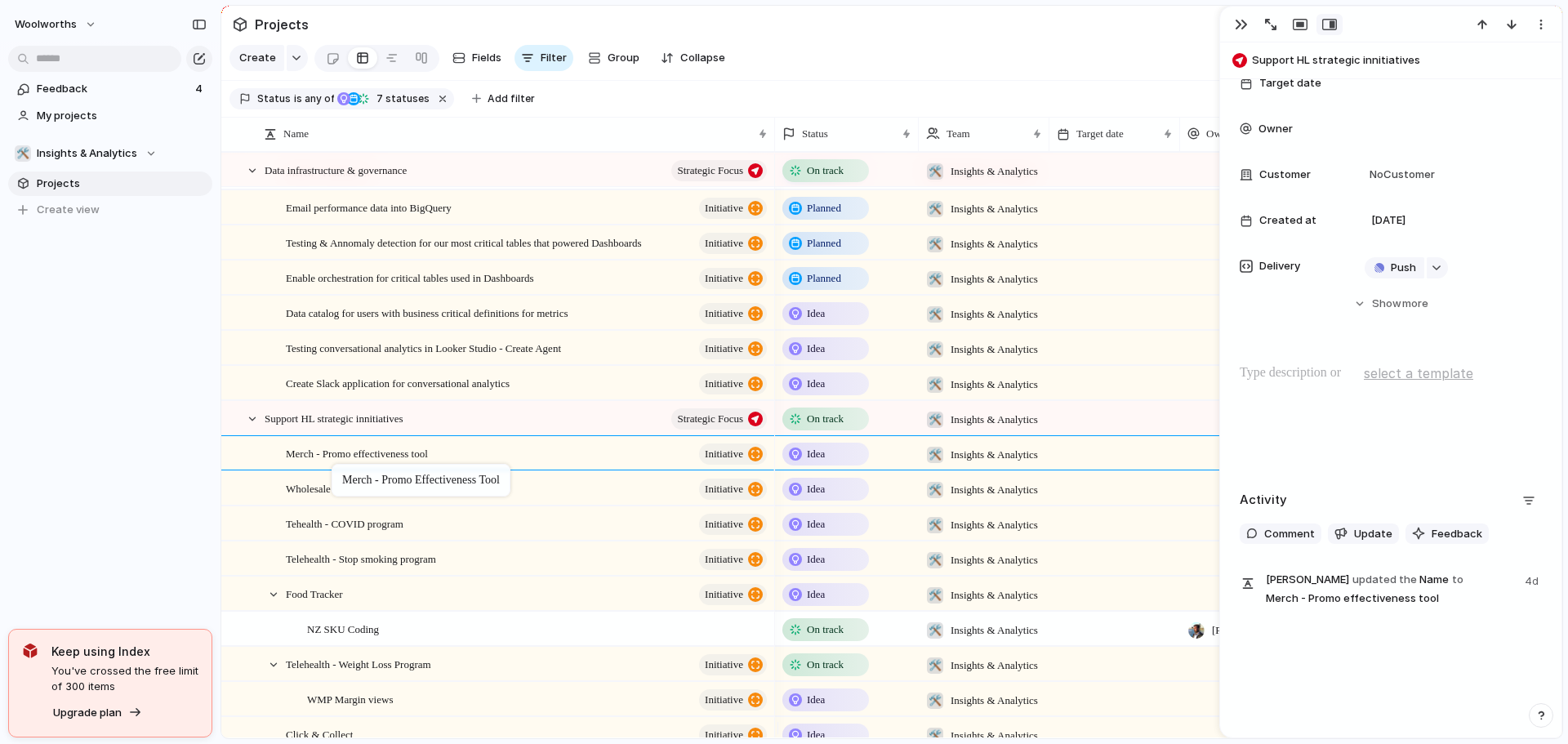
drag, startPoint x: 351, startPoint y: 472, endPoint x: 340, endPoint y: 467, distance: 12.1
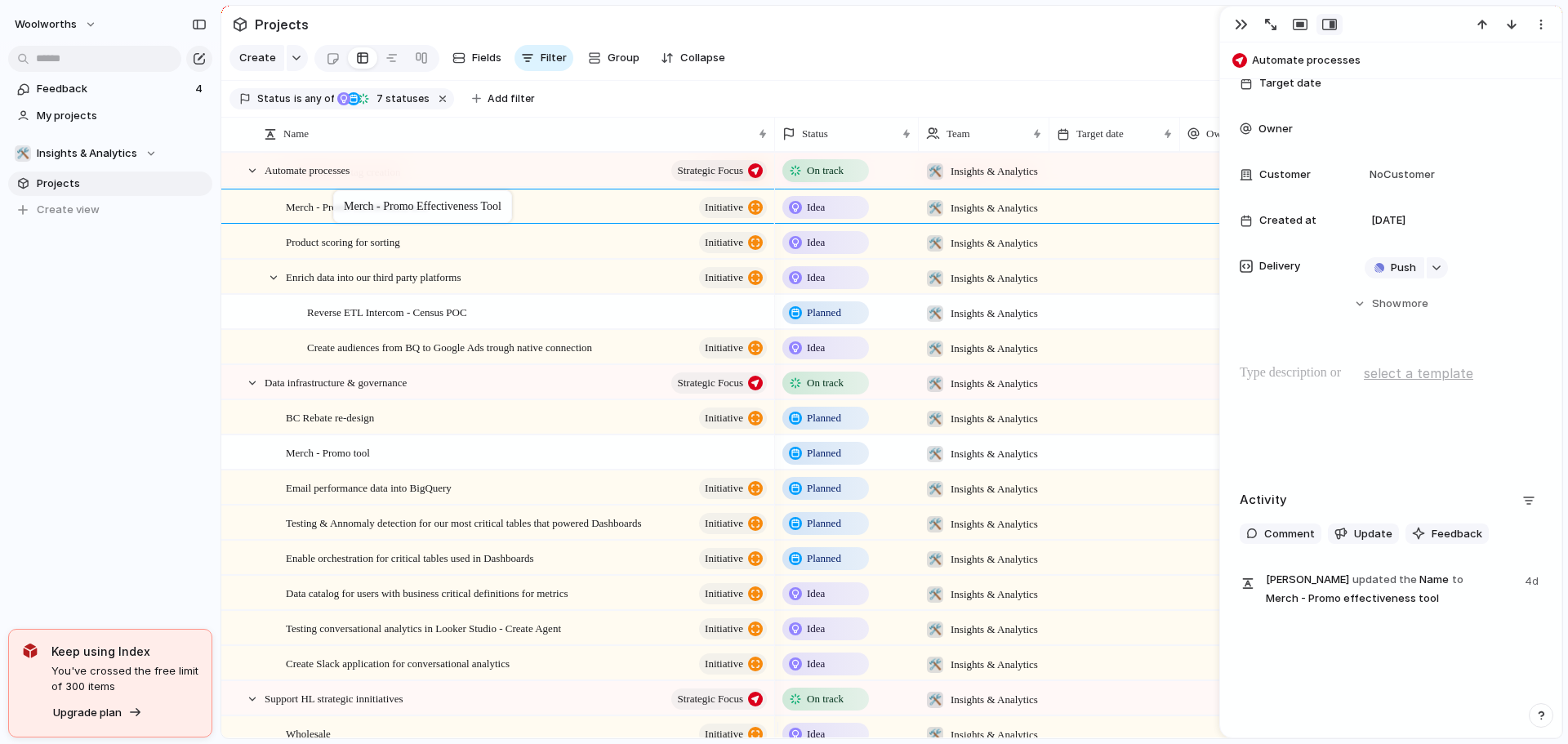
drag, startPoint x: 384, startPoint y: 710, endPoint x: 341, endPoint y: 194, distance: 517.8
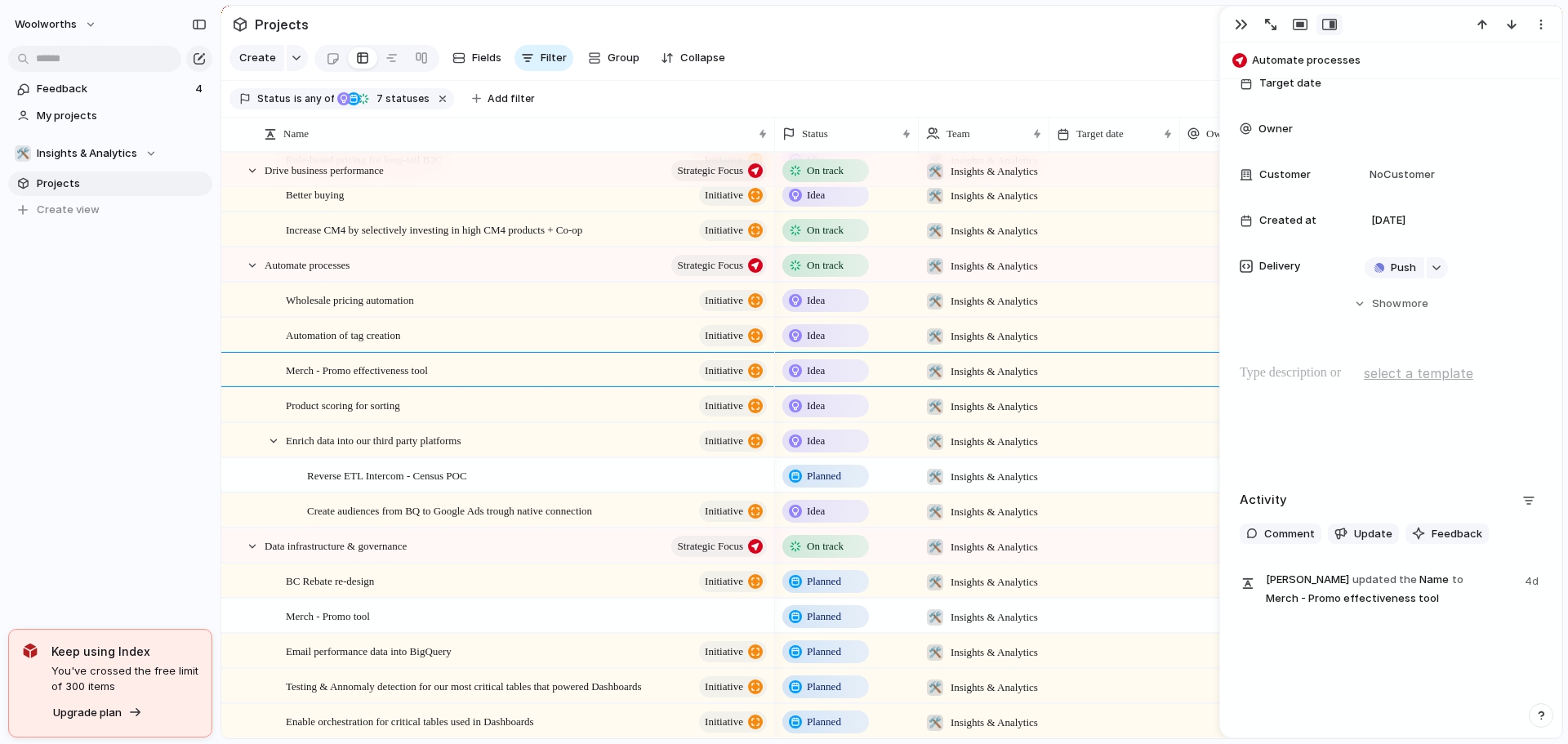
scroll to position [163, 0]
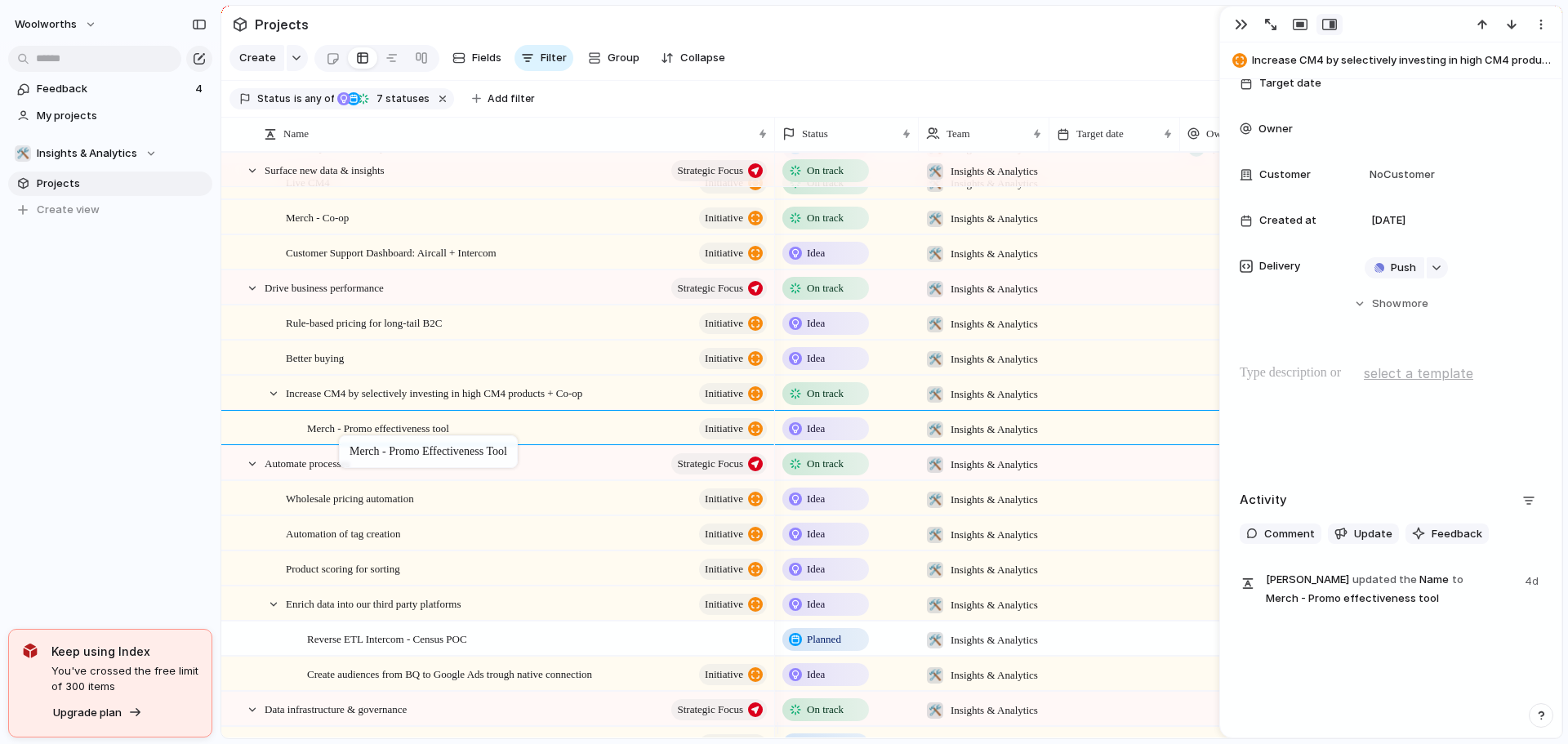
drag, startPoint x: 377, startPoint y: 556, endPoint x: 347, endPoint y: 439, distance: 120.8
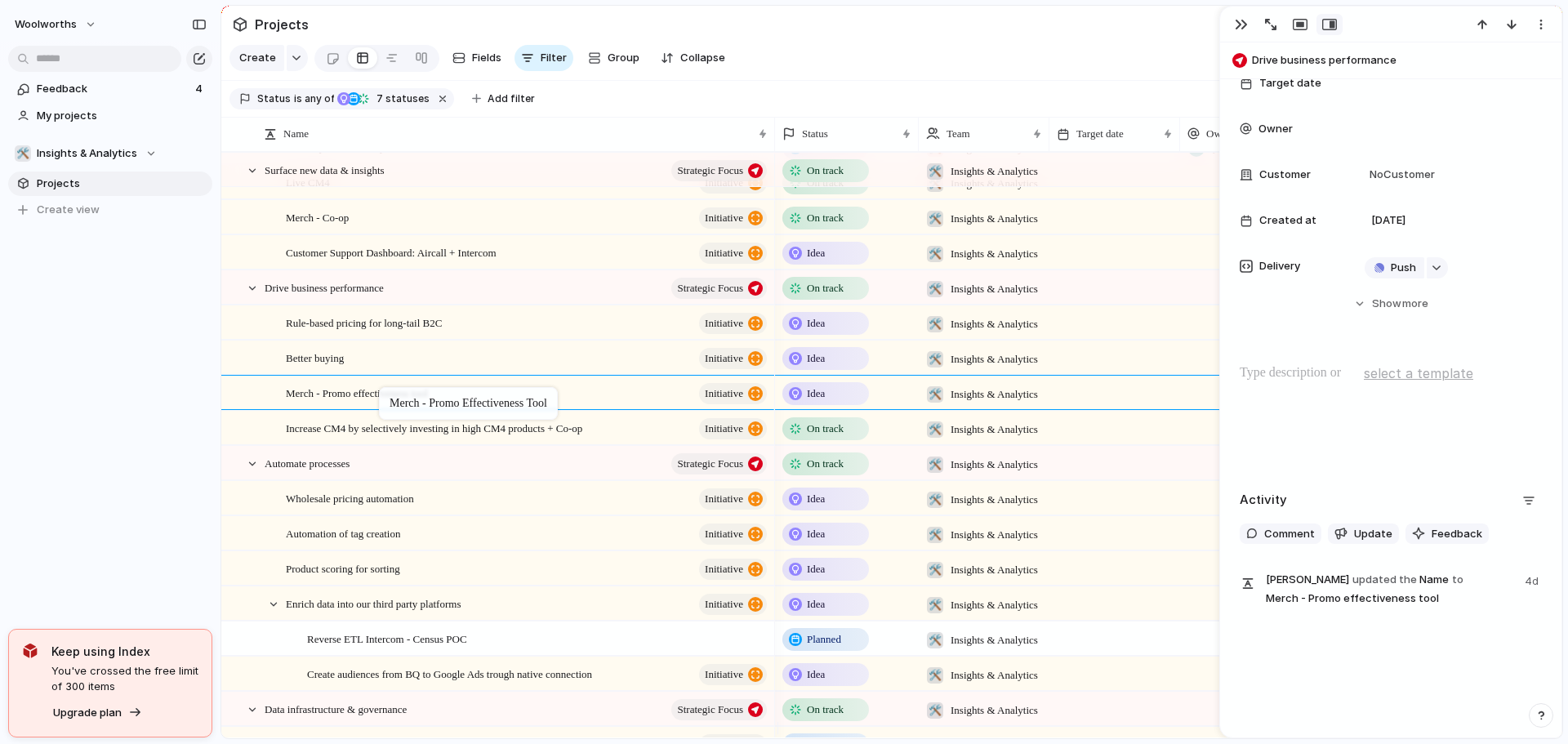
drag, startPoint x: 343, startPoint y: 445, endPoint x: 387, endPoint y: 391, distance: 69.7
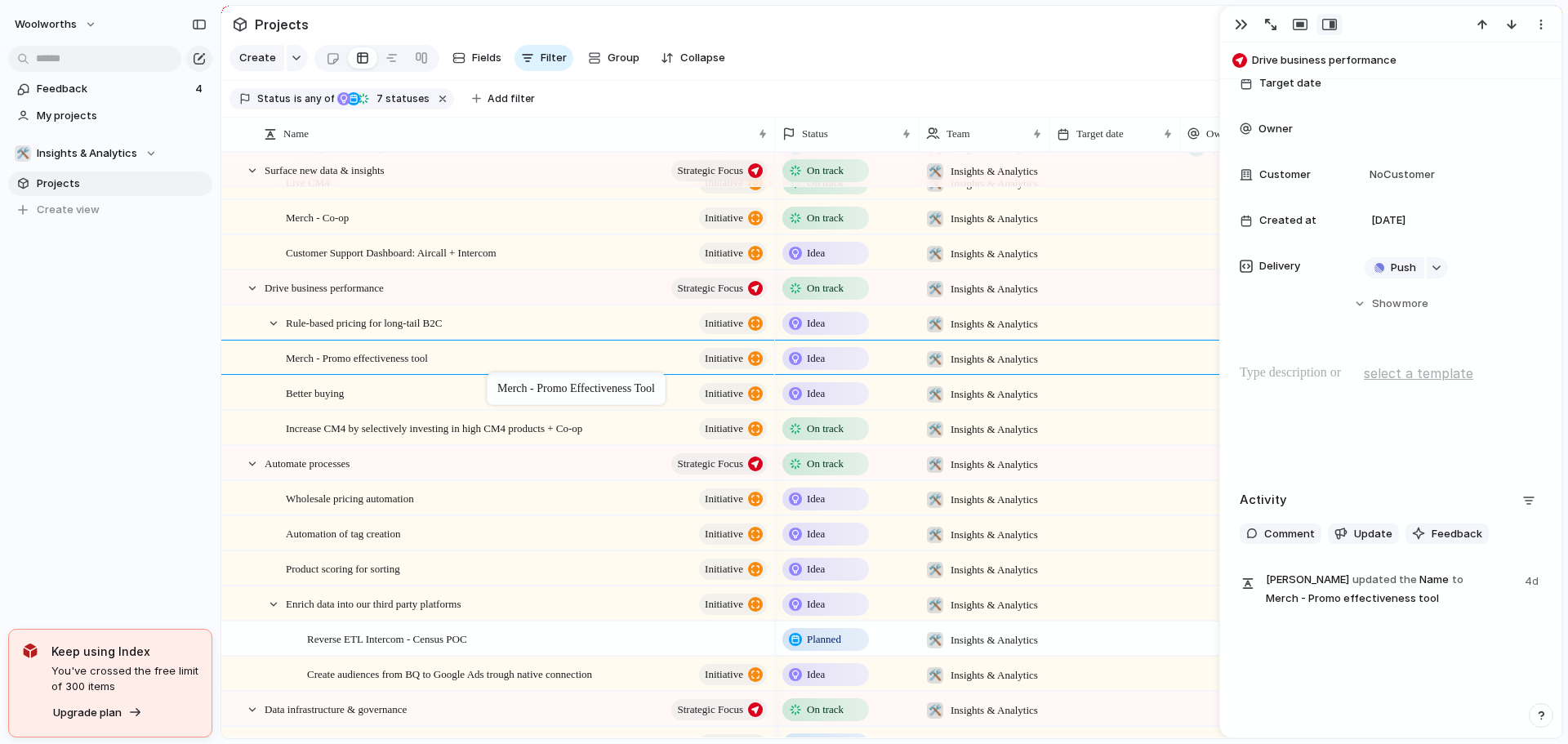
drag, startPoint x: 421, startPoint y: 408, endPoint x: 392, endPoint y: 366, distance: 51.0
drag, startPoint x: 388, startPoint y: 373, endPoint x: 302, endPoint y: 321, distance: 100.5
drag, startPoint x: 369, startPoint y: 376, endPoint x: 295, endPoint y: 322, distance: 91.6
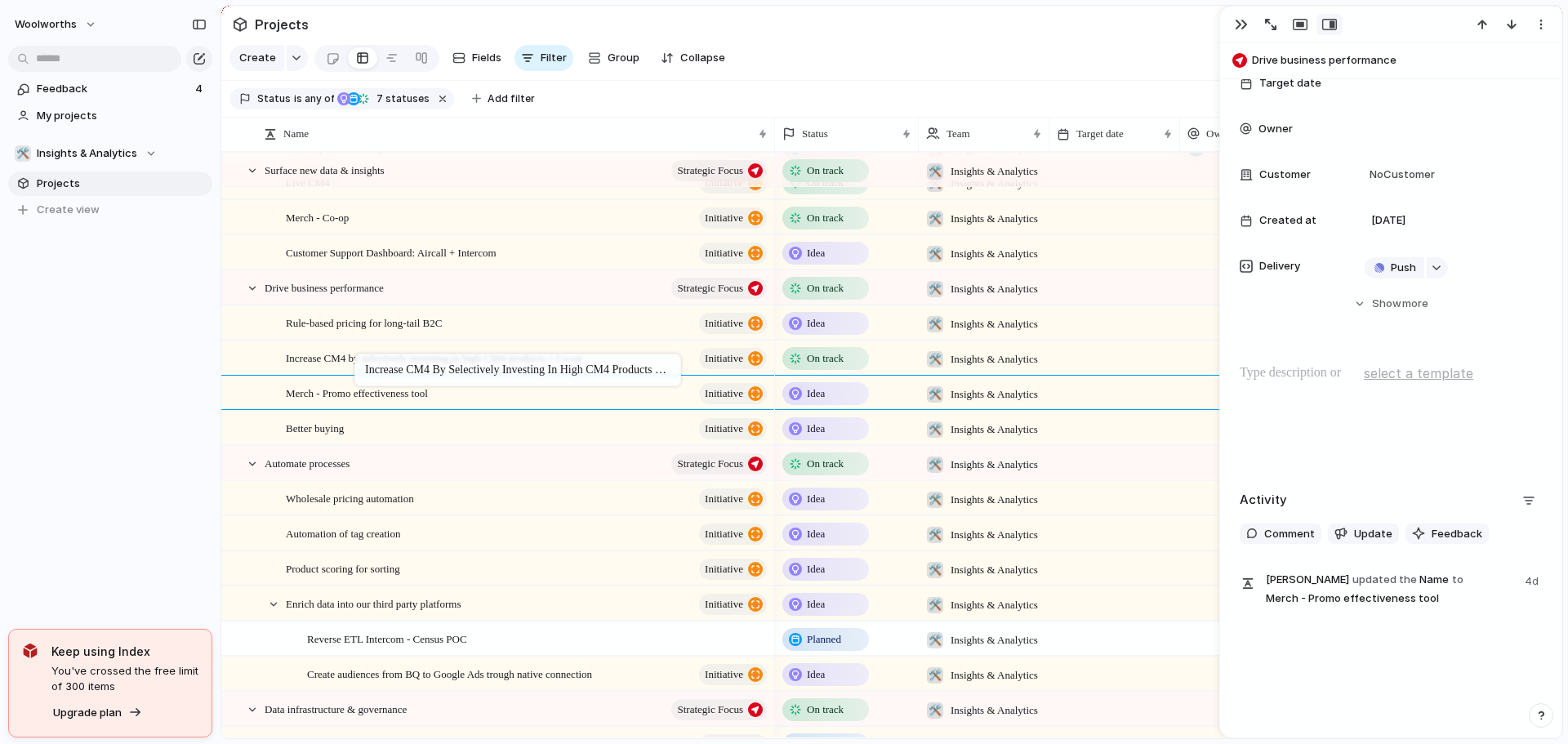
drag, startPoint x: 403, startPoint y: 446, endPoint x: 363, endPoint y: 357, distance: 97.6
click at [425, 402] on span "Merch - Promo effectiveness tool" at bounding box center [357, 392] width 142 height 19
click at [417, 443] on div "Better buying initiative" at bounding box center [528, 428] width 484 height 34
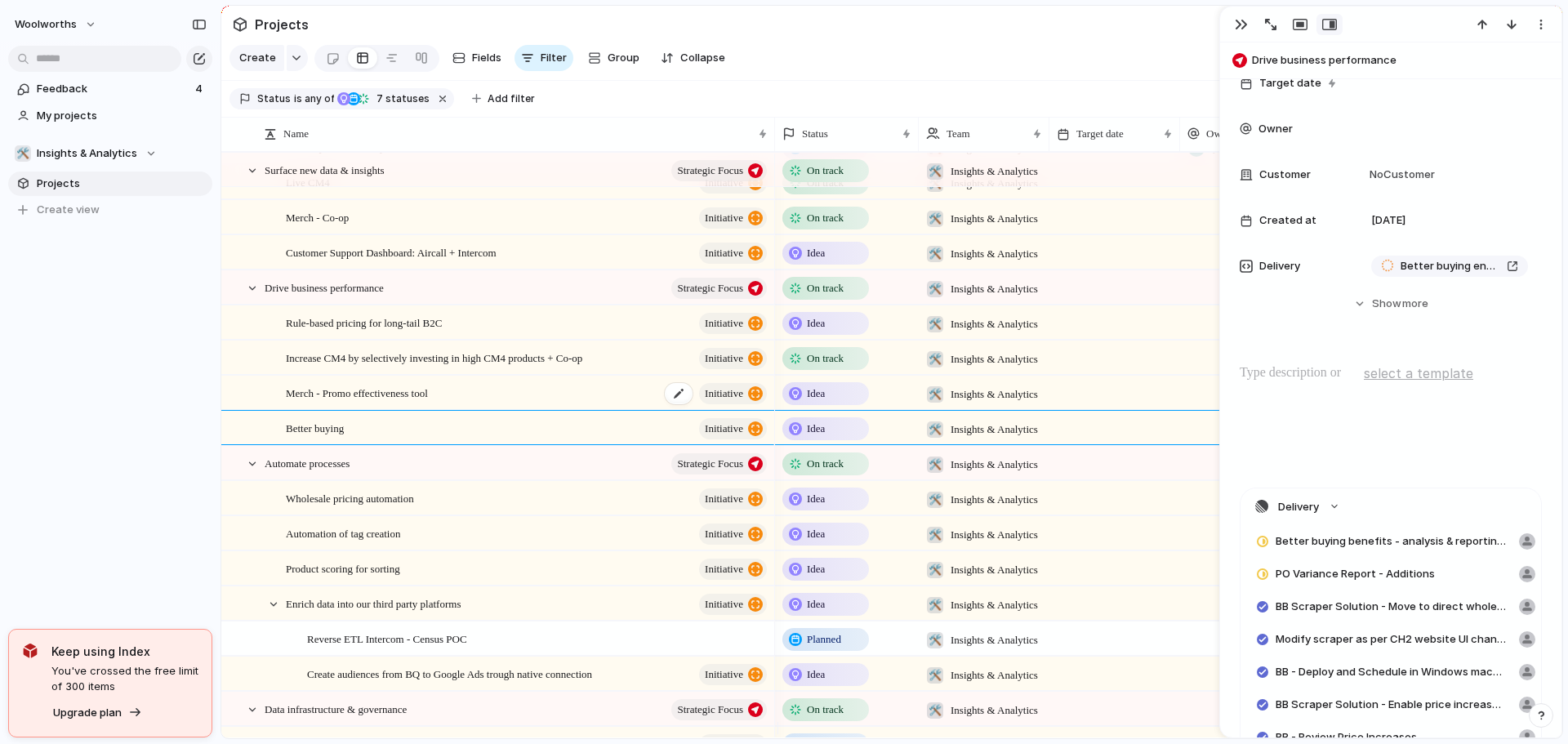
click at [403, 402] on span "Merch - Promo effectiveness tool" at bounding box center [357, 392] width 142 height 19
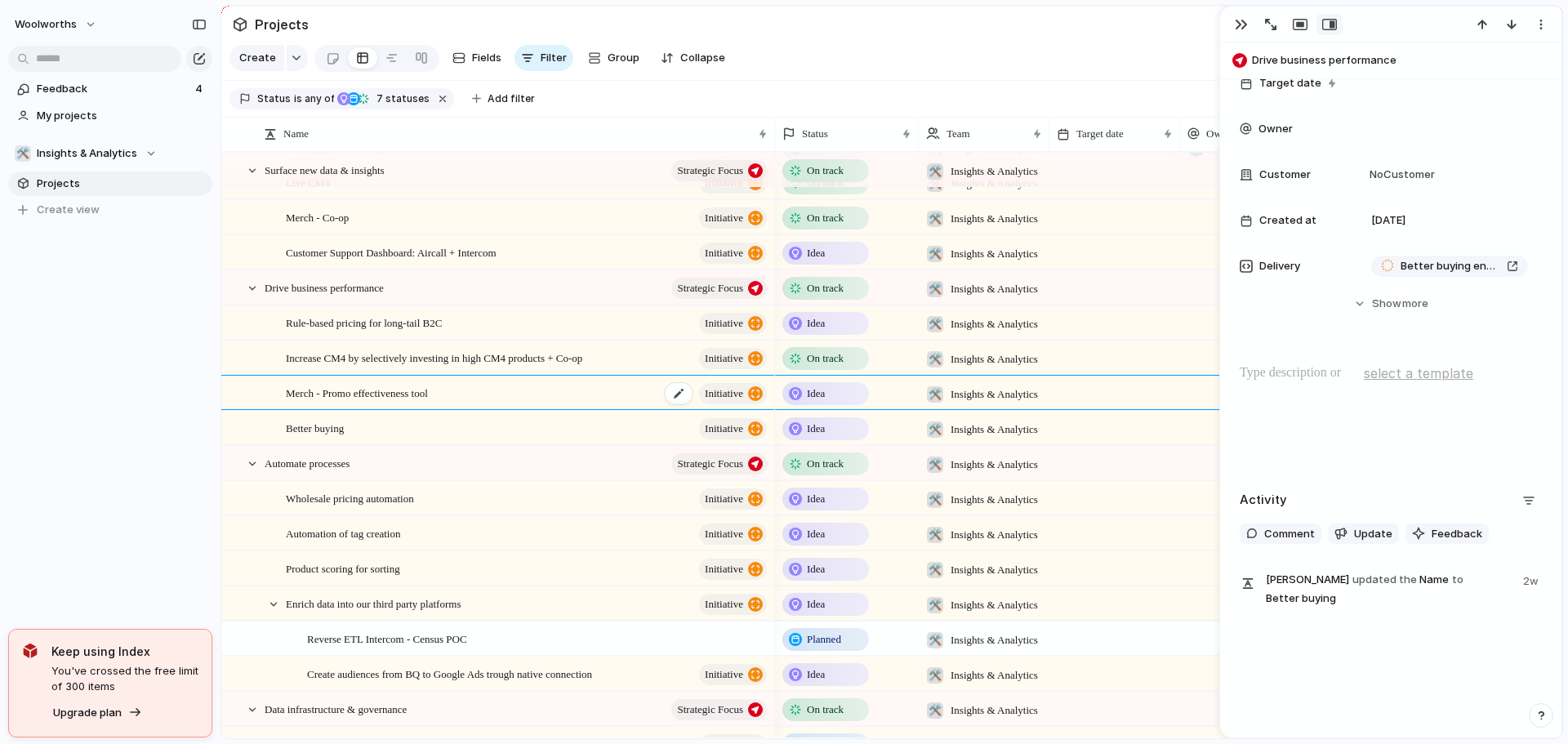
type textarea "**********"
click at [1301, 368] on p at bounding box center [1391, 373] width 302 height 20
click at [1295, 365] on p at bounding box center [1391, 373] width 302 height 20
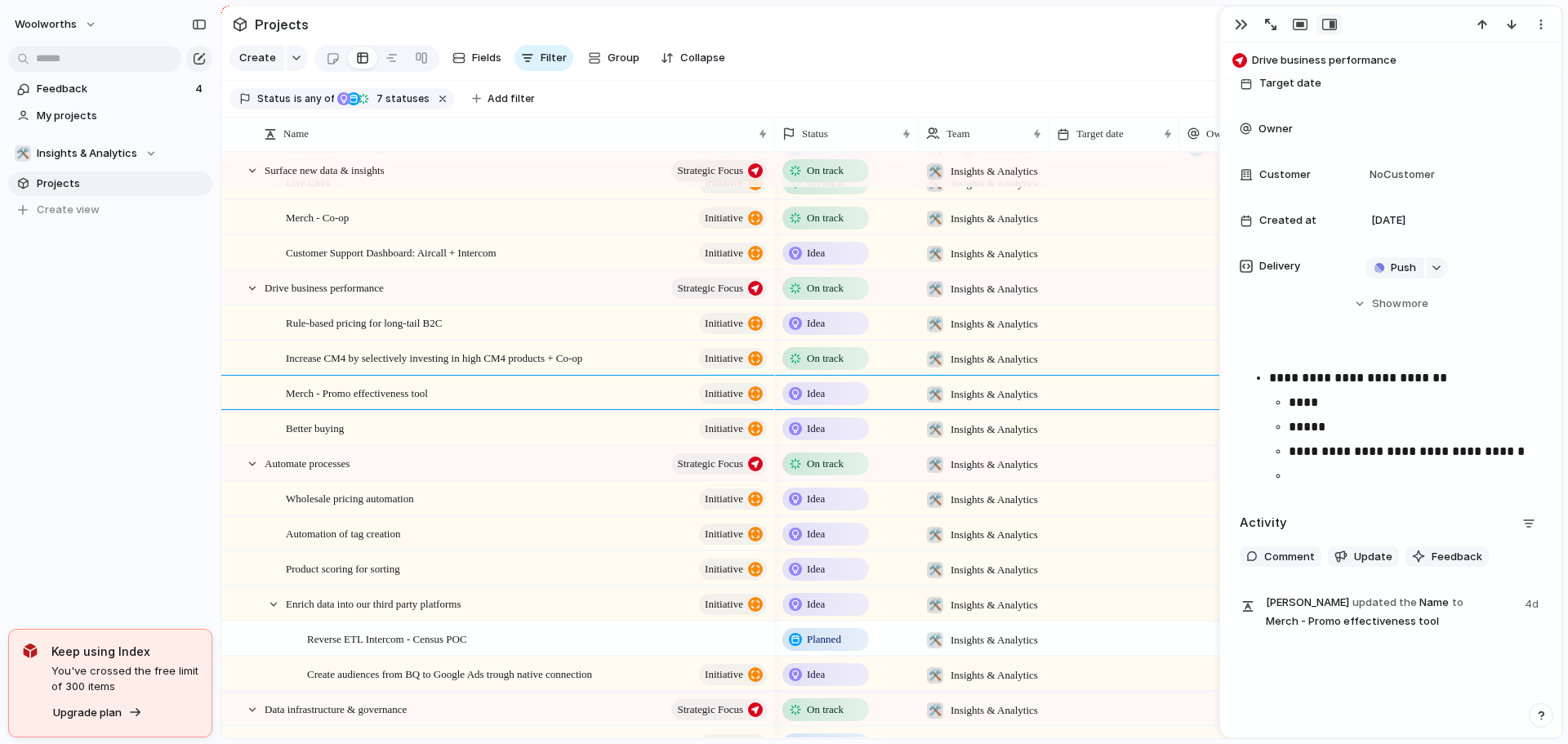
scroll to position [239, 0]
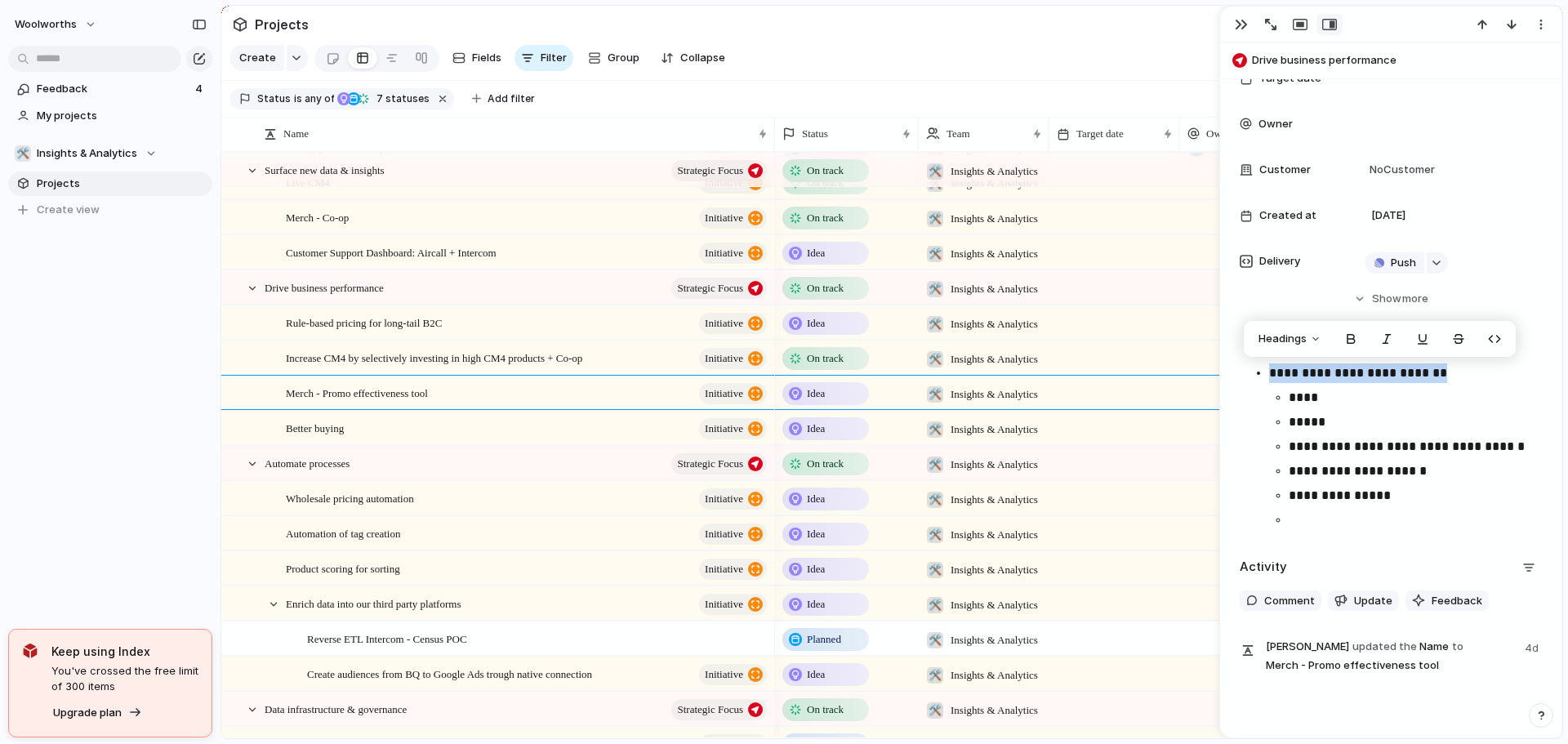
drag, startPoint x: 1460, startPoint y: 371, endPoint x: 1264, endPoint y: 366, distance: 196.1
click at [1264, 366] on ul "**********" at bounding box center [1391, 447] width 302 height 167
click at [1319, 535] on div "**********" at bounding box center [1391, 452] width 302 height 176
click at [1523, 441] on p "**********" at bounding box center [1409, 447] width 240 height 20
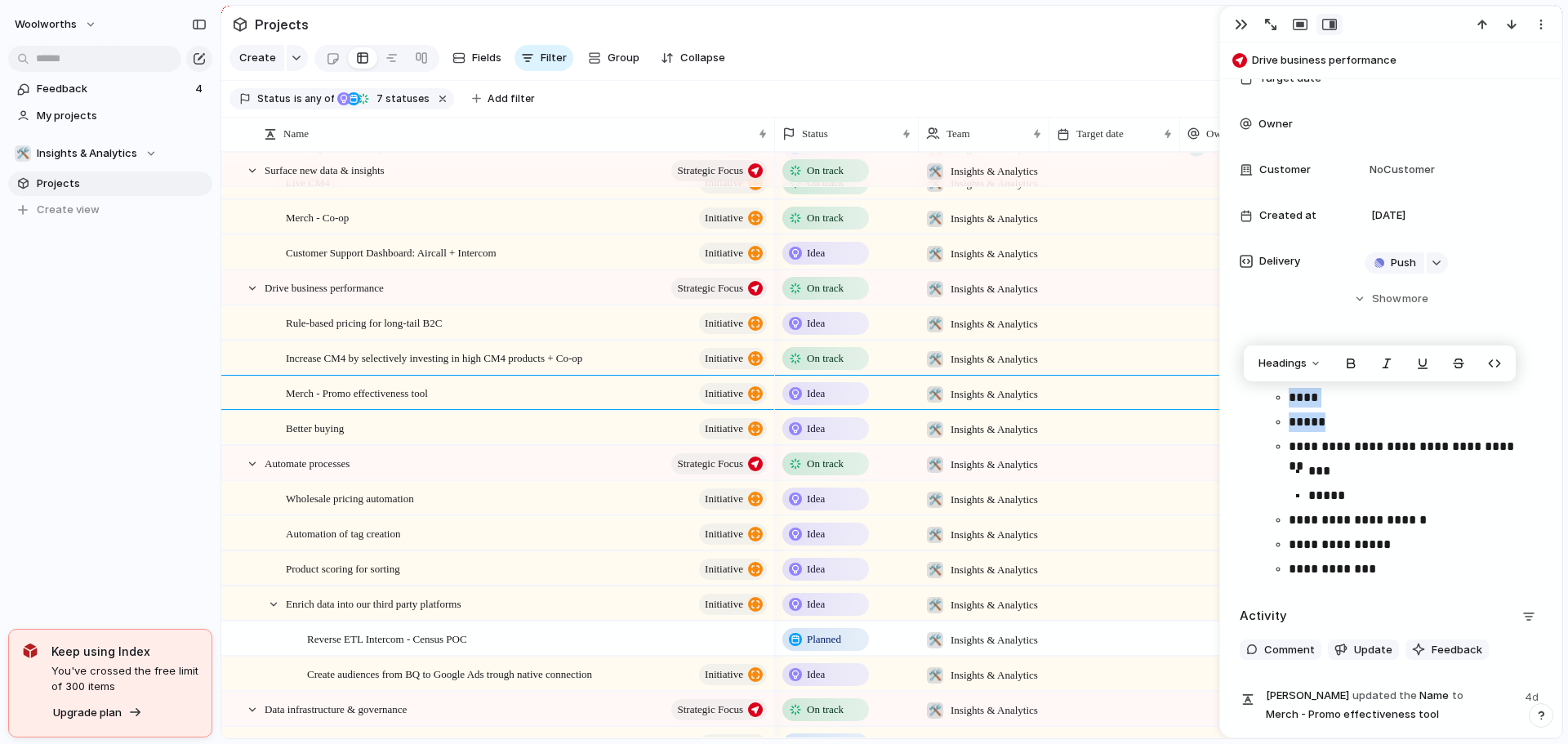
drag, startPoint x: 1343, startPoint y: 424, endPoint x: 1286, endPoint y: 396, distance: 63.5
click at [1286, 396] on ul "**********" at bounding box center [1406, 483] width 273 height 191
drag, startPoint x: 1355, startPoint y: 504, endPoint x: 1281, endPoint y: 406, distance: 122.8
click at [1281, 406] on ul "**********" at bounding box center [1406, 483] width 273 height 191
click at [1348, 362] on button "button" at bounding box center [1351, 364] width 33 height 26
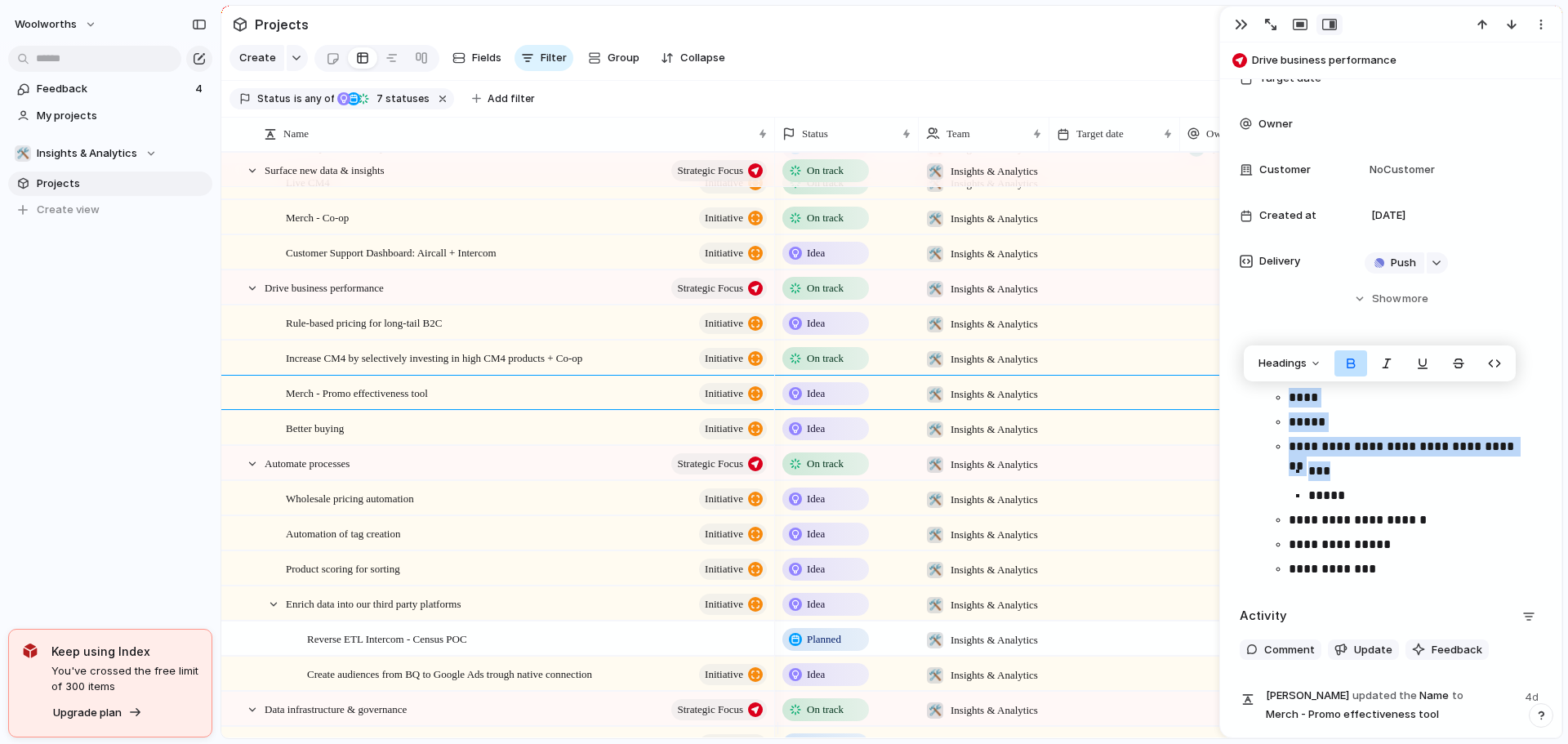
click at [1374, 499] on p "*****" at bounding box center [1418, 495] width 220 height 20
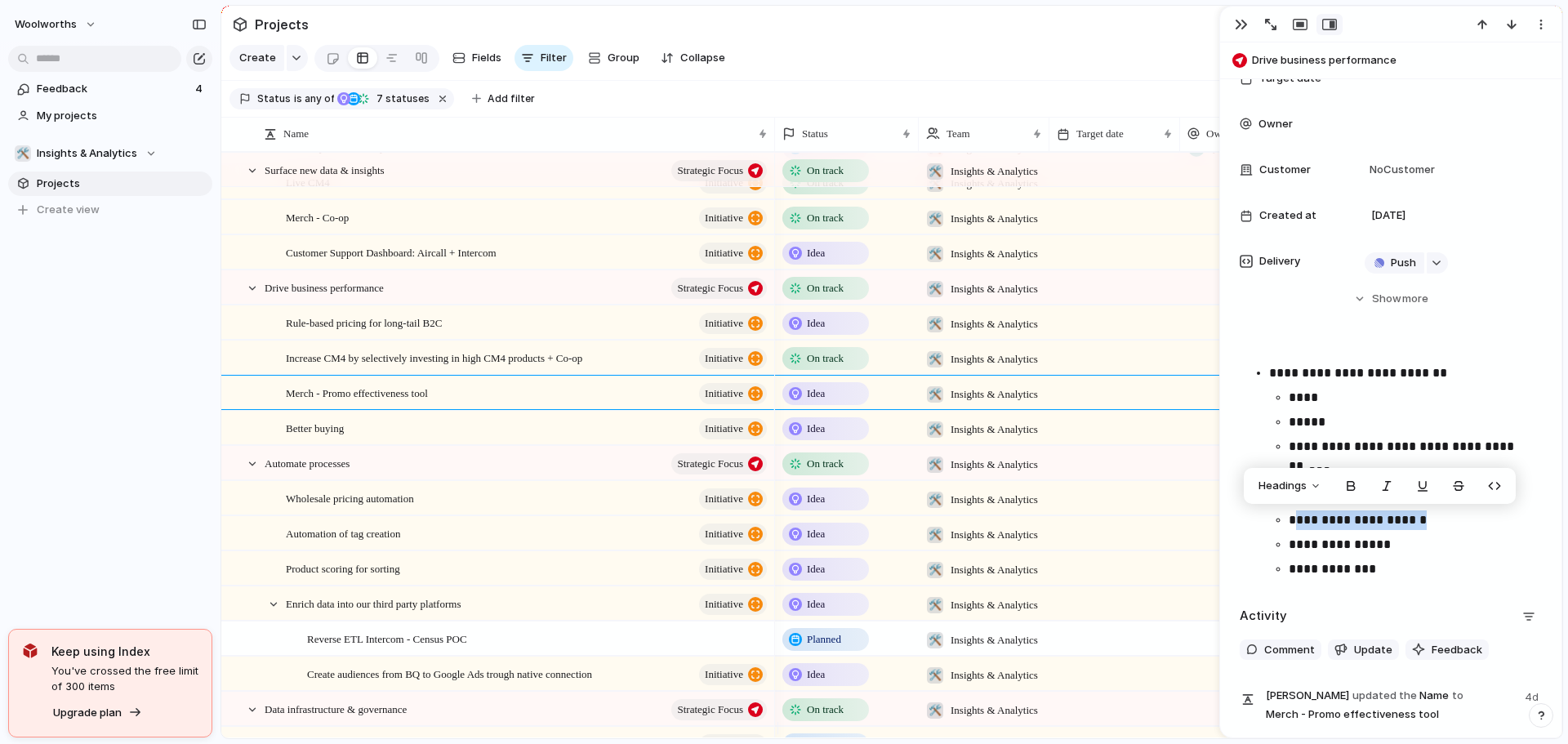
drag, startPoint x: 1295, startPoint y: 520, endPoint x: 1474, endPoint y: 519, distance: 179.0
click at [1474, 518] on p "**********" at bounding box center [1409, 520] width 240 height 20
click at [1313, 543] on p "**********" at bounding box center [1409, 544] width 240 height 20
drag, startPoint x: 1285, startPoint y: 546, endPoint x: 1429, endPoint y: 590, distance: 150.6
click at [1431, 589] on div "**********" at bounding box center [1390, 288] width 341 height 896
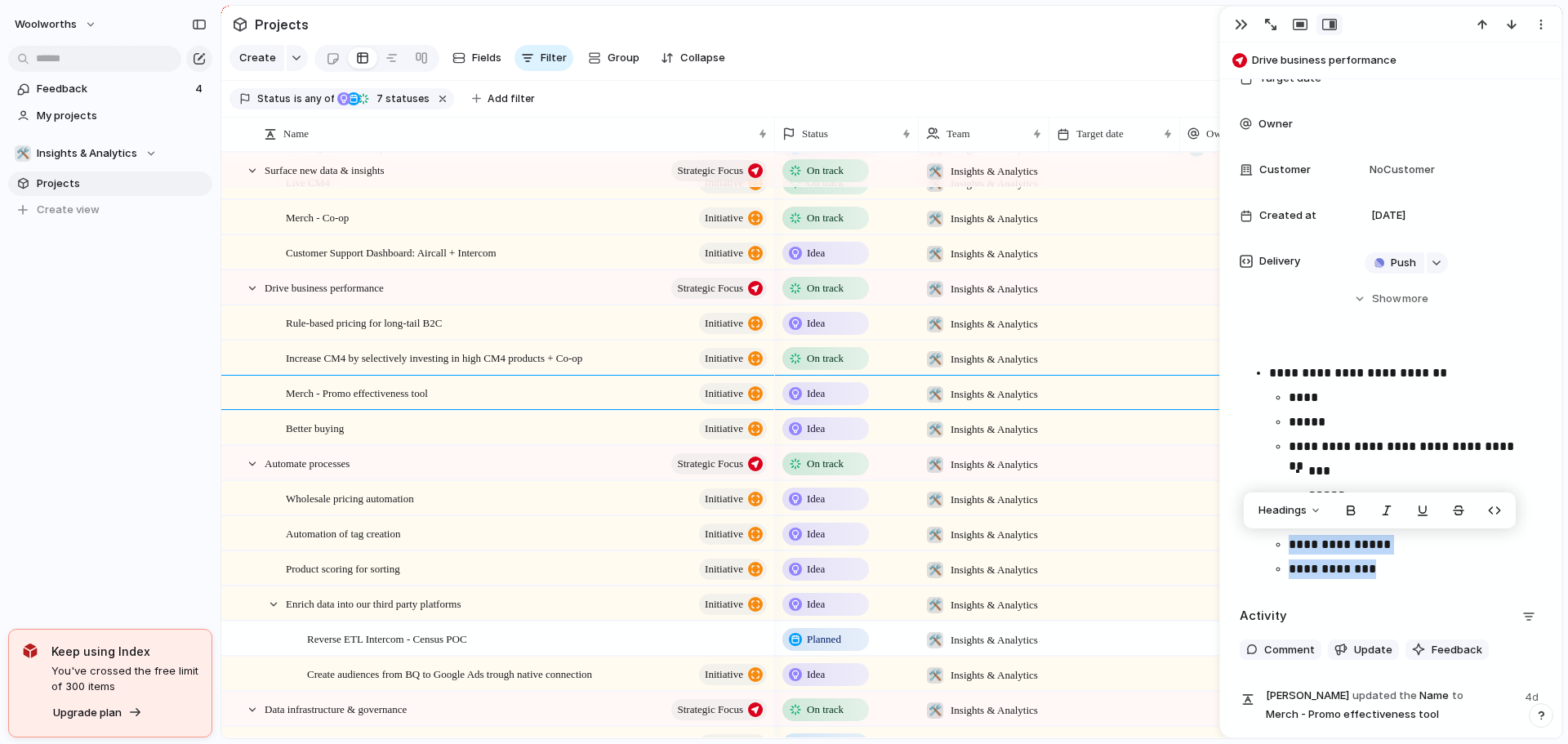
click at [1452, 556] on ul "**********" at bounding box center [1406, 483] width 273 height 191
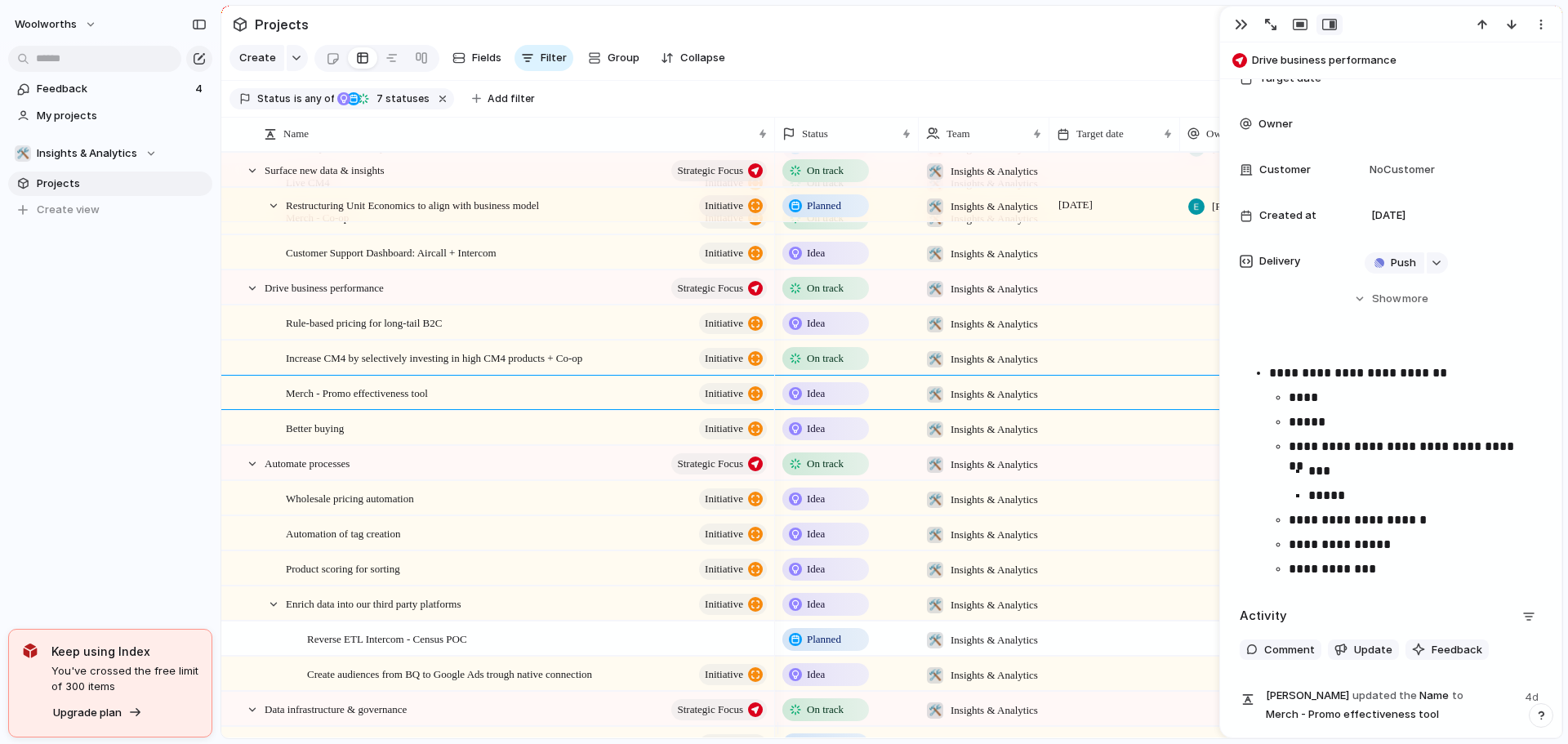
scroll to position [0, 0]
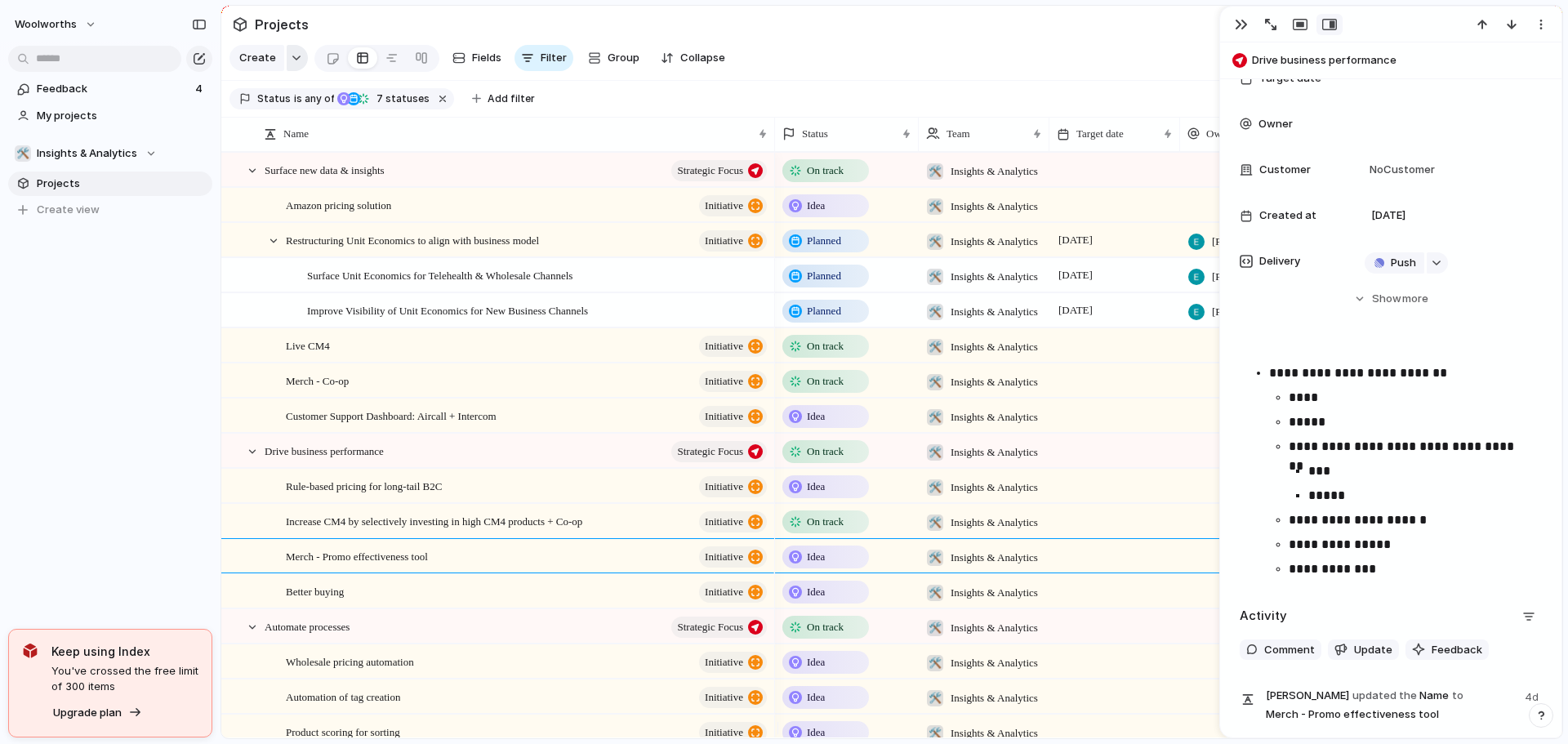
click at [297, 61] on div "button" at bounding box center [296, 58] width 11 height 7
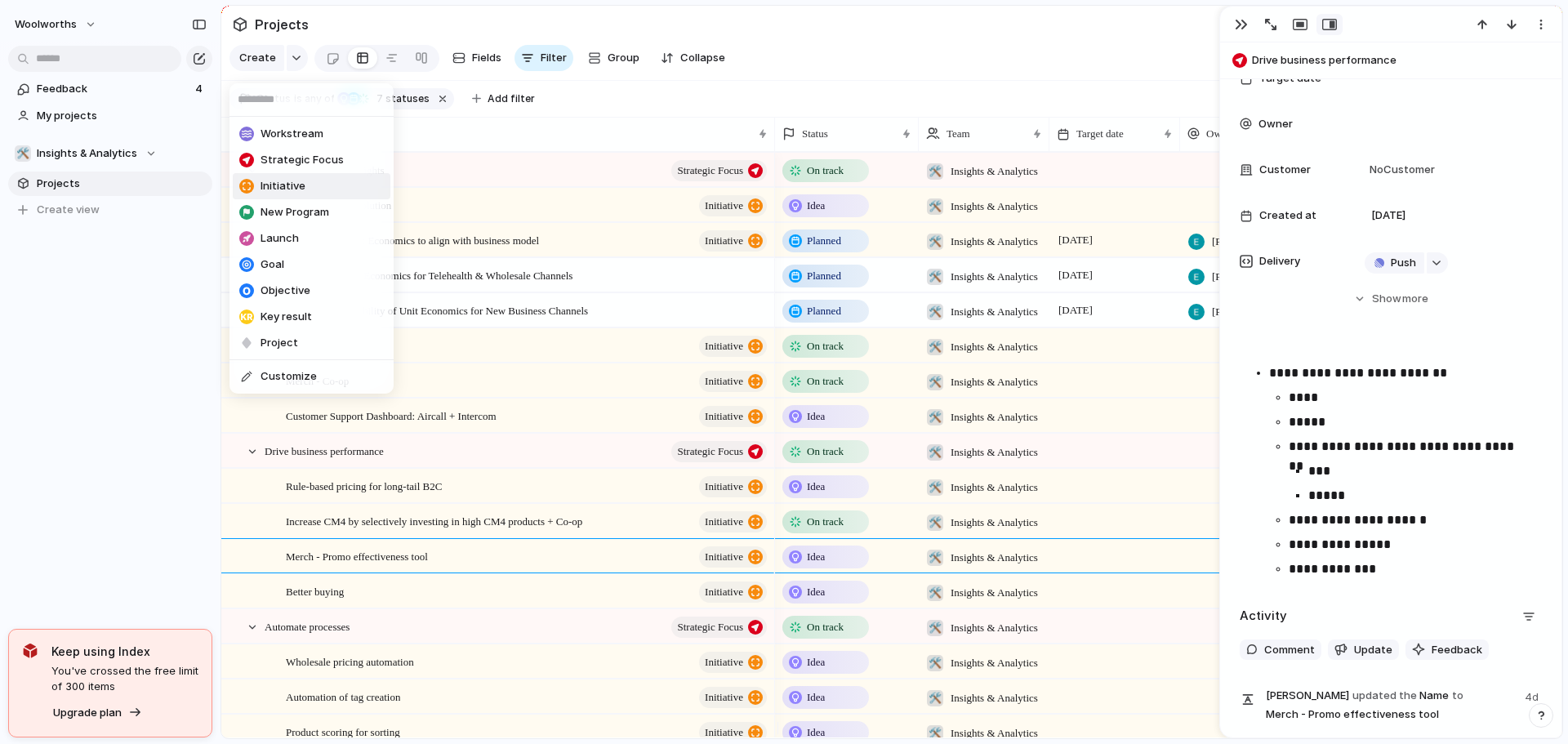
click at [308, 184] on li "Initiative" at bounding box center [311, 186] width 157 height 26
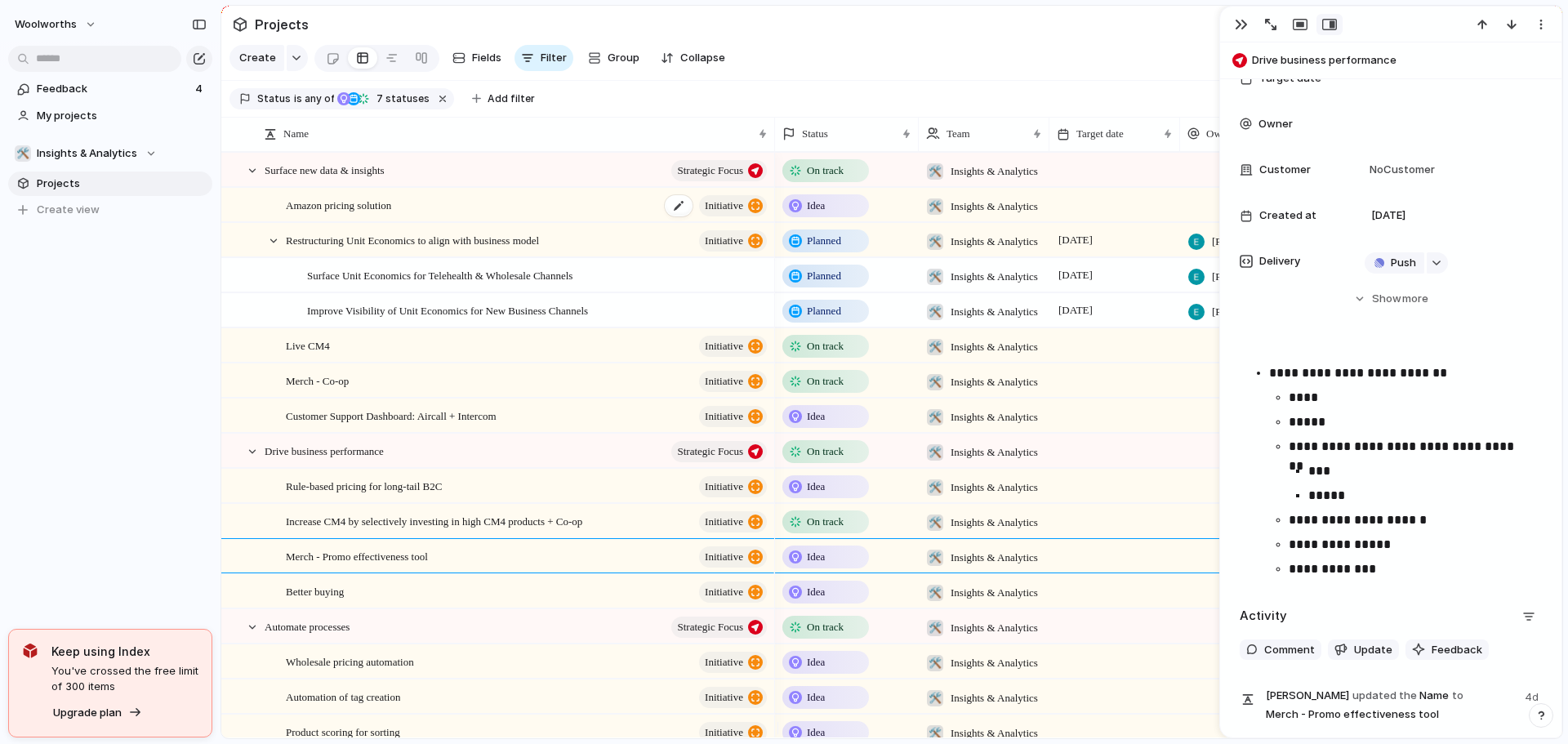
scroll to position [1041, 0]
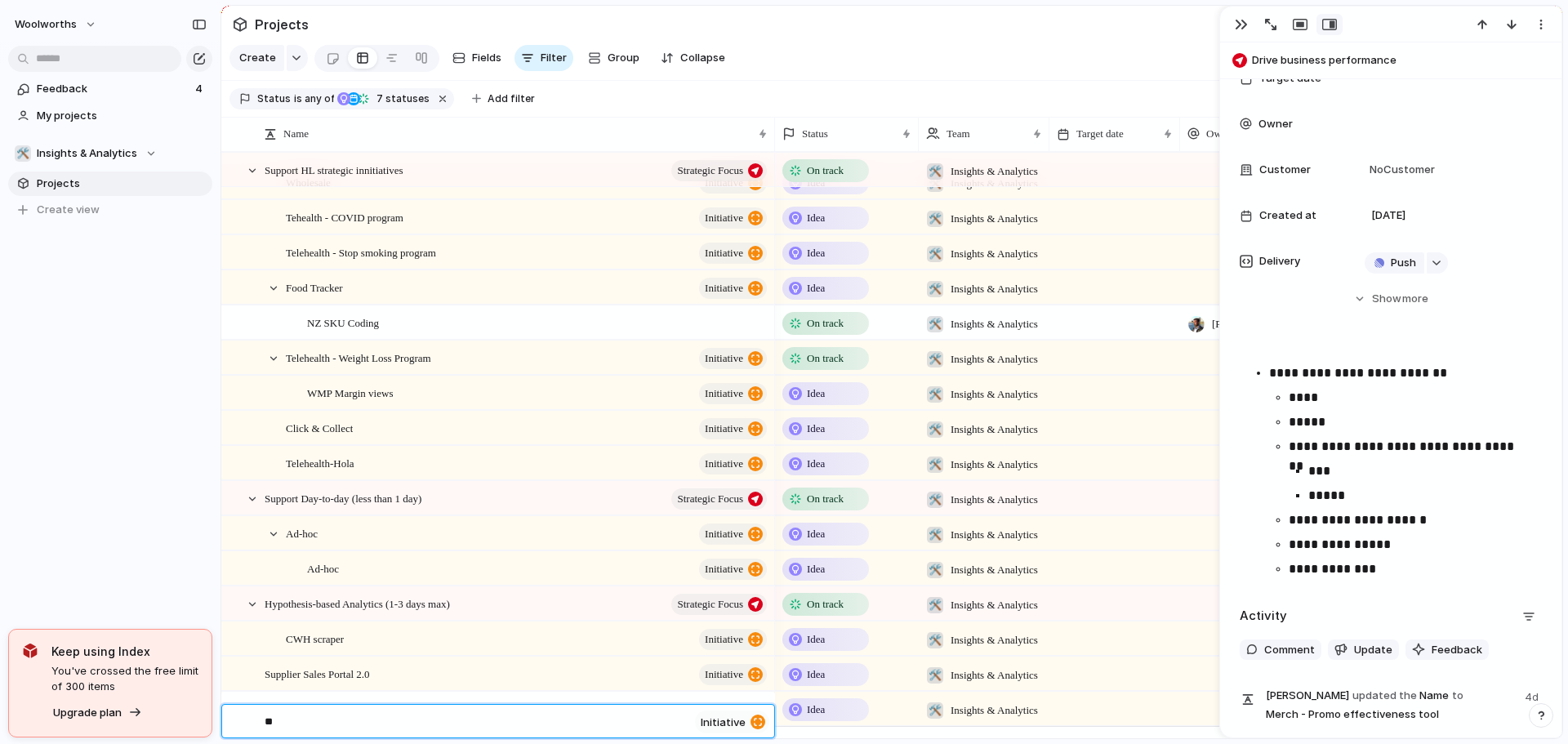
type textarea "*"
type textarea "**********"
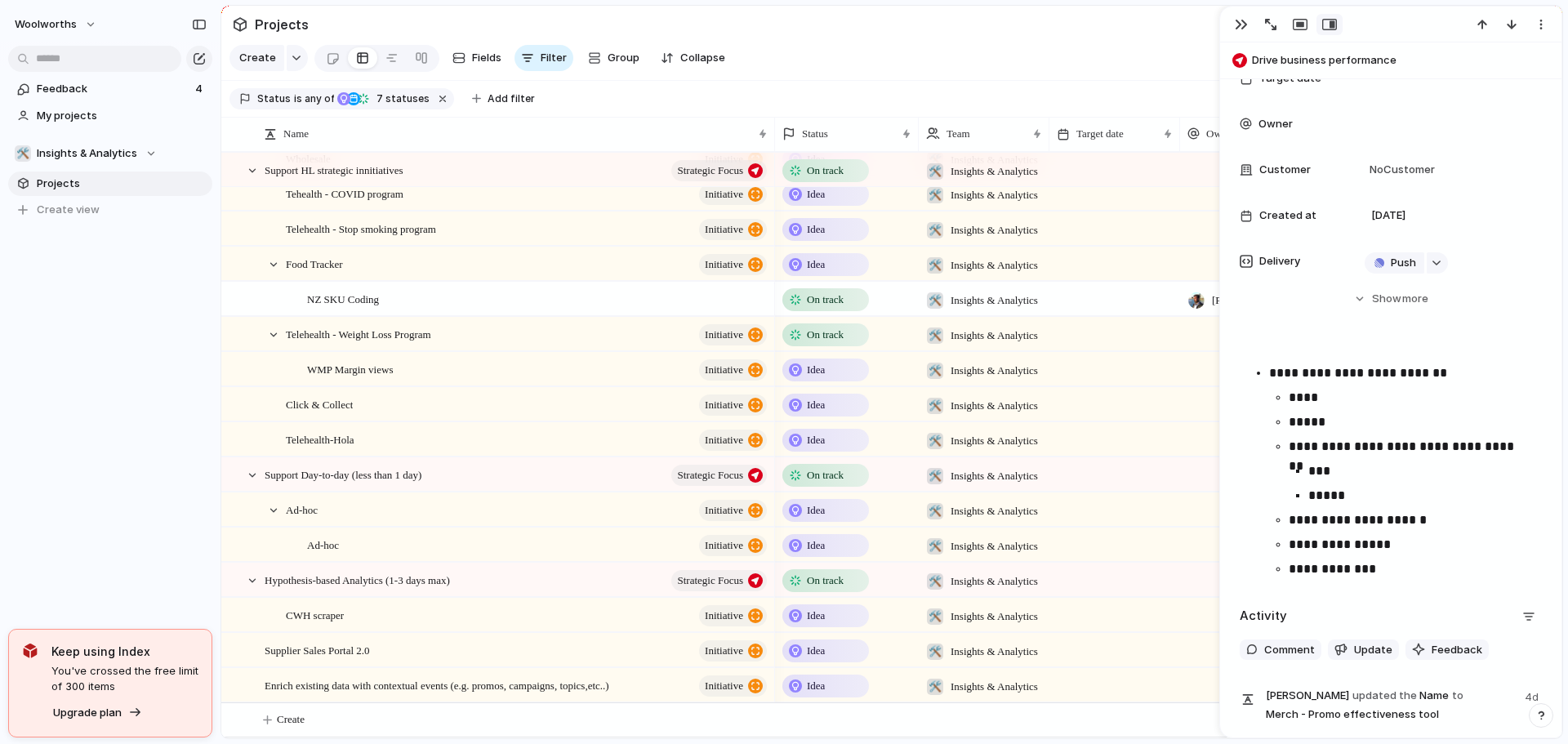
scroll to position [1077, 0]
click at [461, 695] on span "Enrich existing data with contextual events (e.g. promos, campaigns, topics,etc…" at bounding box center [436, 686] width 345 height 19
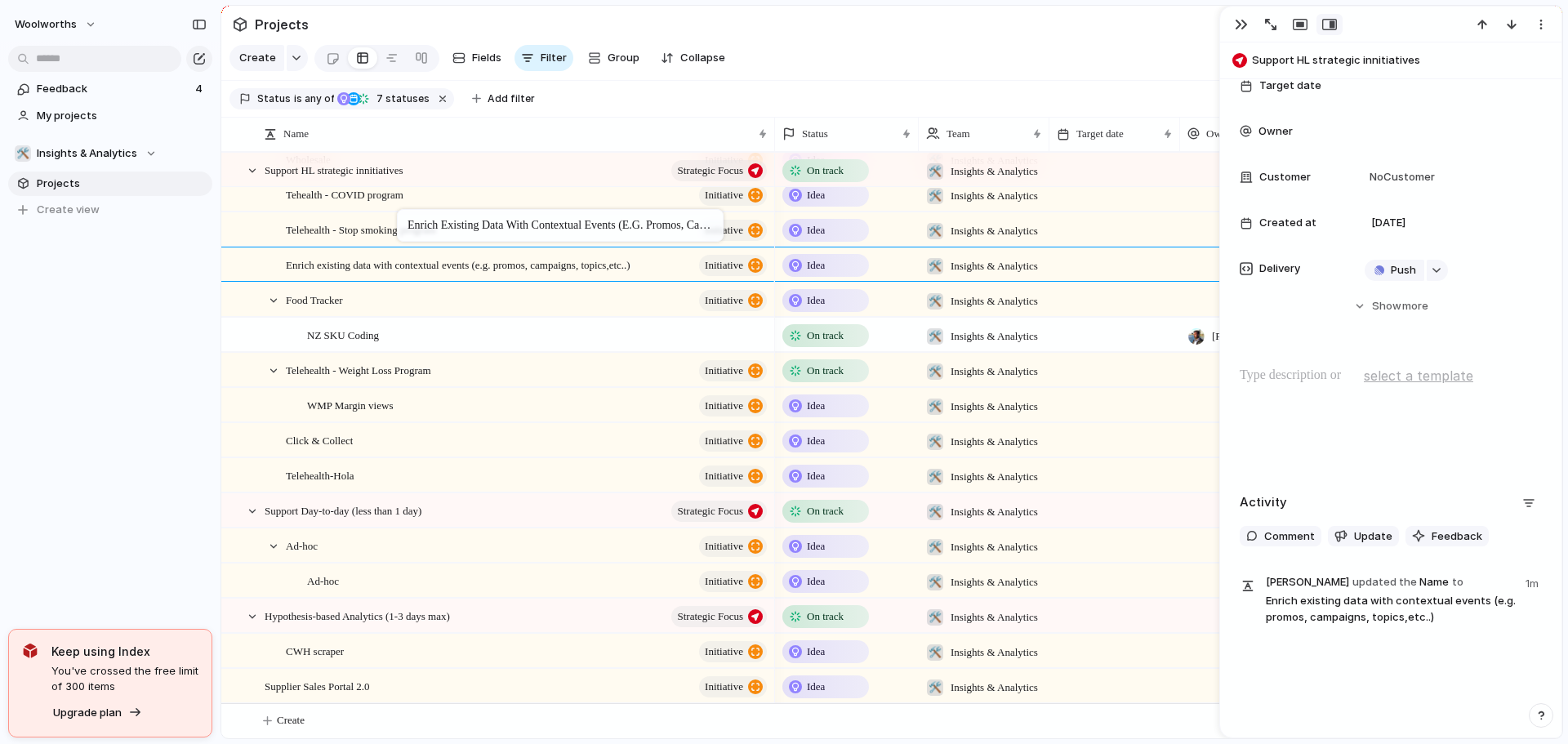
scroll to position [302, 0]
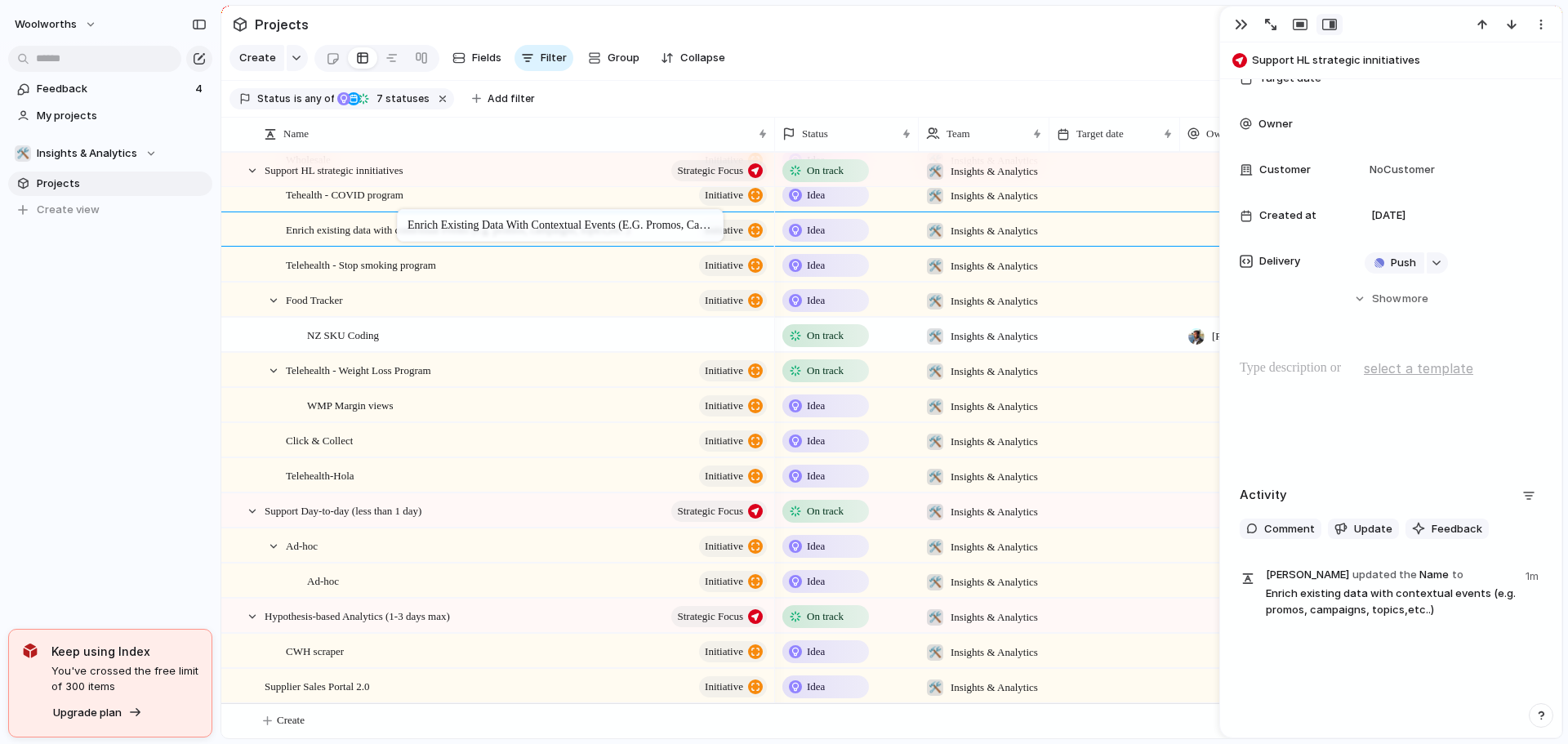
drag, startPoint x: 473, startPoint y: 694, endPoint x: 405, endPoint y: 213, distance: 485.8
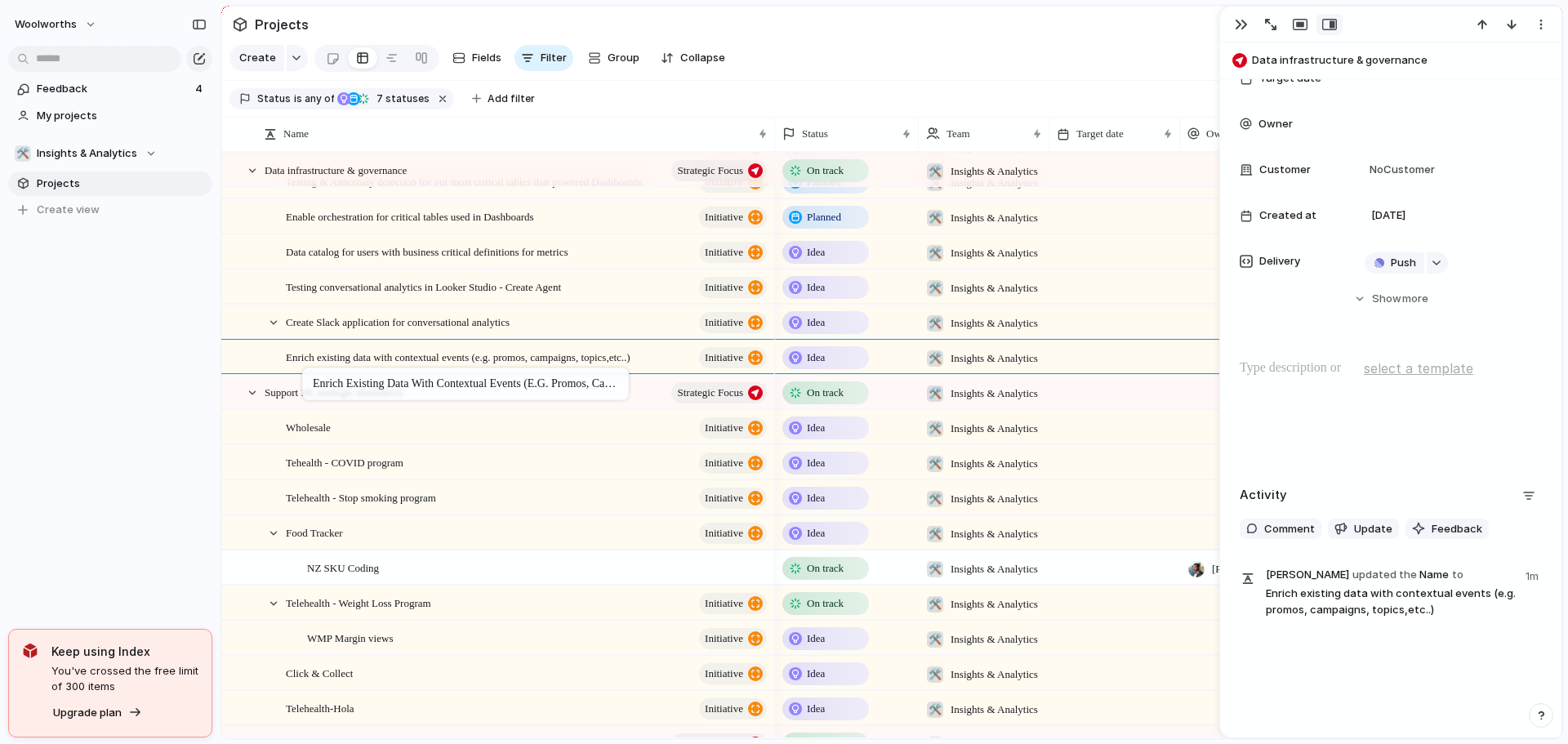
drag, startPoint x: 418, startPoint y: 354, endPoint x: 310, endPoint y: 371, distance: 109.3
click at [312, 331] on span "Create Slack application for conversational analytics" at bounding box center [397, 321] width 224 height 19
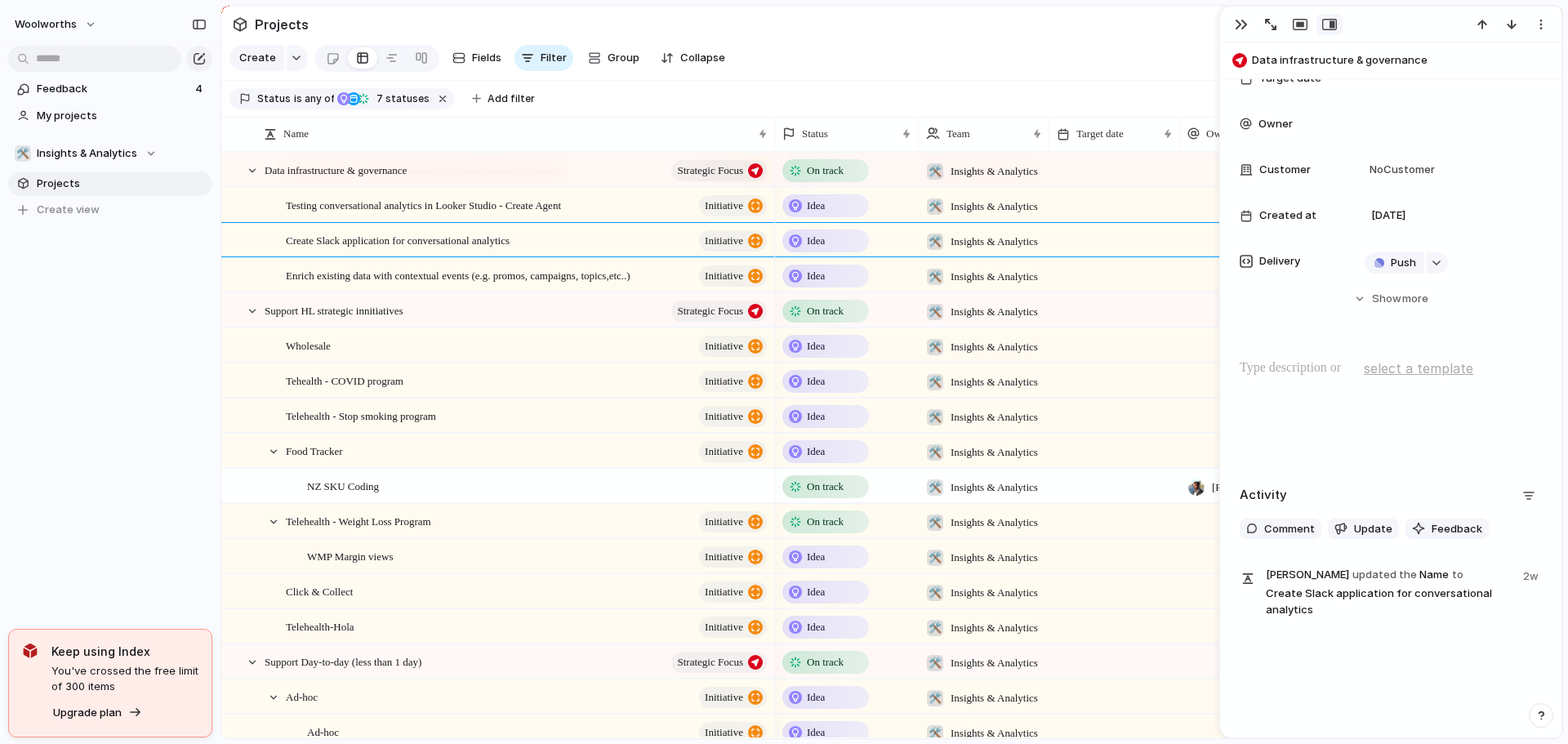
scroll to position [995, 0]
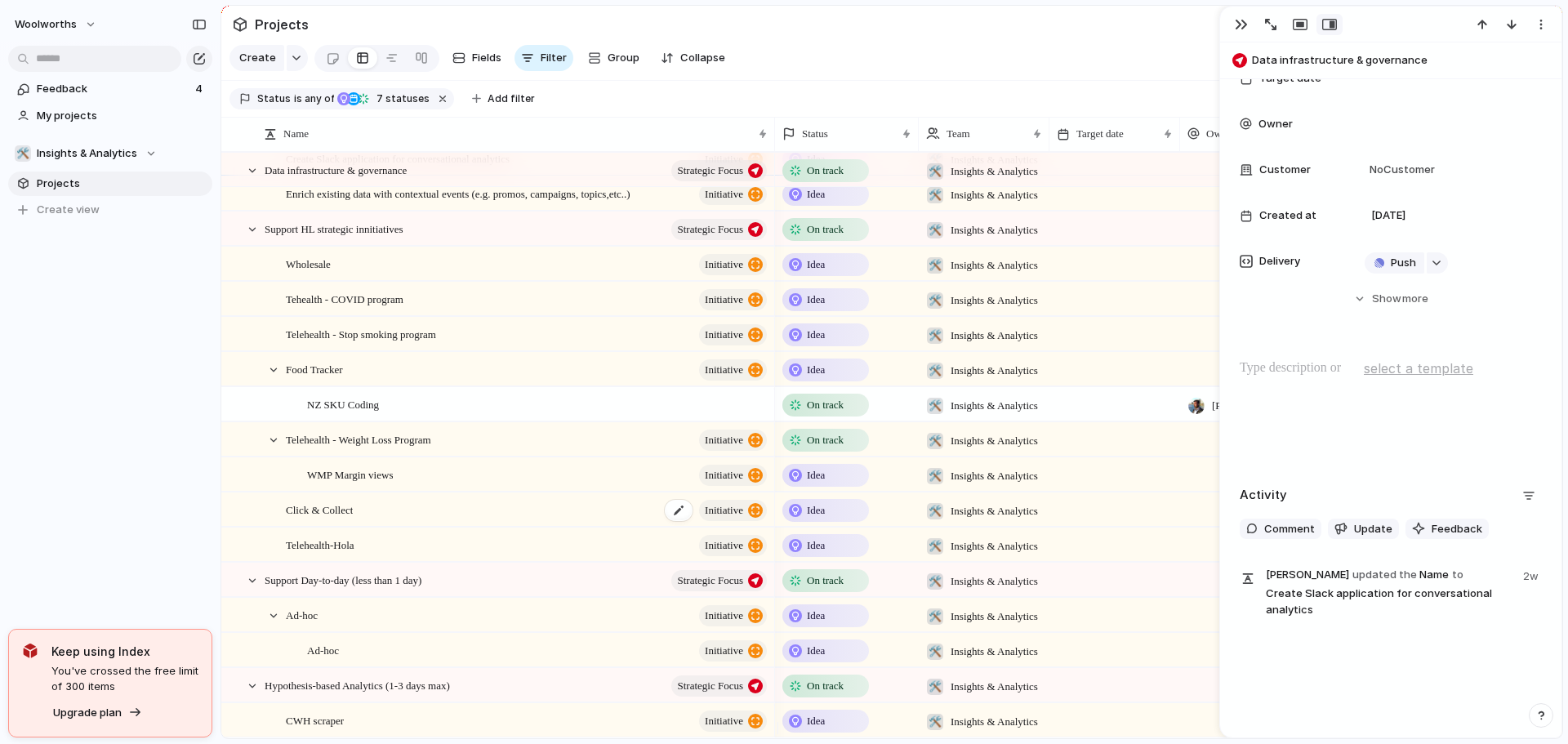
click at [360, 527] on div "Click & Collect initiative" at bounding box center [528, 510] width 484 height 34
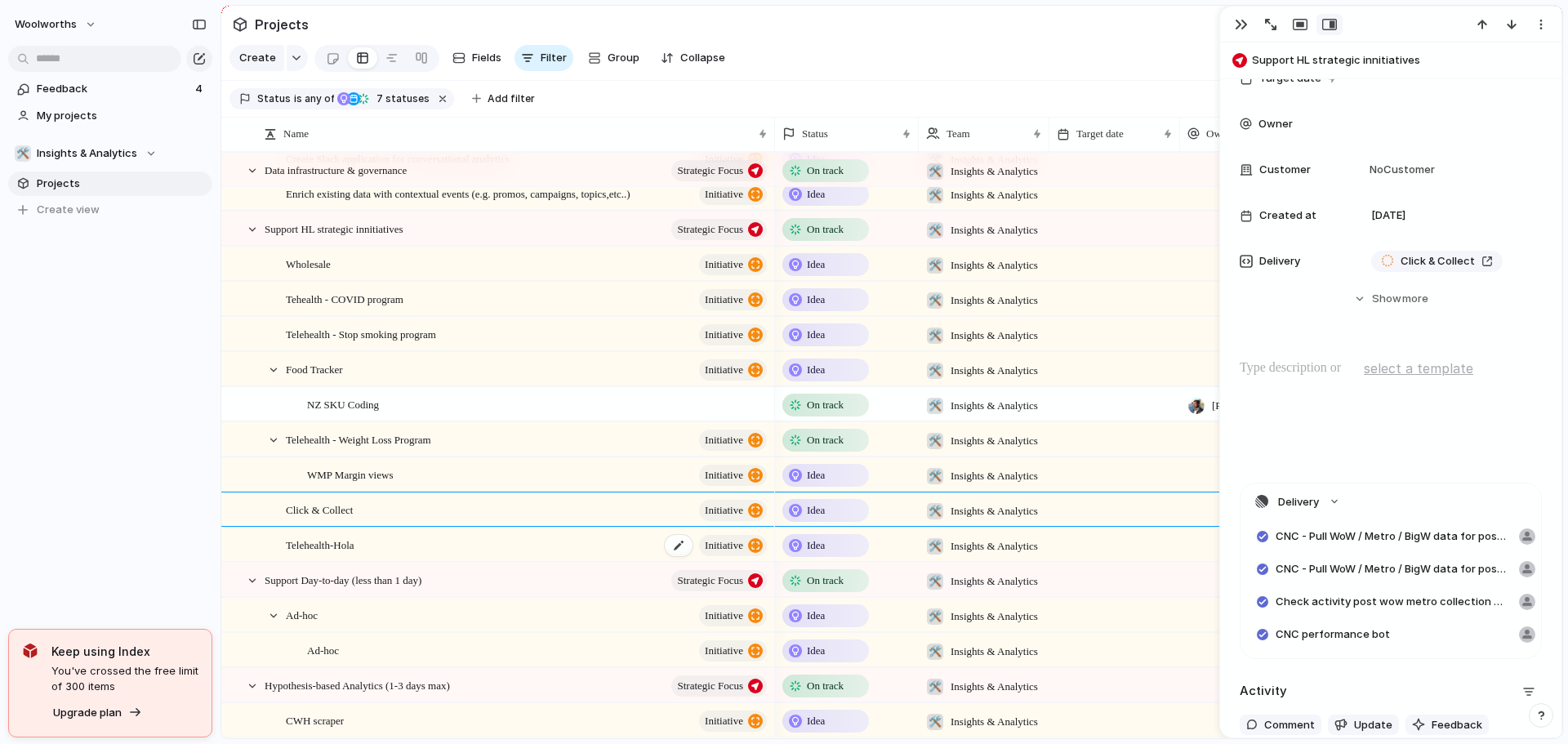
click at [349, 554] on span "Telehealth-Hola" at bounding box center [320, 544] width 68 height 19
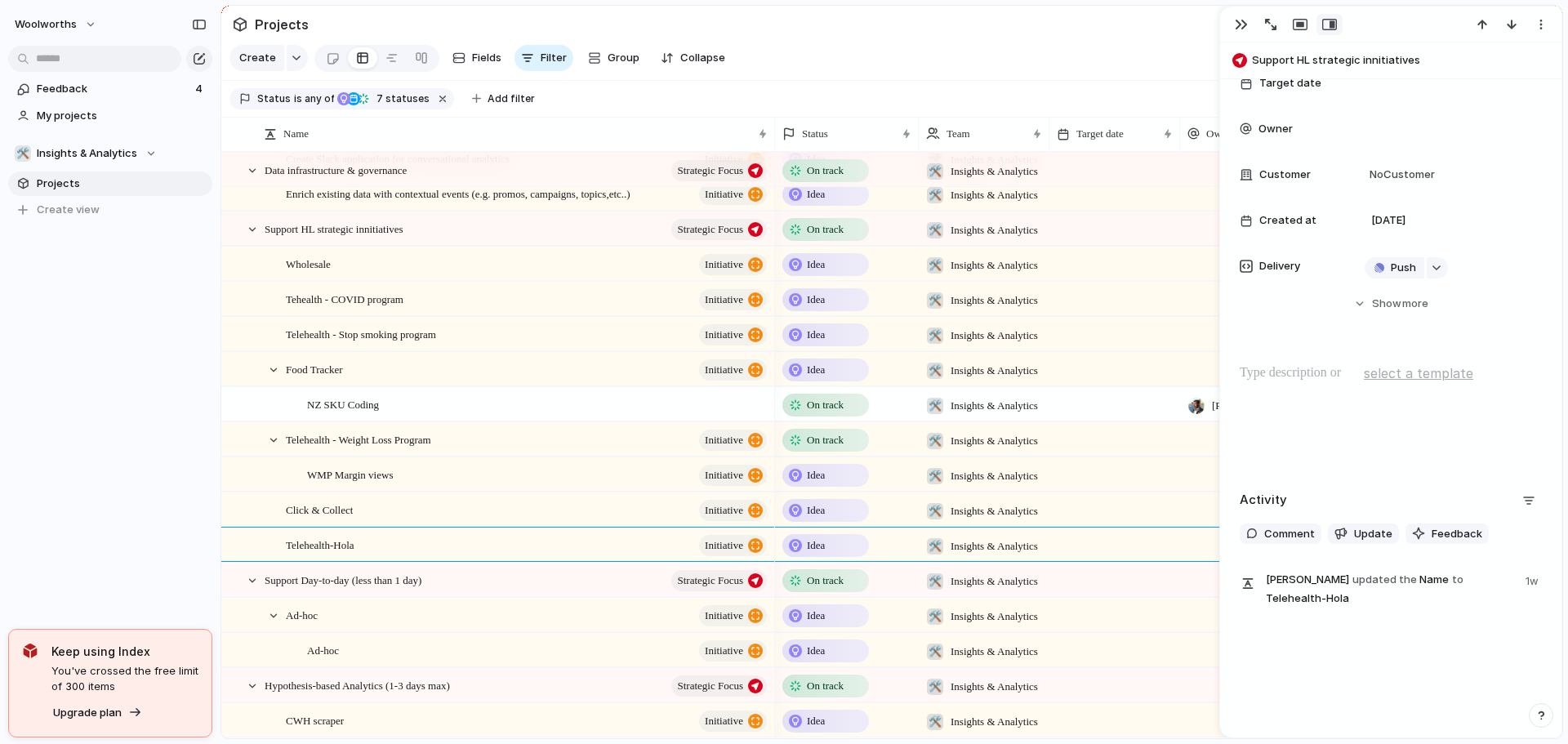
scroll to position [202, 0]
click at [256, 588] on div at bounding box center [252, 581] width 15 height 15
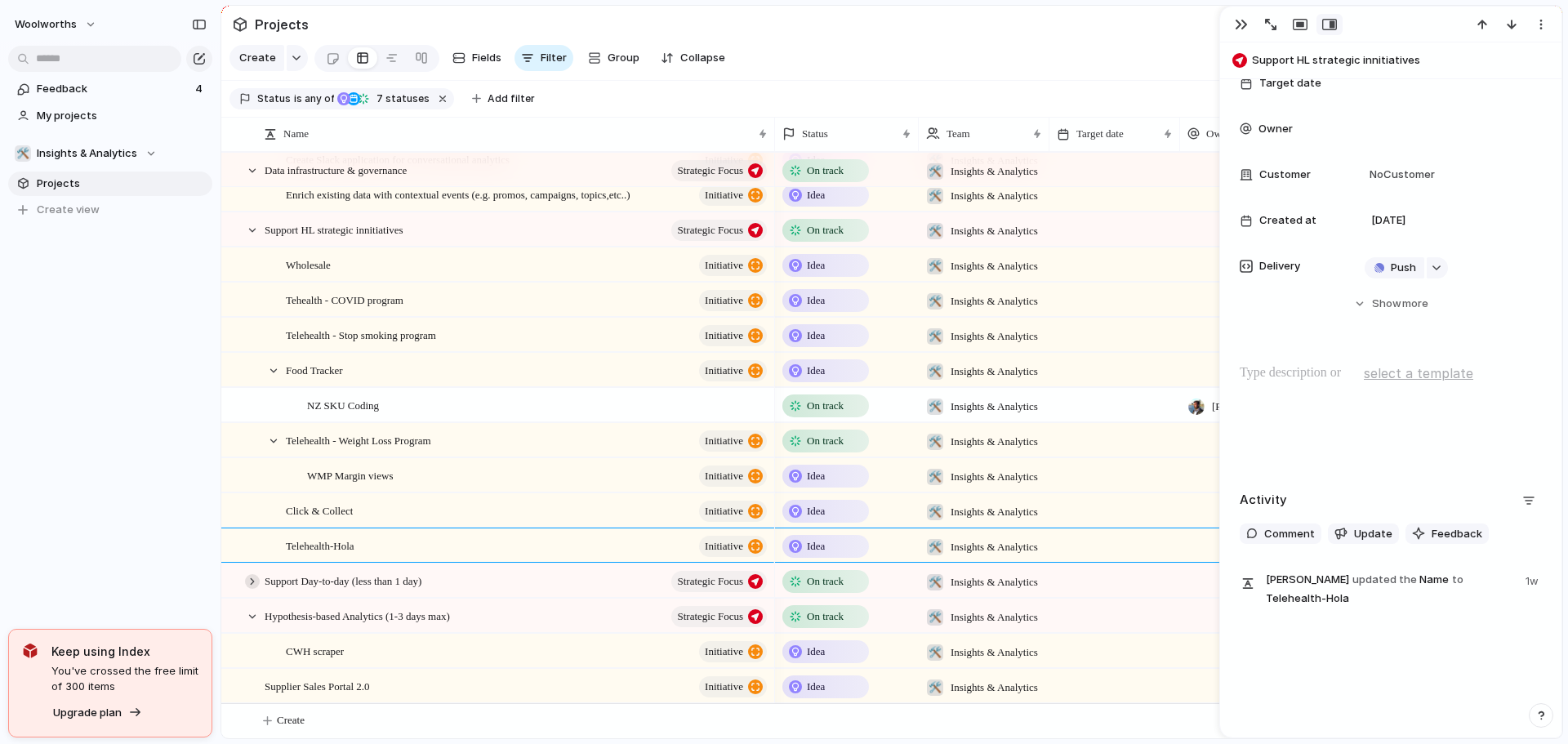
click at [251, 589] on div at bounding box center [252, 582] width 15 height 15
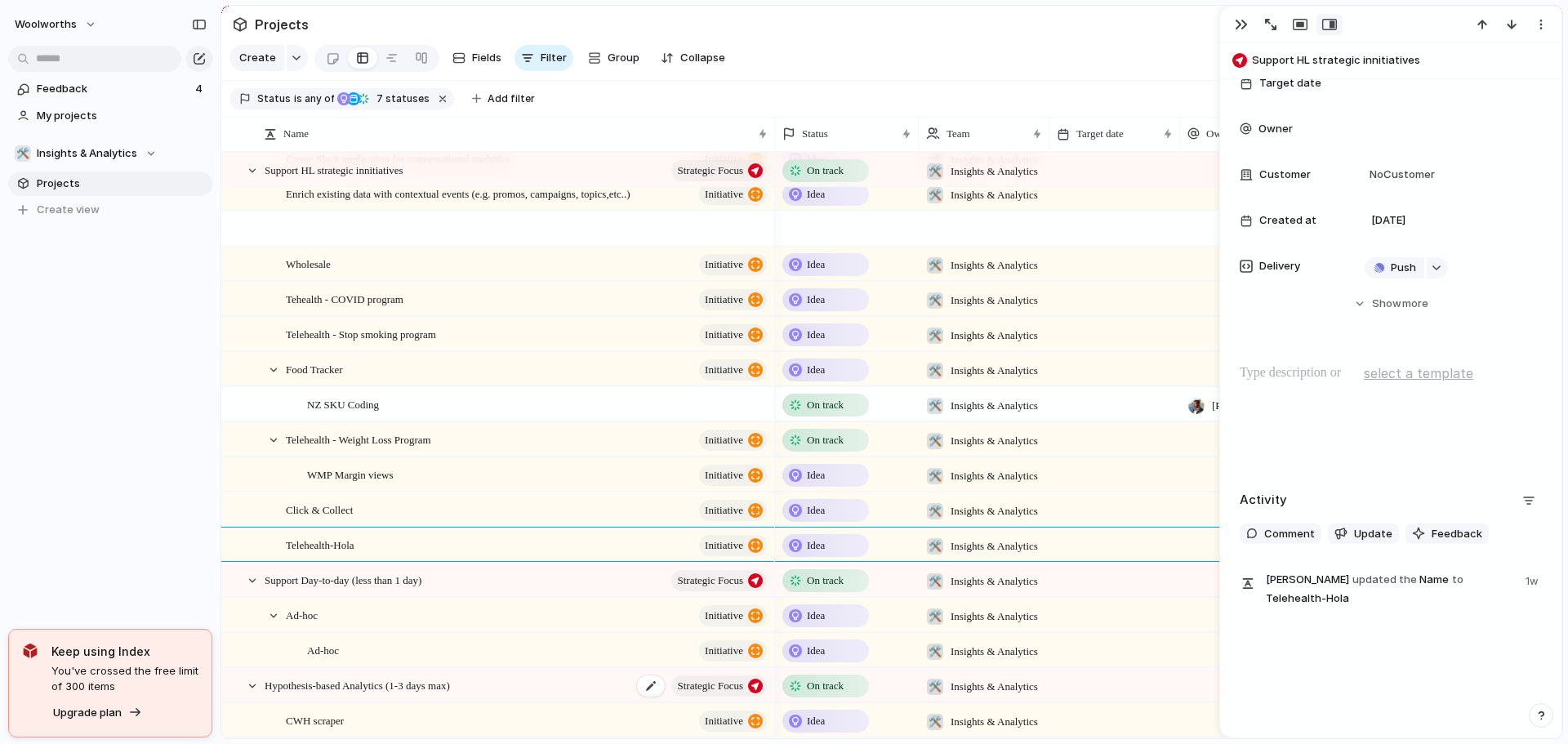
scroll to position [1077, 0]
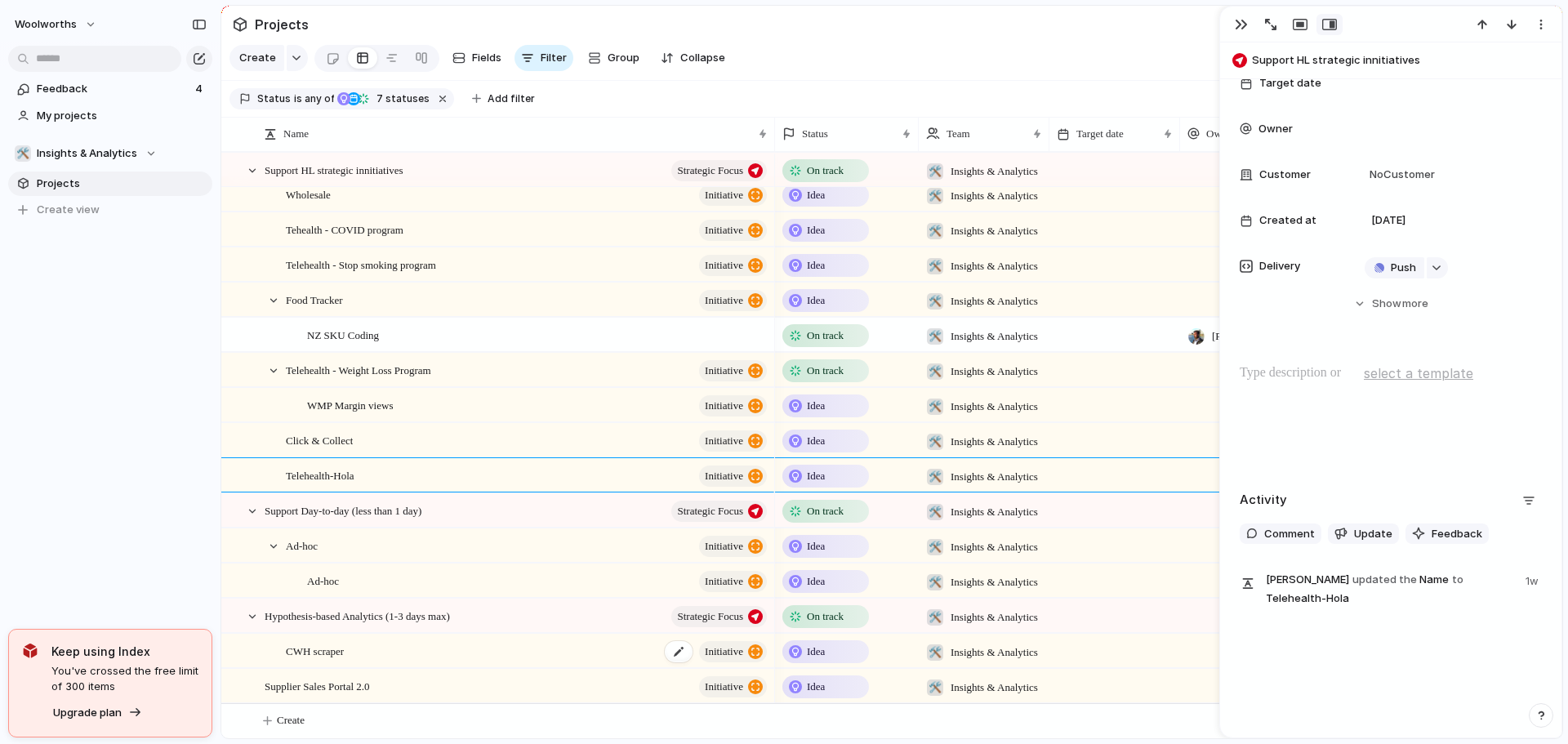
click at [311, 649] on span "CWH scraper" at bounding box center [314, 651] width 58 height 19
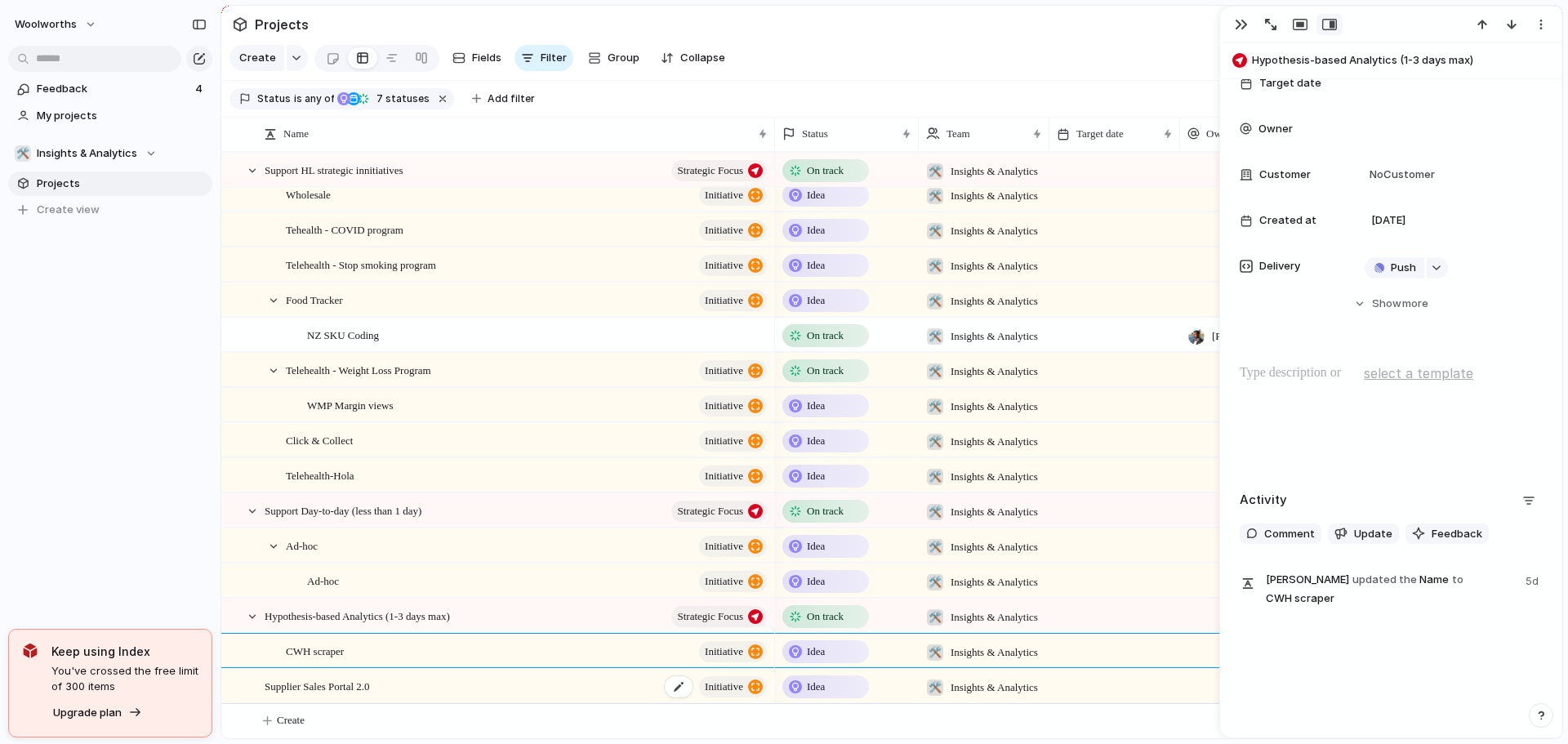
click at [328, 690] on span "Supplier Sales Portal 2.0" at bounding box center [317, 686] width 105 height 19
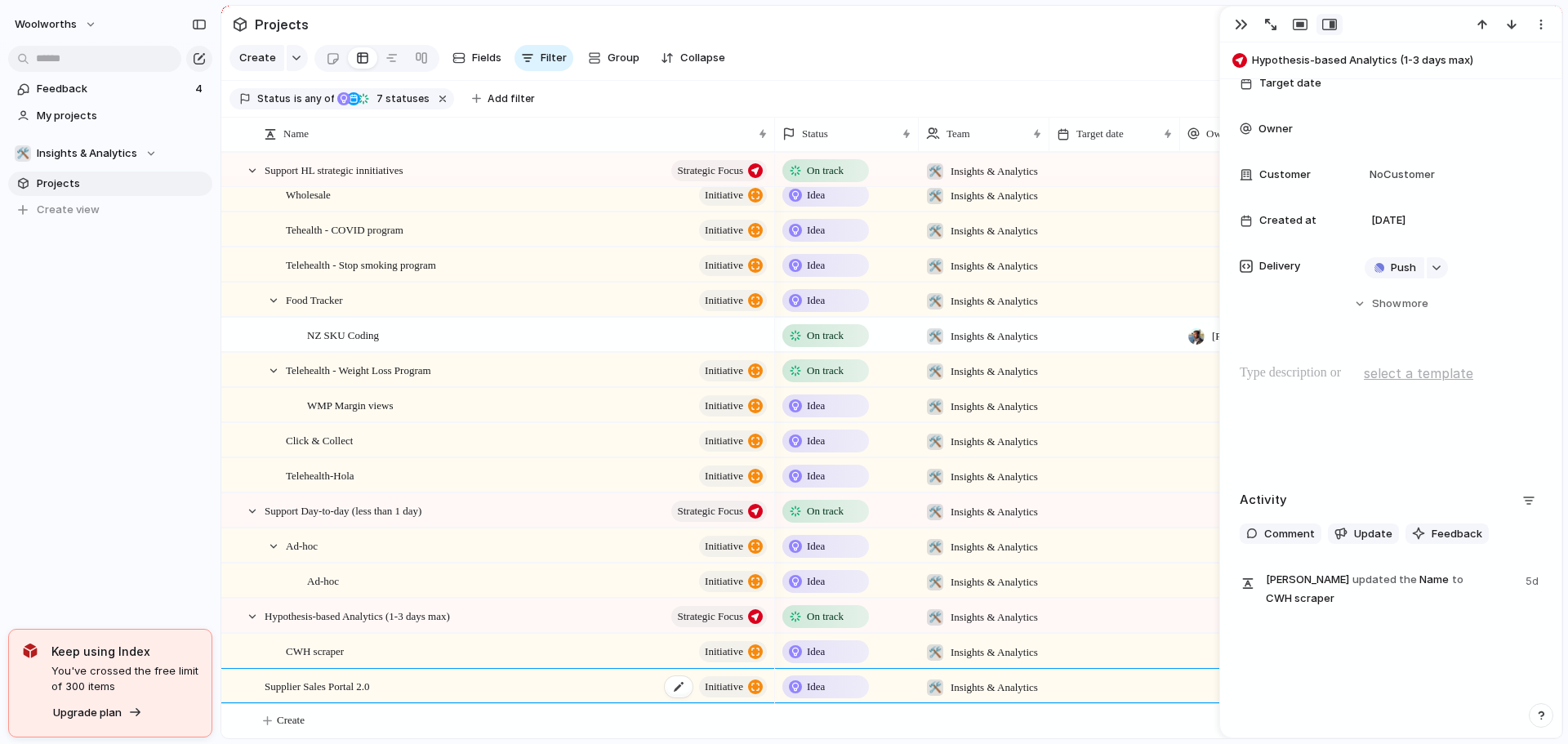
type textarea "**********"
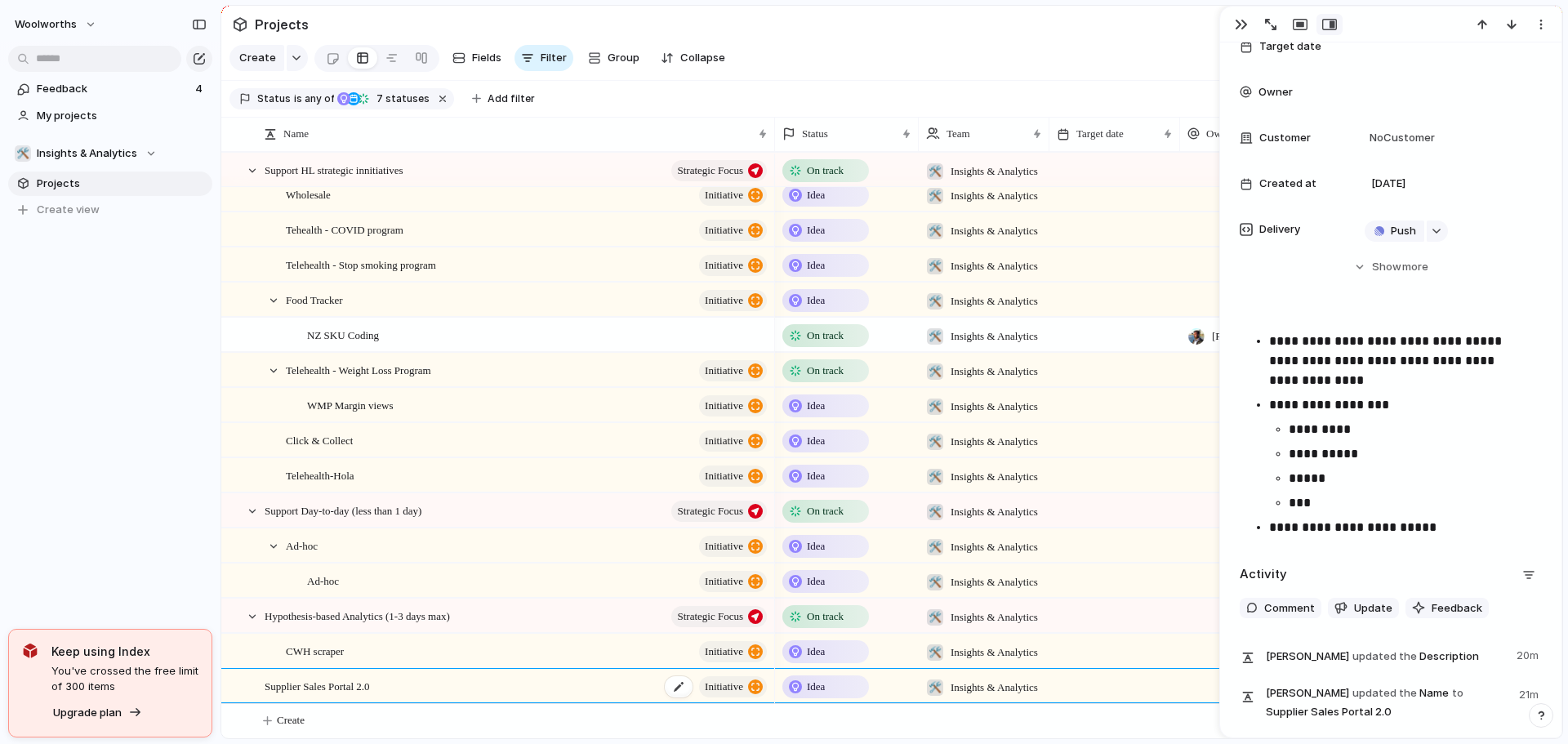
scroll to position [207, 0]
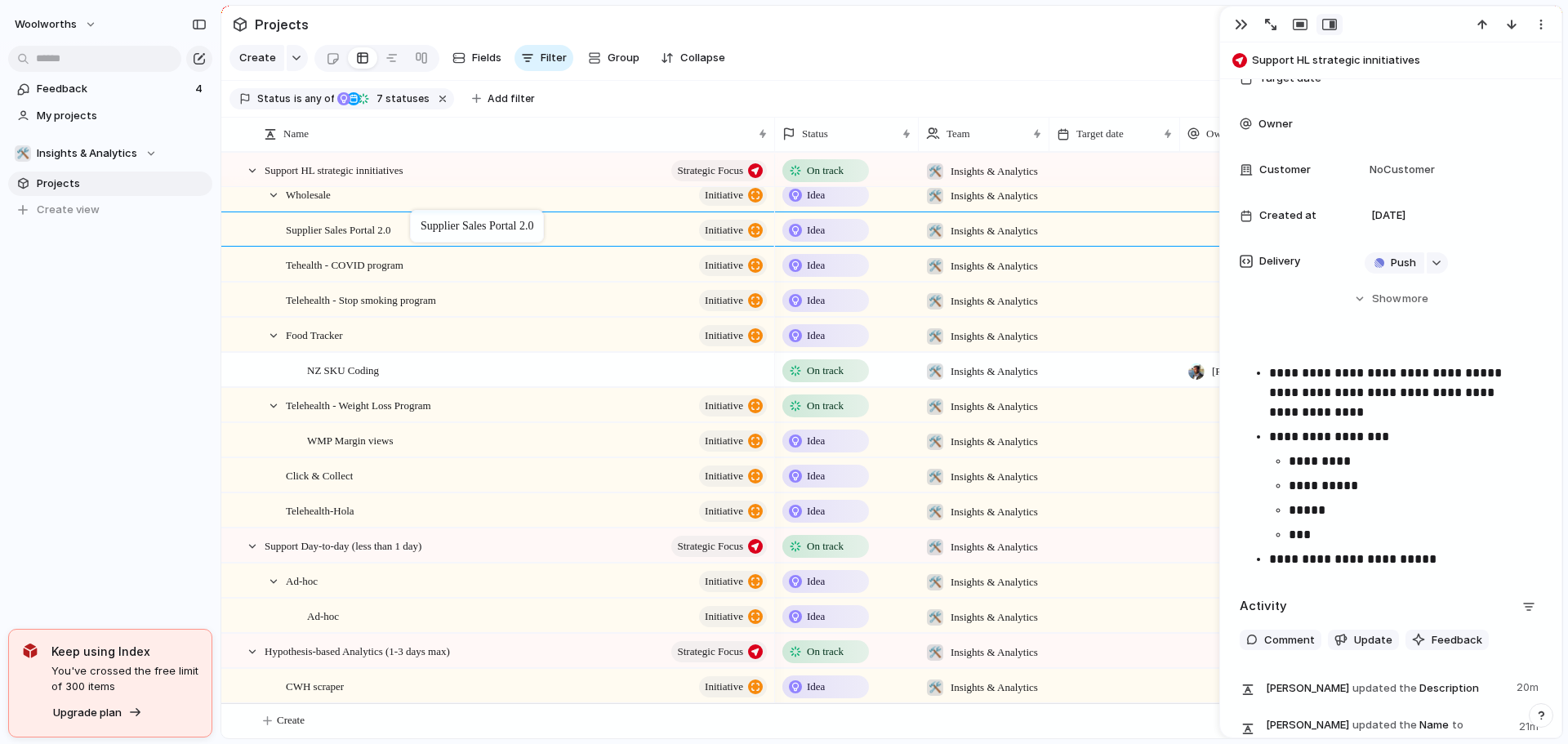
drag, startPoint x: 371, startPoint y: 691, endPoint x: 418, endPoint y: 213, distance: 480.3
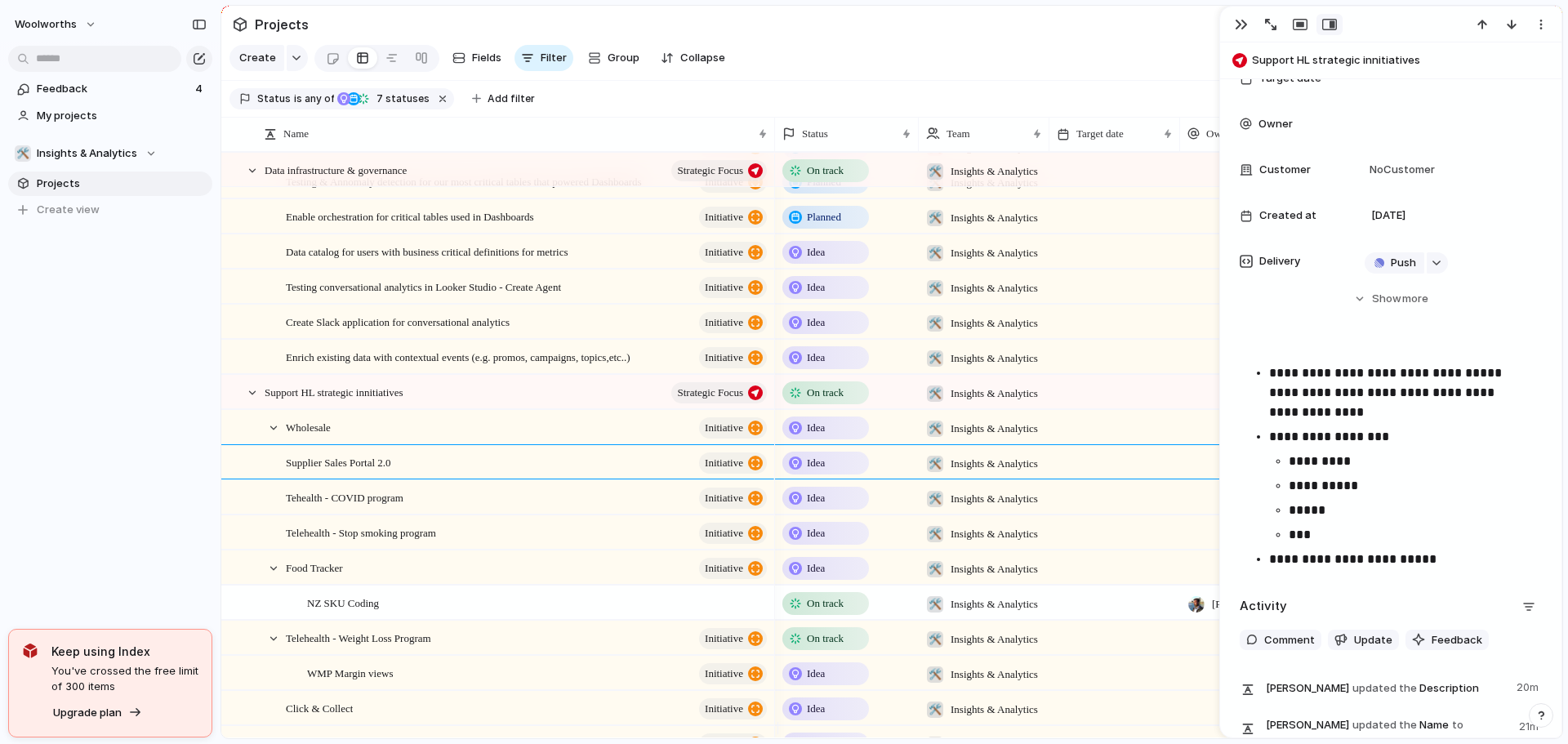
scroll to position [831, 0]
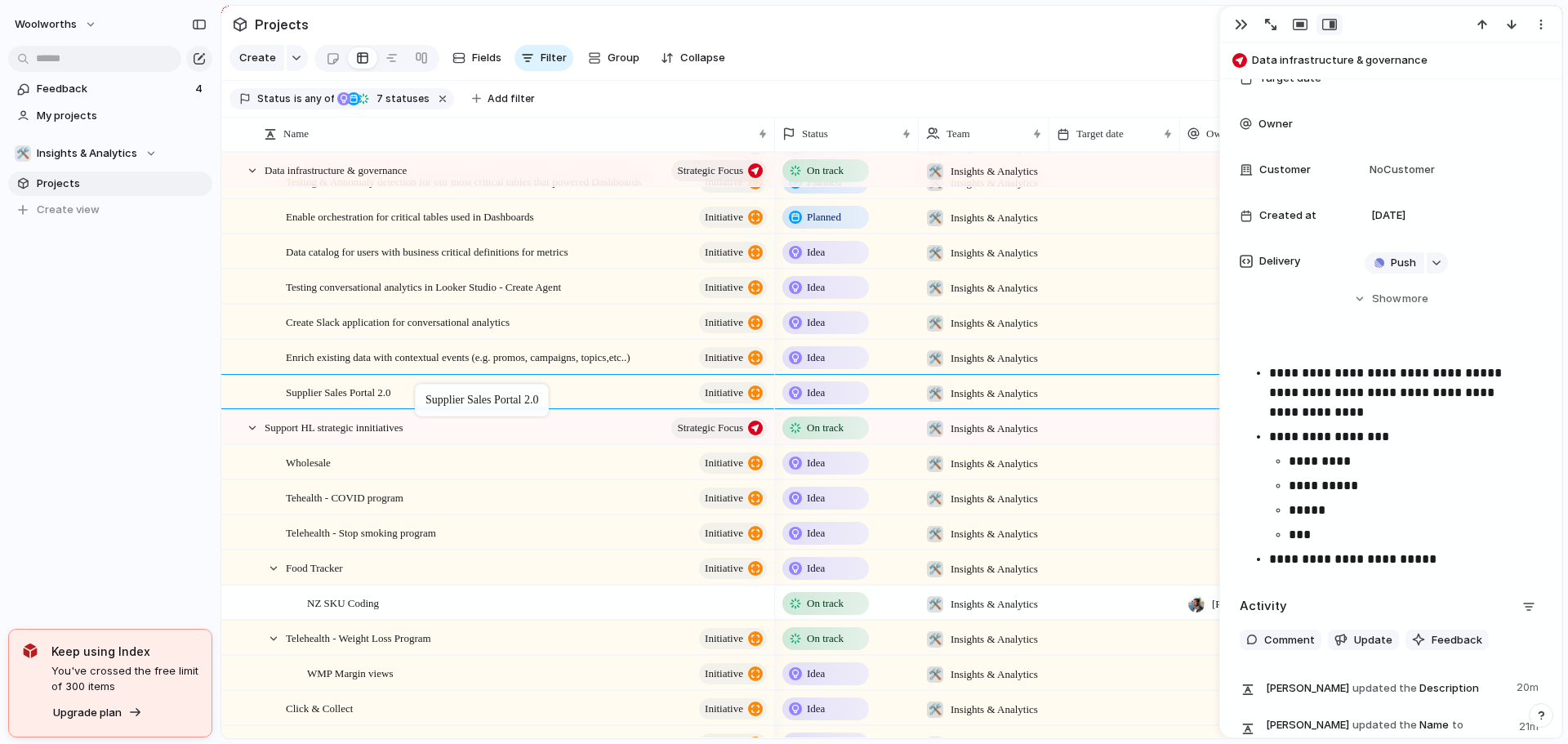
drag, startPoint x: 430, startPoint y: 479, endPoint x: 423, endPoint y: 387, distance: 92.3
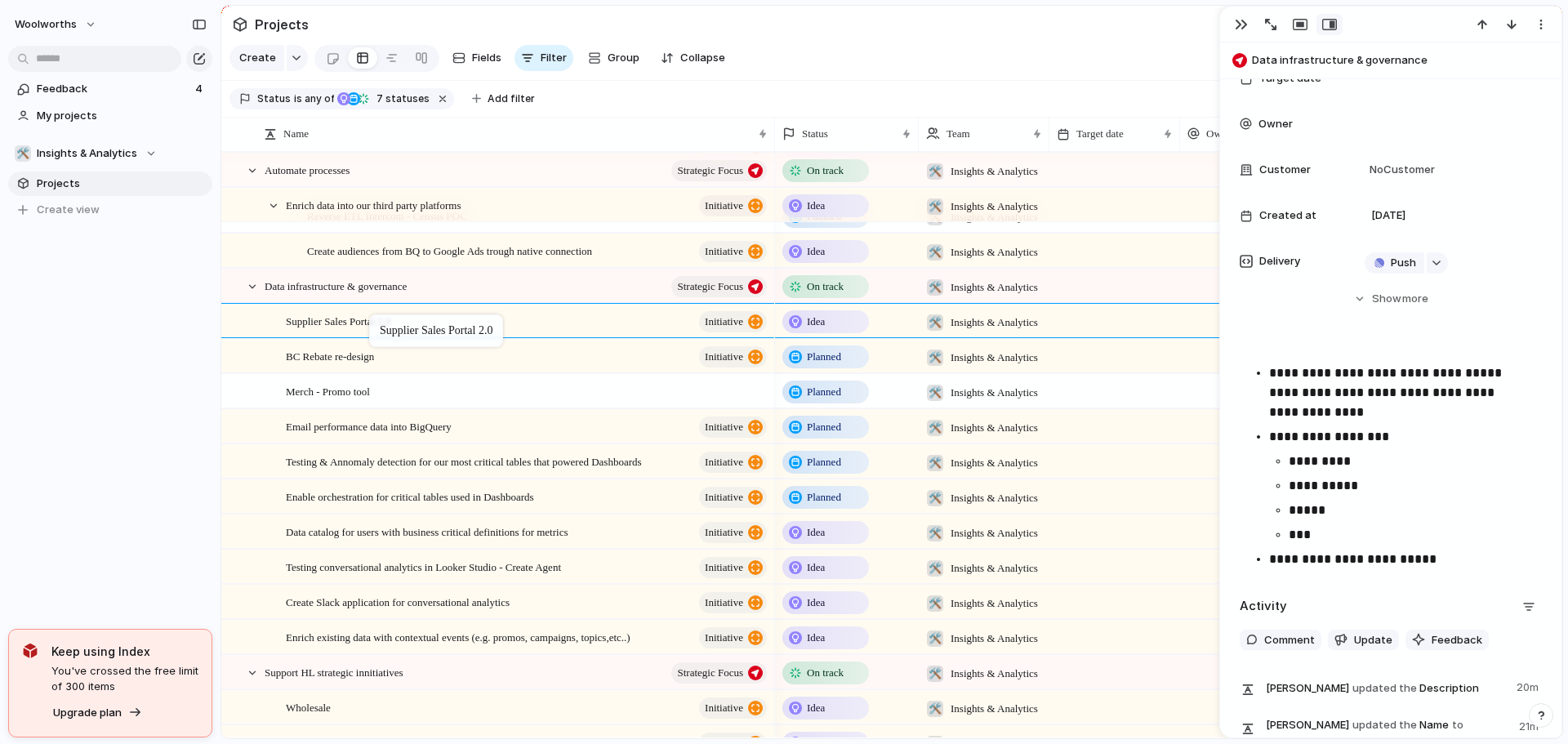
drag, startPoint x: 359, startPoint y: 650, endPoint x: 378, endPoint y: 321, distance: 329.5
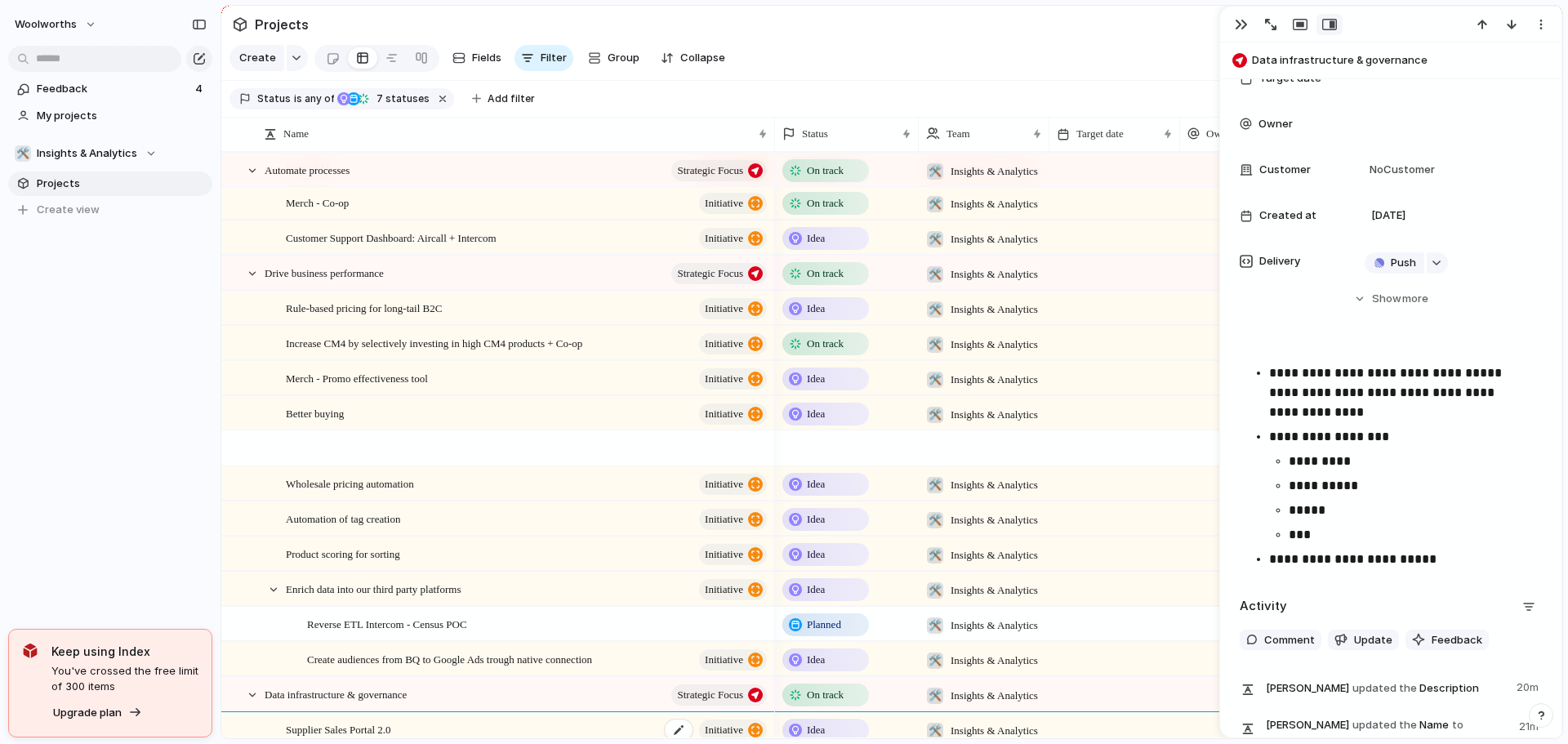
scroll to position [0, 0]
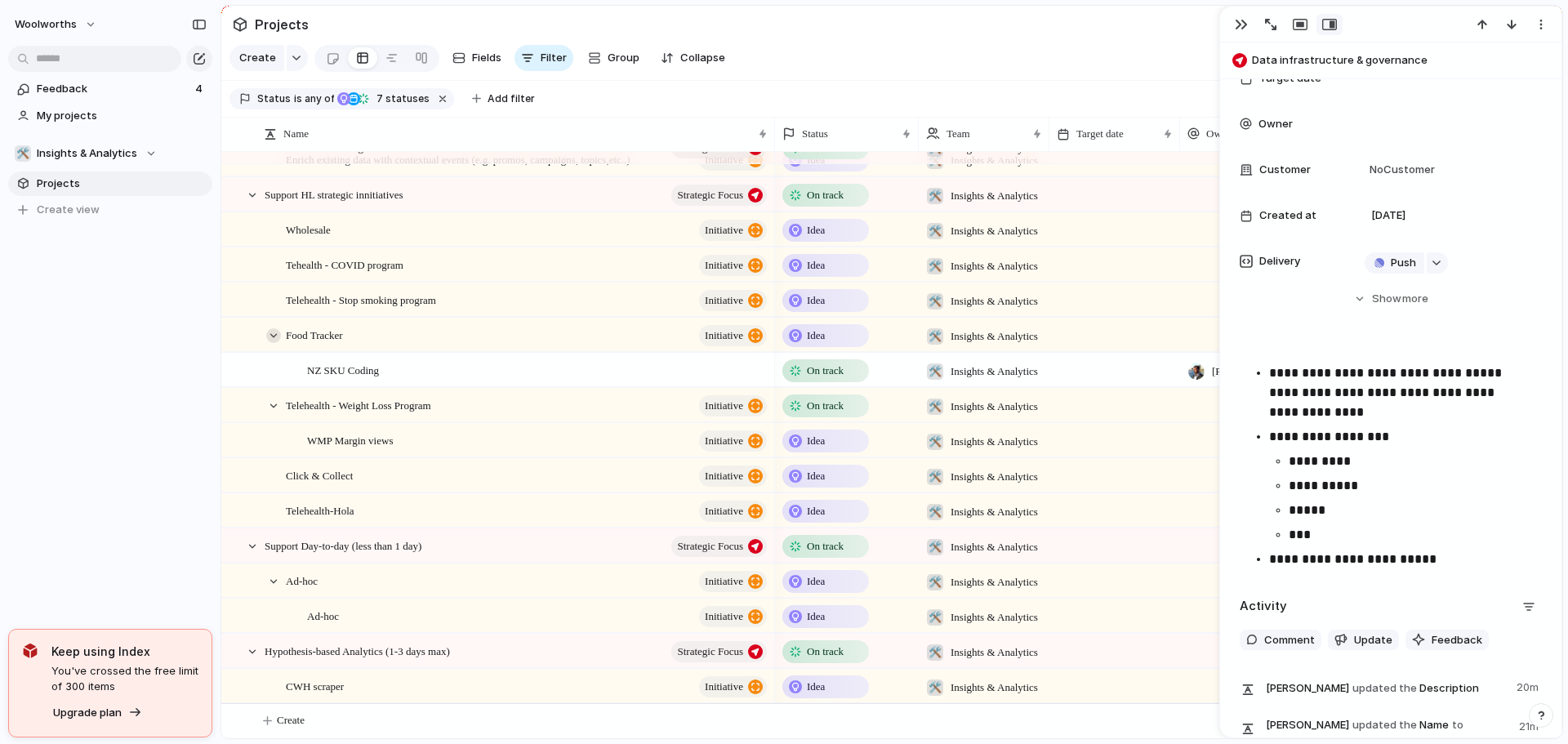
click at [276, 336] on div at bounding box center [273, 335] width 15 height 15
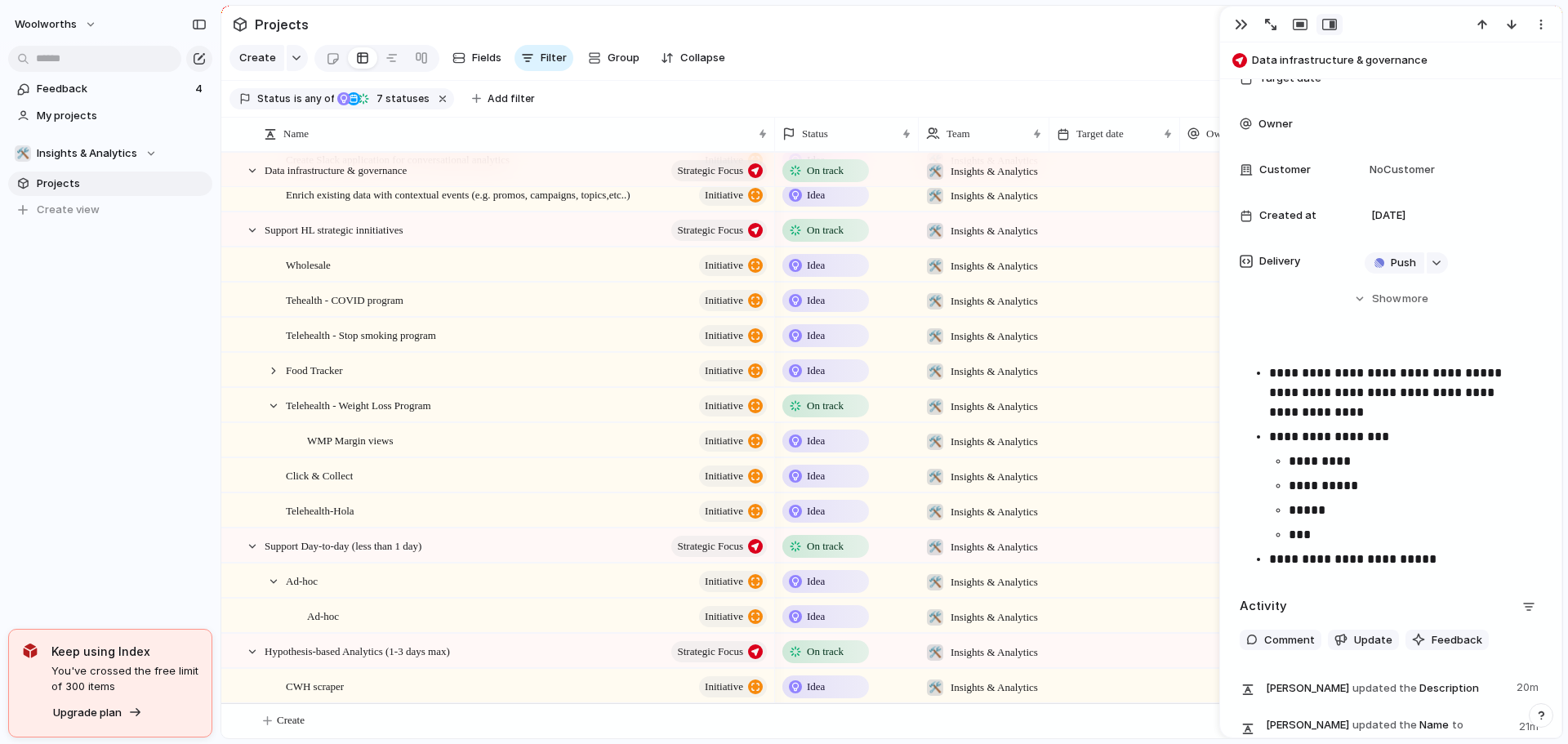
click at [271, 413] on div "Telehealth - Weight Loss Program initiative" at bounding box center [519, 405] width 510 height 34
click at [273, 406] on div at bounding box center [273, 405] width 15 height 15
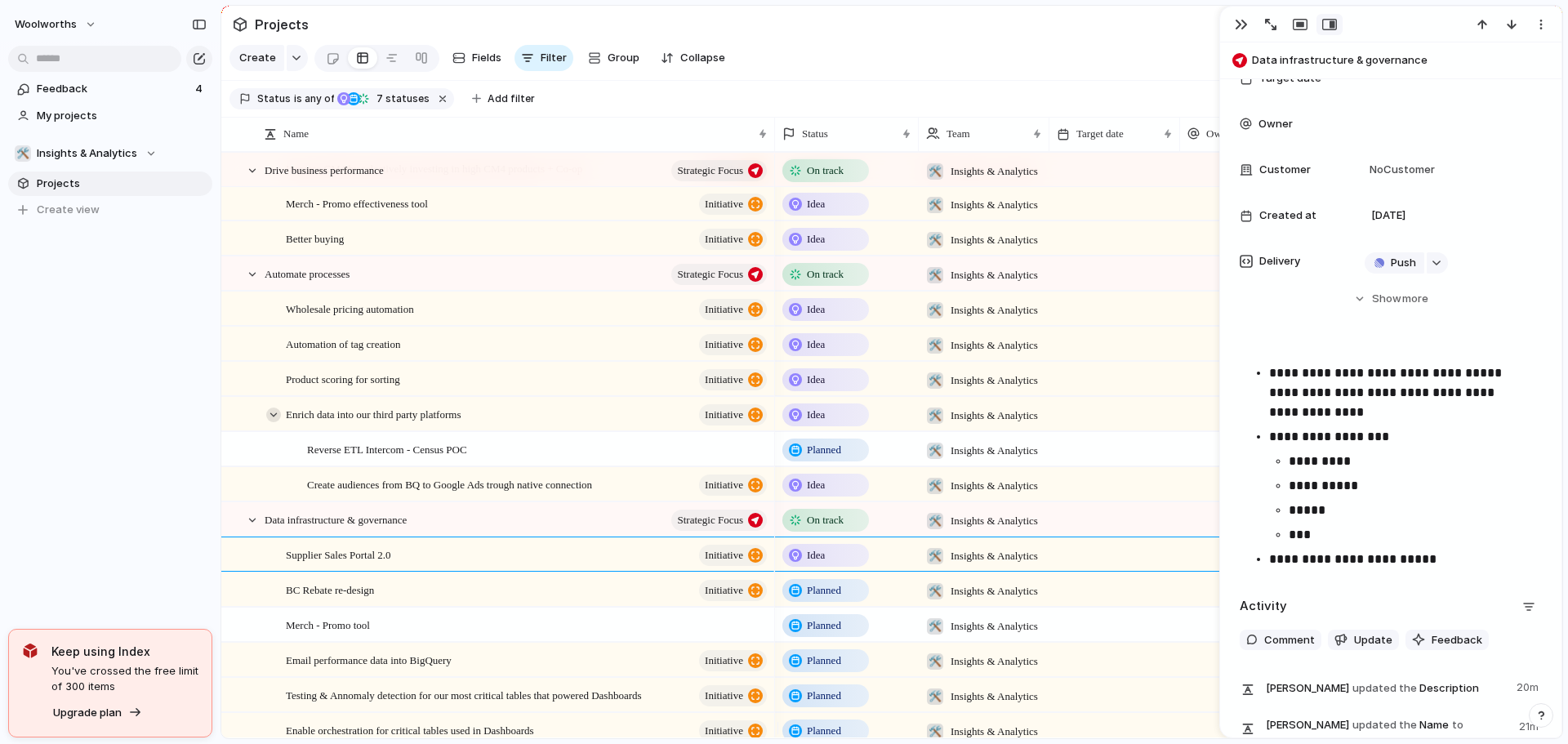
click at [279, 423] on div at bounding box center [273, 415] width 15 height 15
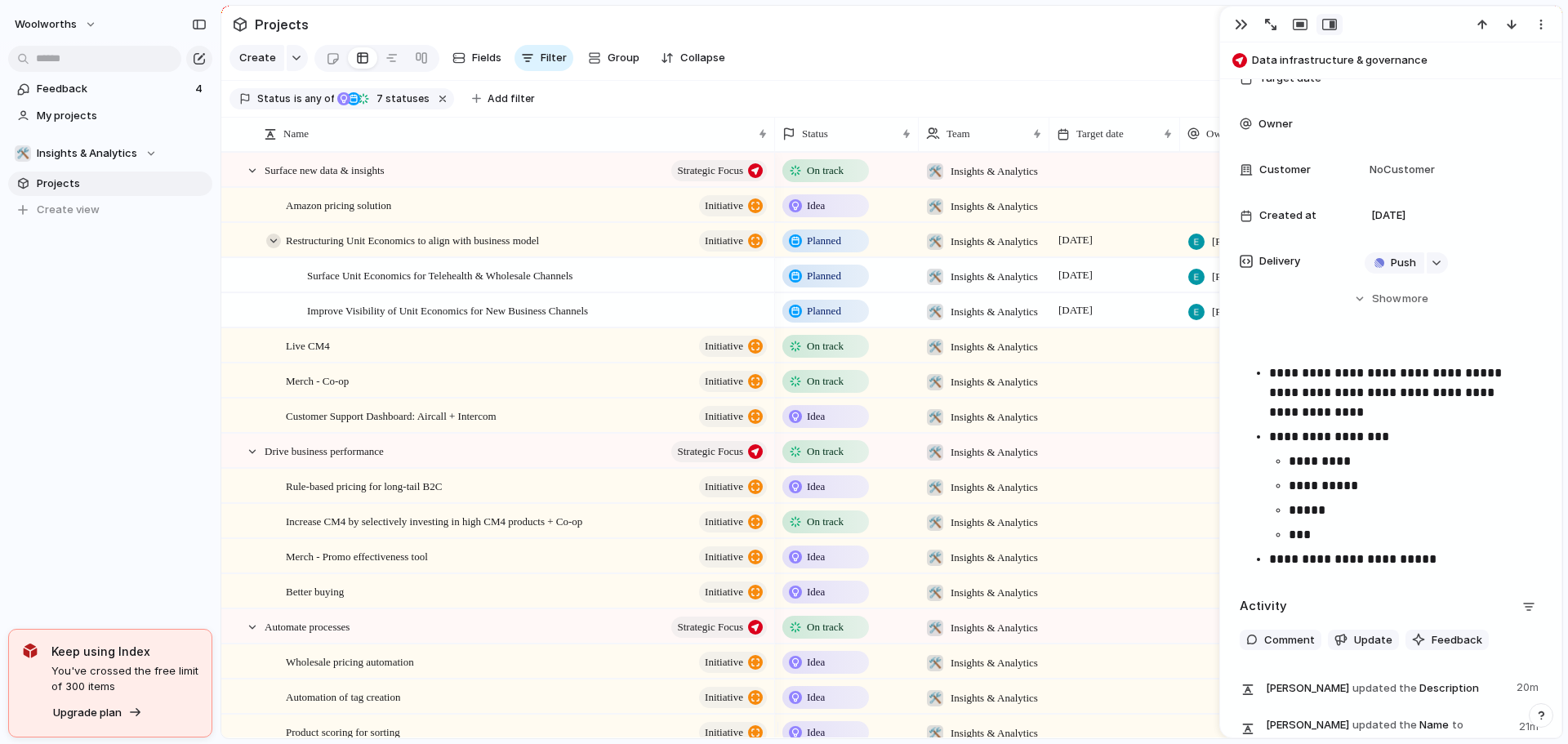
click at [271, 248] on div at bounding box center [273, 240] width 15 height 15
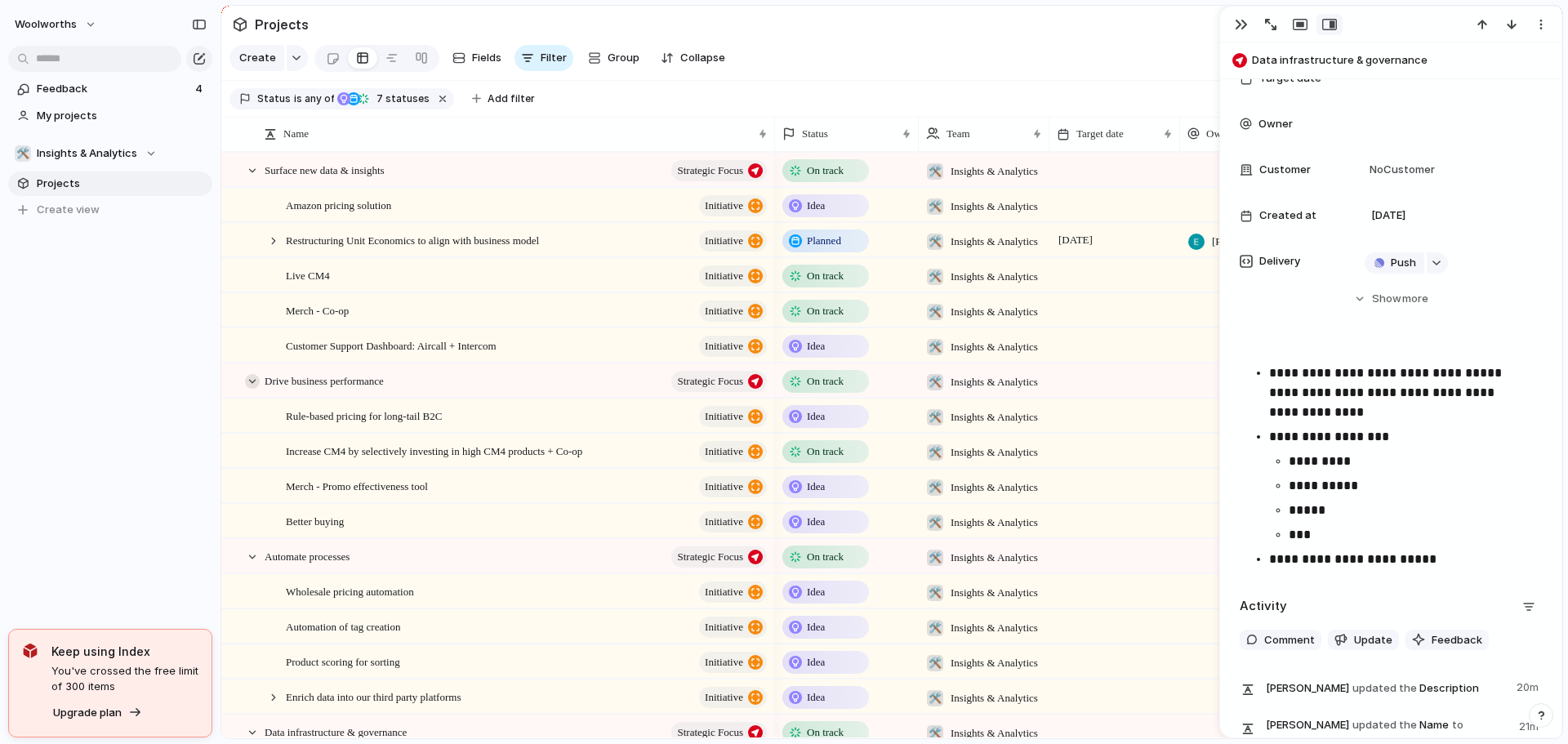
click at [255, 389] on div at bounding box center [252, 381] width 15 height 15
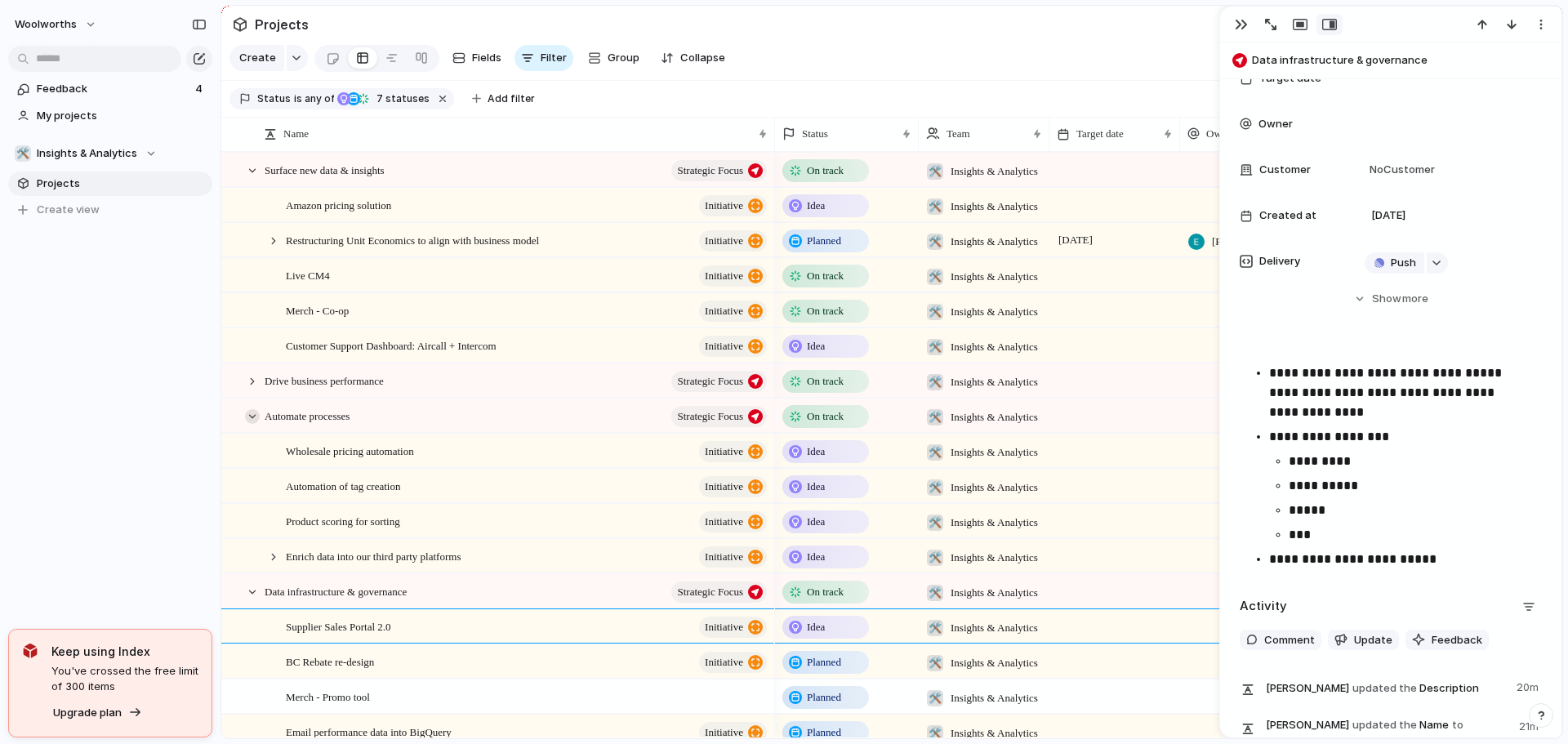
click at [250, 424] on div at bounding box center [252, 417] width 15 height 15
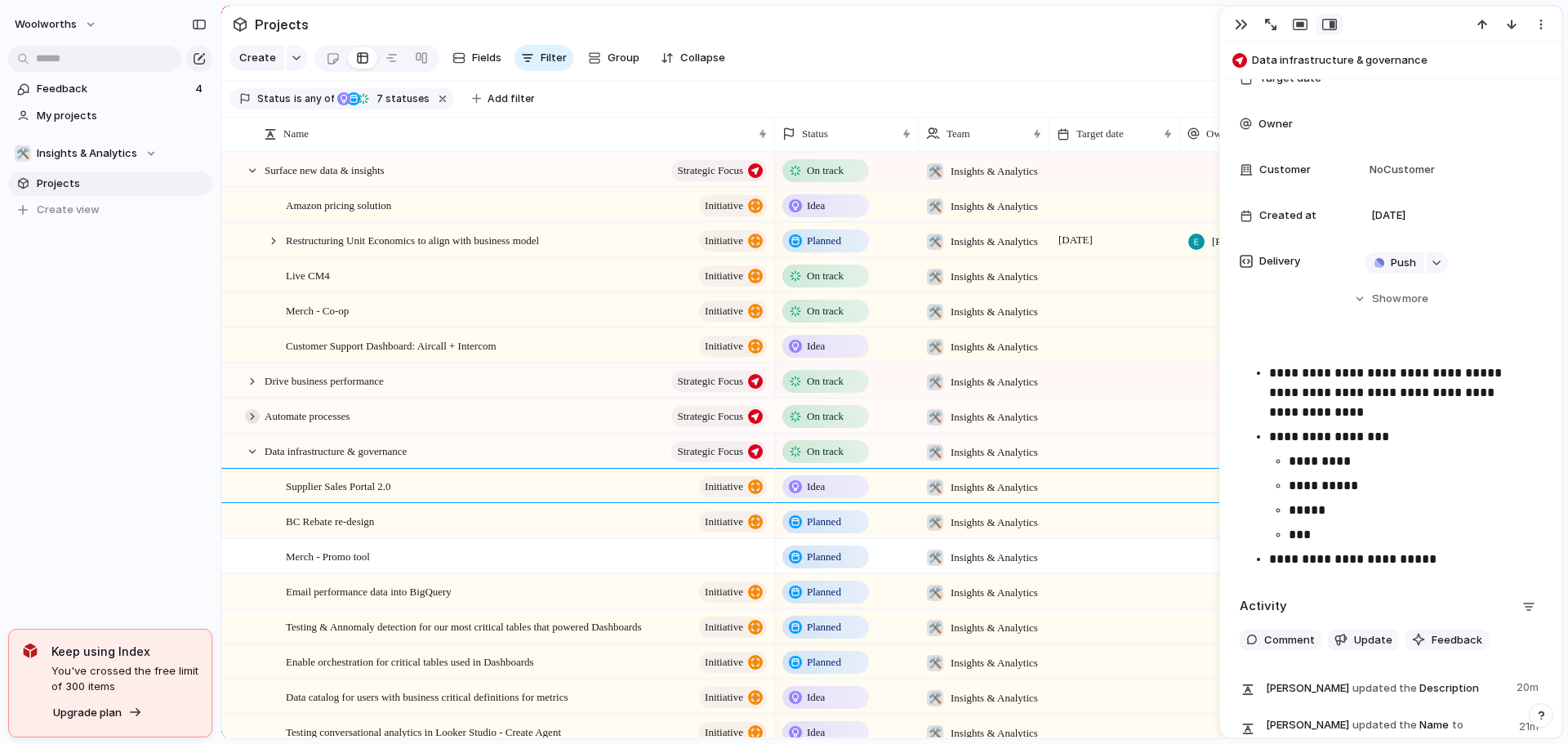
click at [250, 424] on div at bounding box center [252, 417] width 15 height 15
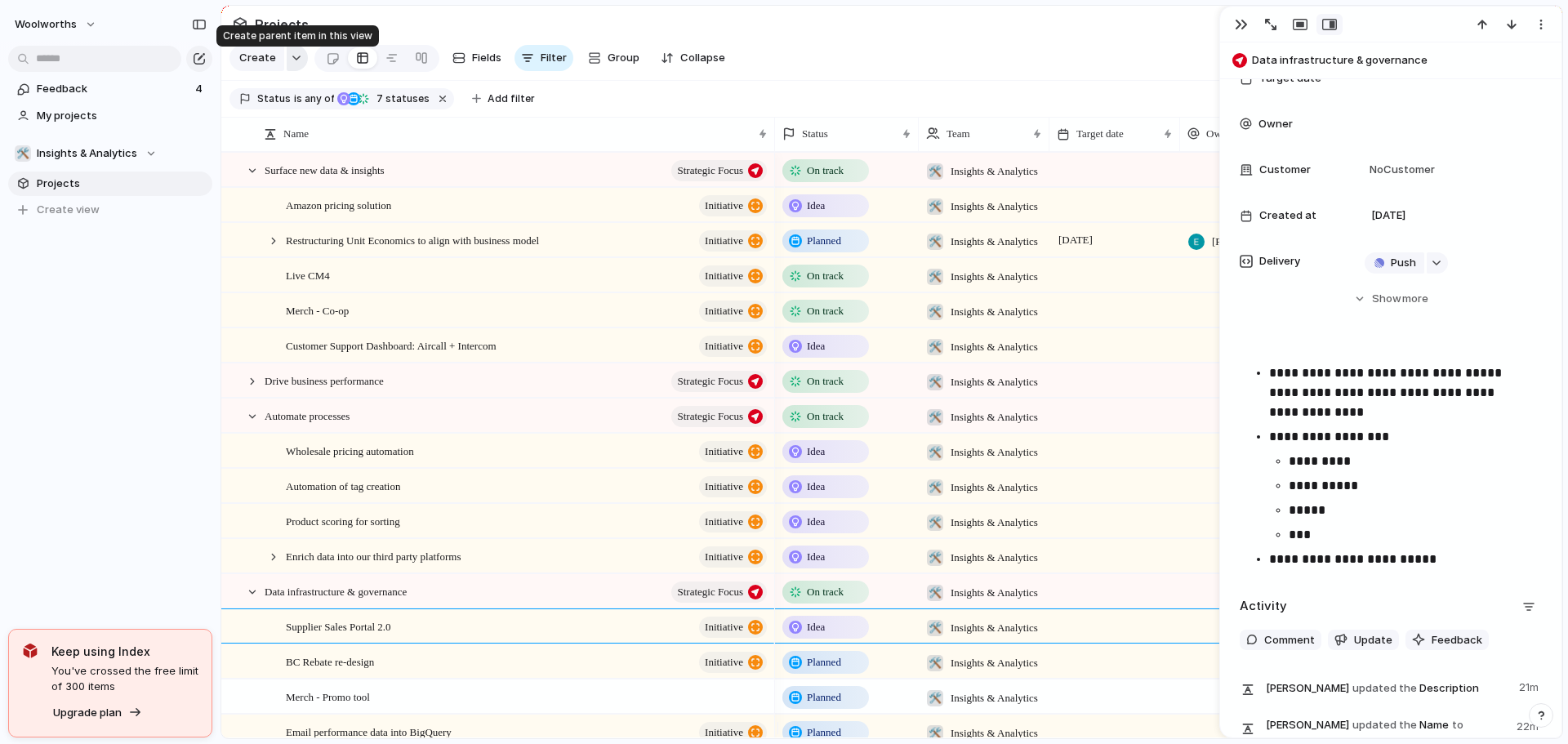
click at [291, 59] on button "button" at bounding box center [297, 58] width 22 height 26
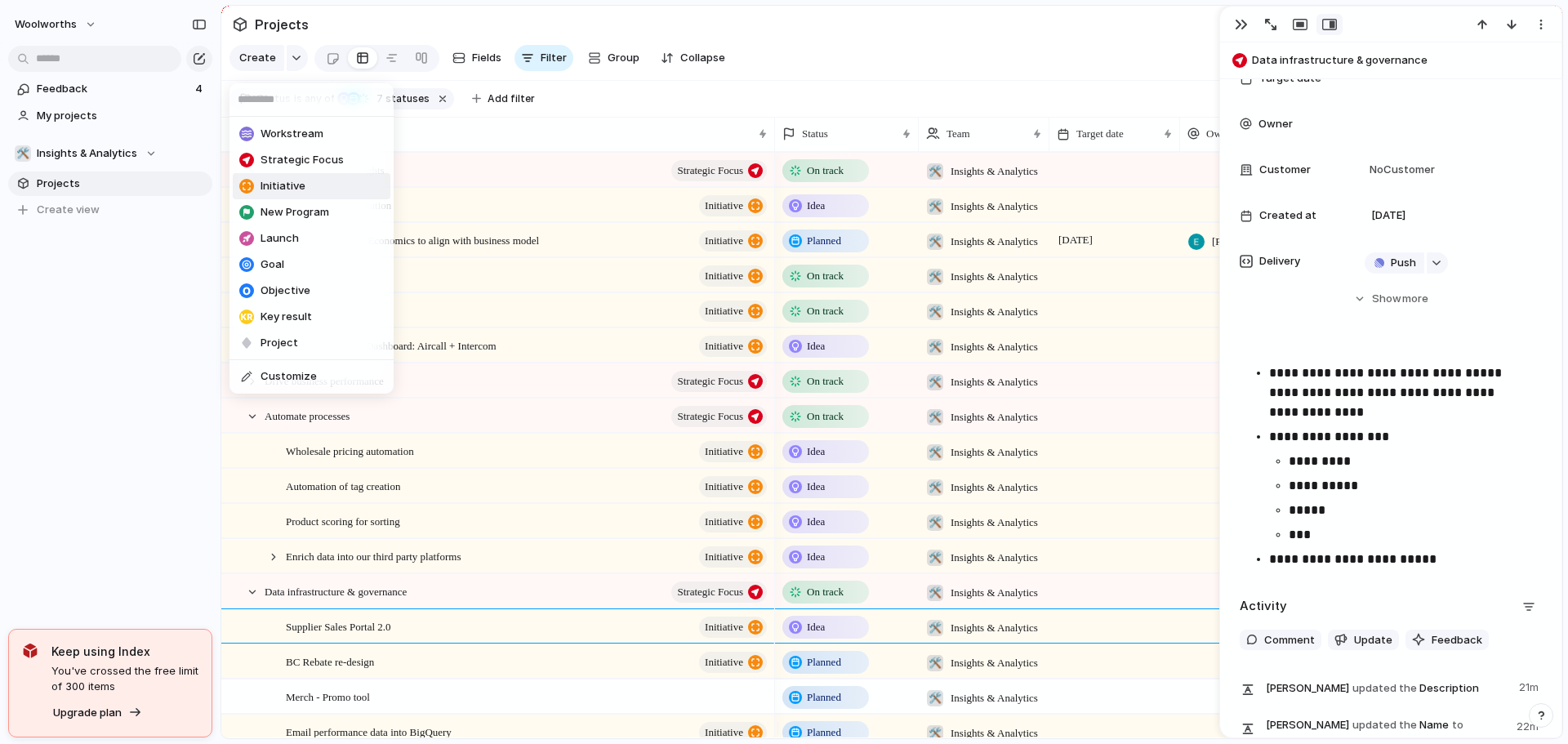
click at [299, 193] on span "Initiative" at bounding box center [283, 186] width 45 height 16
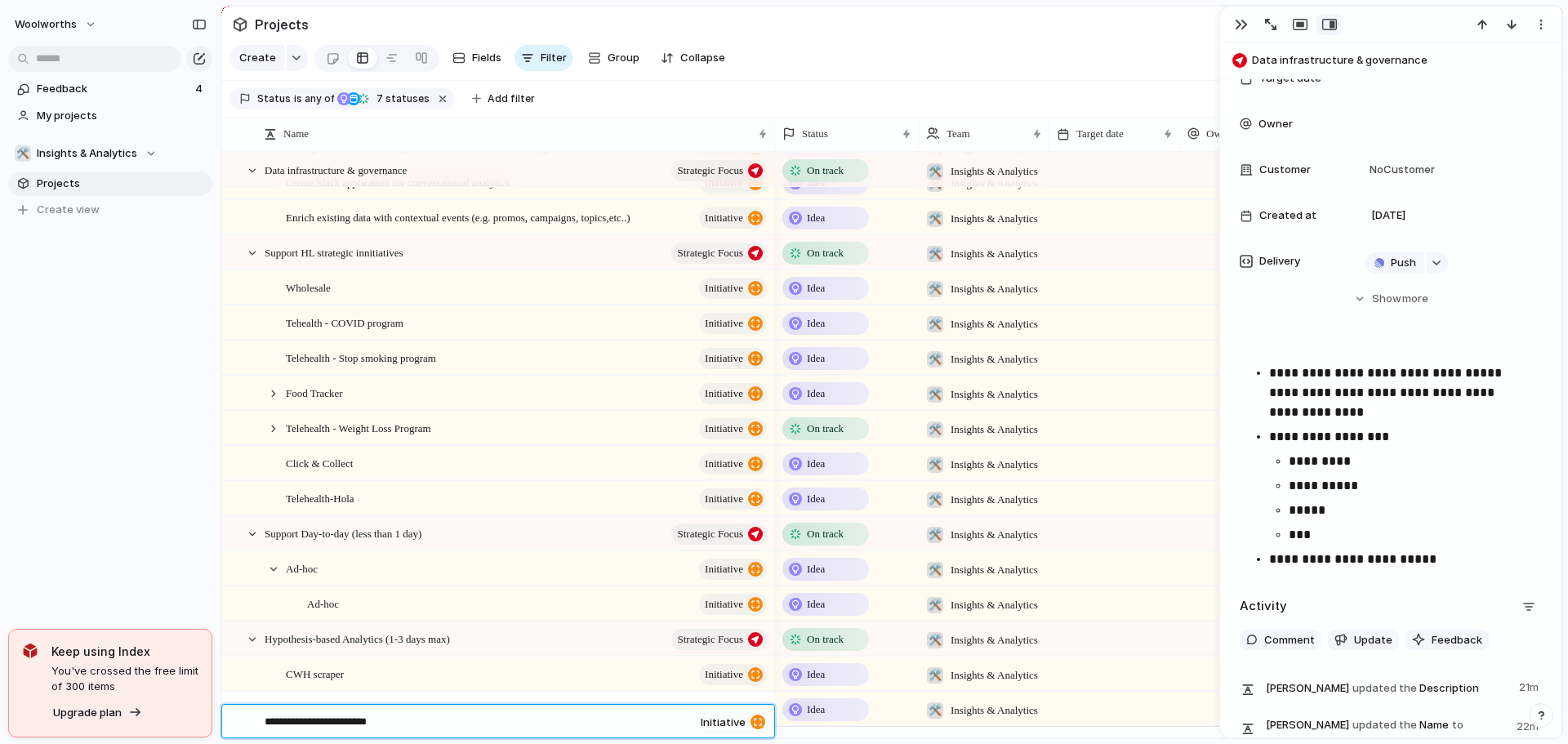
type textarea "**********"
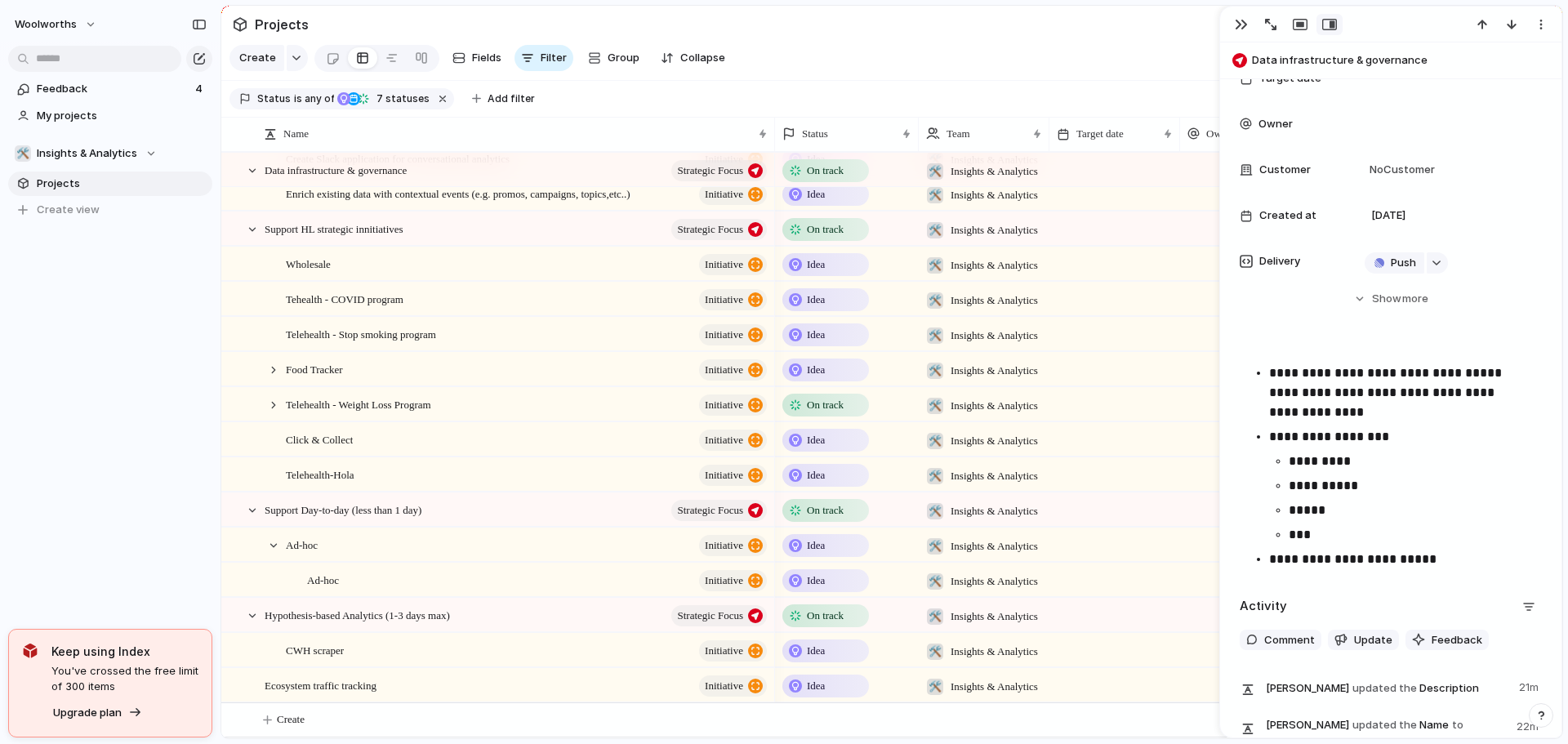
scroll to position [760, 0]
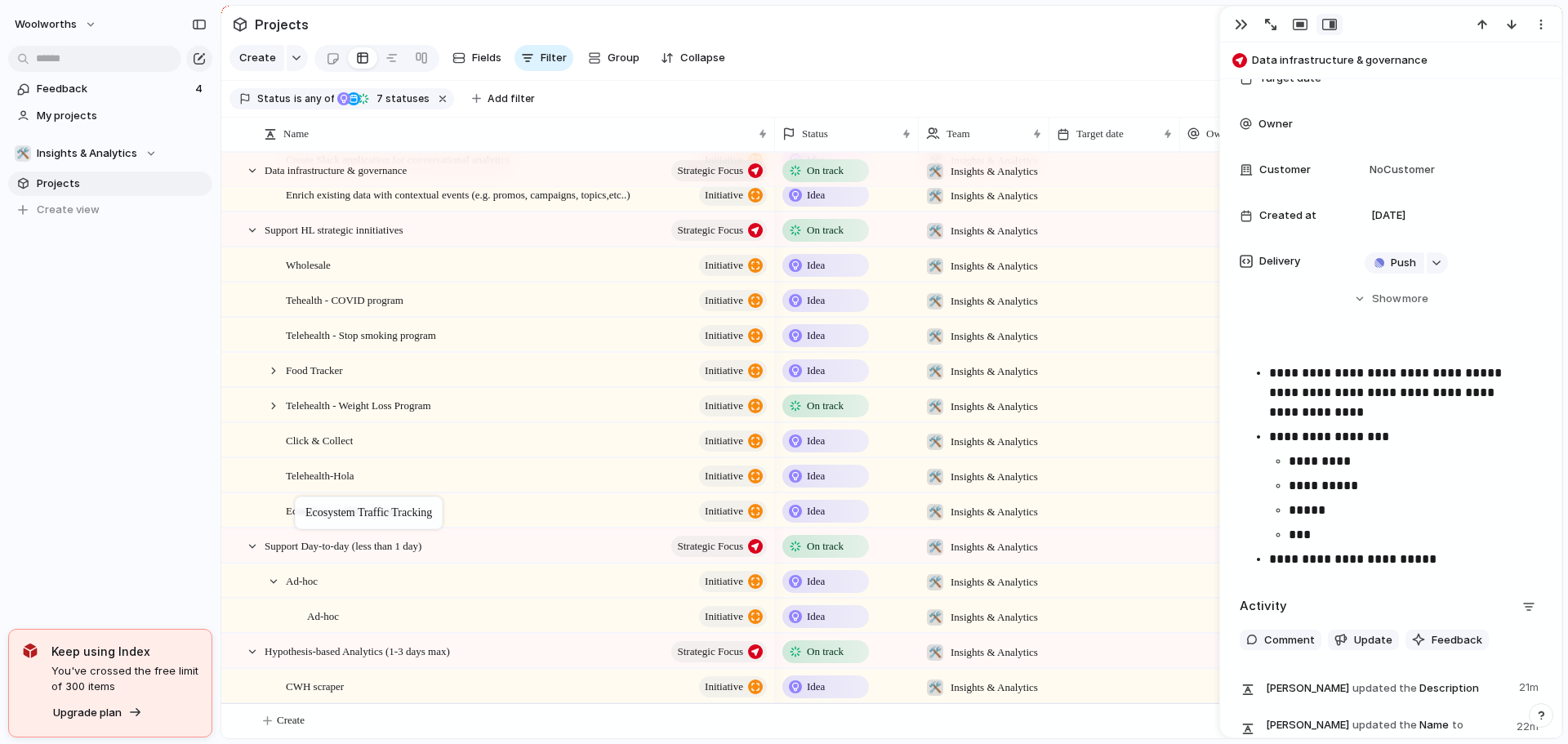
drag, startPoint x: 357, startPoint y: 687, endPoint x: 303, endPoint y: 500, distance: 194.6
click at [396, 512] on span "Ecosystem traffic tracking" at bounding box center [342, 510] width 112 height 19
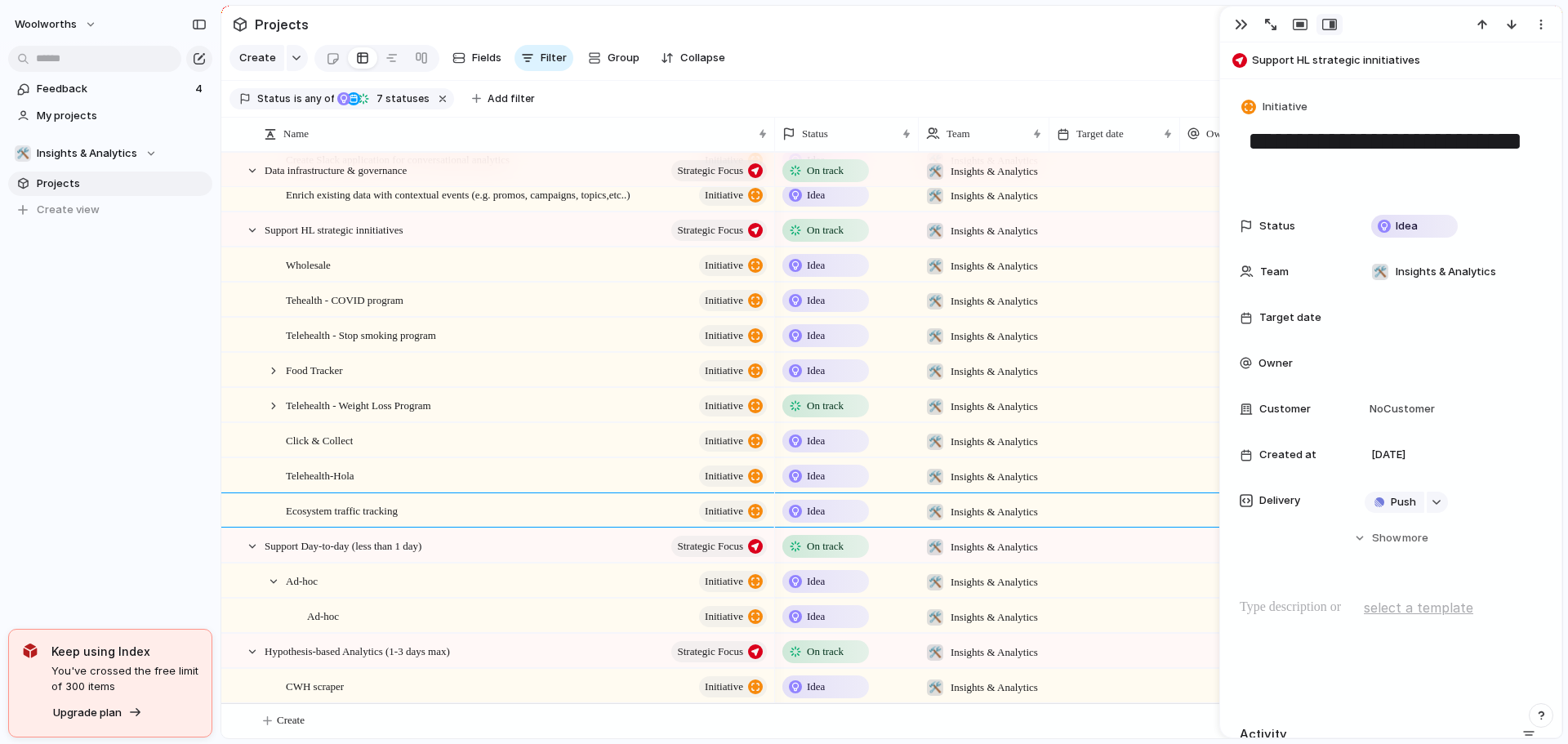
click at [1307, 147] on textarea "**********" at bounding box center [1391, 157] width 289 height 67
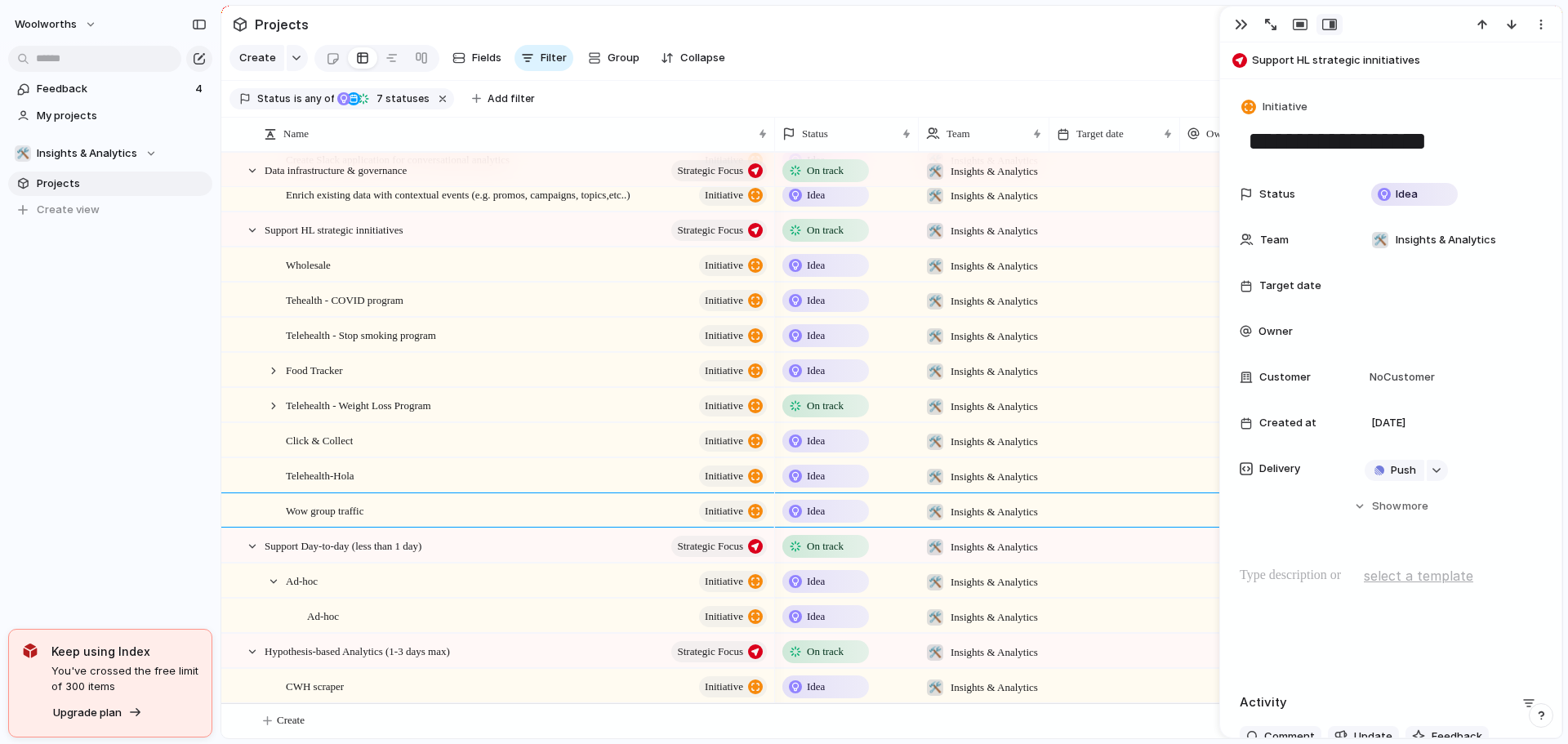
type textarea "**********"
click at [1280, 579] on p at bounding box center [1391, 575] width 302 height 20
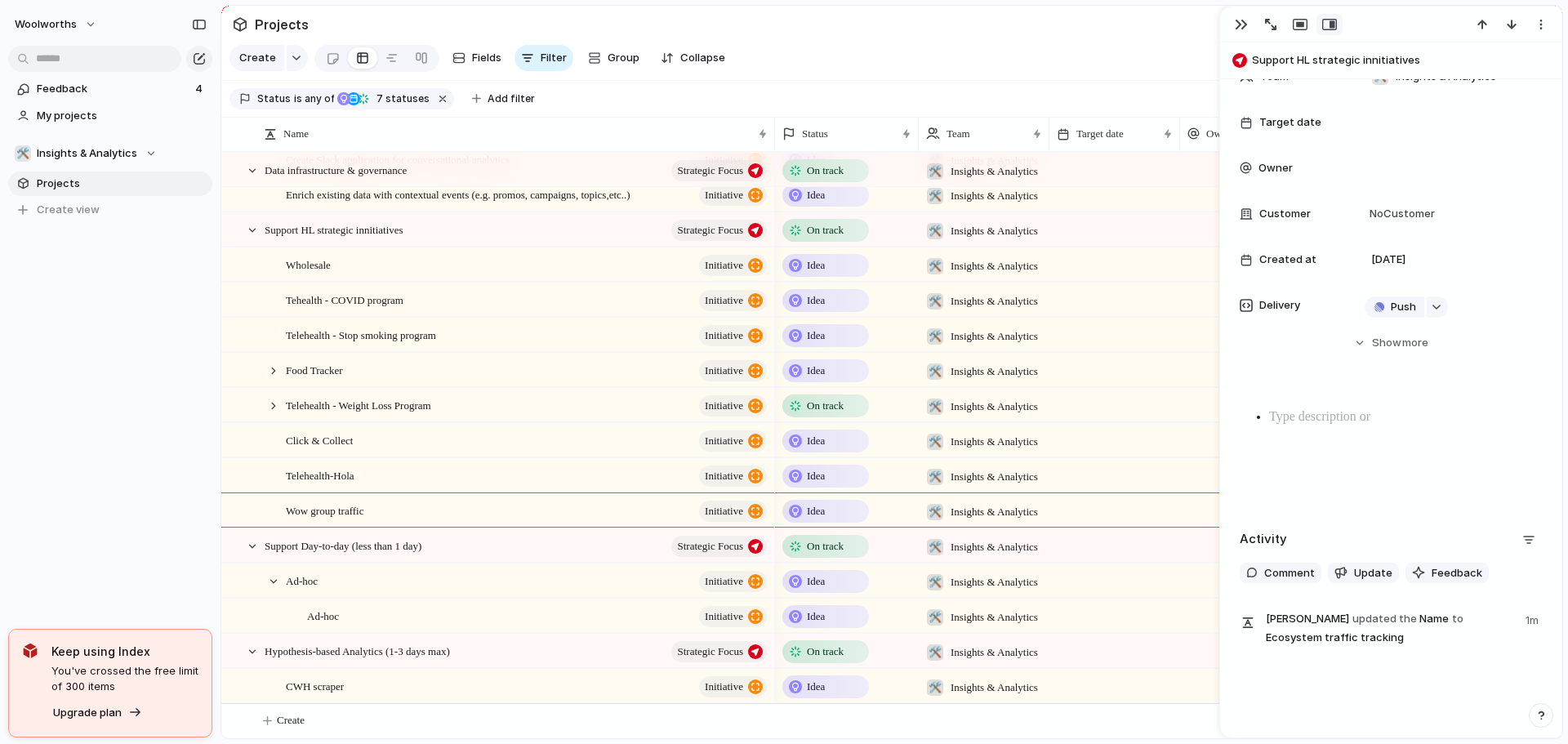
scroll to position [169, 0]
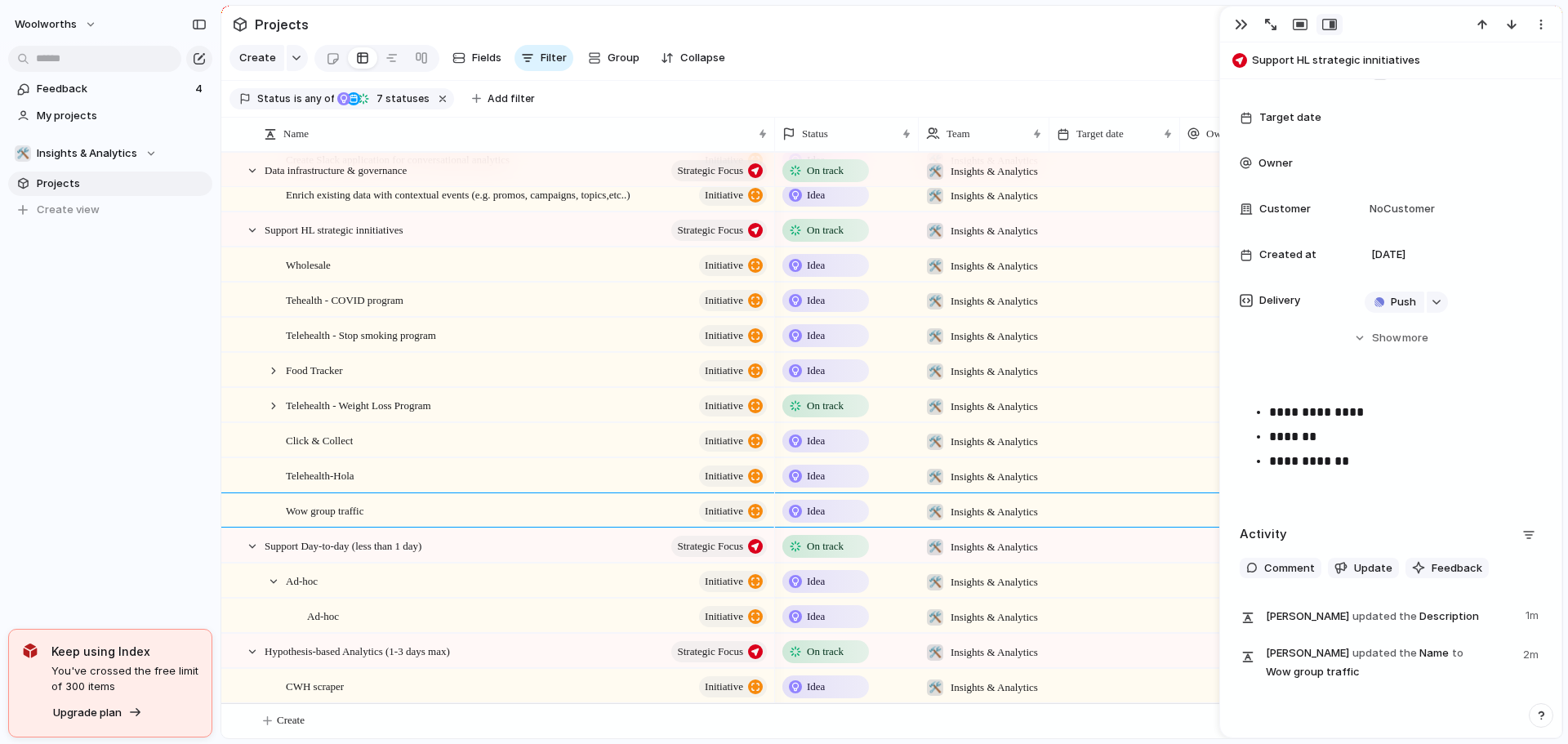
click at [1280, 457] on p "**********" at bounding box center [1399, 461] width 260 height 20
click at [1386, 415] on p "**********" at bounding box center [1399, 412] width 260 height 20
click at [1367, 377] on div "**********" at bounding box center [1390, 302] width 341 height 783
click at [364, 518] on span "Wow group traffic" at bounding box center [325, 510] width 78 height 19
click at [248, 551] on div at bounding box center [252, 546] width 15 height 15
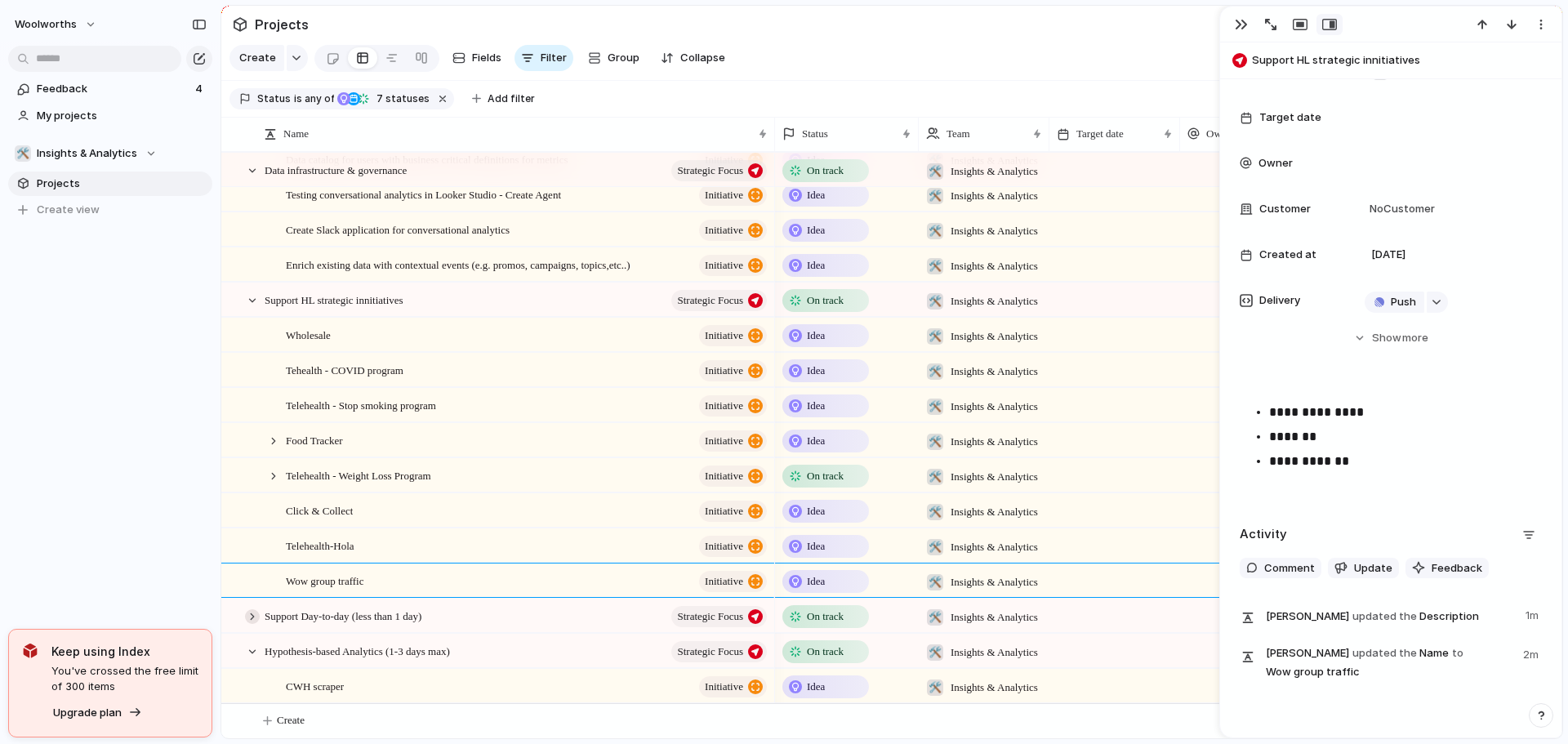
scroll to position [690, 0]
click at [296, 61] on div "button" at bounding box center [296, 58] width 11 height 7
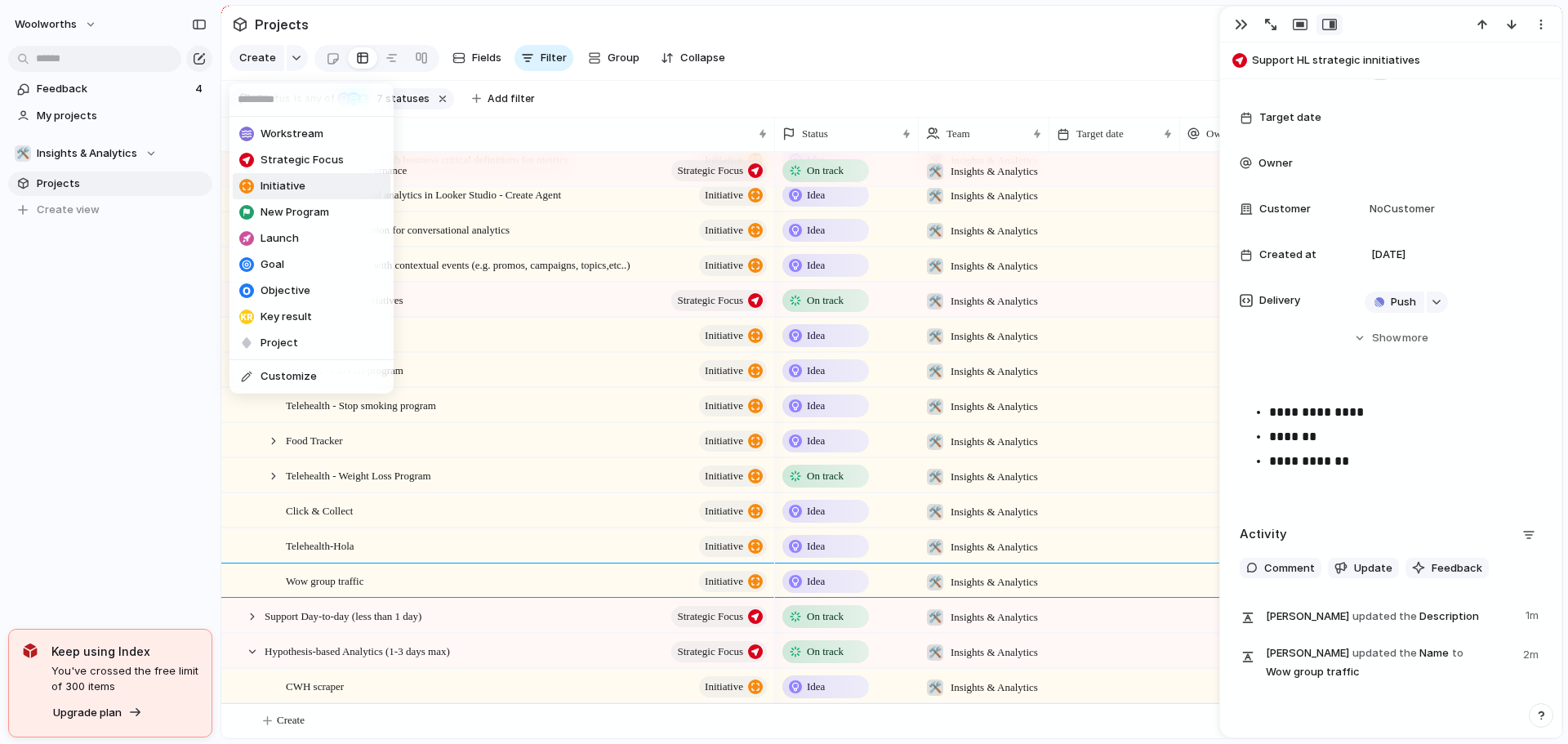
click at [316, 197] on li "Initiative" at bounding box center [311, 186] width 157 height 26
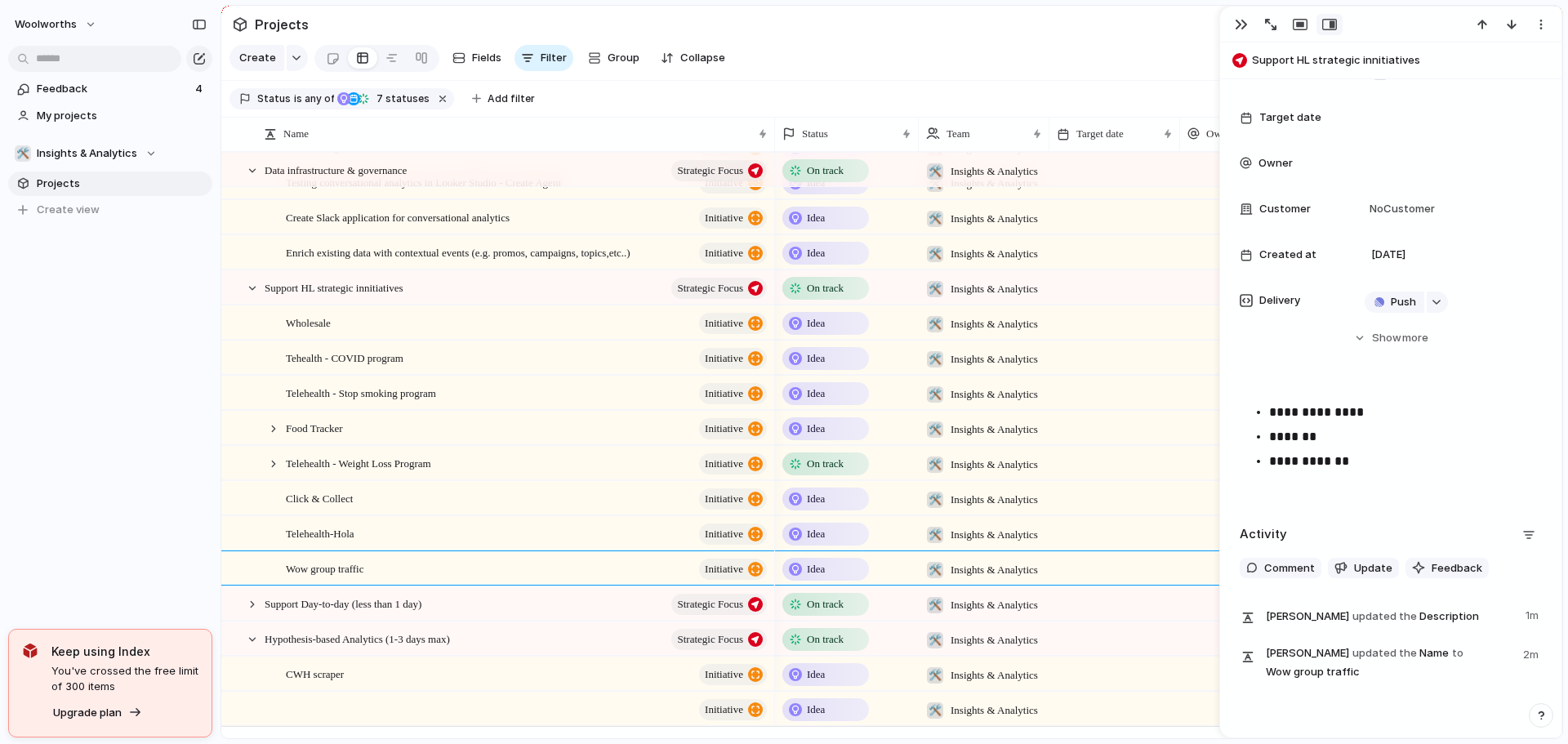
scroll to position [692, 0]
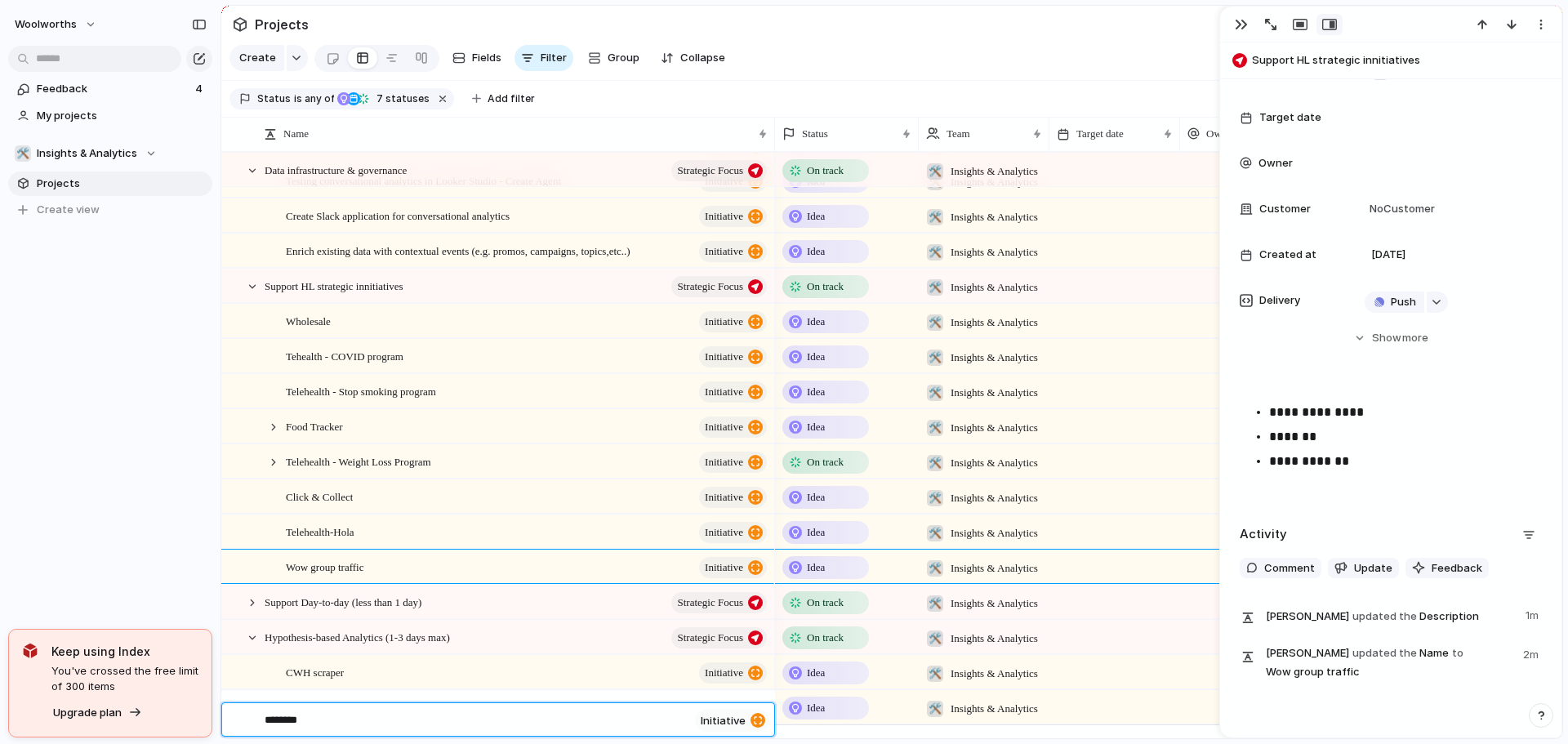
type textarea "*********"
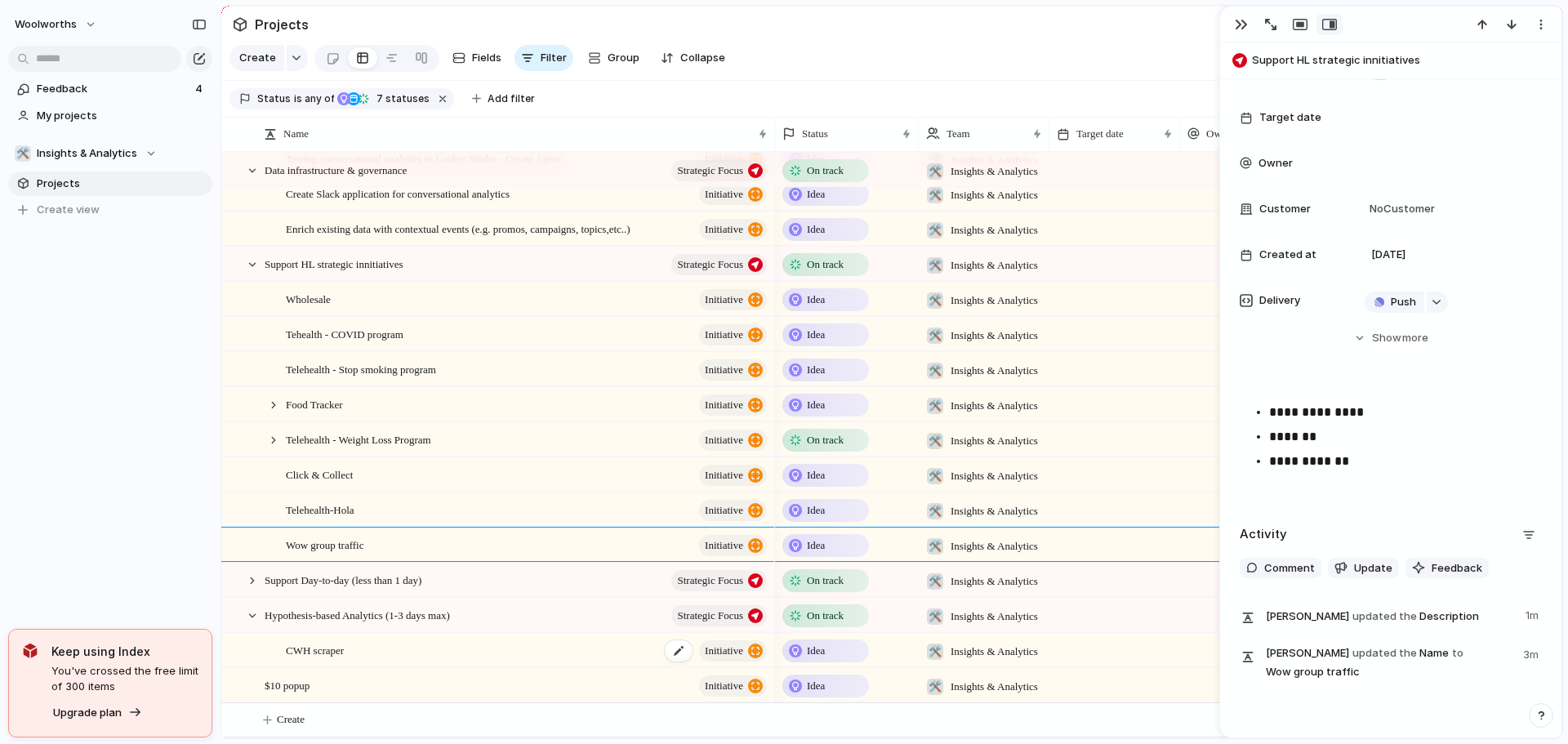
scroll to position [725, 0]
click at [321, 661] on div "CWH scraper initiative" at bounding box center [528, 652] width 484 height 34
type textarea "**********"
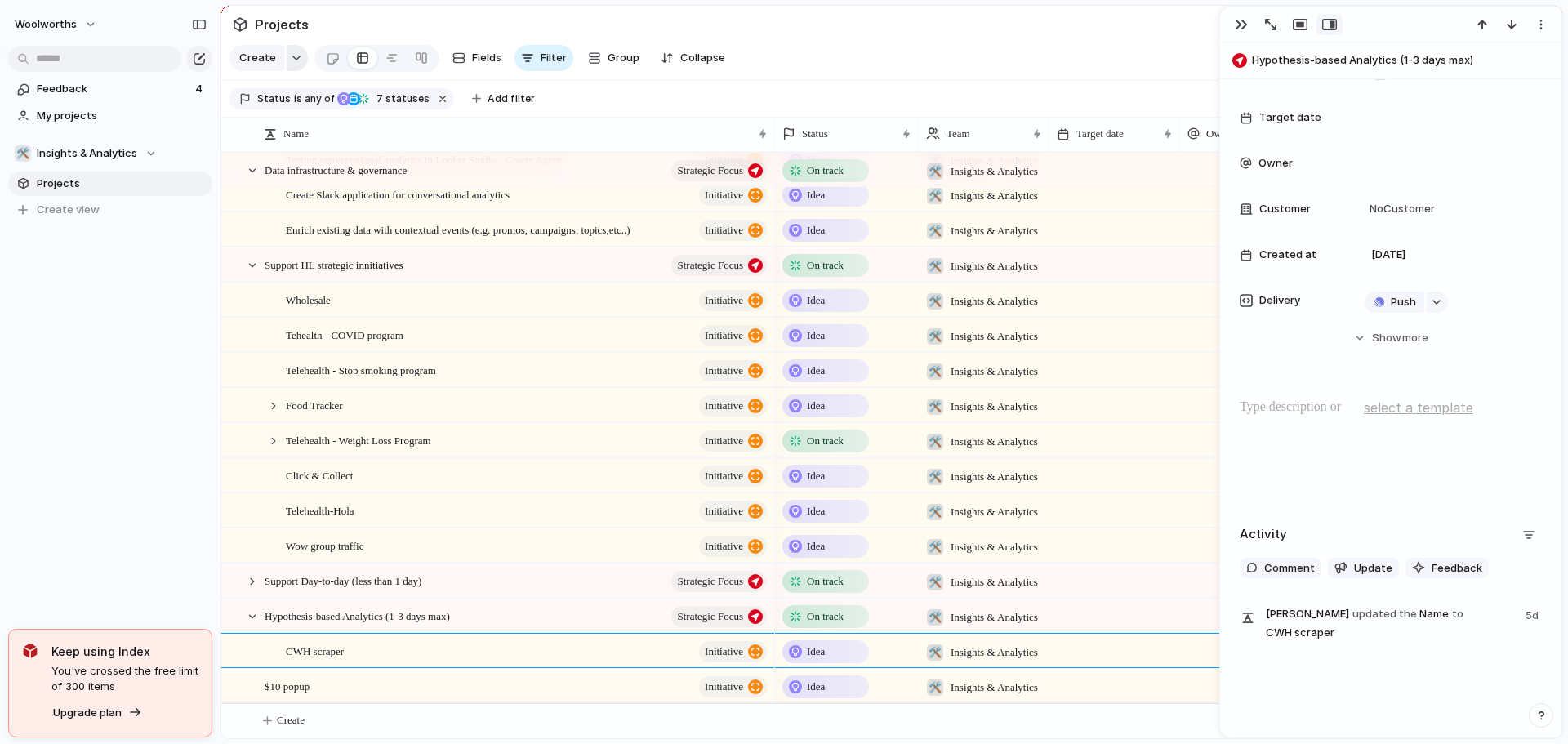
click at [291, 59] on button "button" at bounding box center [297, 58] width 22 height 26
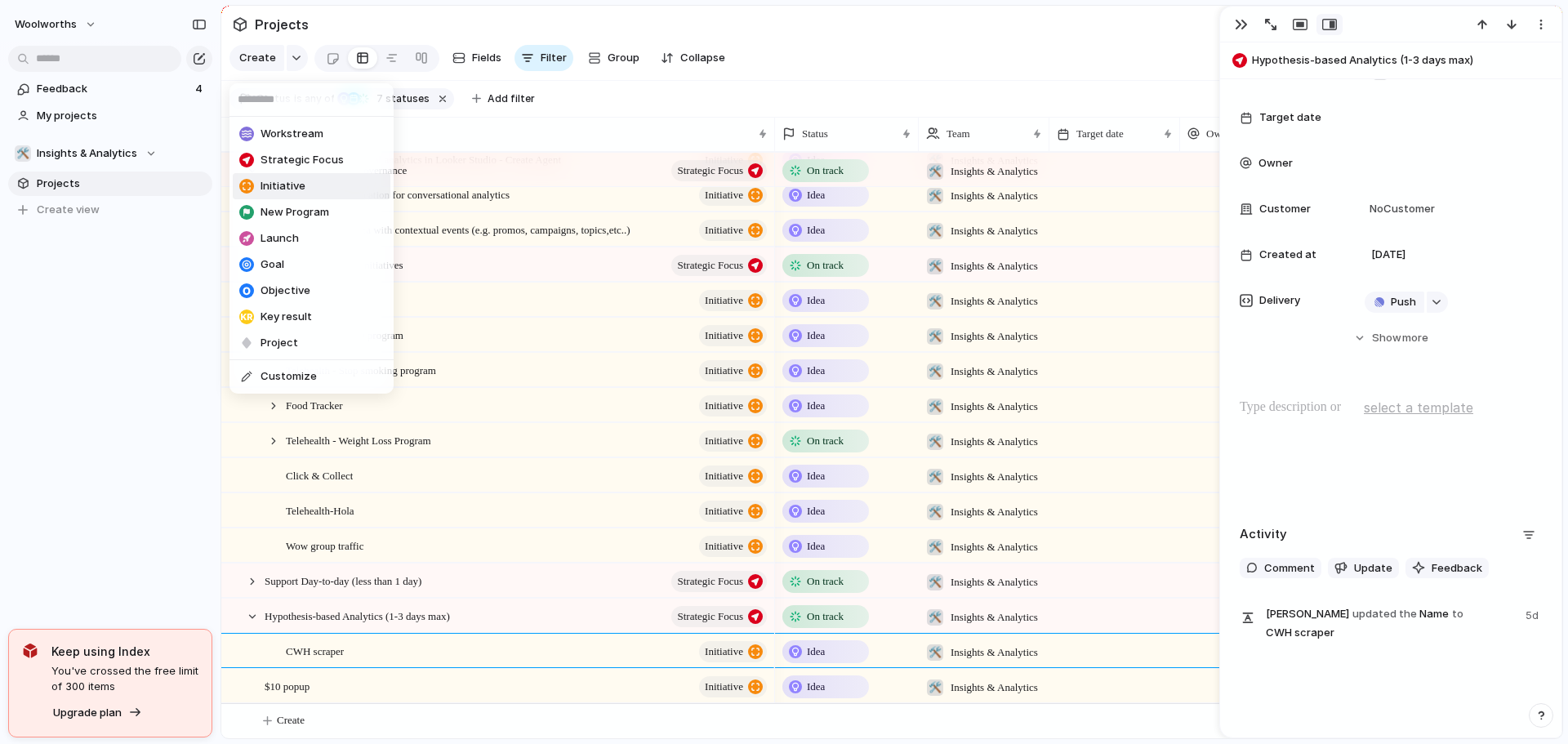
click at [302, 188] on span "Initiative" at bounding box center [283, 186] width 45 height 16
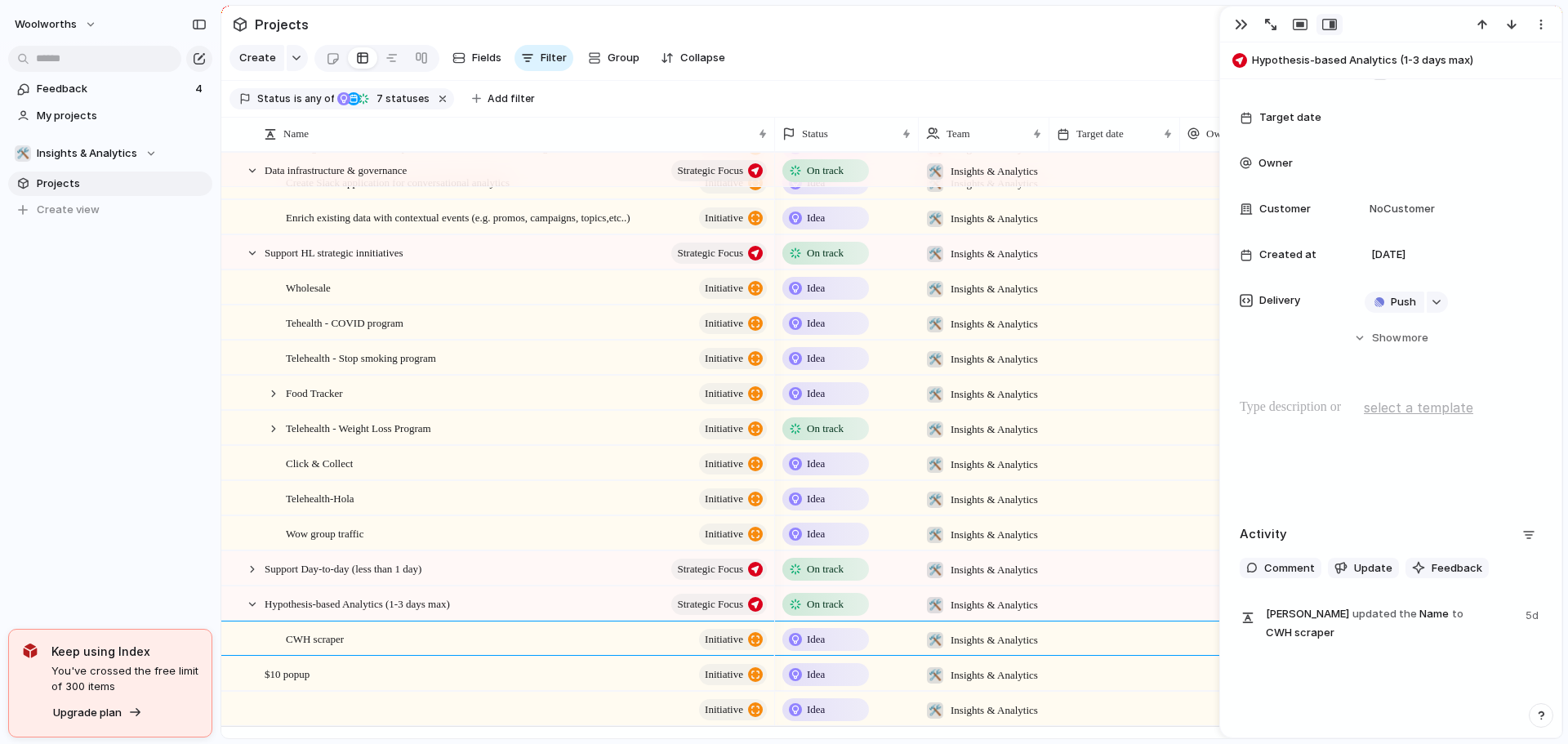
scroll to position [727, 0]
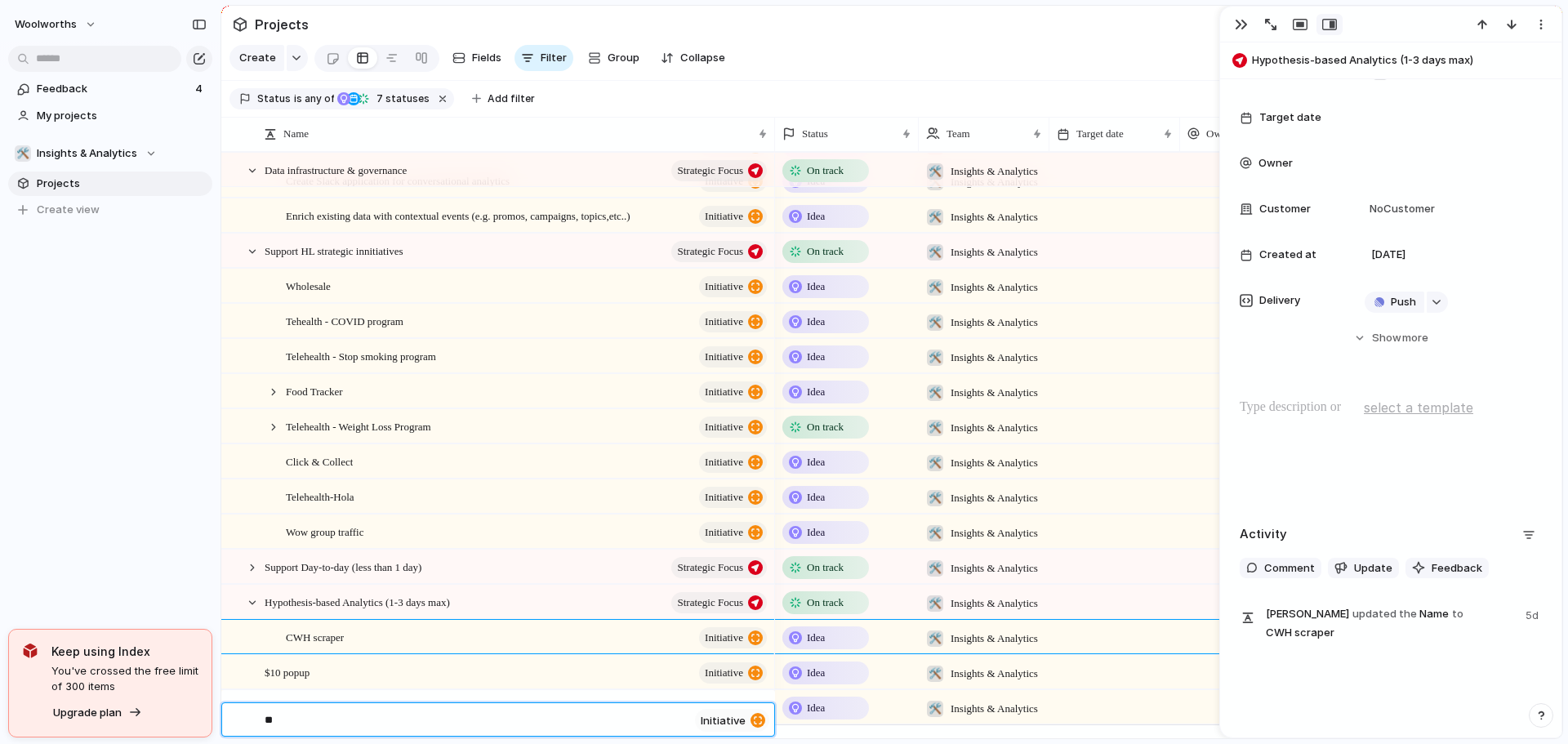
type textarea "*"
drag, startPoint x: 333, startPoint y: 726, endPoint x: 221, endPoint y: 725, distance: 112.0
click at [221, 725] on div "**********" at bounding box center [784, 372] width 1568 height 744
type textarea "**********"
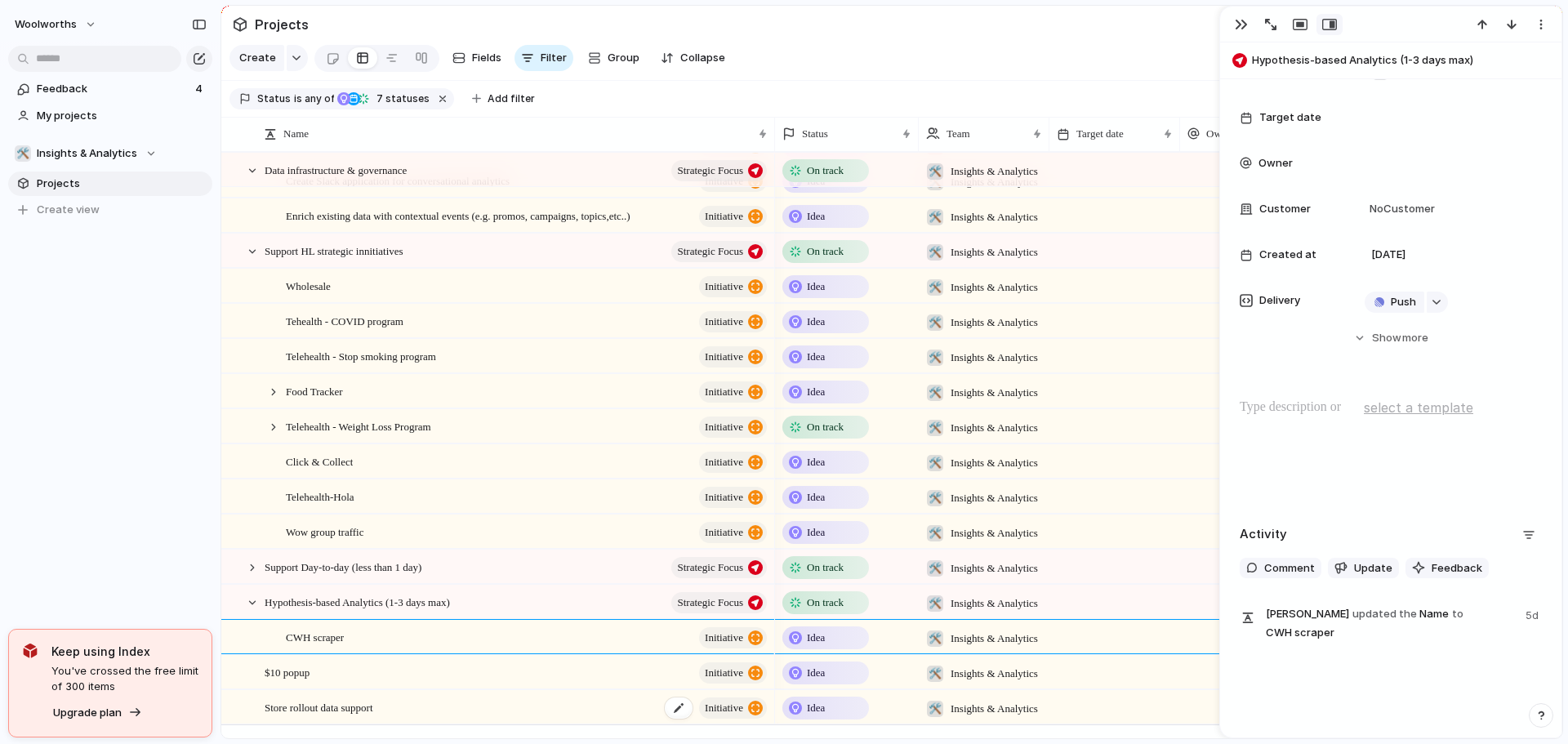
click at [415, 715] on div "Store rollout data support initiative" at bounding box center [517, 708] width 505 height 34
type textarea "**********"
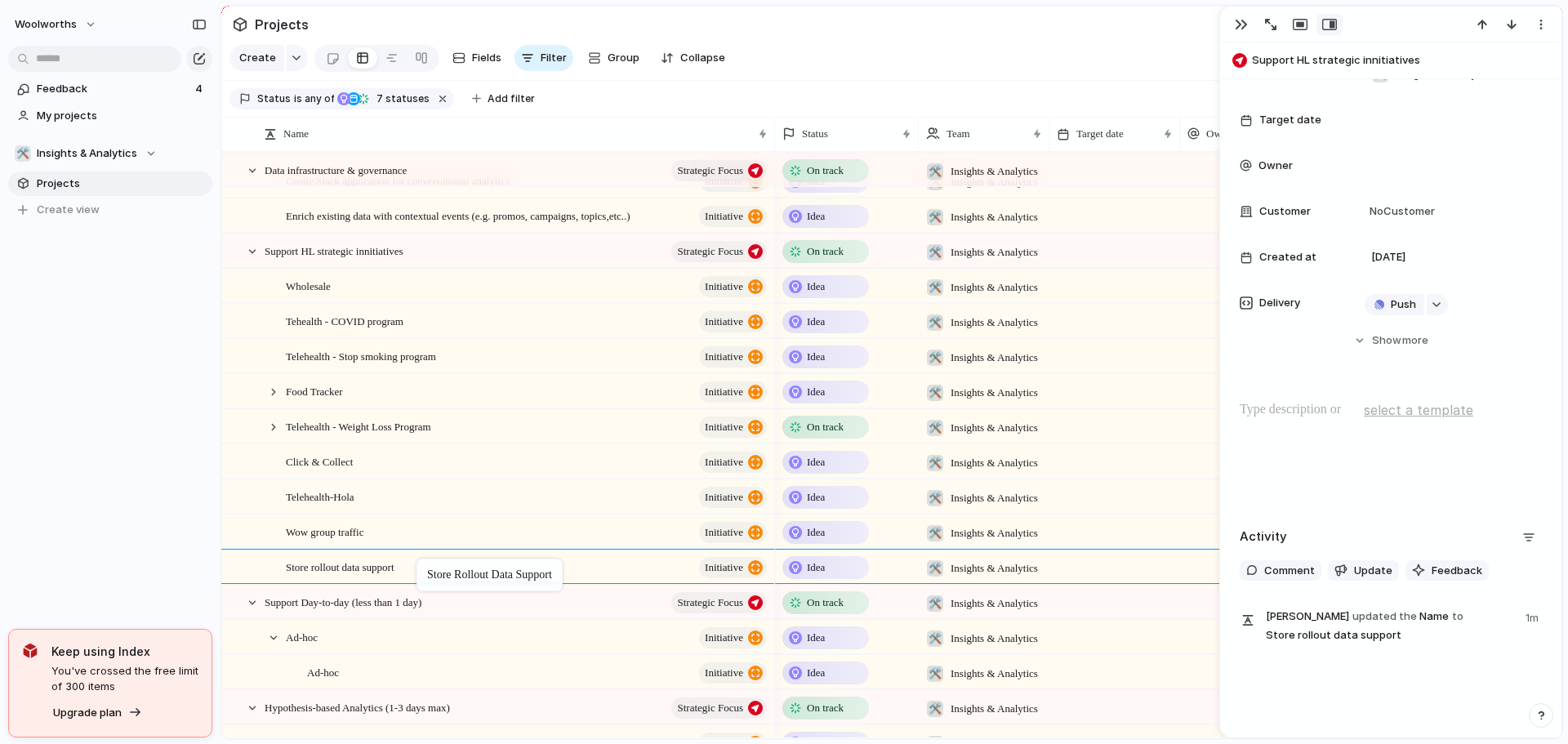
scroll to position [200, 0]
drag, startPoint x: 413, startPoint y: 716, endPoint x: 424, endPoint y: 562, distance: 154.4
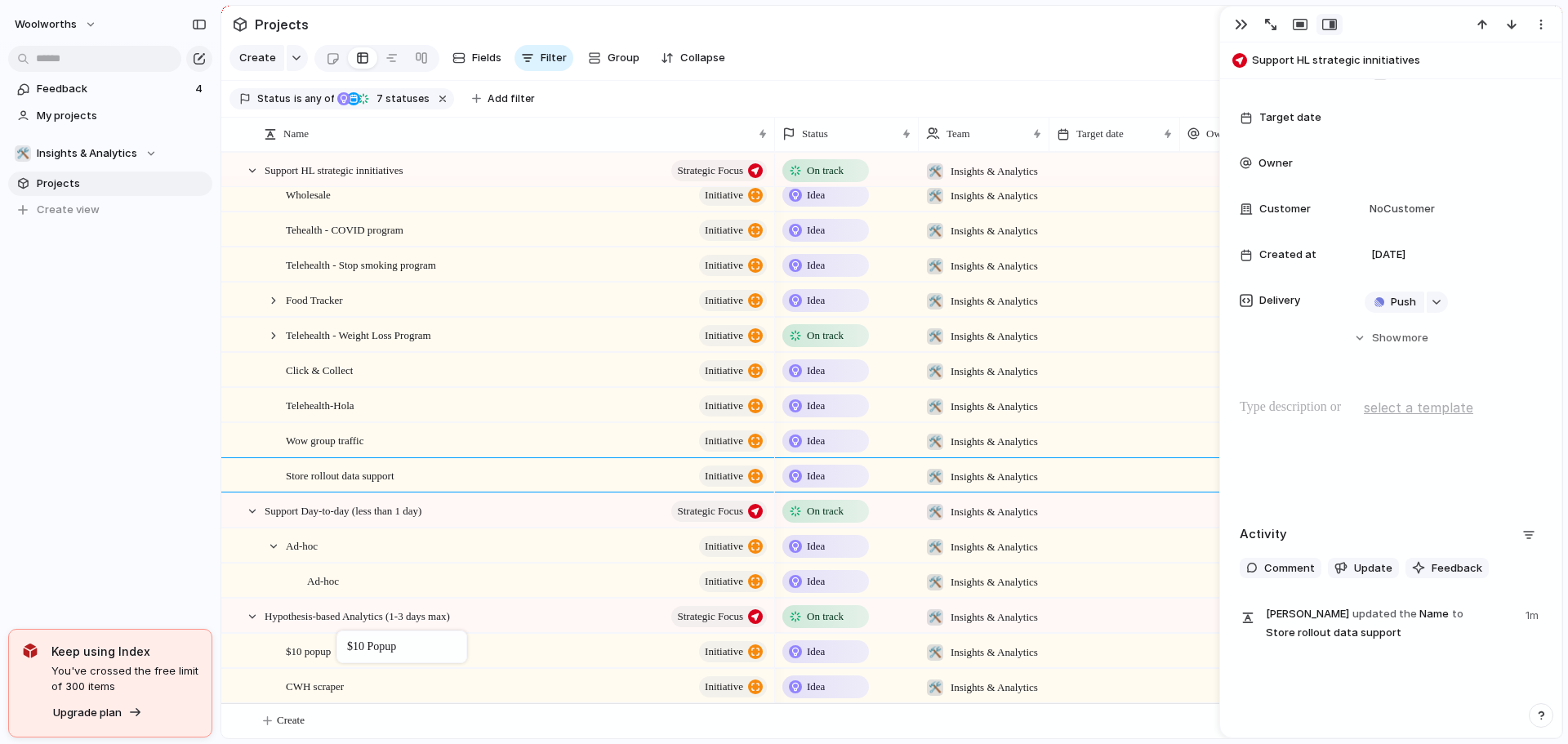
drag, startPoint x: 355, startPoint y: 688, endPoint x: 345, endPoint y: 634, distance: 54.9
click at [253, 512] on div at bounding box center [252, 511] width 15 height 15
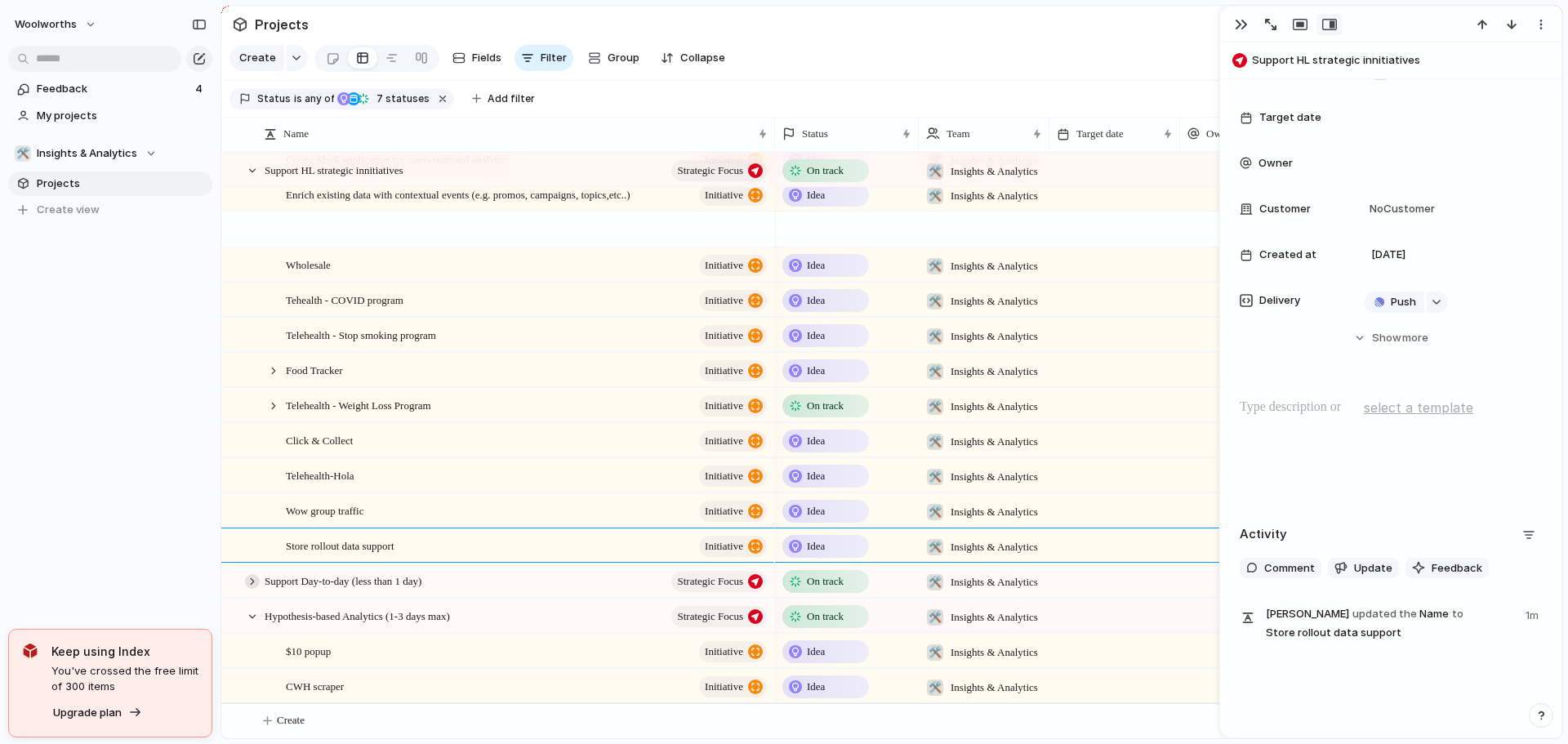
scroll to position [760, 0]
click at [261, 584] on div at bounding box center [244, 581] width 44 height 34
click at [252, 580] on div at bounding box center [252, 582] width 15 height 15
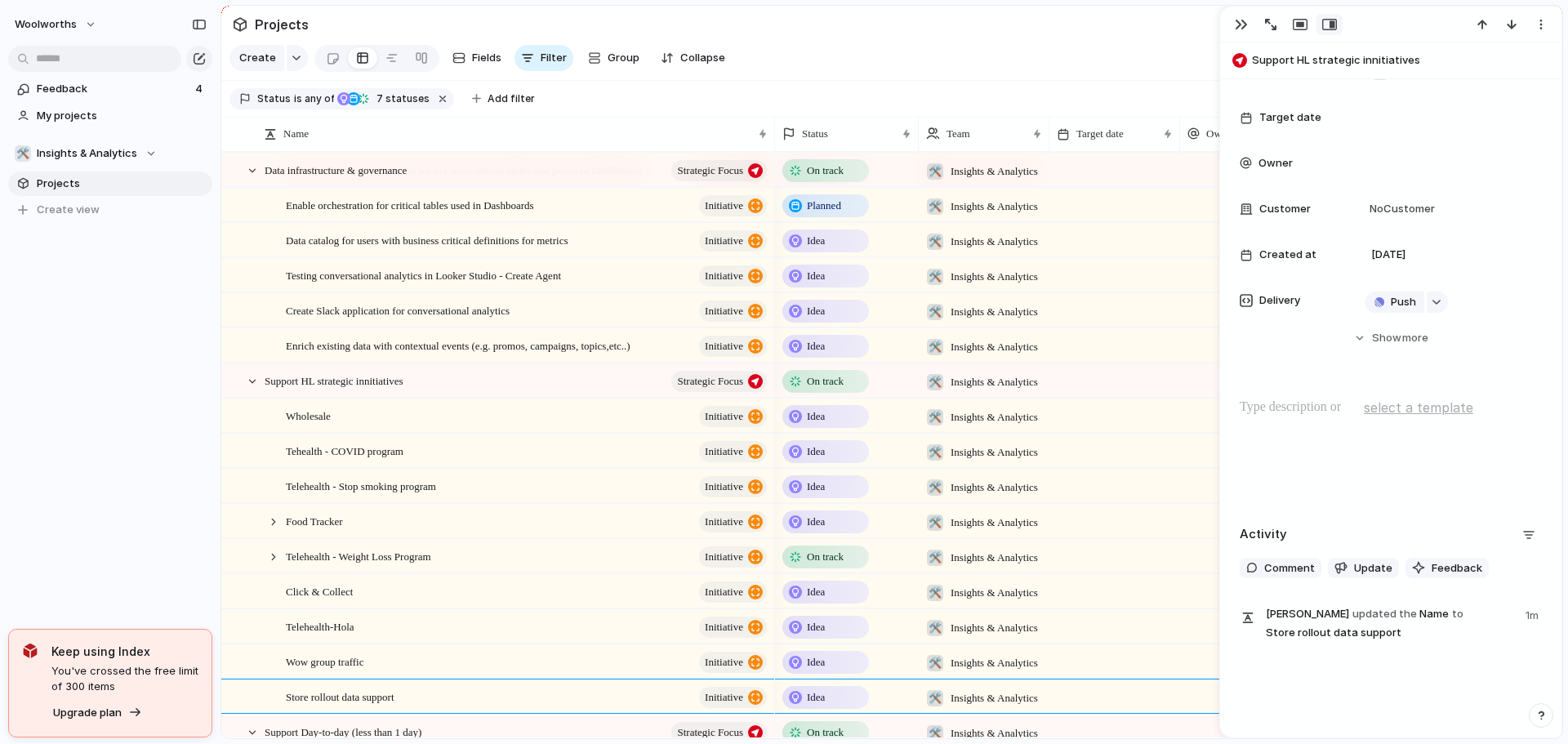
scroll to position [679, 0]
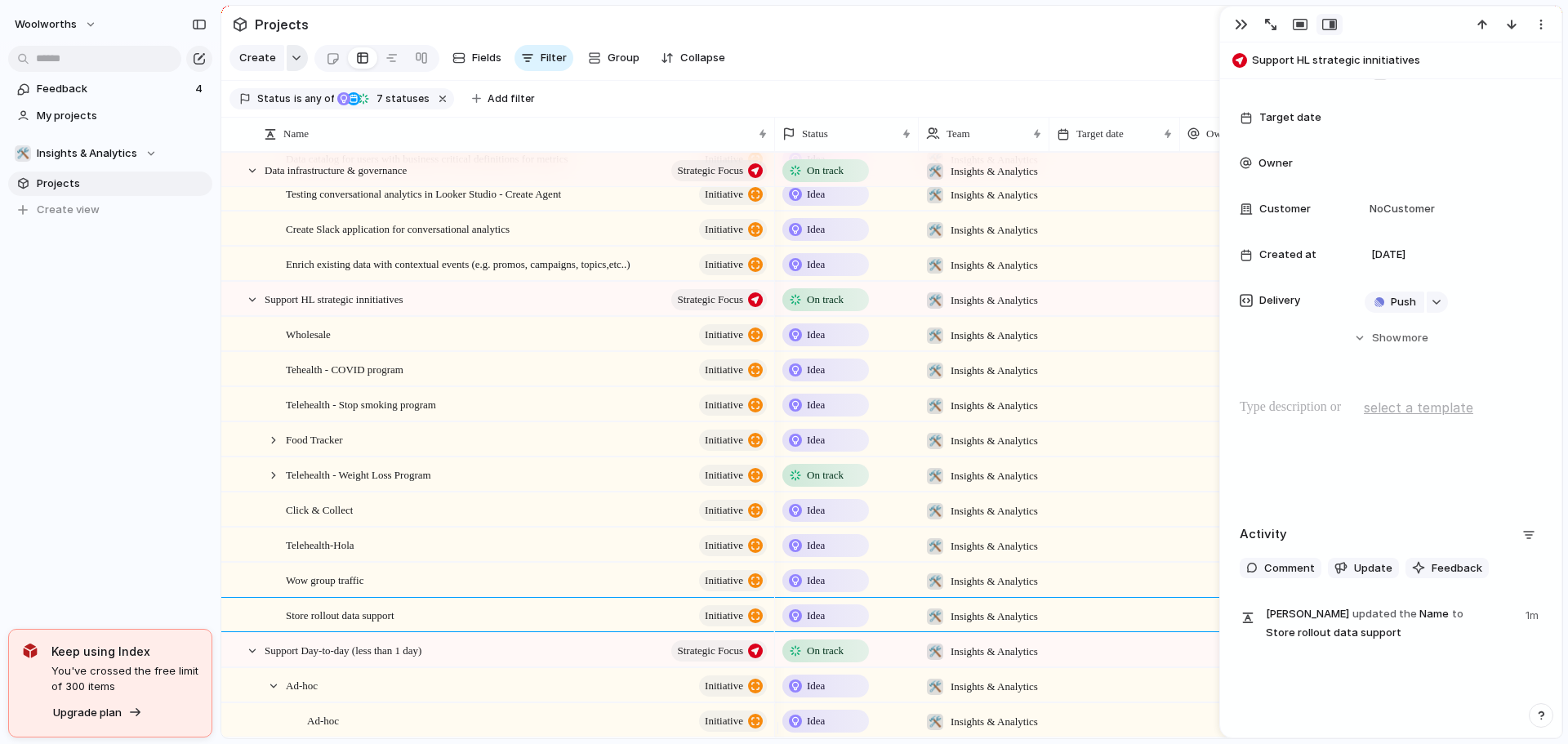
click at [295, 57] on button "button" at bounding box center [297, 58] width 22 height 26
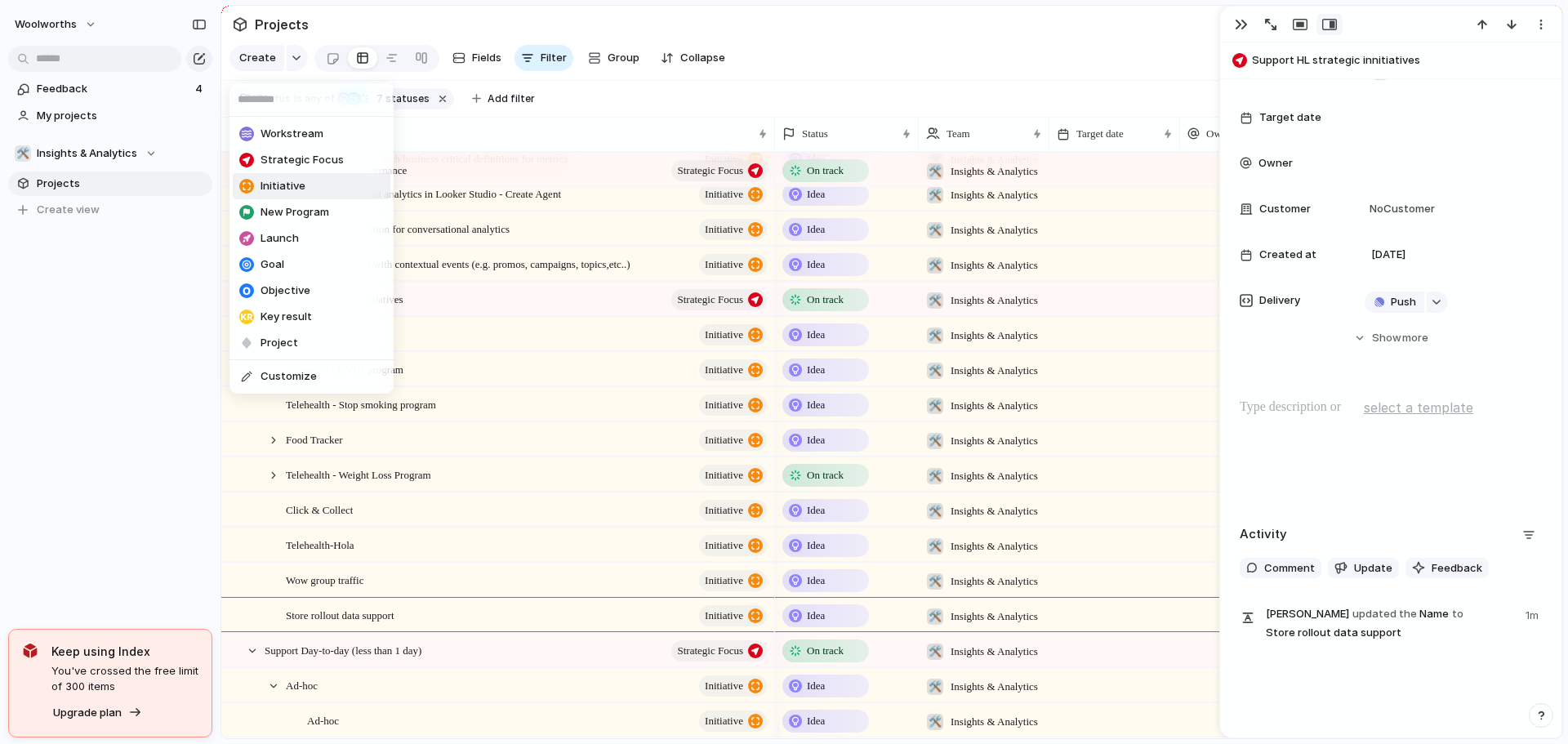
click at [306, 181] on li "Initiative" at bounding box center [311, 186] width 157 height 26
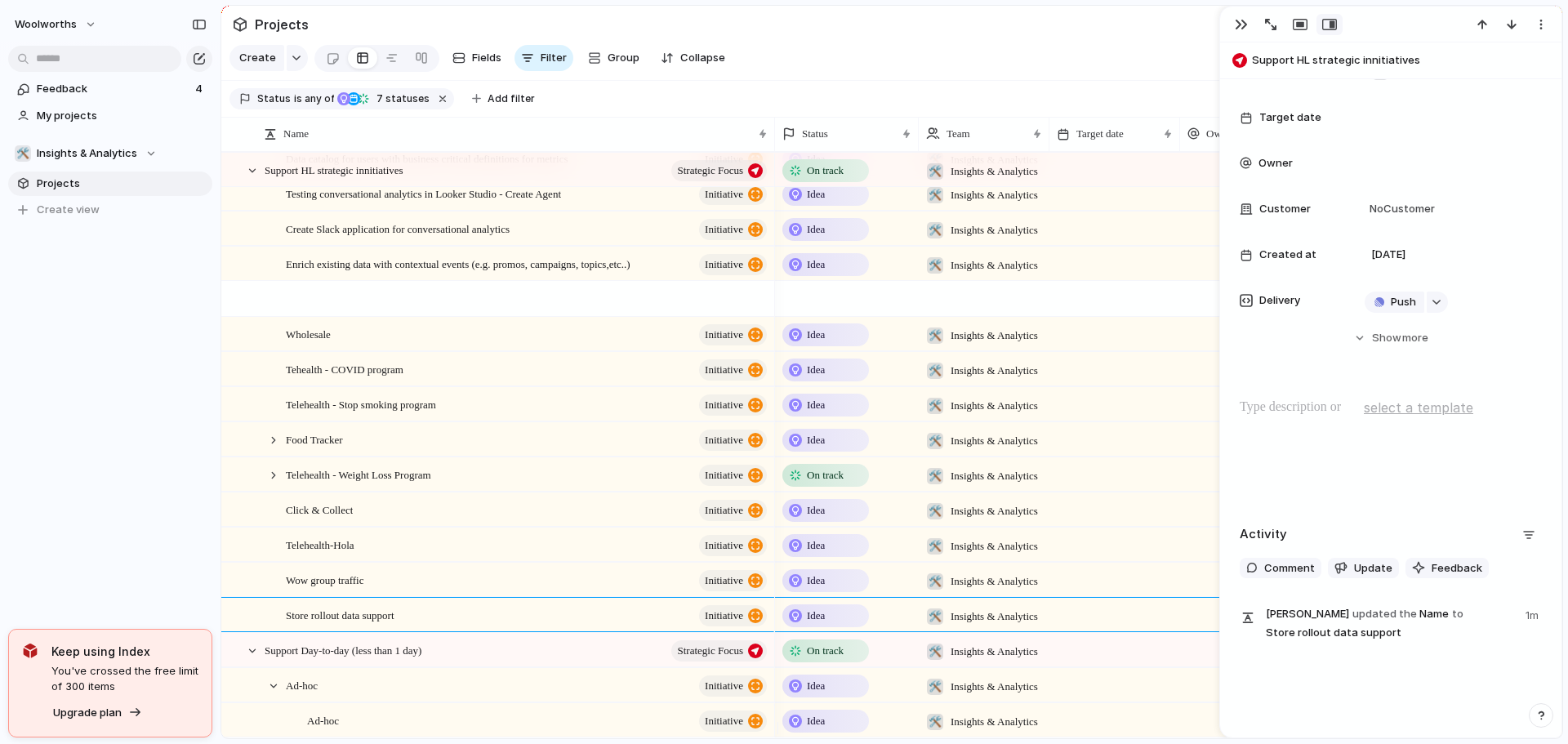
scroll to position [830, 0]
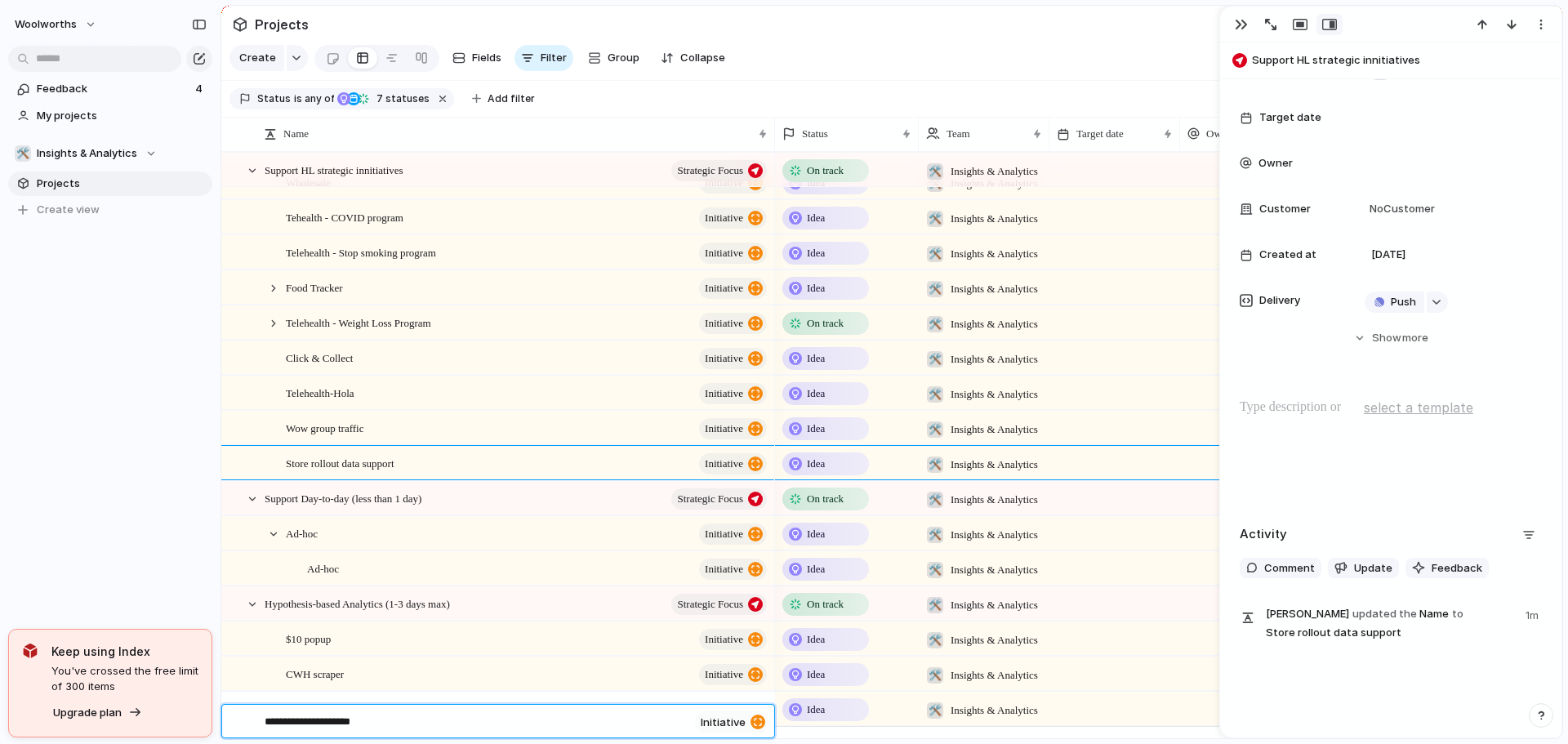
type textarea "**********"
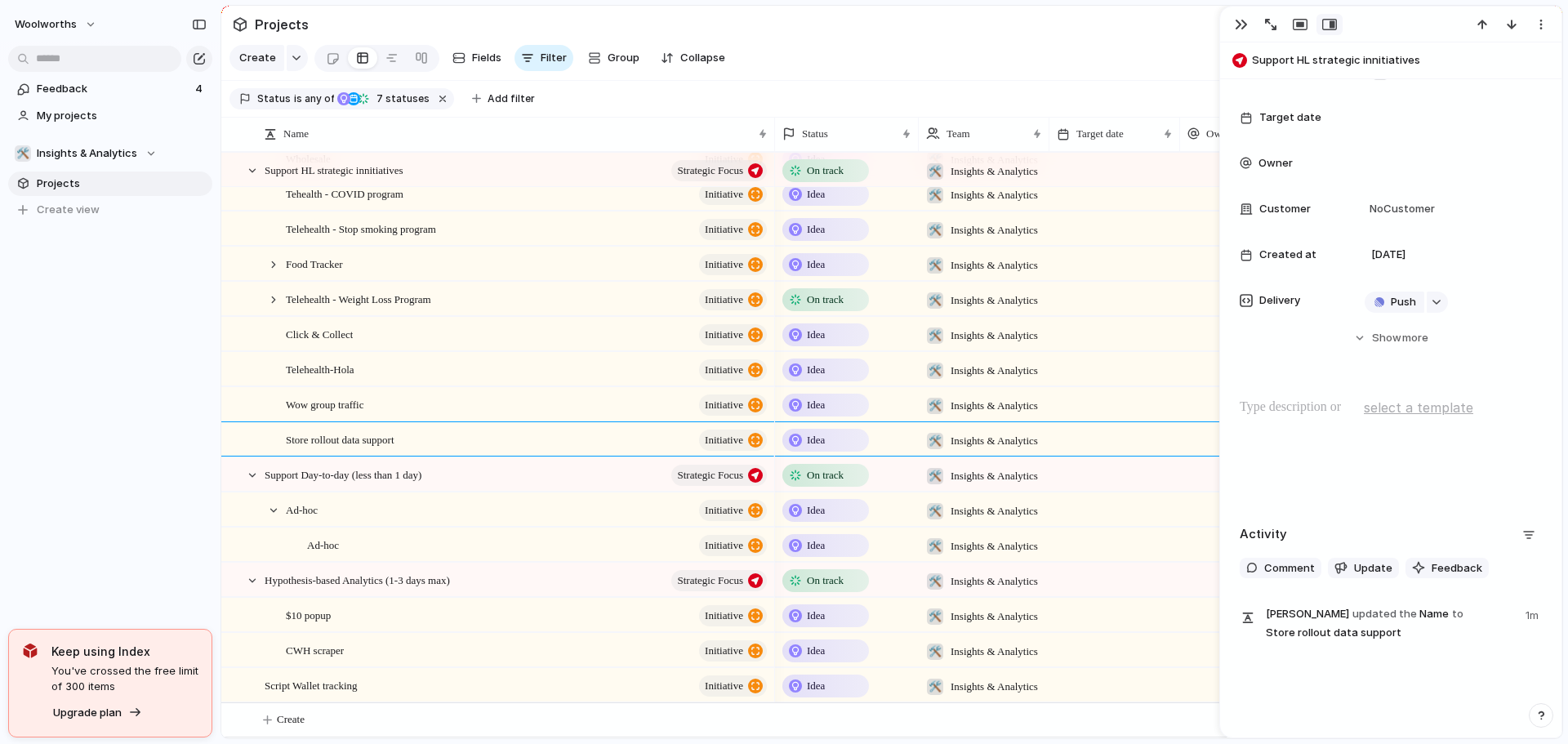
scroll to position [866, 0]
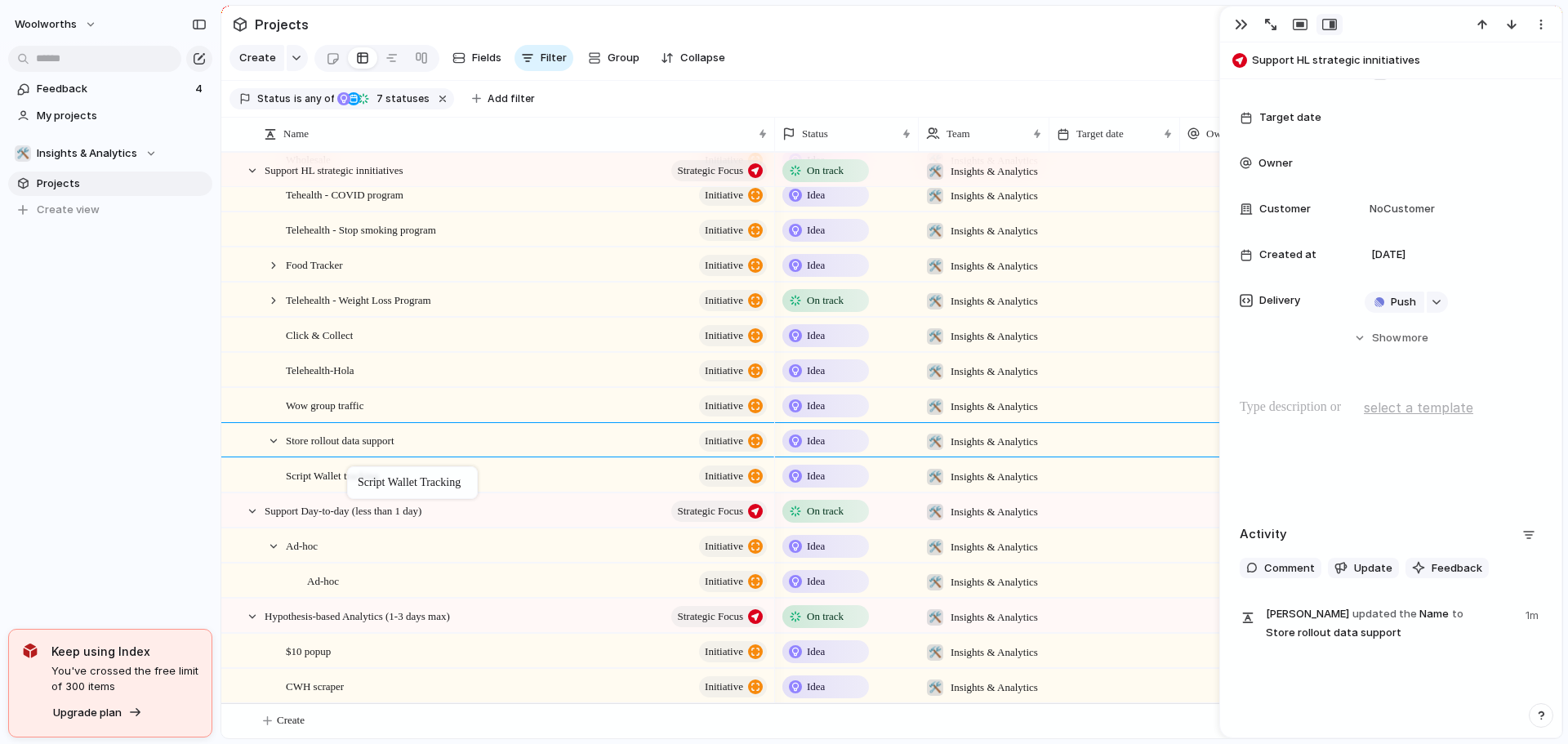
drag, startPoint x: 359, startPoint y: 686, endPoint x: 355, endPoint y: 470, distance: 216.0
click at [280, 441] on div at bounding box center [273, 441] width 15 height 15
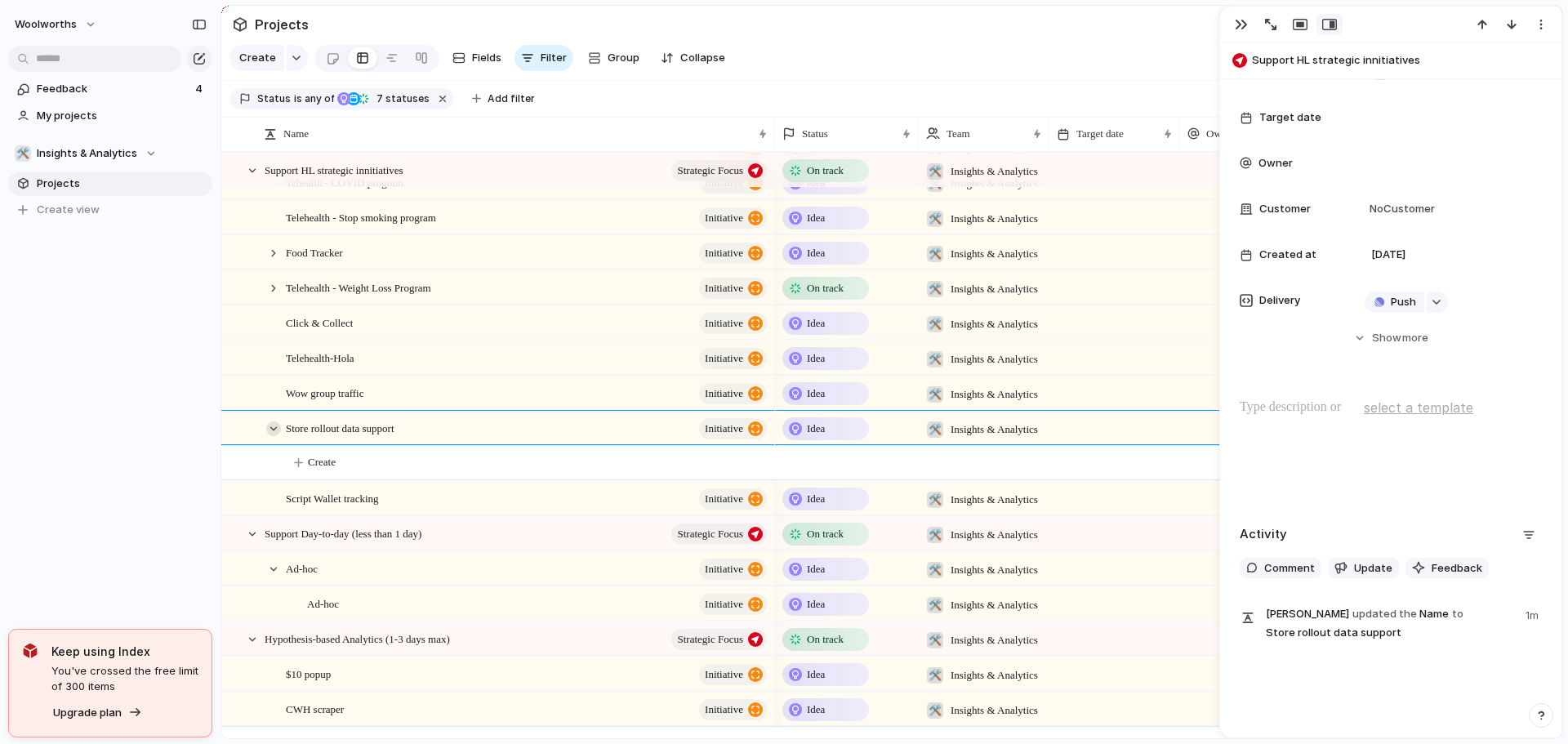
click at [271, 436] on div at bounding box center [273, 429] width 15 height 15
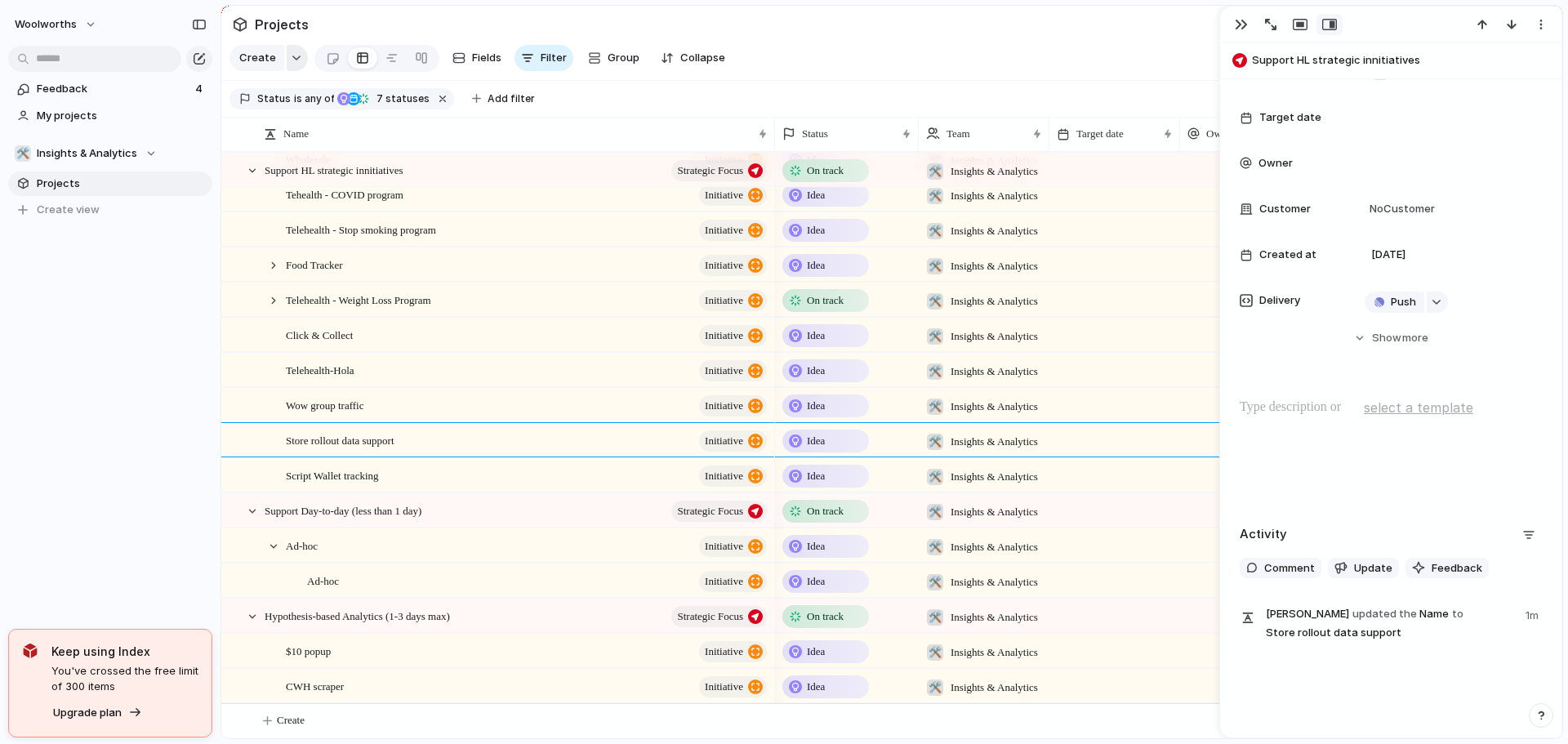
click at [295, 59] on button "button" at bounding box center [297, 58] width 22 height 26
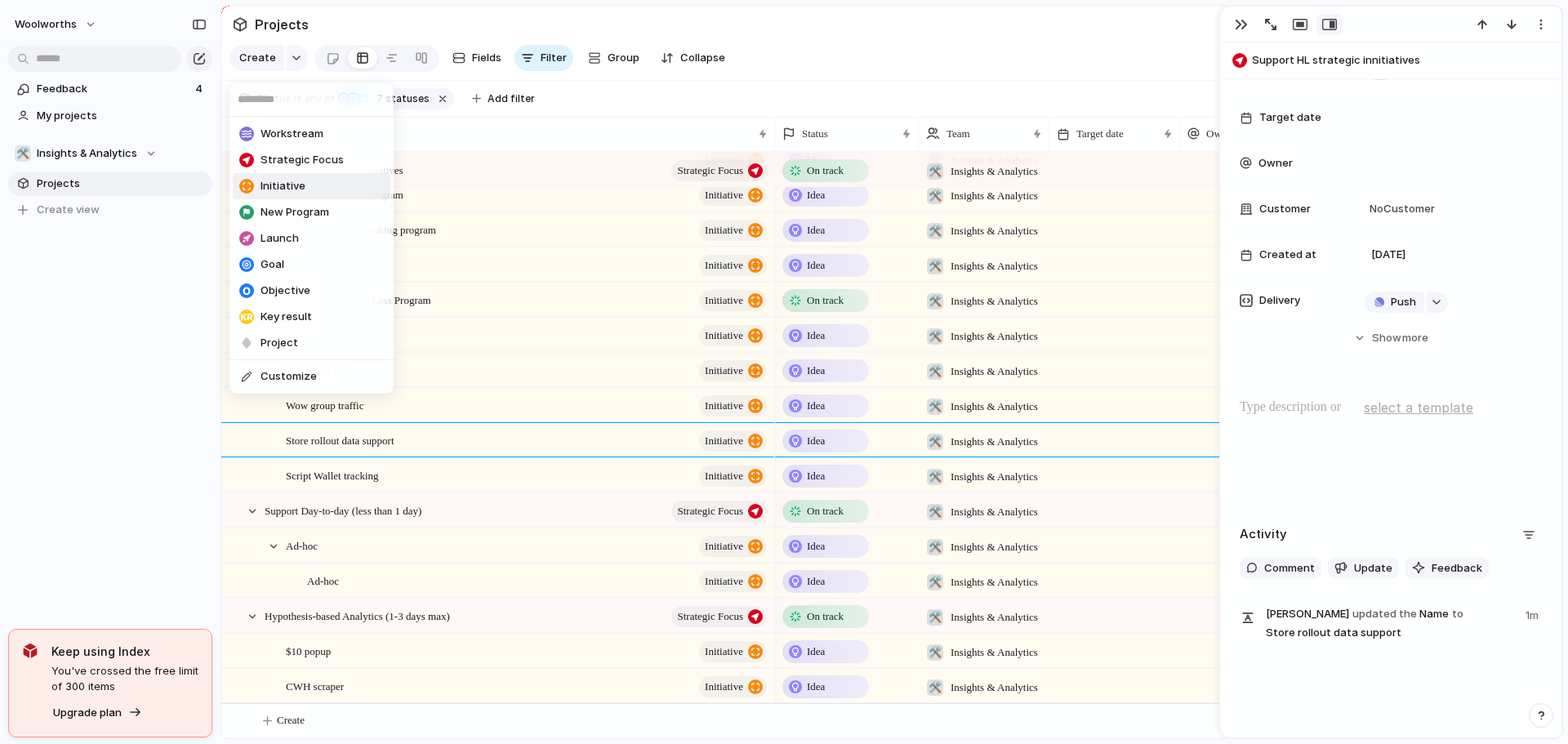
click at [308, 189] on li "Initiative" at bounding box center [311, 186] width 157 height 26
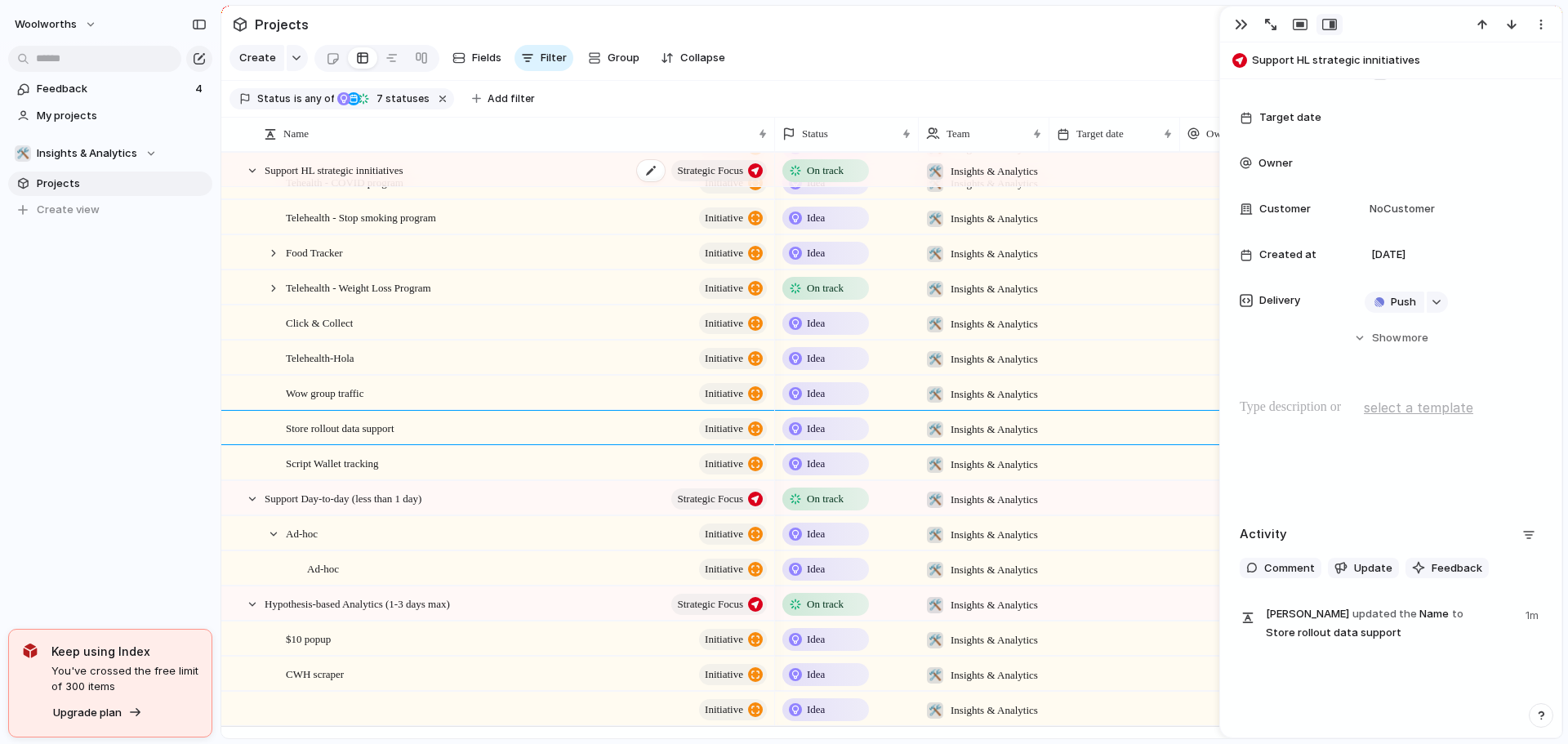
scroll to position [868, 0]
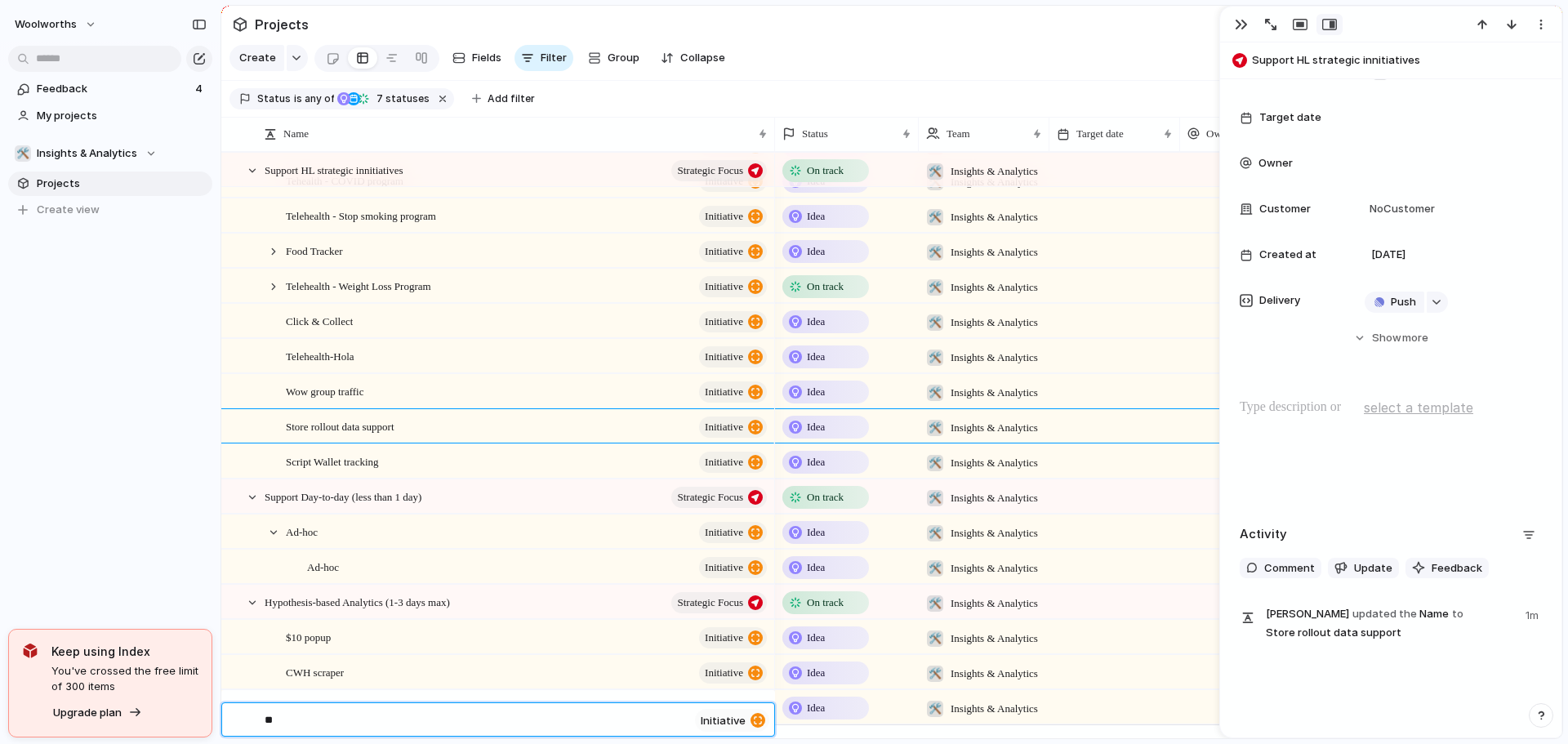
type textarea "*"
type textarea "**********"
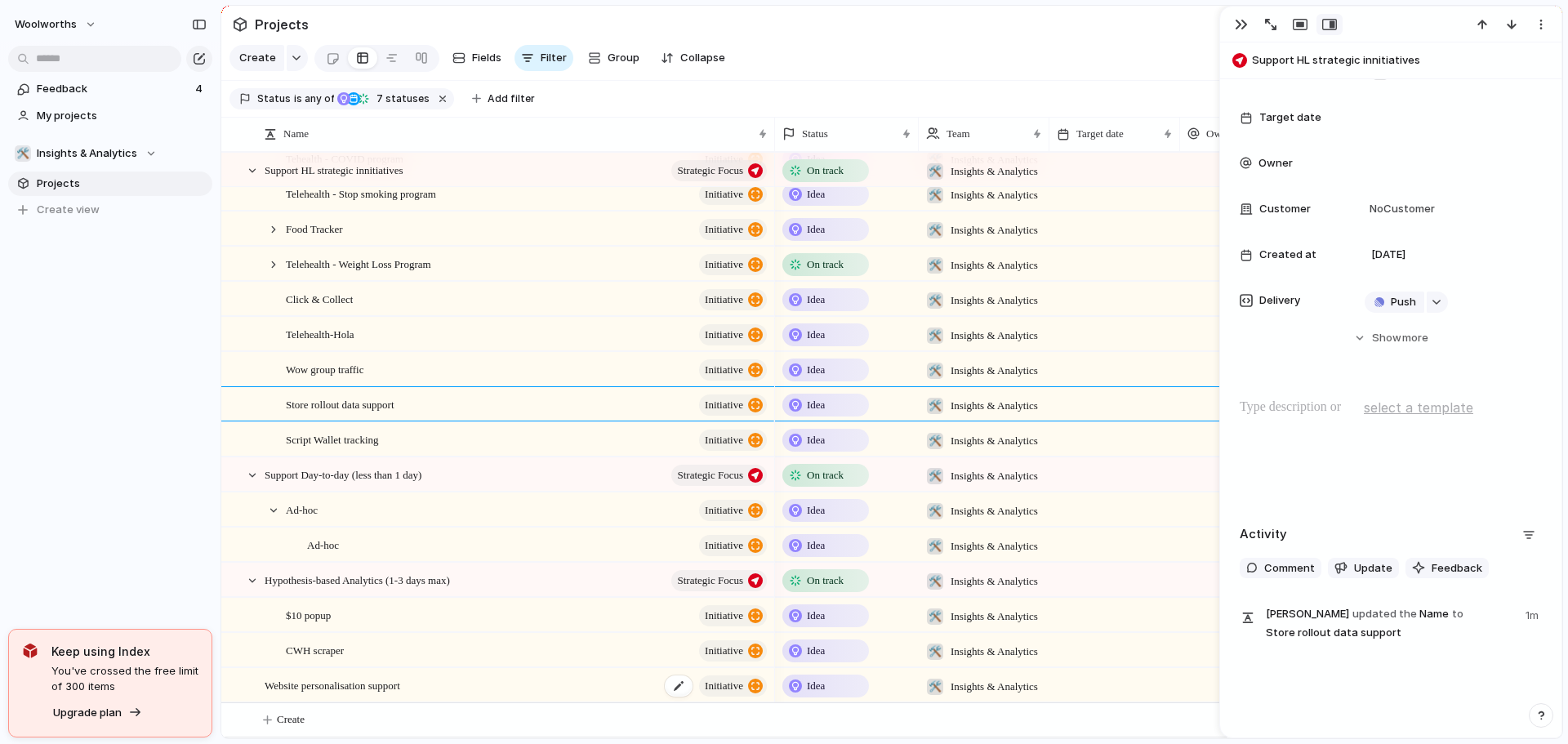
scroll to position [901, 0]
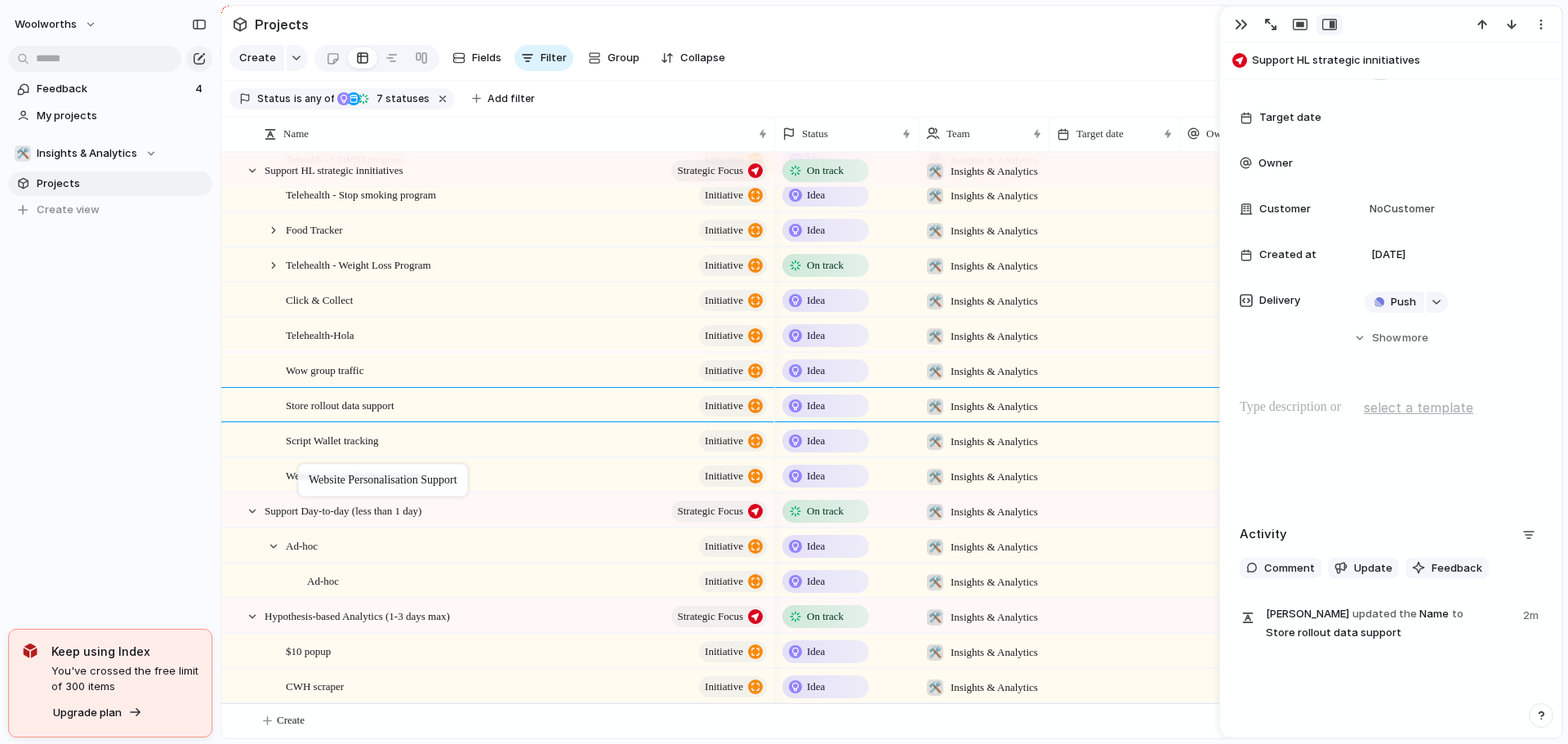
drag, startPoint x: 419, startPoint y: 687, endPoint x: 329, endPoint y: 471, distance: 234.0
click at [294, 61] on div "button" at bounding box center [296, 58] width 11 height 7
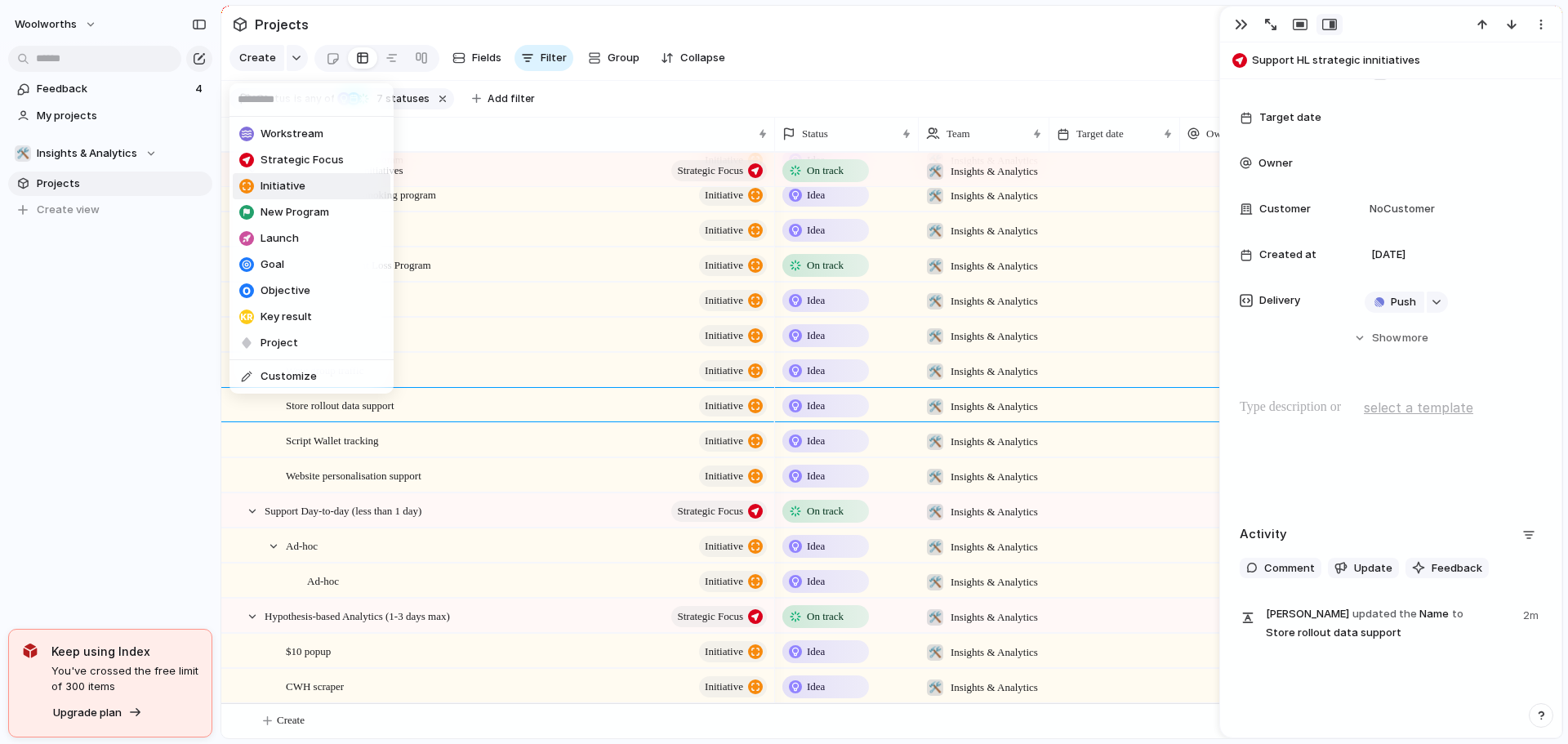
click at [308, 189] on li "Initiative" at bounding box center [311, 186] width 157 height 26
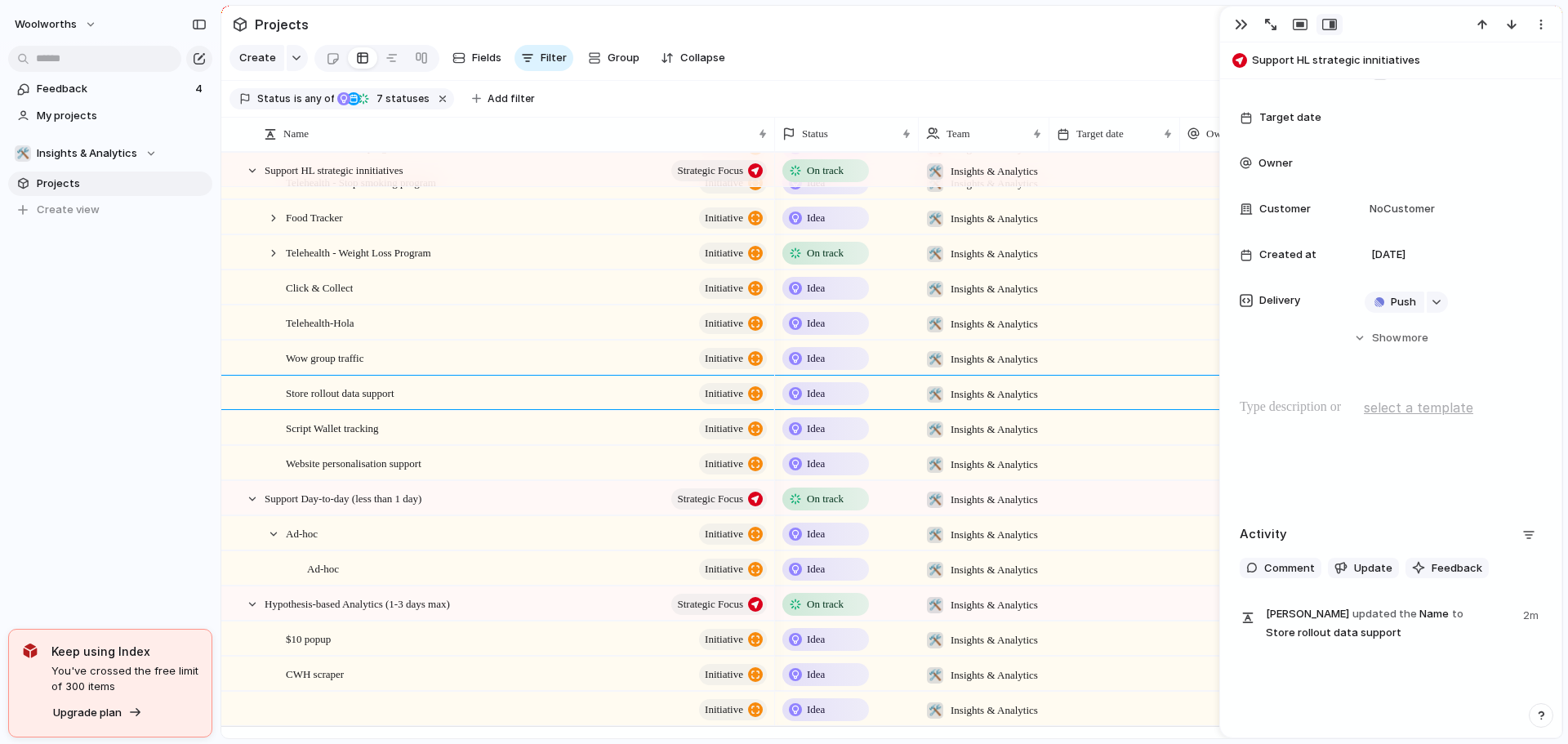
scroll to position [903, 0]
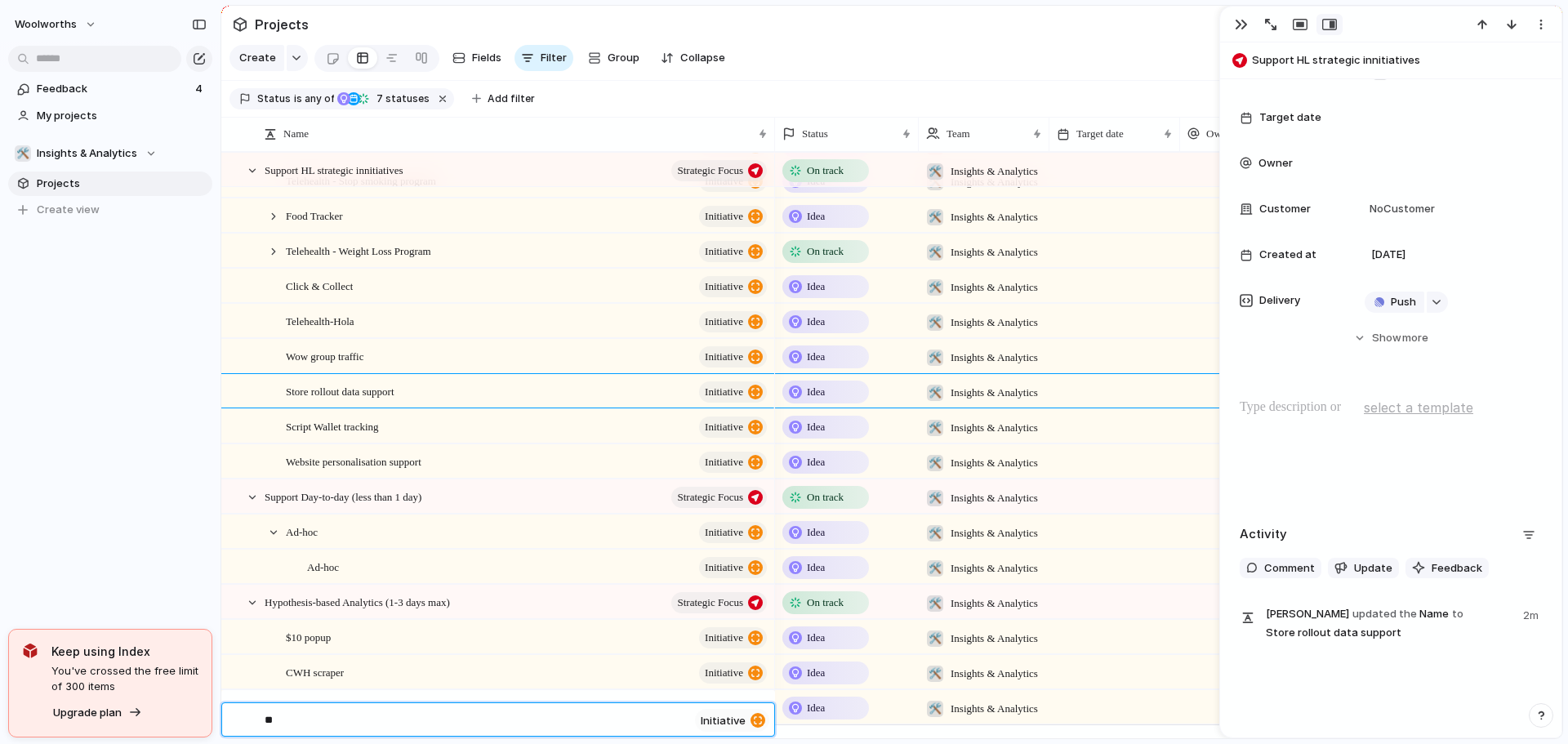
type textarea "*"
type textarea "**********"
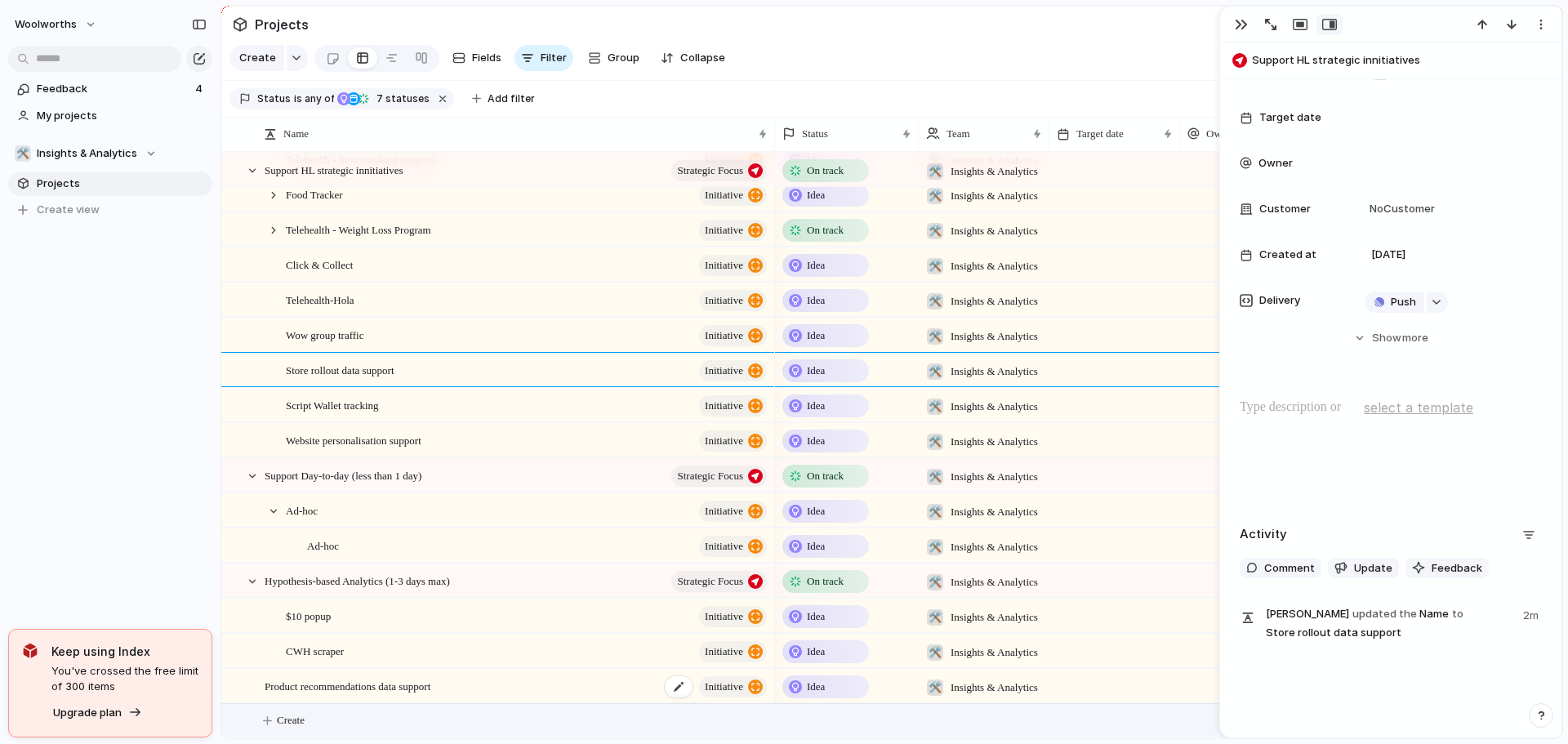
scroll to position [936, 0]
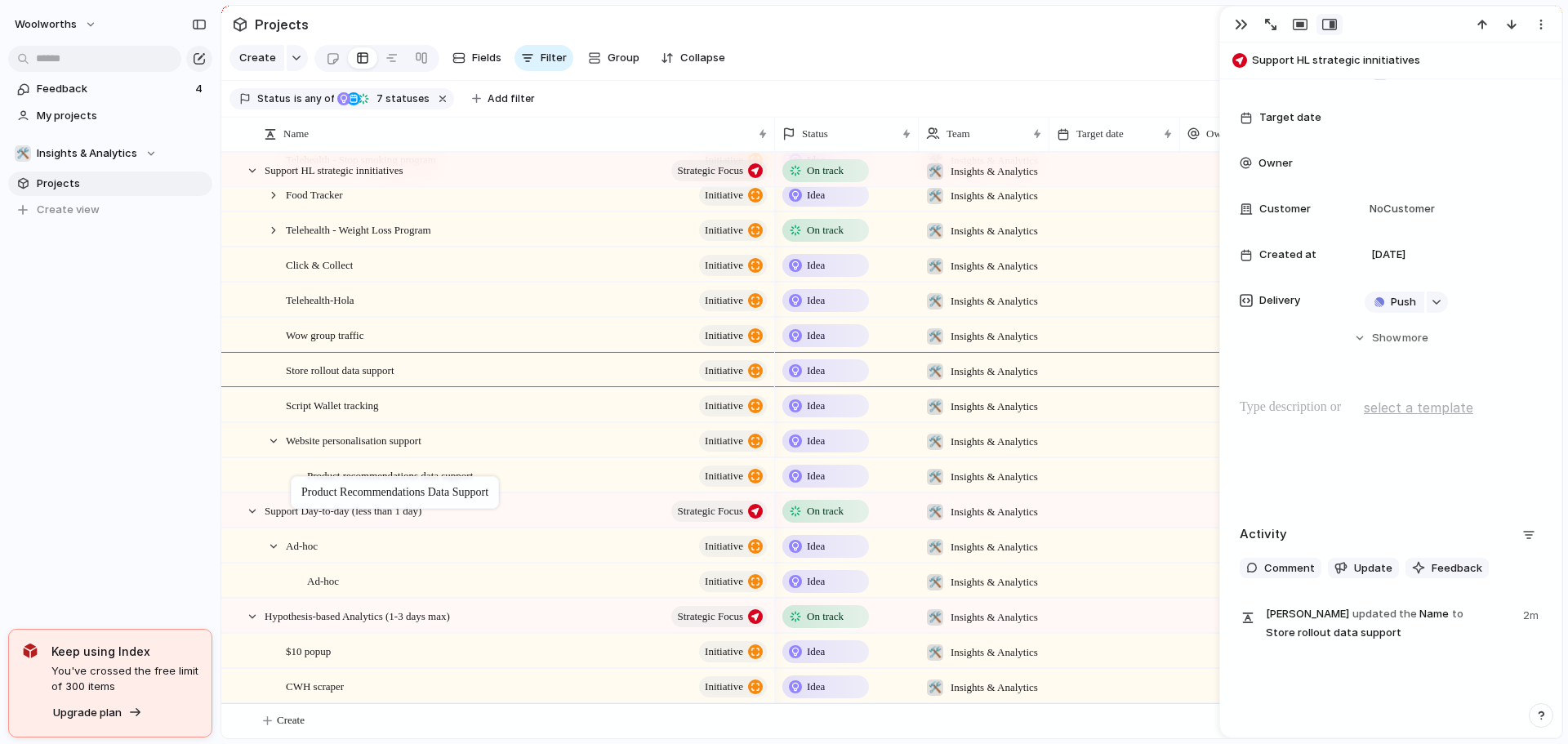
drag, startPoint x: 454, startPoint y: 690, endPoint x: 299, endPoint y: 480, distance: 261.0
click at [272, 442] on div at bounding box center [273, 441] width 15 height 15
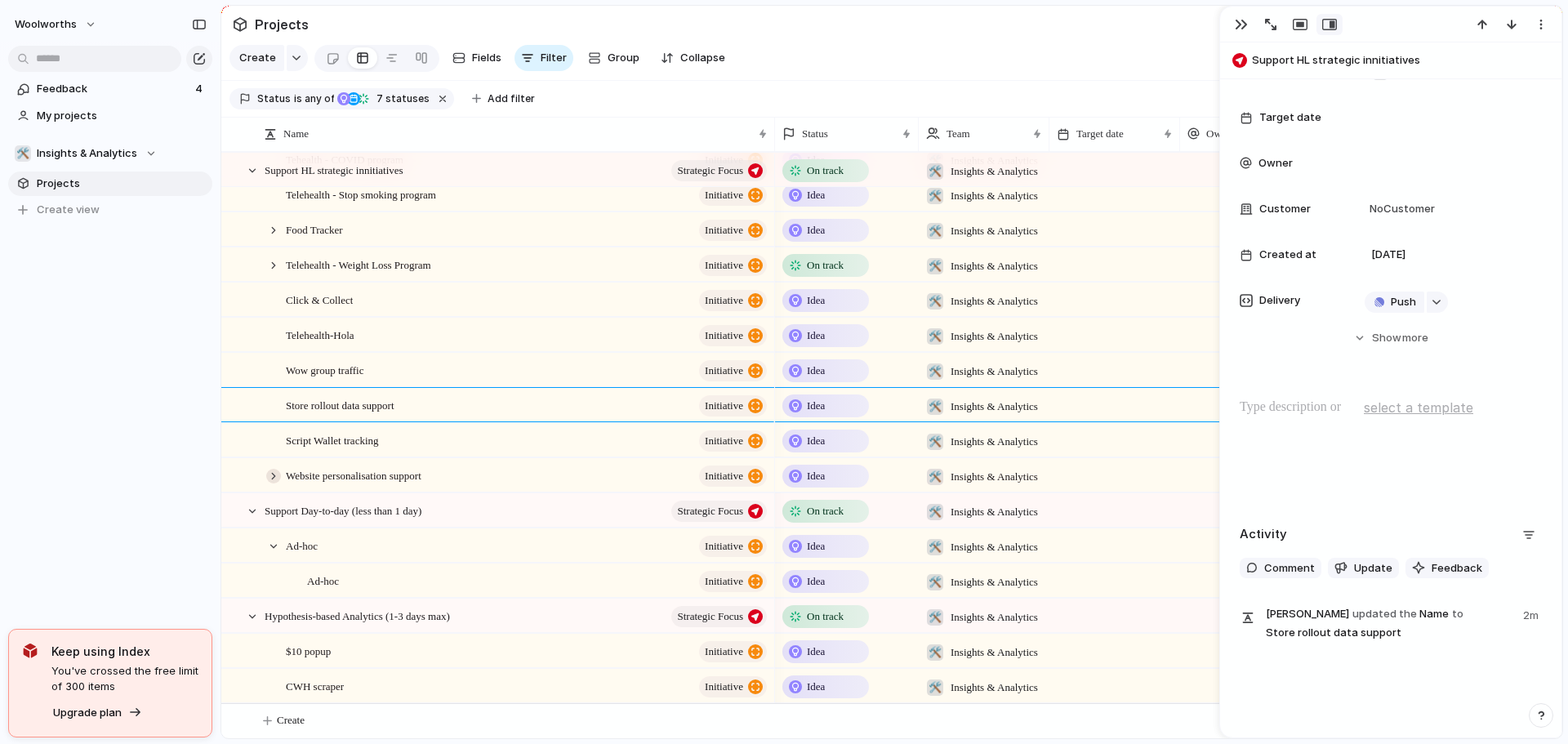
scroll to position [901, 0]
click at [273, 474] on div at bounding box center [273, 476] width 15 height 15
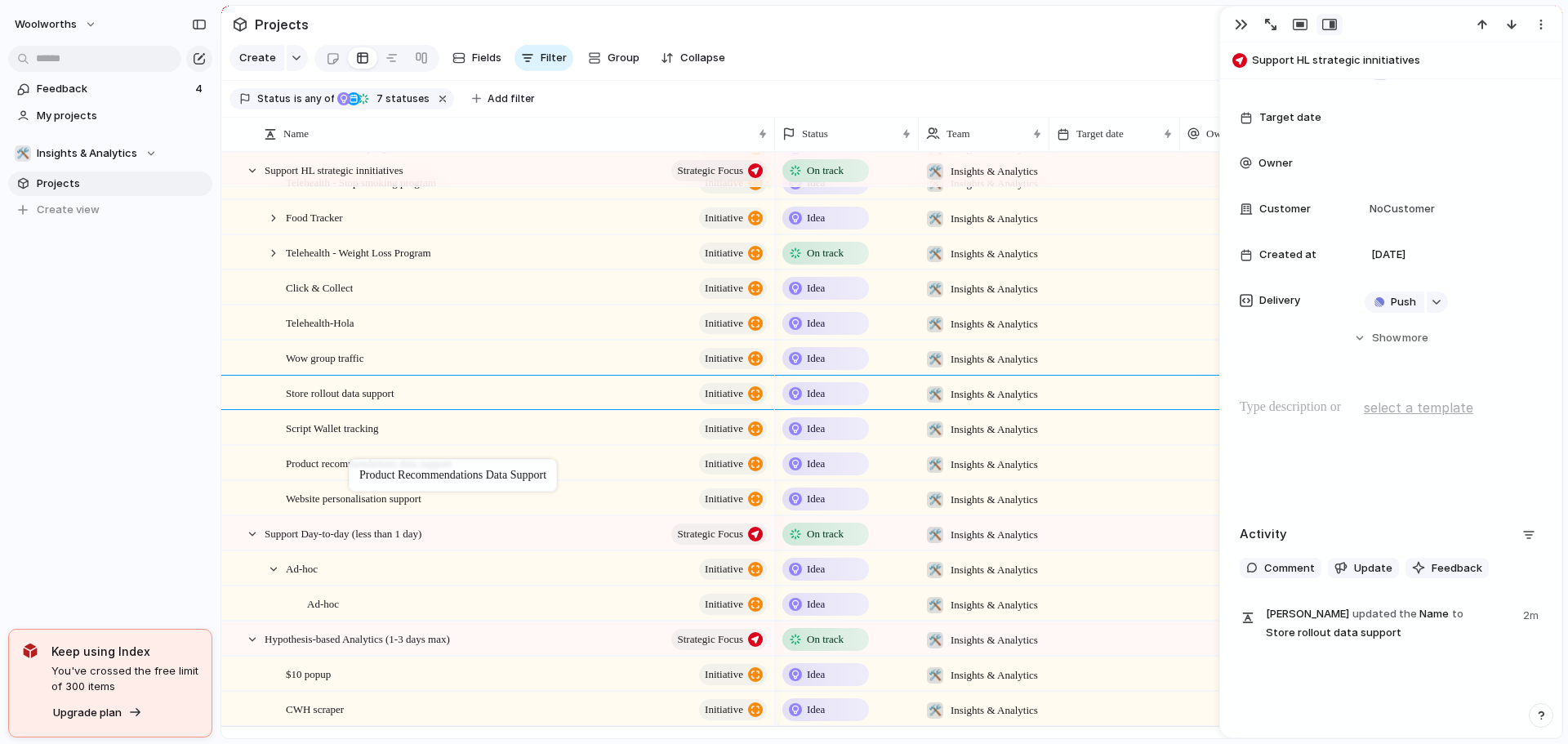
drag, startPoint x: 368, startPoint y: 516, endPoint x: 357, endPoint y: 462, distance: 55.1
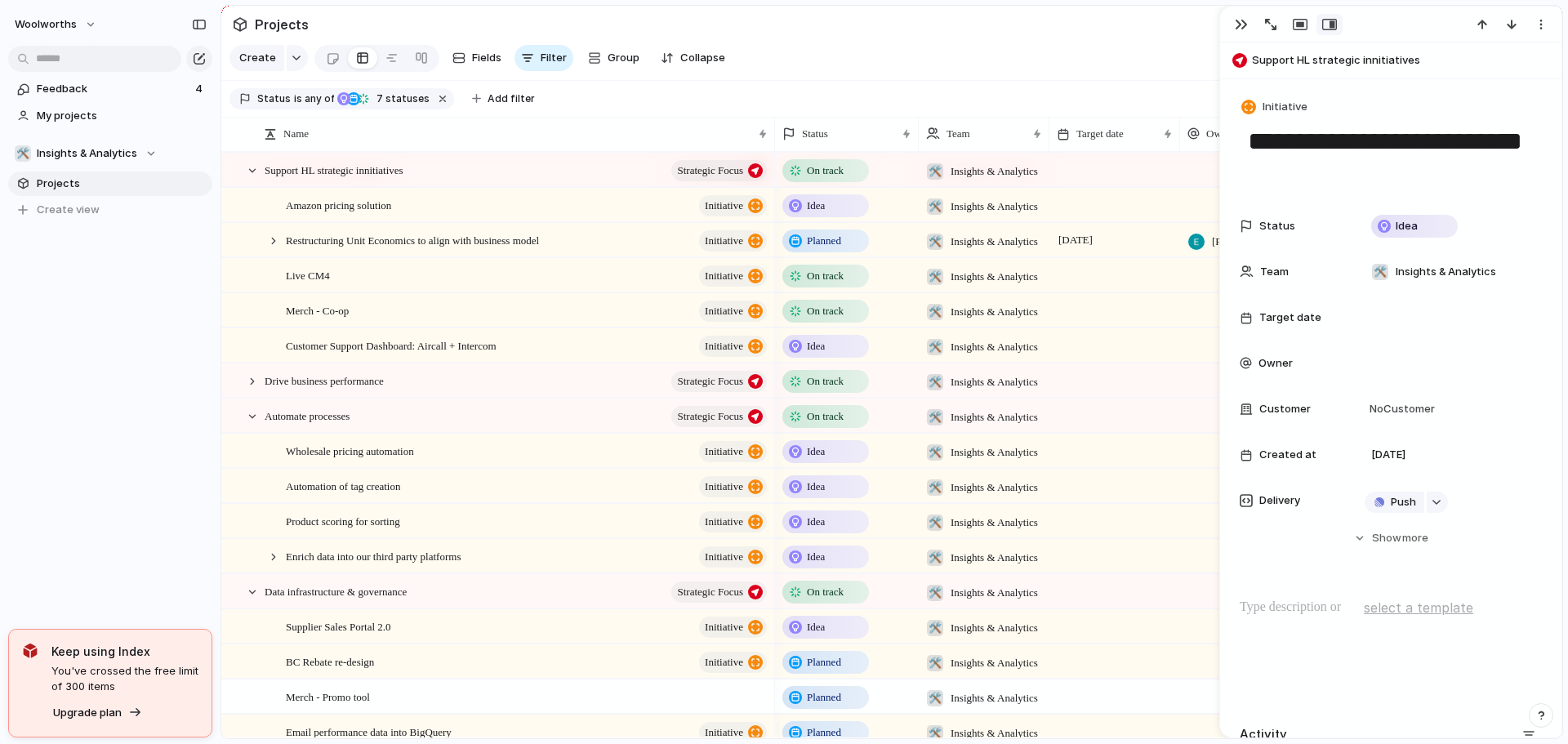
scroll to position [200, 0]
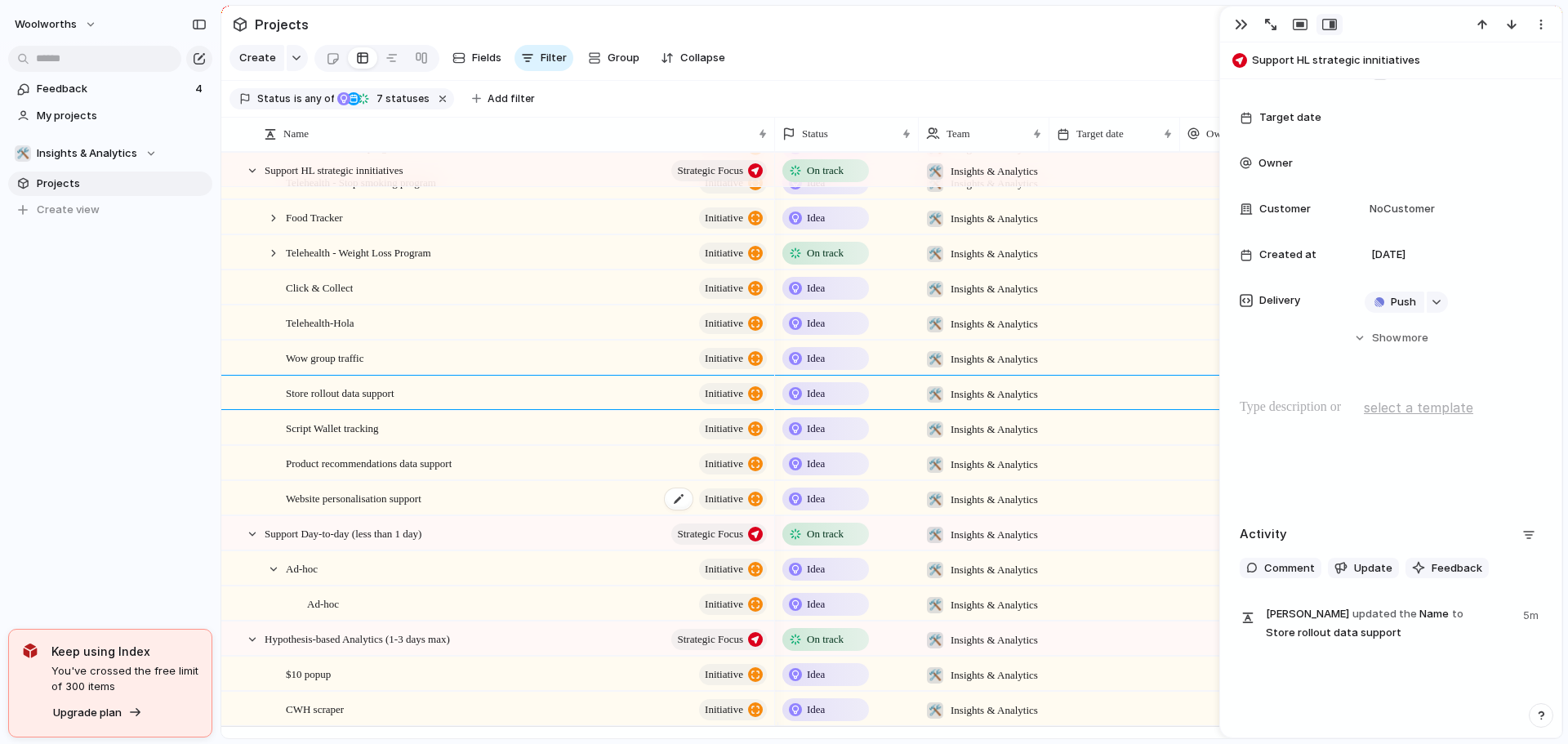
click at [398, 507] on span "Website personalisation support" at bounding box center [353, 498] width 136 height 19
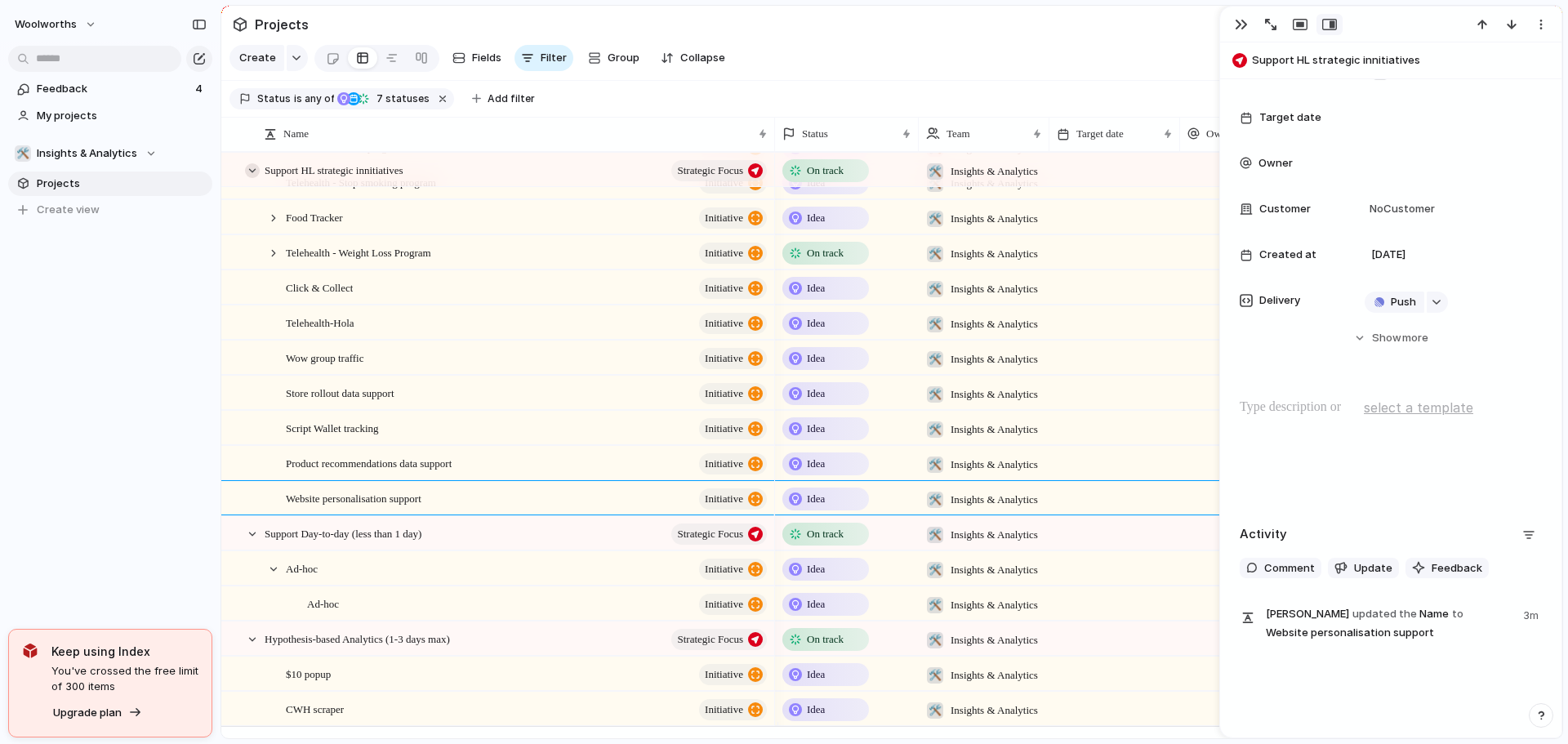
click at [249, 178] on div at bounding box center [252, 170] width 15 height 15
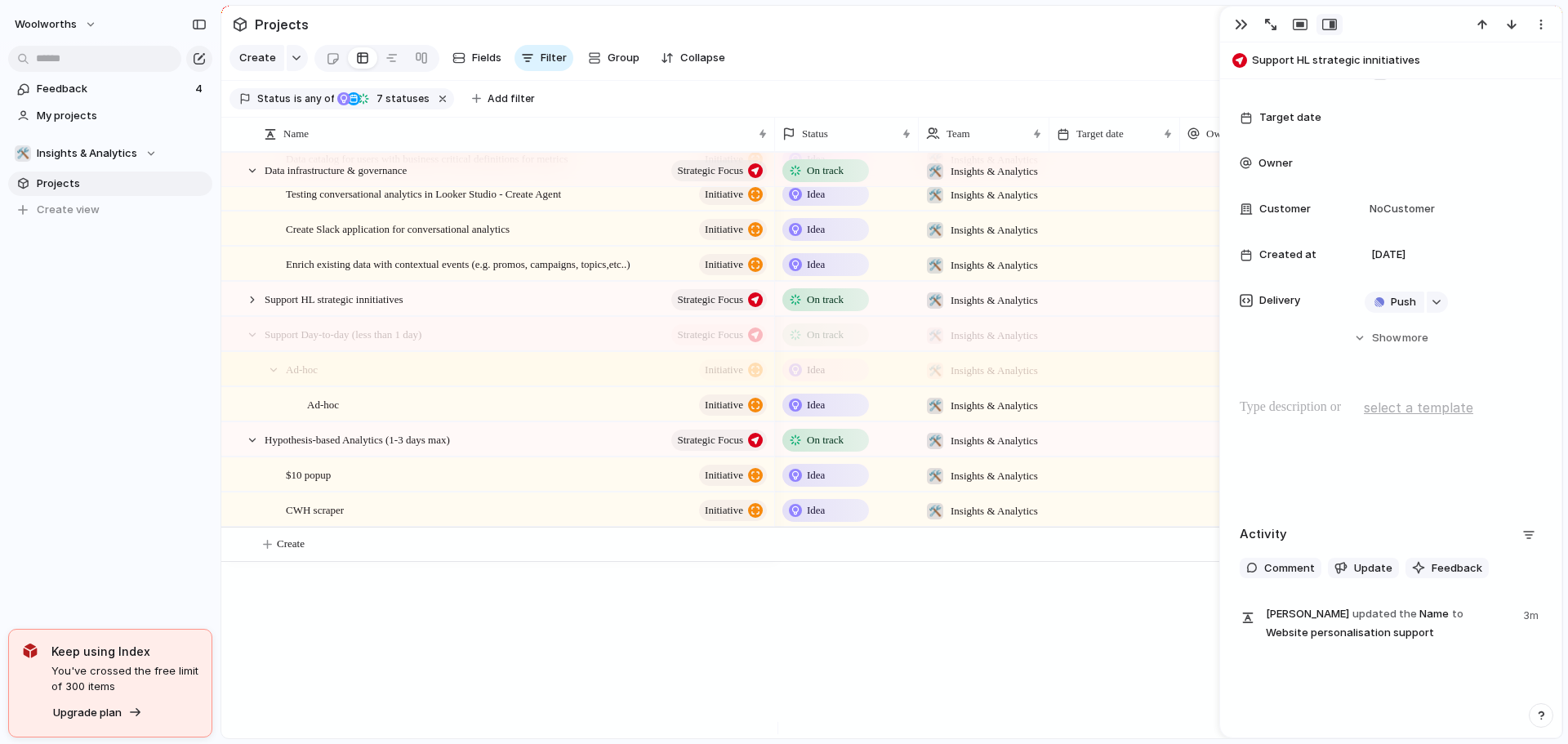
scroll to position [515, 0]
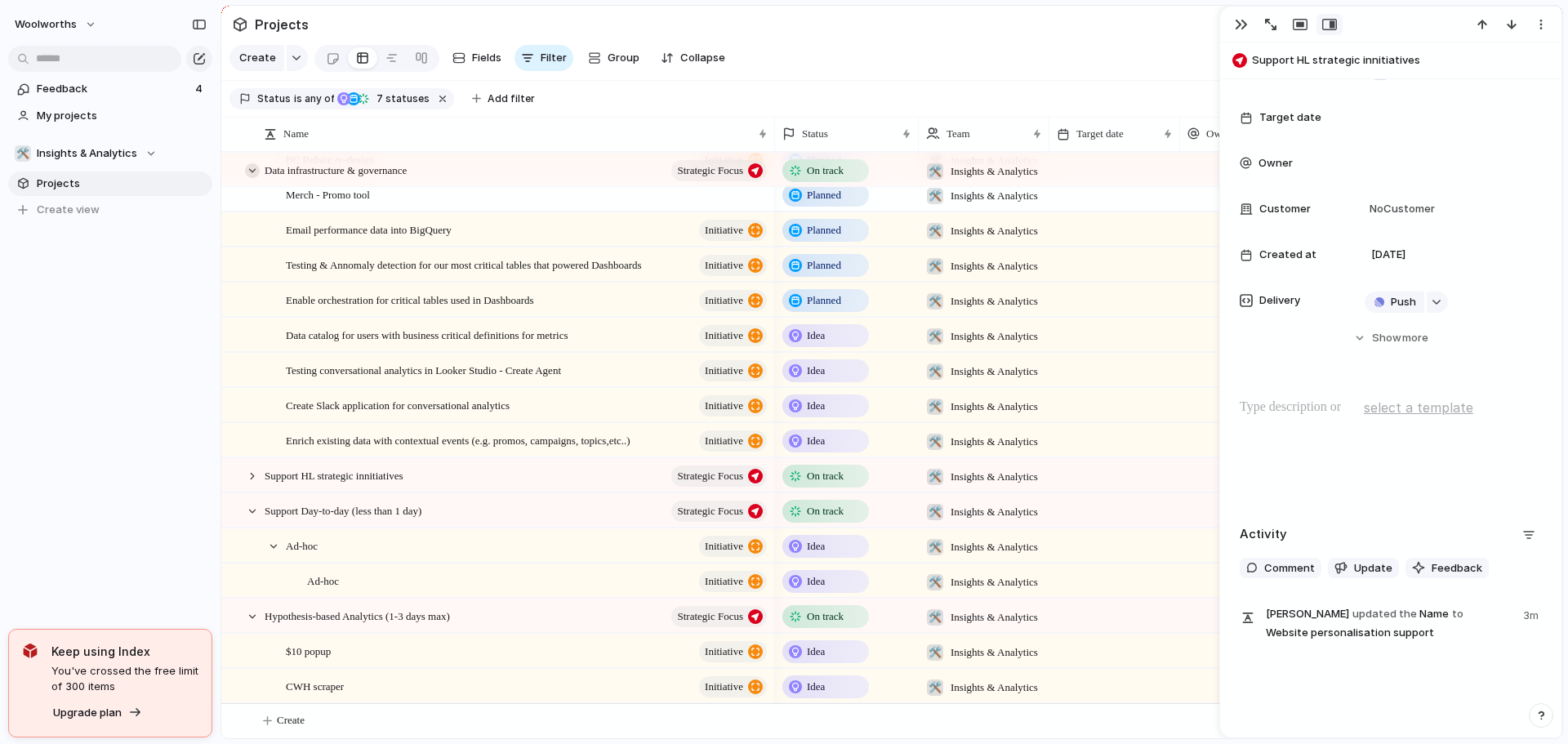
click at [248, 178] on div at bounding box center [252, 170] width 15 height 15
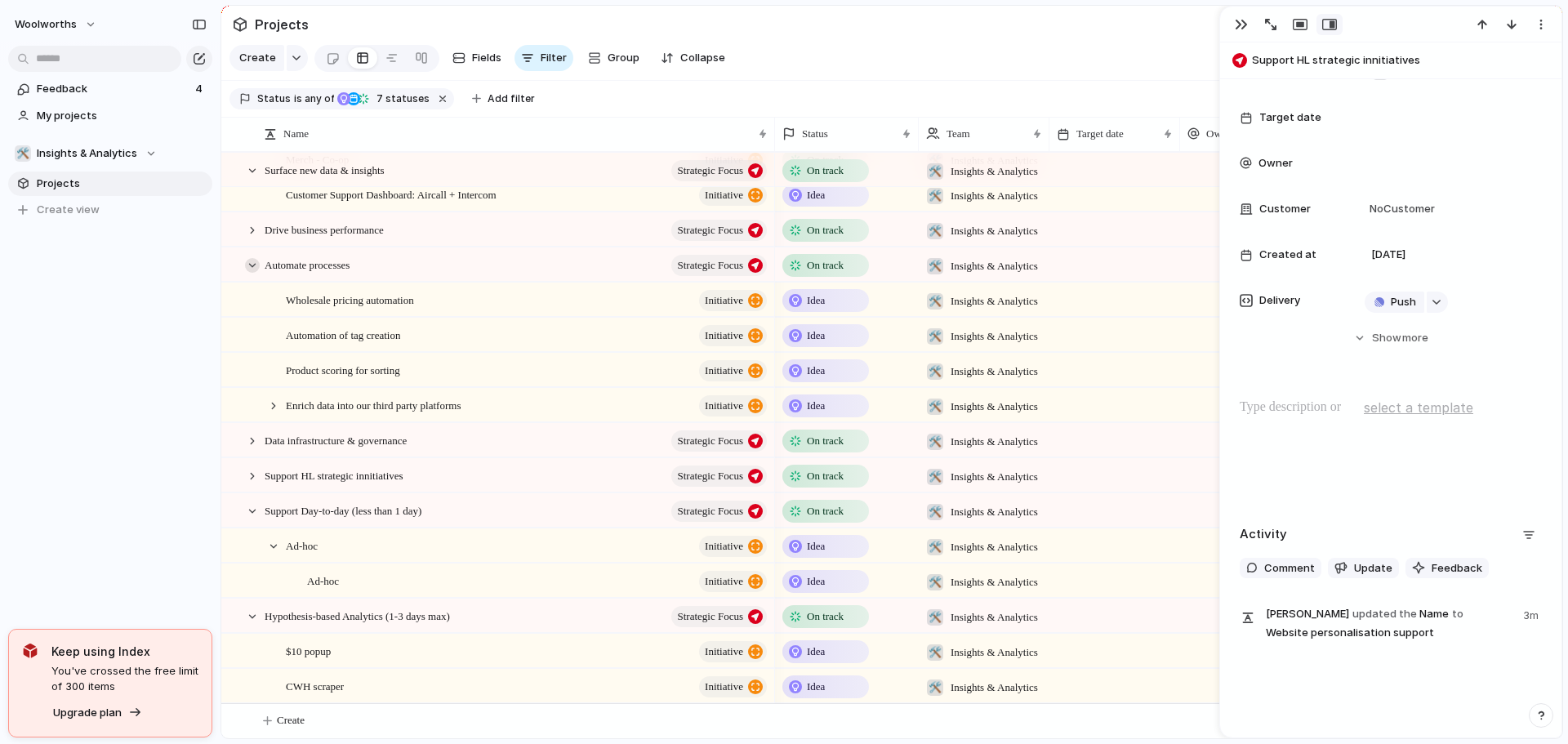
click at [254, 267] on div at bounding box center [252, 265] width 15 height 15
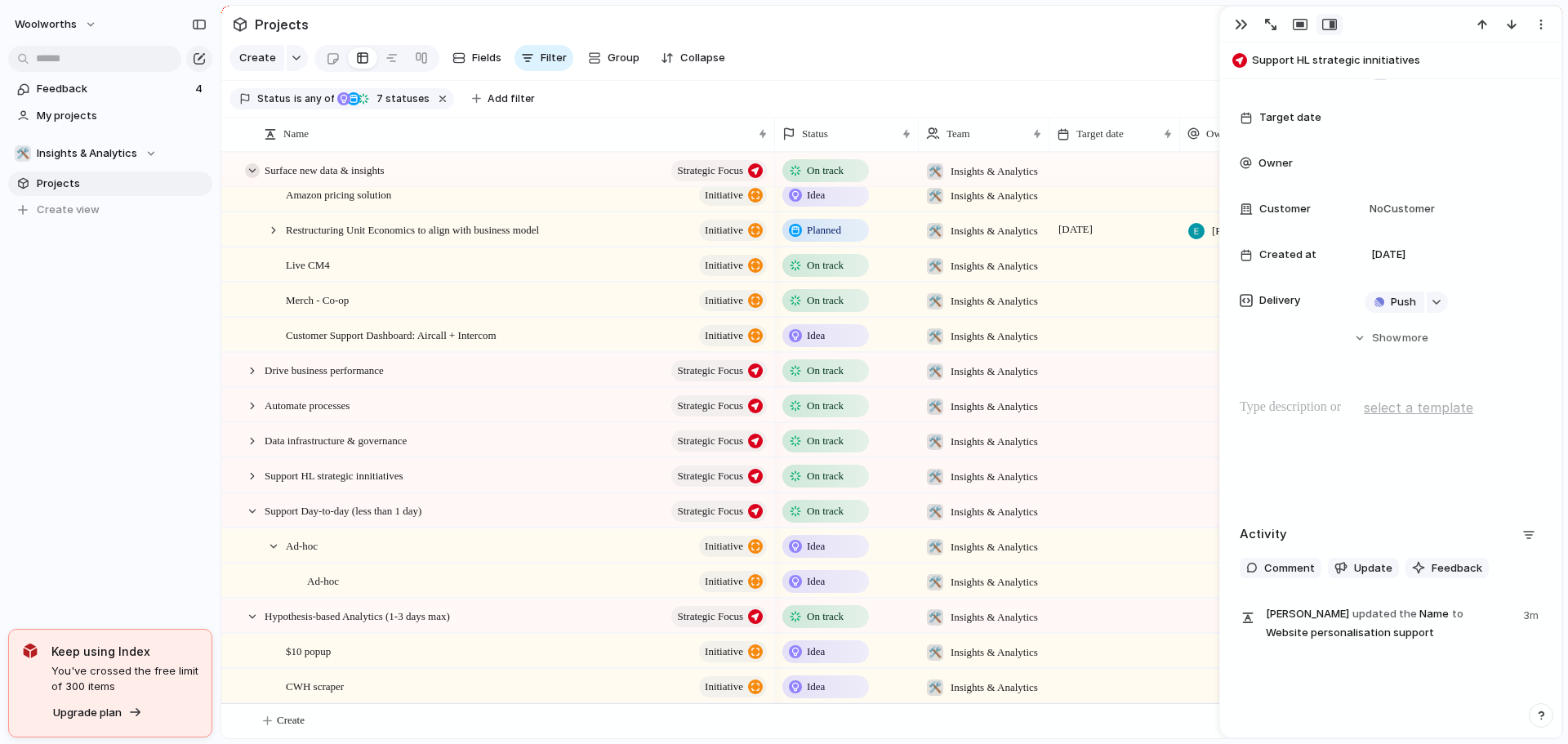
click at [253, 178] on div at bounding box center [252, 170] width 15 height 15
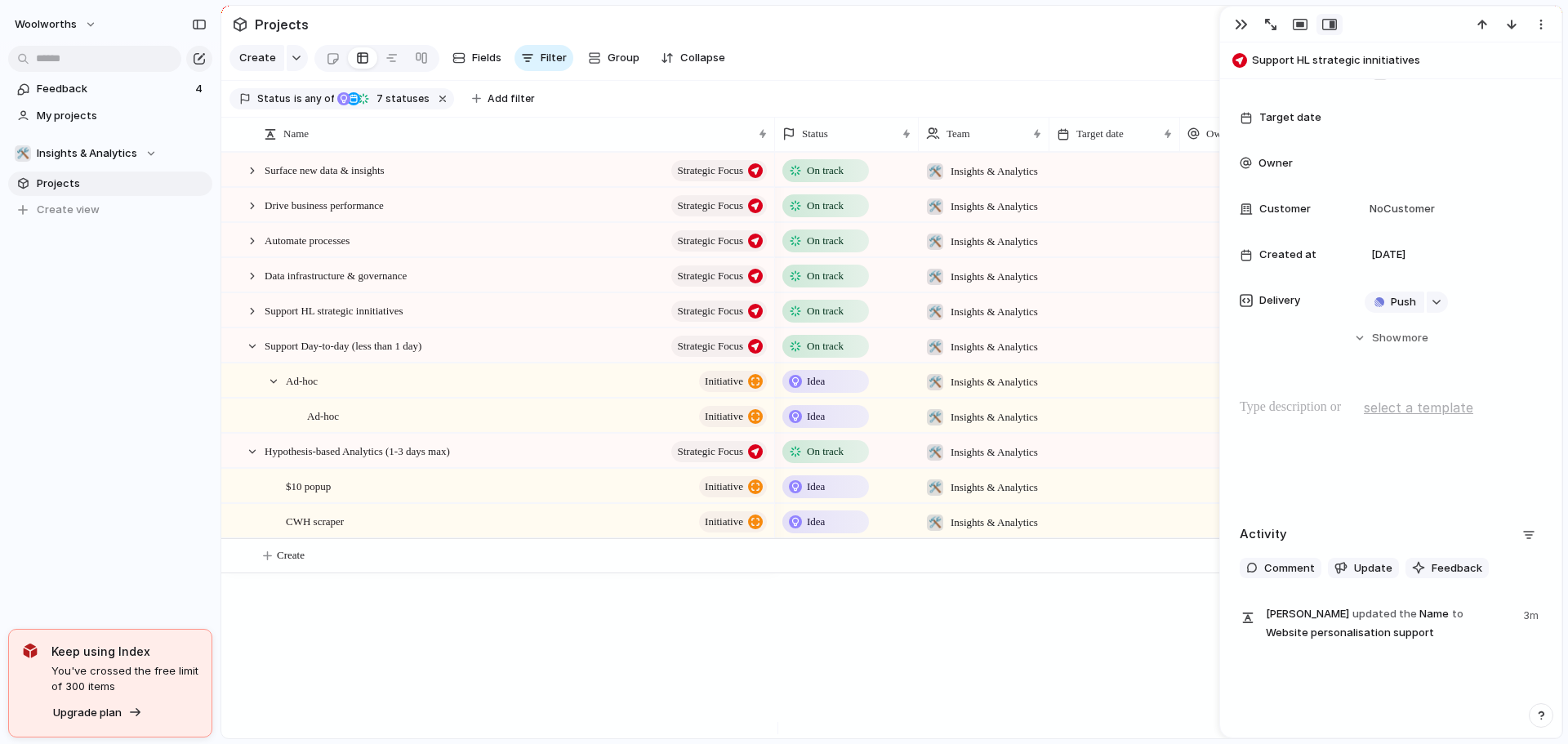
scroll to position [0, 0]
click at [255, 363] on div at bounding box center [244, 346] width 44 height 34
click at [254, 353] on div at bounding box center [252, 346] width 15 height 15
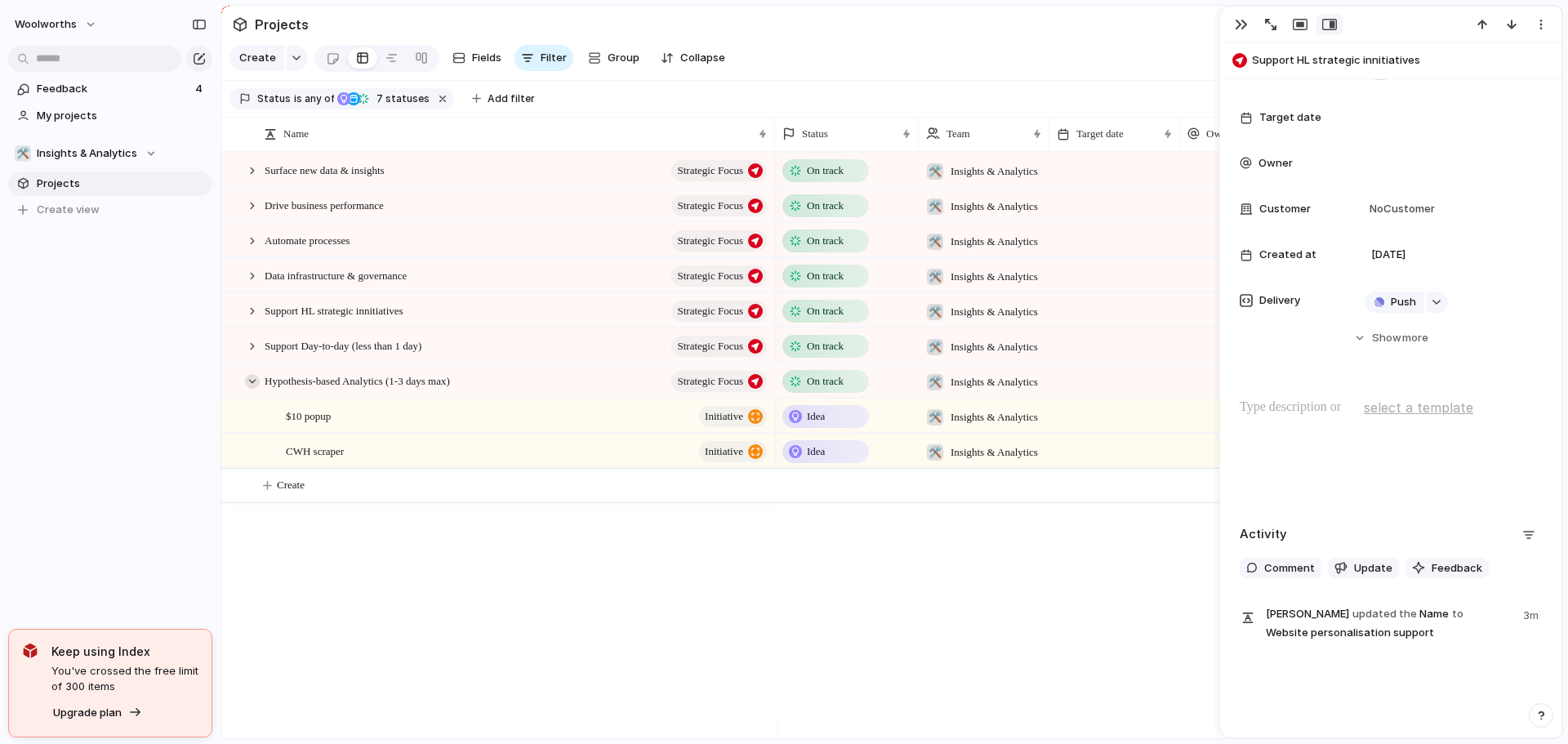
click at [253, 389] on div at bounding box center [252, 381] width 15 height 15
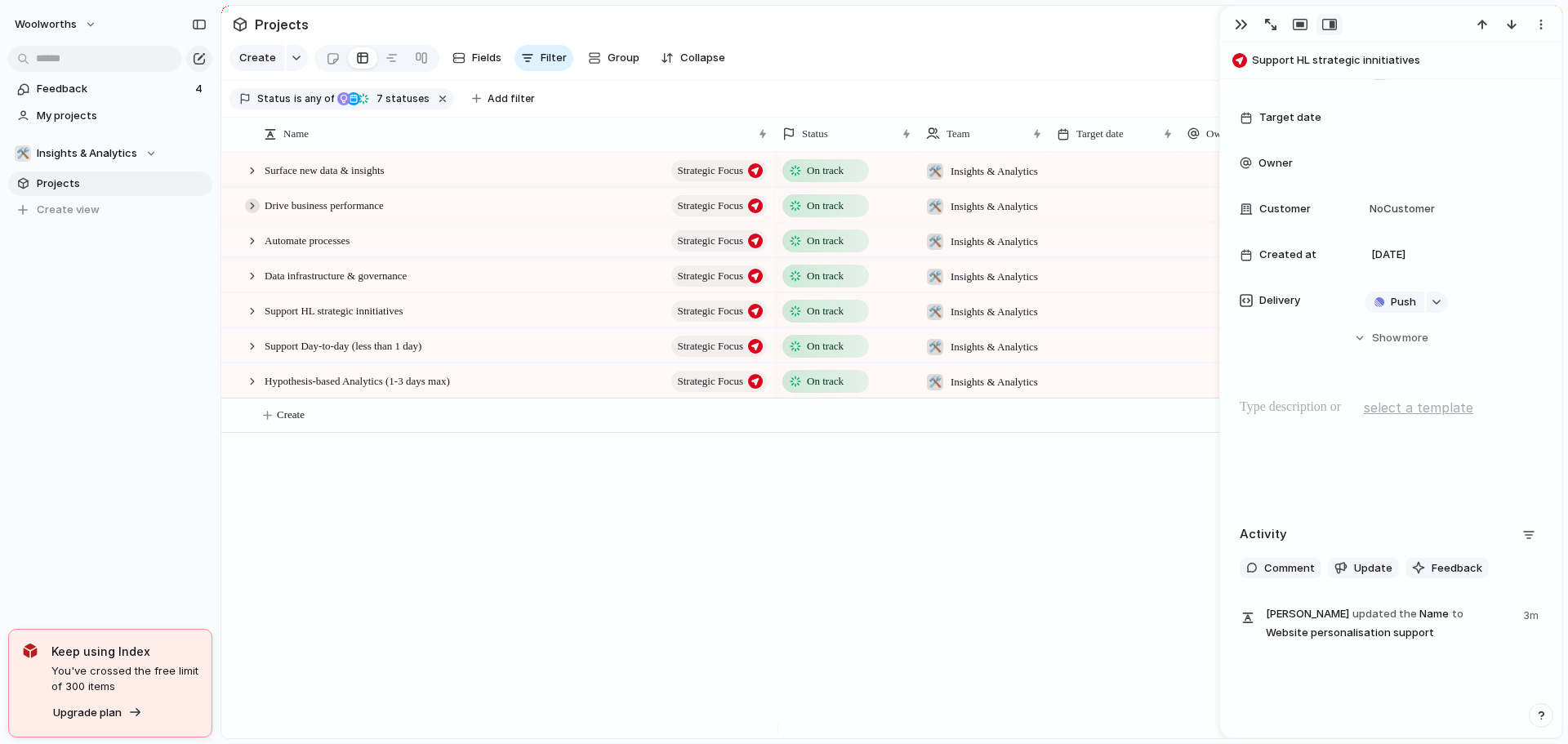
click at [251, 213] on div at bounding box center [252, 206] width 15 height 15
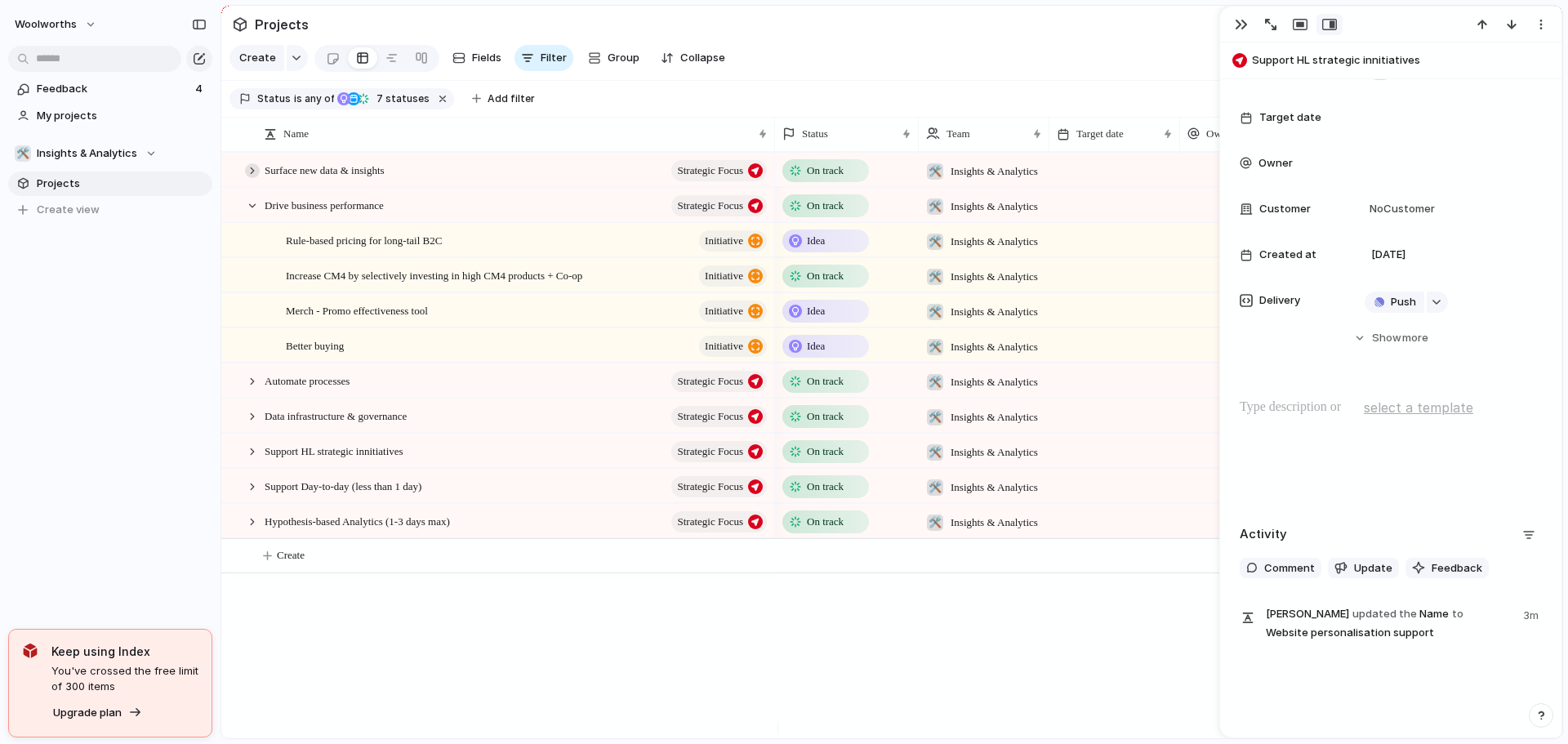
click at [248, 178] on div at bounding box center [252, 170] width 15 height 15
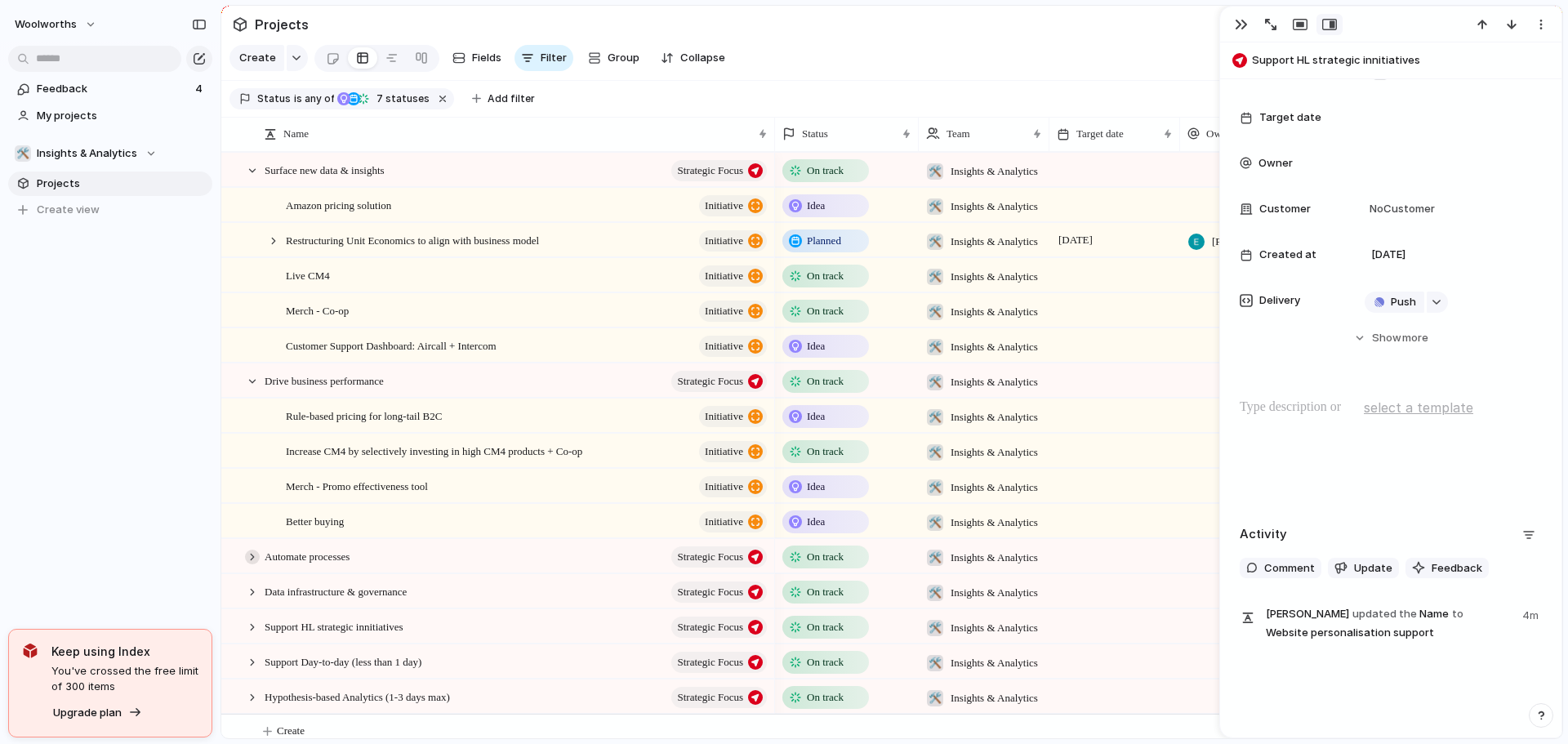
click at [250, 564] on div at bounding box center [252, 556] width 15 height 15
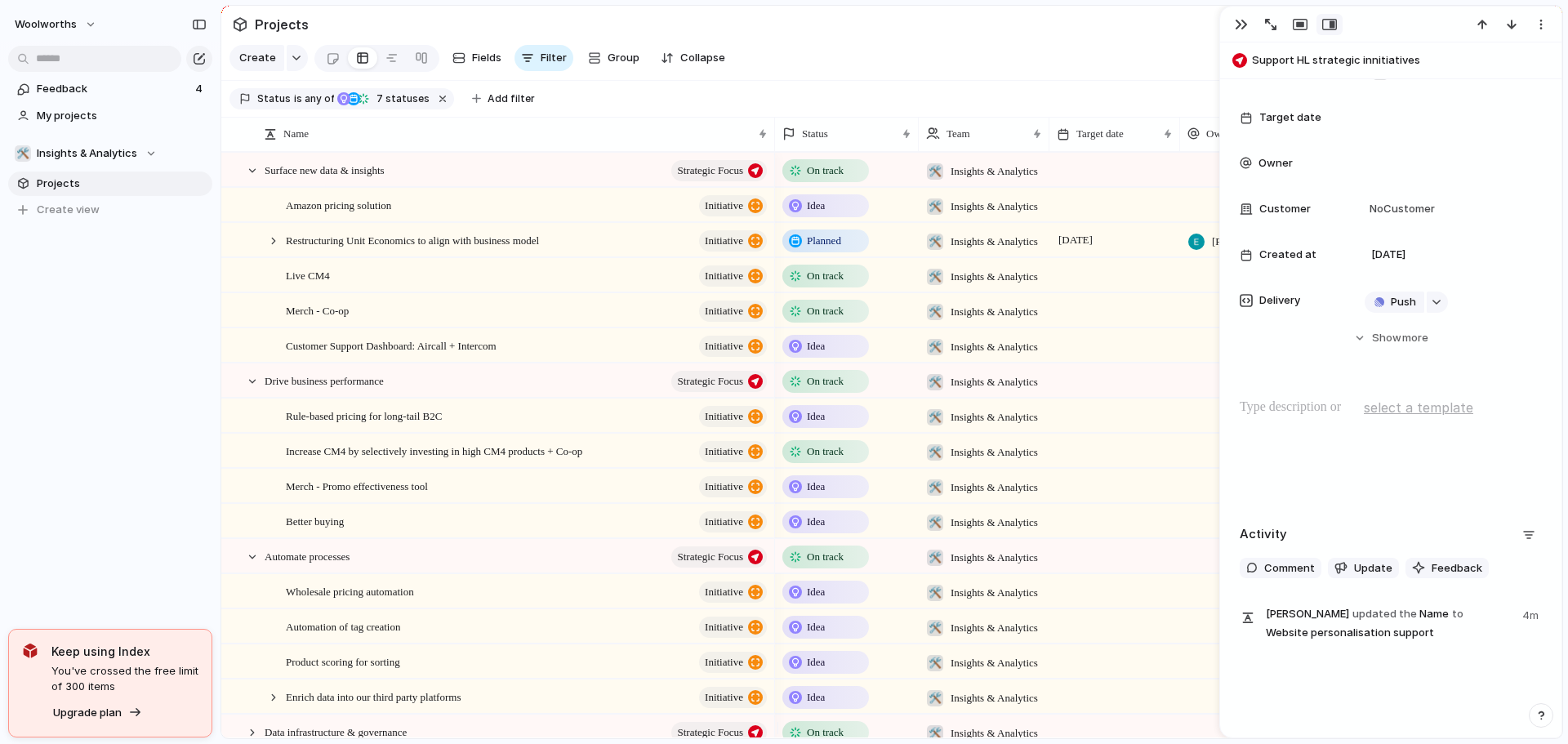
scroll to position [163, 0]
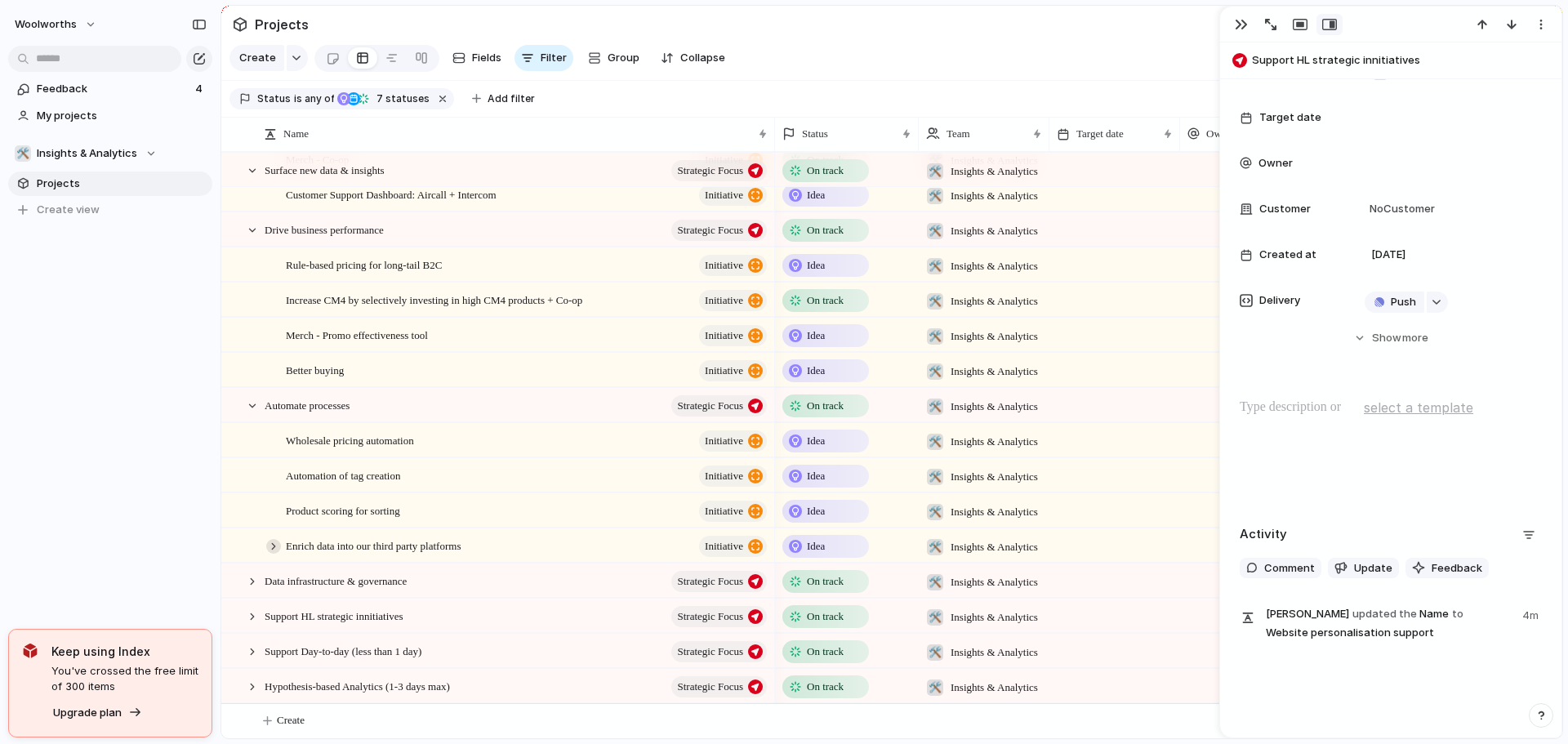
click at [272, 546] on div at bounding box center [273, 546] width 15 height 15
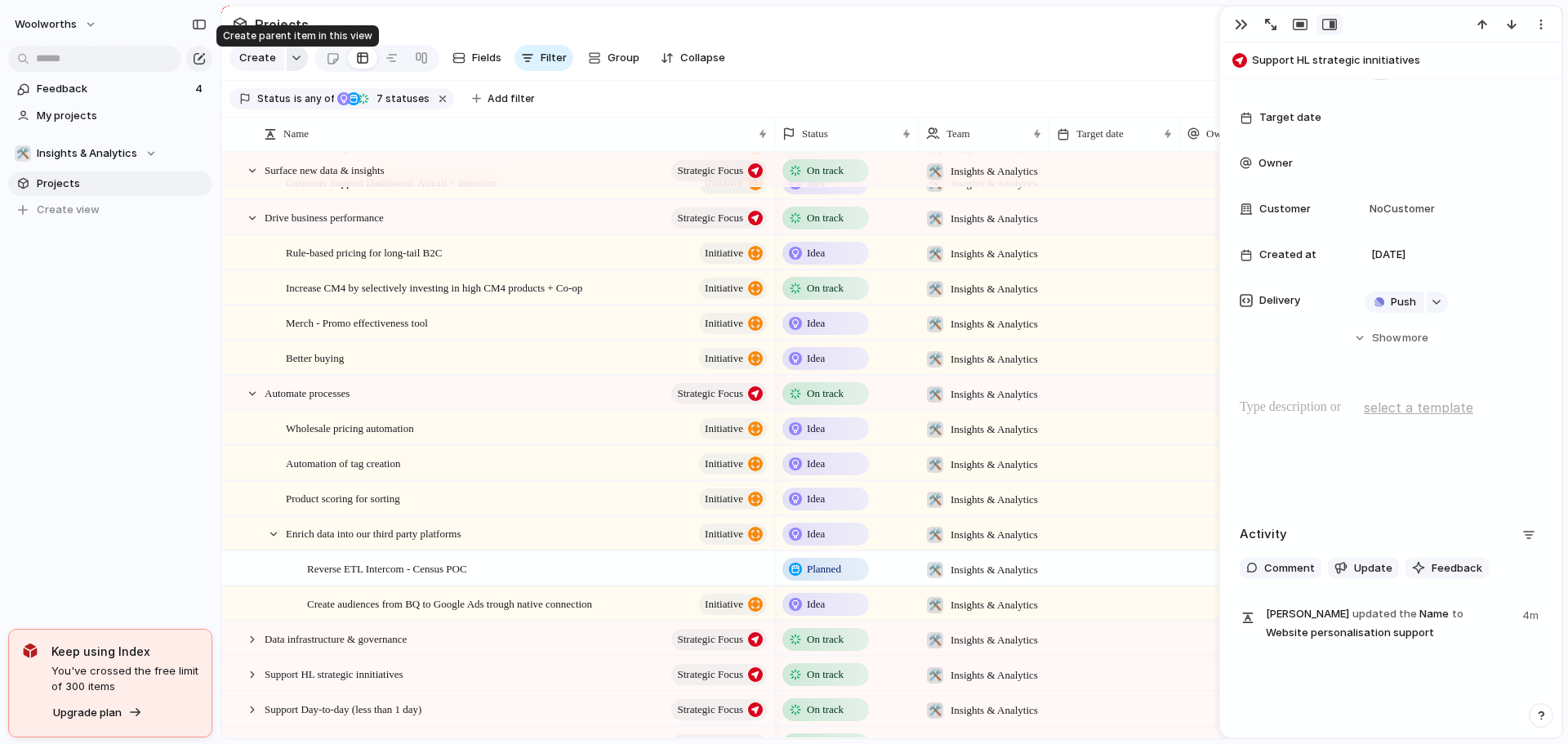
click at [289, 67] on button "button" at bounding box center [297, 58] width 22 height 26
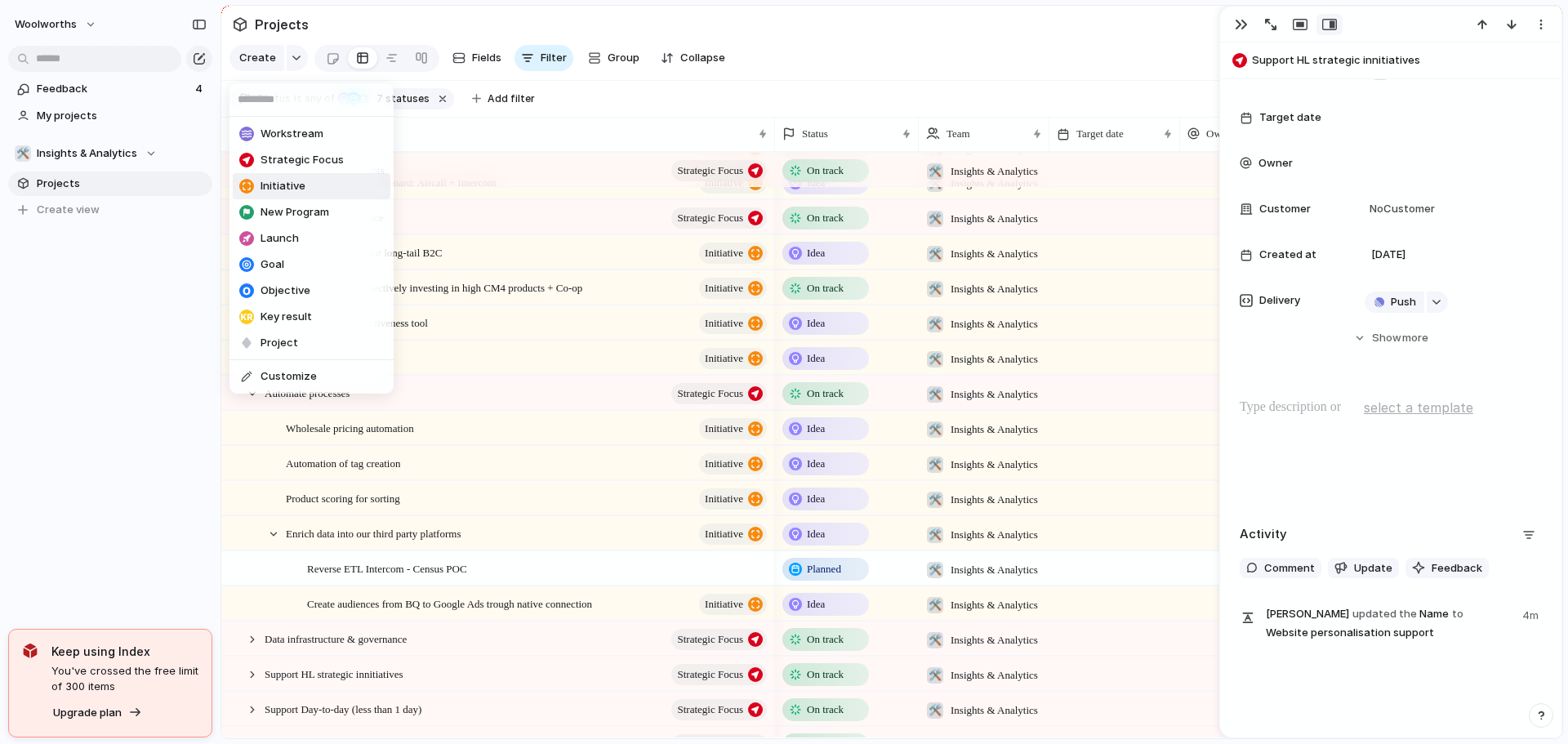
click at [309, 189] on li "Initiative" at bounding box center [311, 186] width 157 height 26
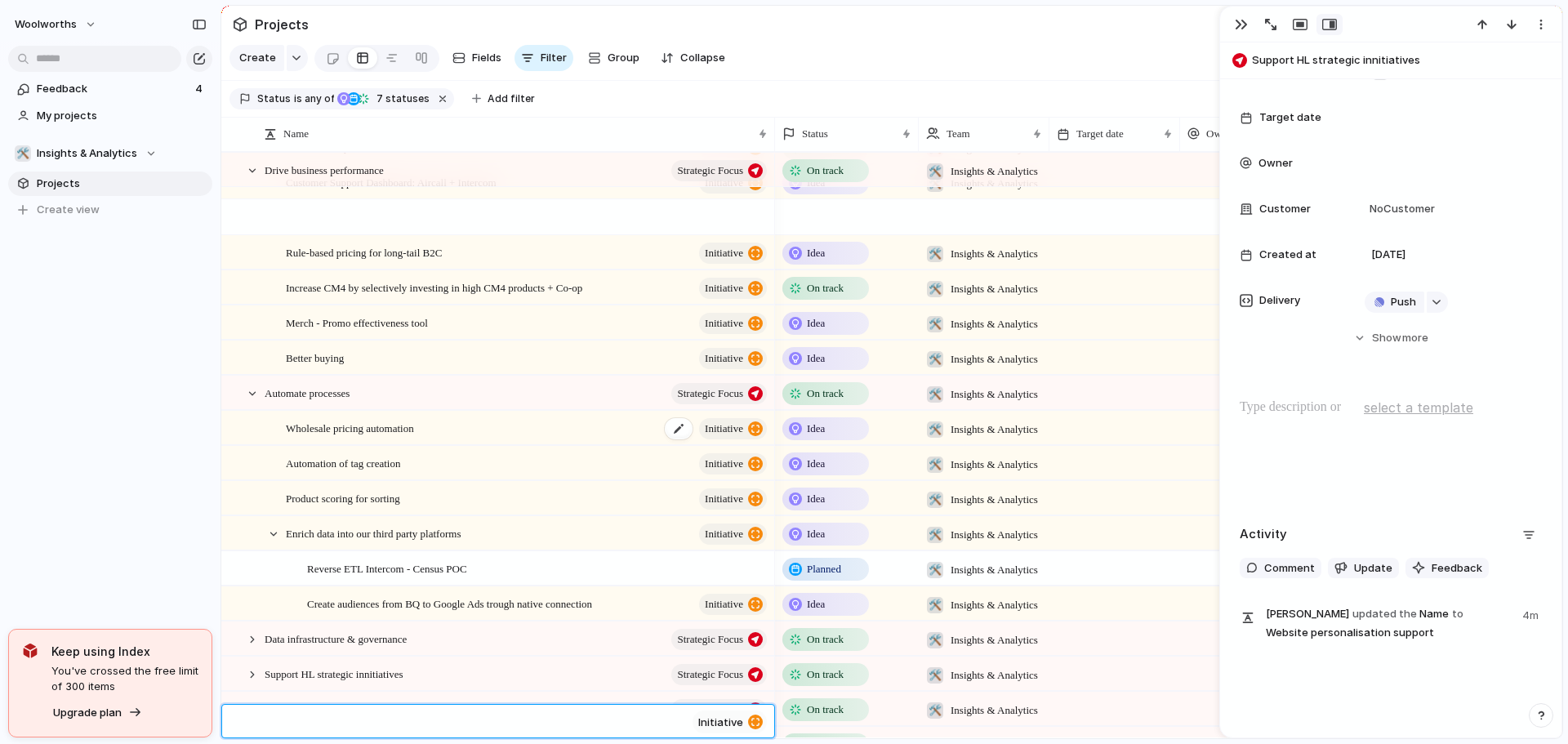
scroll to position [233, 0]
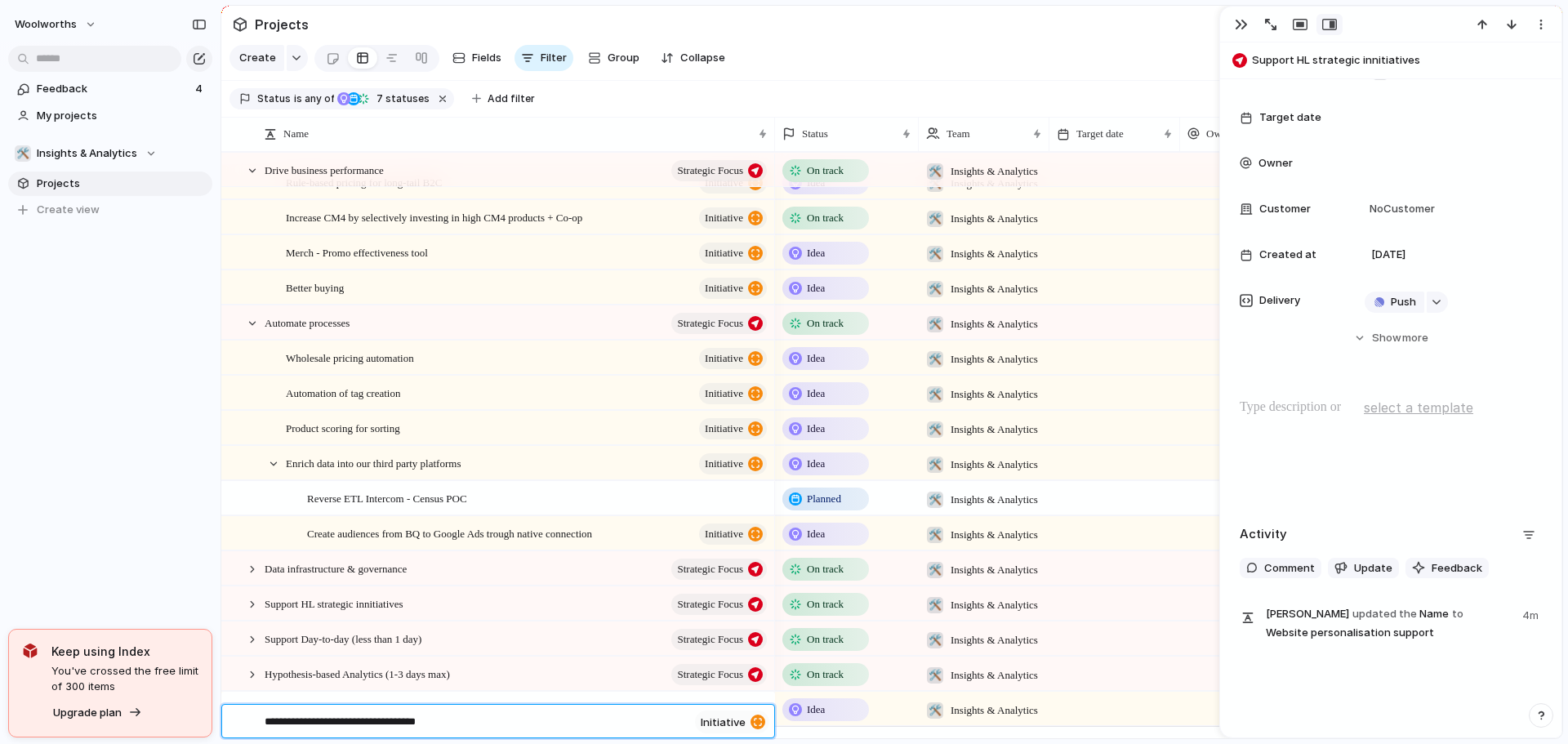
type textarea "**********"
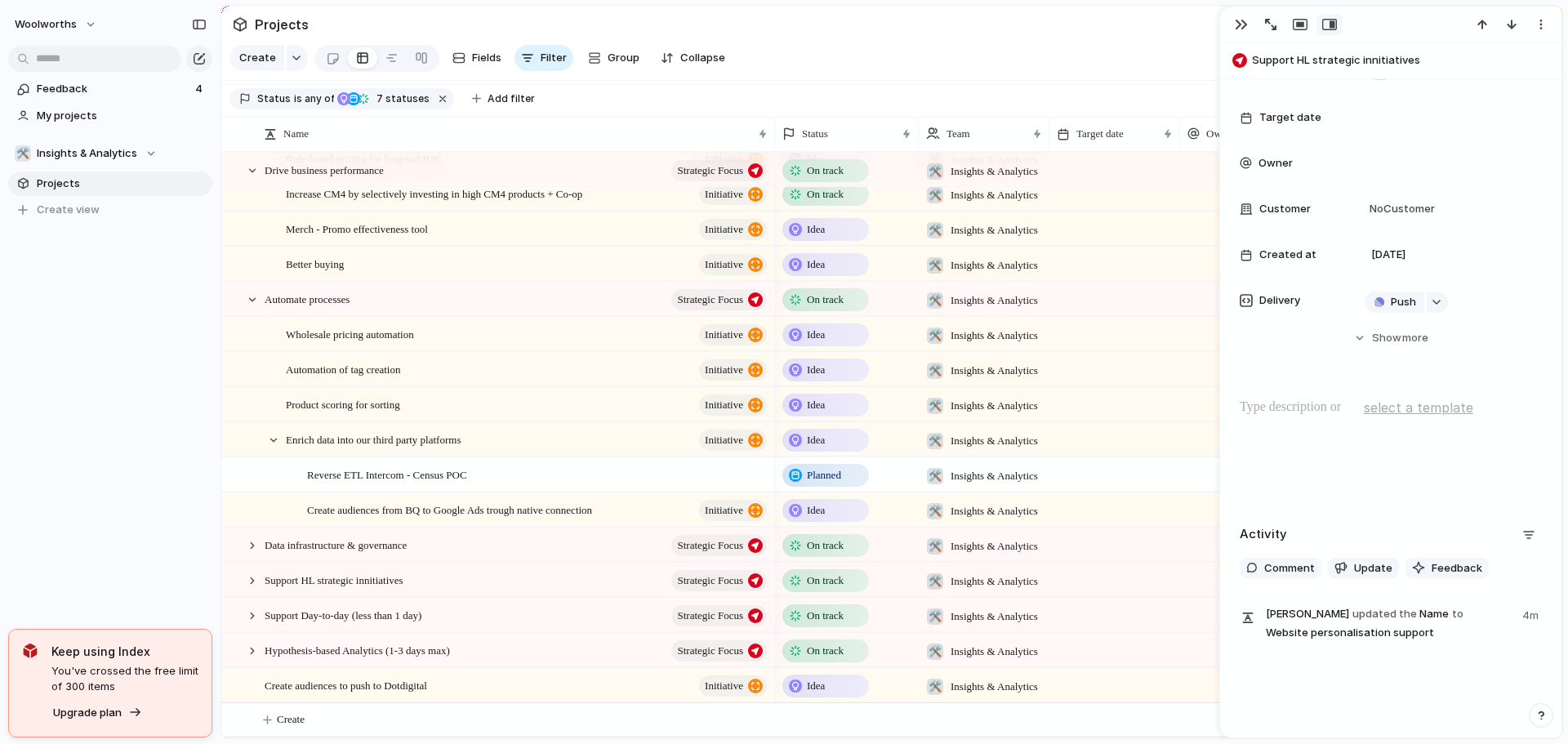
scroll to position [269, 0]
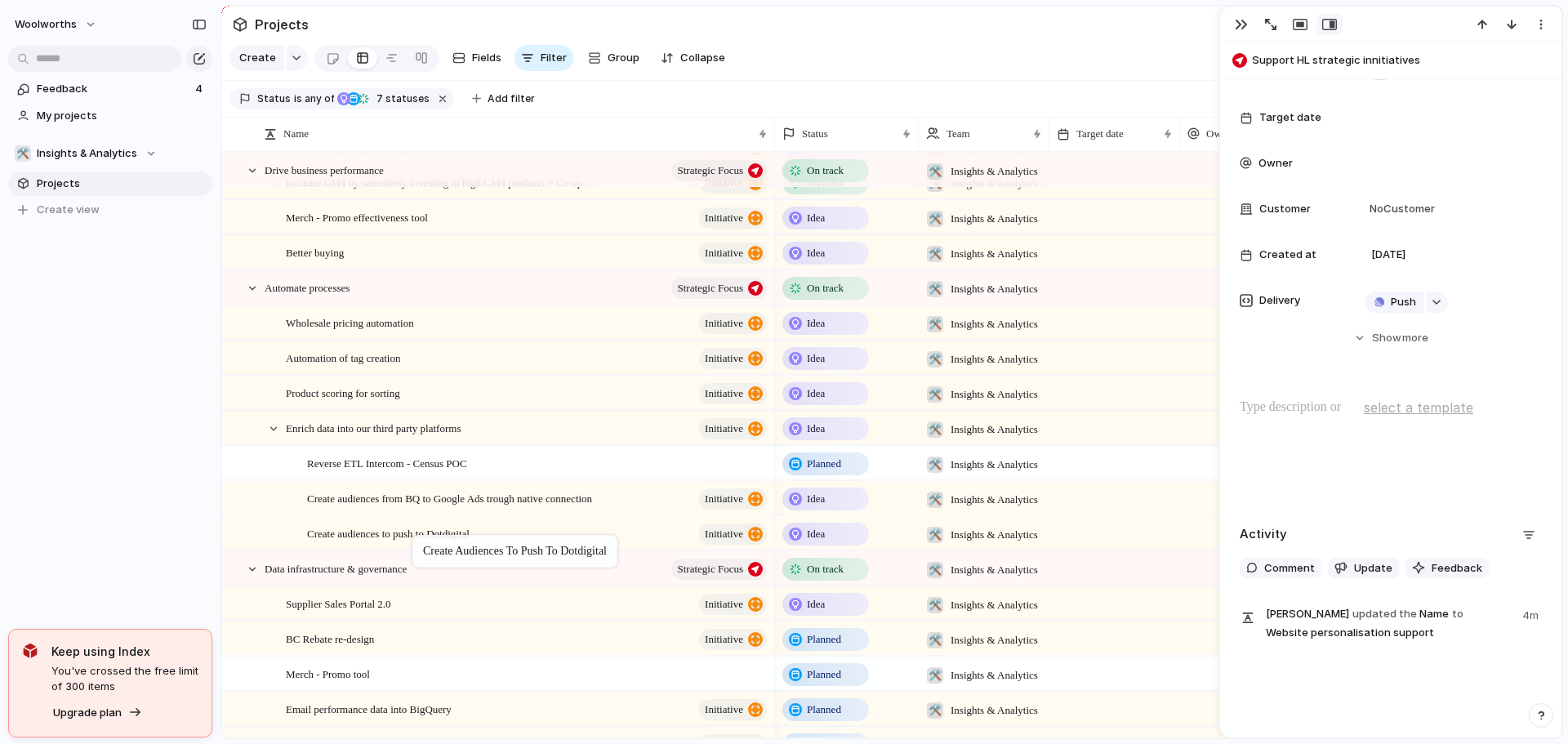
drag, startPoint x: 381, startPoint y: 690, endPoint x: 421, endPoint y: 538, distance: 157.2
click at [276, 436] on div at bounding box center [273, 429] width 15 height 15
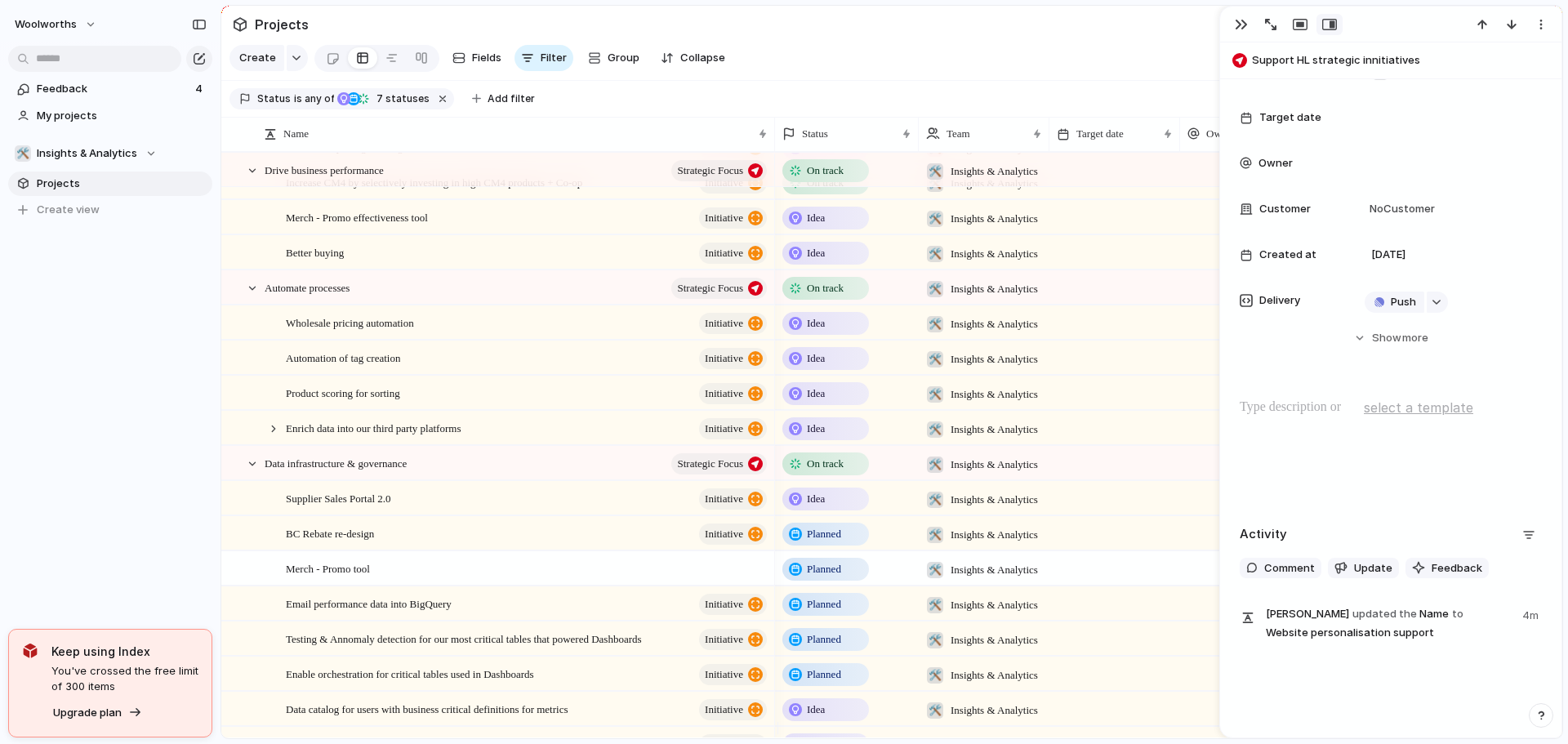
scroll to position [0, 0]
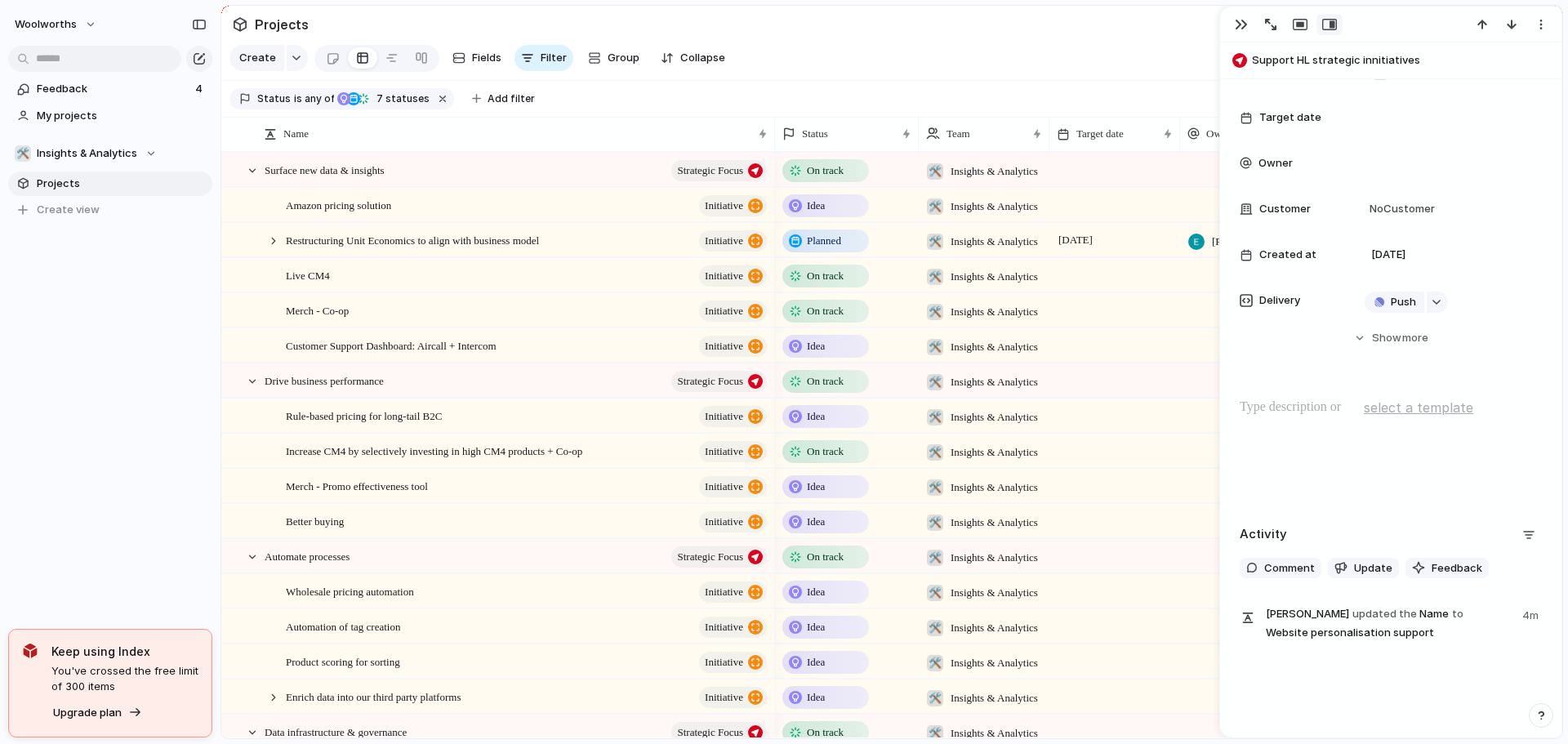
click at [821, 214] on span "Idea" at bounding box center [816, 206] width 18 height 16
click at [828, 221] on div "Idea Planned On track At risk Off track Paused Canceled Done" at bounding box center [784, 372] width 1568 height 744
click at [1238, 24] on div "button" at bounding box center [1241, 24] width 13 height 13
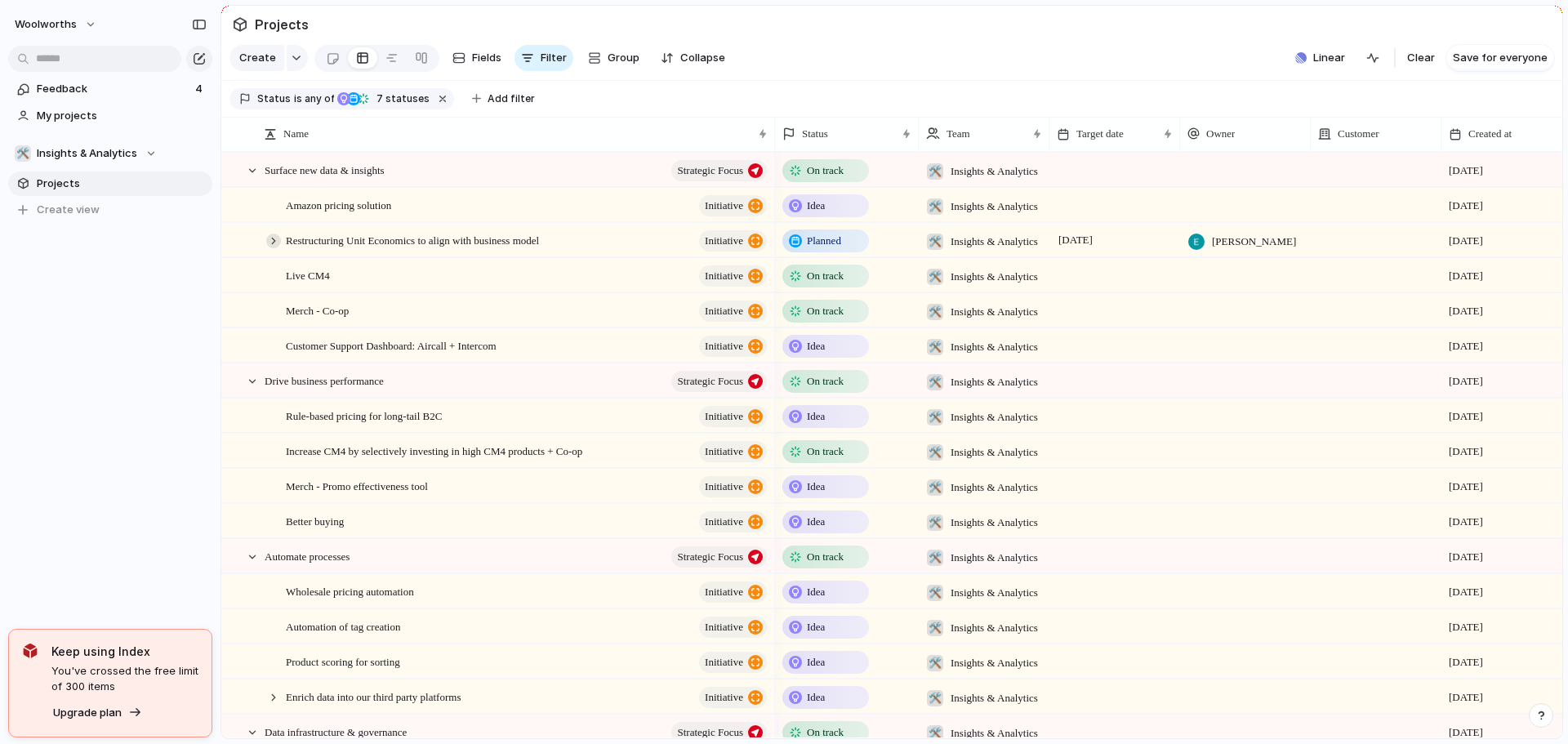
click at [270, 248] on div at bounding box center [273, 240] width 15 height 15
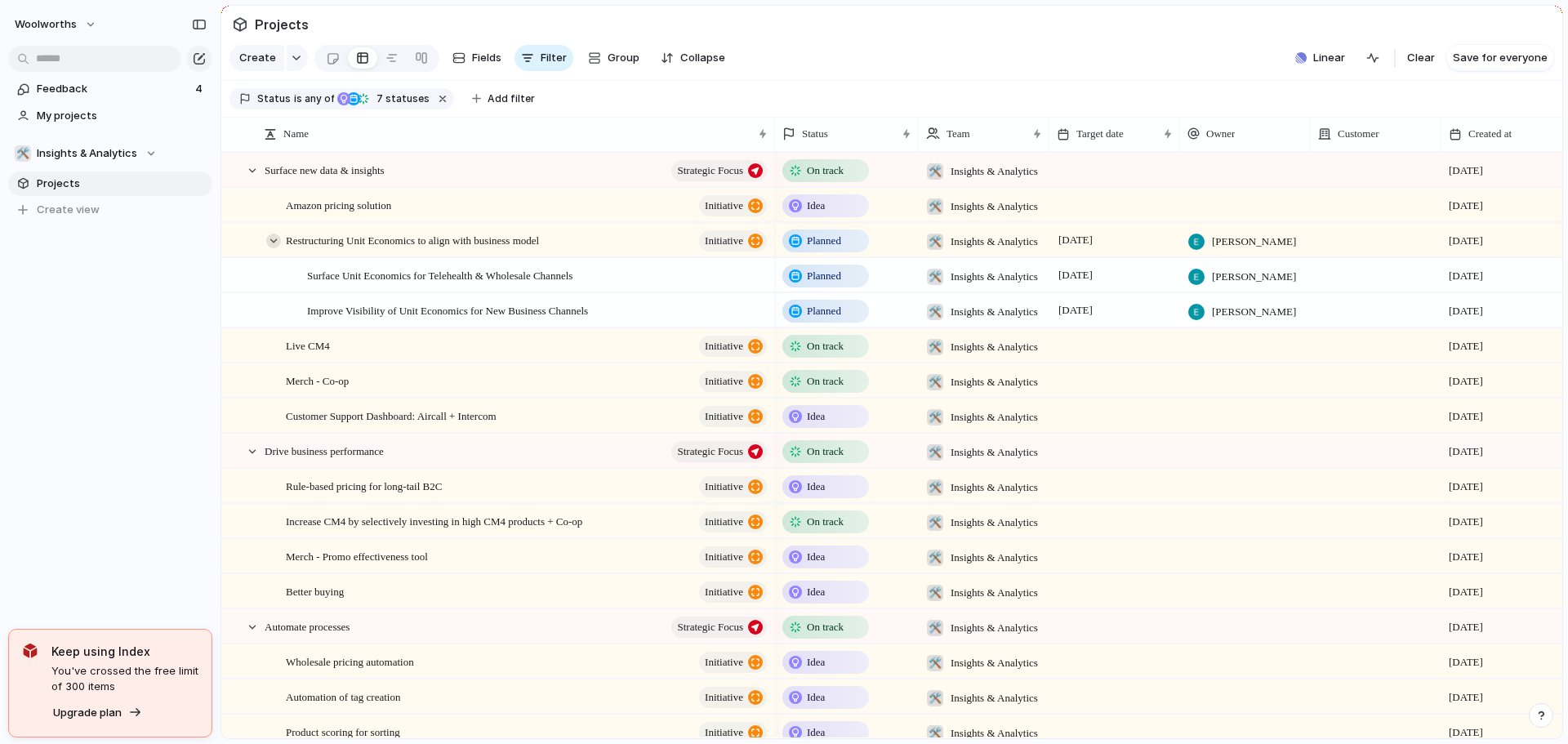
click at [270, 248] on div at bounding box center [273, 240] width 15 height 15
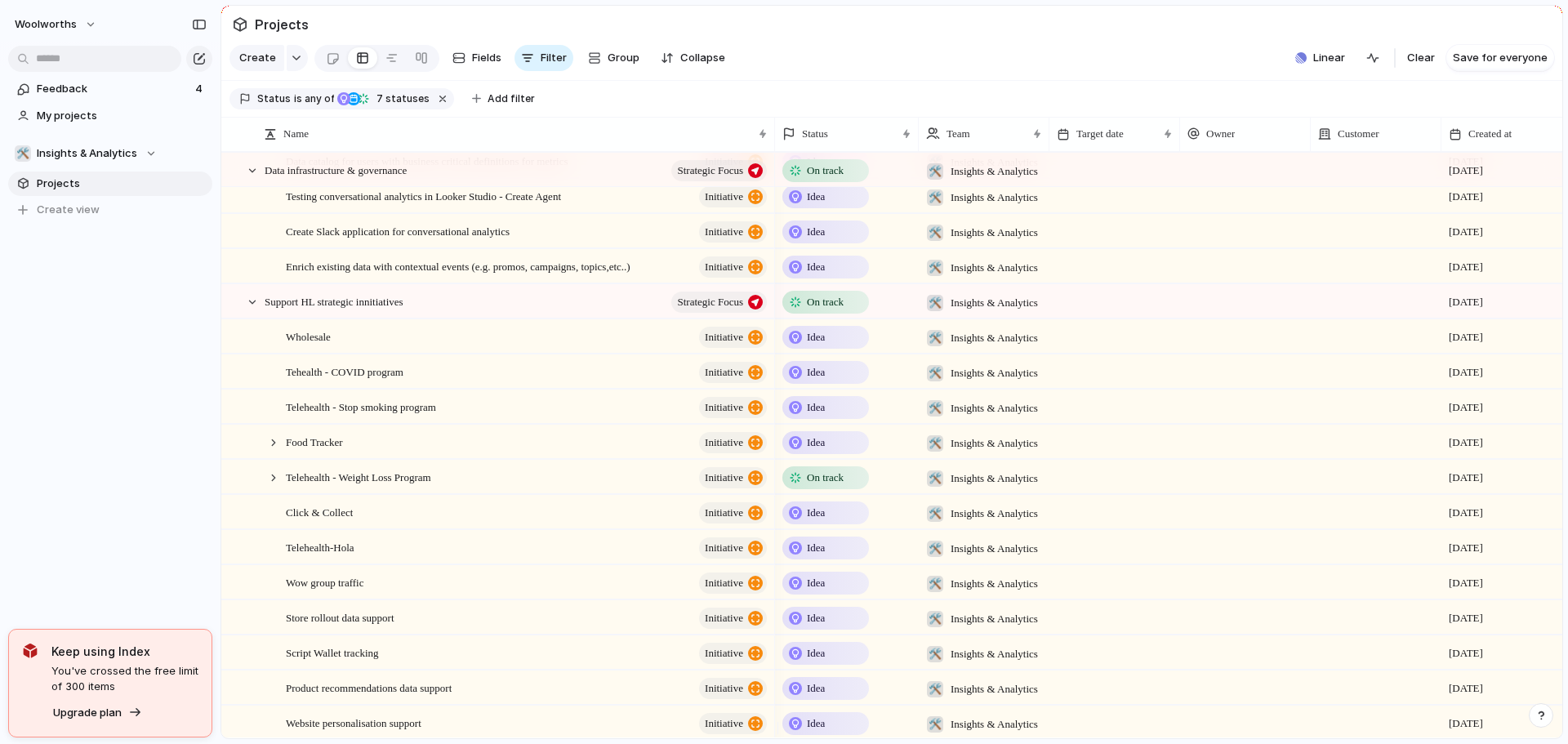
scroll to position [980, 0]
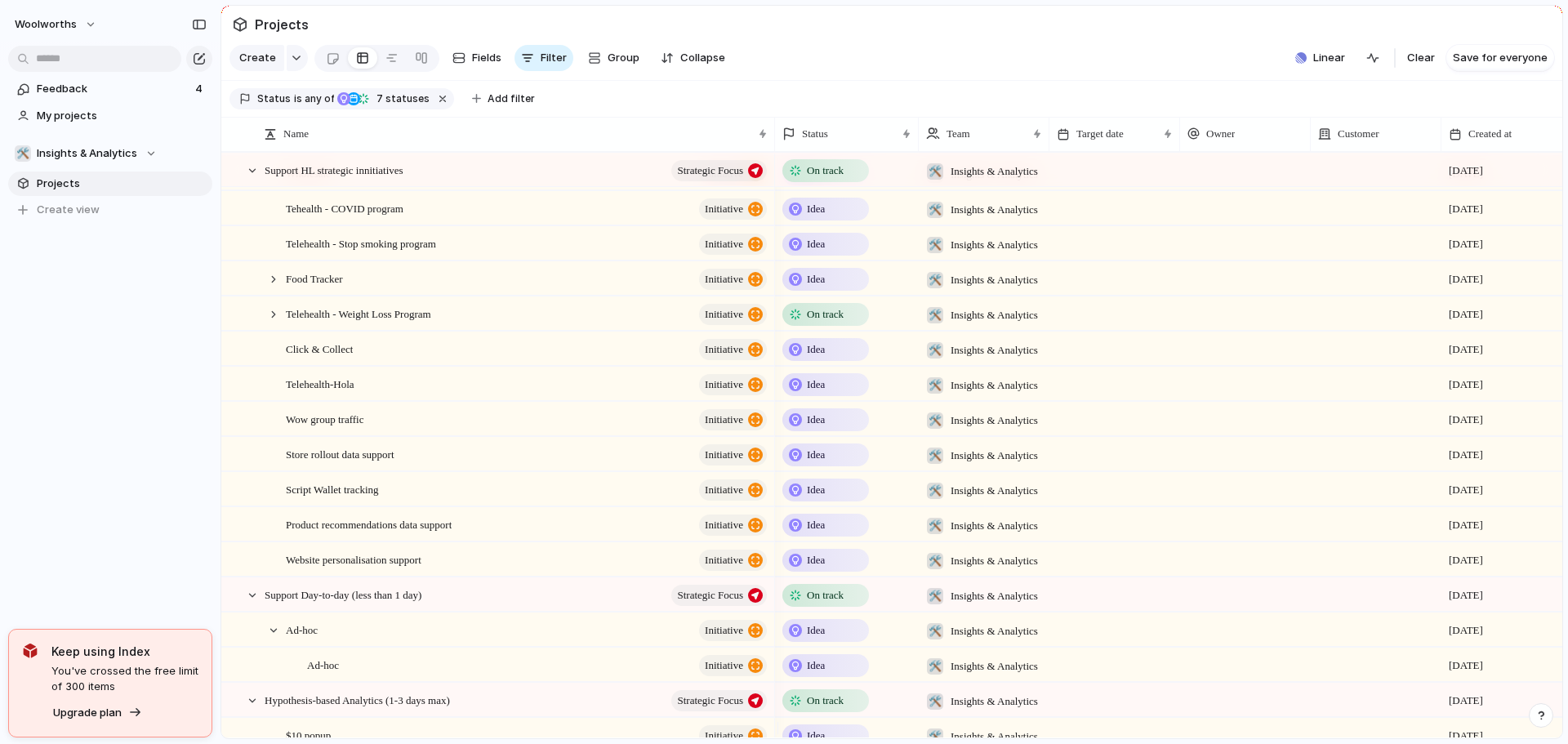
click at [831, 289] on div "Idea" at bounding box center [826, 279] width 83 height 20
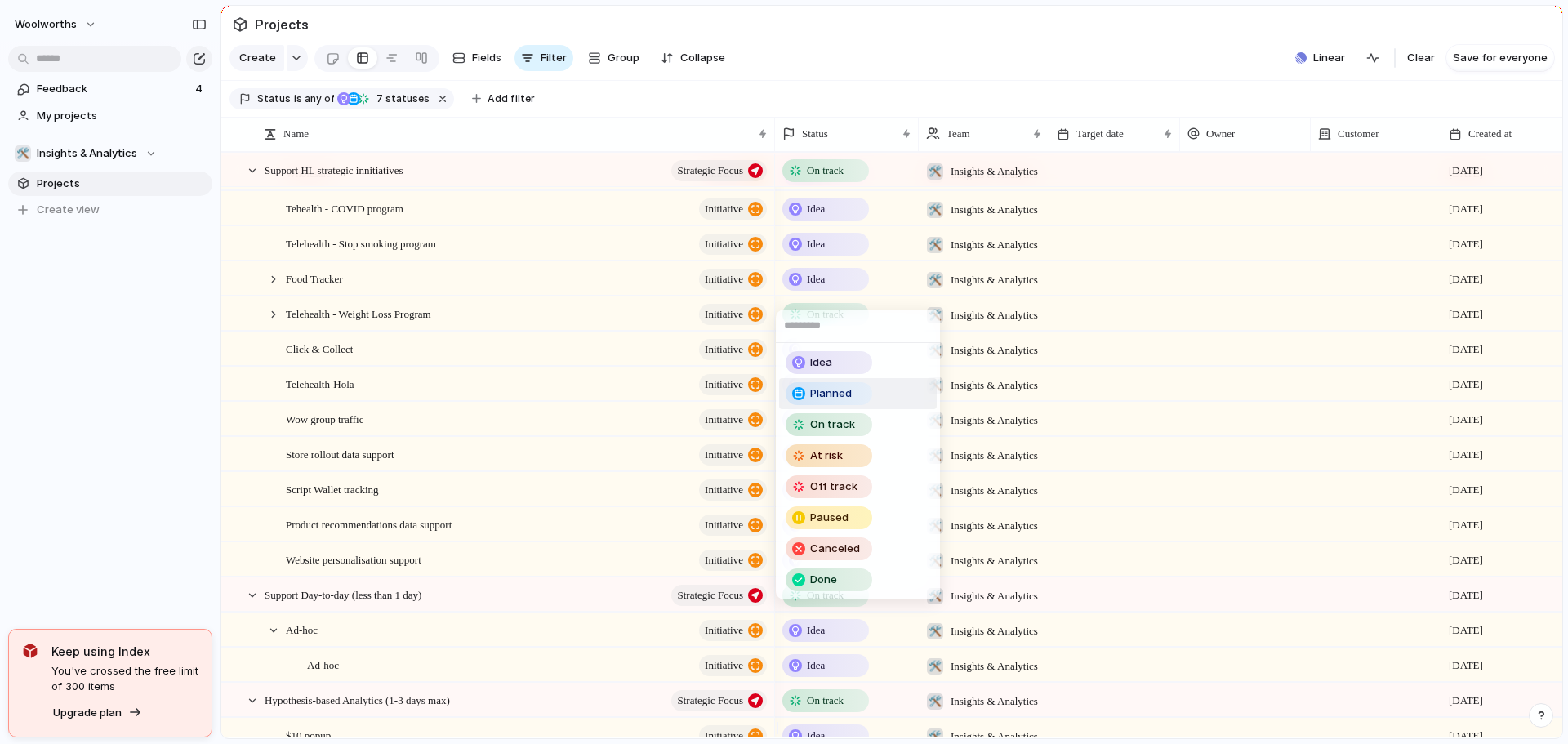
click at [847, 396] on span "Planned" at bounding box center [831, 393] width 41 height 16
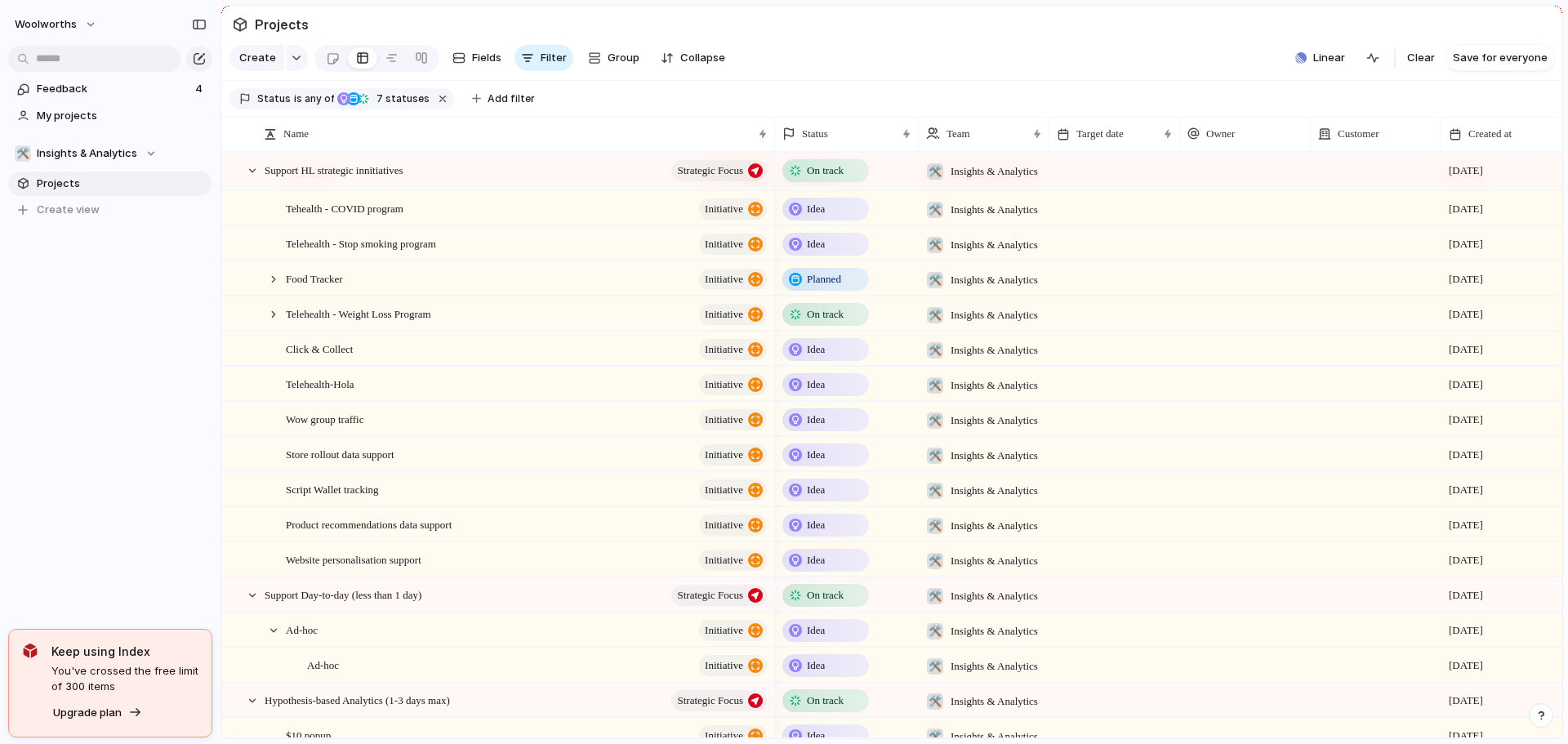
click at [820, 252] on span "Idea" at bounding box center [816, 244] width 18 height 16
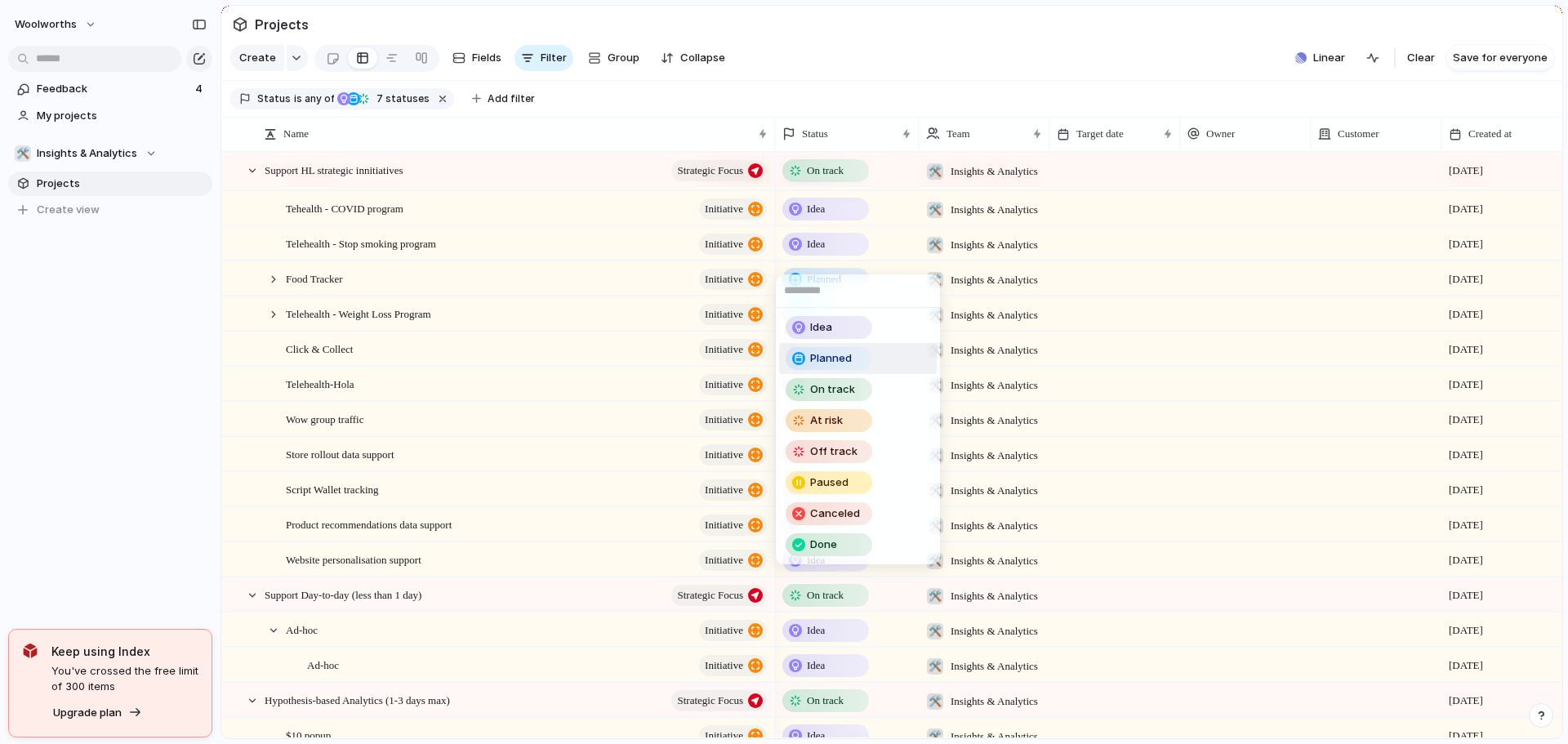
click at [847, 364] on span "Planned" at bounding box center [831, 359] width 41 height 16
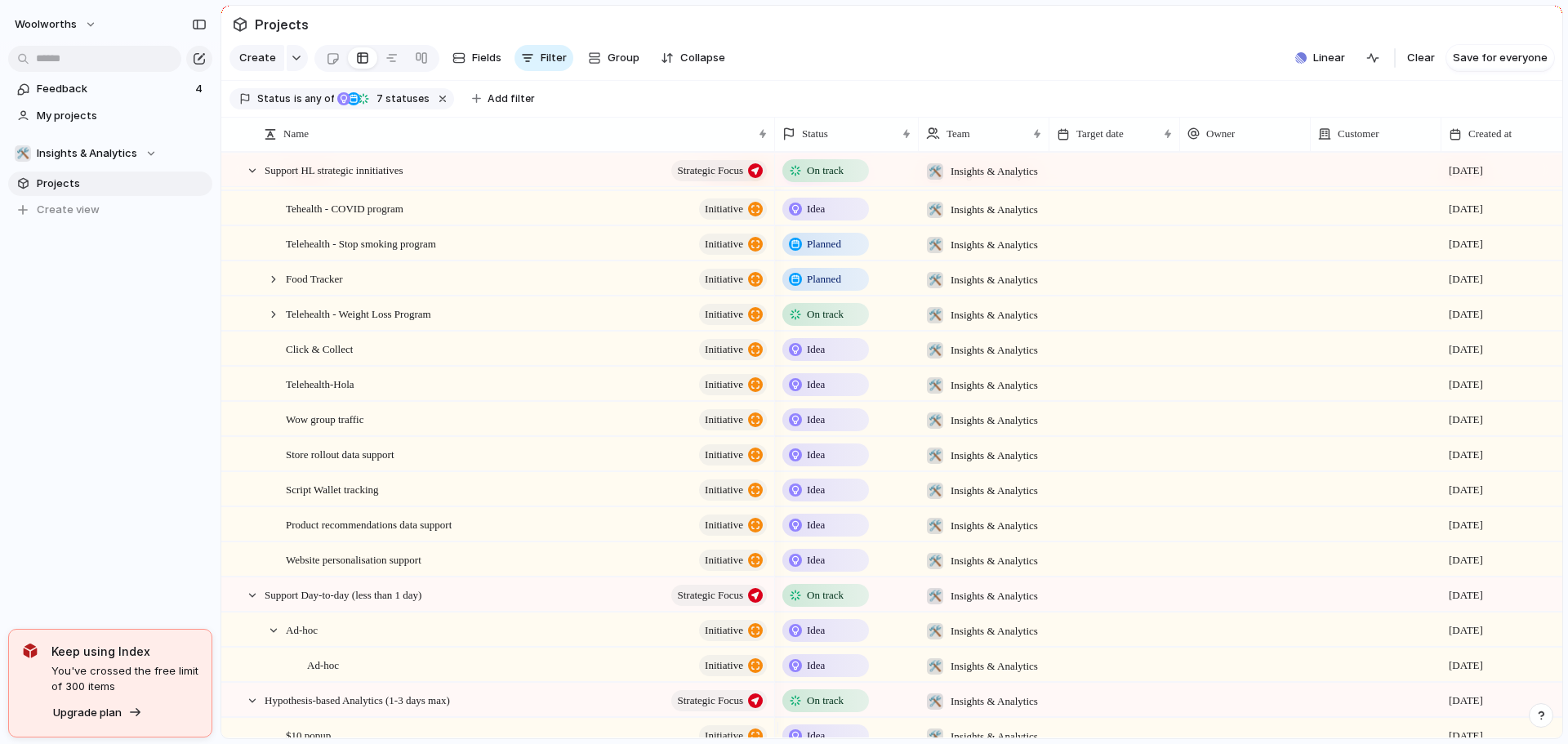
click at [828, 219] on div "Idea" at bounding box center [826, 209] width 83 height 20
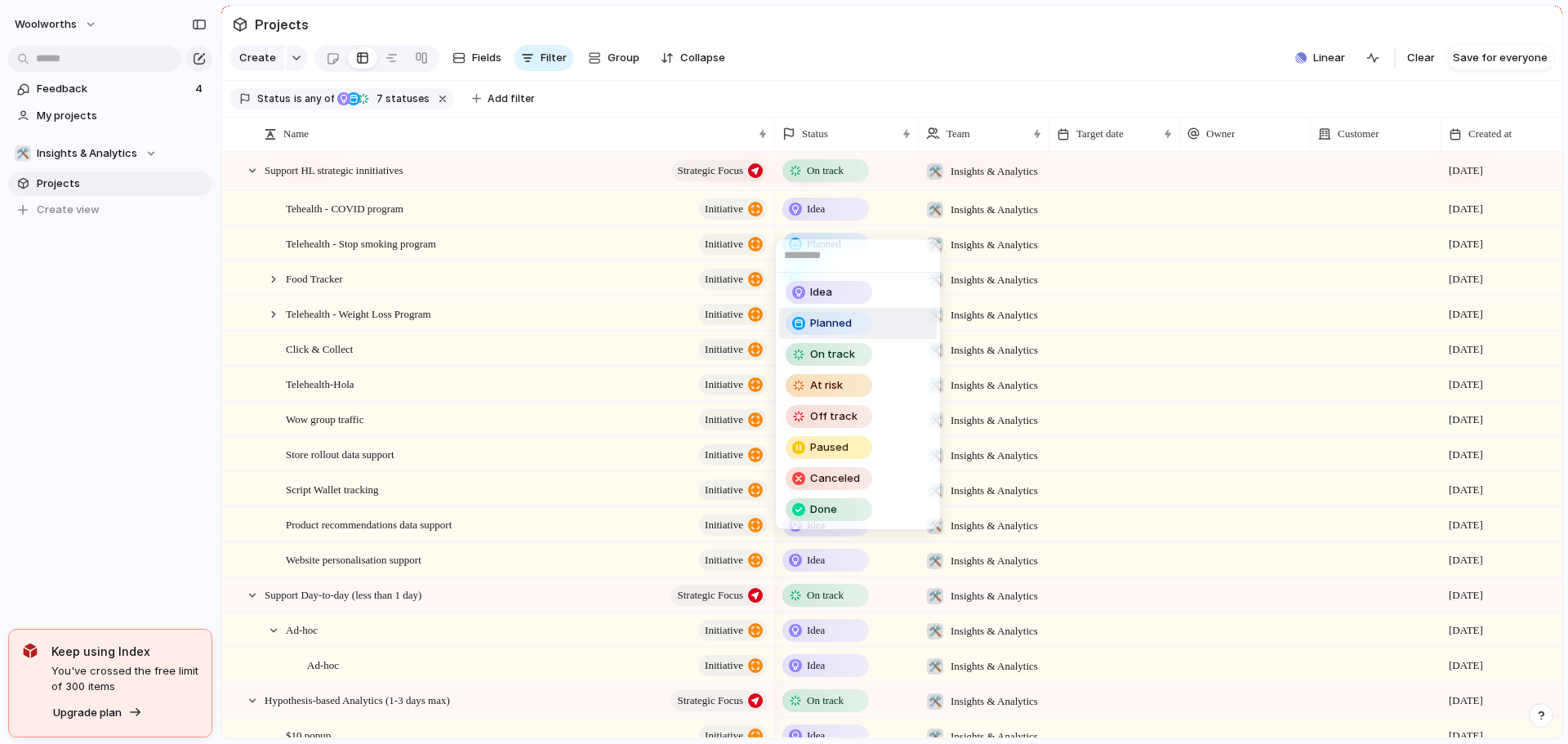
click at [842, 324] on span "Planned" at bounding box center [831, 323] width 41 height 16
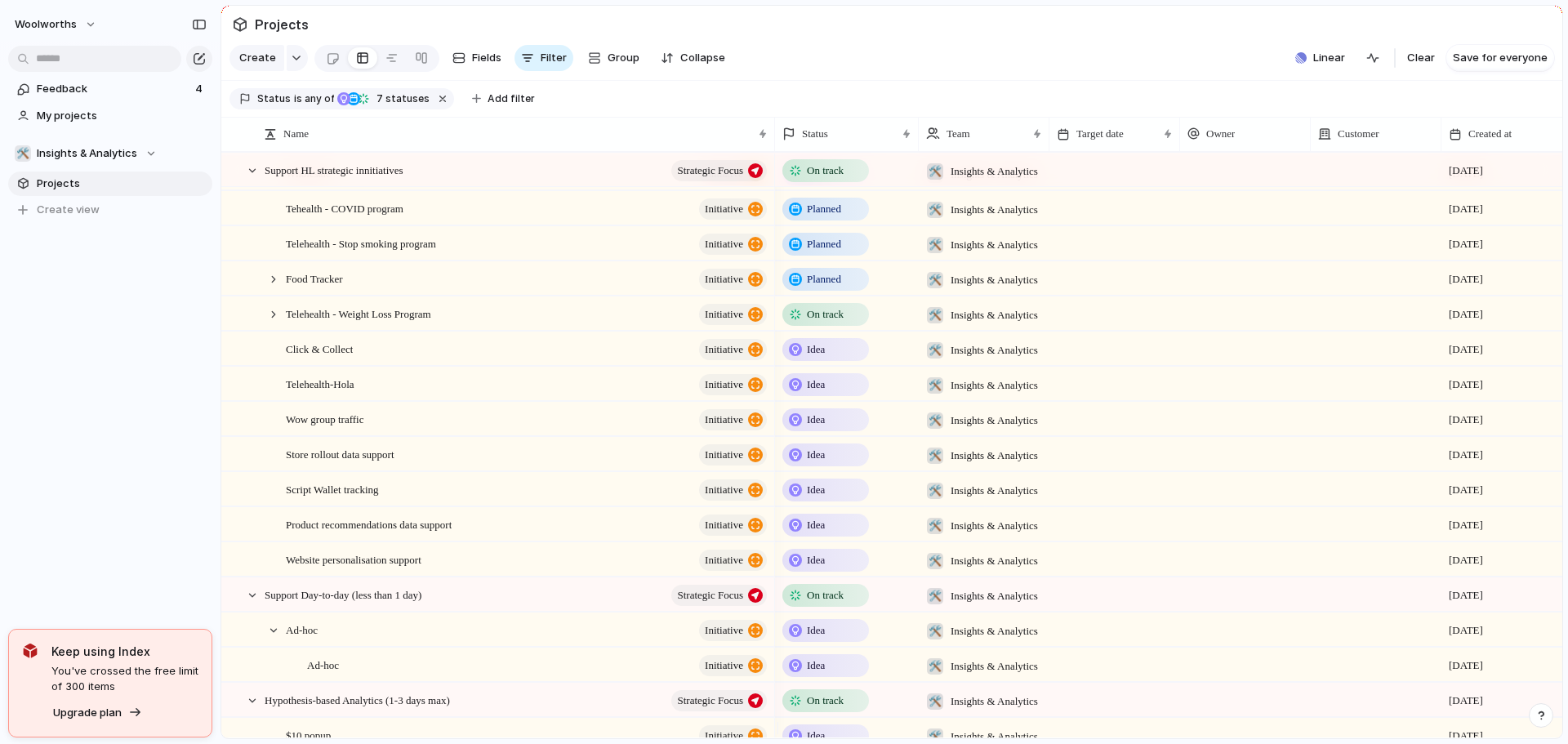
click at [840, 322] on span "On track" at bounding box center [825, 315] width 37 height 16
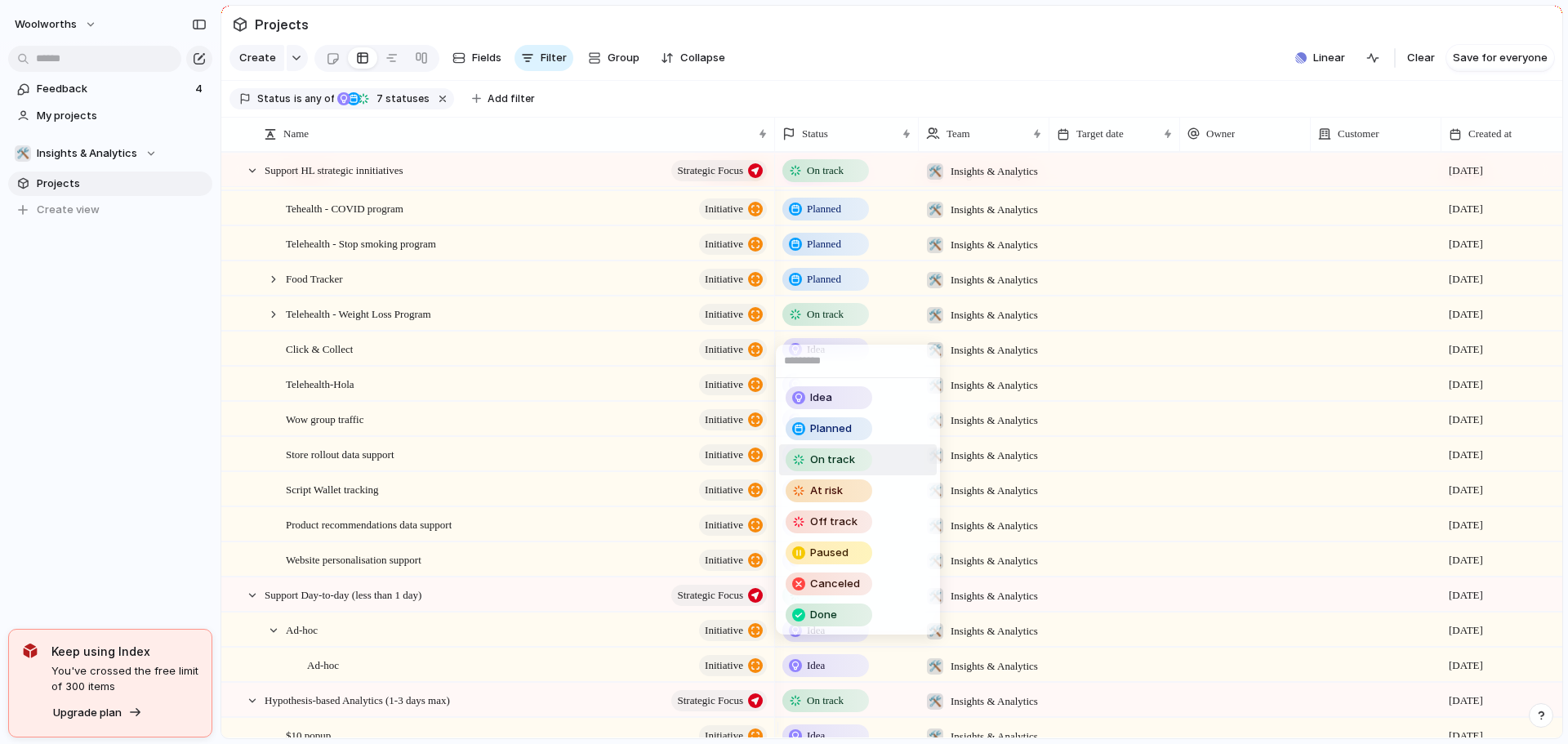
click at [841, 455] on span "On track" at bounding box center [833, 460] width 45 height 16
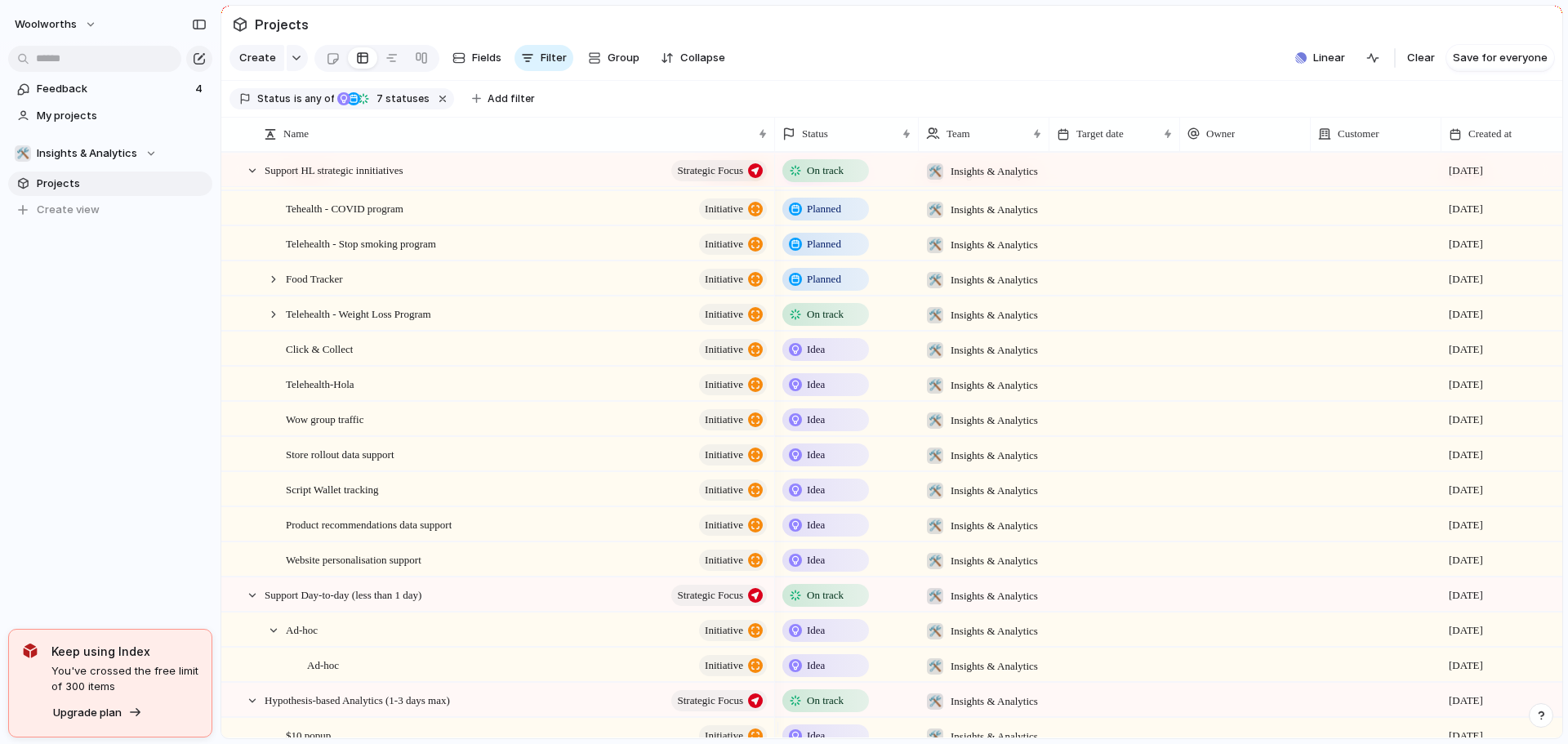
click at [828, 359] on div "Idea" at bounding box center [826, 349] width 83 height 20
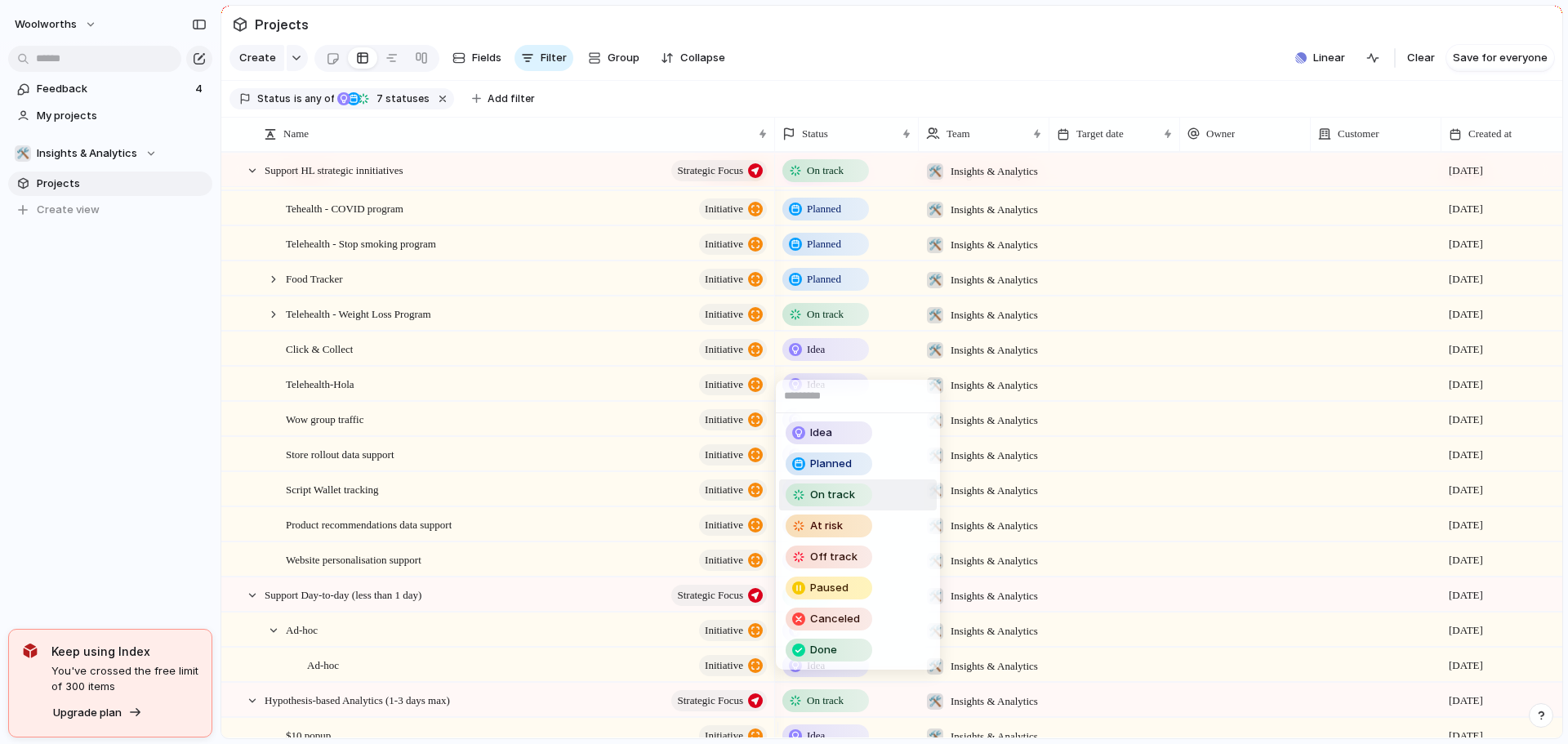
click at [850, 486] on div "On track" at bounding box center [828, 495] width 83 height 20
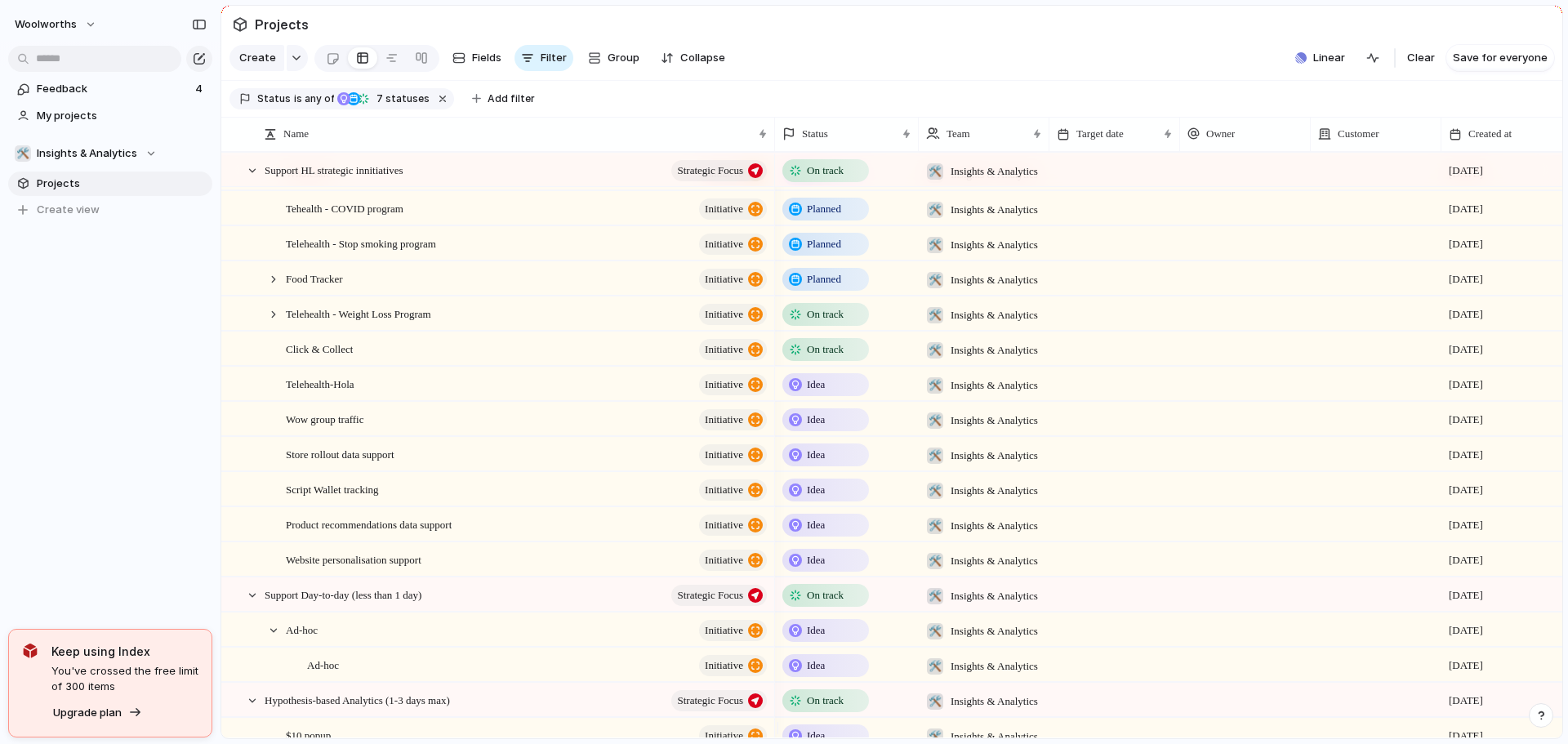
click at [825, 393] on span "Idea" at bounding box center [816, 385] width 18 height 16
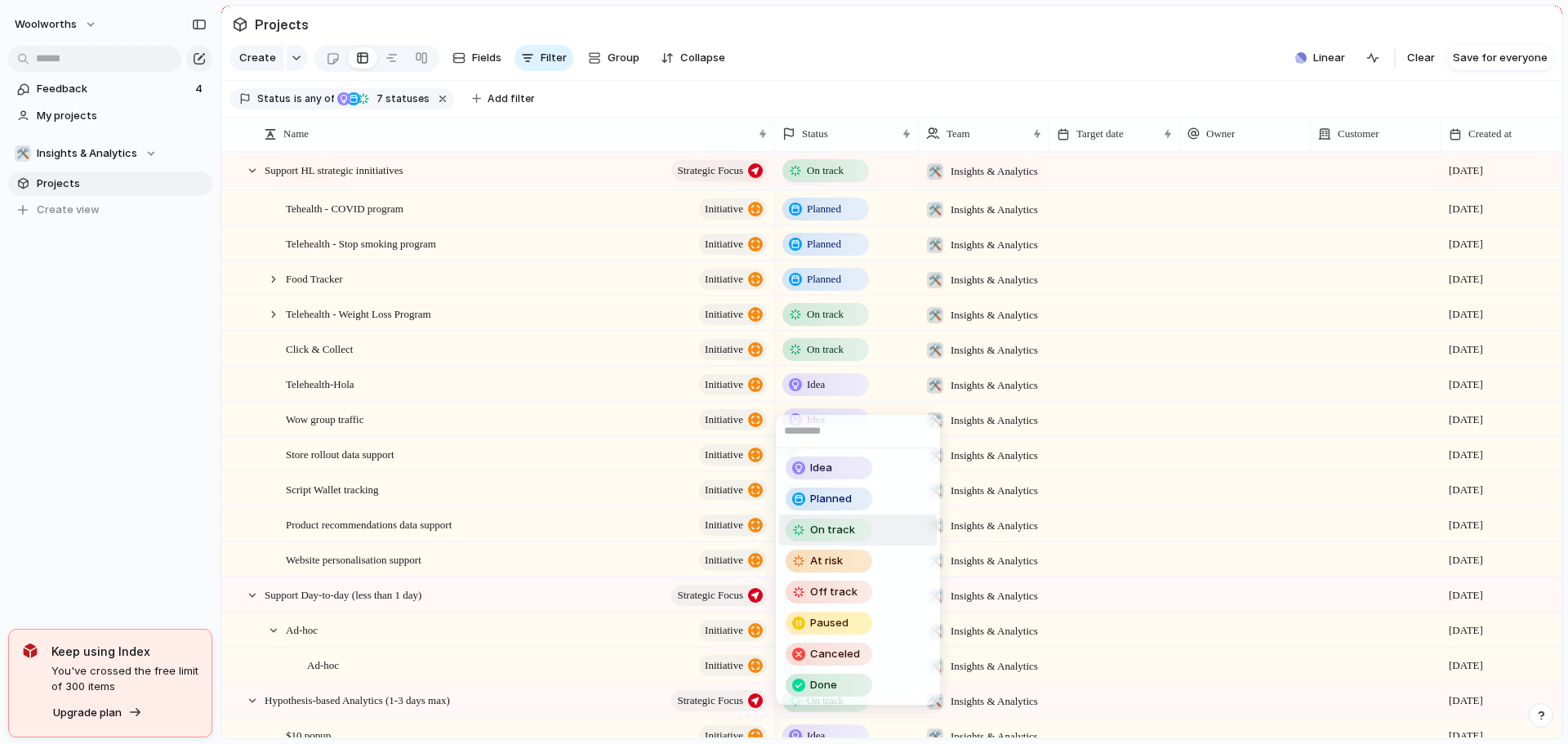
click at [845, 527] on span "On track" at bounding box center [833, 530] width 45 height 16
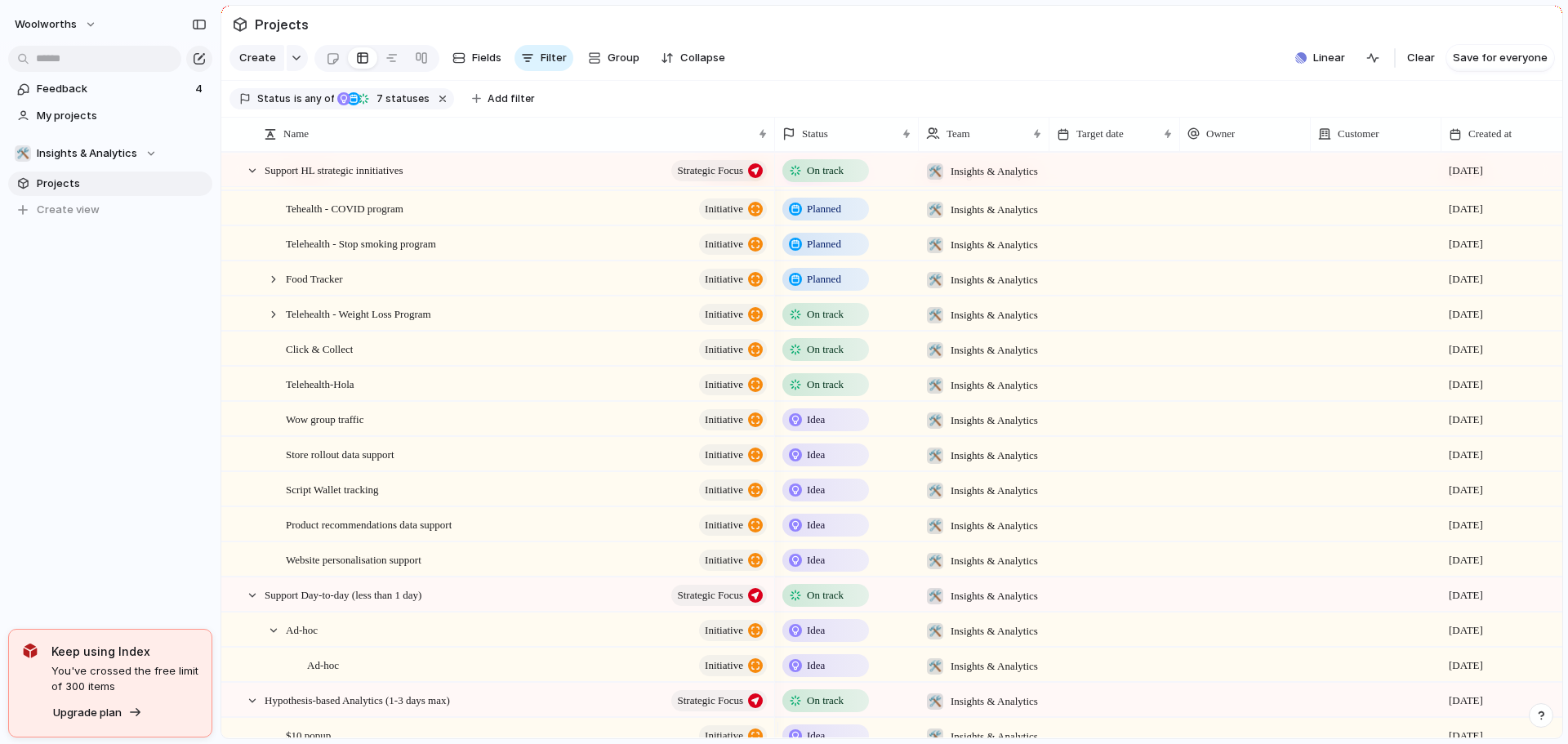
click at [813, 428] on span "Idea" at bounding box center [816, 419] width 18 height 16
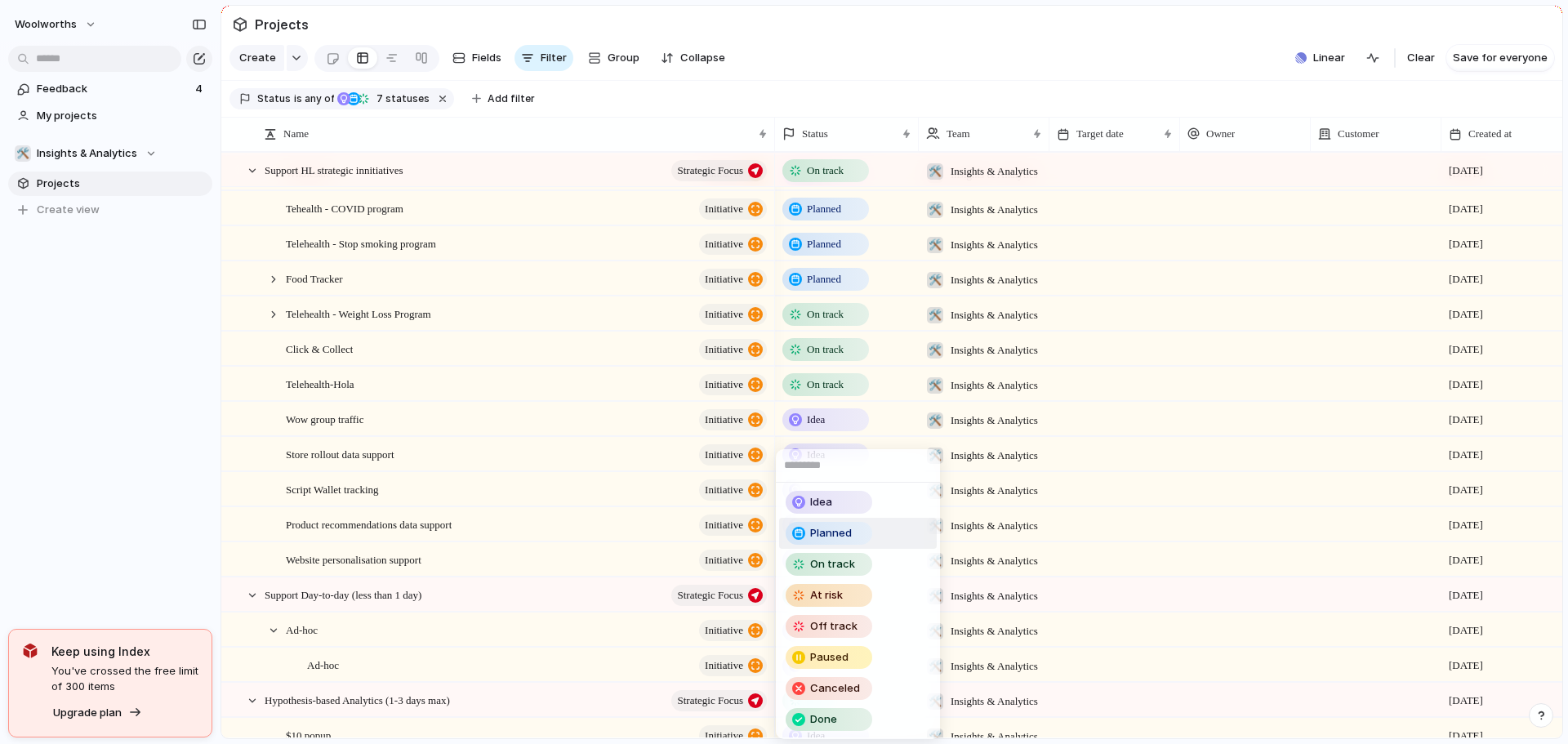
click at [846, 529] on span "Planned" at bounding box center [831, 533] width 41 height 16
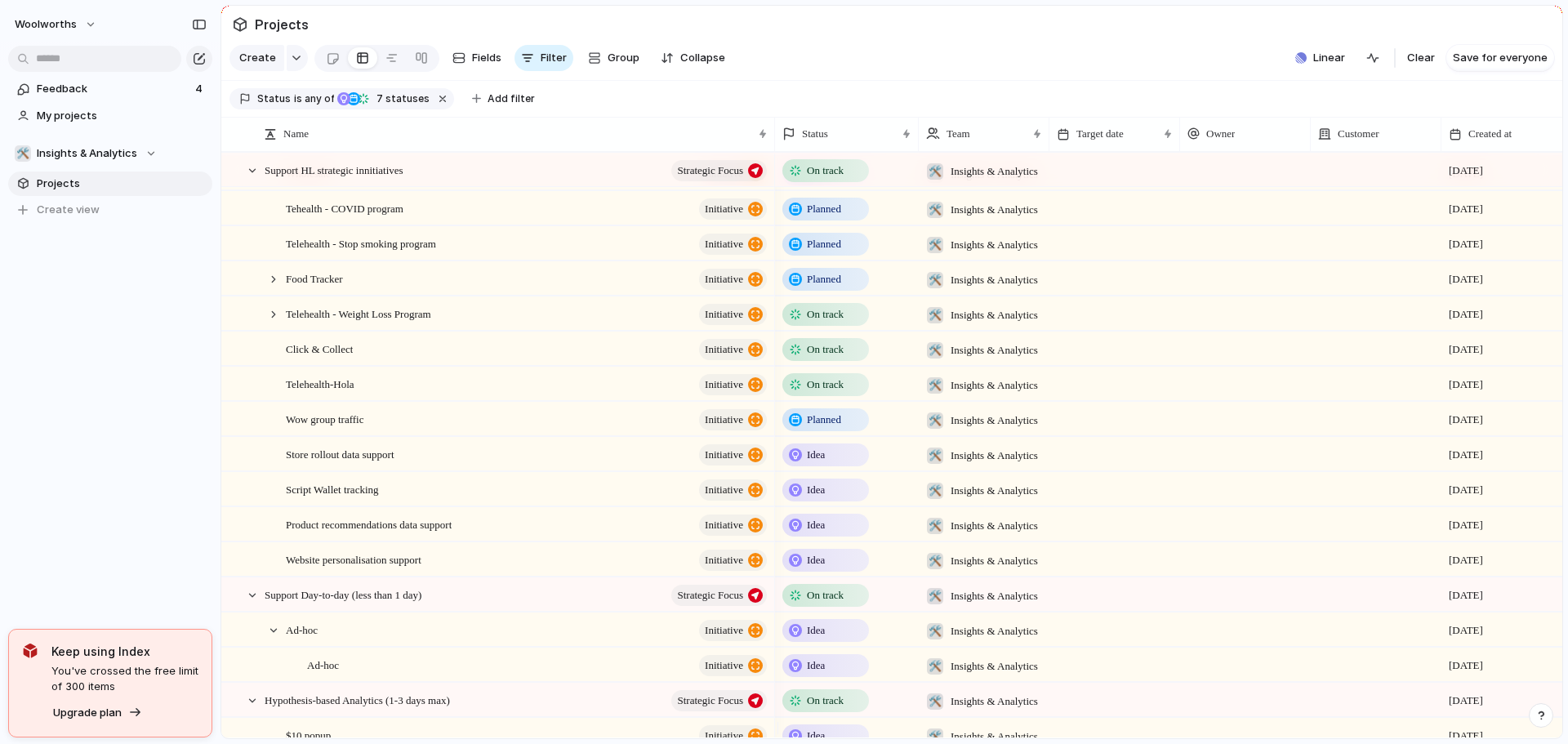
click at [829, 465] on div "Idea" at bounding box center [826, 455] width 83 height 20
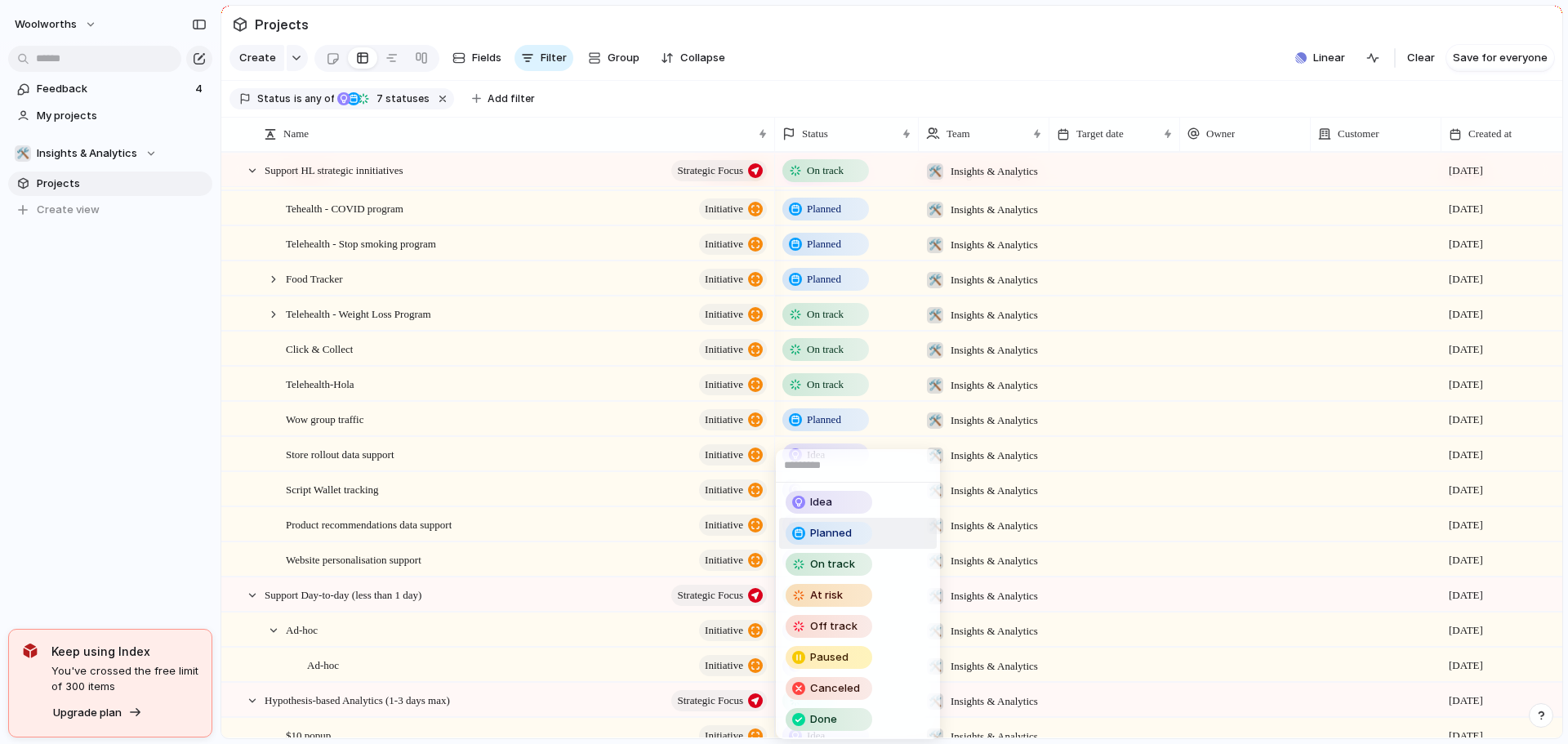
click at [844, 543] on div "Planned" at bounding box center [828, 533] width 83 height 20
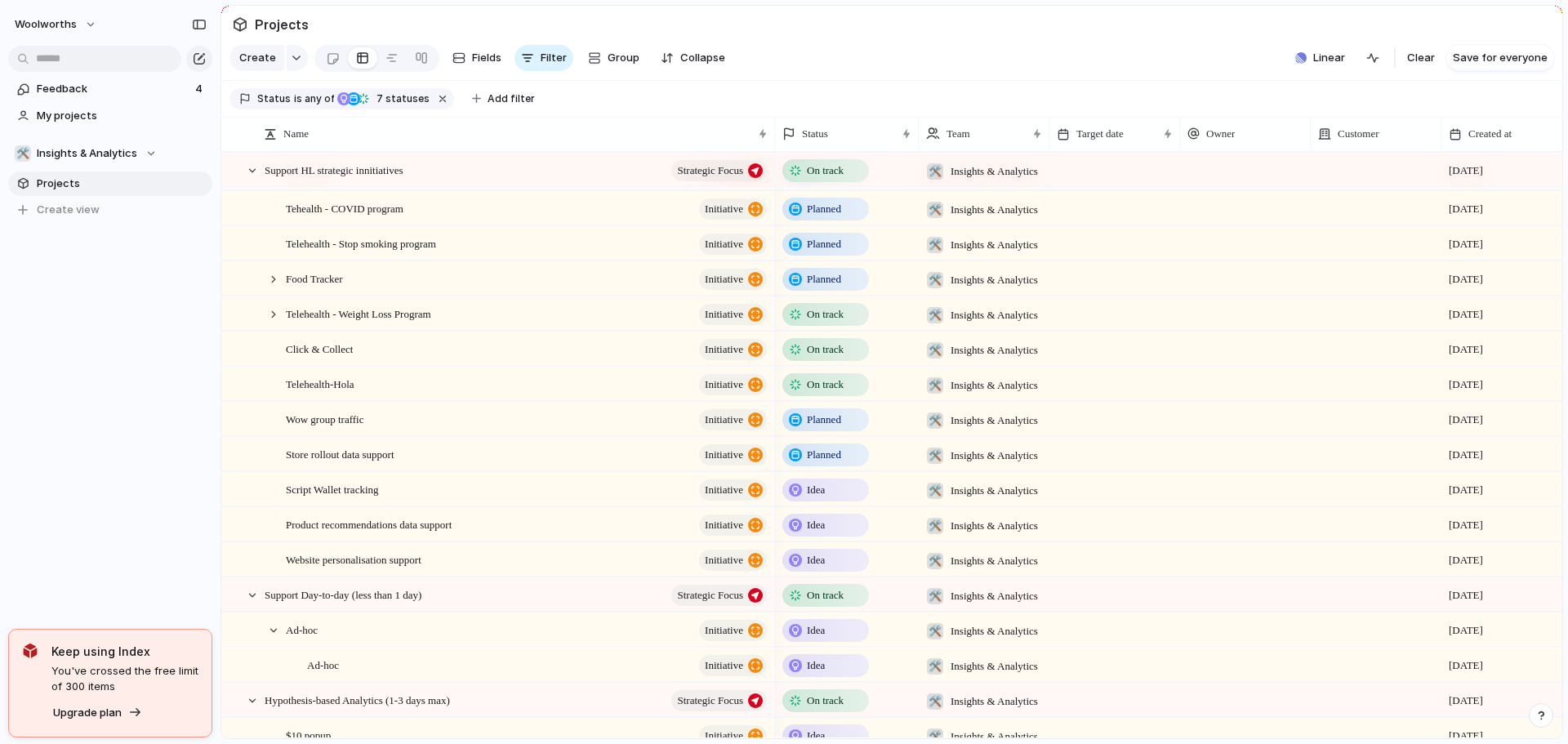
click at [830, 500] on div "Idea" at bounding box center [826, 490] width 83 height 20
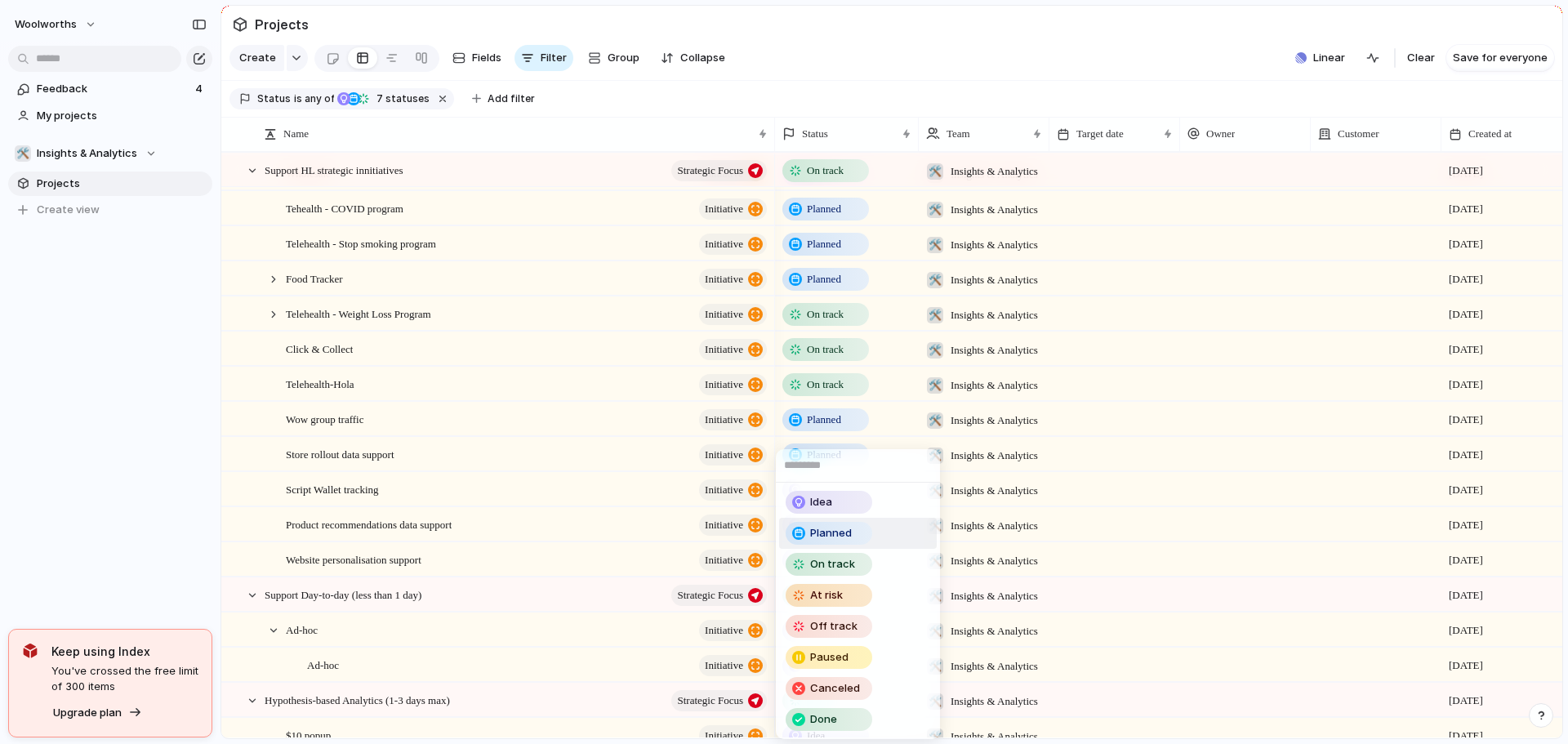
click at [842, 539] on span "Planned" at bounding box center [831, 533] width 41 height 16
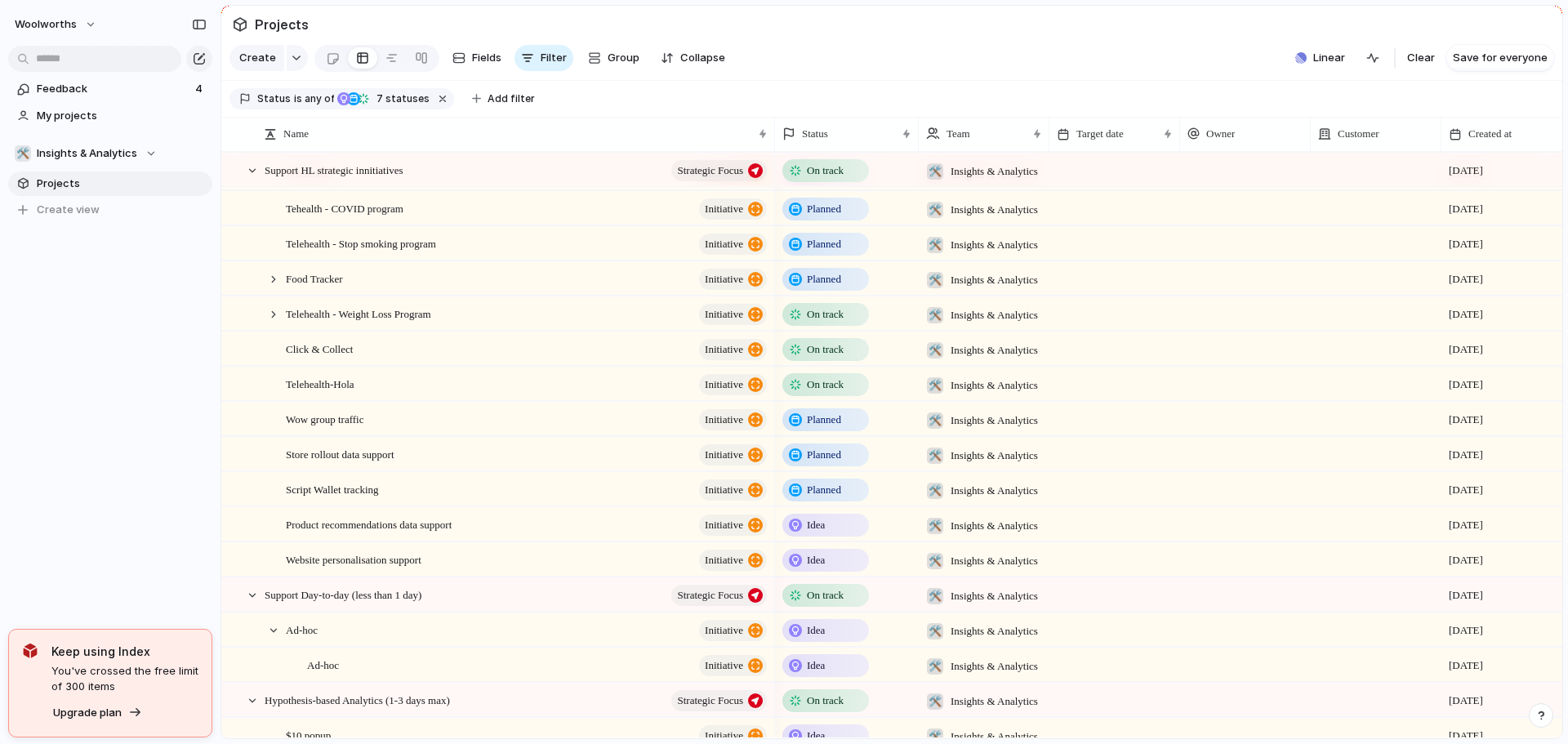
click at [833, 535] on div "Idea" at bounding box center [826, 525] width 83 height 20
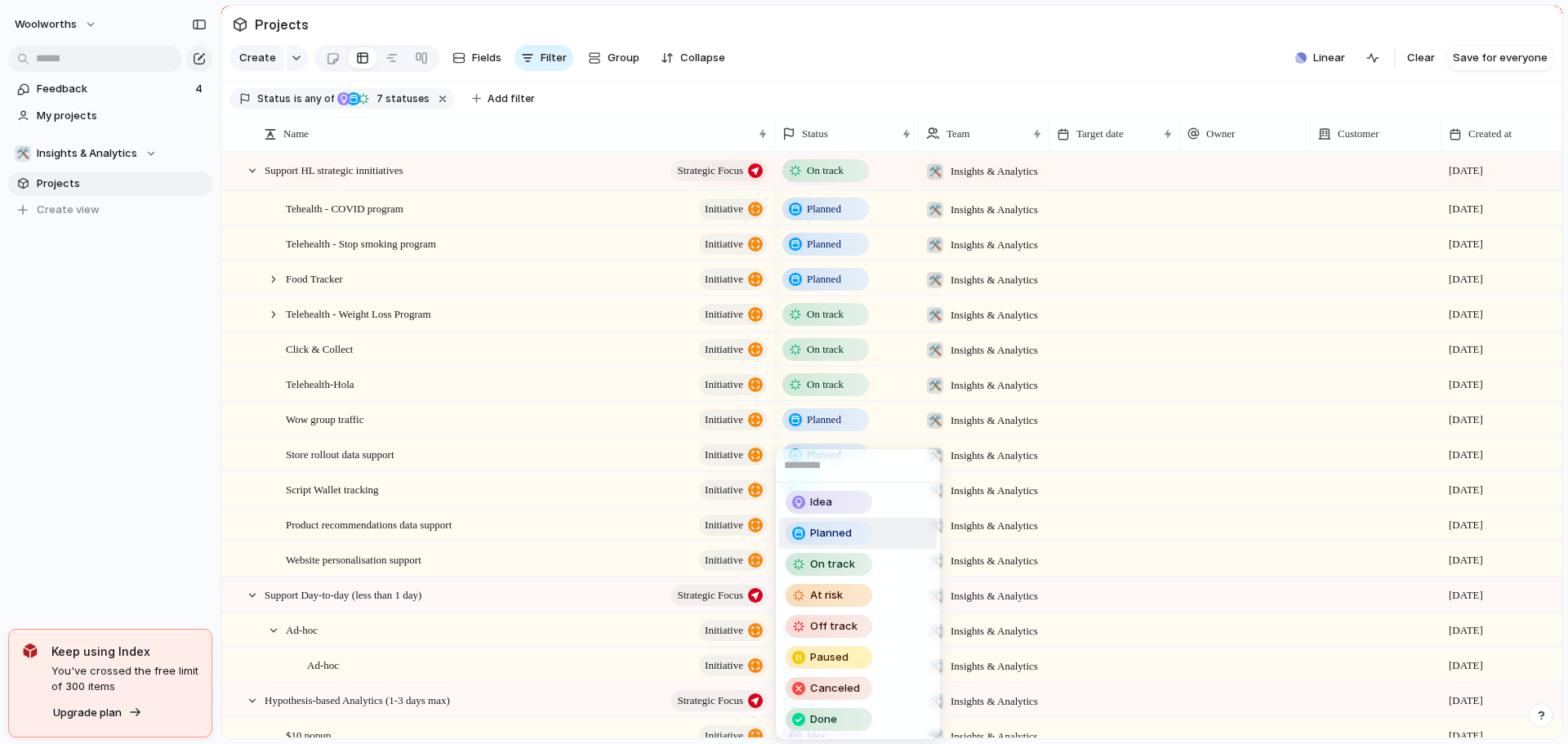
click at [844, 537] on span "Planned" at bounding box center [831, 533] width 41 height 16
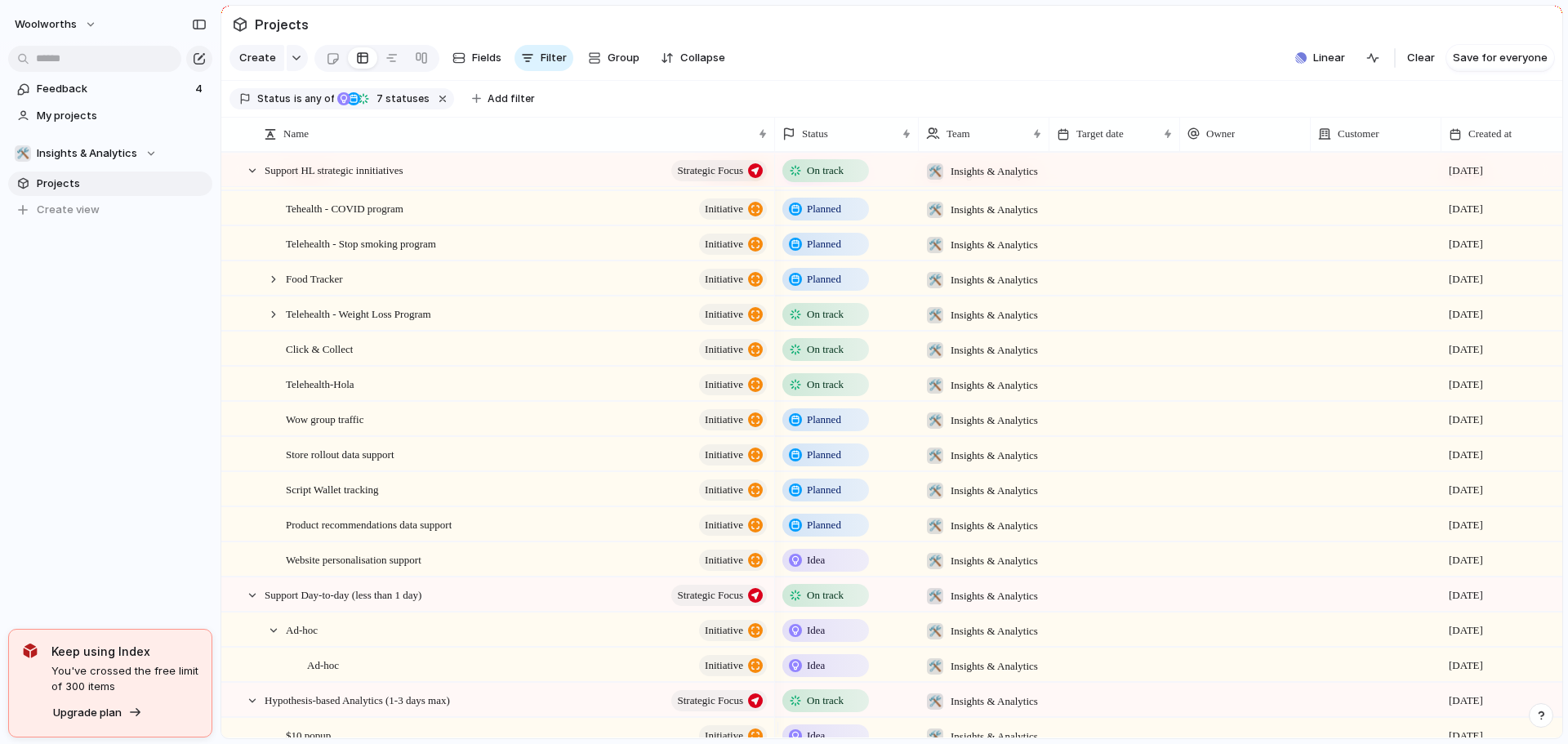
click at [819, 499] on span "Planned" at bounding box center [824, 490] width 35 height 16
click at [613, 540] on div "Idea Planned On track At risk Off track Paused Canceled Done" at bounding box center [784, 372] width 1568 height 744
click at [837, 533] on span "Planned" at bounding box center [824, 525] width 35 height 16
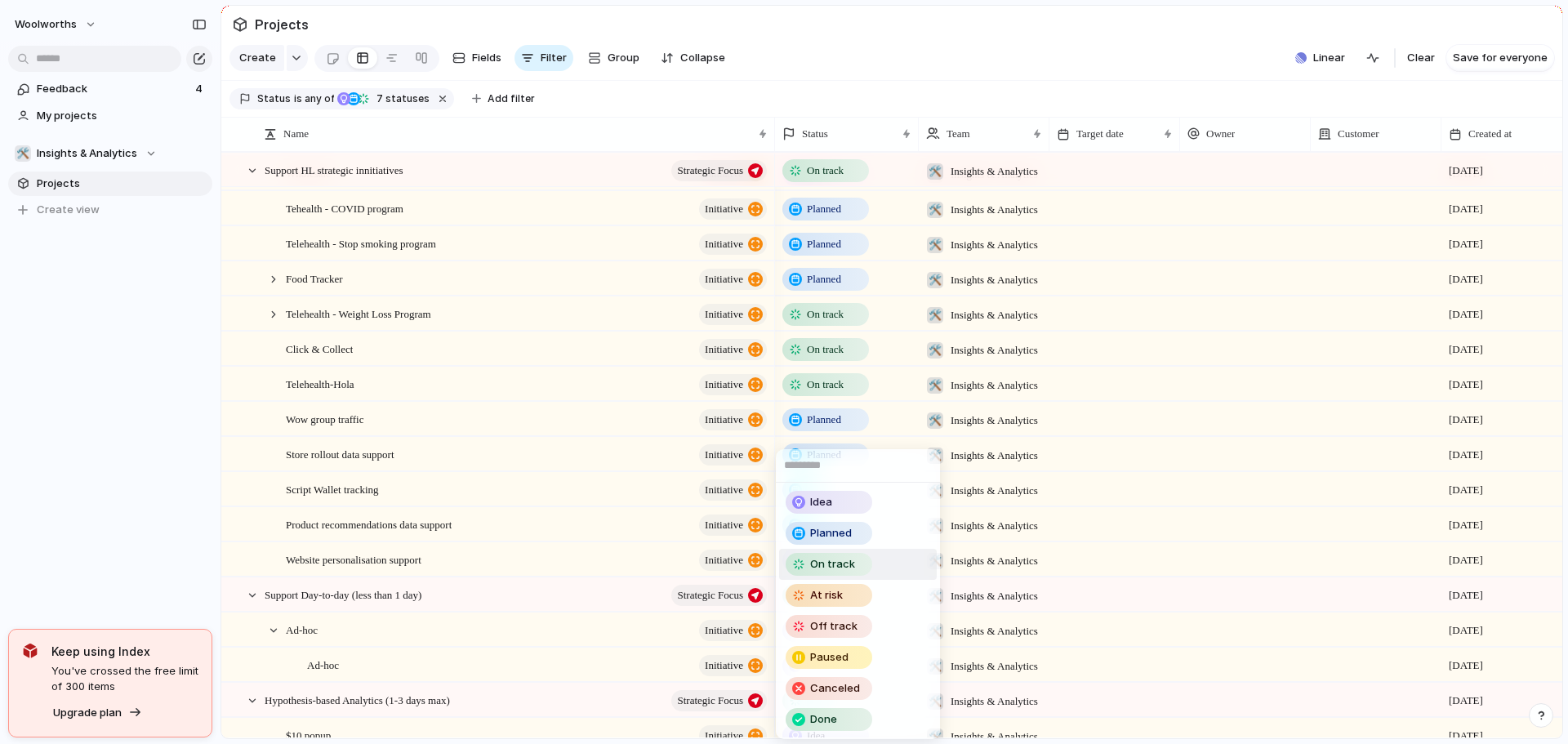
click at [837, 567] on span "On track" at bounding box center [833, 564] width 45 height 16
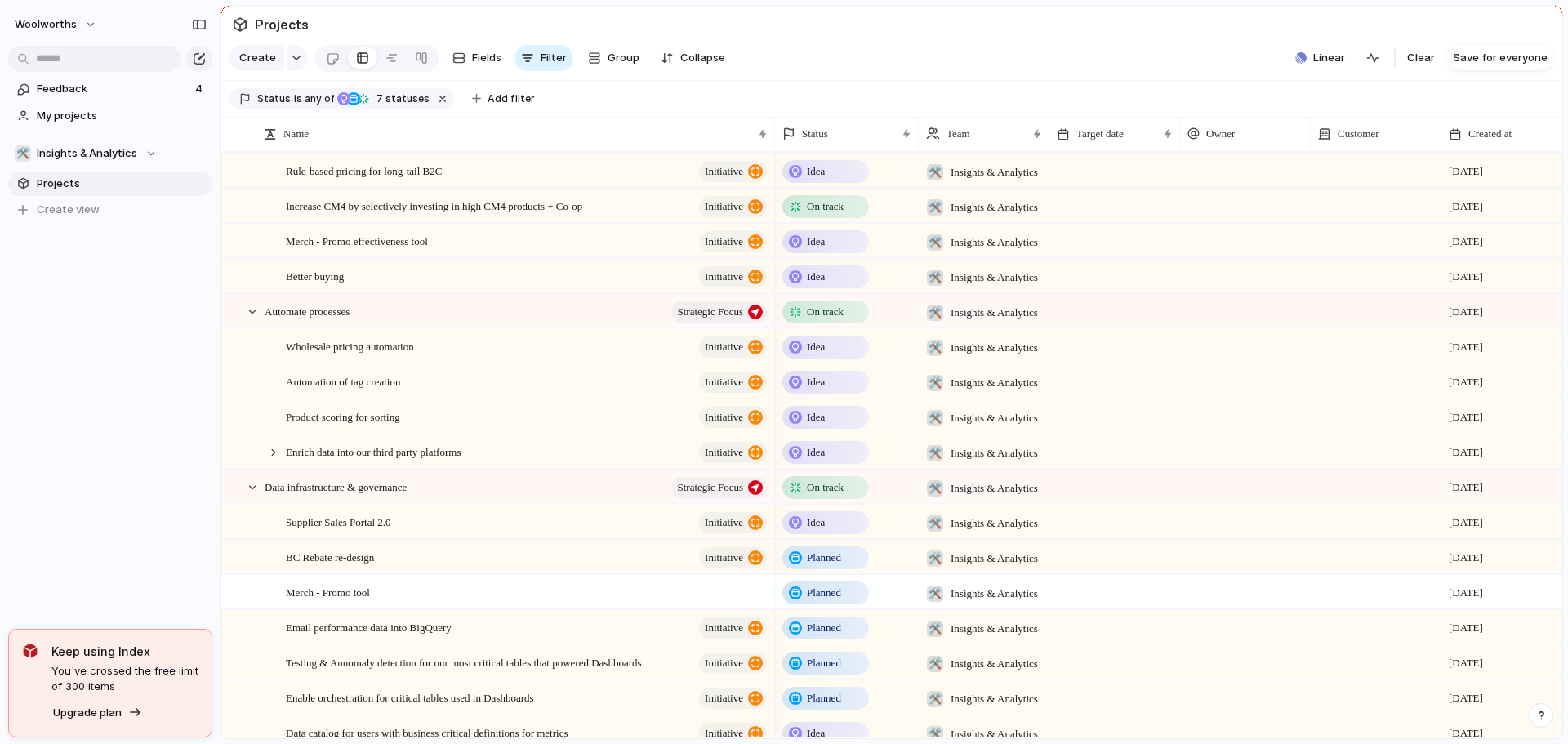
scroll to position [0, 0]
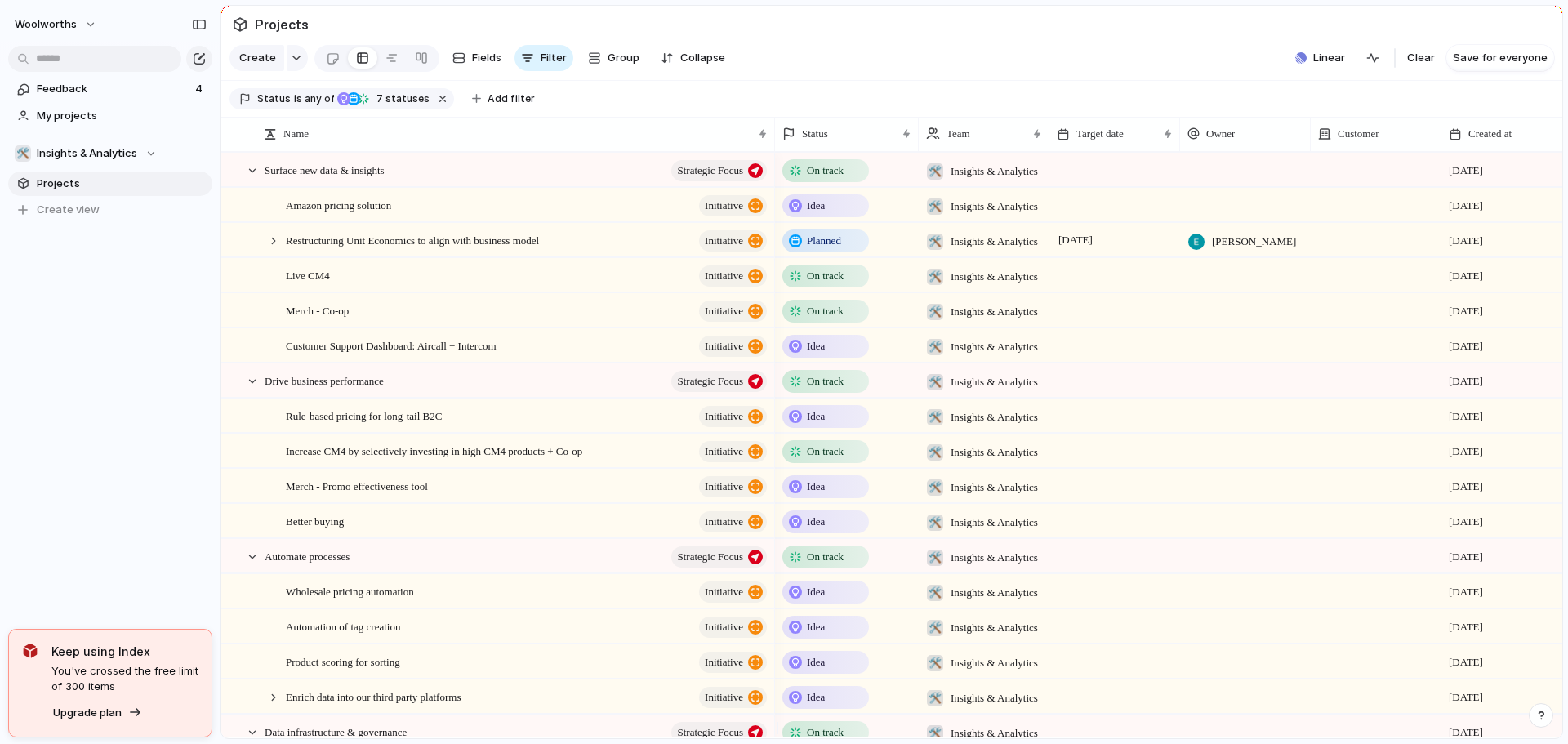
click at [820, 214] on span "Idea" at bounding box center [816, 206] width 18 height 16
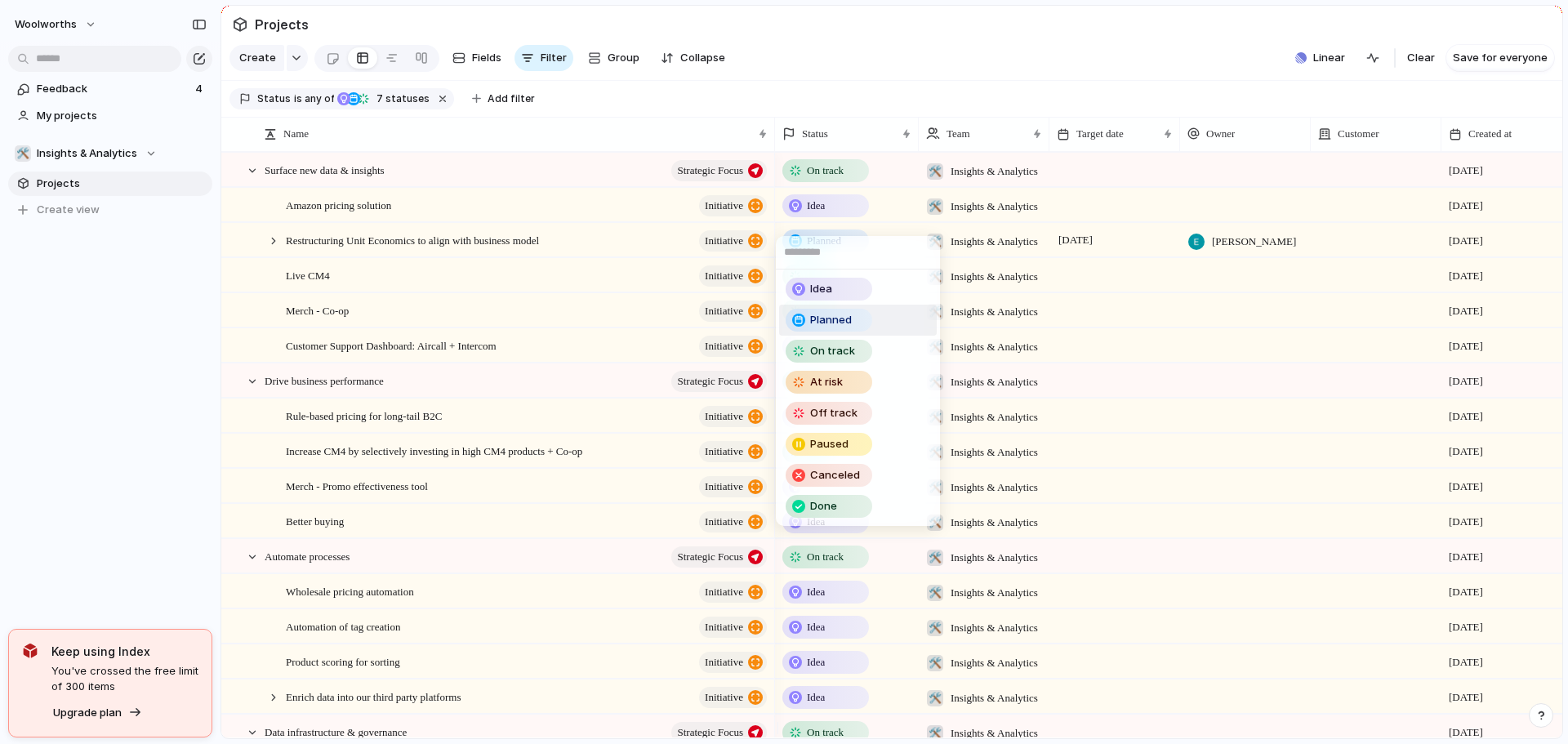
click at [836, 327] on span "Planned" at bounding box center [831, 320] width 41 height 16
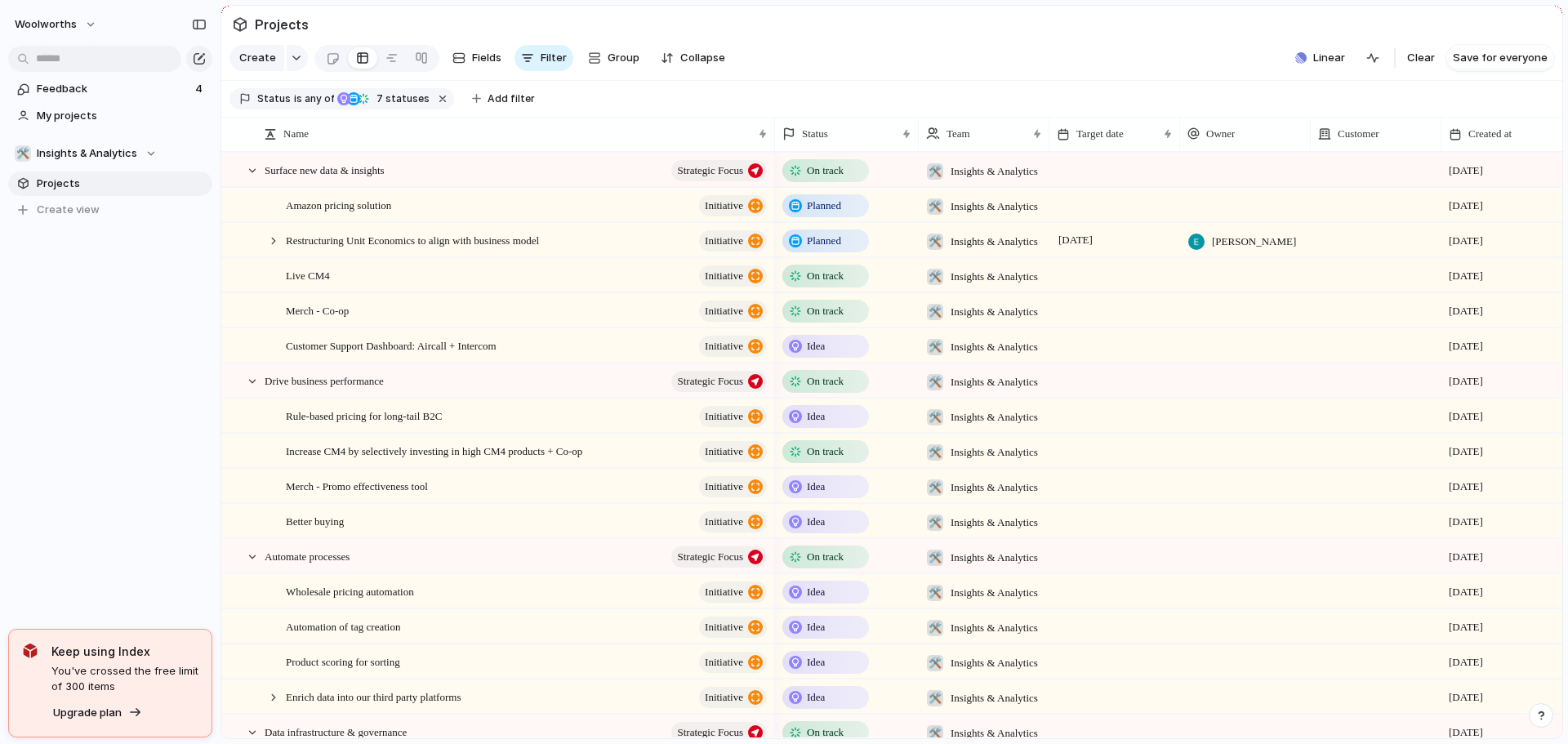
click at [822, 526] on span "Idea" at bounding box center [816, 522] width 18 height 16
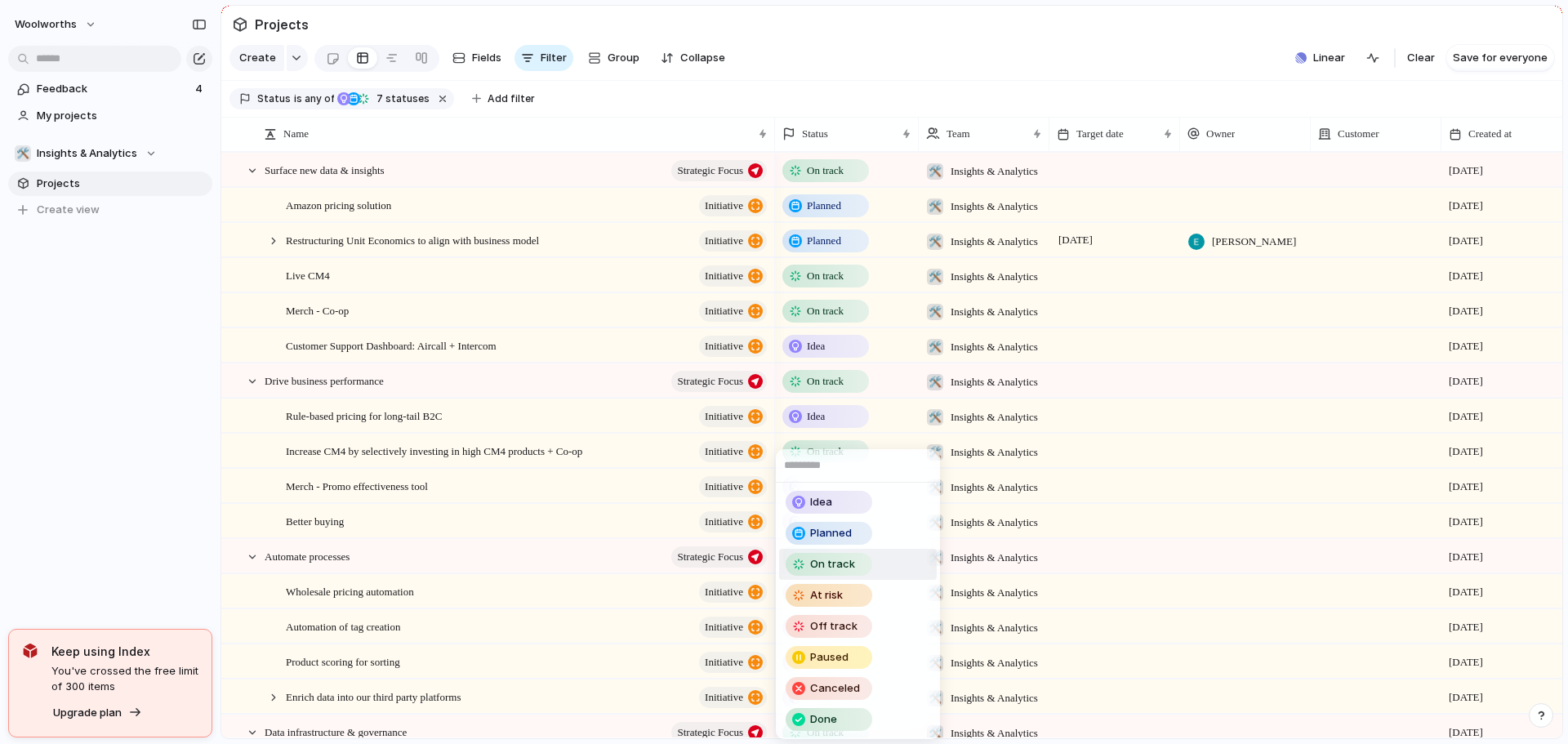
click at [842, 561] on span "On track" at bounding box center [833, 564] width 45 height 16
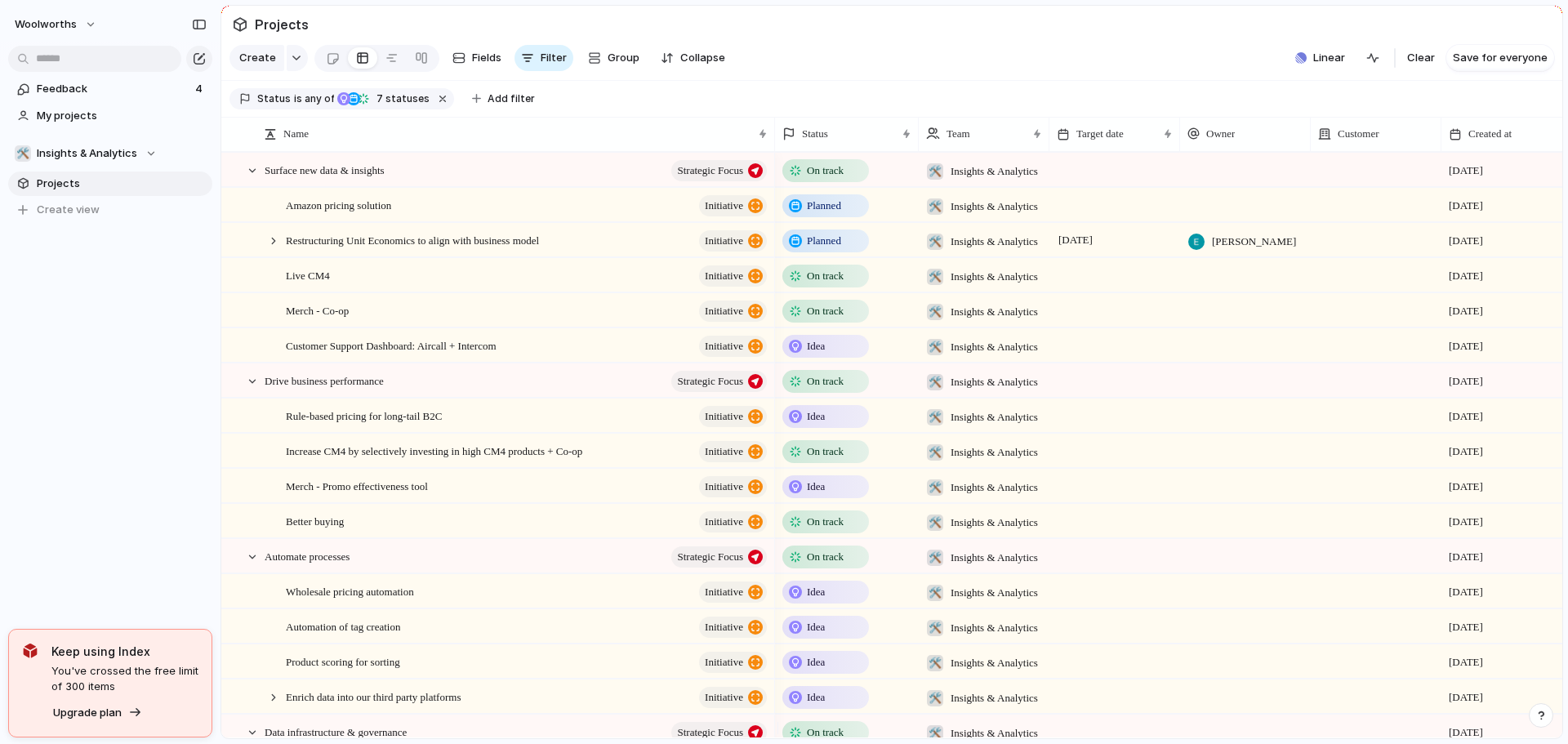
click at [825, 425] on span "Idea" at bounding box center [816, 417] width 18 height 16
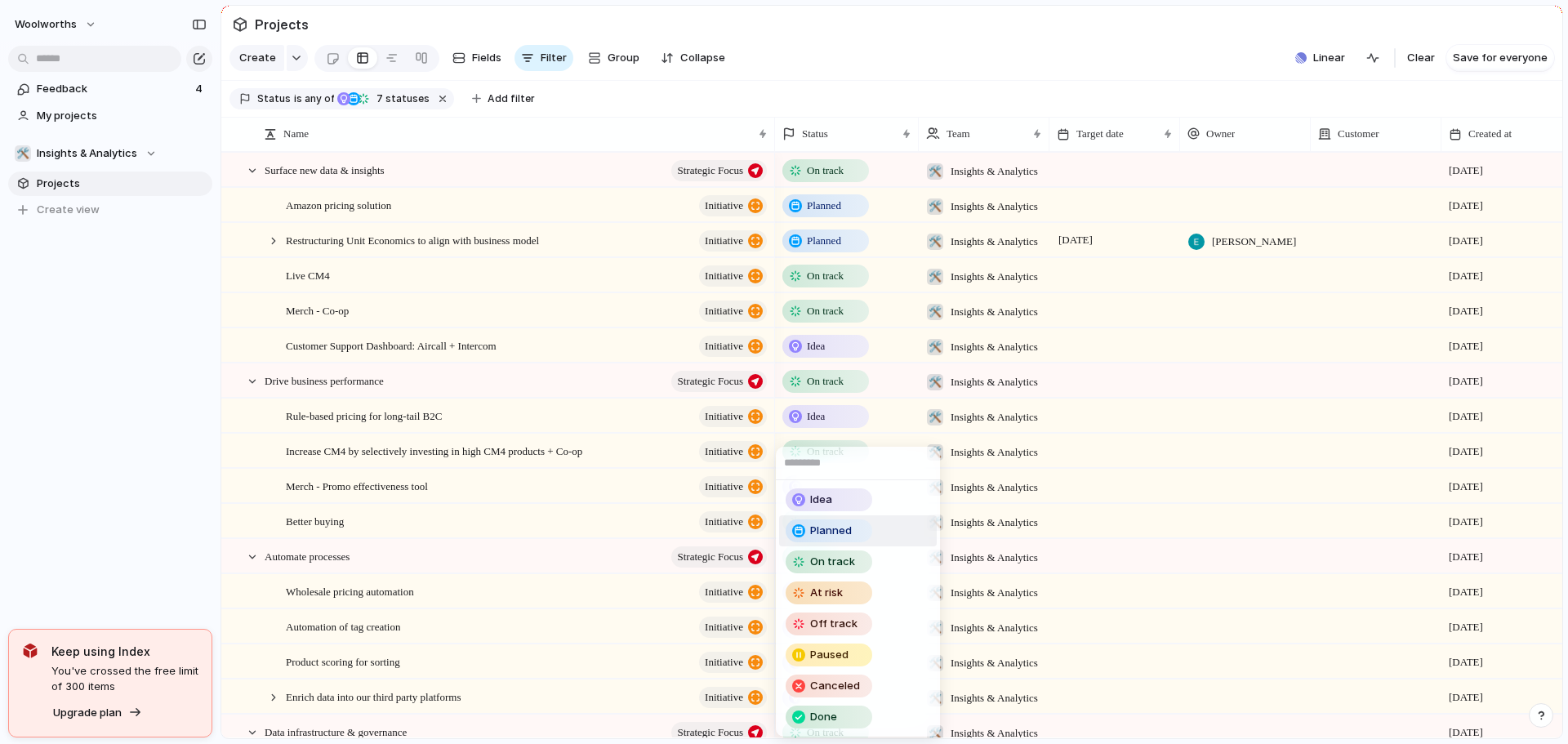
click at [830, 530] on span "Planned" at bounding box center [831, 531] width 41 height 16
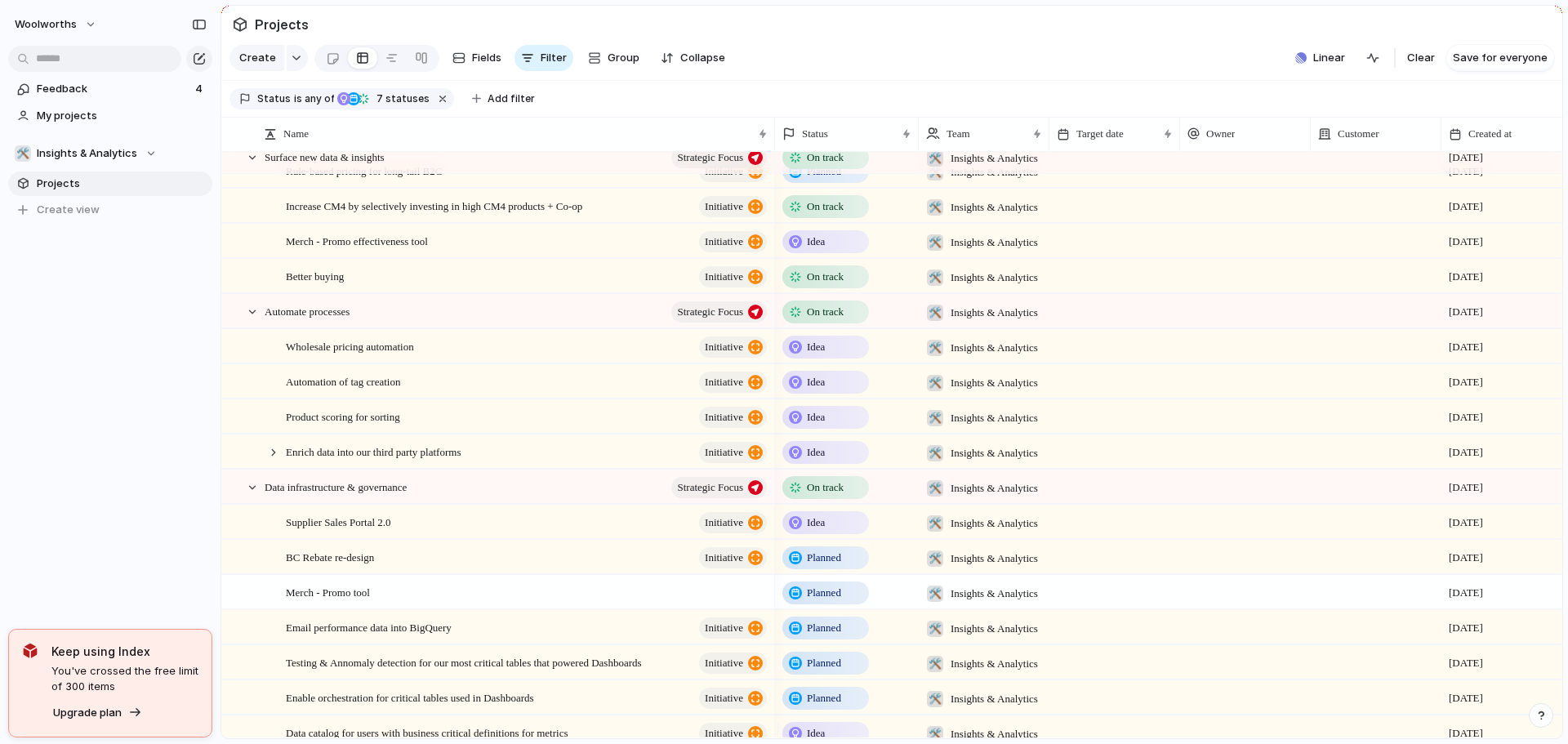
scroll to position [245, 0]
click at [832, 357] on div "Idea" at bounding box center [826, 347] width 83 height 20
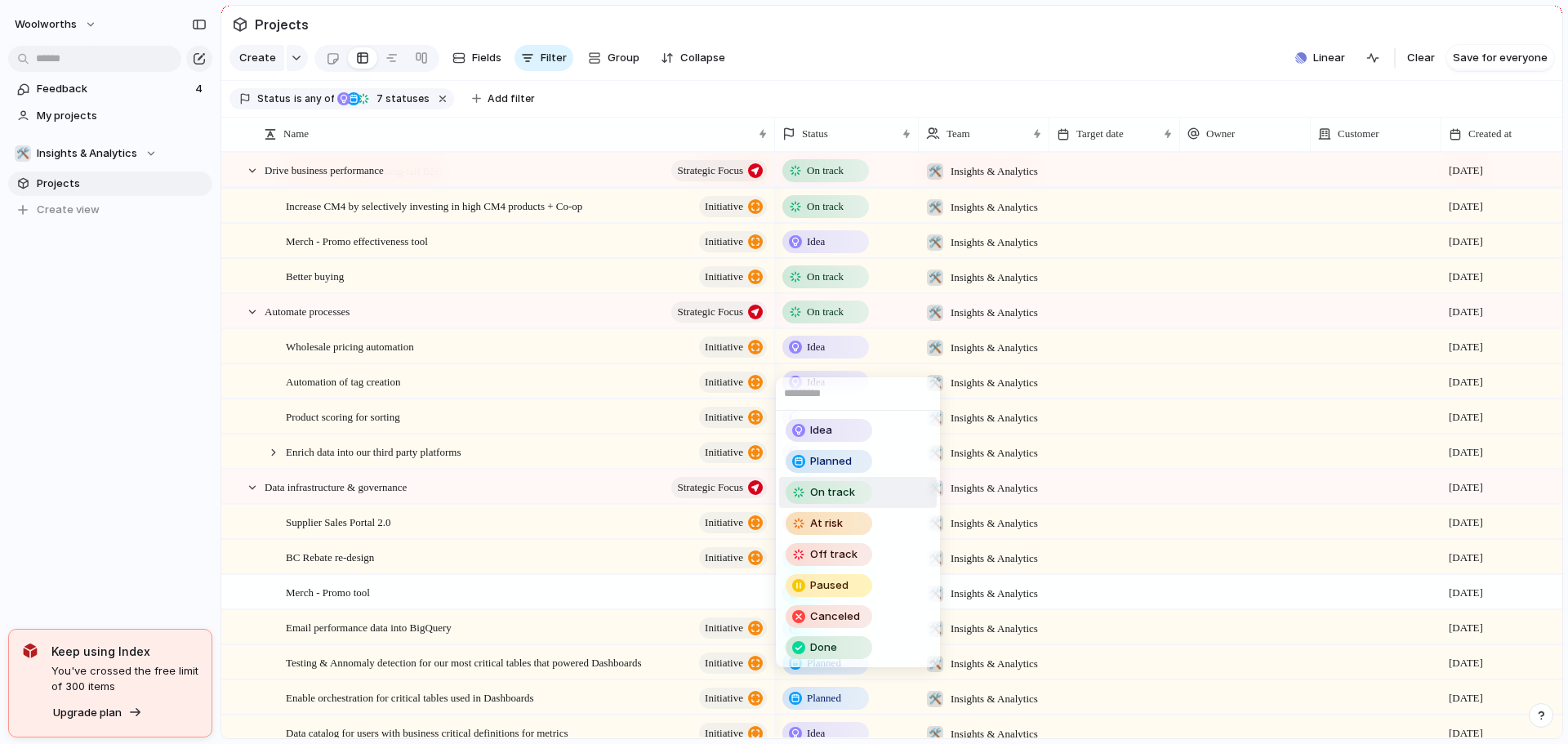
click at [855, 499] on div "On track" at bounding box center [828, 493] width 83 height 20
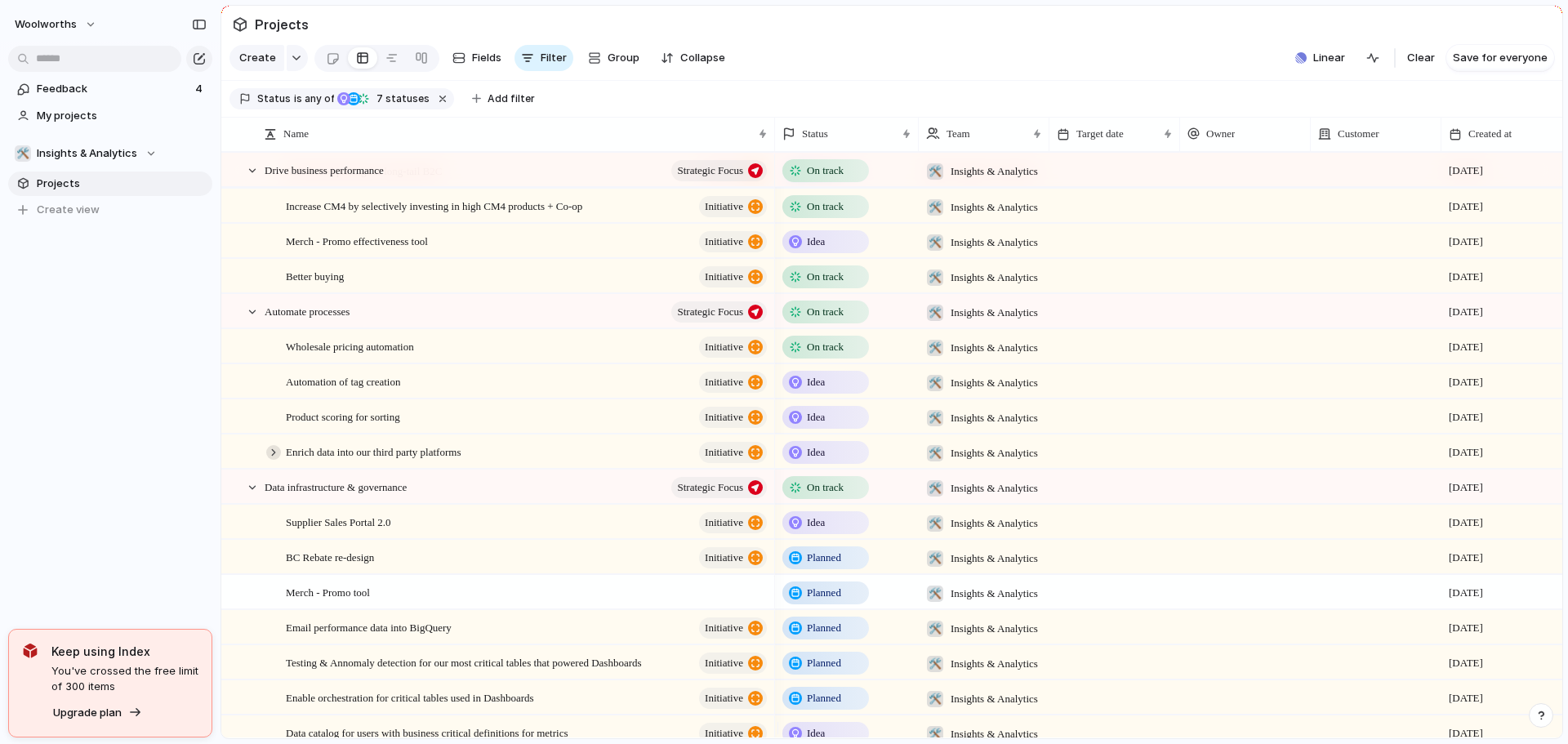
click at [270, 460] on div at bounding box center [273, 452] width 15 height 15
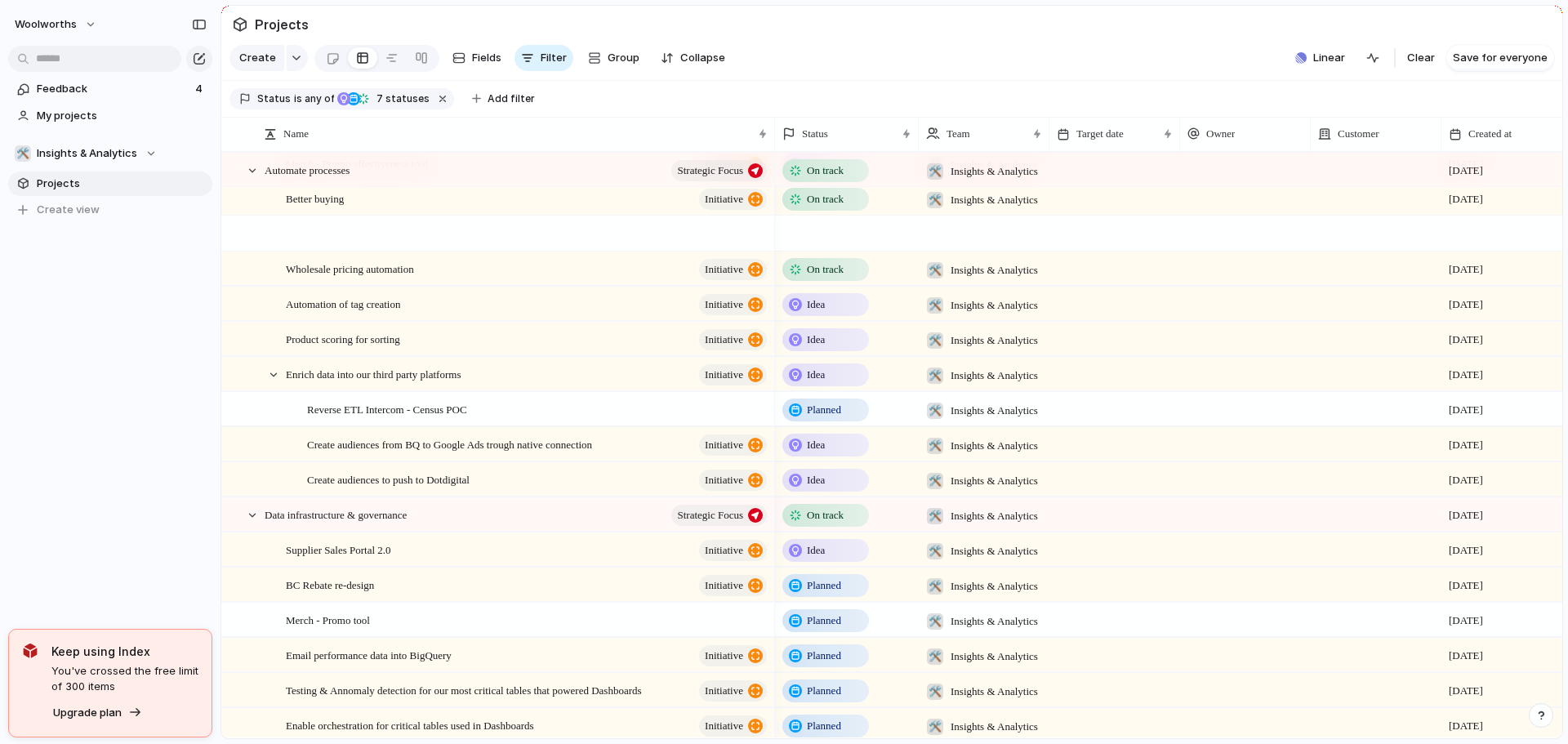
scroll to position [409, 0]
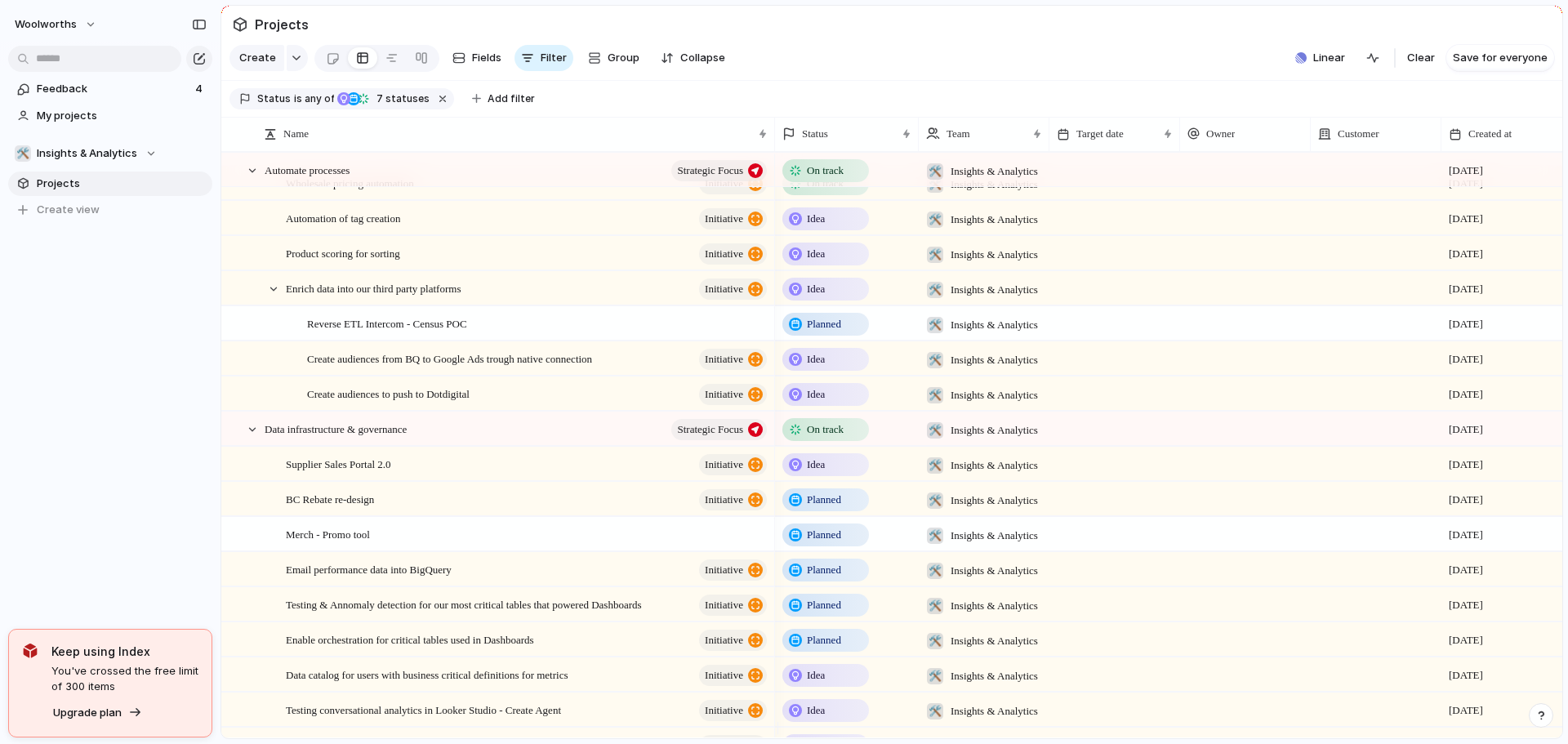
click at [825, 473] on span "Idea" at bounding box center [816, 464] width 18 height 16
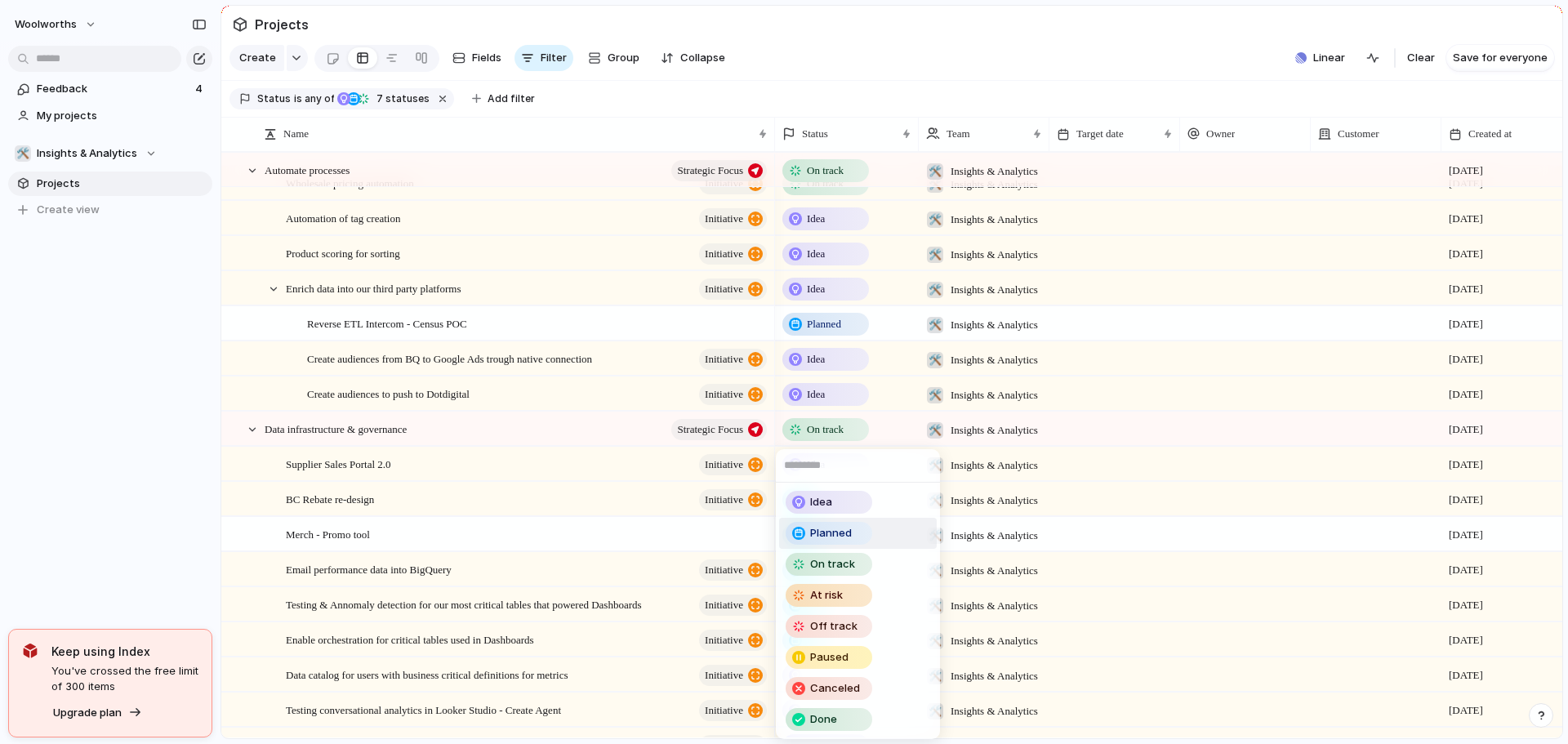
click at [834, 536] on span "Planned" at bounding box center [831, 533] width 41 height 16
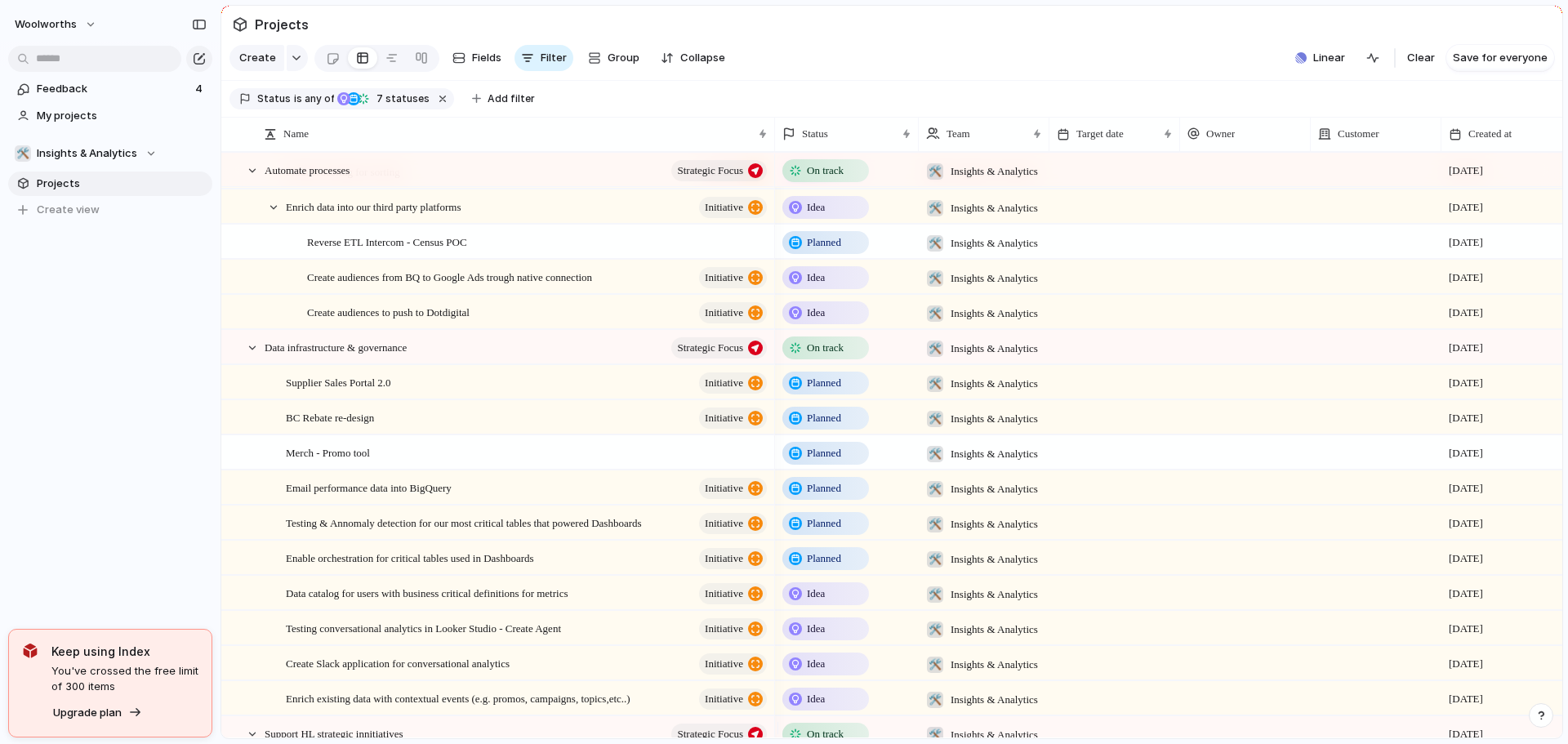
scroll to position [490, 0]
click at [812, 637] on span "Idea" at bounding box center [816, 628] width 18 height 16
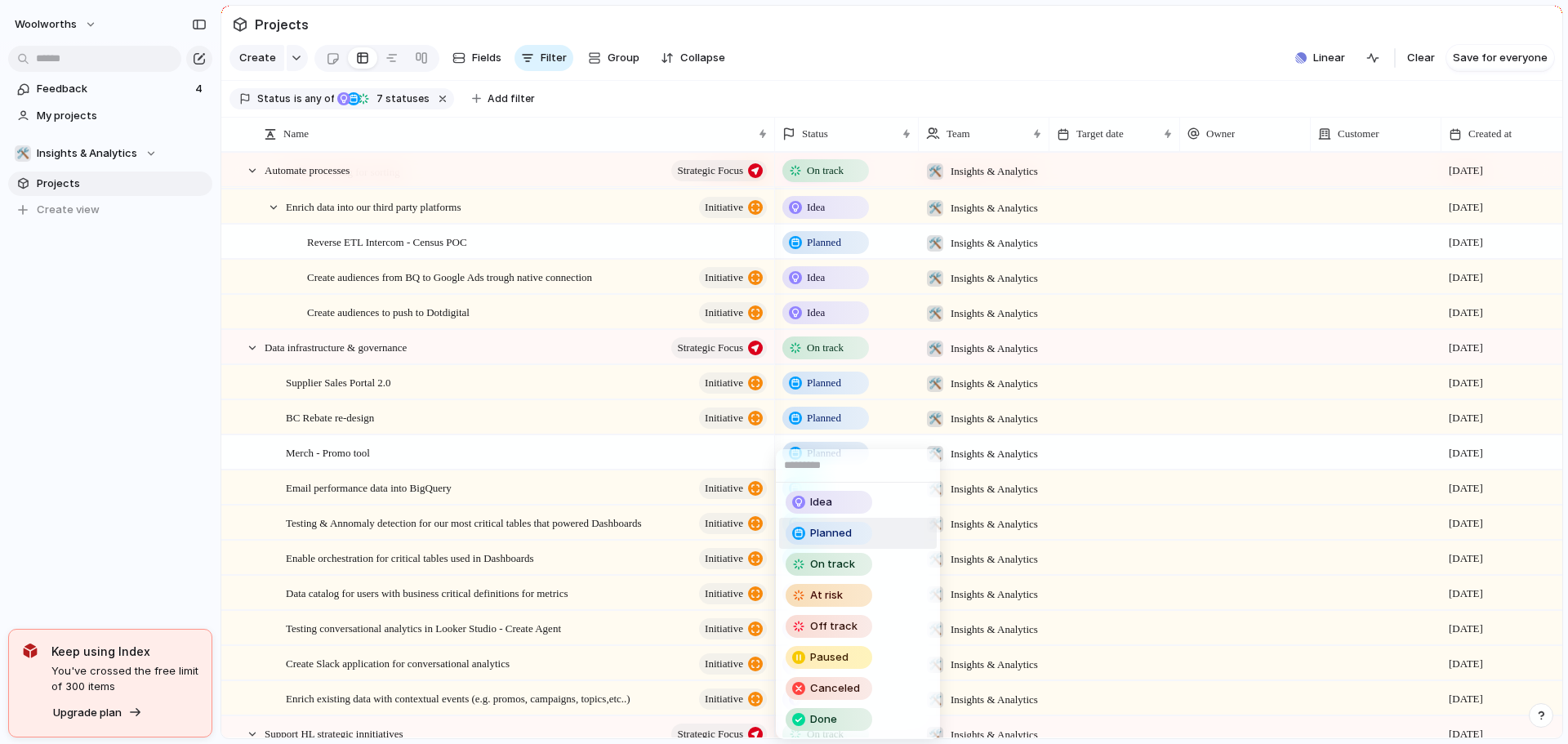
click at [846, 536] on span "Planned" at bounding box center [831, 533] width 41 height 16
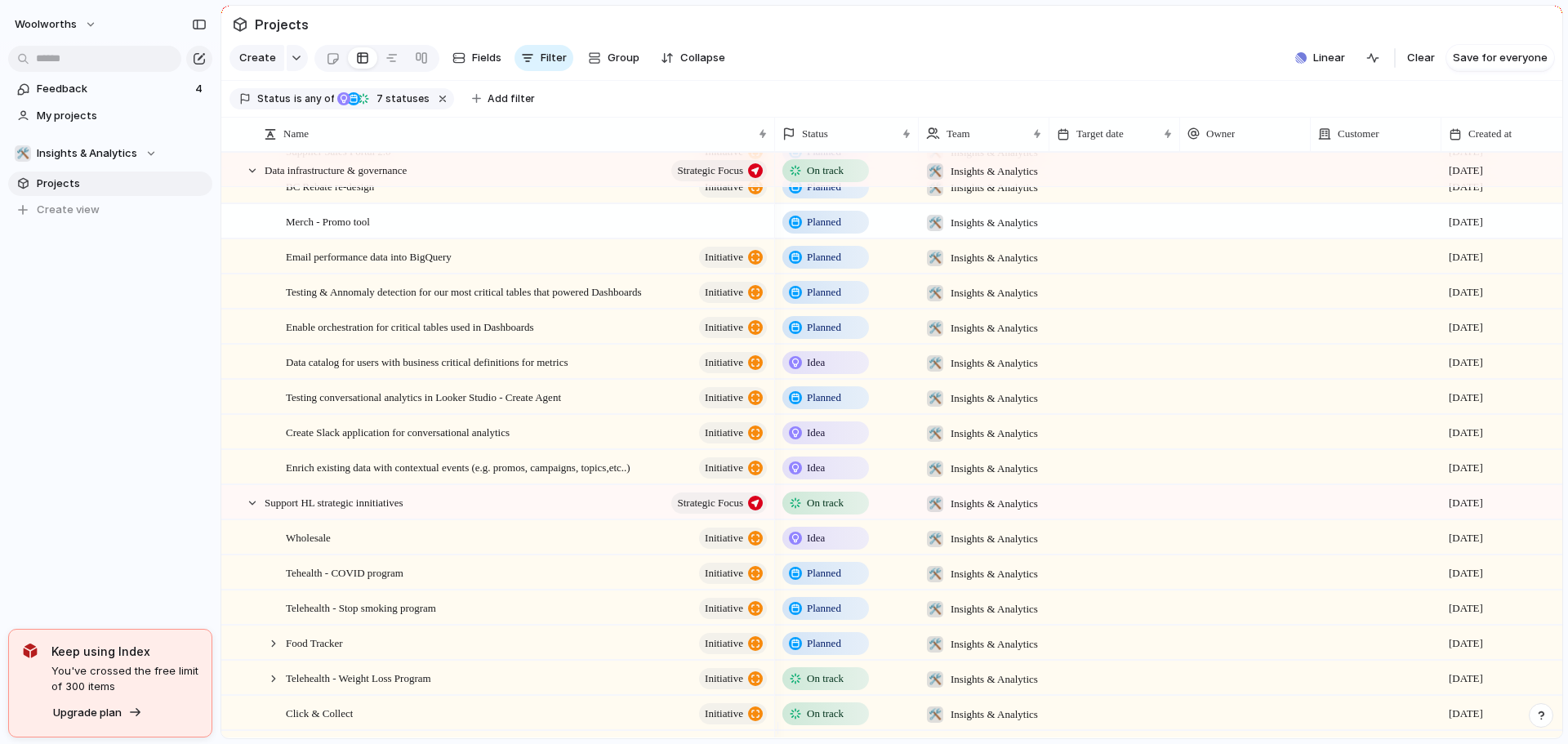
scroll to position [735, 0]
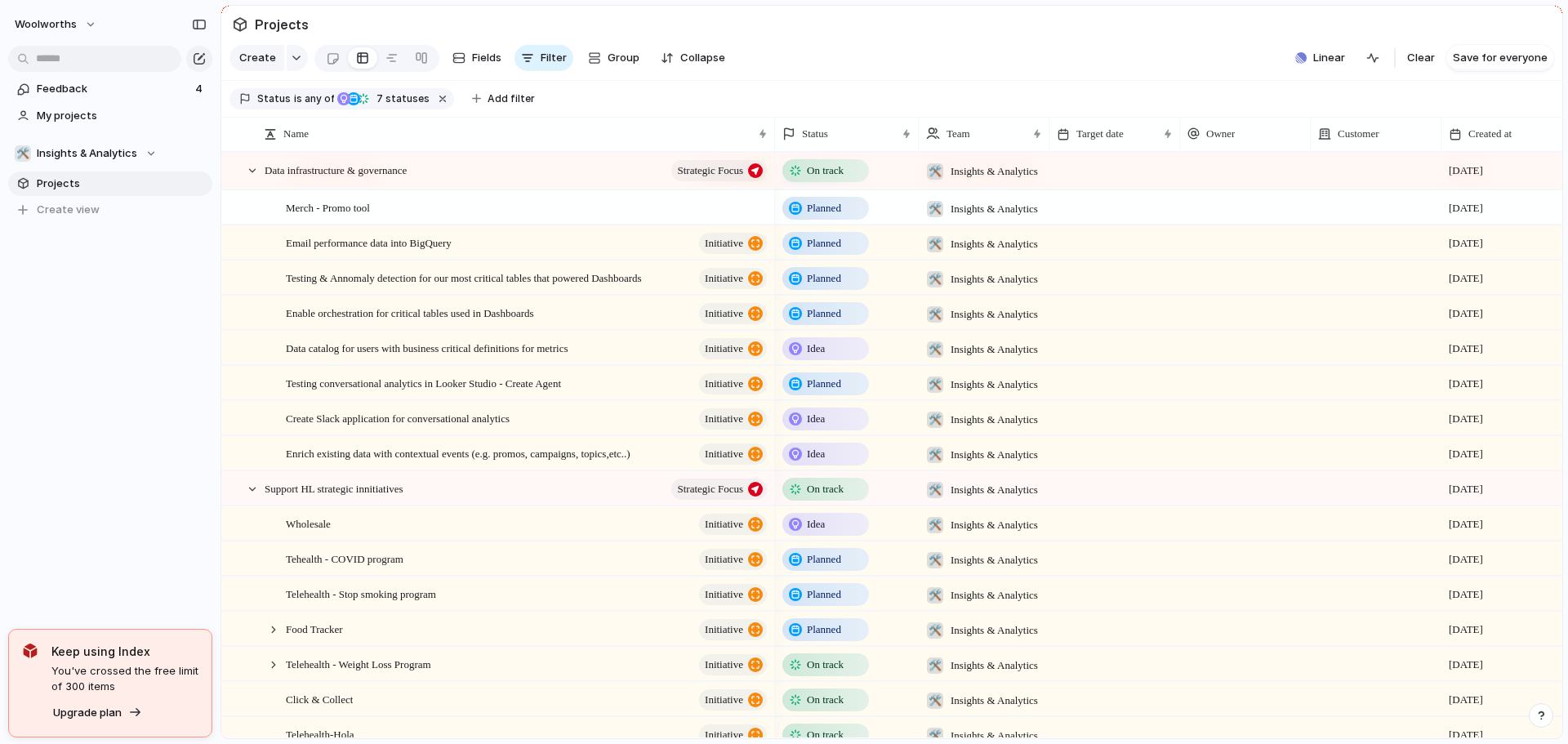
click at [806, 534] on div "Idea" at bounding box center [826, 525] width 83 height 20
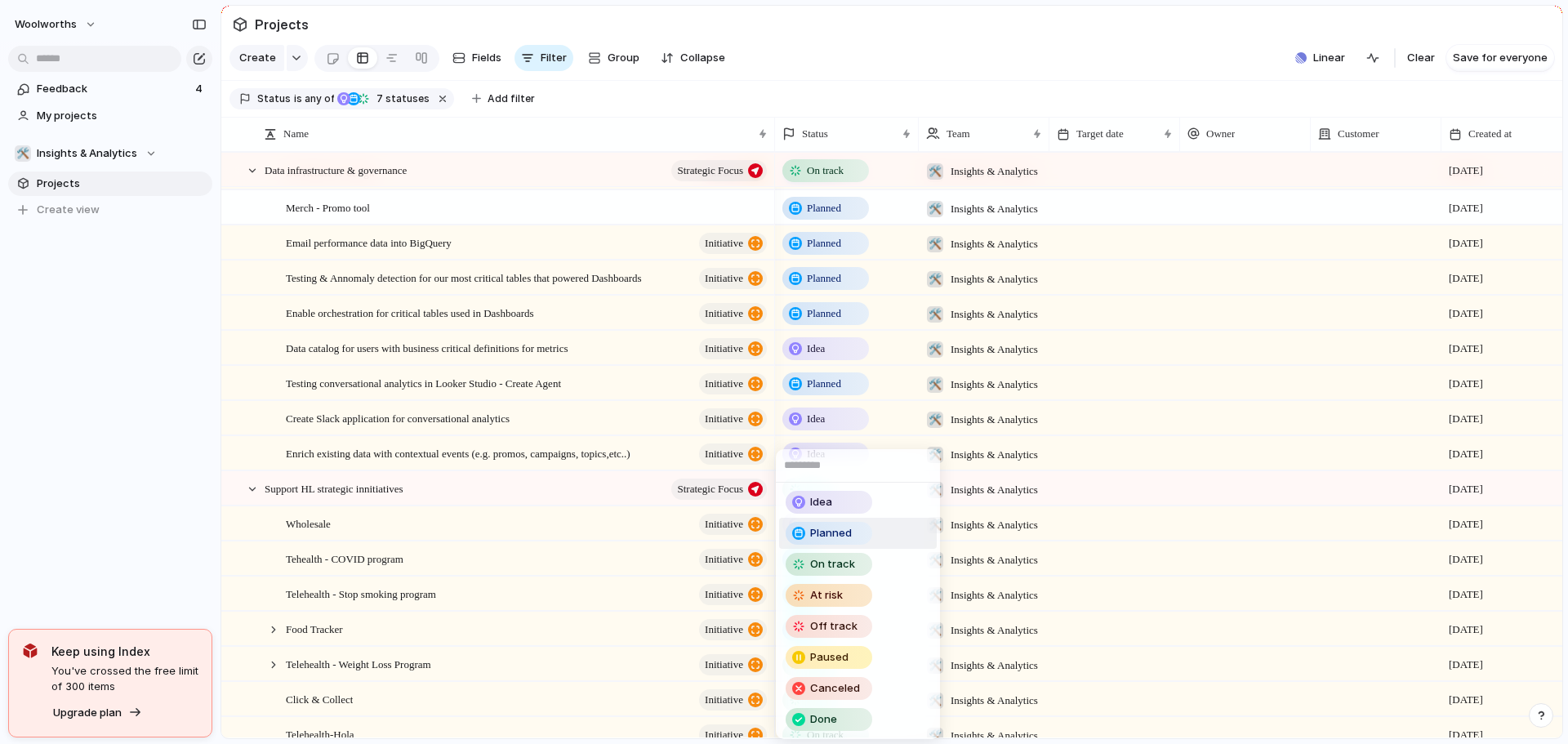
click at [831, 538] on span "Planned" at bounding box center [831, 533] width 41 height 16
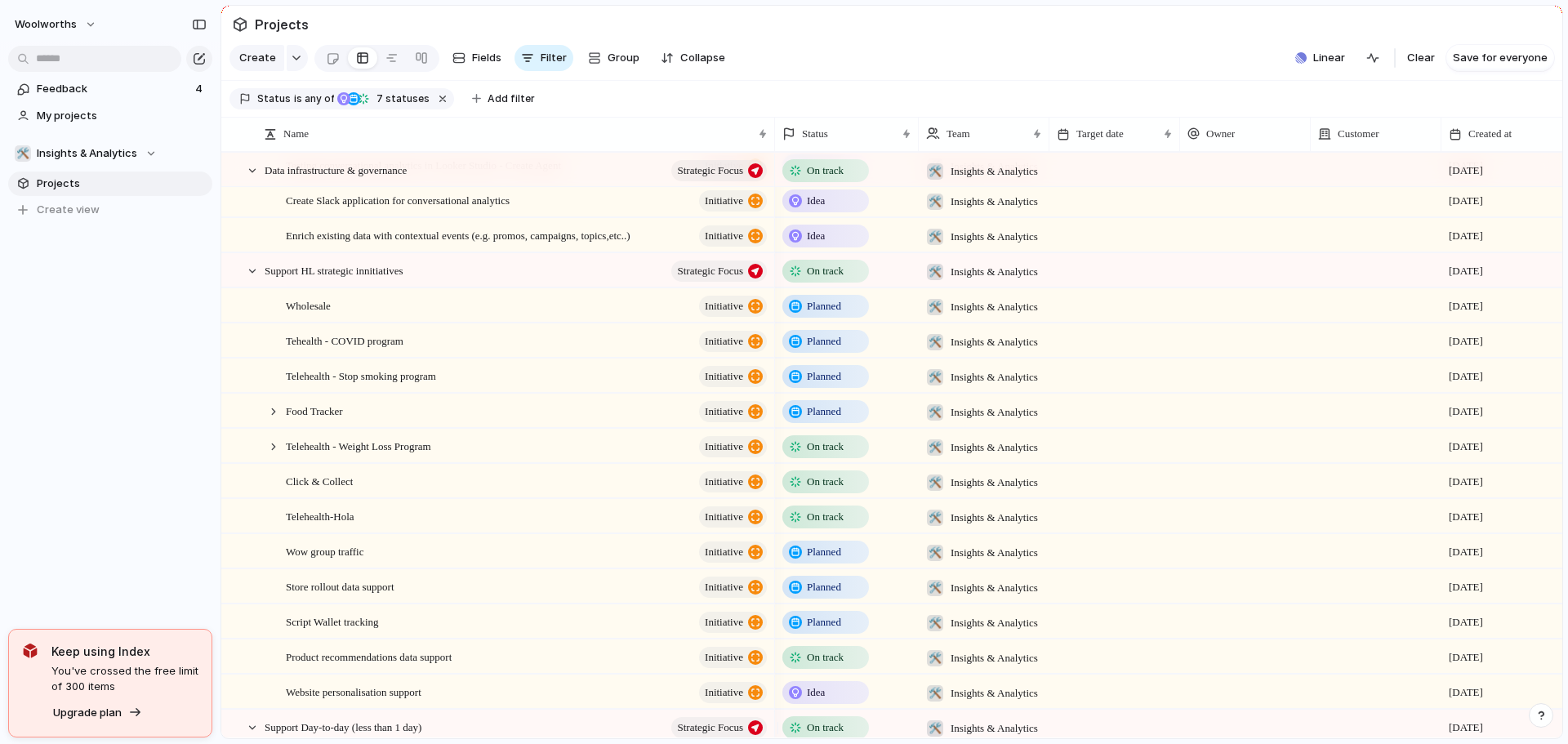
scroll to position [980, 0]
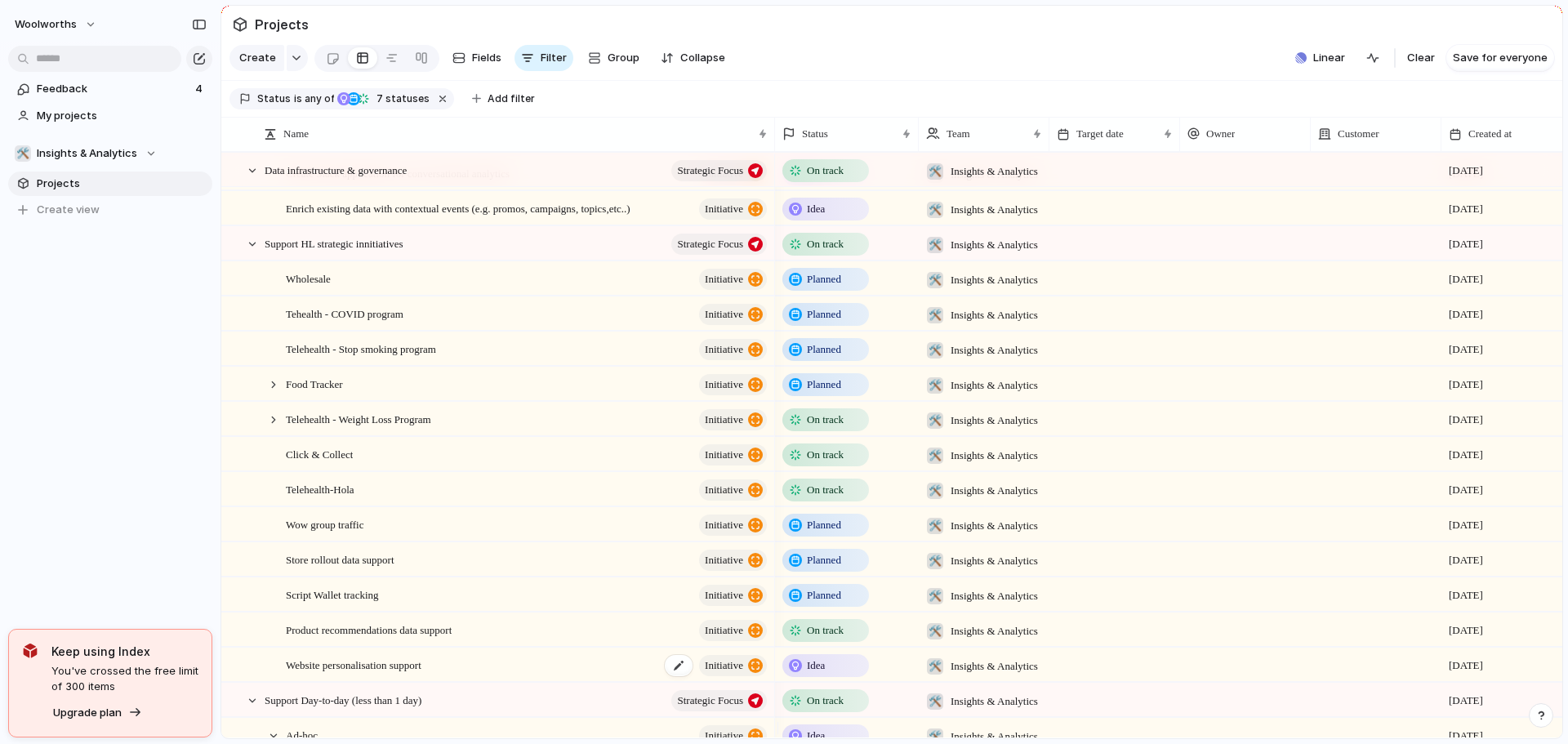
click at [592, 680] on div "Website personalisation support initiative" at bounding box center [528, 665] width 484 height 34
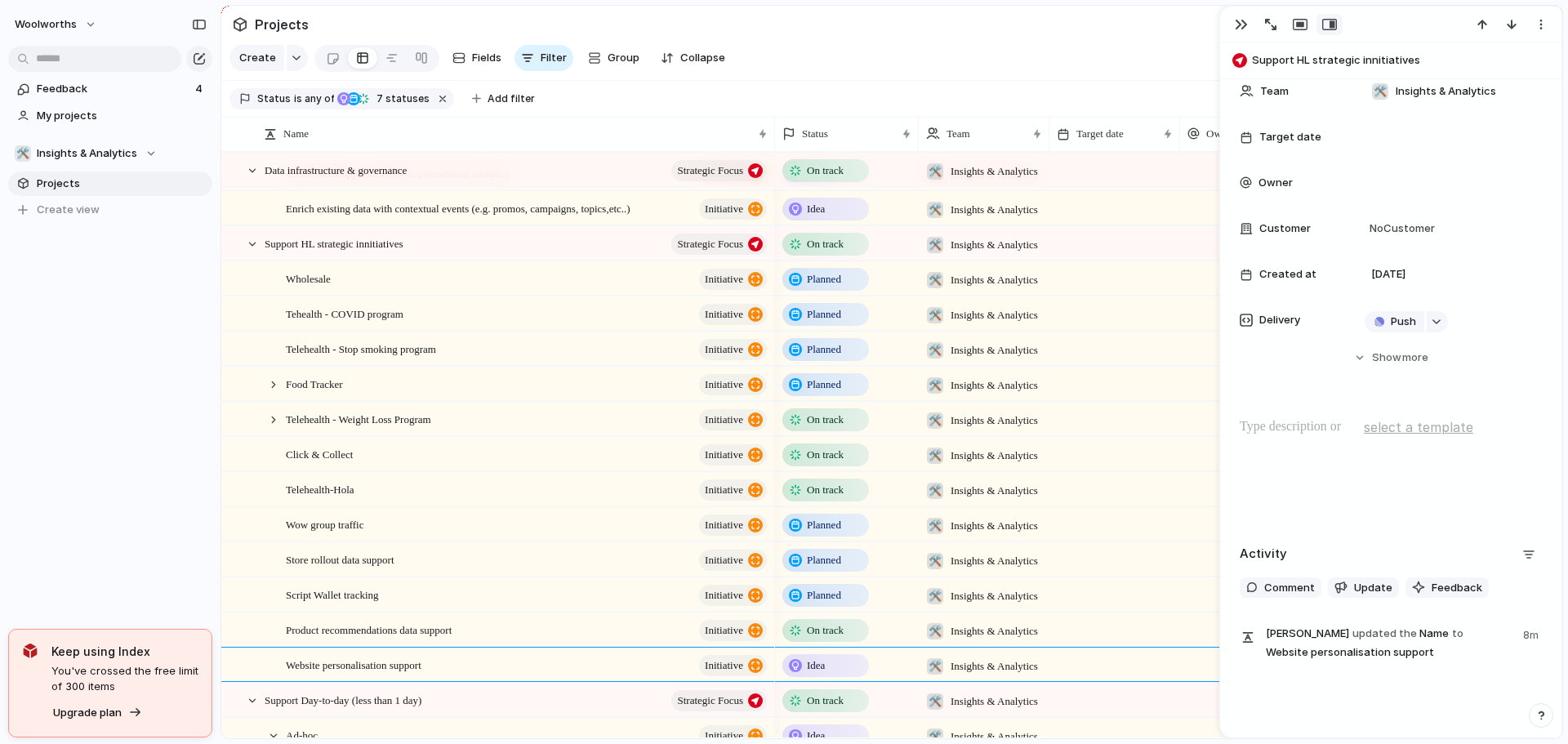
scroll to position [234, 0]
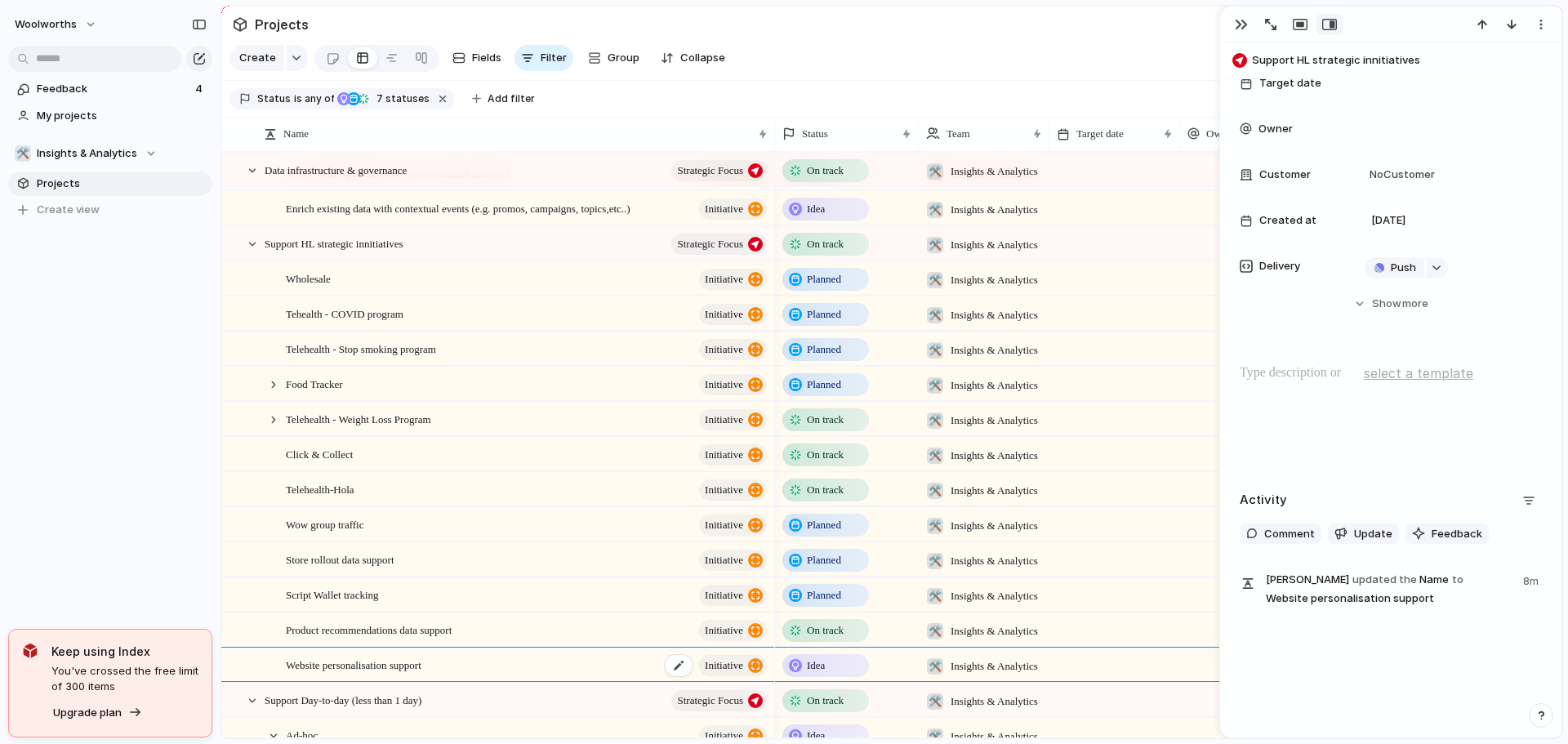
click at [522, 682] on div "Website personalisation support initiative" at bounding box center [528, 665] width 484 height 34
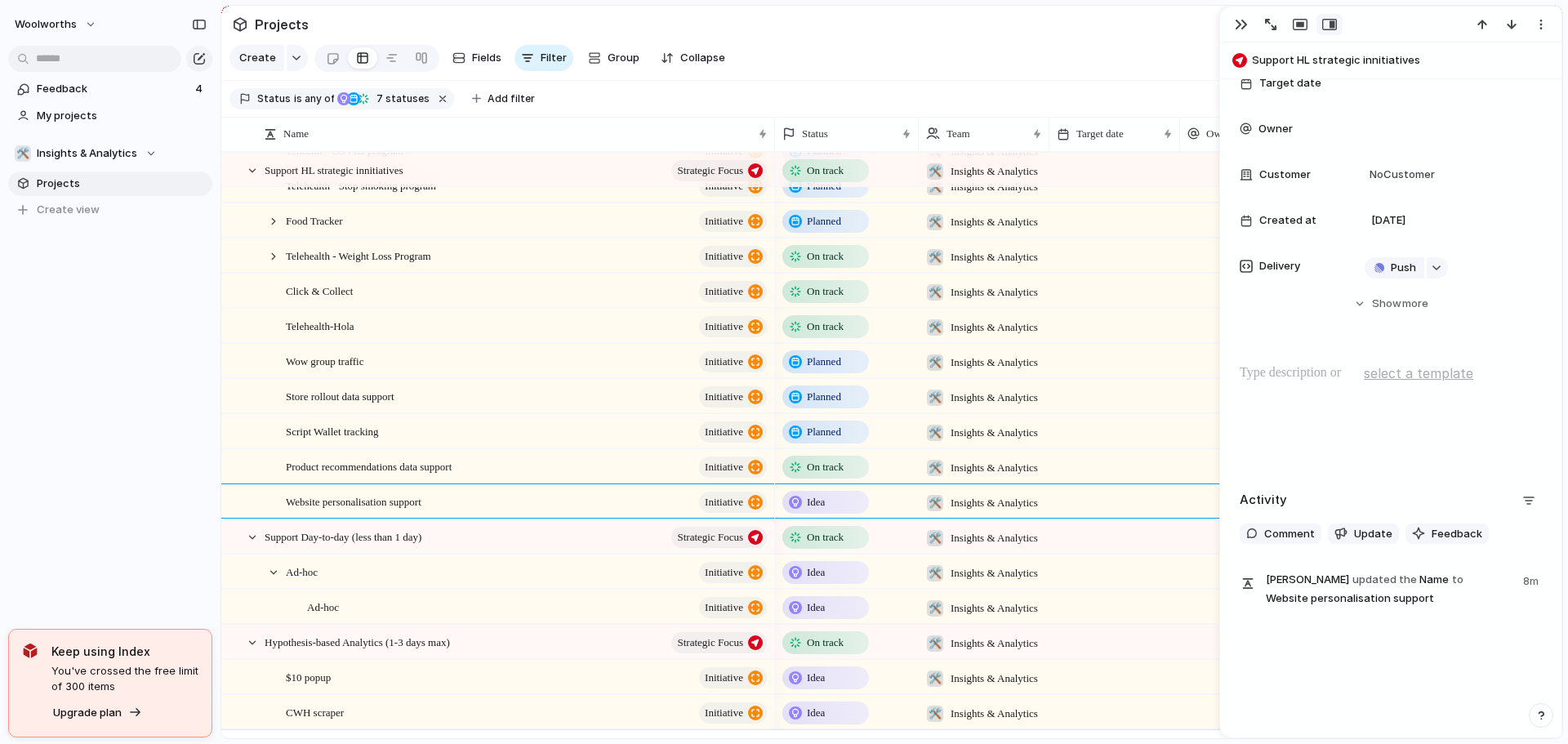
scroll to position [1182, 0]
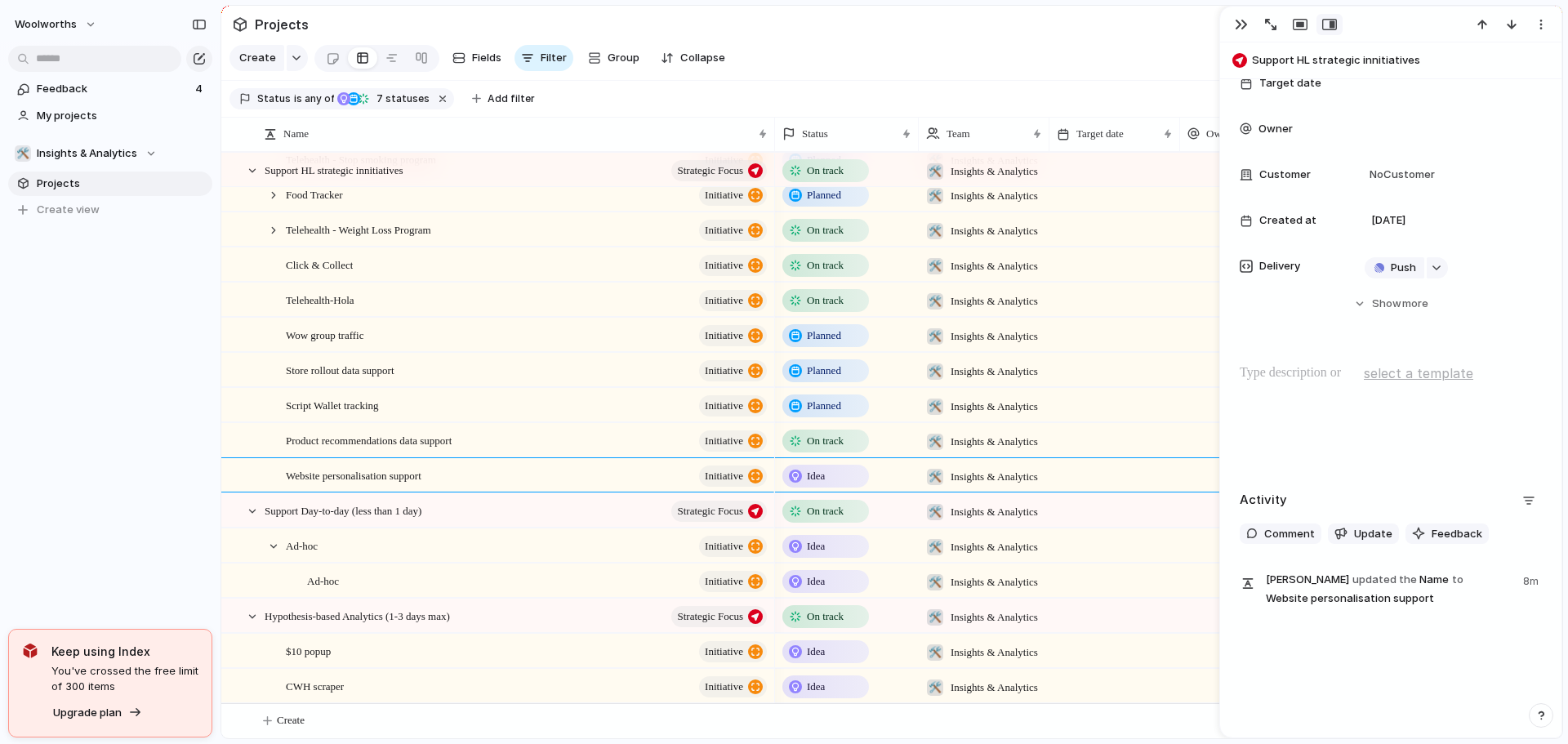
click at [825, 652] on span "Idea" at bounding box center [816, 652] width 18 height 16
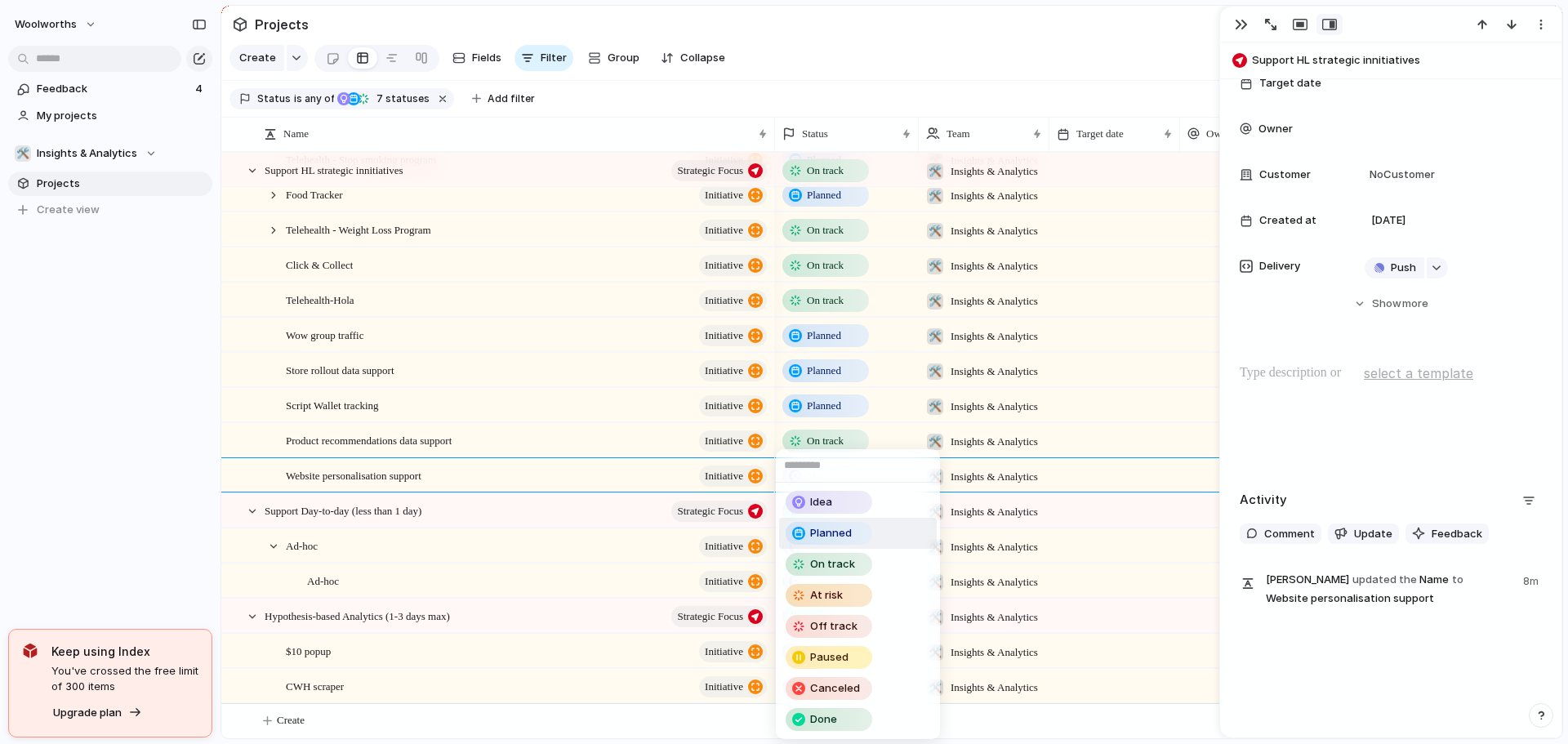
click at [842, 522] on div "Planned" at bounding box center [828, 533] width 86 height 22
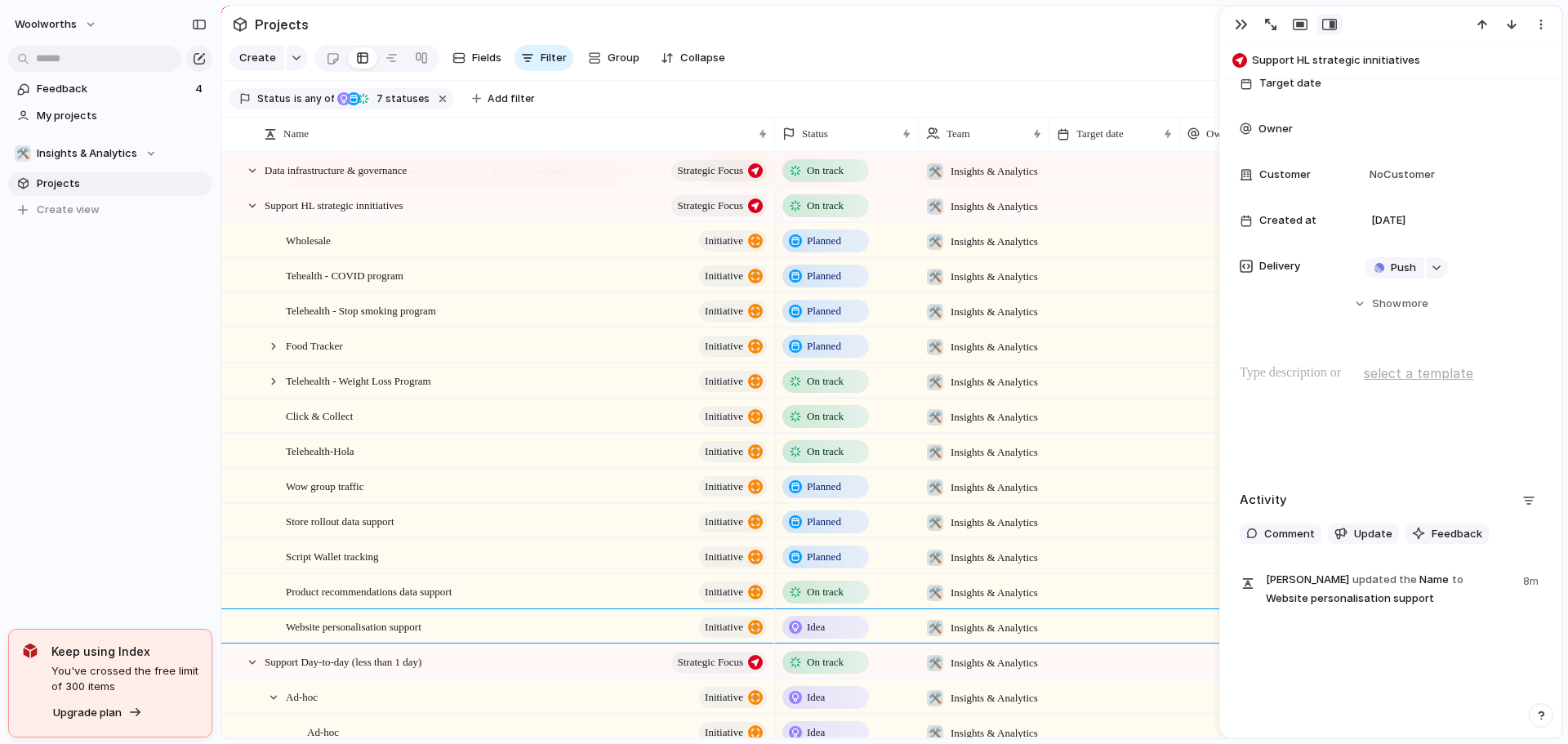
scroll to position [0, 0]
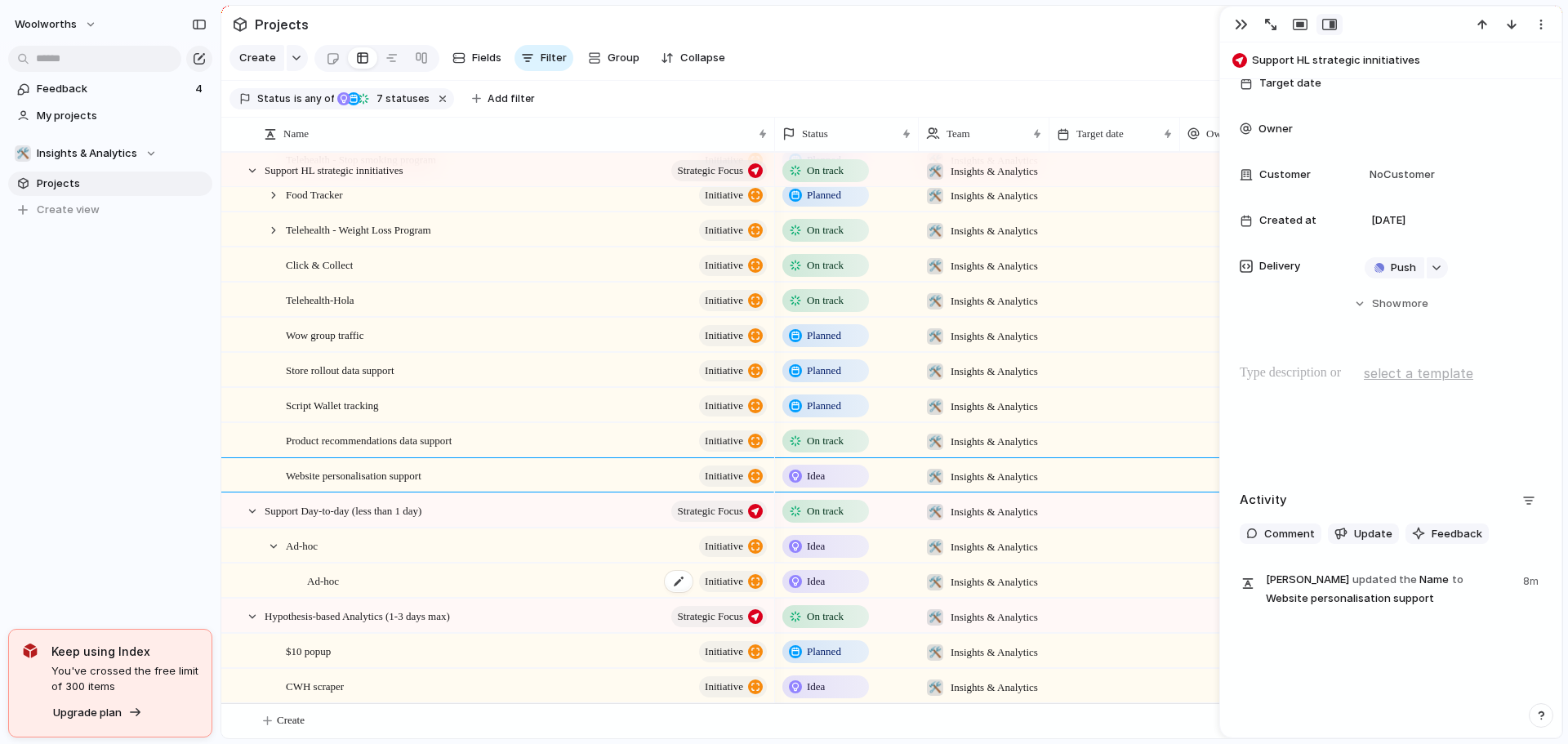
click at [341, 579] on div "Ad-hoc initiative" at bounding box center [537, 581] width 462 height 34
type textarea "******"
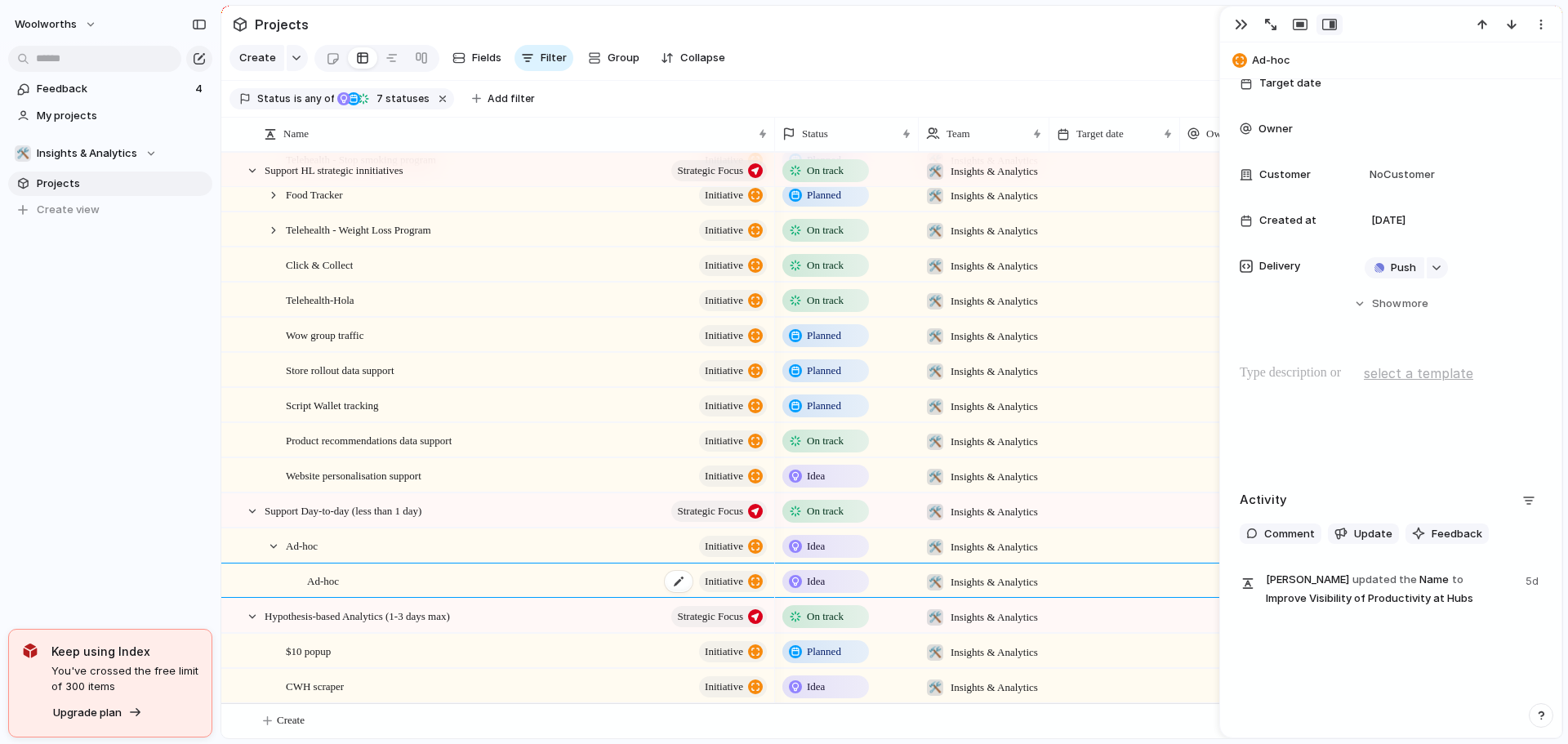
click at [338, 583] on span "Ad-hoc" at bounding box center [322, 581] width 32 height 19
click at [1241, 15] on button "button" at bounding box center [1241, 24] width 26 height 22
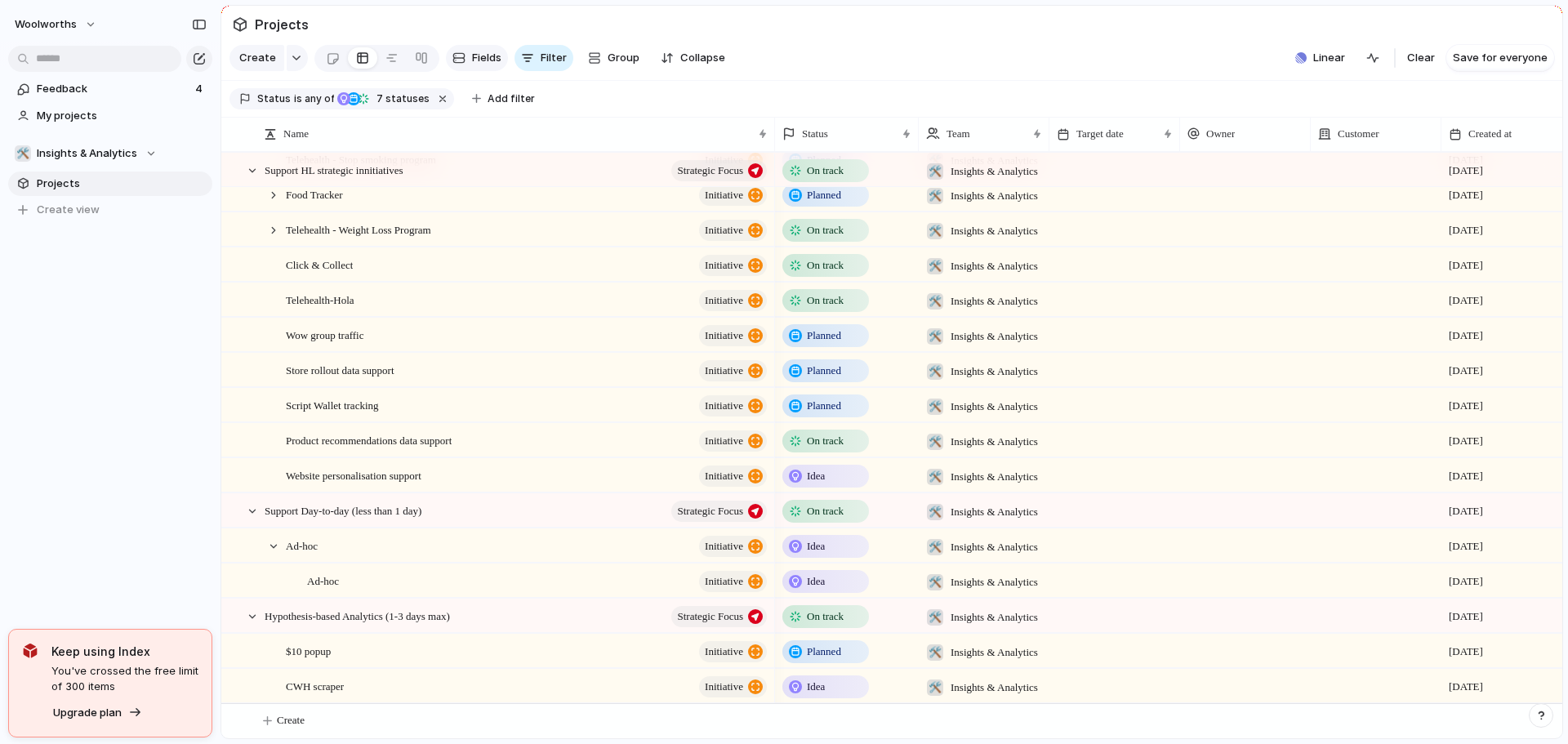
click at [486, 61] on span "Fields" at bounding box center [486, 58] width 29 height 16
click at [409, 58] on link at bounding box center [422, 58] width 29 height 26
click at [390, 58] on div at bounding box center [391, 58] width 13 height 26
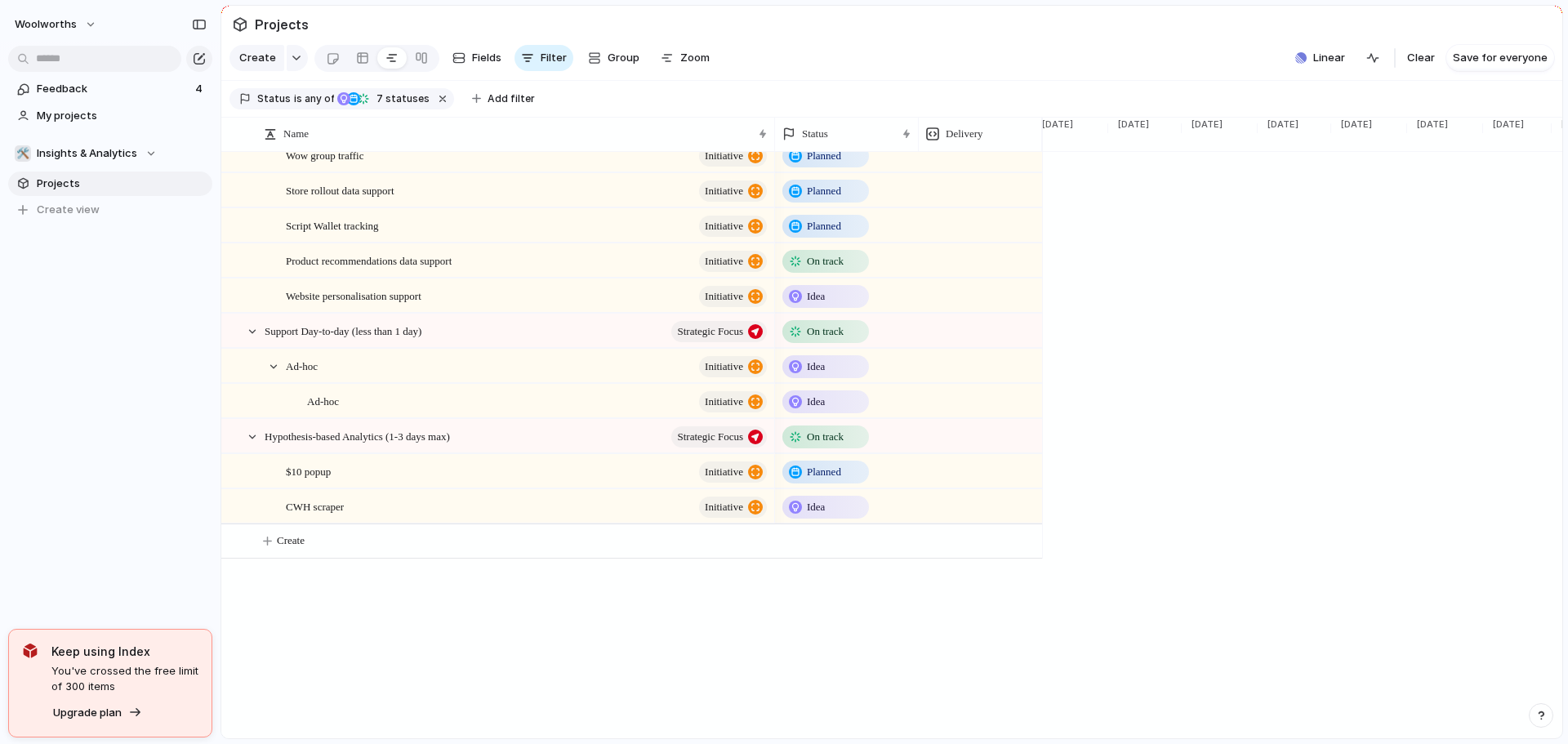
scroll to position [1288, 0]
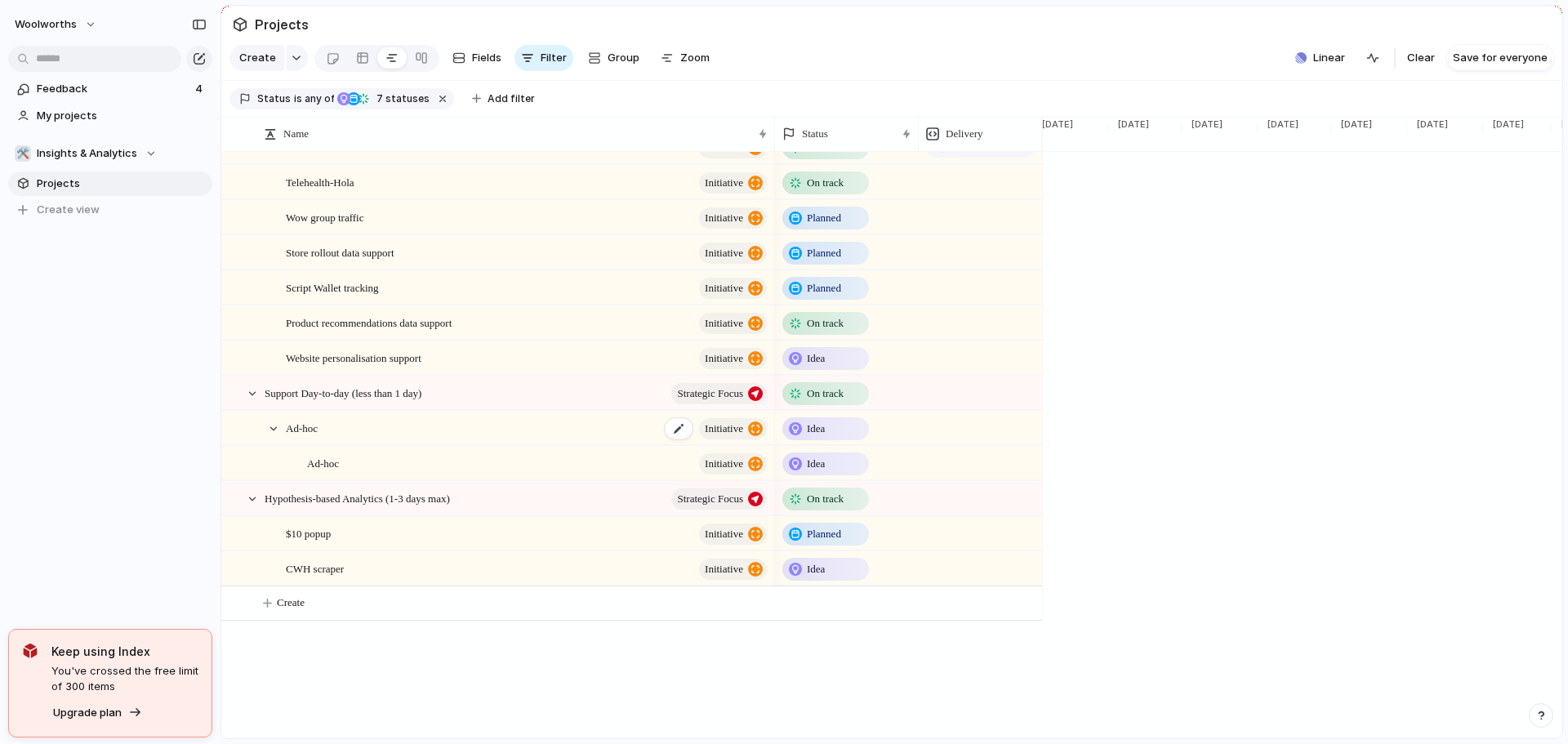
click at [301, 437] on span "Ad-hoc" at bounding box center [302, 428] width 32 height 19
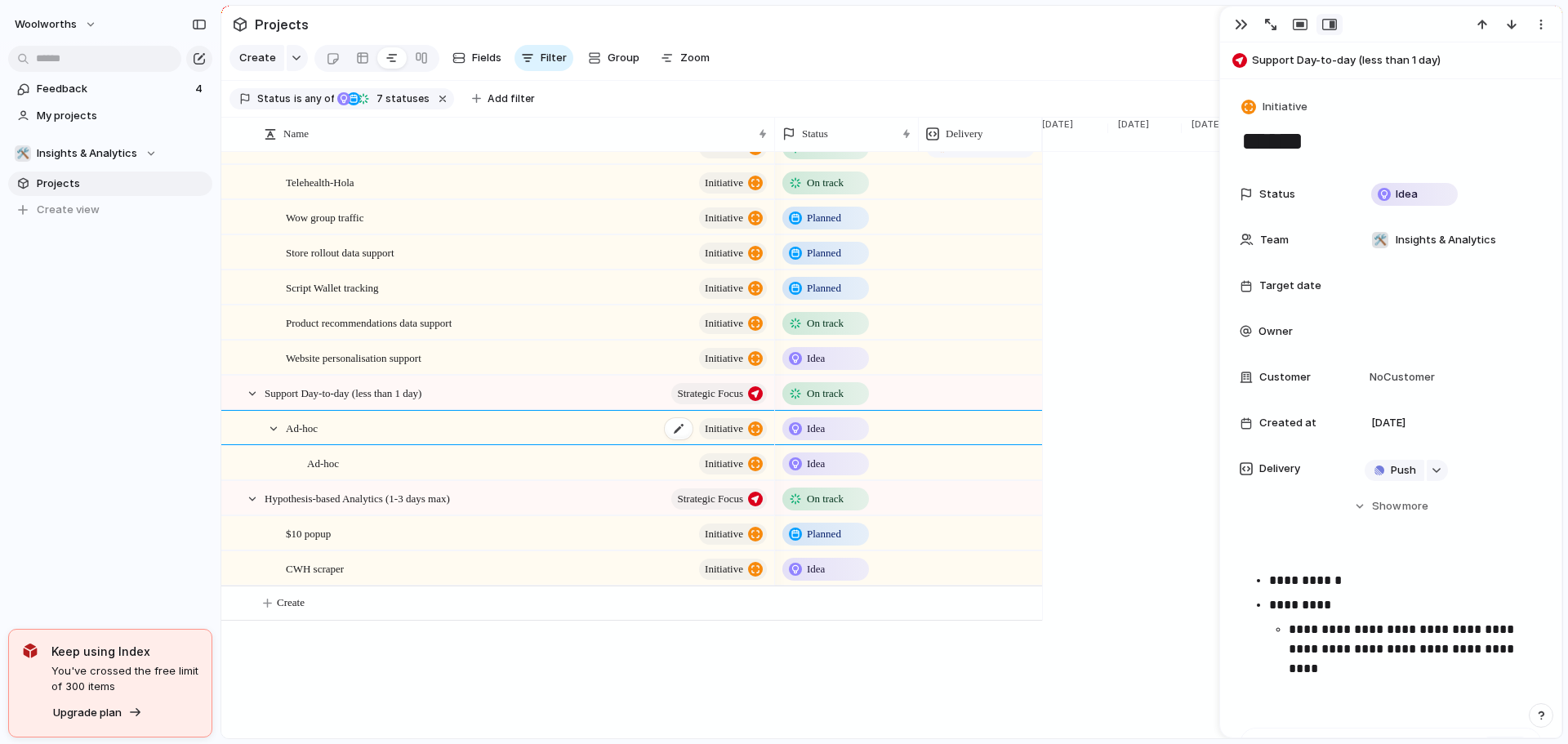
click at [301, 437] on span "Ad-hoc" at bounding box center [302, 428] width 32 height 19
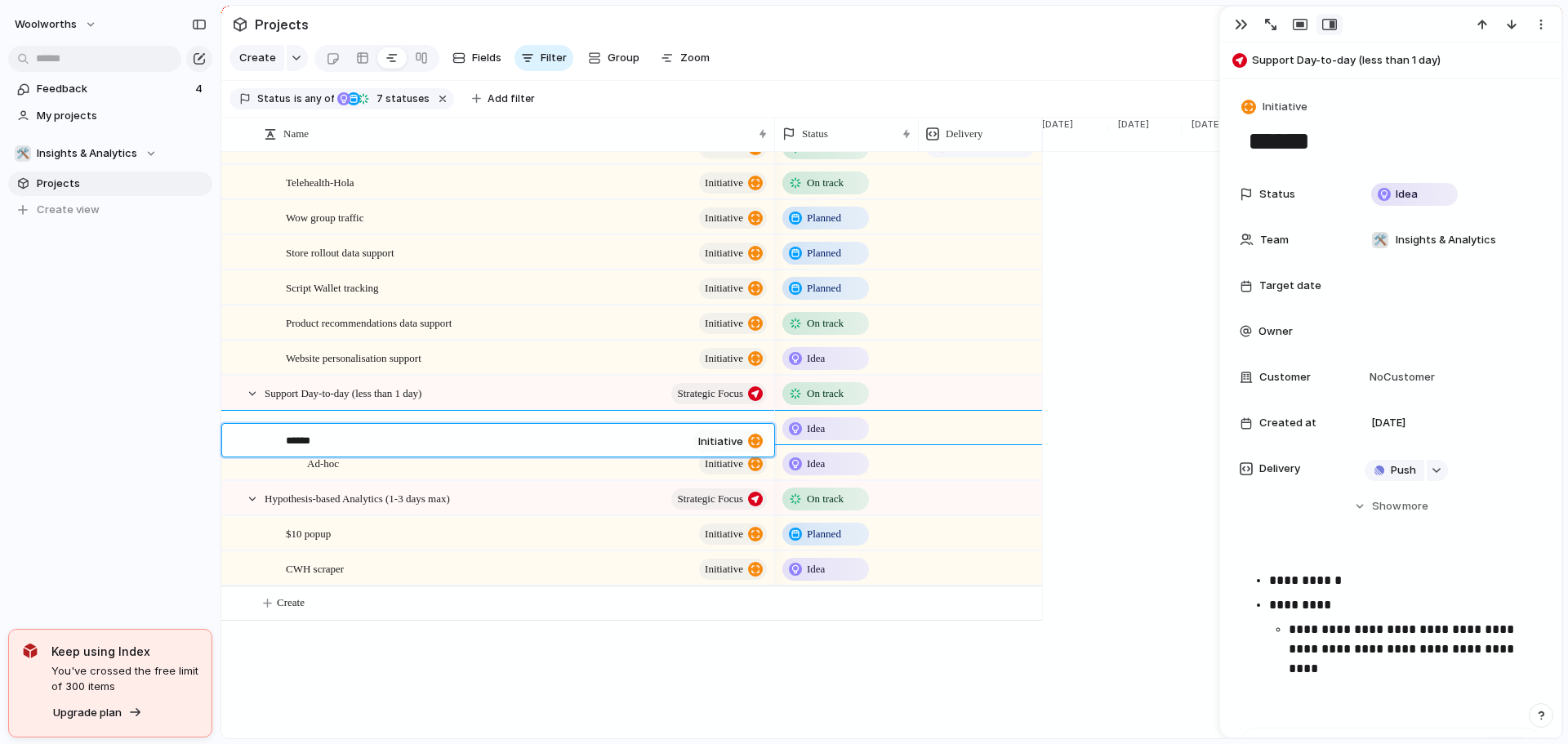
click at [301, 441] on textarea "******" at bounding box center [486, 442] width 400 height 19
type textarea "*"
type textarea "**"
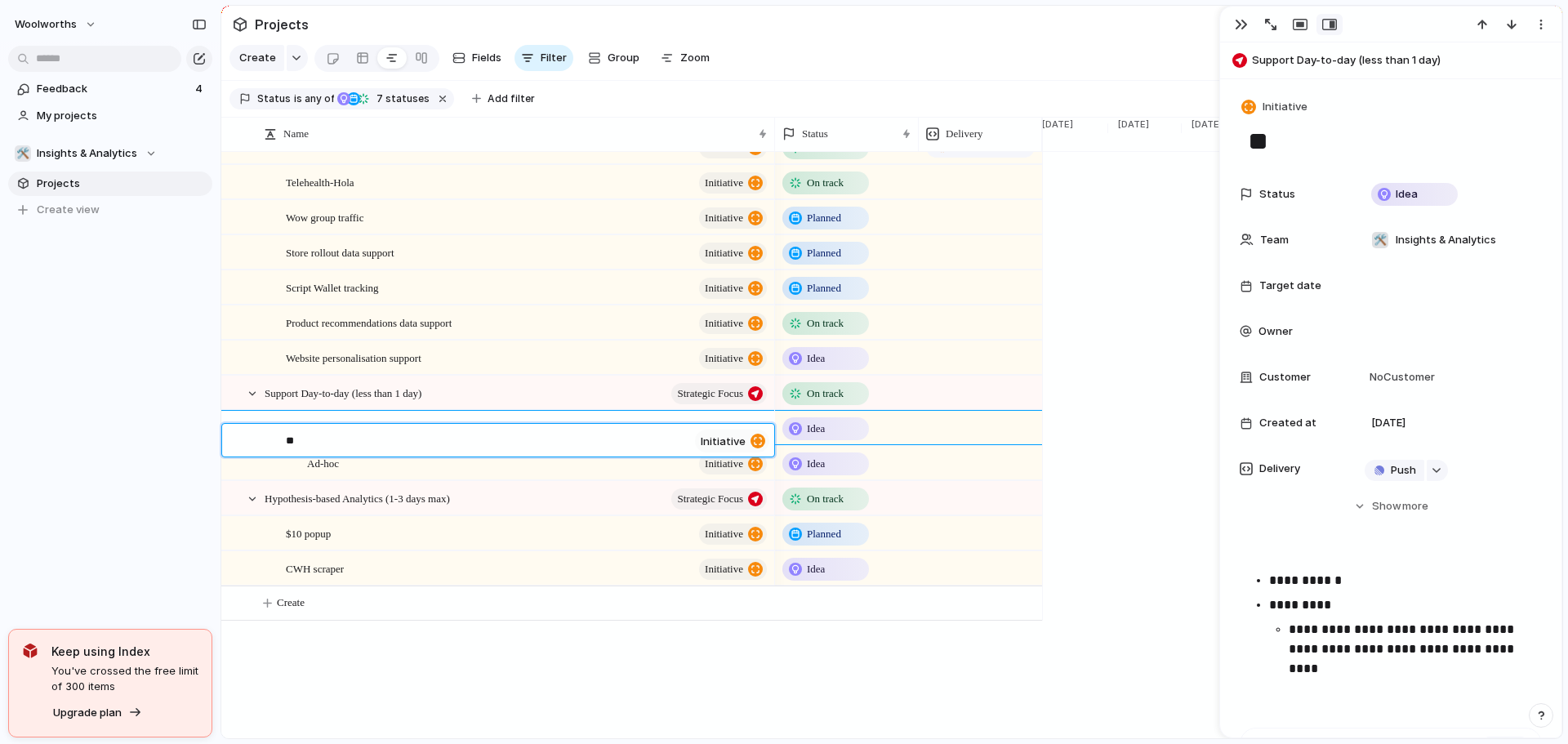
type textarea "***"
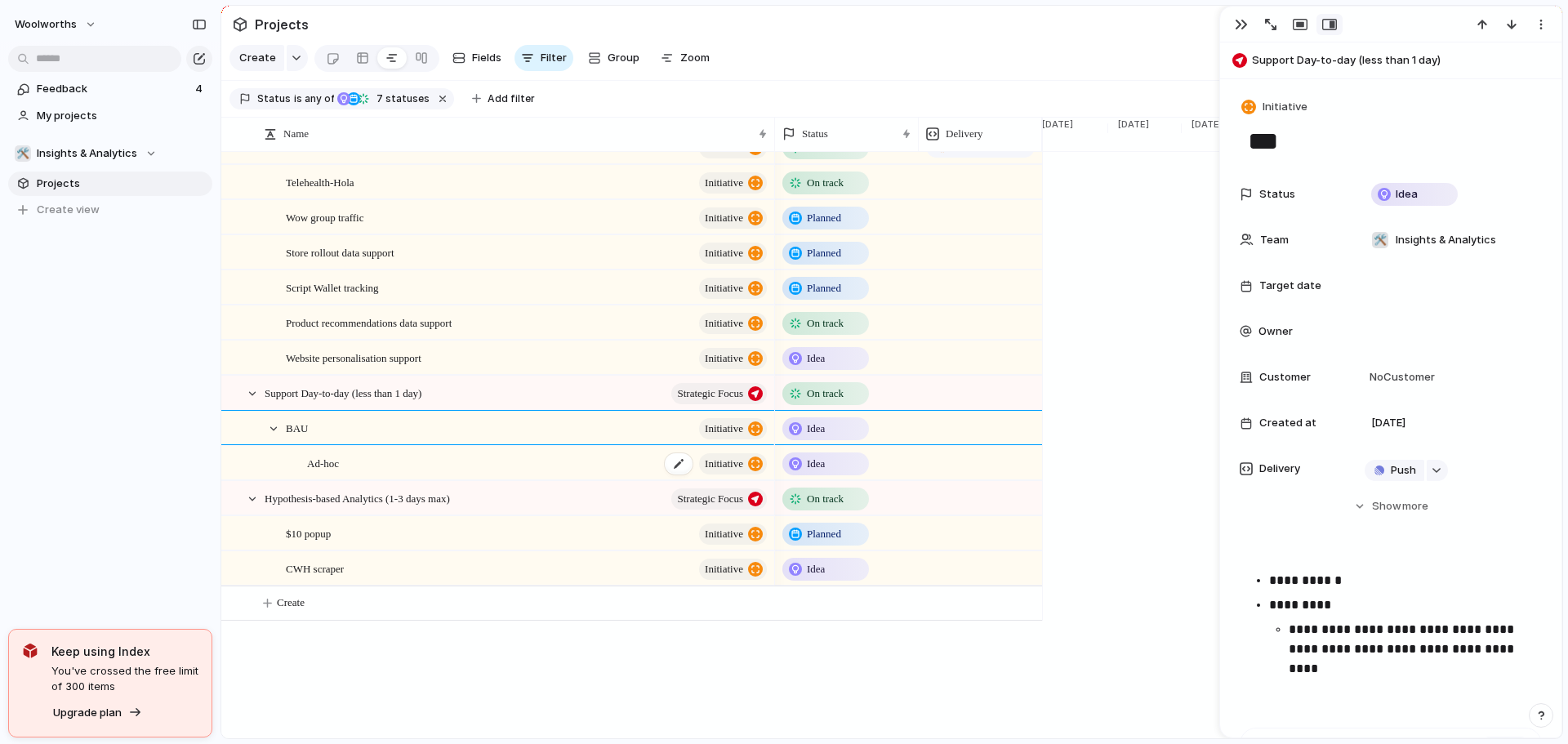
click at [337, 472] on span "Ad-hoc" at bounding box center [322, 463] width 32 height 19
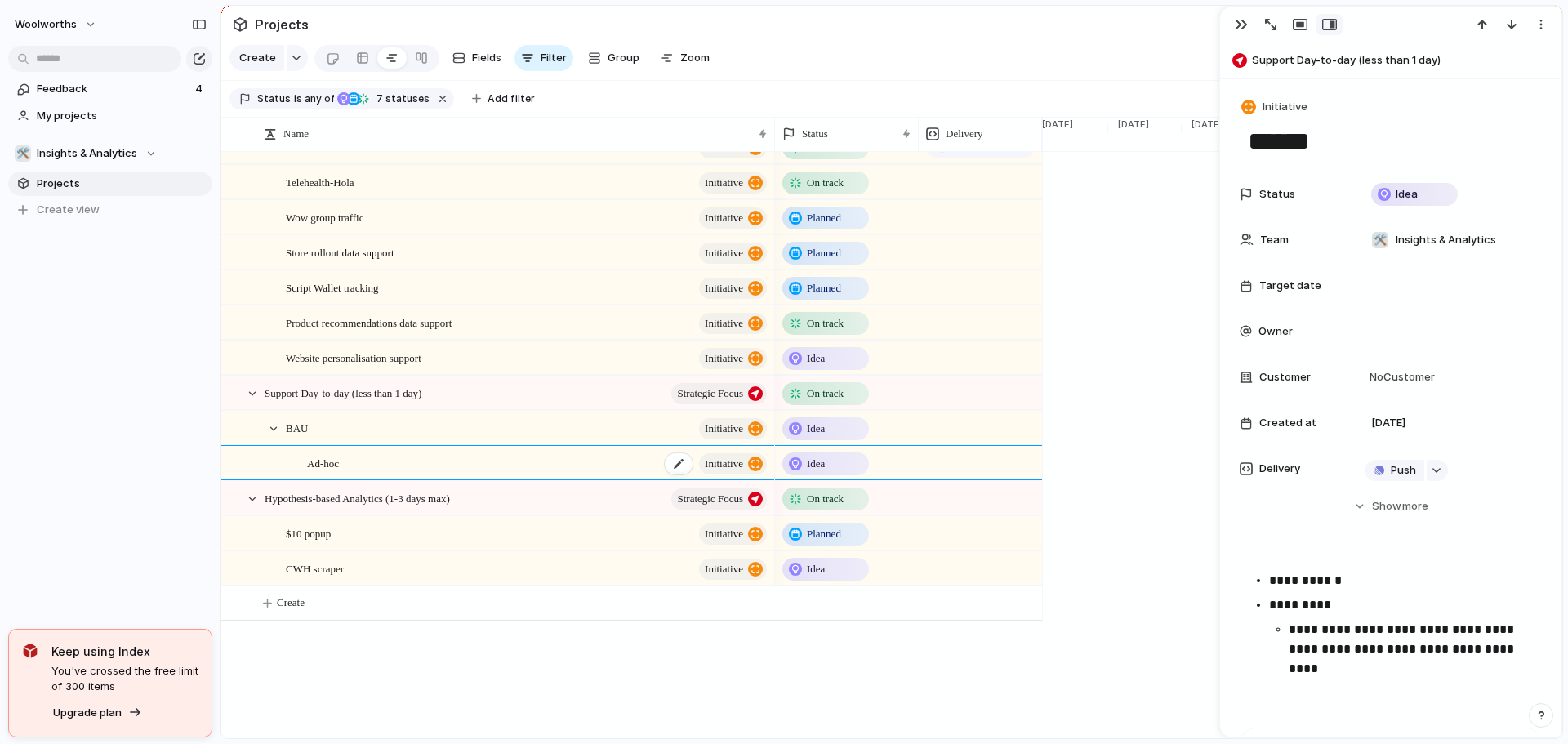
click at [337, 472] on span "Ad-hoc" at bounding box center [322, 463] width 32 height 19
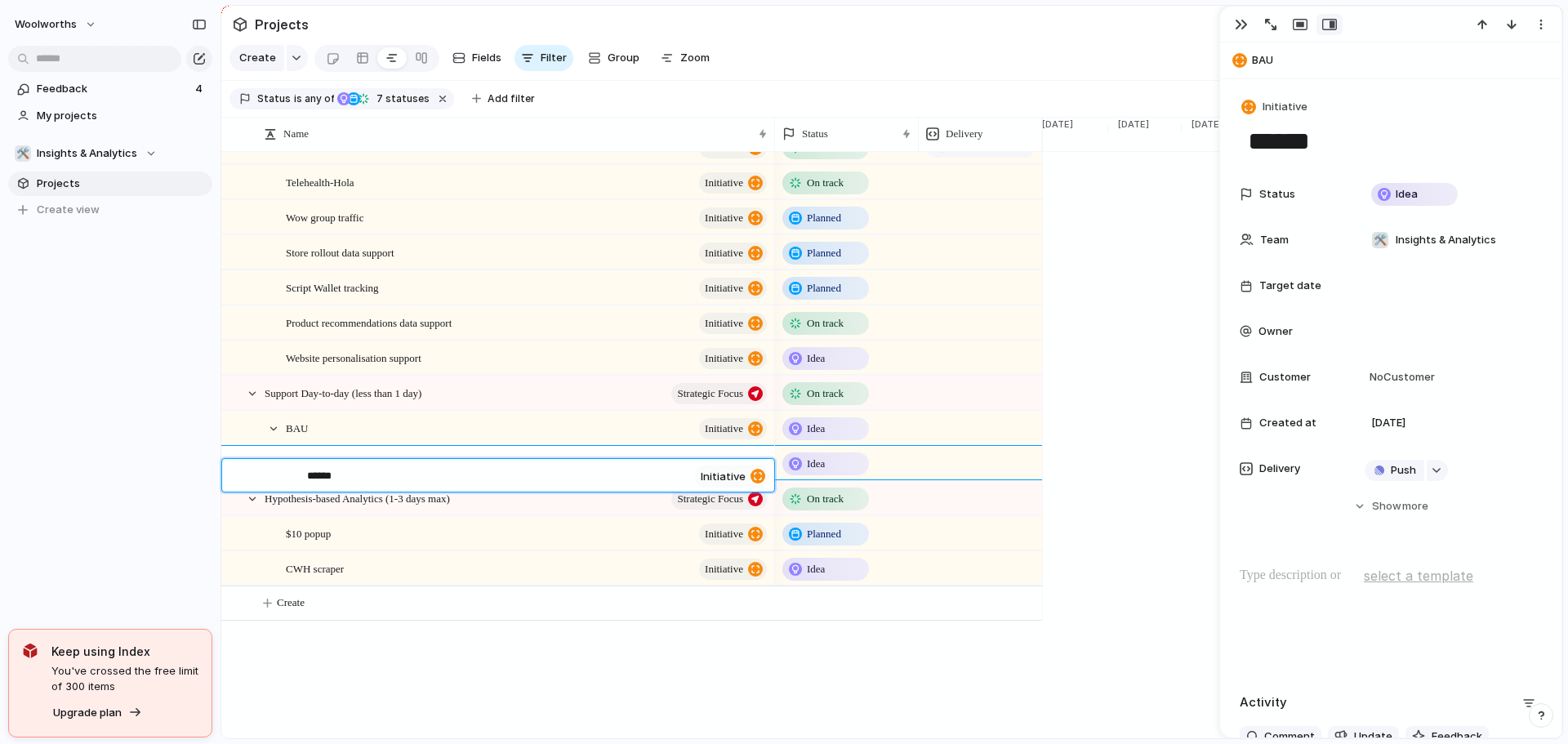
type textarea "*"
type textarea "**"
type textarea "***"
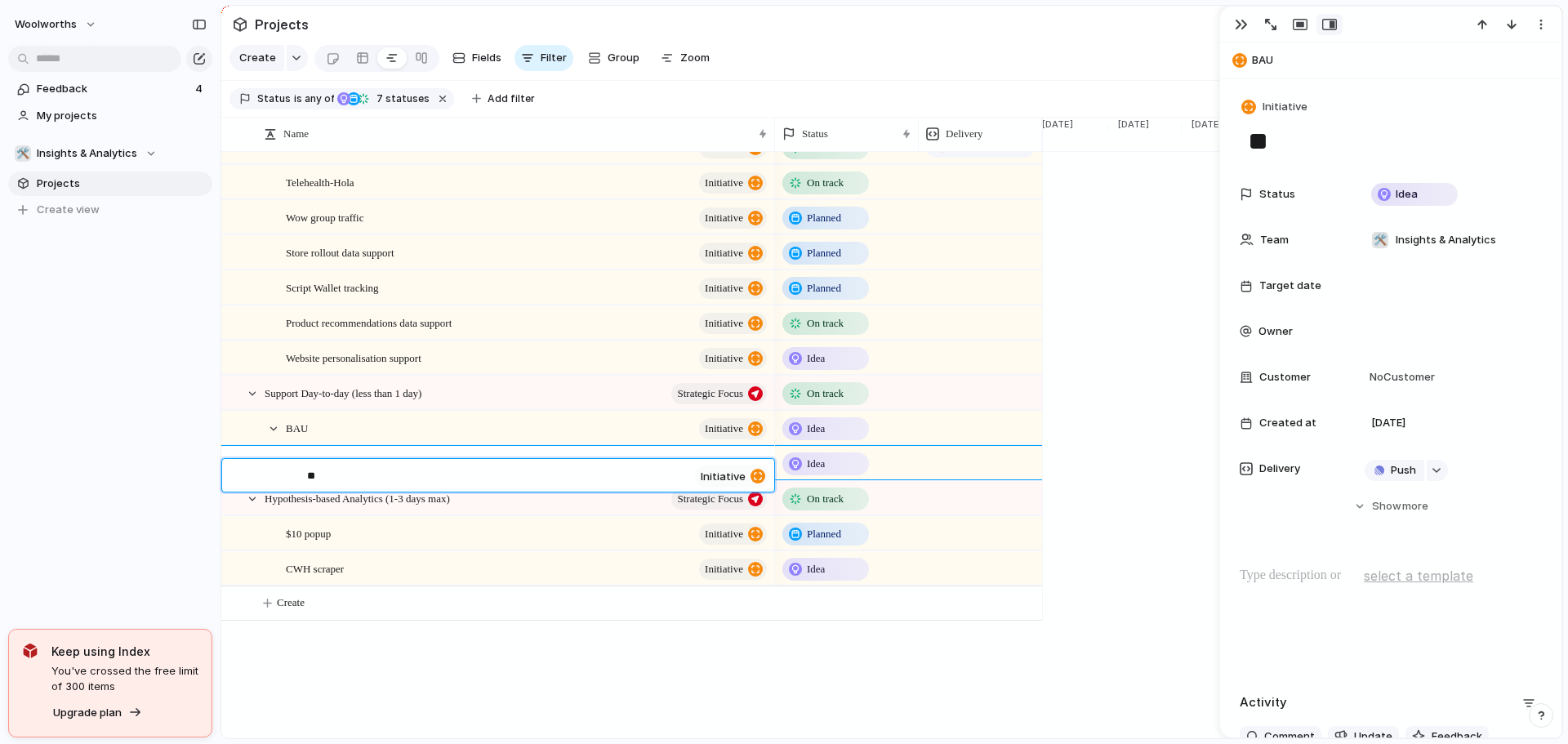
type textarea "***"
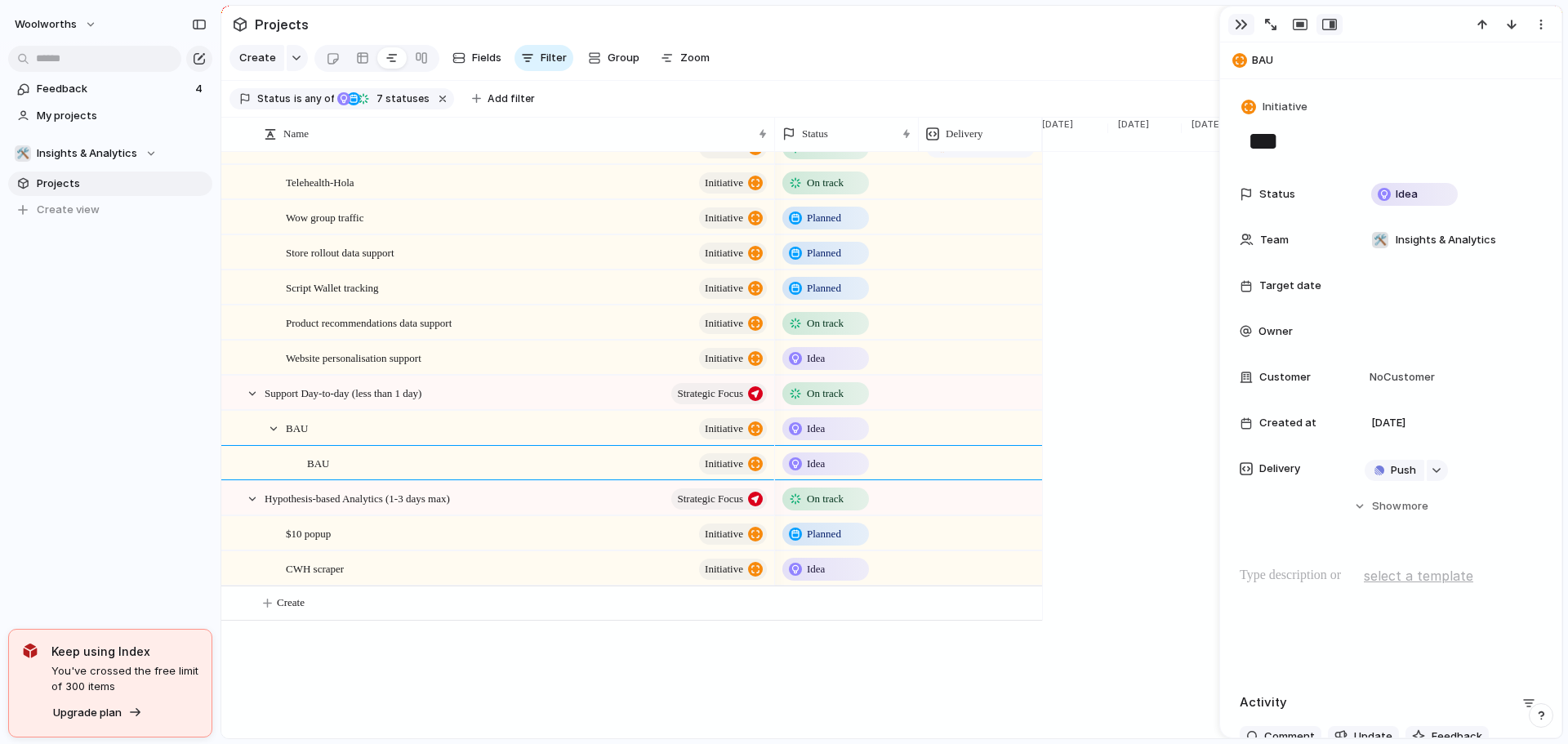
click at [1242, 26] on div "button" at bounding box center [1241, 24] width 13 height 13
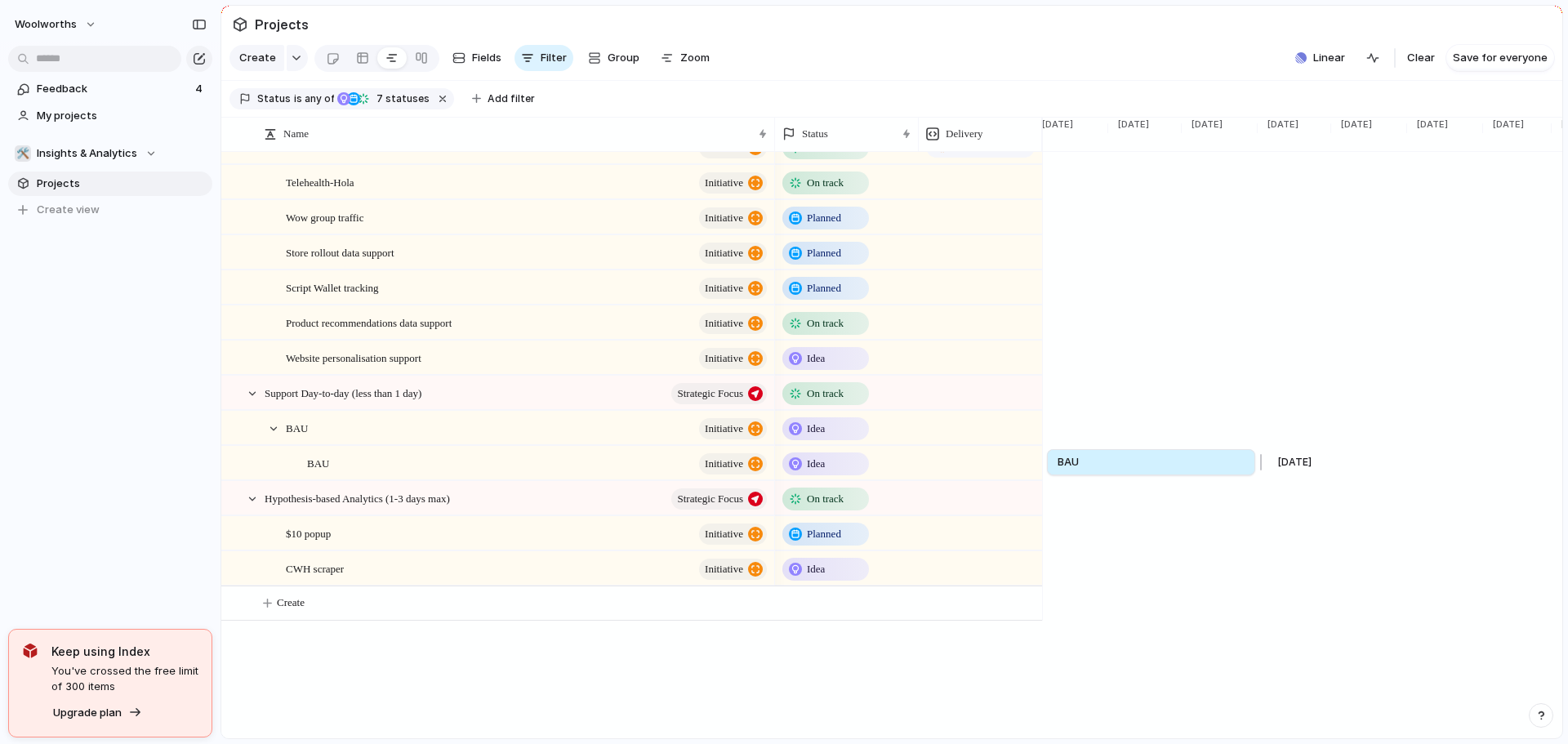
drag, startPoint x: 1046, startPoint y: 481, endPoint x: 1254, endPoint y: 483, distance: 208.0
click at [1174, 474] on link "BAU" at bounding box center [1151, 462] width 187 height 24
click at [1159, 474] on link "BAU" at bounding box center [1151, 462] width 187 height 24
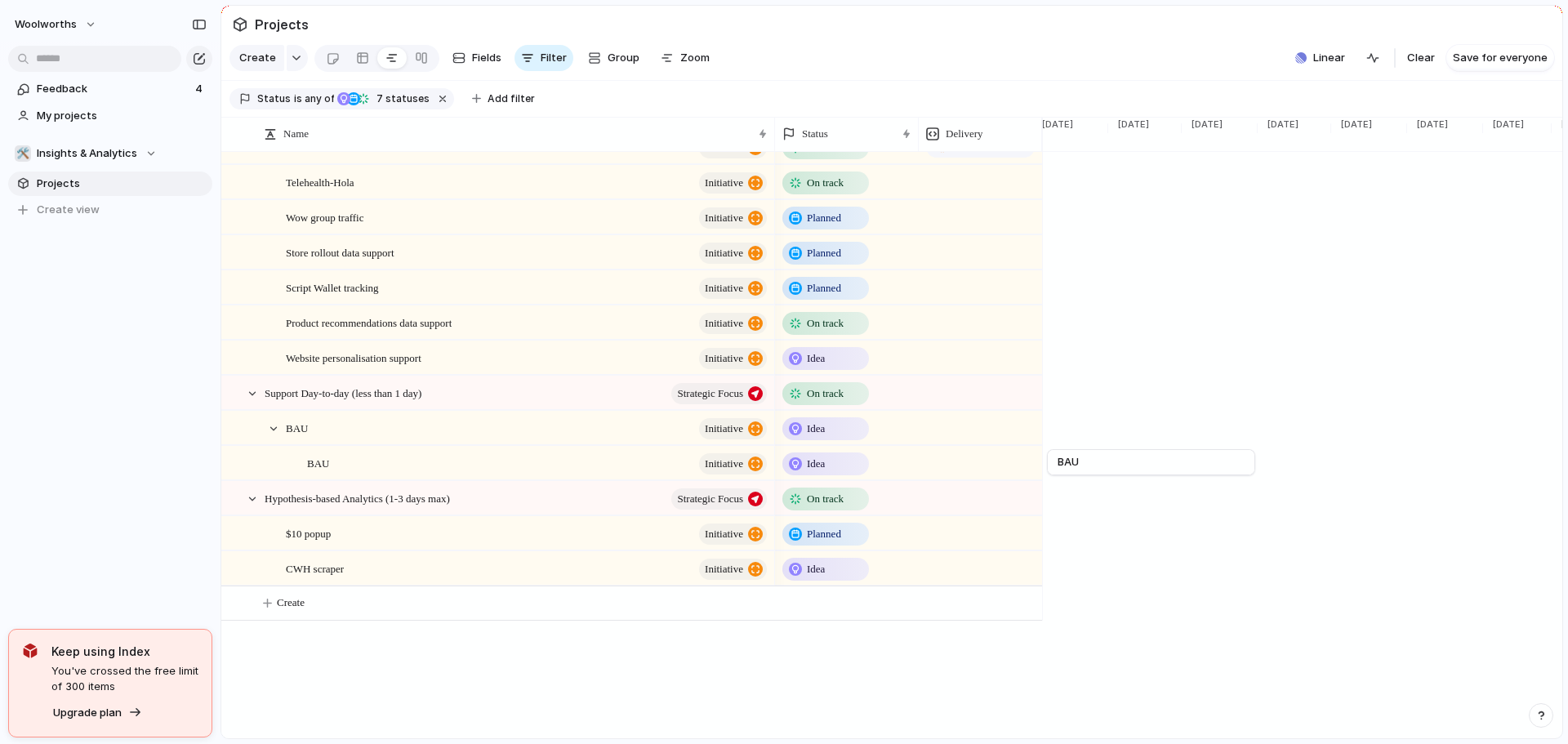
click at [1146, 476] on div "Remove dates" at bounding box center [784, 372] width 1568 height 744
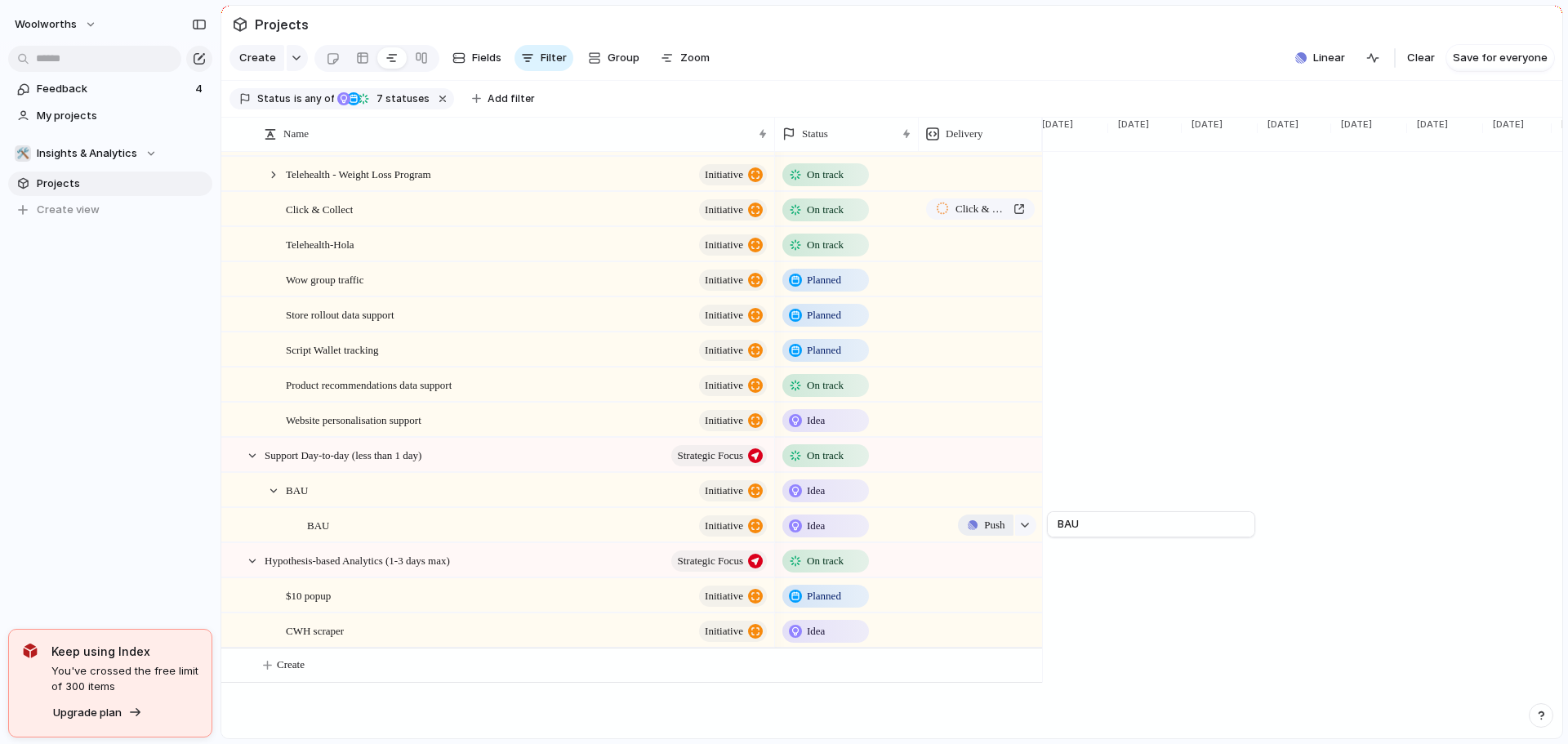
scroll to position [1205, 0]
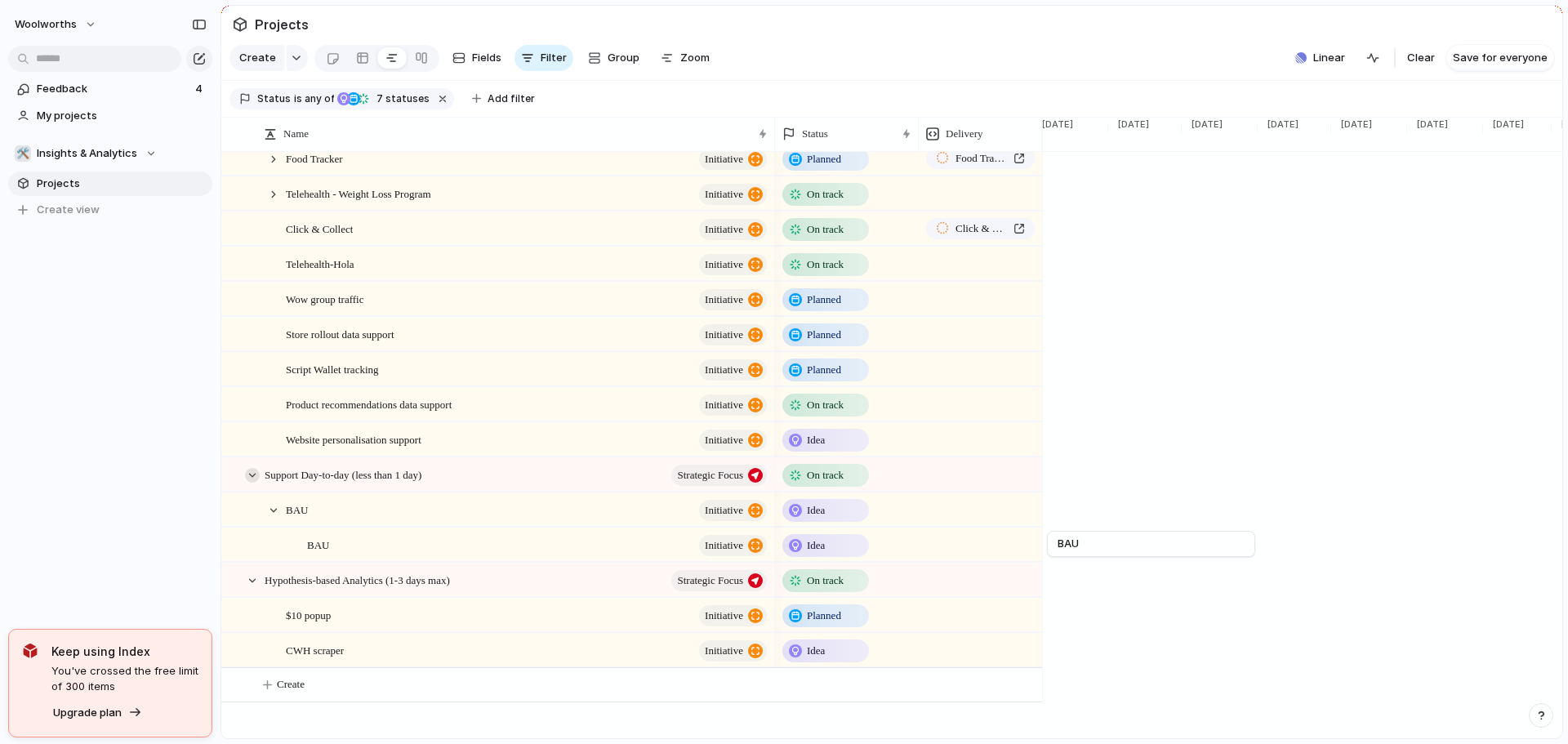
click at [249, 483] on div at bounding box center [252, 475] width 15 height 15
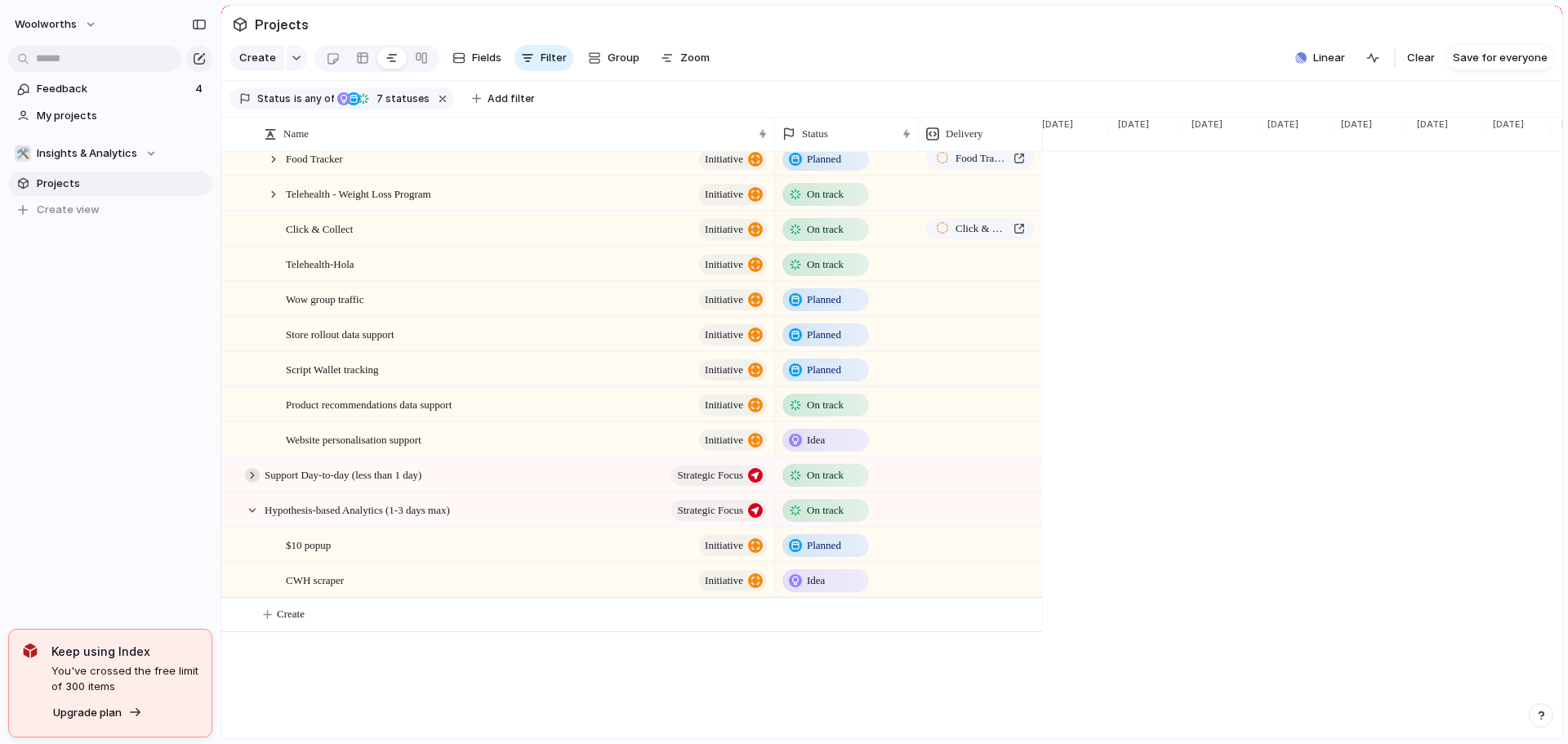
click at [249, 483] on div at bounding box center [252, 475] width 15 height 15
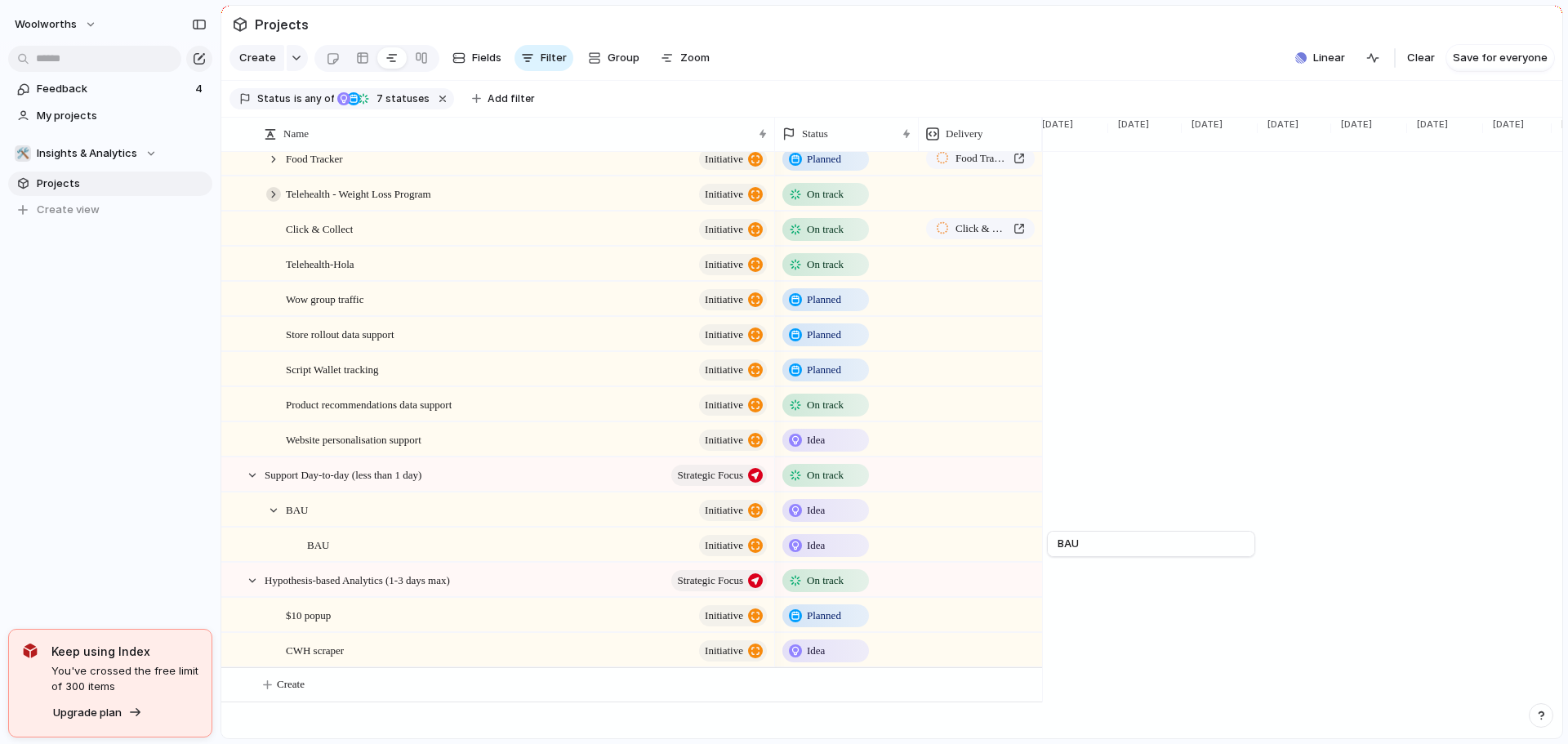
click at [276, 202] on div at bounding box center [273, 194] width 15 height 15
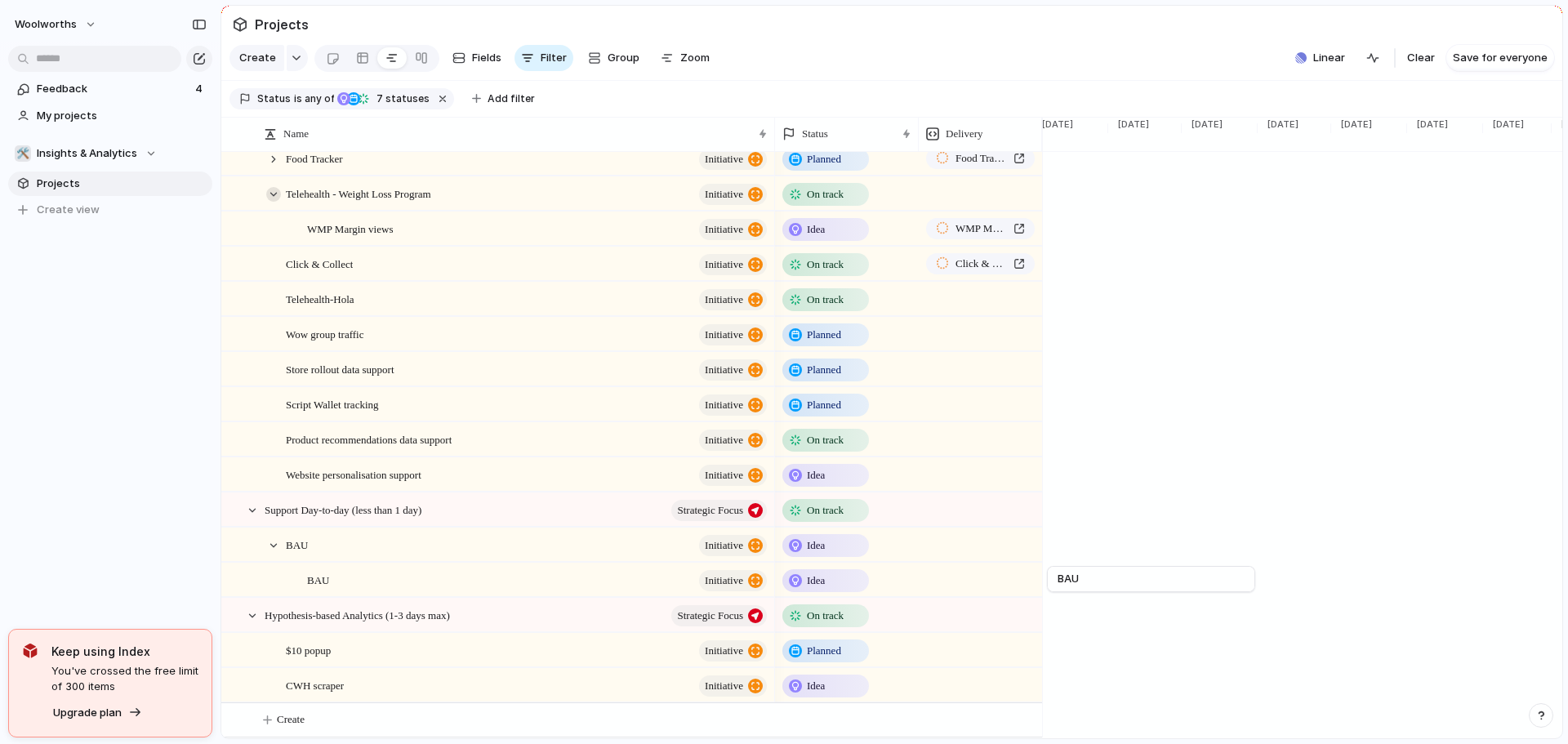
click at [276, 202] on div at bounding box center [273, 194] width 15 height 15
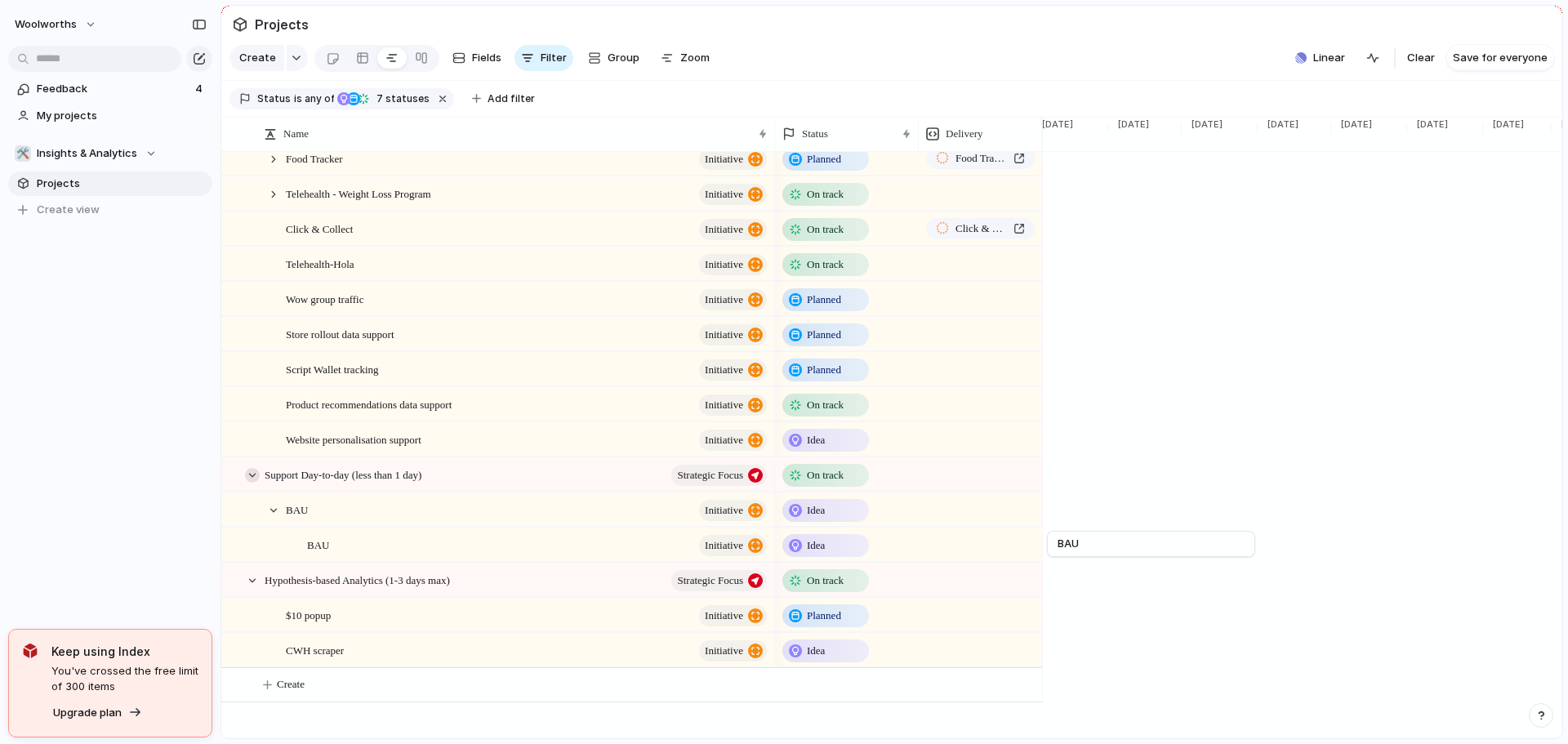
click at [251, 483] on div at bounding box center [252, 475] width 15 height 15
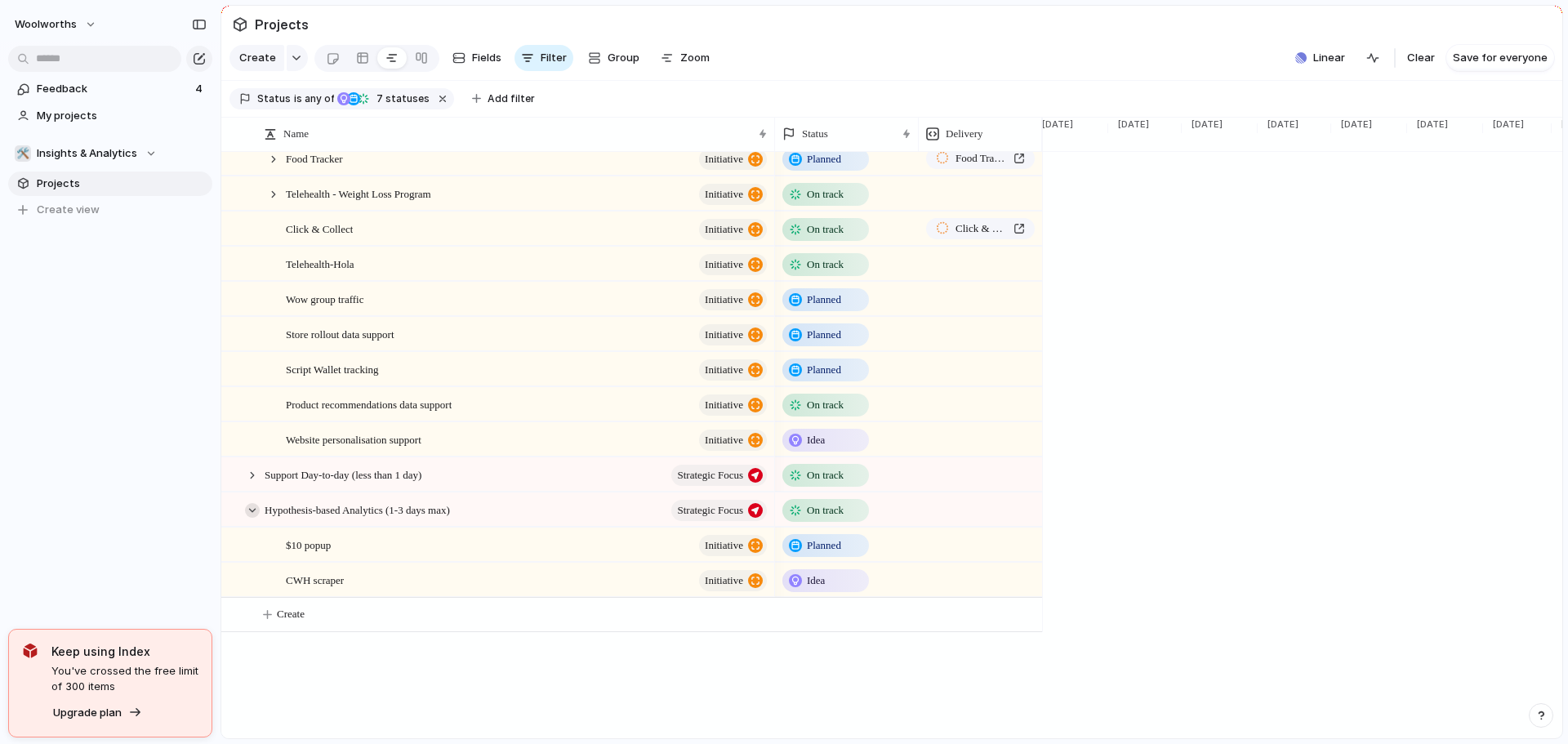
click at [248, 518] on div at bounding box center [252, 510] width 15 height 15
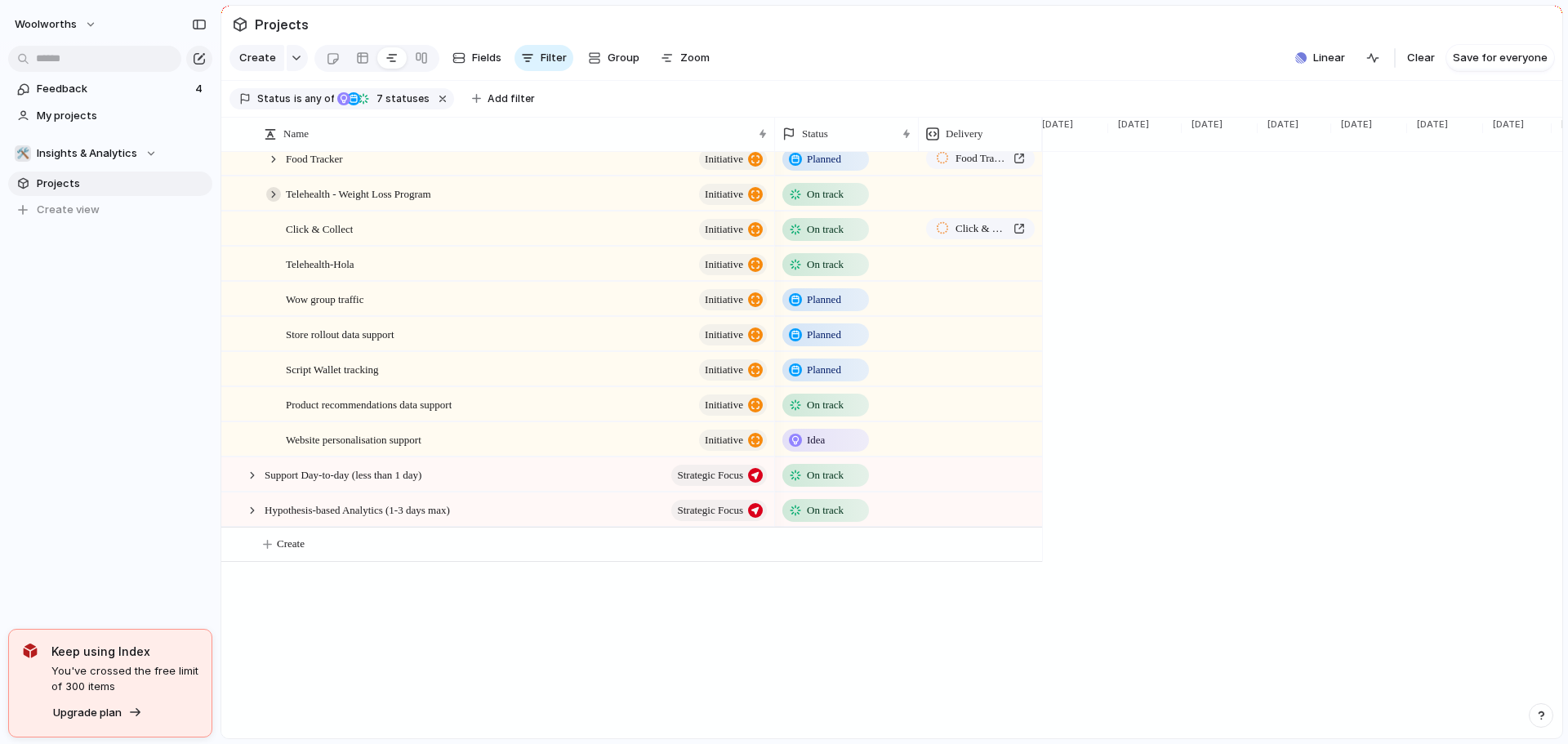
click at [272, 202] on div at bounding box center [273, 194] width 15 height 15
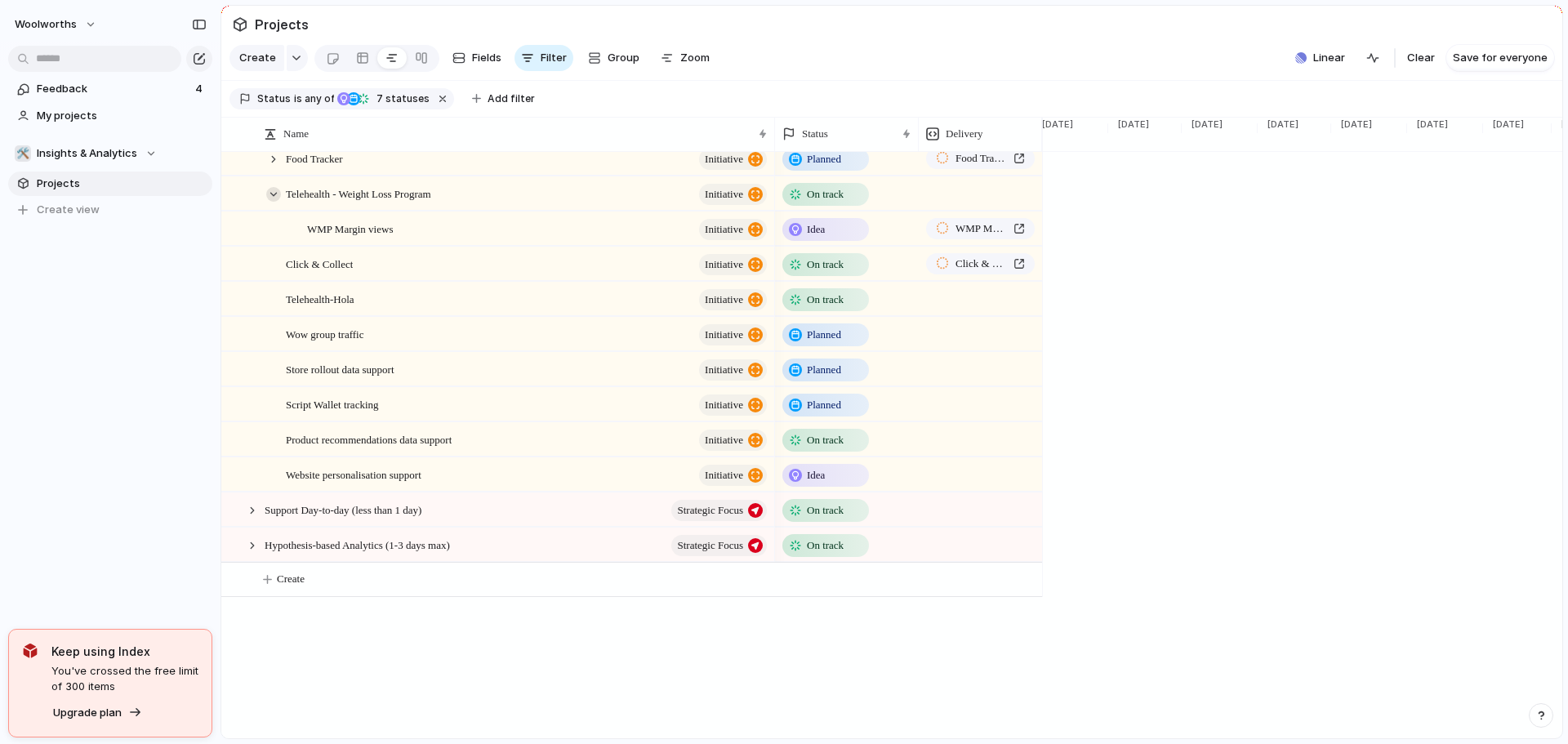
click at [272, 202] on div at bounding box center [273, 194] width 15 height 15
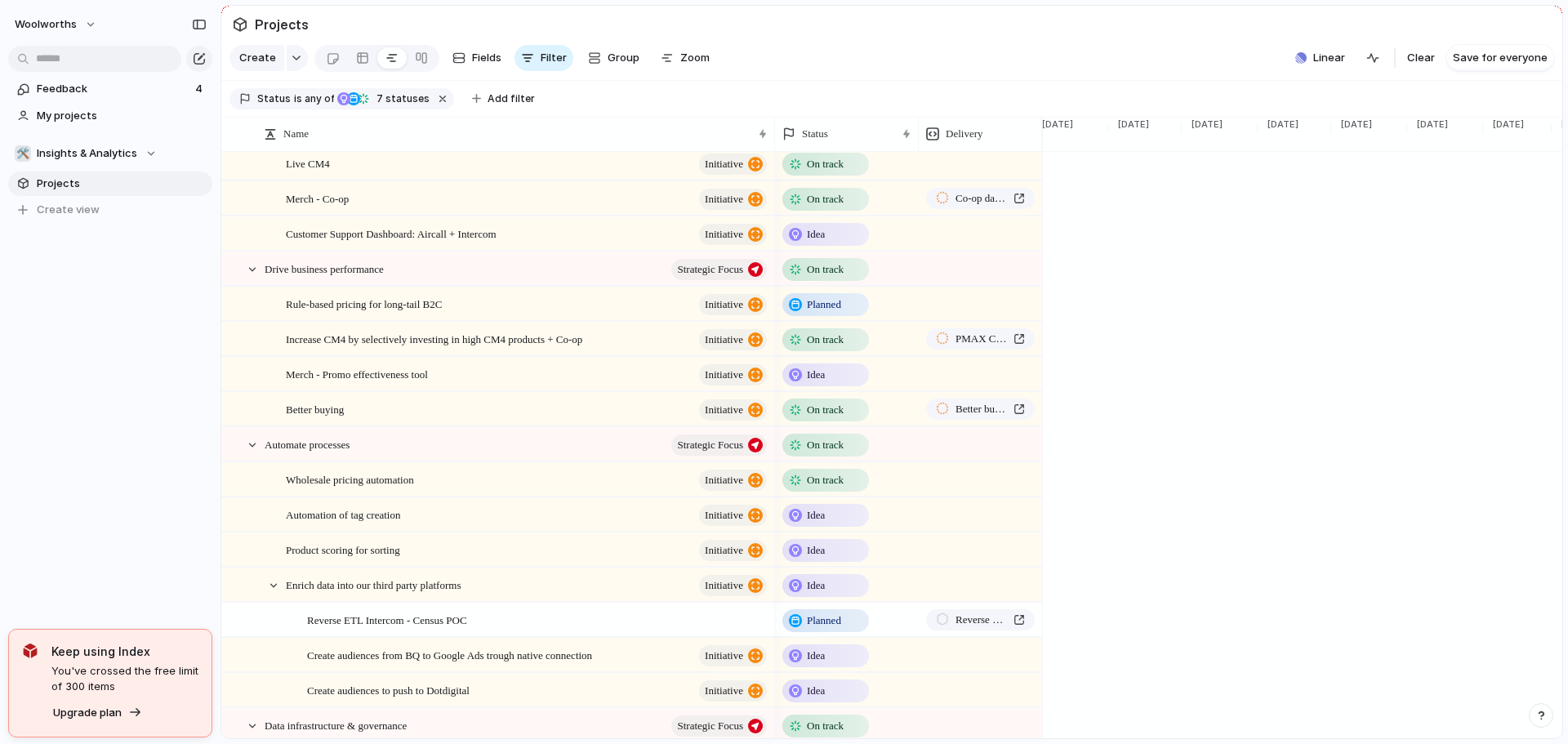
scroll to position [0, 0]
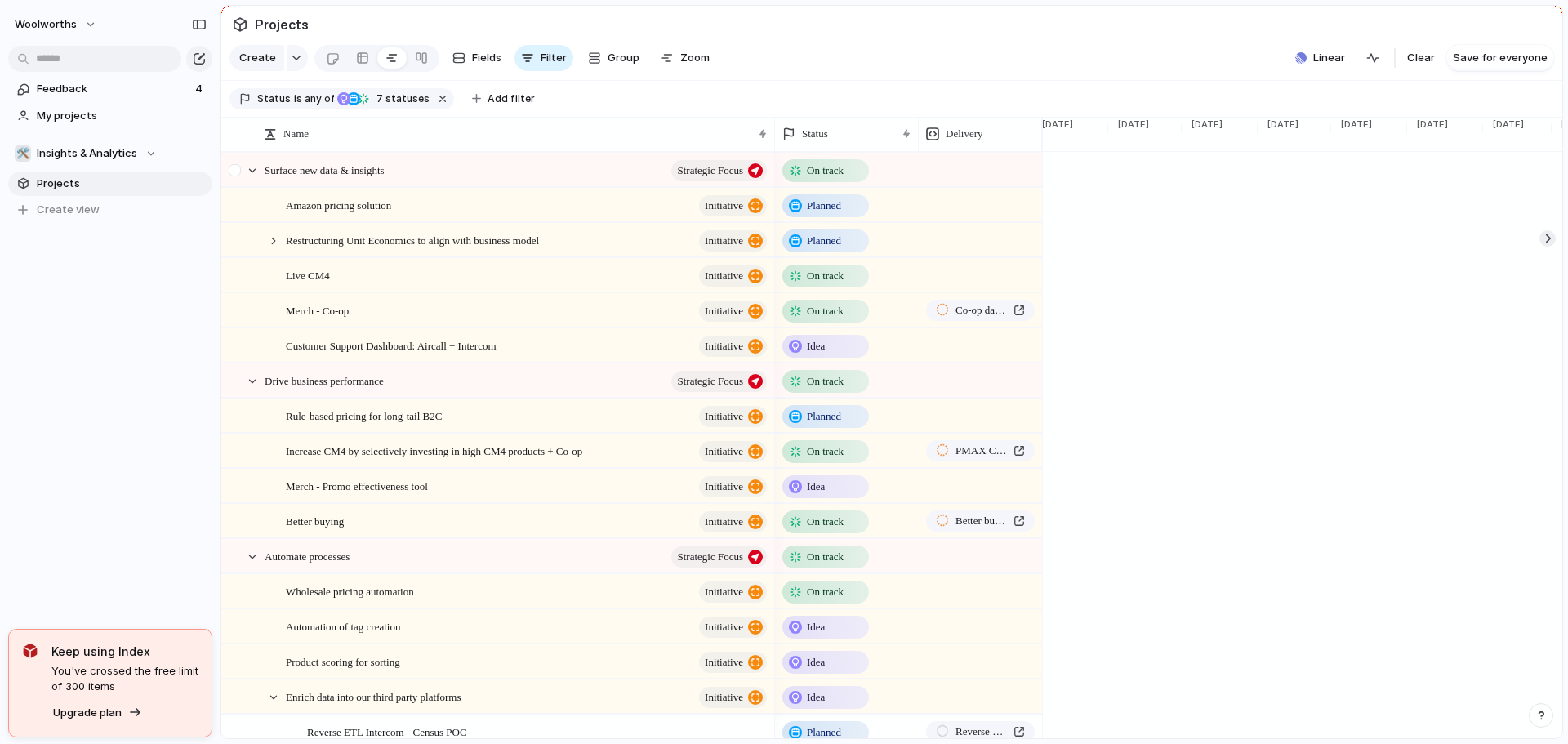
click at [244, 179] on div at bounding box center [237, 175] width 29 height 44
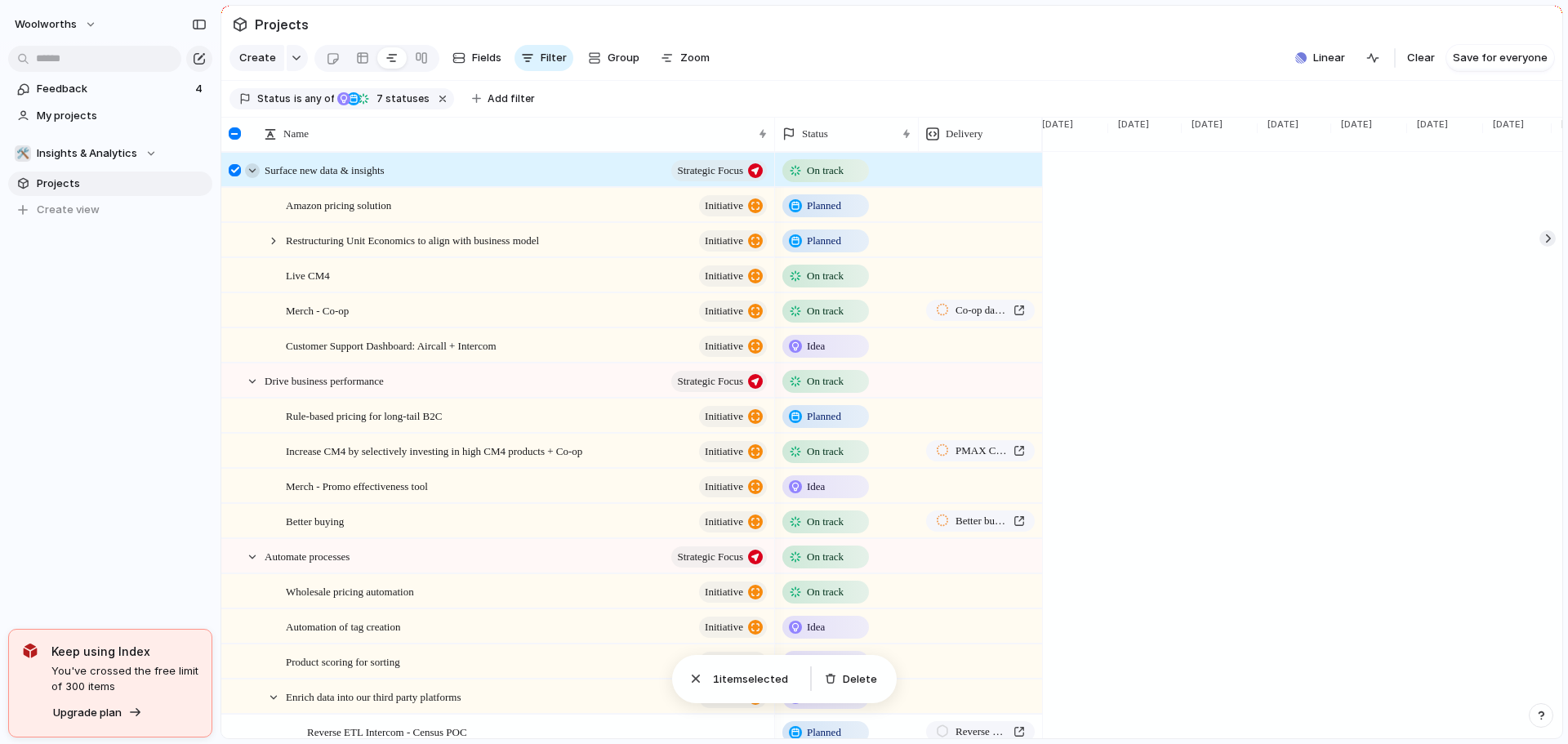
click at [251, 178] on div at bounding box center [252, 170] width 15 height 15
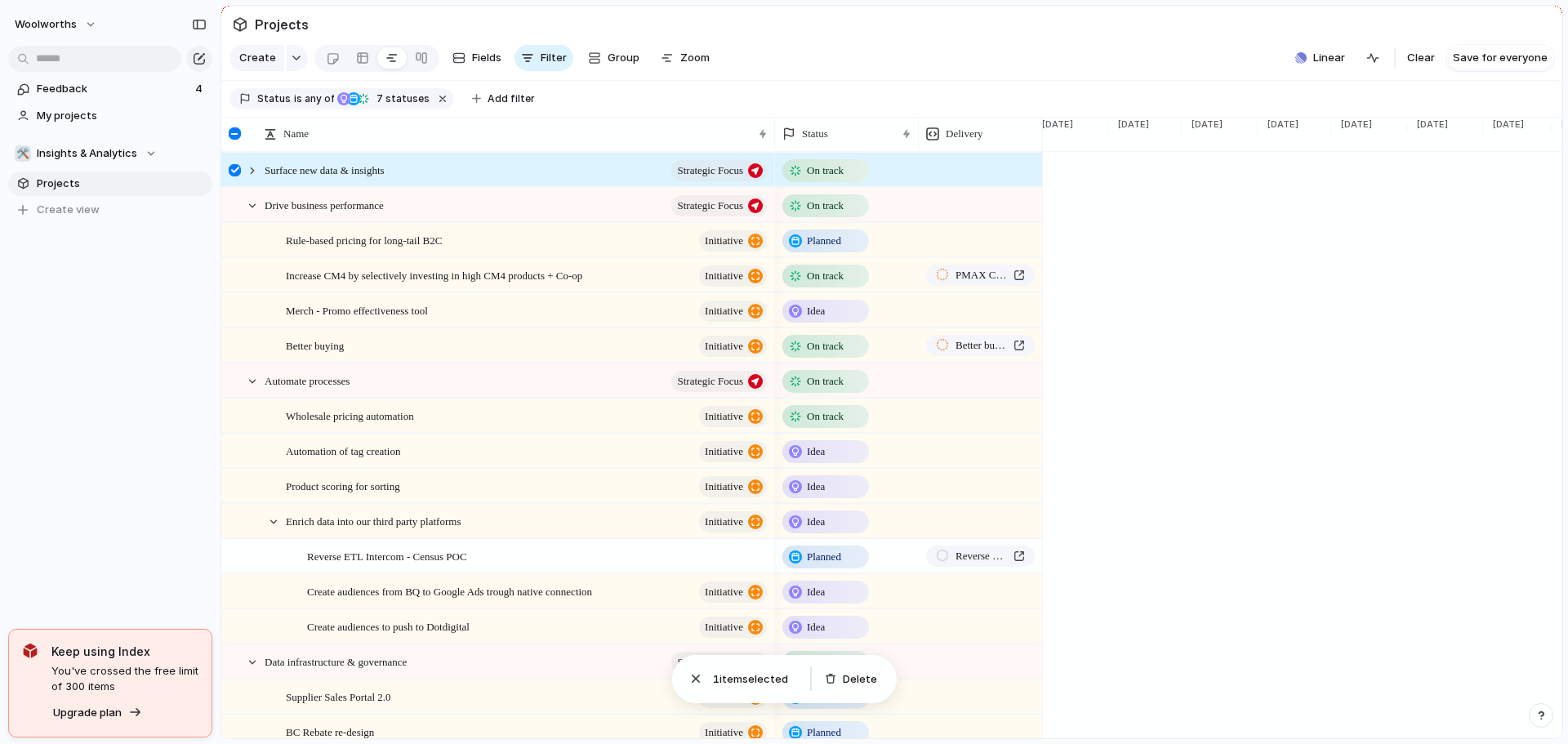
drag, startPoint x: 241, startPoint y: 182, endPoint x: 239, endPoint y: 194, distance: 12.2
click at [240, 182] on div at bounding box center [237, 175] width 29 height 44
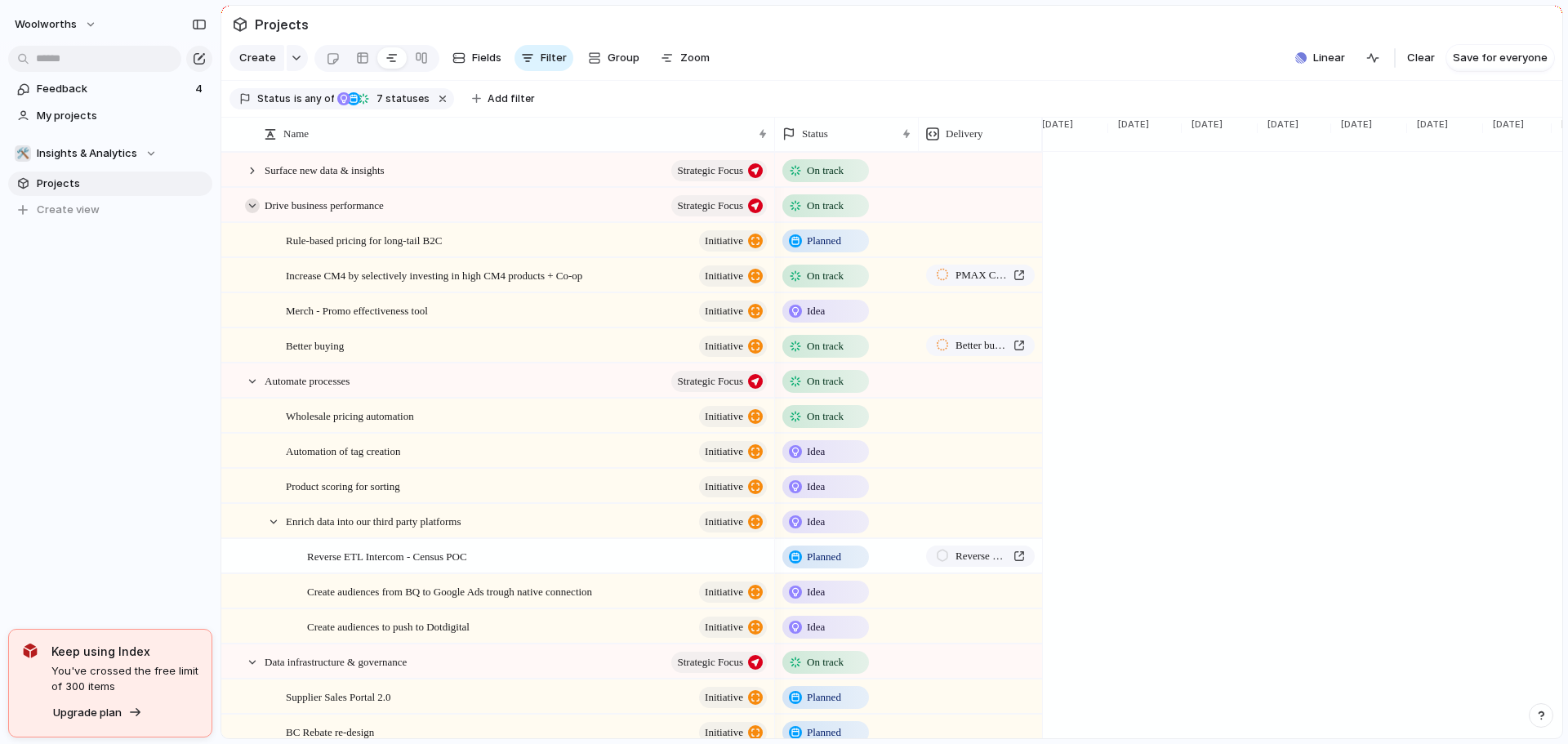
click at [257, 213] on div at bounding box center [252, 206] width 15 height 15
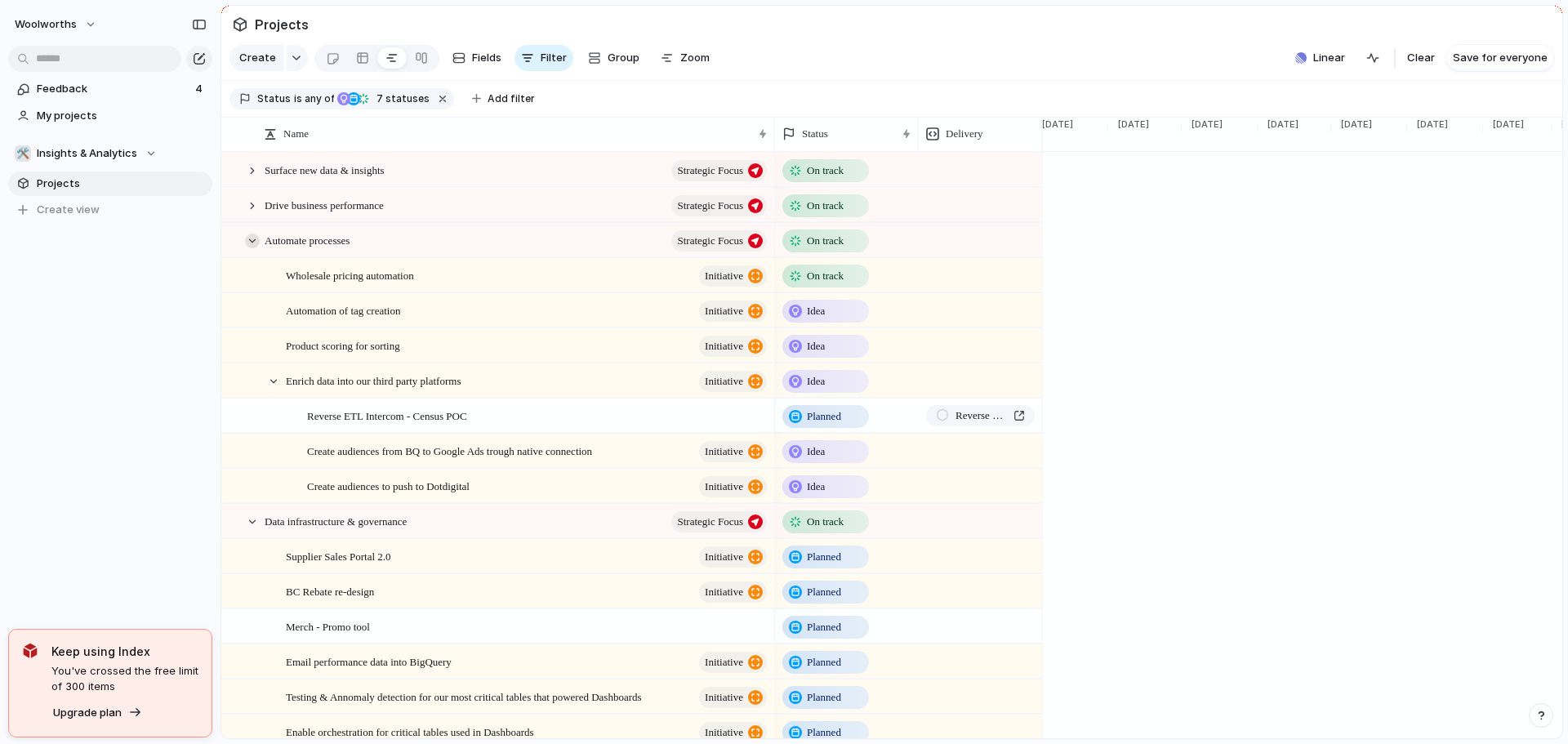
click at [257, 248] on div at bounding box center [252, 240] width 15 height 15
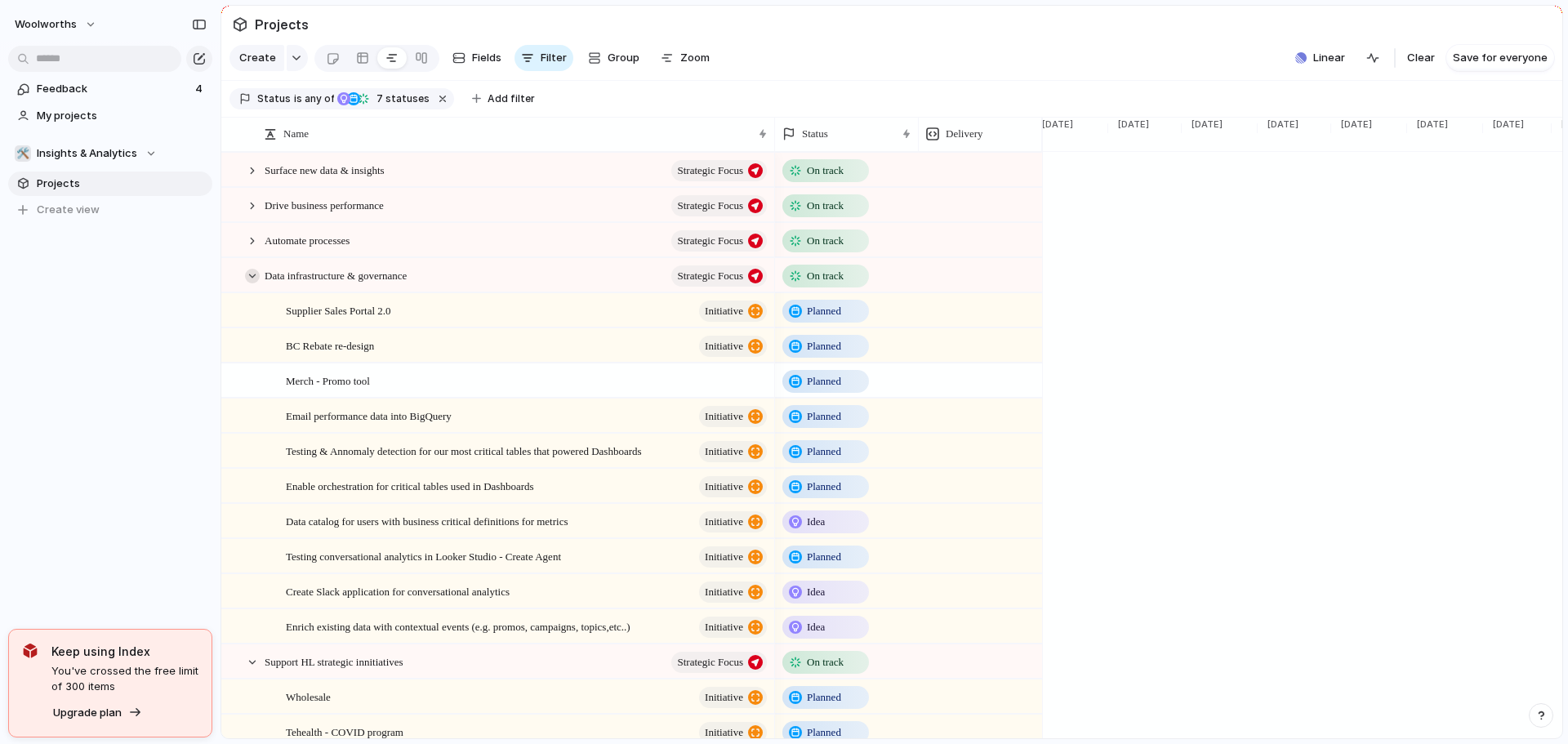
click at [257, 283] on div at bounding box center [252, 276] width 15 height 15
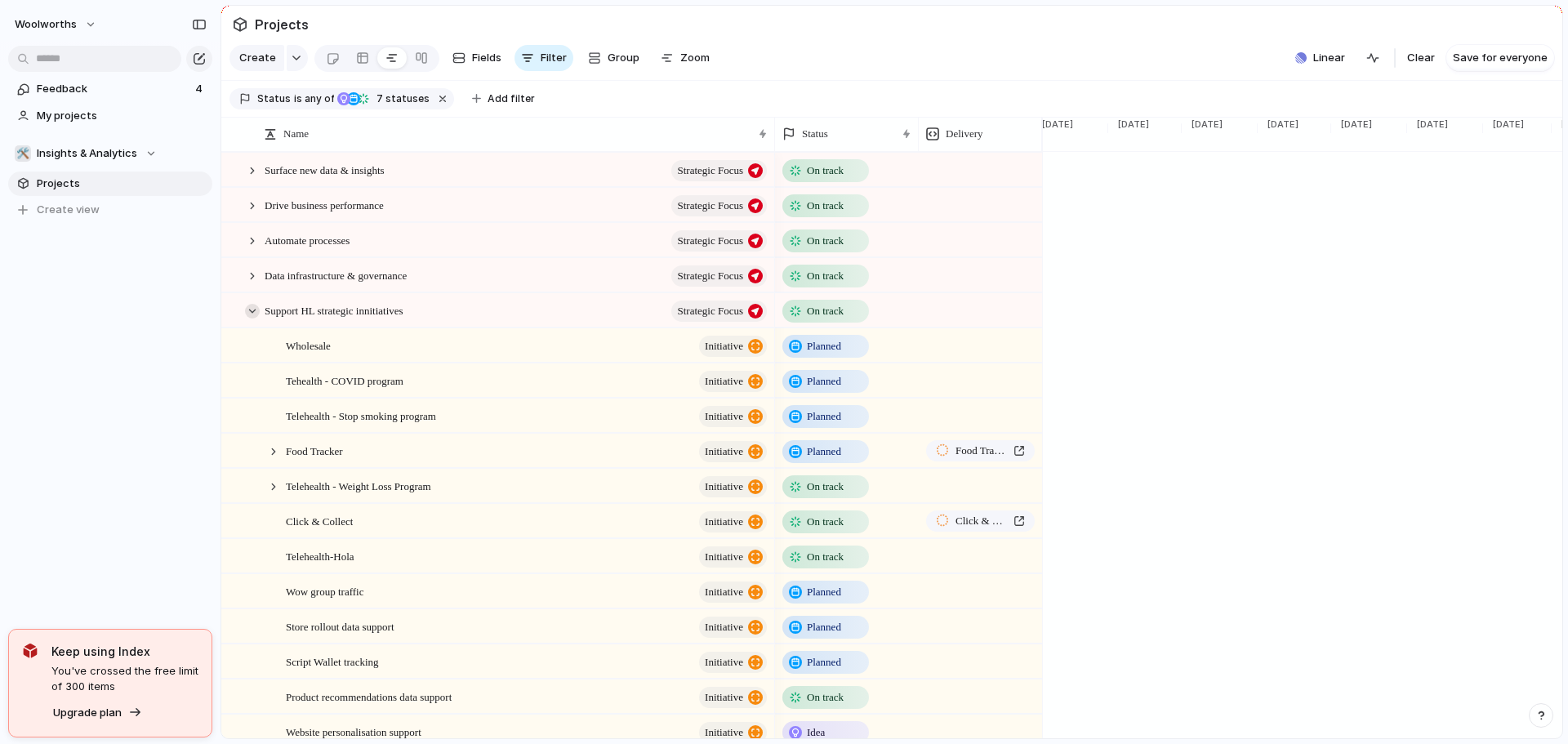
click at [259, 319] on div at bounding box center [252, 311] width 15 height 15
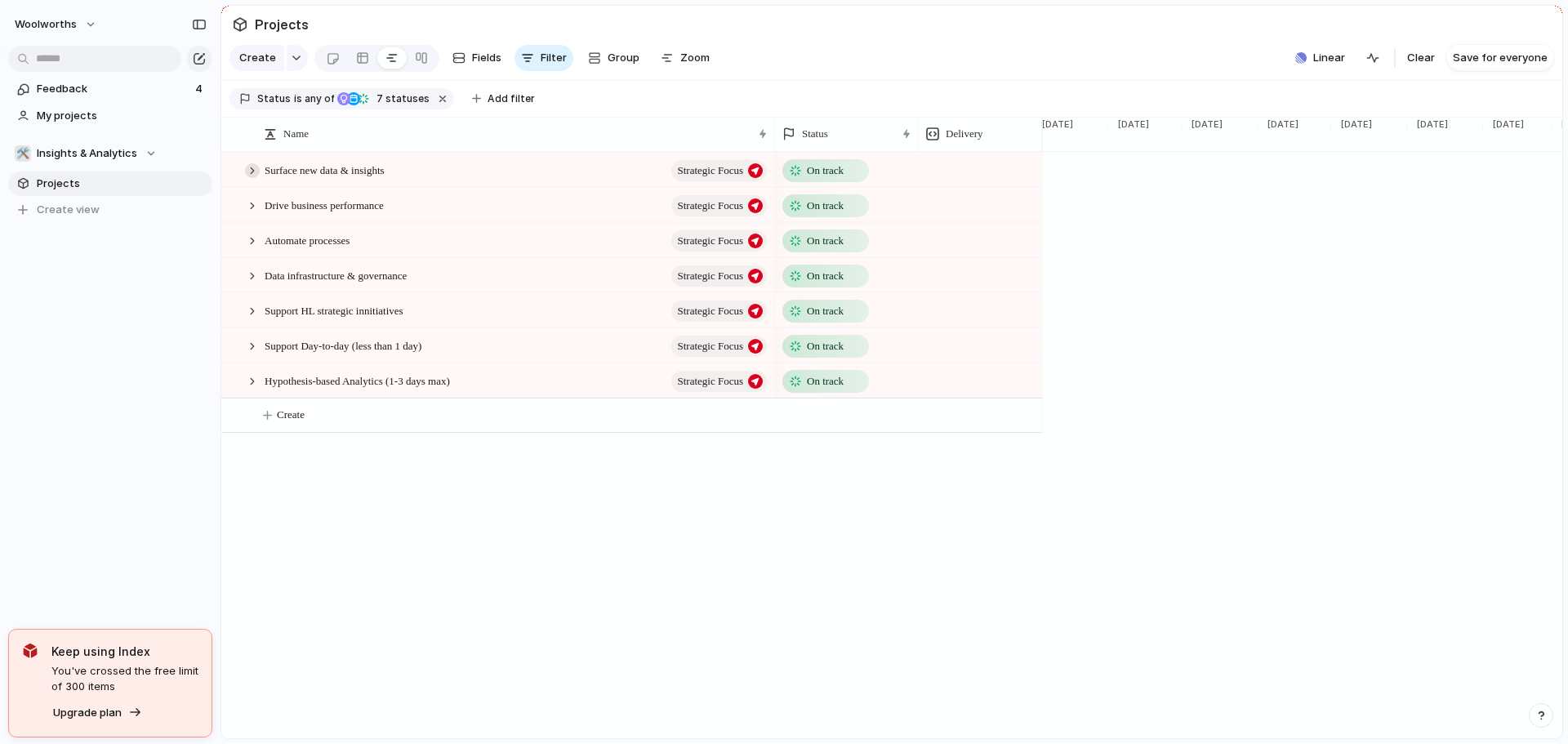
click at [252, 178] on div at bounding box center [252, 170] width 15 height 15
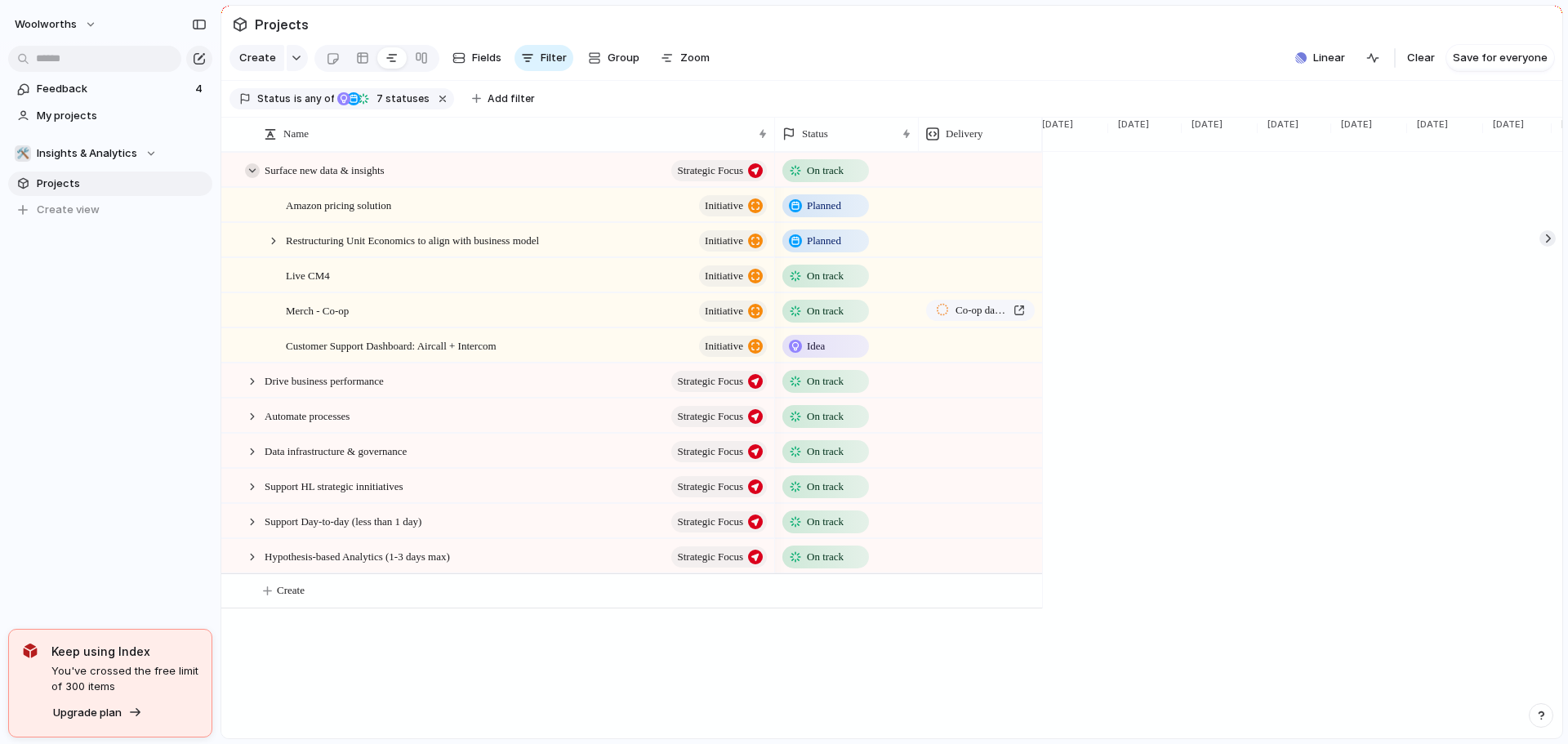
click at [252, 178] on div at bounding box center [252, 170] width 15 height 15
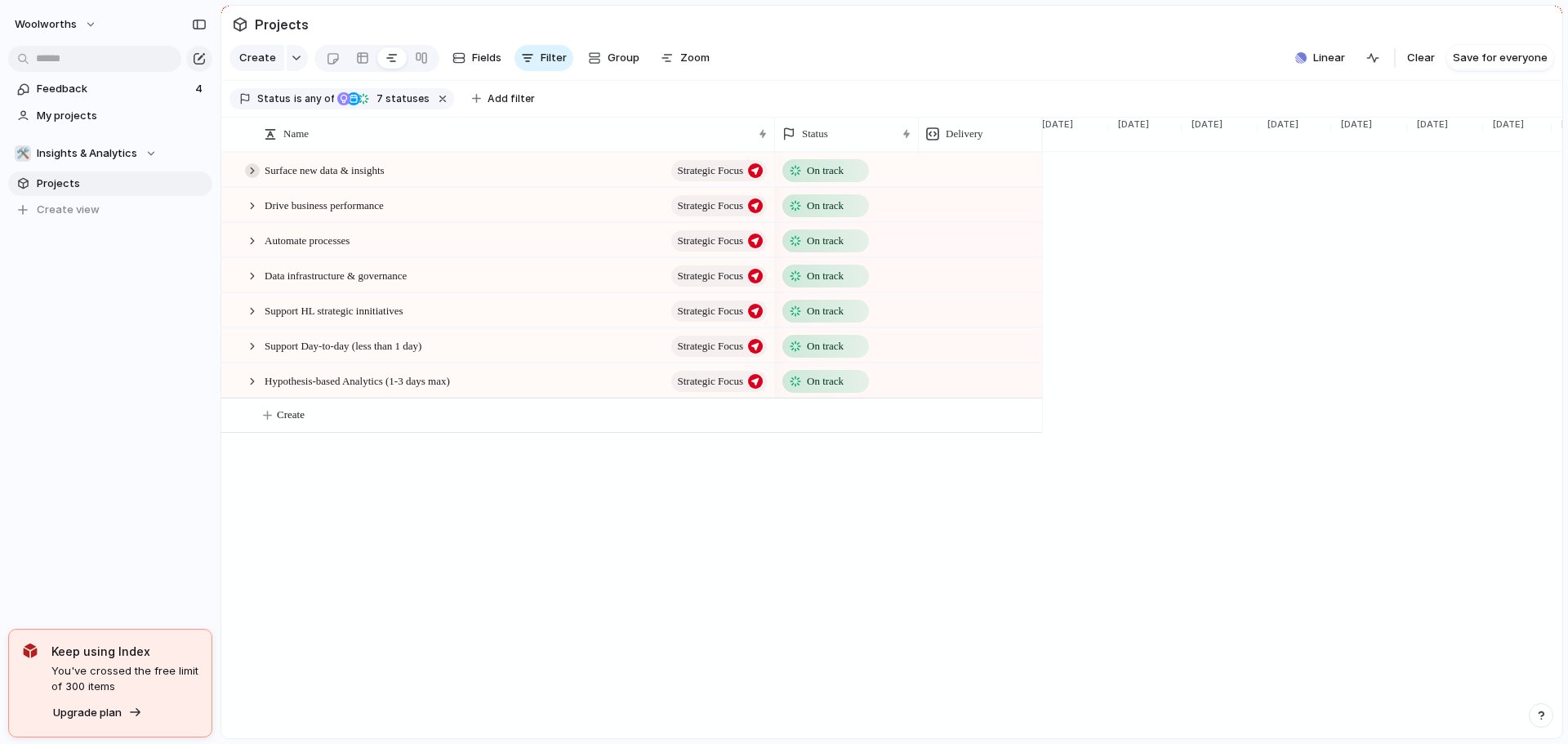
click at [252, 178] on div at bounding box center [252, 170] width 15 height 15
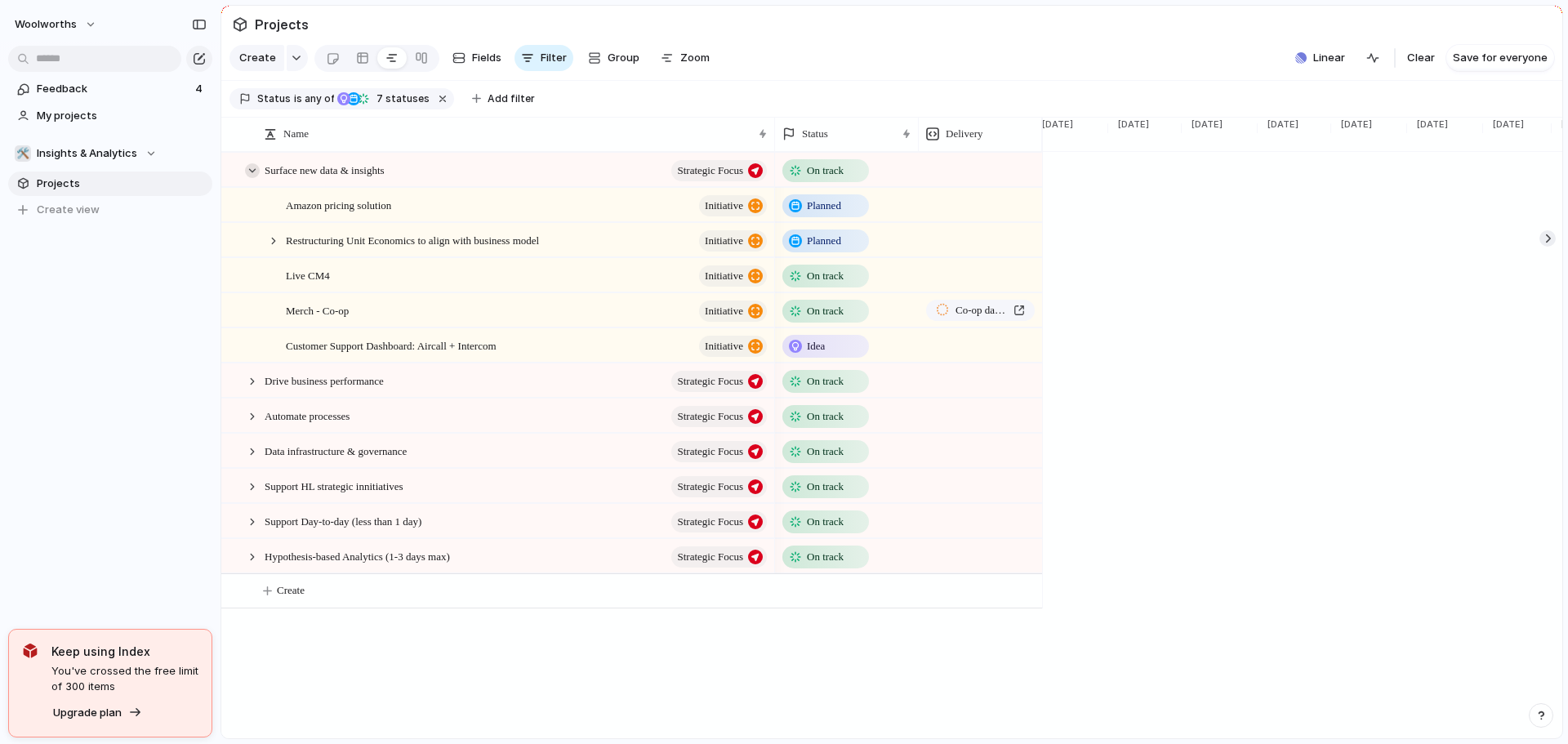
click at [252, 178] on div at bounding box center [252, 170] width 15 height 15
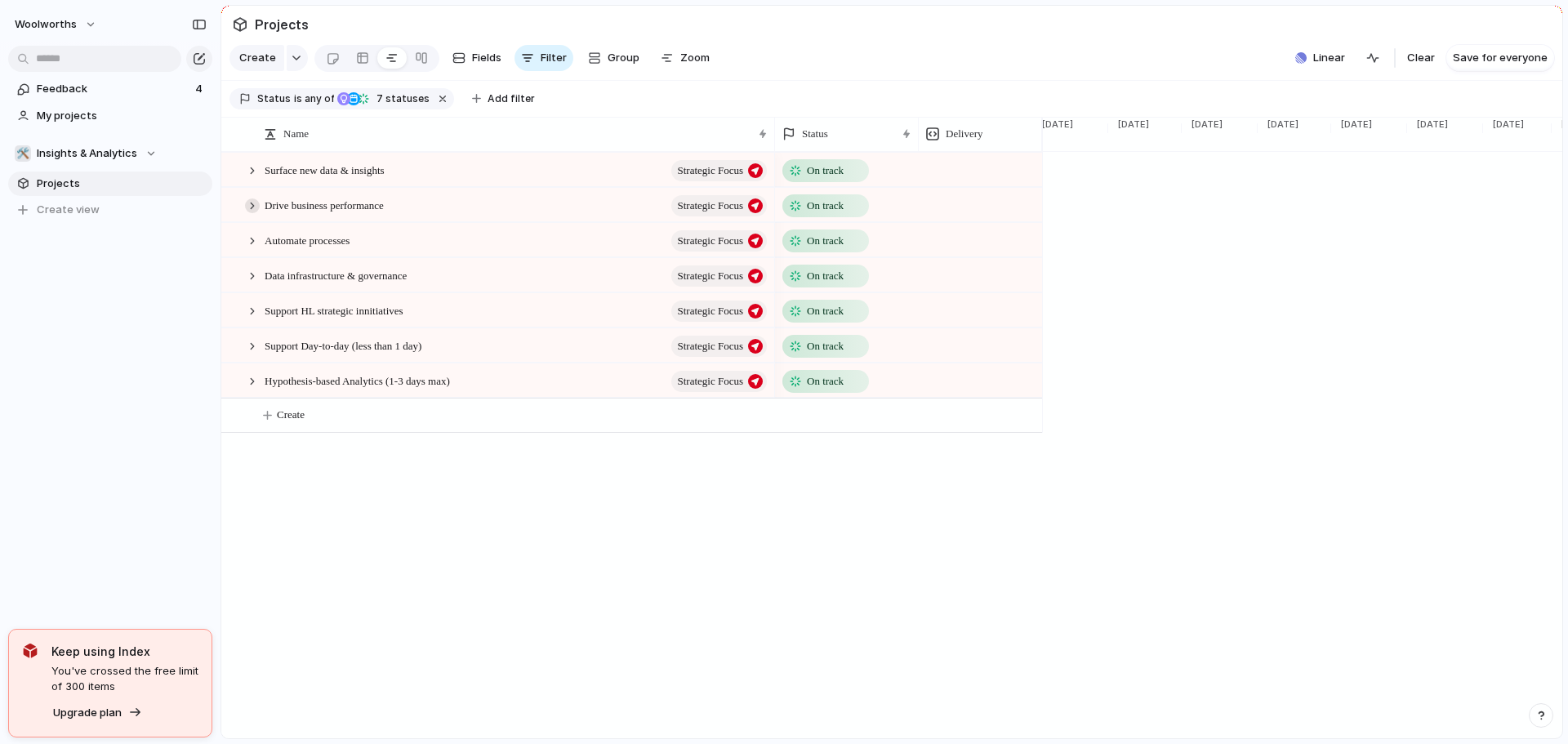
click at [246, 213] on div at bounding box center [252, 206] width 15 height 15
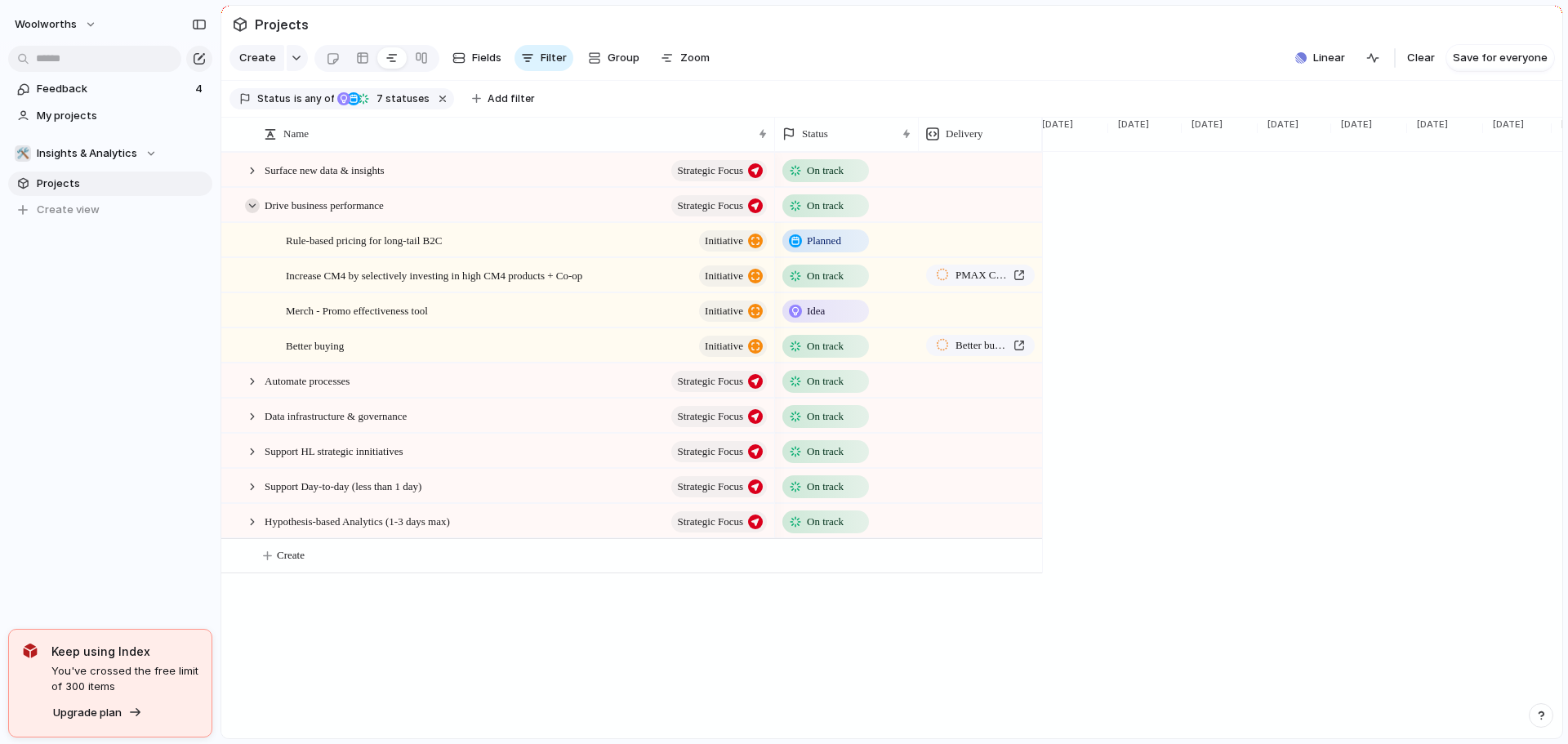
click at [255, 213] on div at bounding box center [252, 206] width 15 height 15
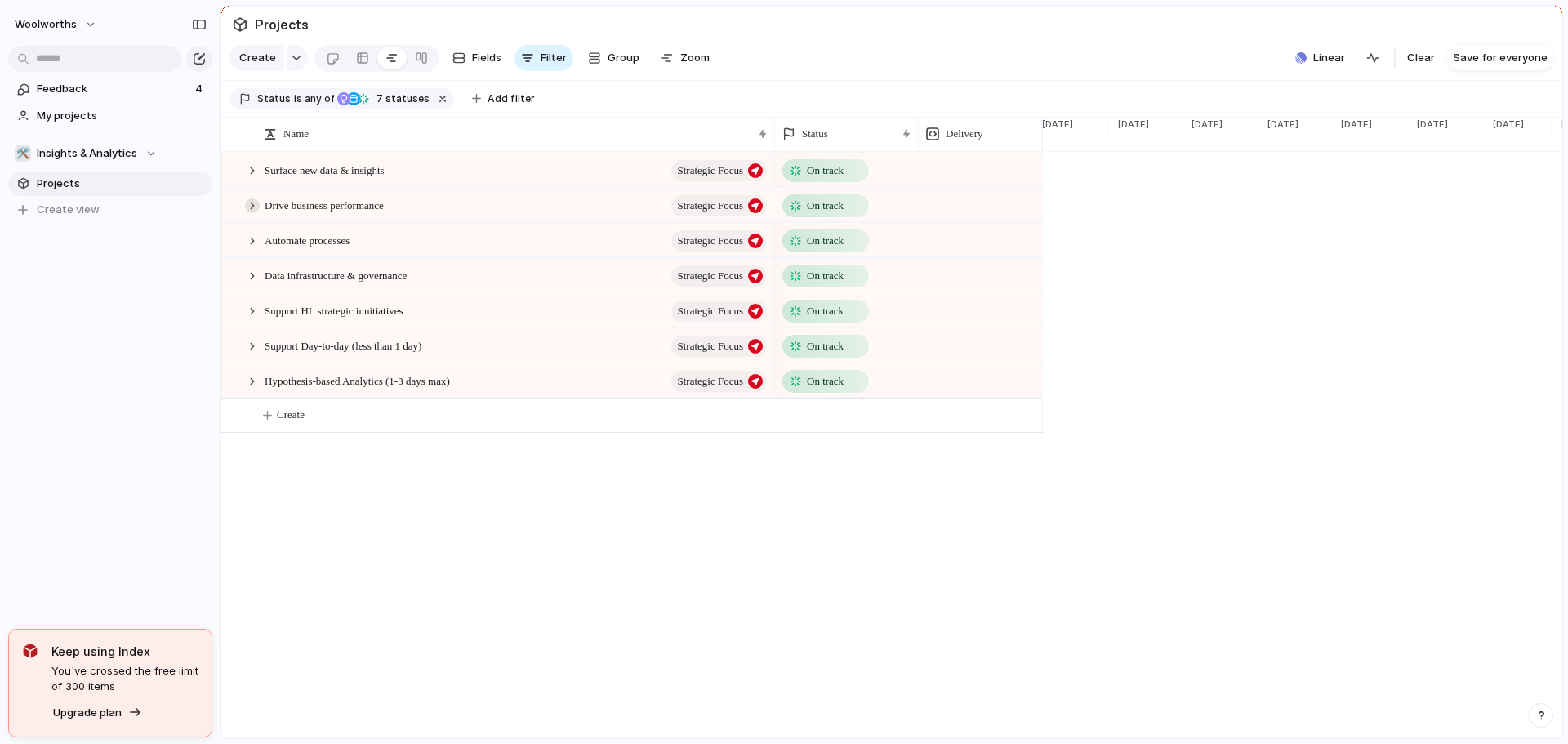
click at [256, 213] on div at bounding box center [252, 206] width 15 height 15
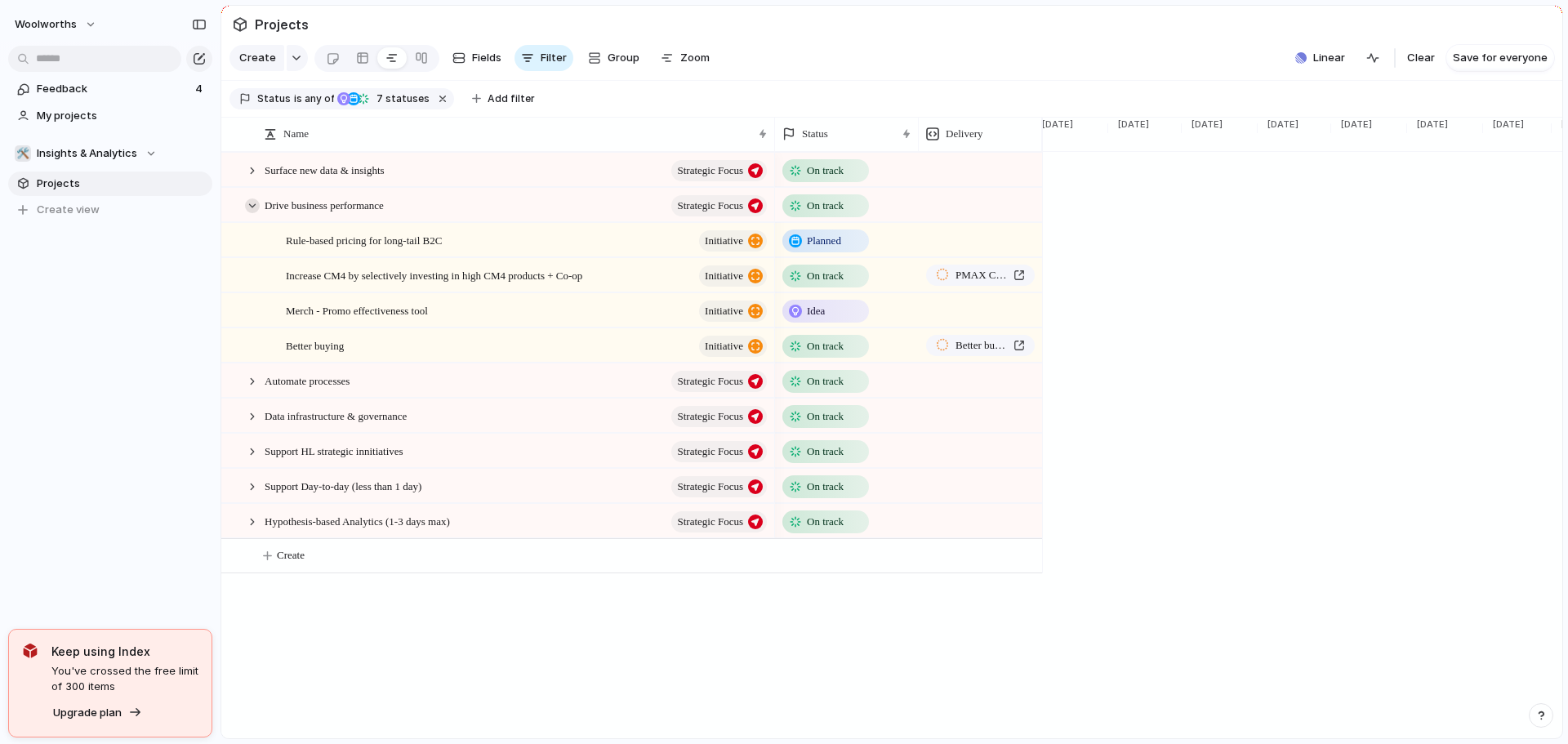
click at [256, 213] on div at bounding box center [252, 206] width 15 height 15
